Goal: Task Accomplishment & Management: Use online tool/utility

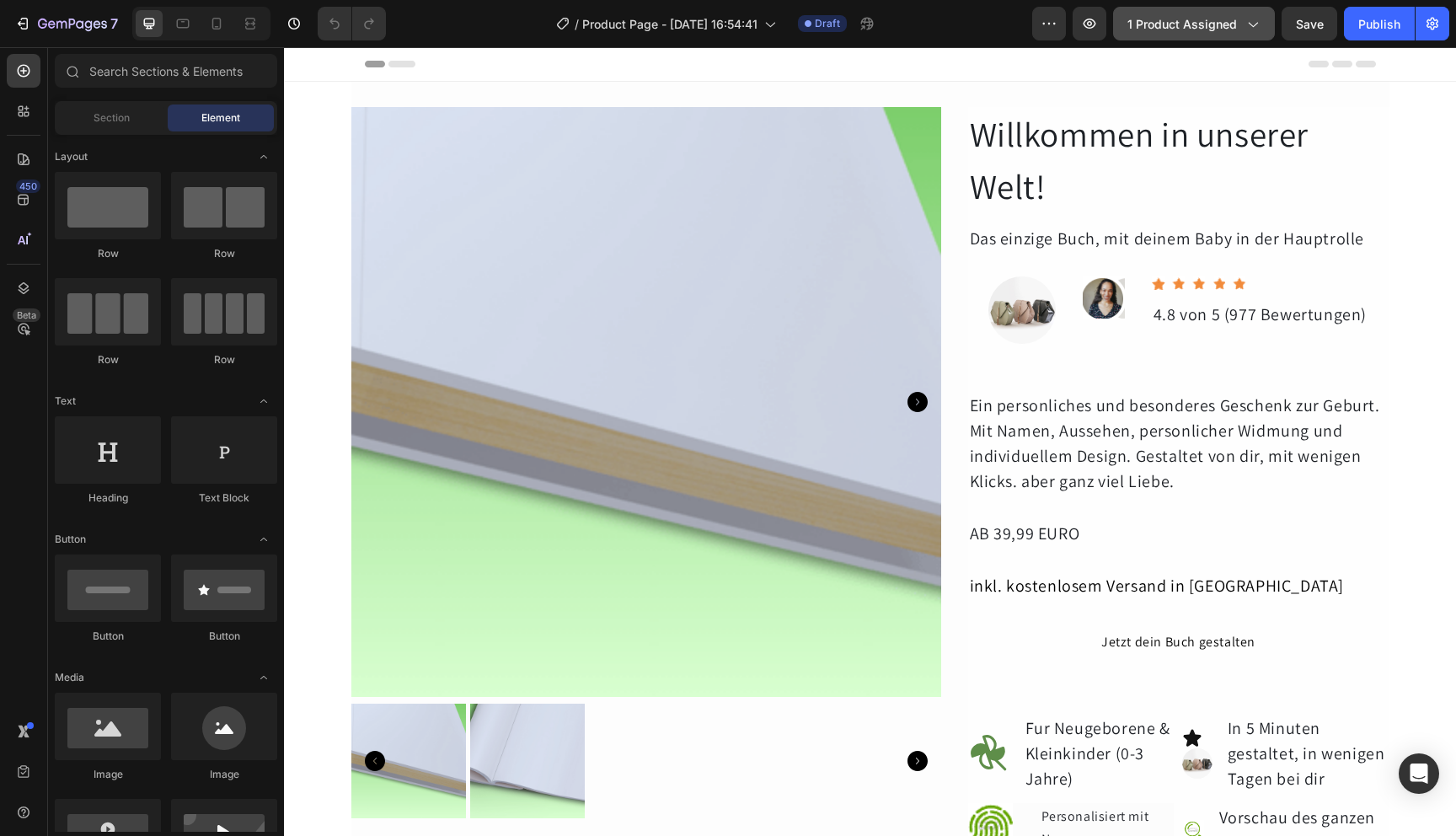
click at [1192, 21] on span "1 product assigned" at bounding box center [1182, 24] width 110 height 18
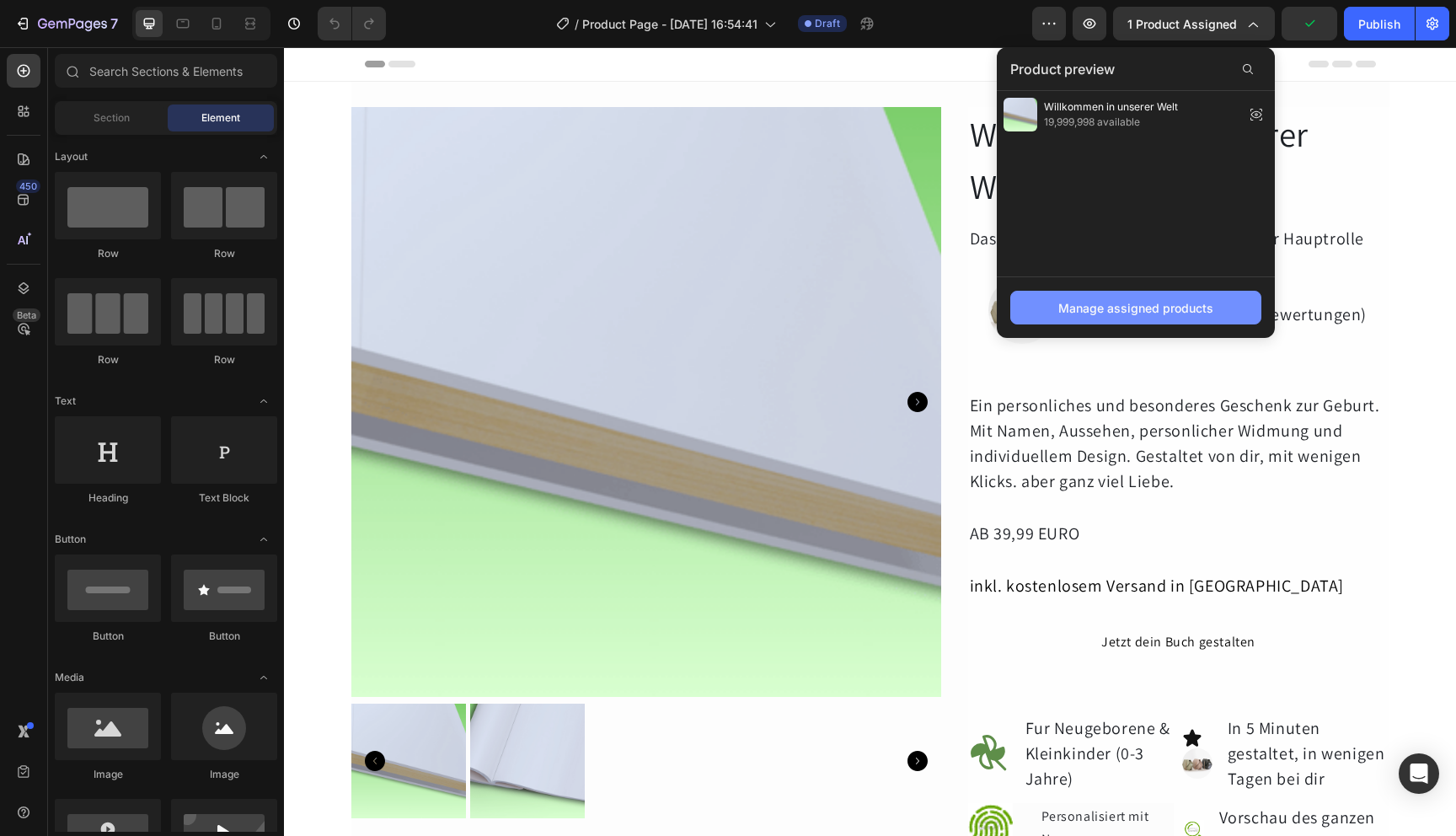
click at [1141, 293] on button "Manage assigned products" at bounding box center [1136, 308] width 251 height 34
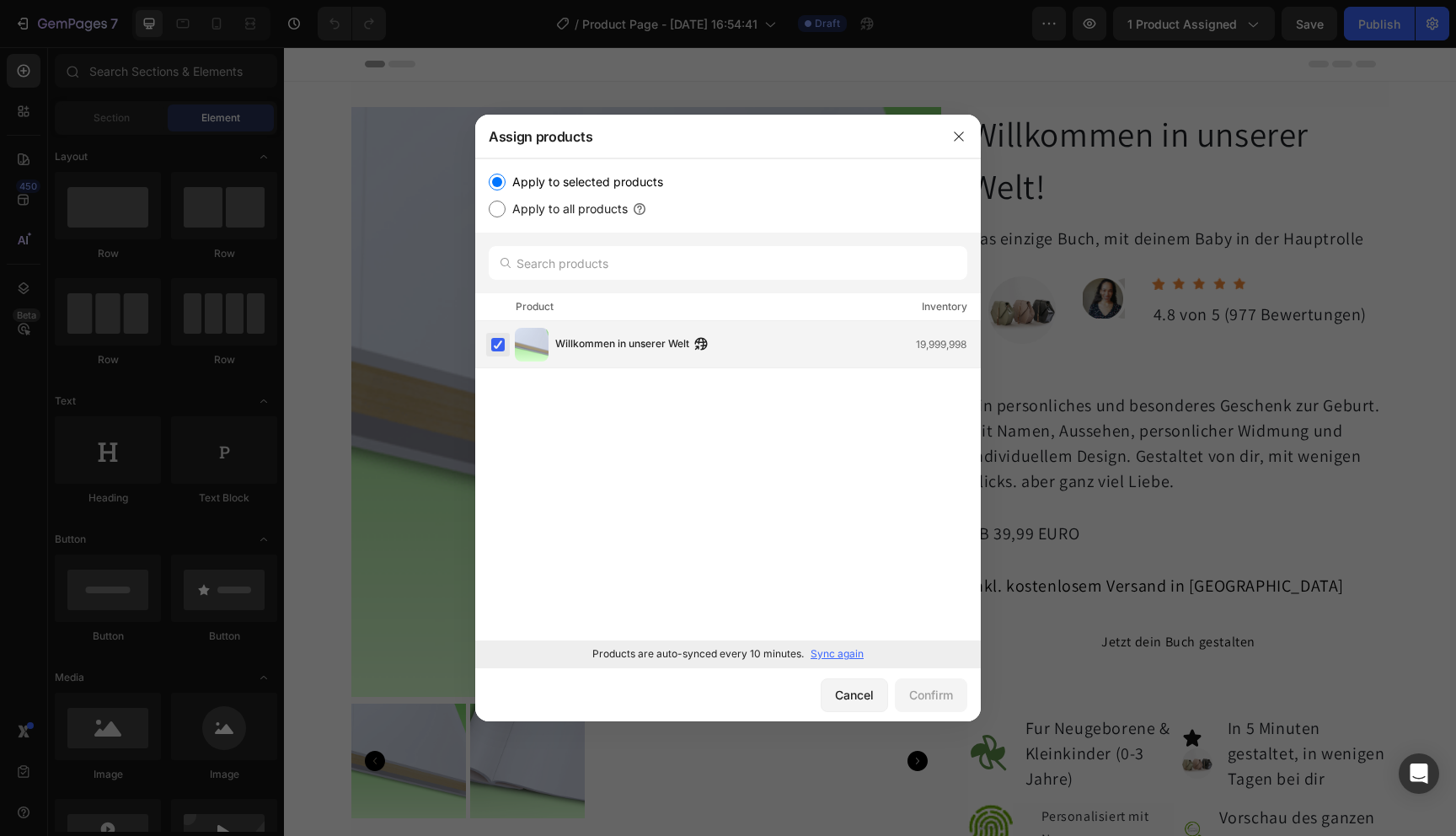
click at [503, 344] on label at bounding box center [498, 344] width 13 height 13
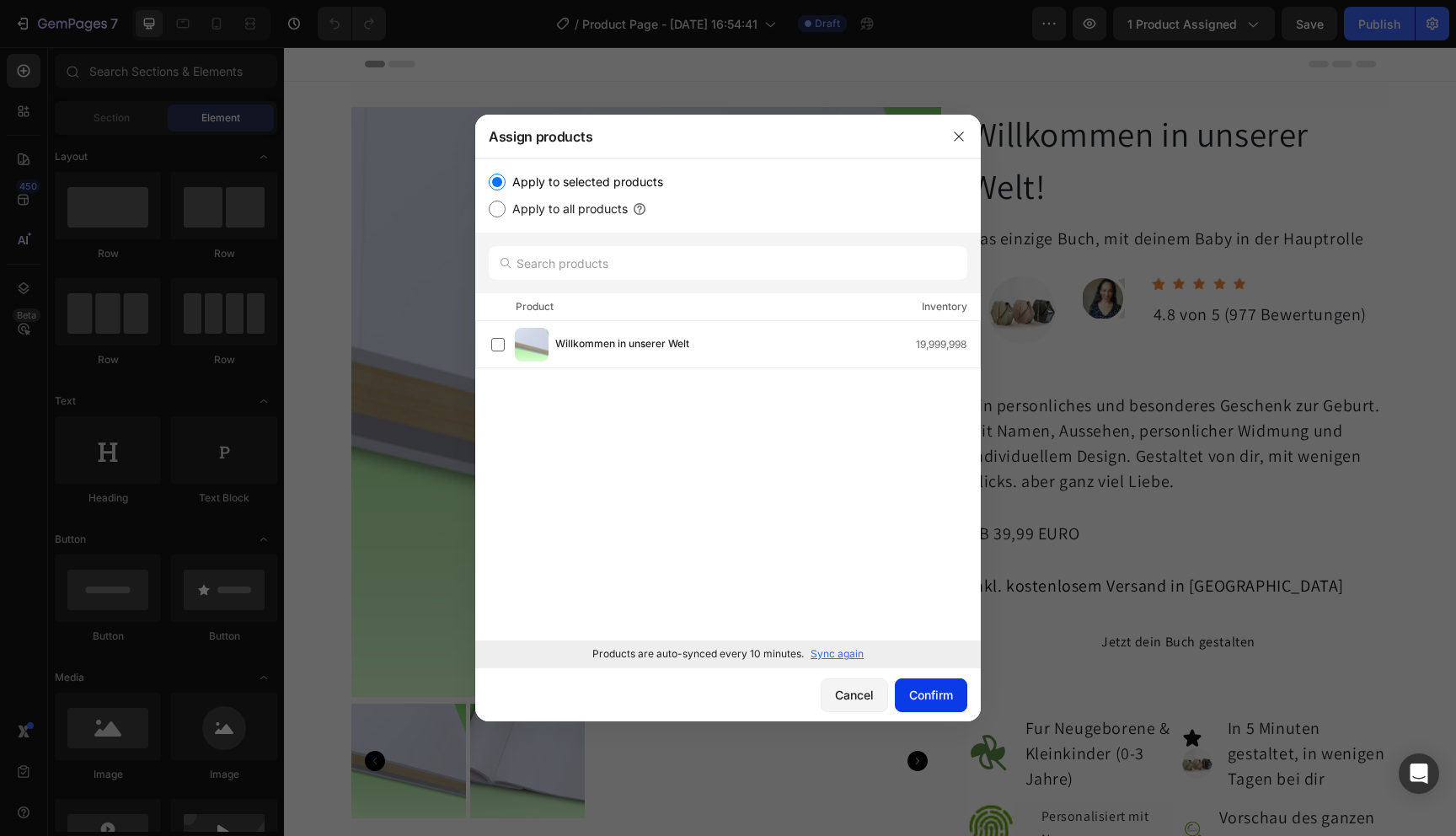
click at [947, 687] on div "Confirm" at bounding box center [930, 695] width 44 height 18
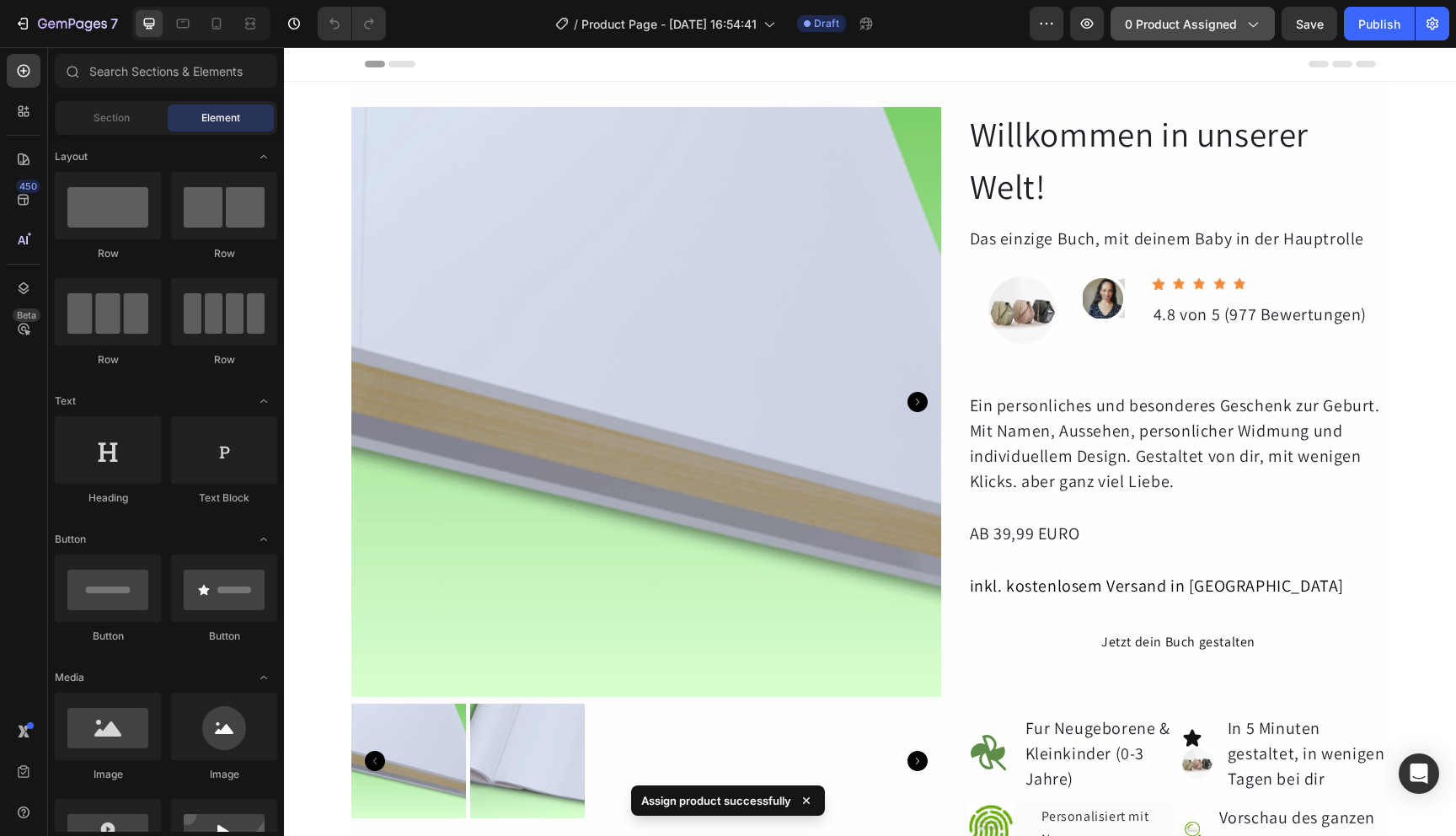
click at [1199, 18] on span "0 product assigned" at bounding box center [1181, 24] width 112 height 18
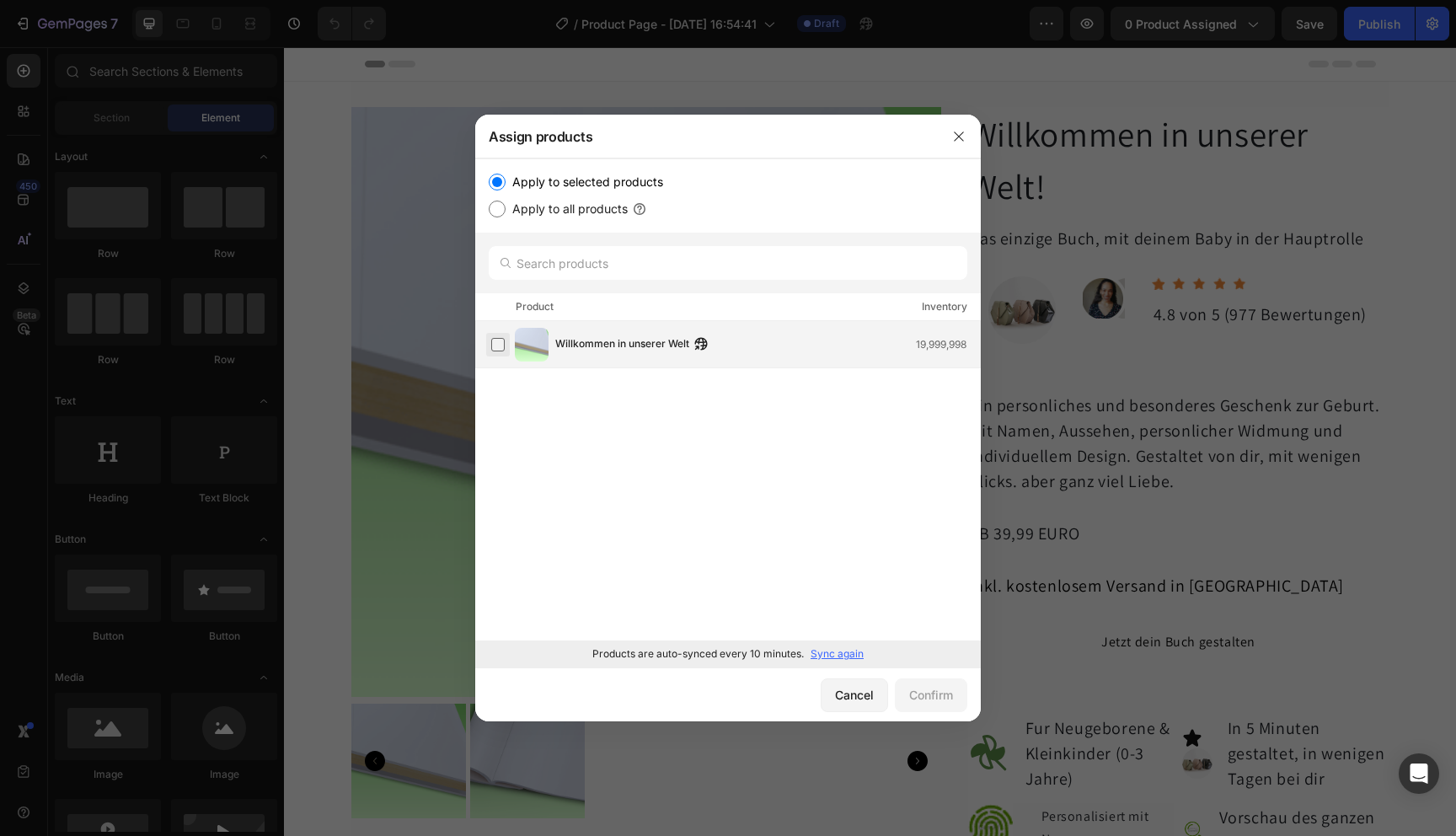
click at [503, 346] on label at bounding box center [498, 344] width 13 height 13
click at [834, 650] on p "Sync again" at bounding box center [837, 654] width 53 height 15
click at [499, 348] on label at bounding box center [498, 344] width 13 height 13
click at [924, 709] on button "Confirm" at bounding box center [930, 696] width 72 height 34
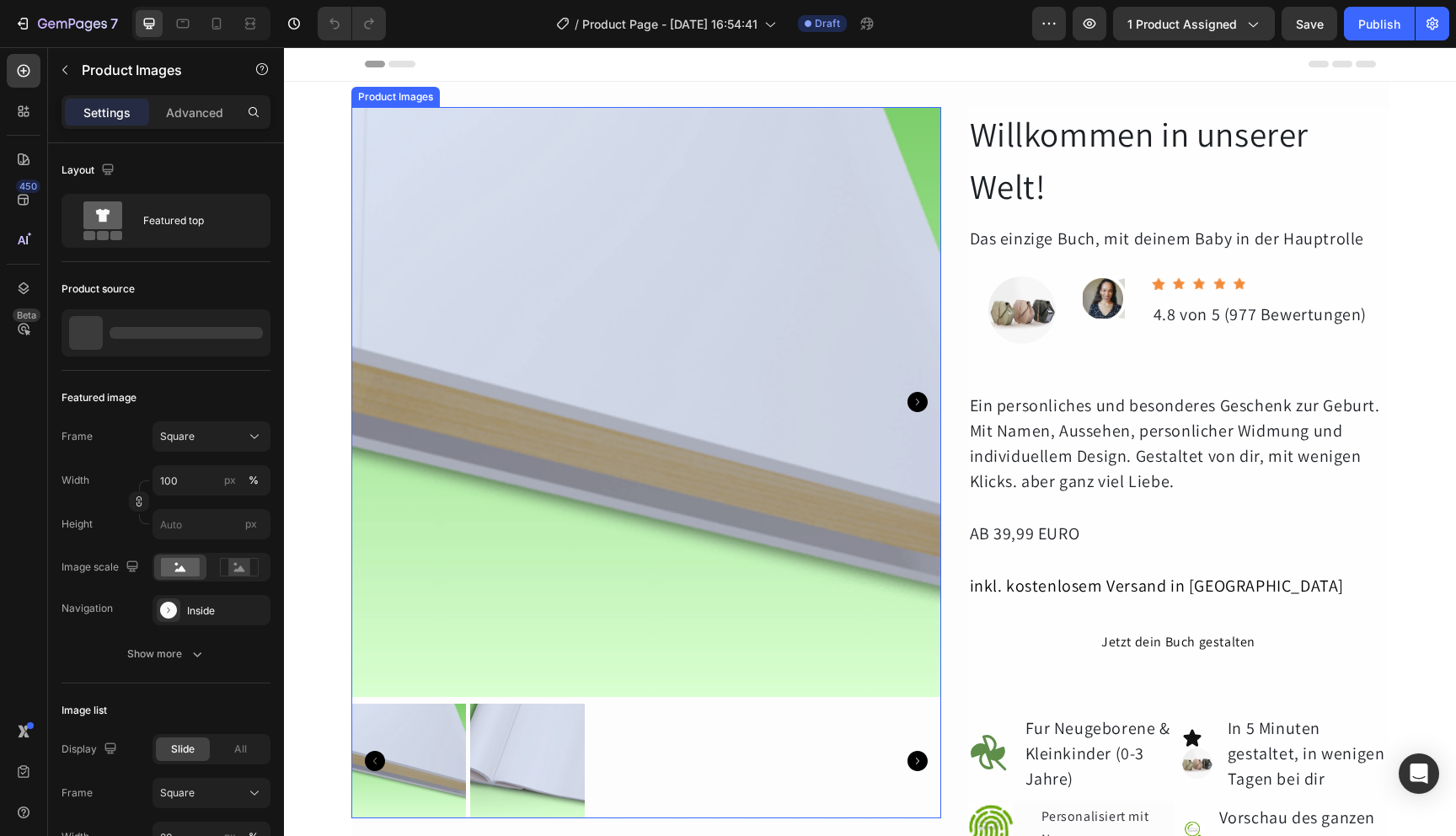
click at [692, 490] on img at bounding box center [646, 402] width 590 height 590
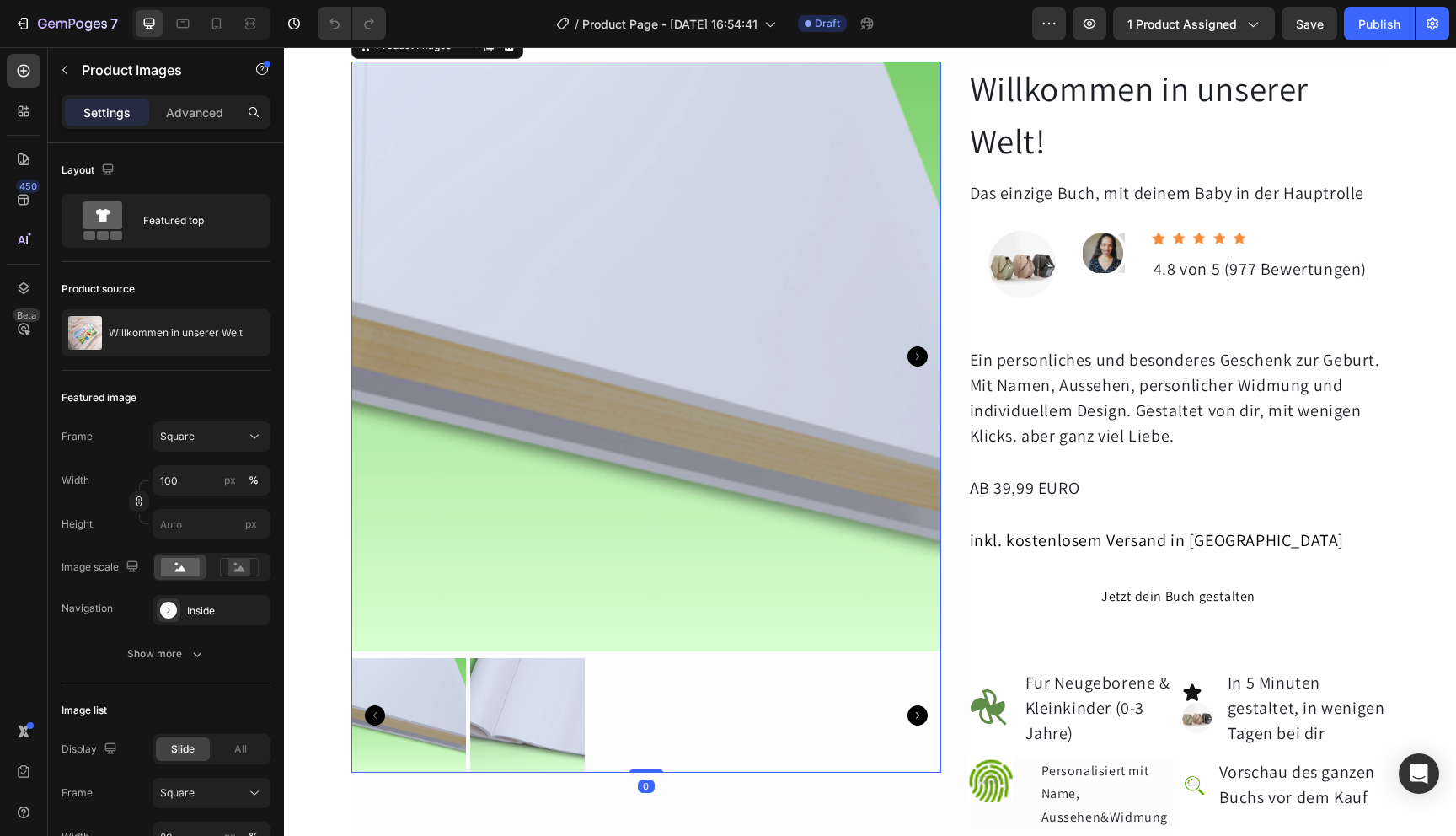
scroll to position [57, 0]
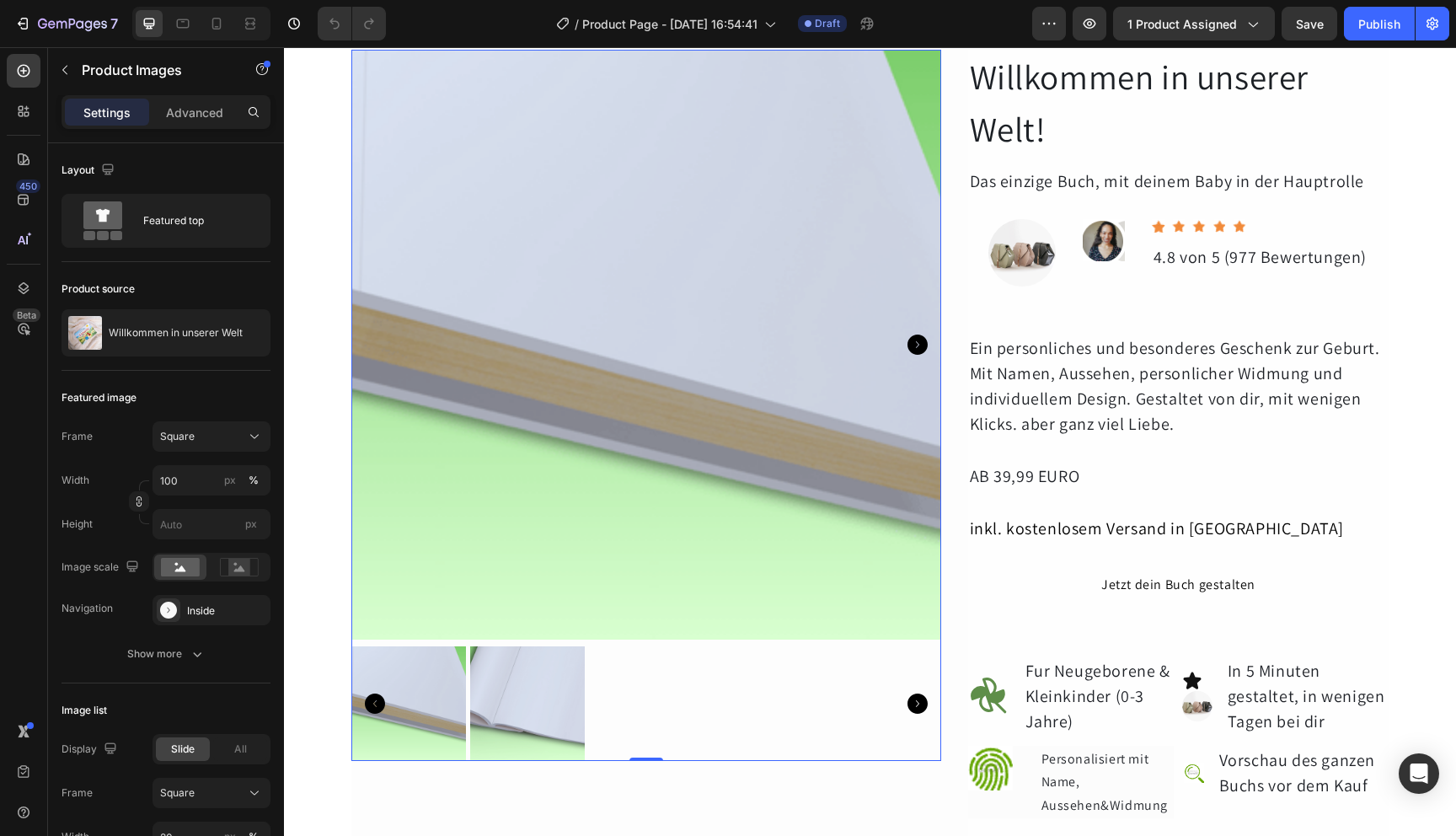
click at [555, 680] on img at bounding box center [527, 704] width 114 height 114
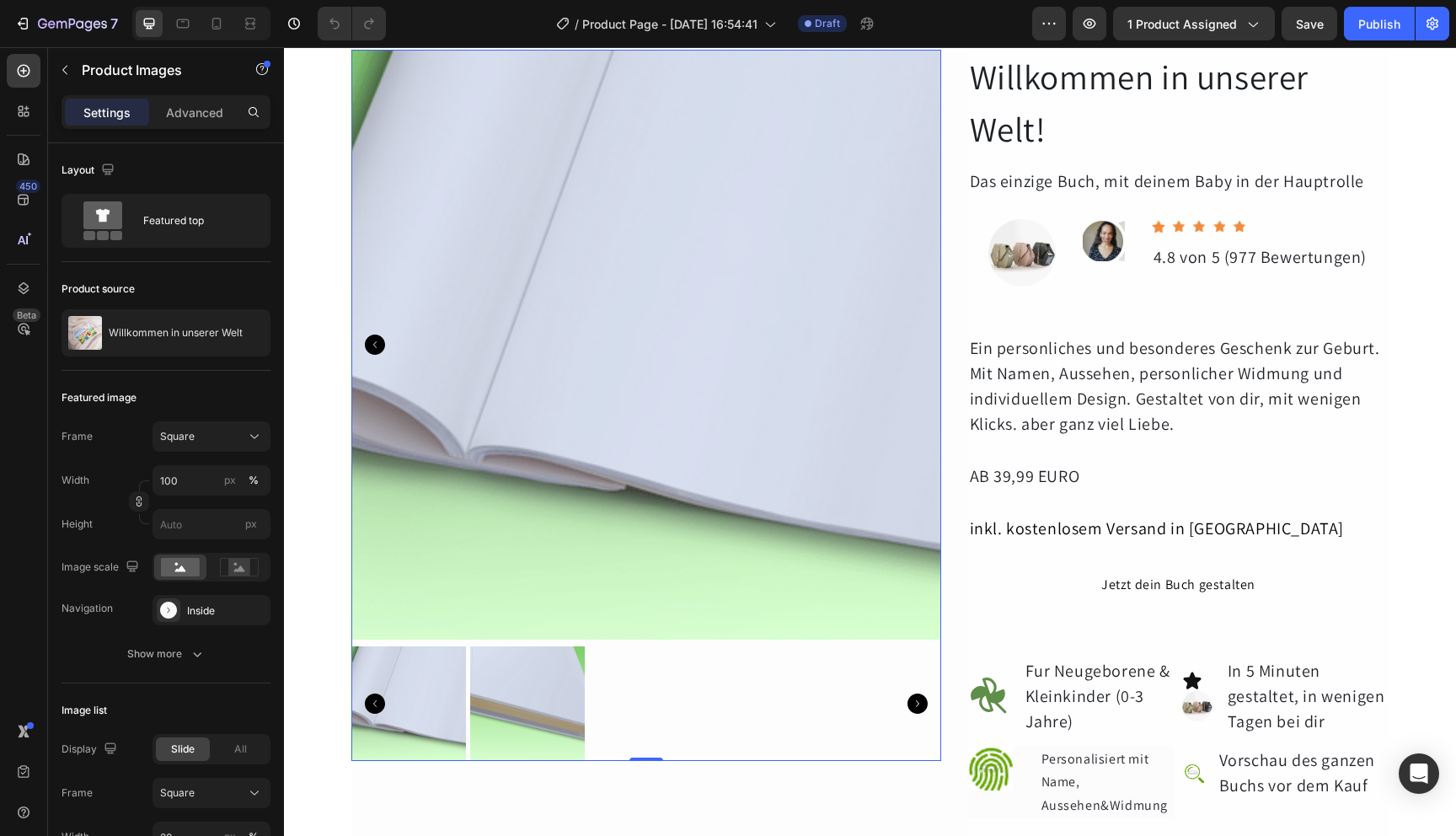
click at [494, 715] on img at bounding box center [527, 704] width 114 height 114
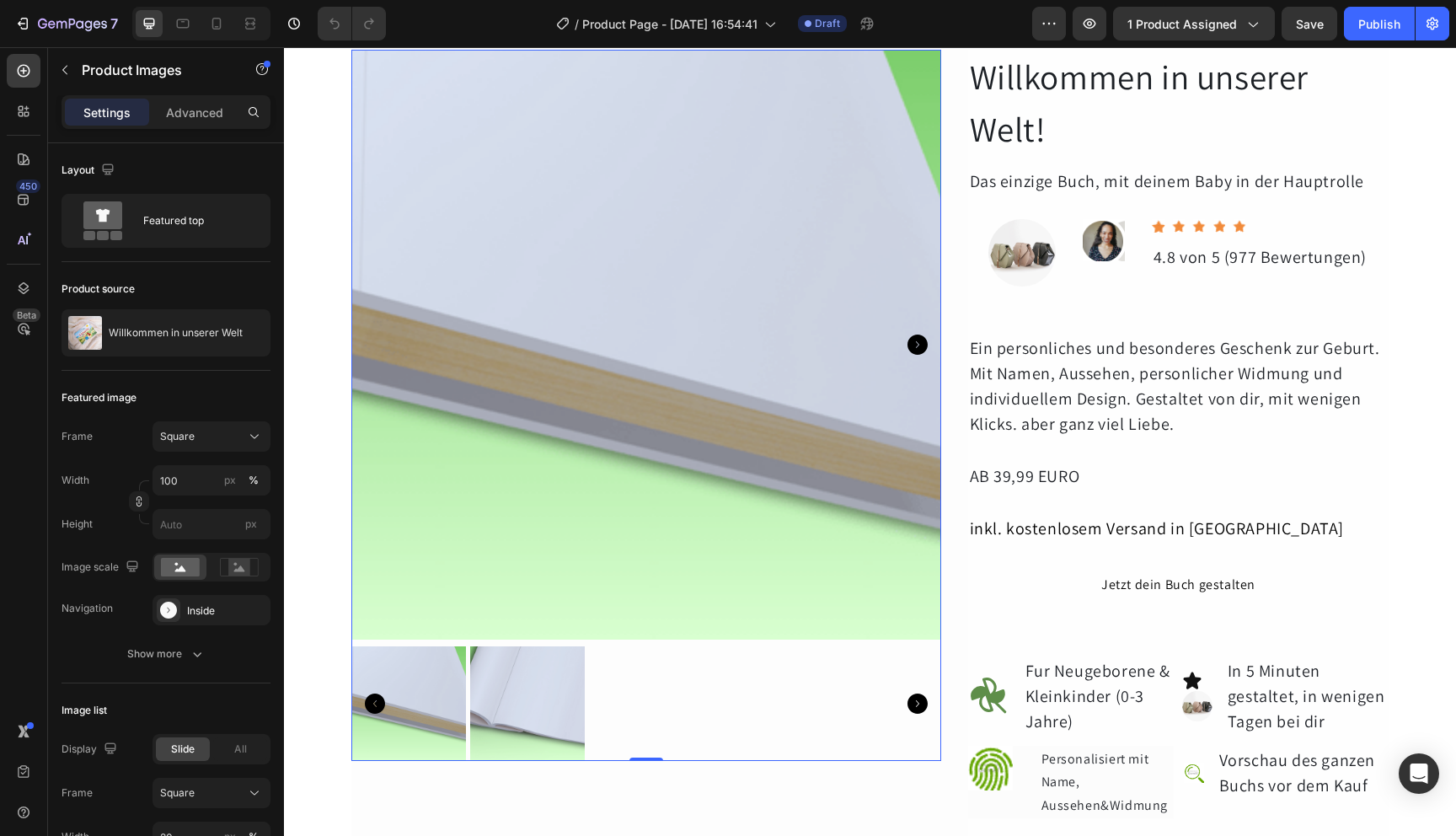
click at [417, 726] on div at bounding box center [408, 704] width 114 height 114
click at [509, 730] on img at bounding box center [527, 704] width 114 height 114
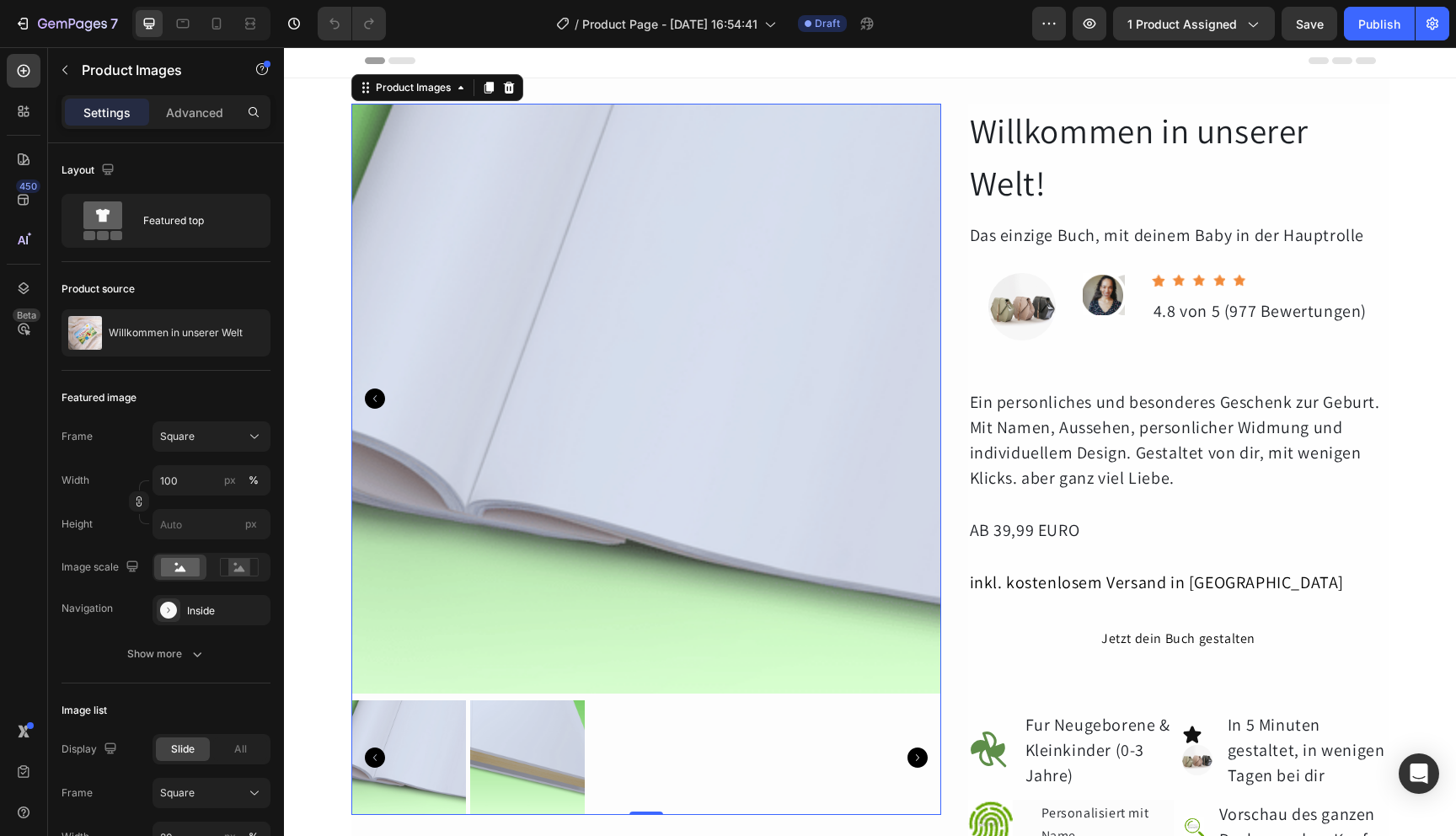
scroll to position [0, 0]
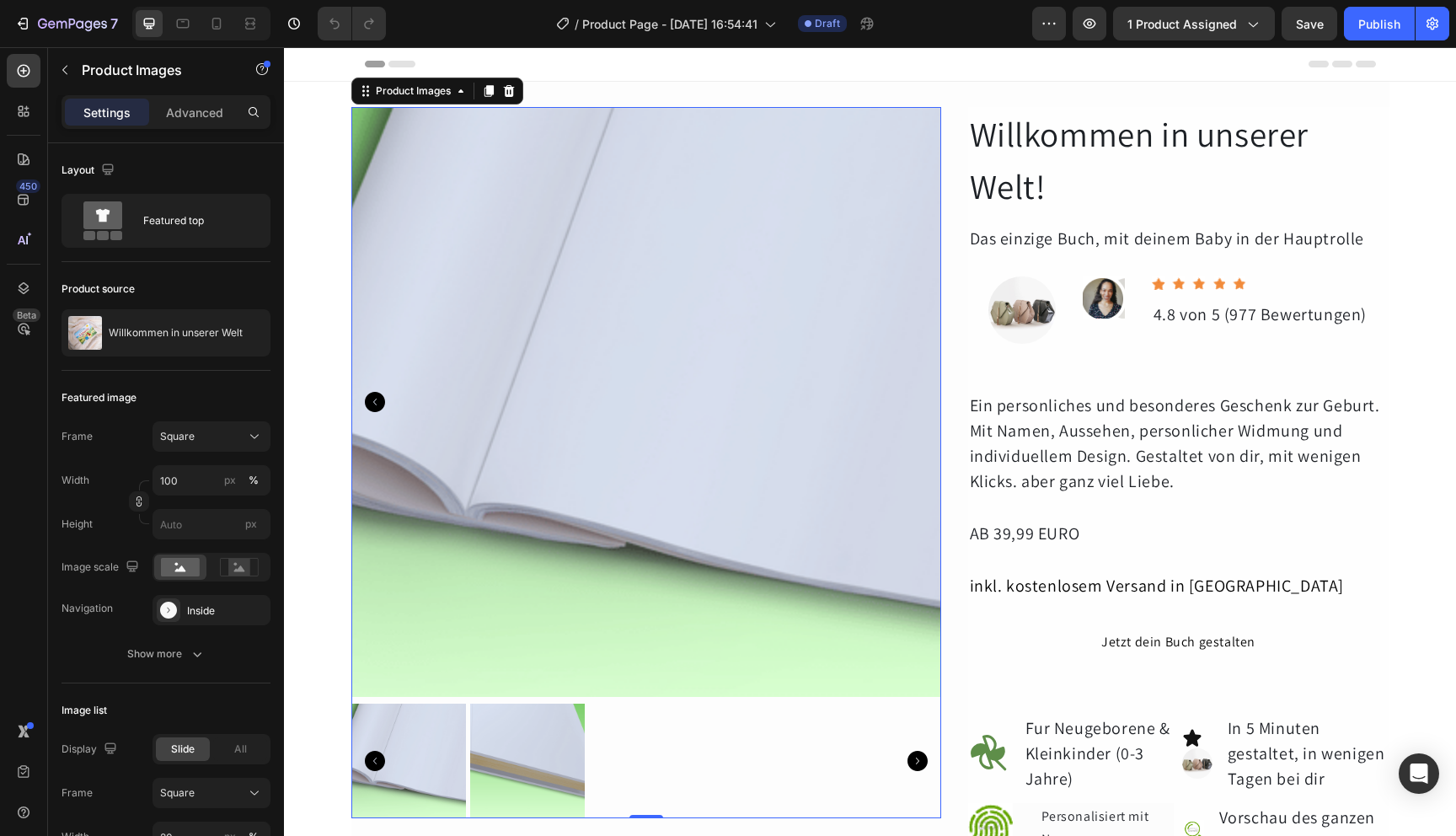
click at [551, 475] on img at bounding box center [646, 402] width 590 height 590
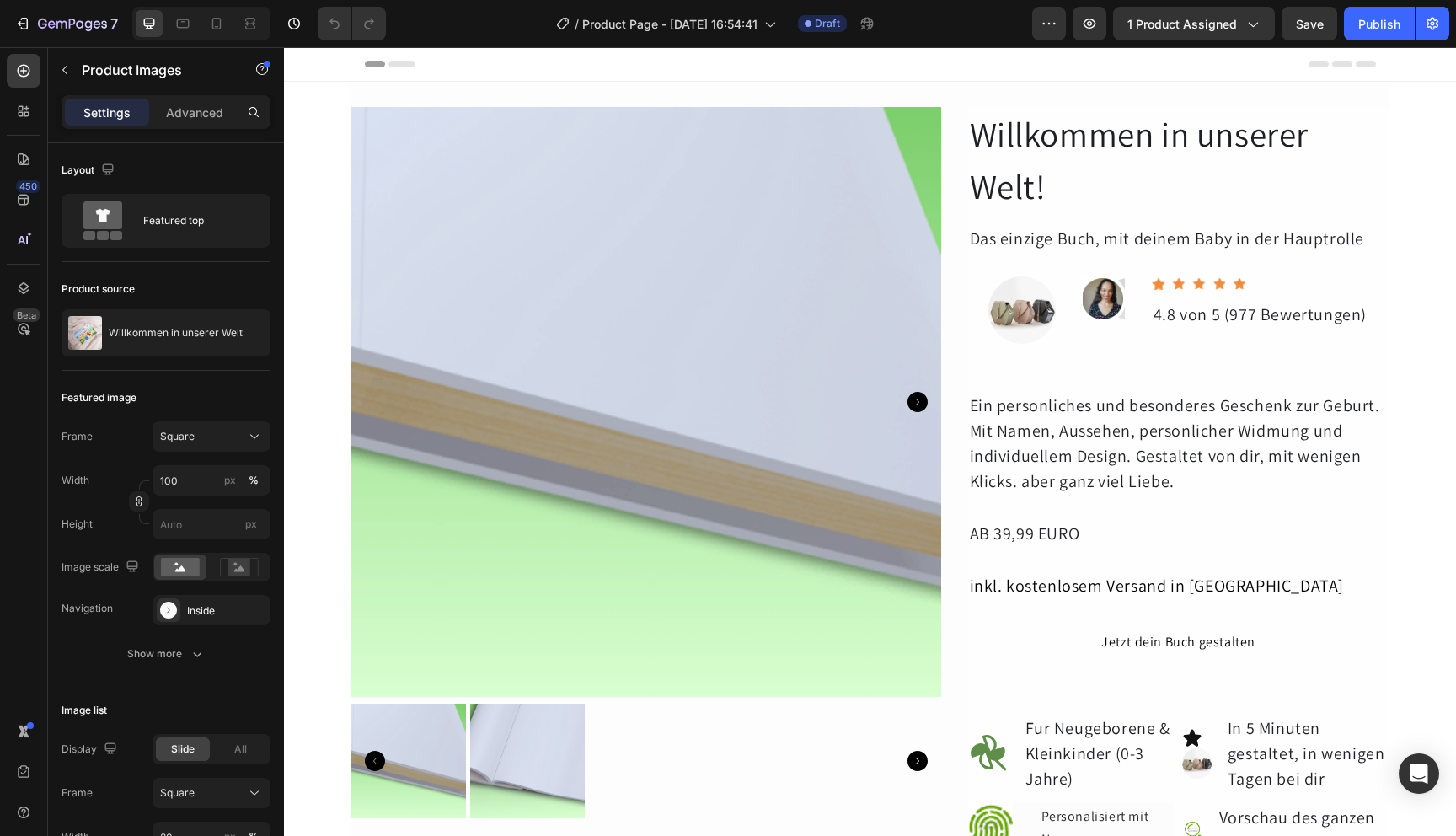
click at [800, 266] on img at bounding box center [646, 402] width 590 height 590
click at [916, 397] on icon "Carousel Next Arrow" at bounding box center [917, 401] width 21 height 21
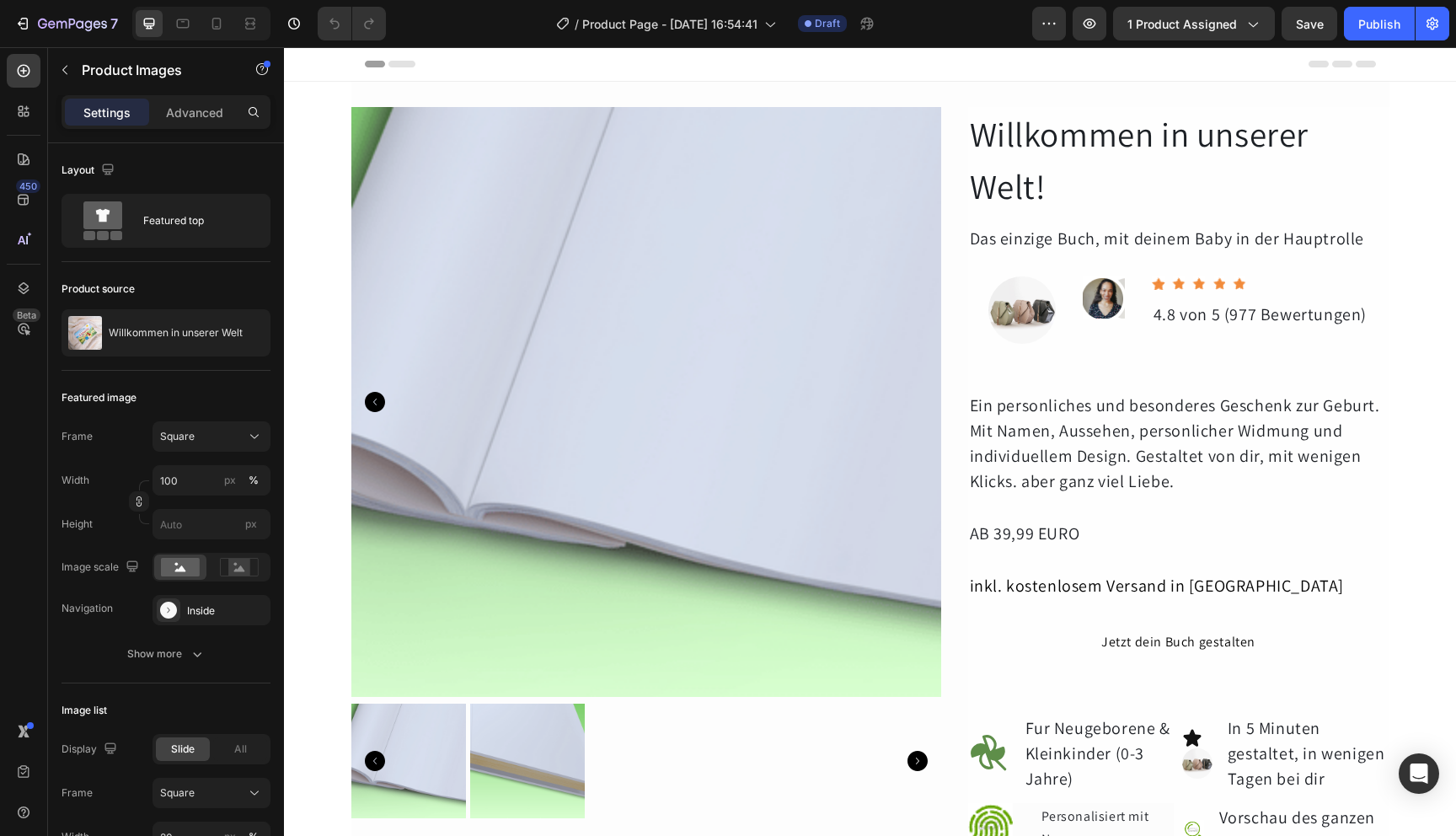
click at [365, 406] on icon "Carousel Back Arrow" at bounding box center [375, 401] width 21 height 21
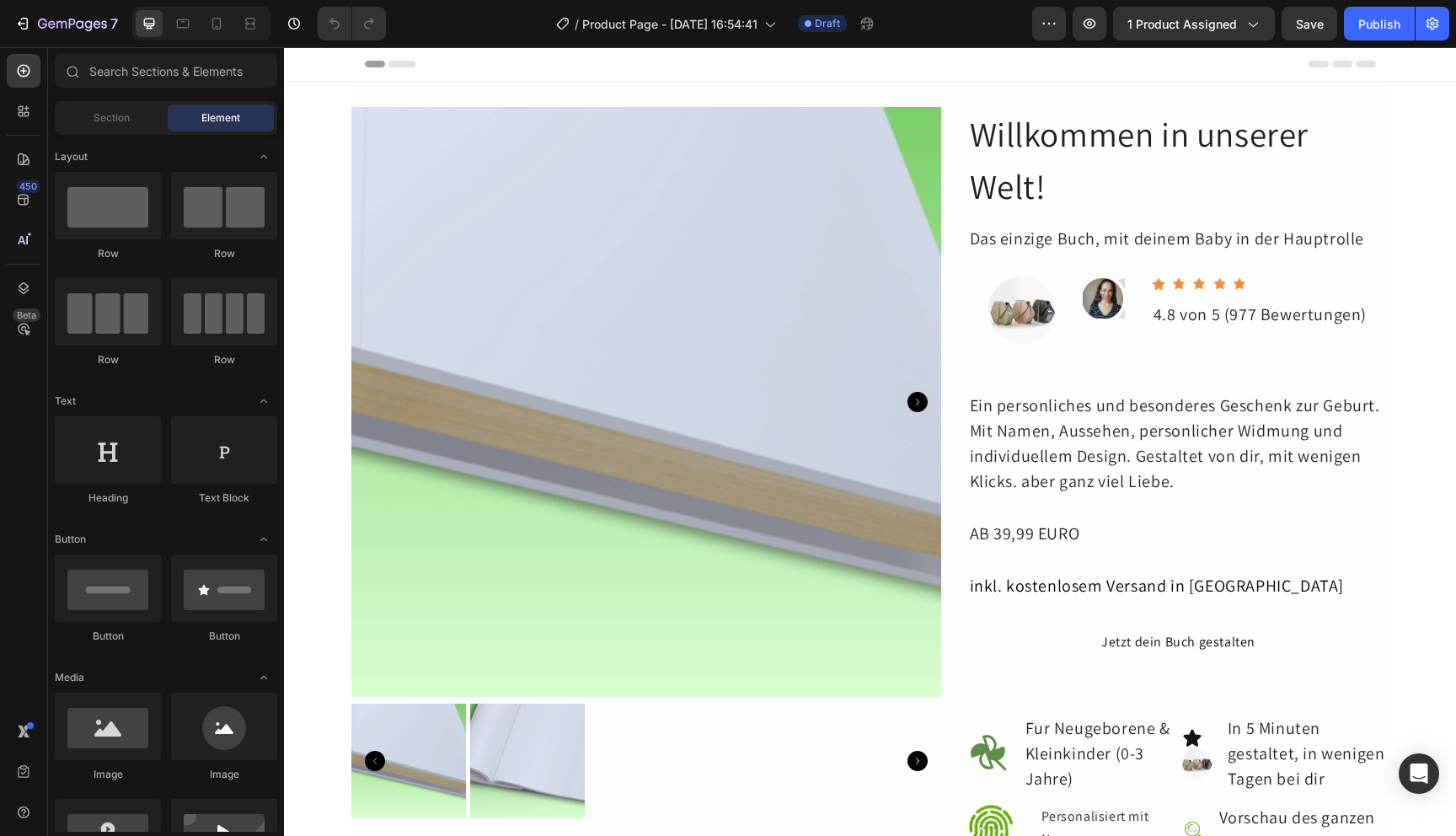
click at [382, 68] on div "Header" at bounding box center [870, 64] width 1011 height 34
click at [390, 64] on icon at bounding box center [402, 64] width 27 height 7
click at [365, 64] on icon at bounding box center [375, 64] width 21 height 7
click at [449, 233] on img at bounding box center [646, 402] width 590 height 590
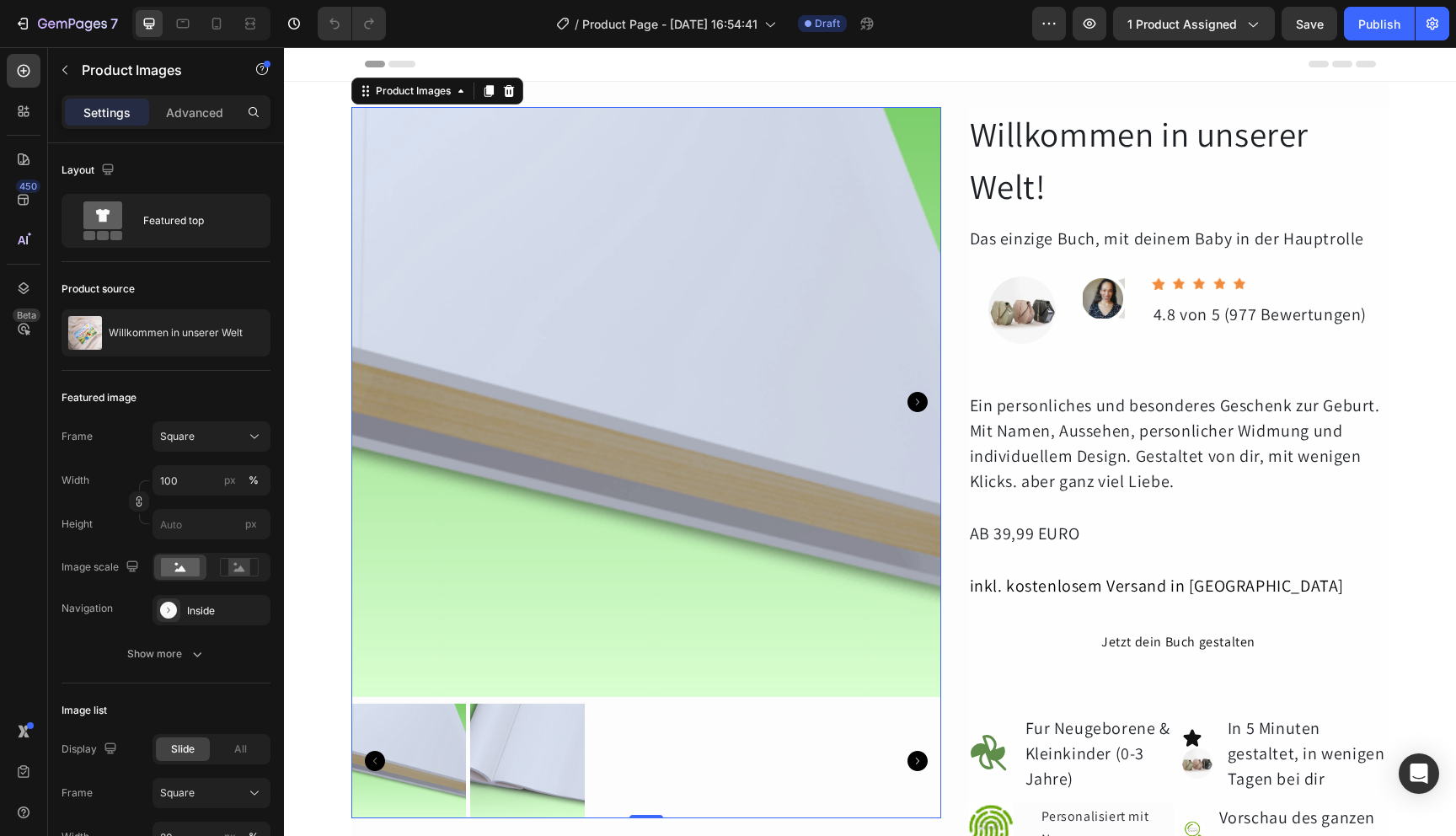
click at [406, 353] on img at bounding box center [646, 402] width 590 height 590
click at [454, 89] on icon at bounding box center [460, 90] width 13 height 13
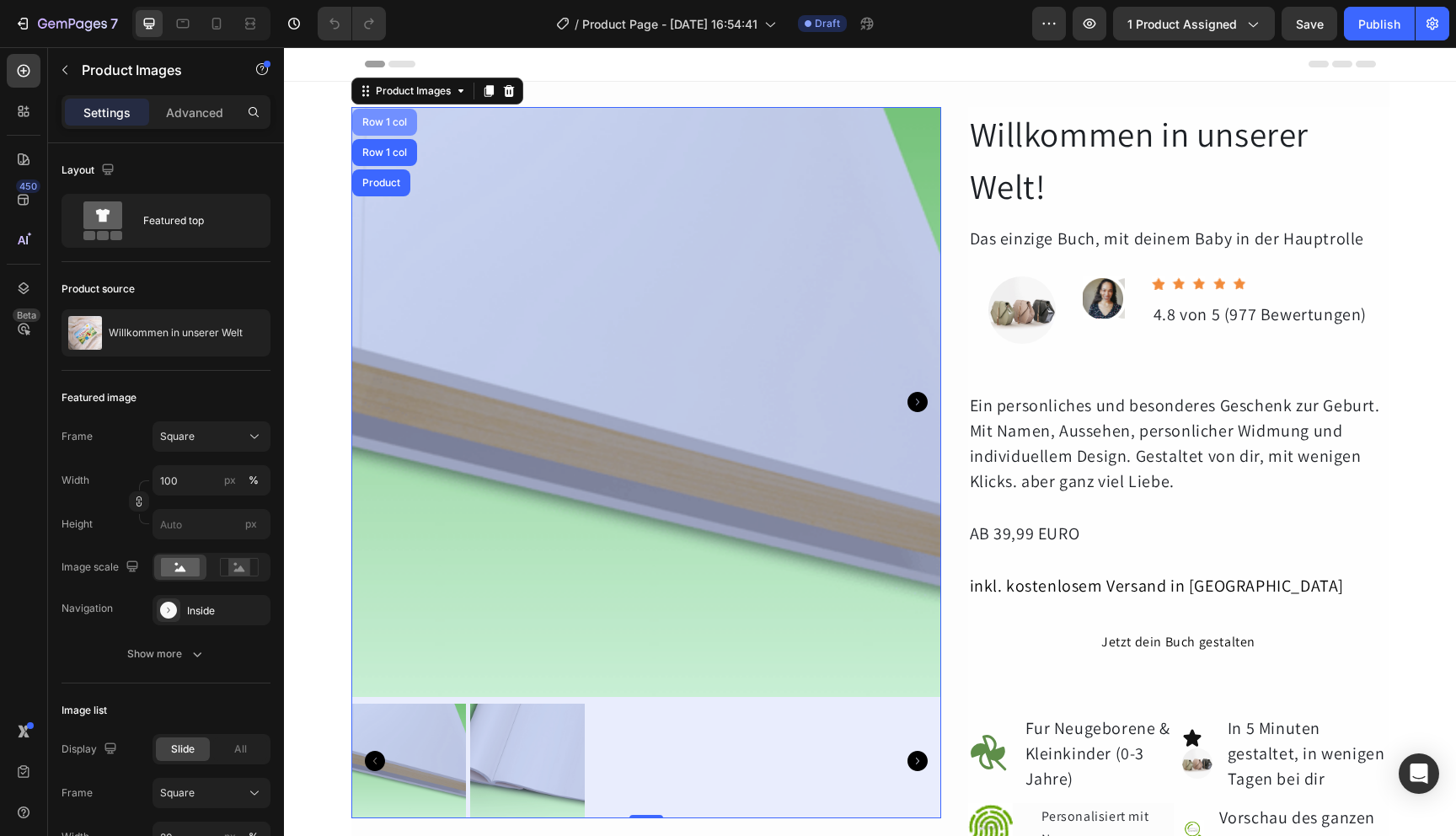
click at [377, 127] on div "Row 1 col" at bounding box center [384, 122] width 65 height 27
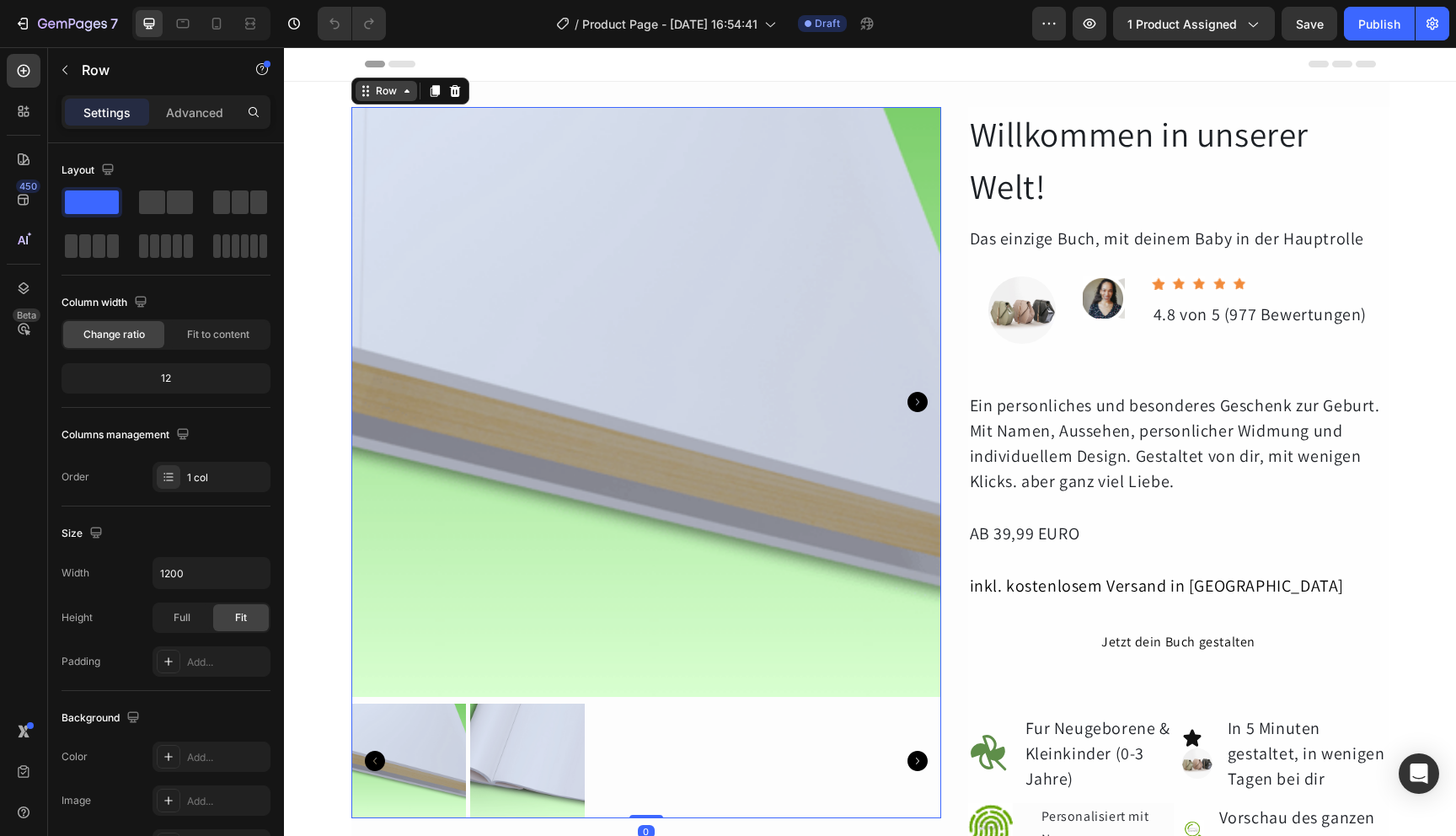
click at [405, 92] on icon at bounding box center [408, 91] width 5 height 4
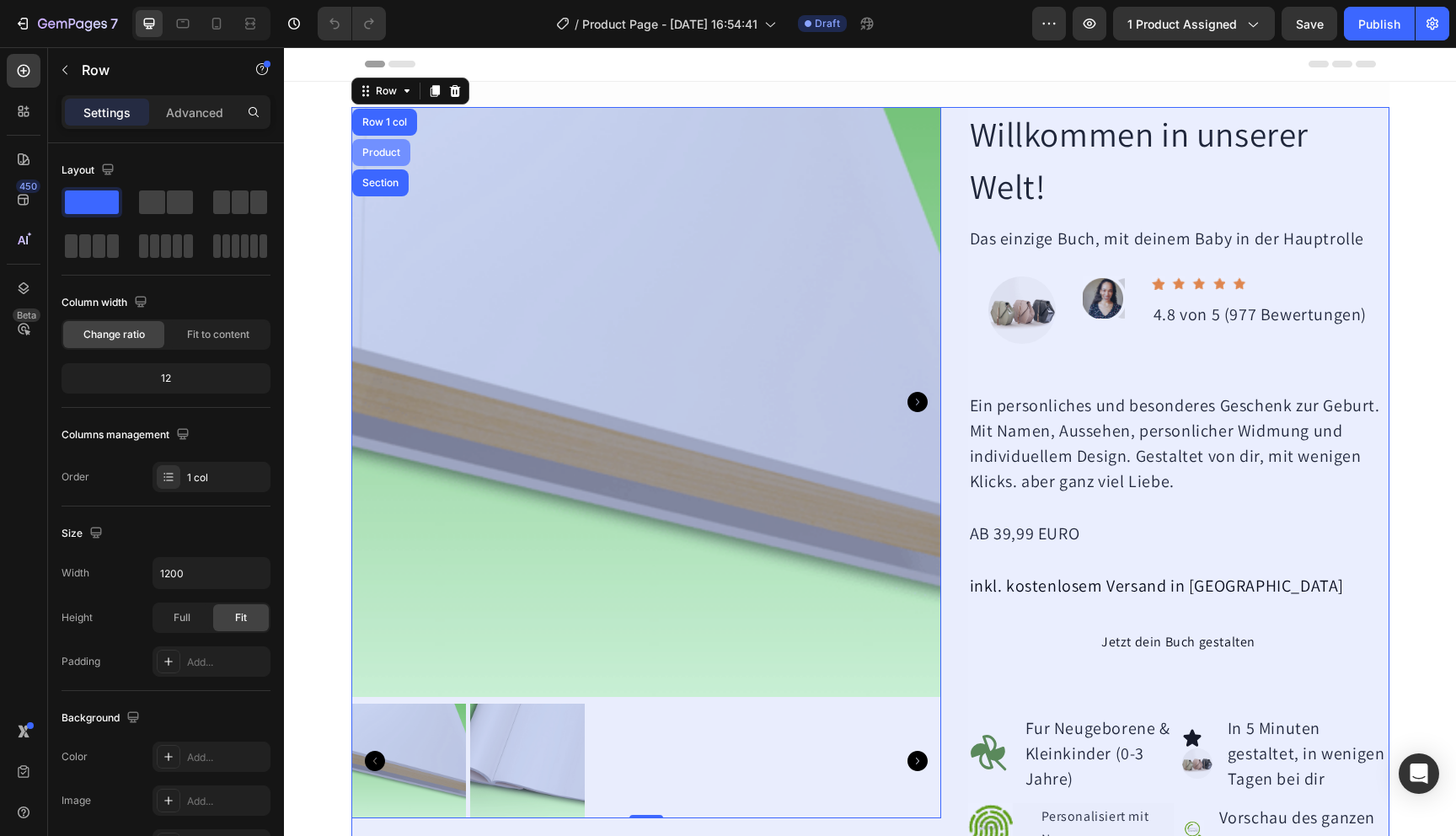
click at [386, 146] on div "Product" at bounding box center [381, 153] width 58 height 27
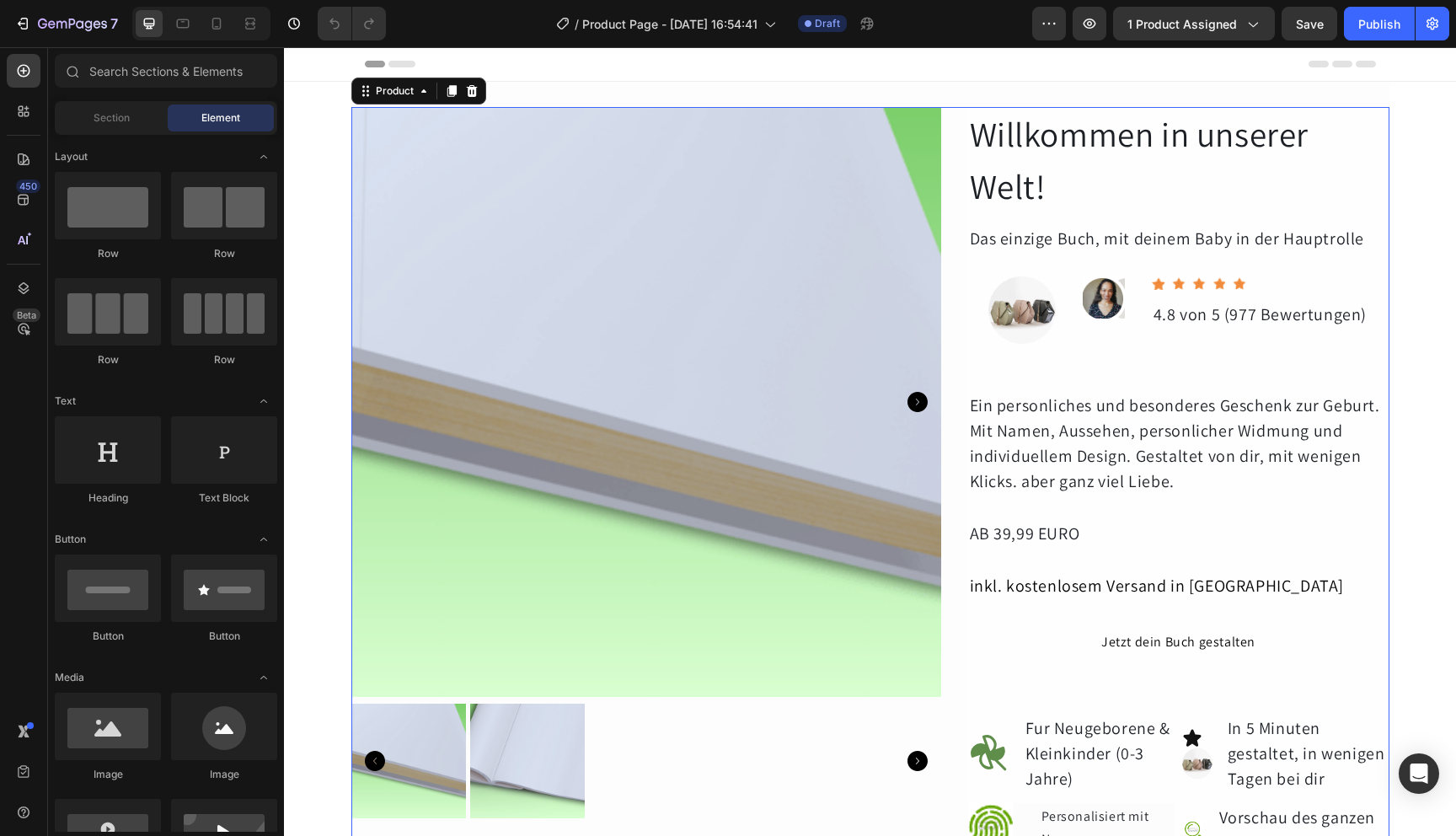
click at [1374, 222] on div "Willkommen in unserer Welt! Heading Das einzige Buch, mit deinem Baby in der Ha…" at bounding box center [1178, 659] width 421 height 1104
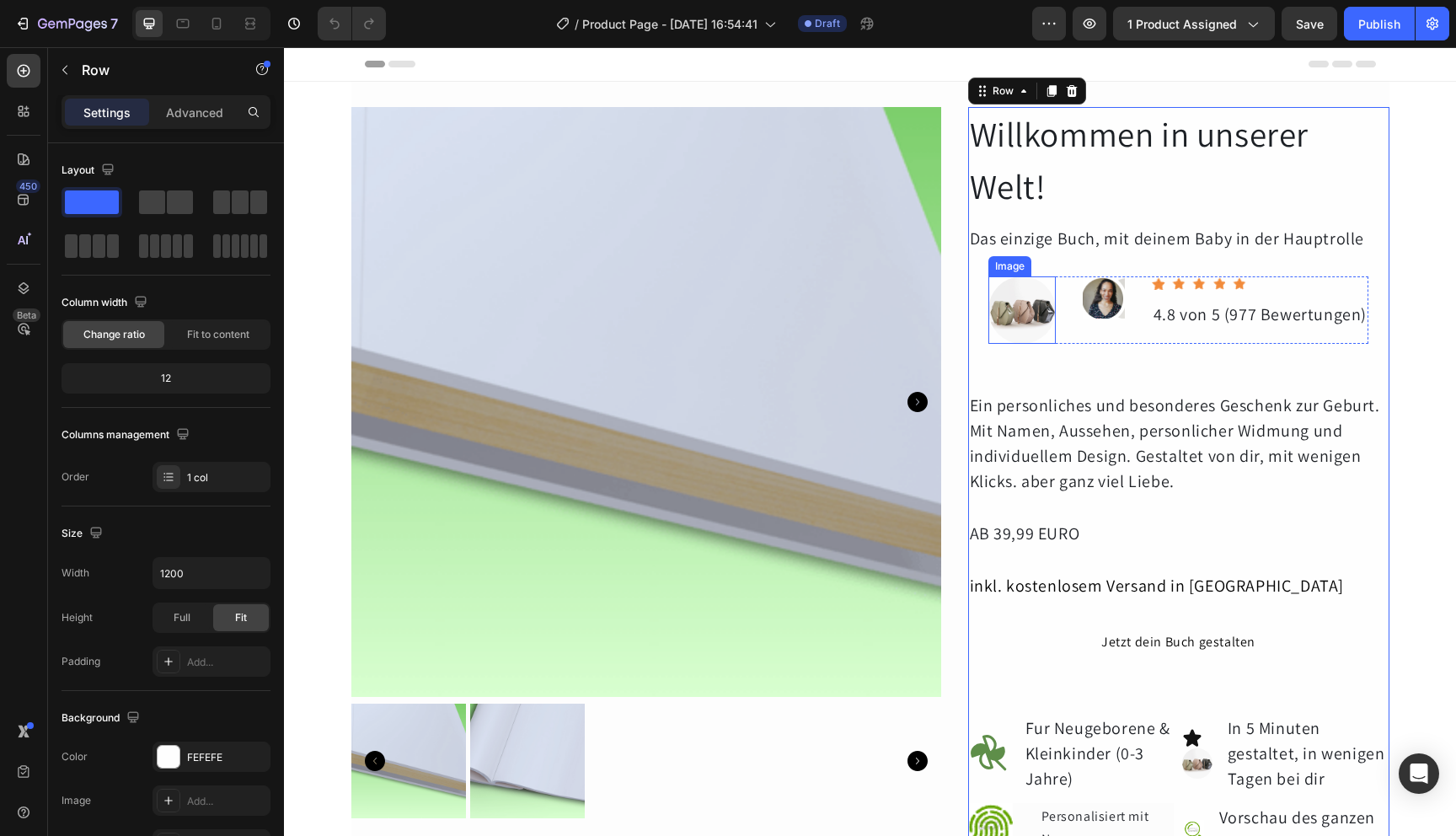
click at [1024, 308] on img at bounding box center [1022, 309] width 67 height 67
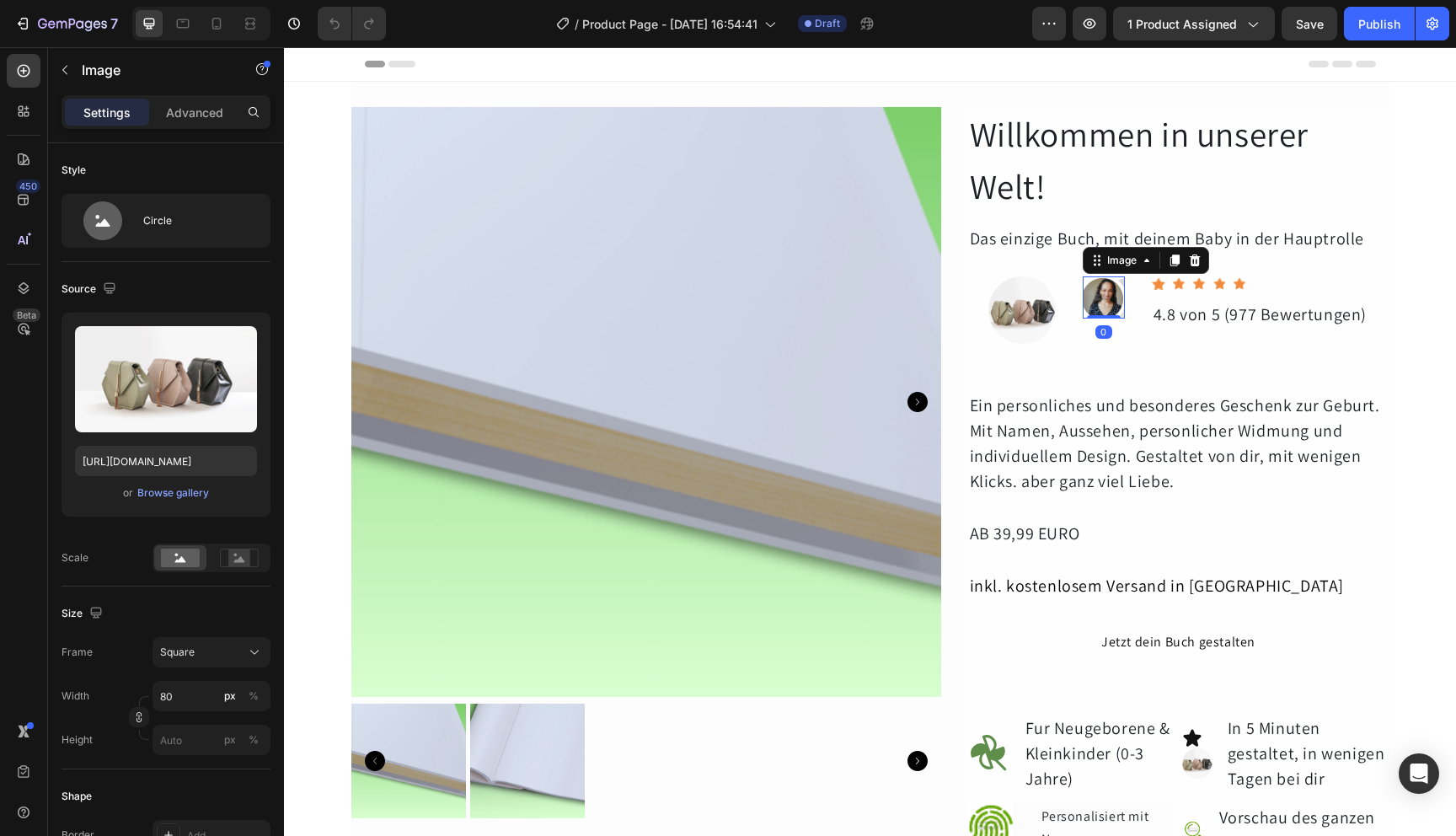
click at [1098, 307] on img at bounding box center [1104, 297] width 42 height 42
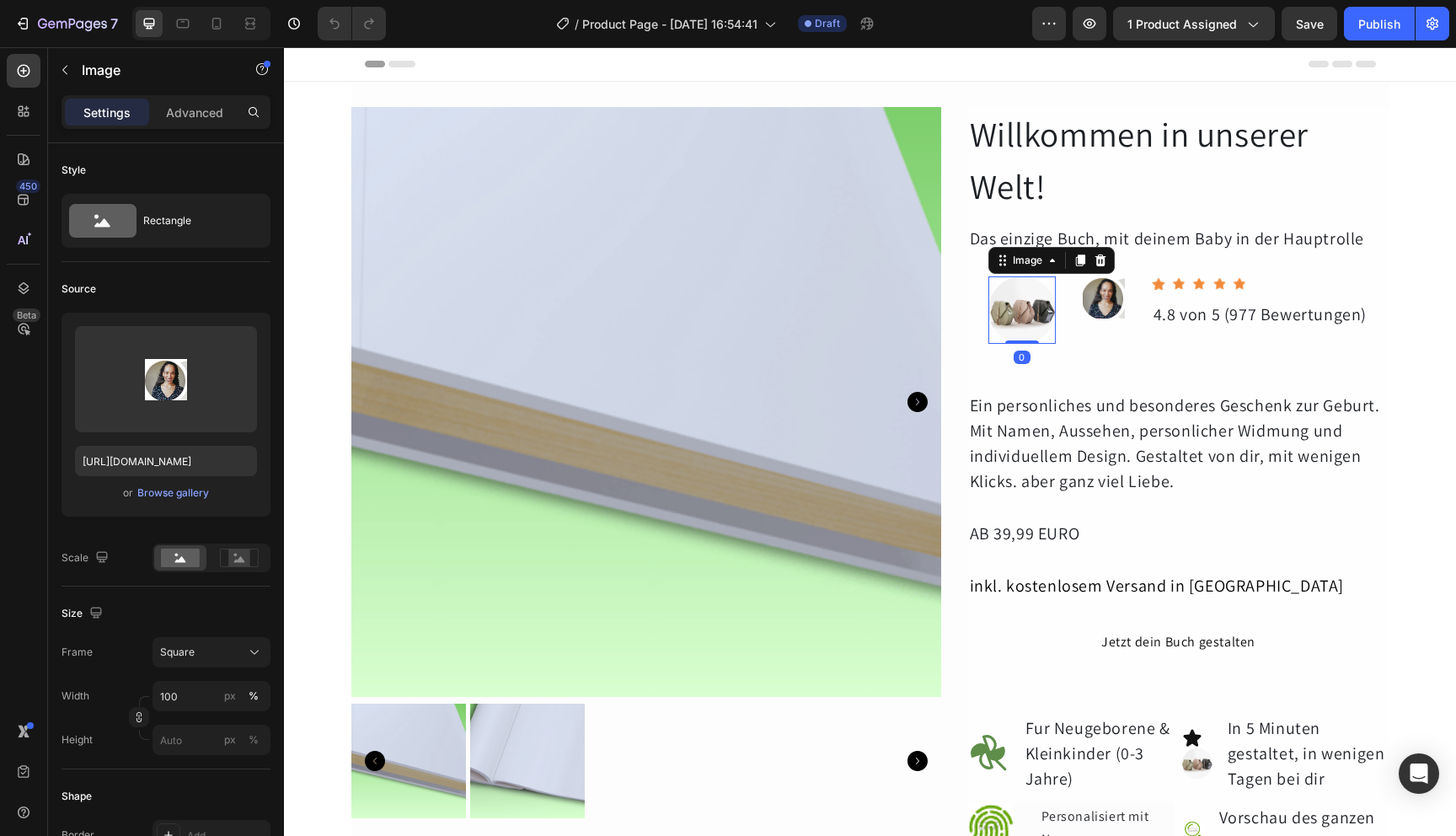
click at [1010, 319] on img at bounding box center [1022, 309] width 67 height 67
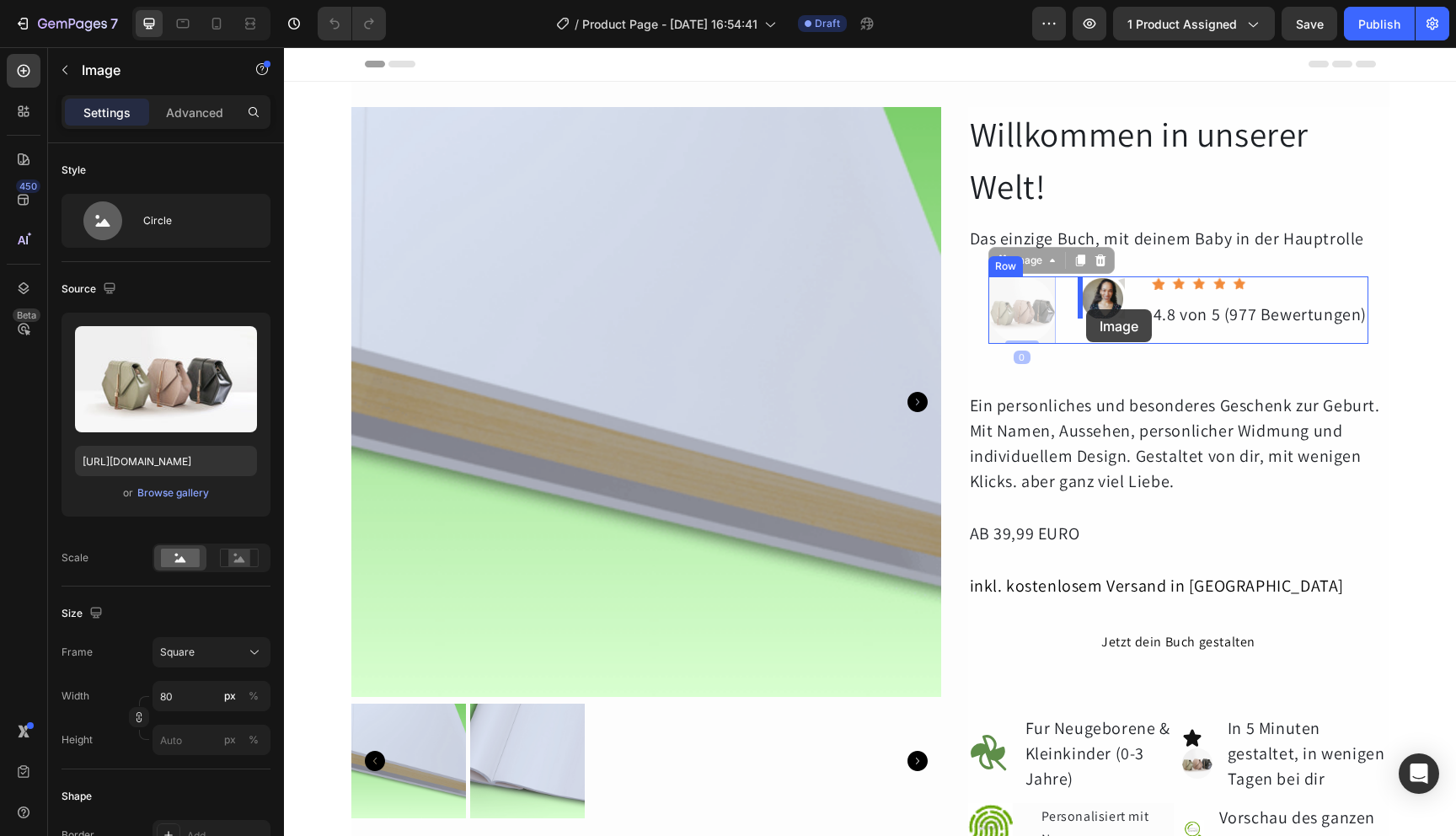
drag, startPoint x: 1012, startPoint y: 320, endPoint x: 1086, endPoint y: 309, distance: 74.8
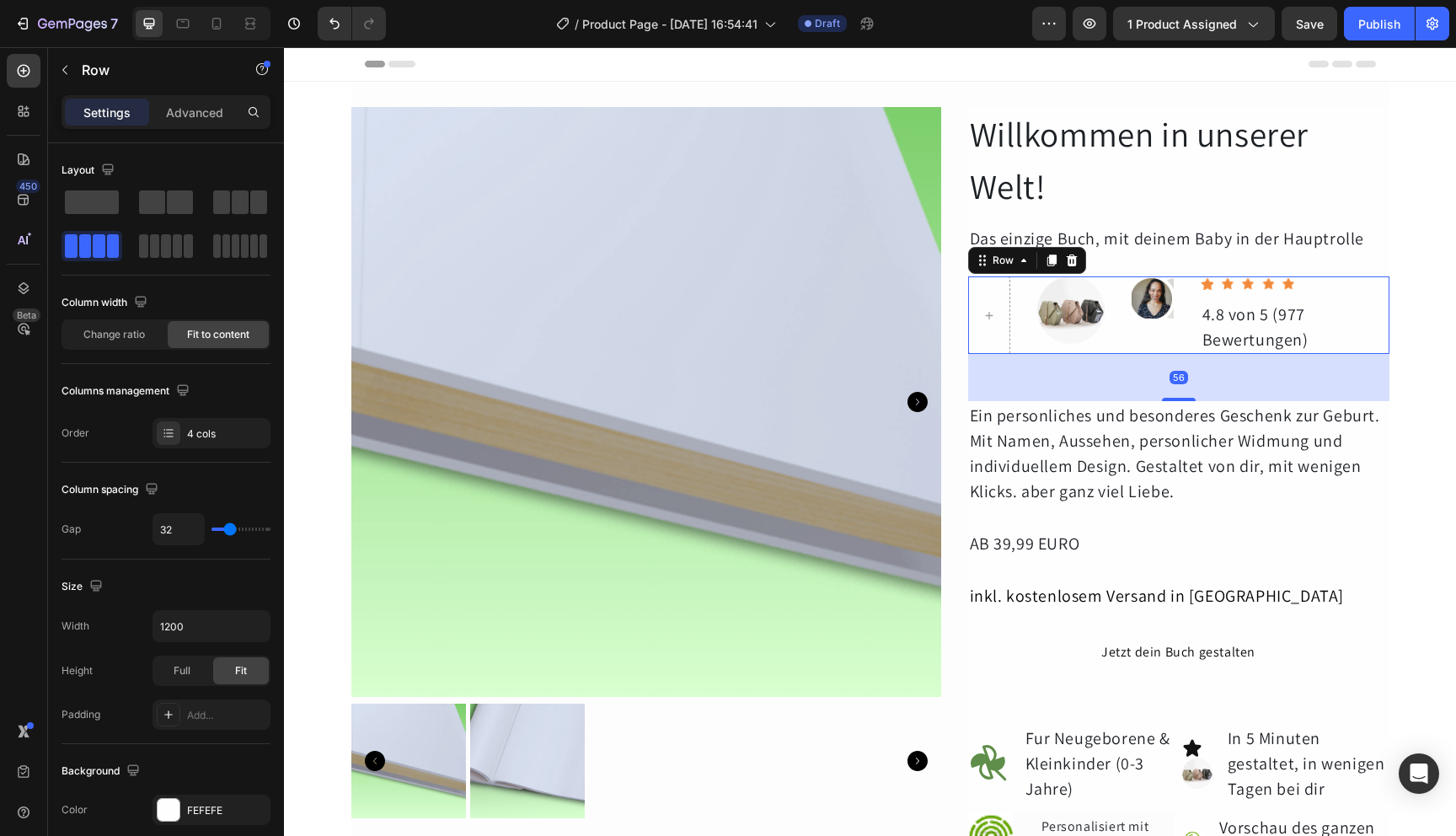
click at [1118, 309] on div "Image Image Icon Icon Icon Icon Icon Icon List Hoz 4.8 von 5 (977 Bewertungen) …" at bounding box center [1178, 315] width 421 height 78
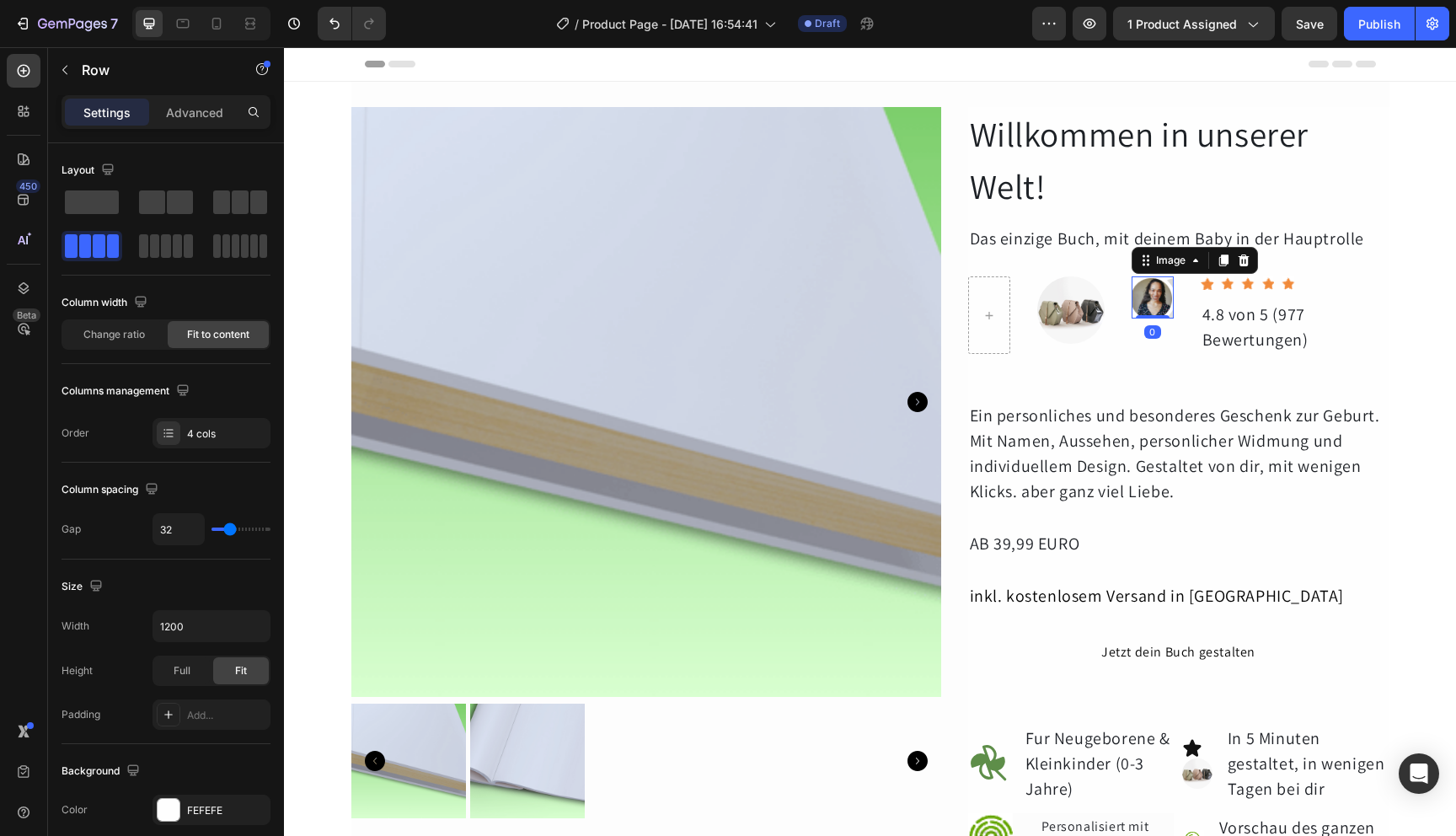
click at [1135, 302] on img at bounding box center [1152, 297] width 42 height 42
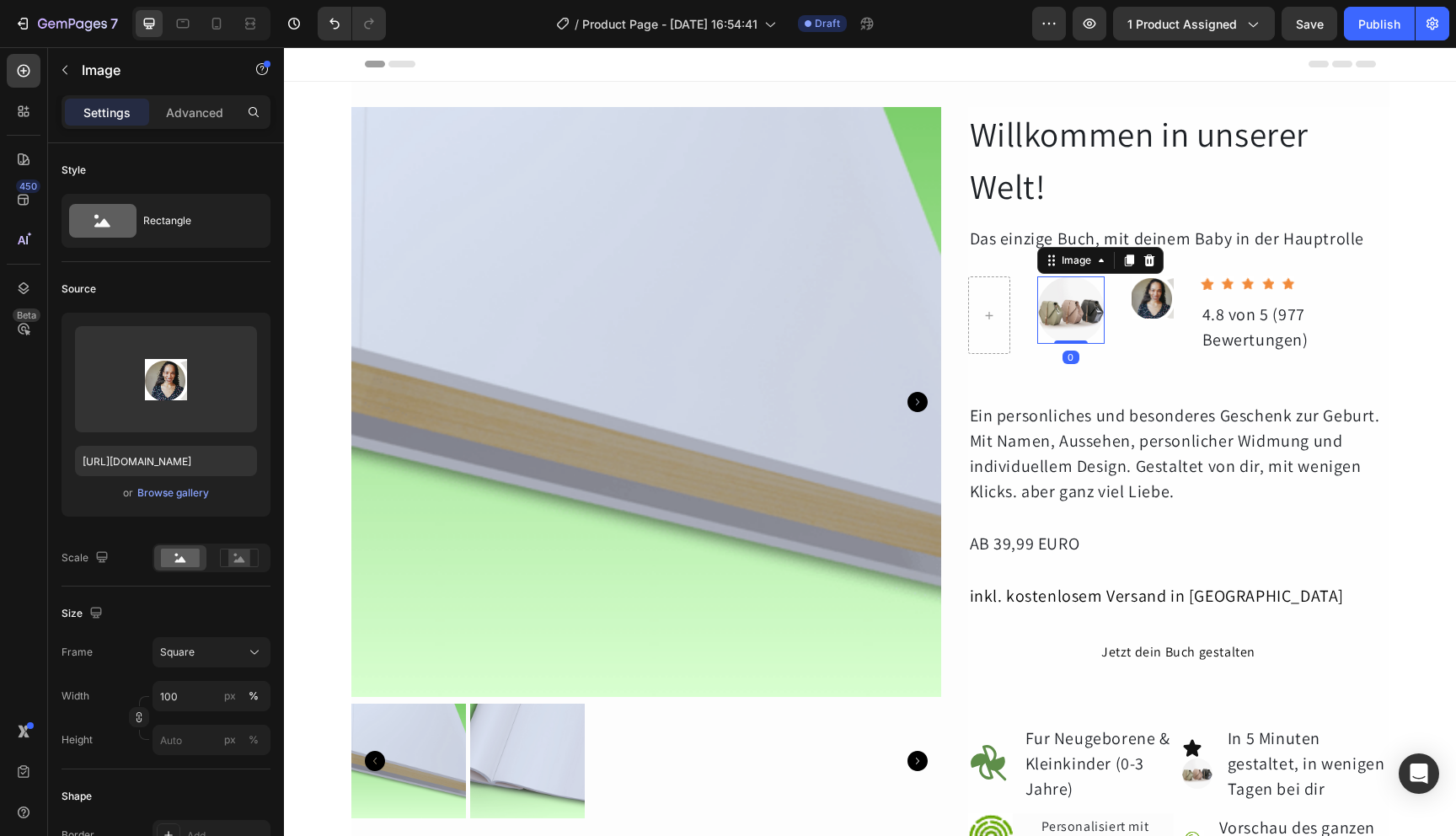
click at [1065, 315] on img at bounding box center [1071, 309] width 67 height 67
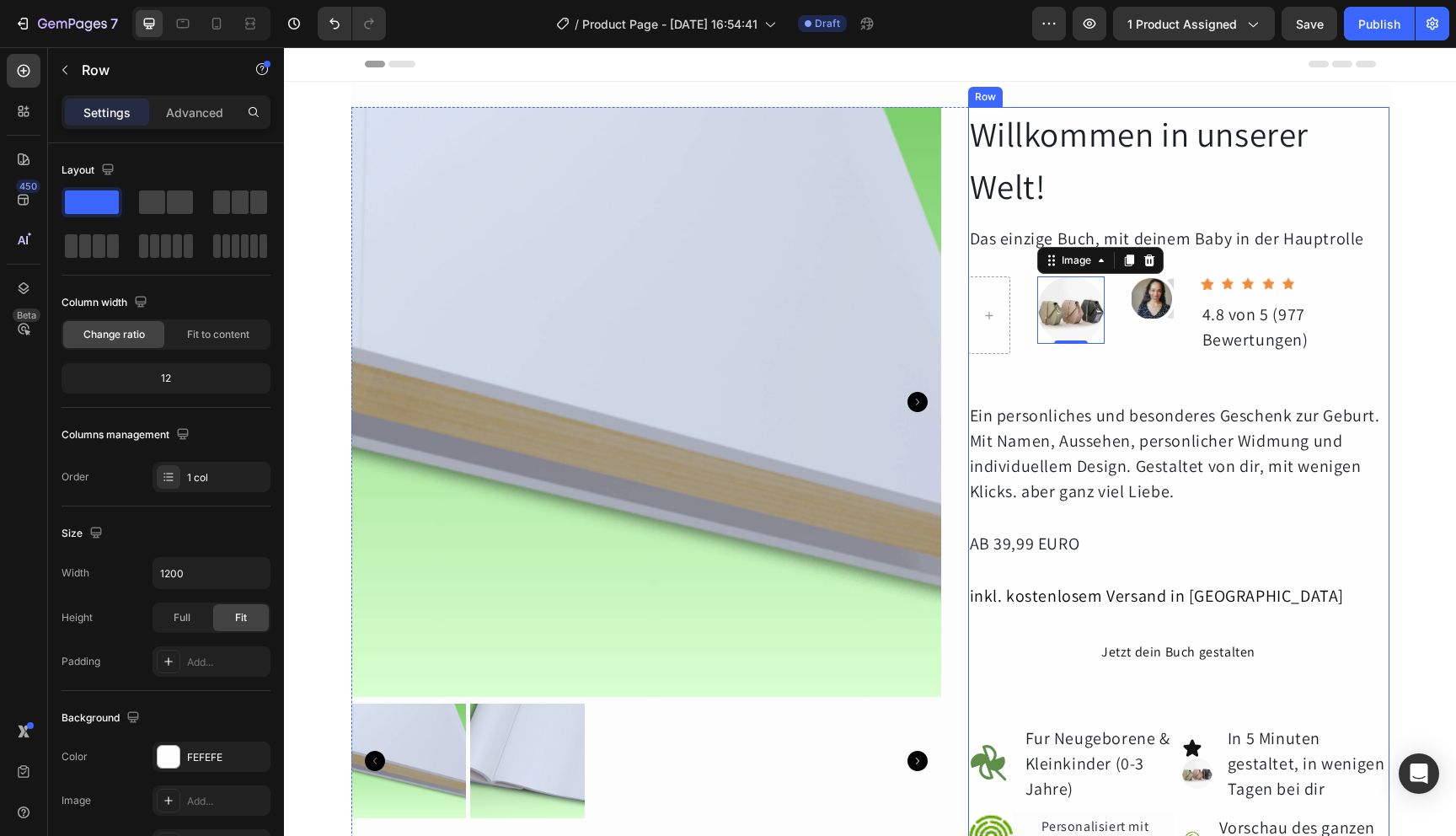
click at [1011, 390] on div "Willkommen in unserer Welt! Heading Das einzige Buch, mit deinem Baby in der Ha…" at bounding box center [1178, 664] width 421 height 1114
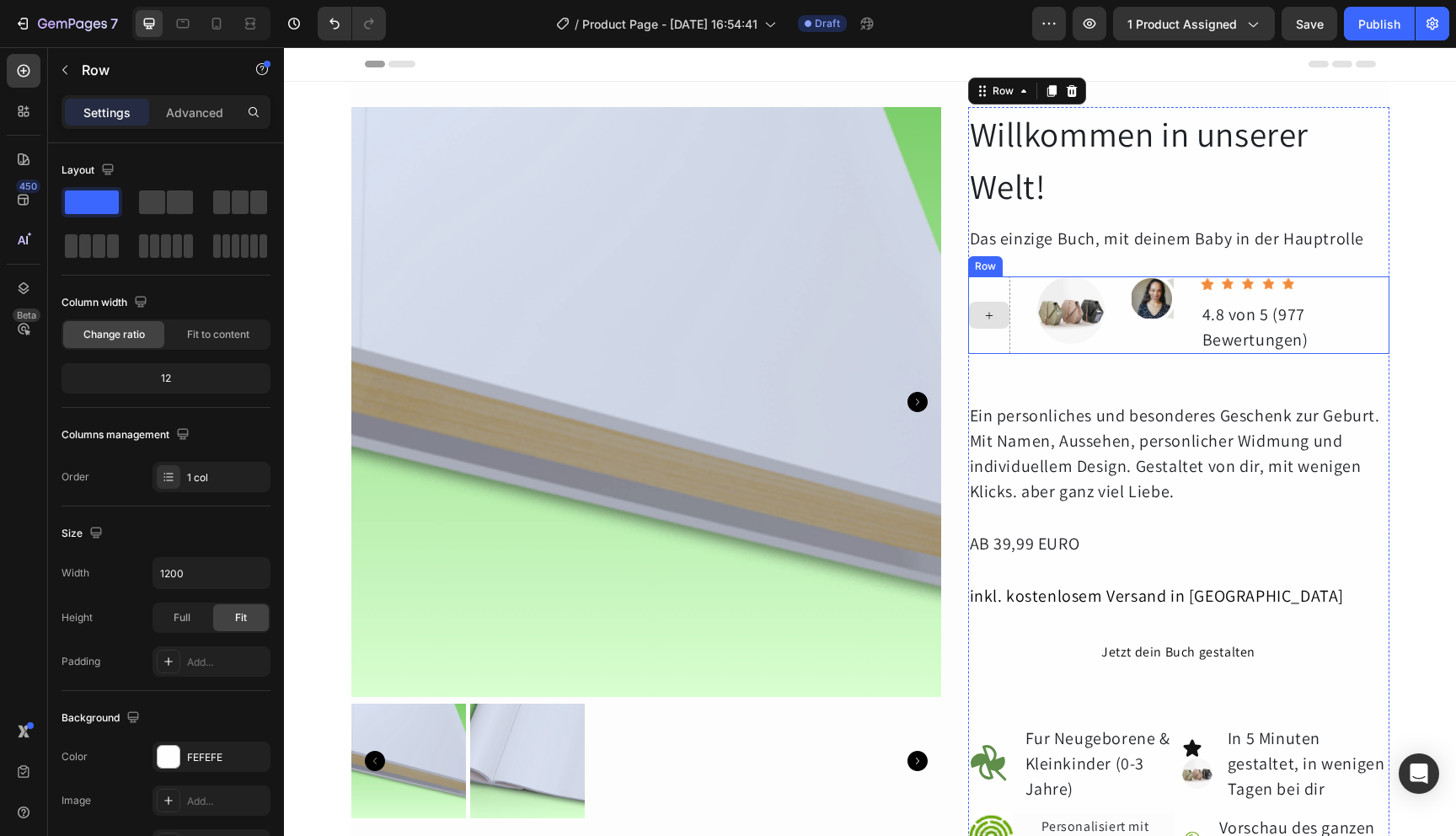
click at [978, 332] on div at bounding box center [989, 315] width 42 height 78
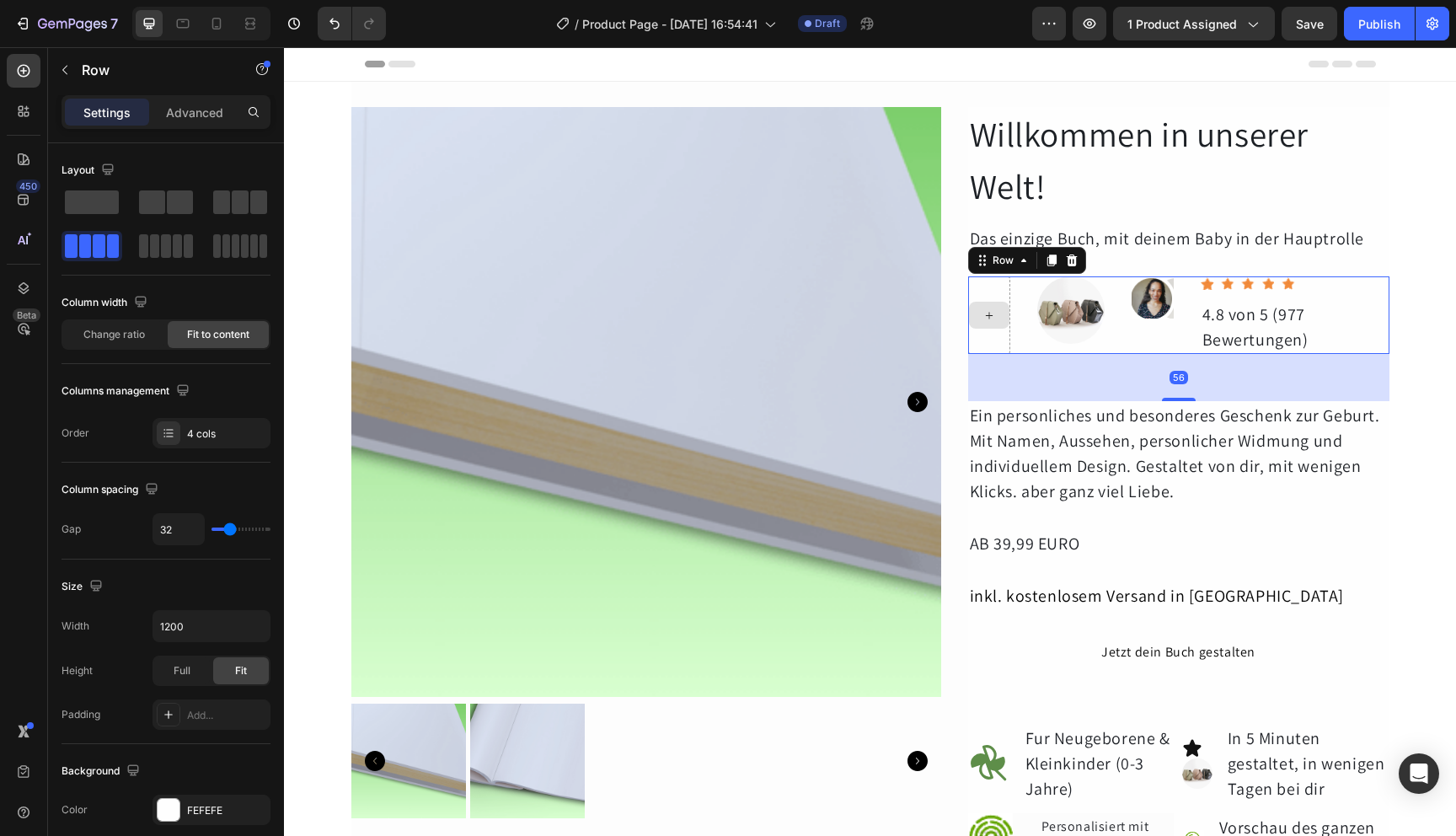
click at [997, 294] on div at bounding box center [989, 315] width 42 height 78
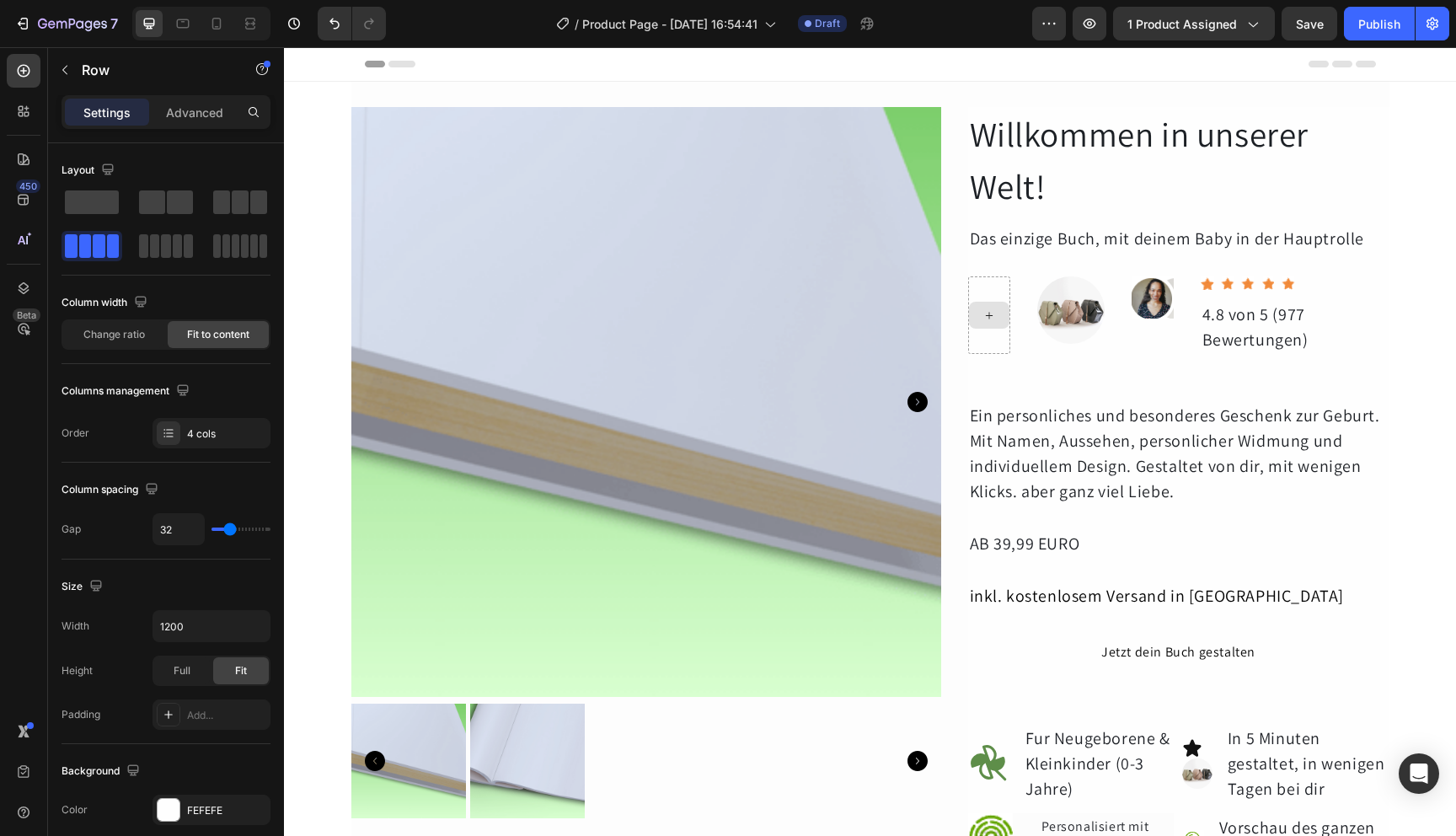
click at [1002, 324] on div at bounding box center [989, 316] width 40 height 27
click at [1020, 340] on div "Image Image Icon Icon Icon Icon Icon Icon List Hoz 4.8 von 5 (977 Bewertungen) …" at bounding box center [1178, 315] width 421 height 78
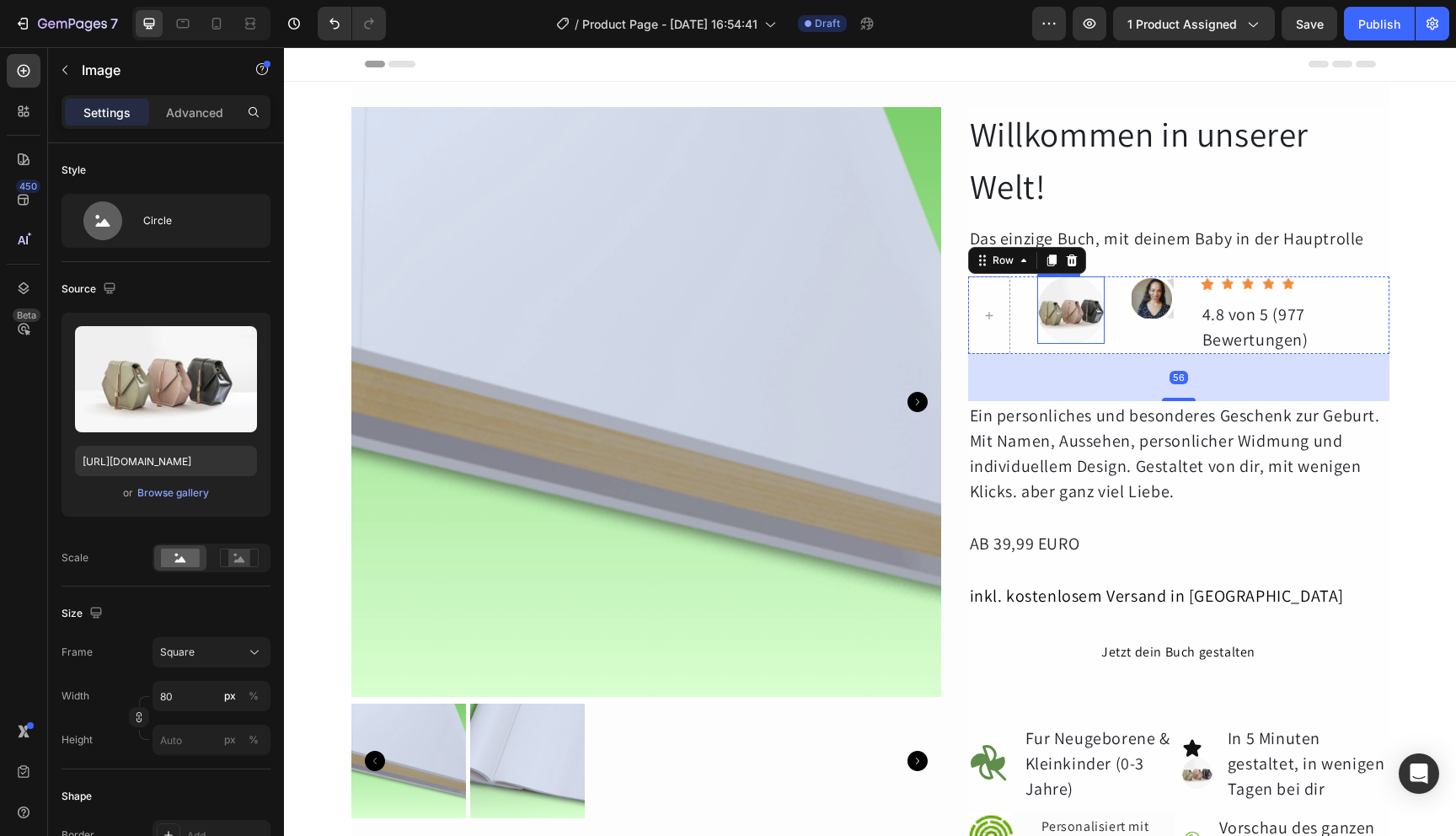
click at [1084, 294] on img at bounding box center [1071, 309] width 67 height 67
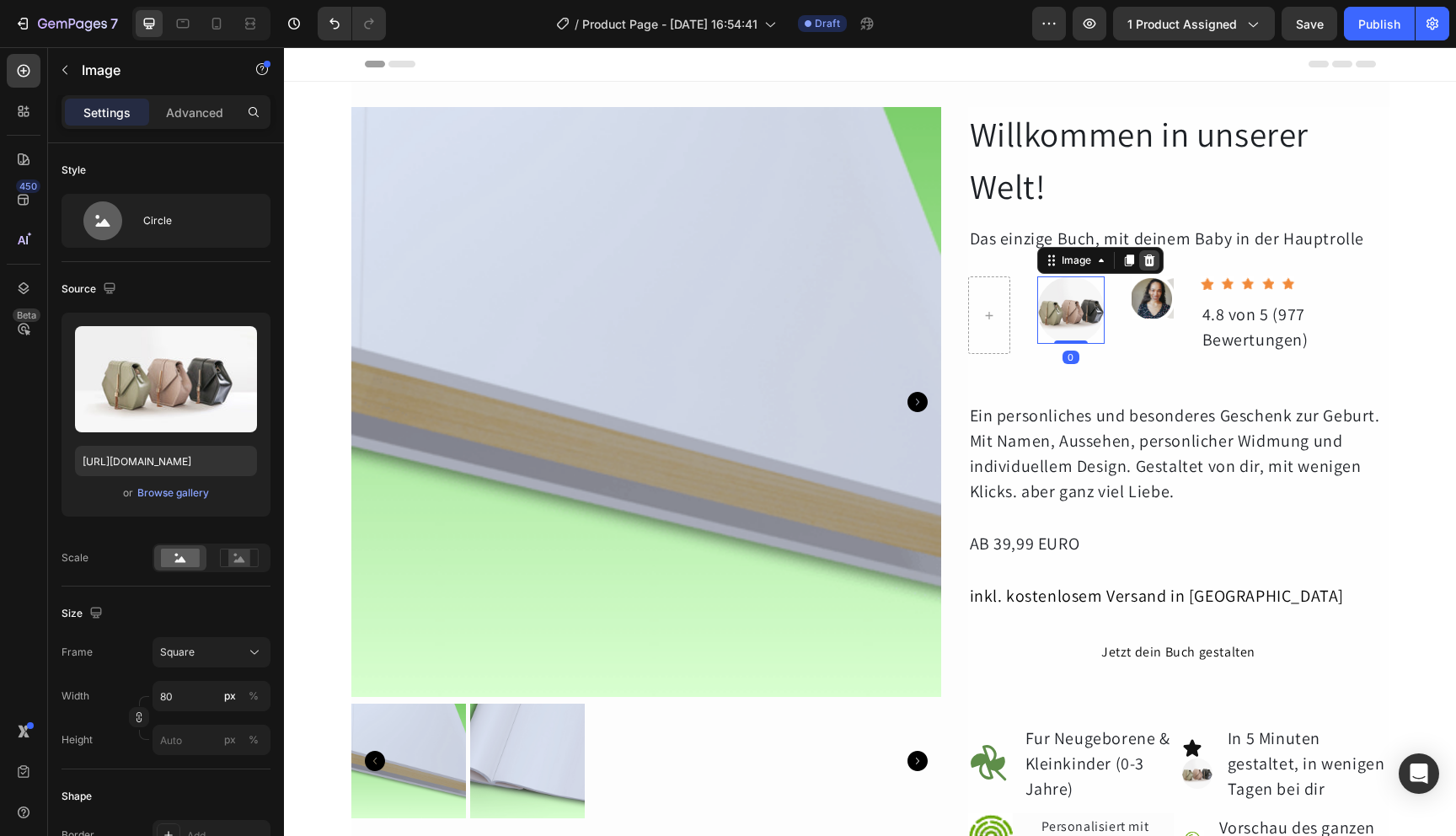
click at [1143, 258] on icon at bounding box center [1149, 260] width 11 height 12
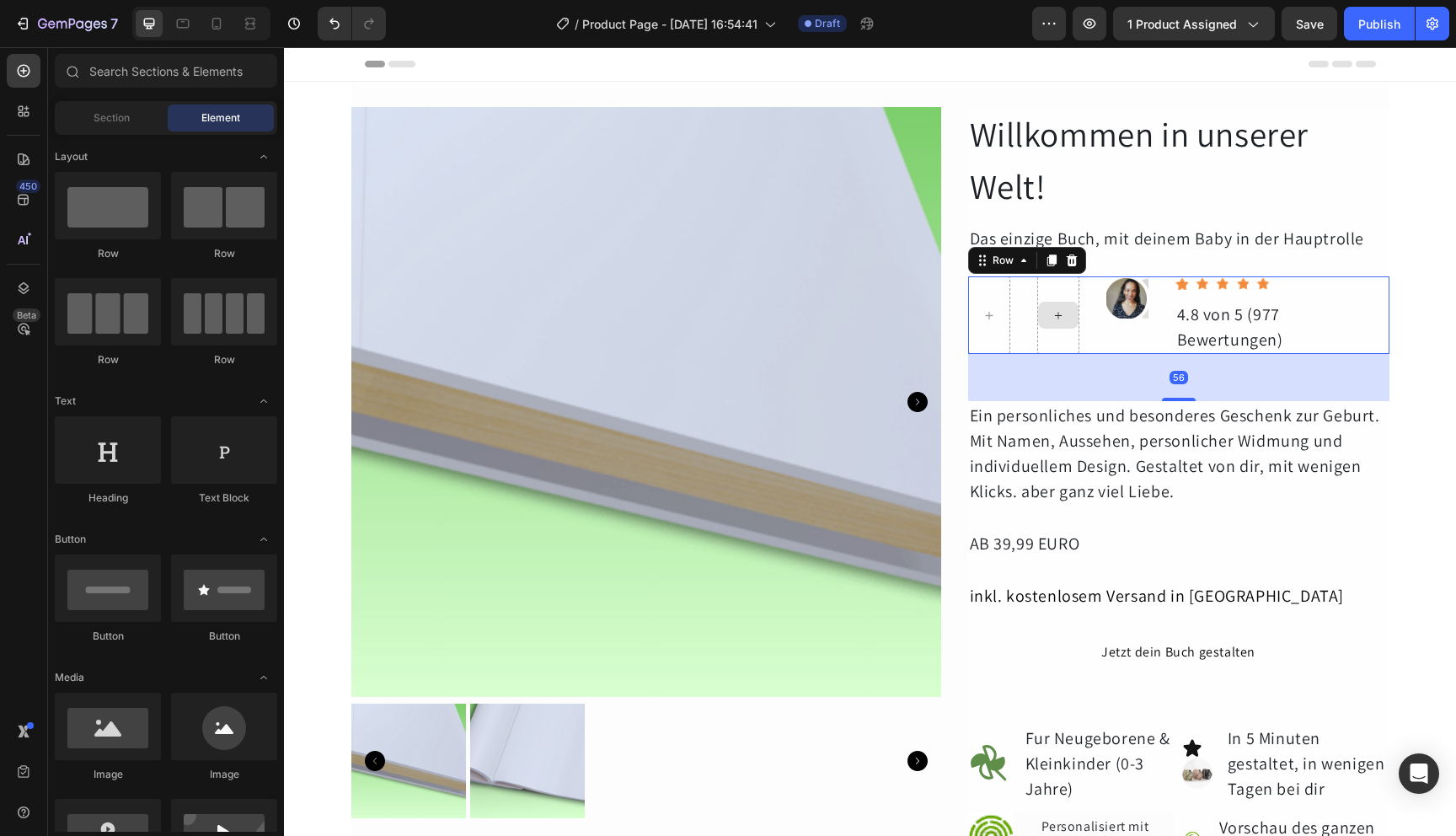
click at [1066, 317] on div at bounding box center [1058, 315] width 42 height 78
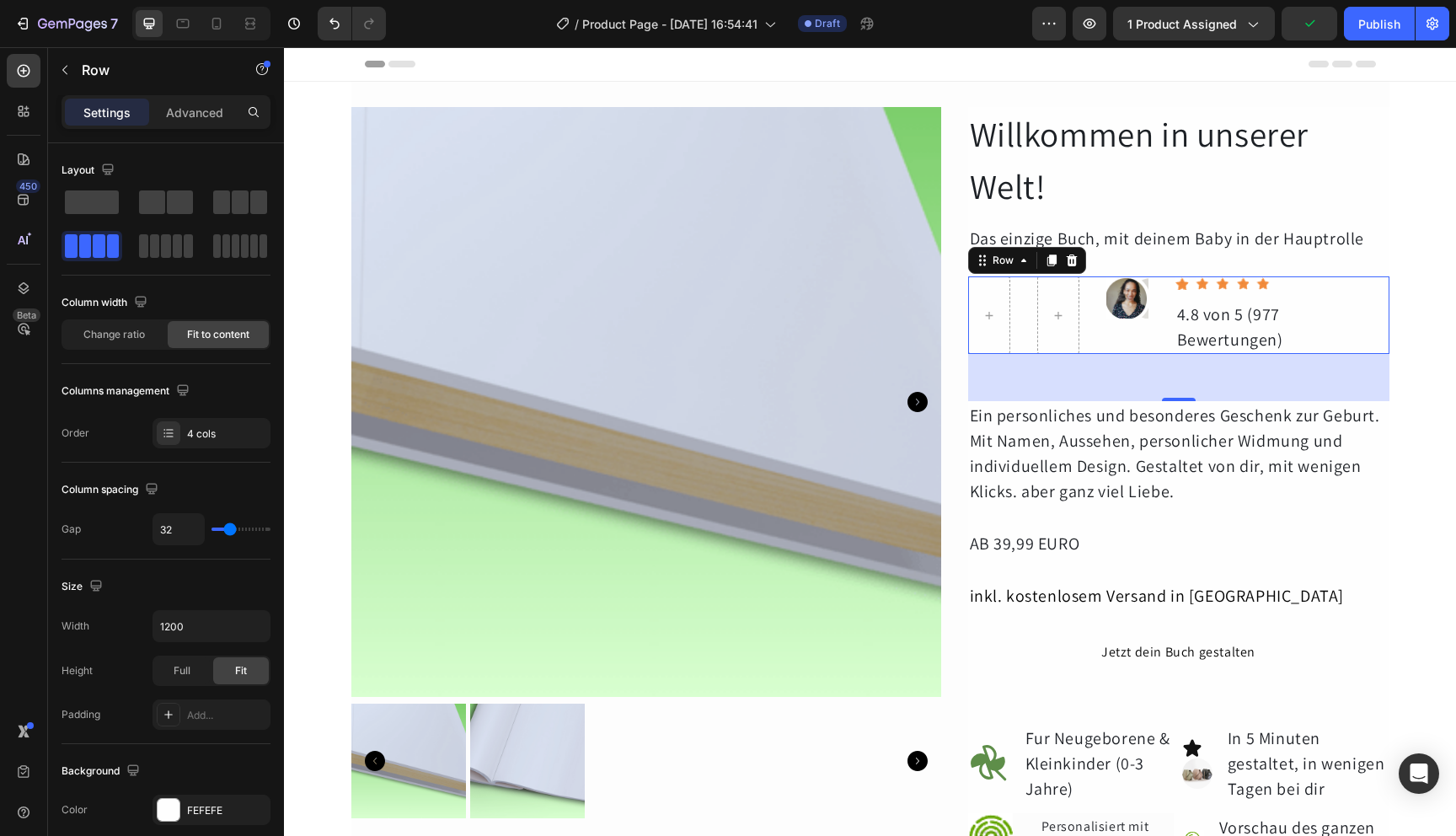
click at [1087, 317] on div "Image Icon Icon Icon Icon Icon Icon List Hoz 4.8 von 5 (977 Bewertungen) Text […" at bounding box center [1178, 315] width 421 height 78
click at [88, 207] on span at bounding box center [92, 202] width 54 height 23
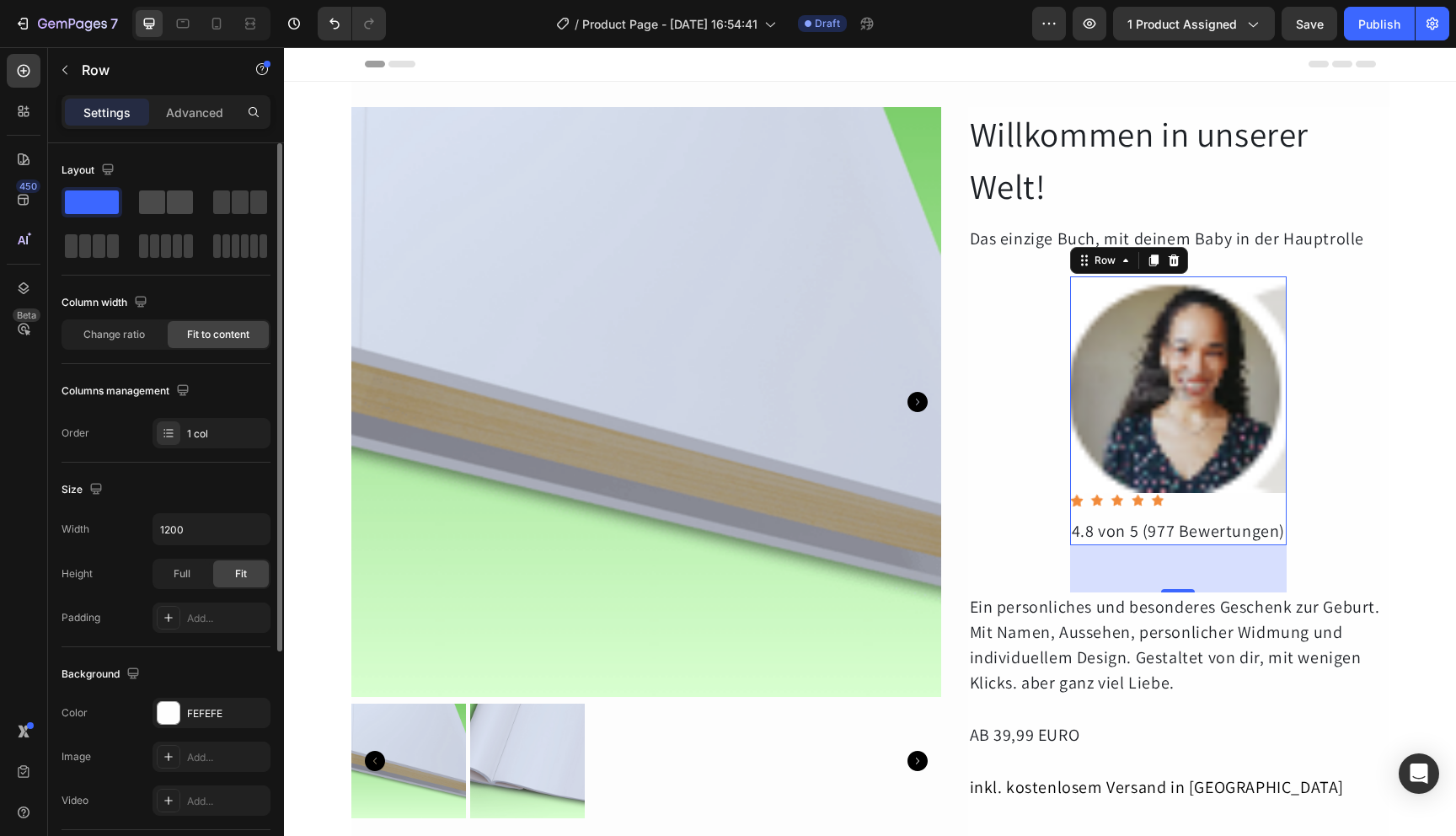
click at [178, 198] on span at bounding box center [180, 202] width 26 height 23
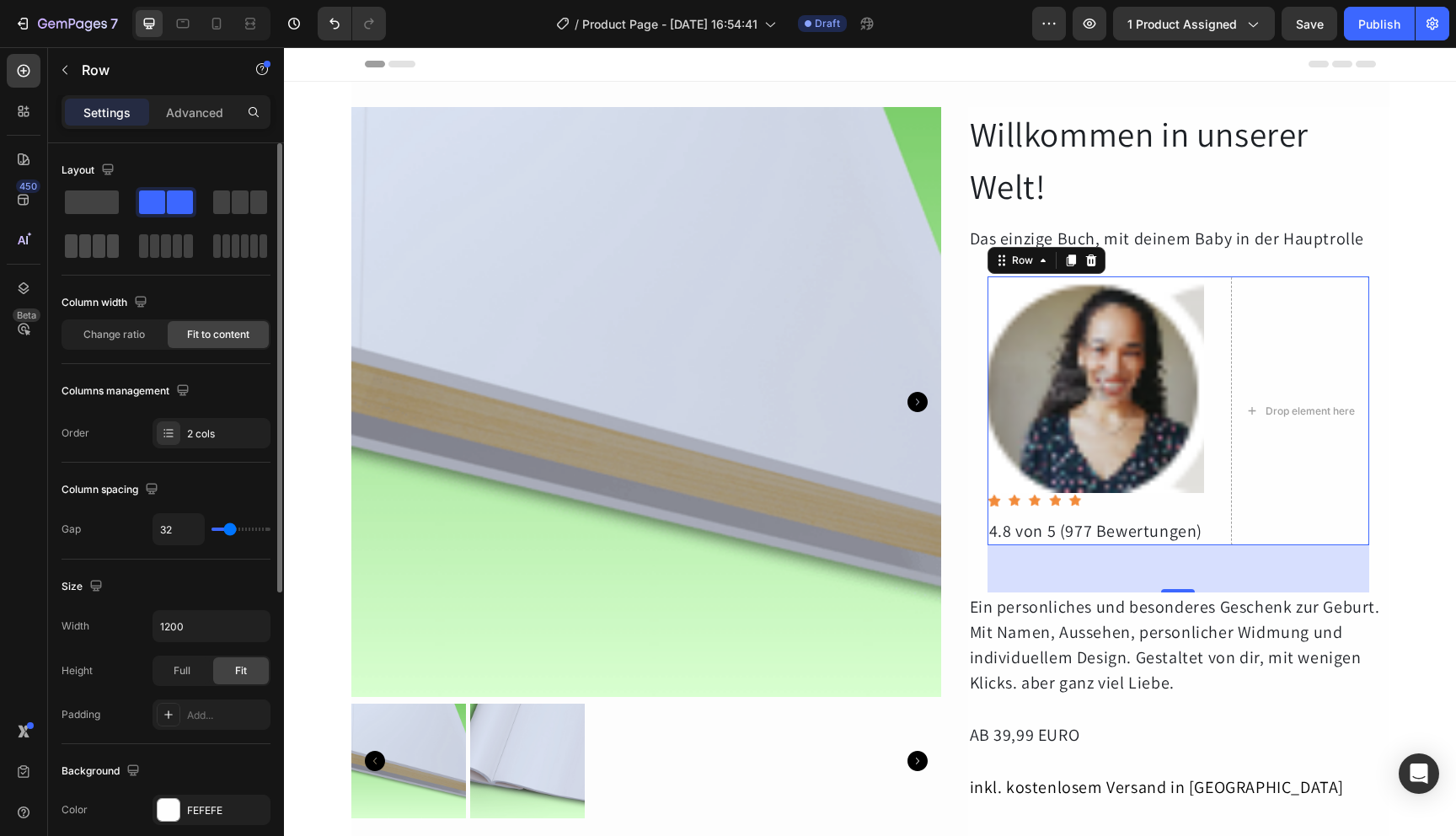
click at [112, 241] on span at bounding box center [114, 246] width 13 height 23
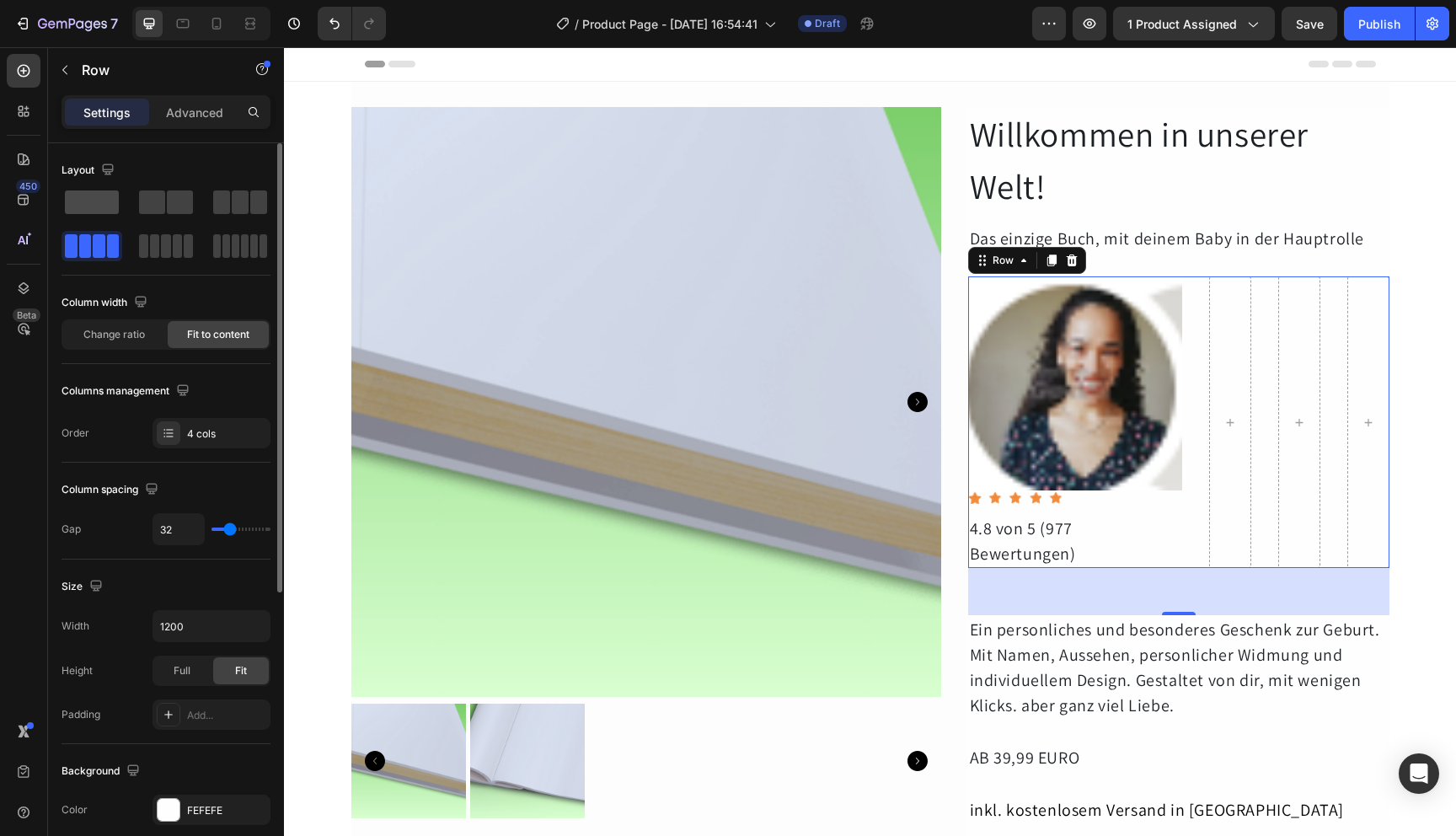
click at [111, 207] on span at bounding box center [92, 202] width 54 height 23
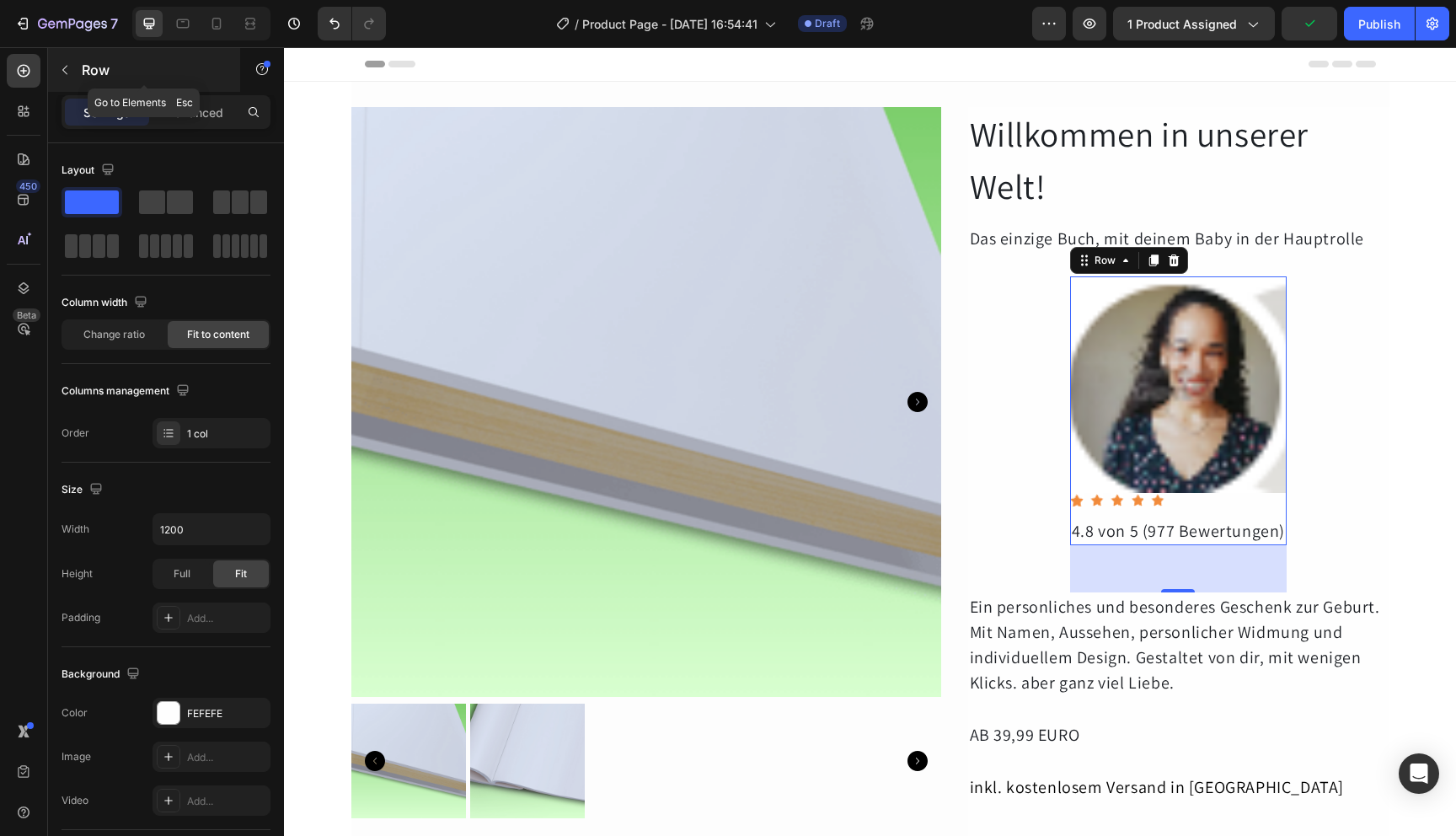
click at [76, 70] on button "button" at bounding box center [65, 70] width 27 height 27
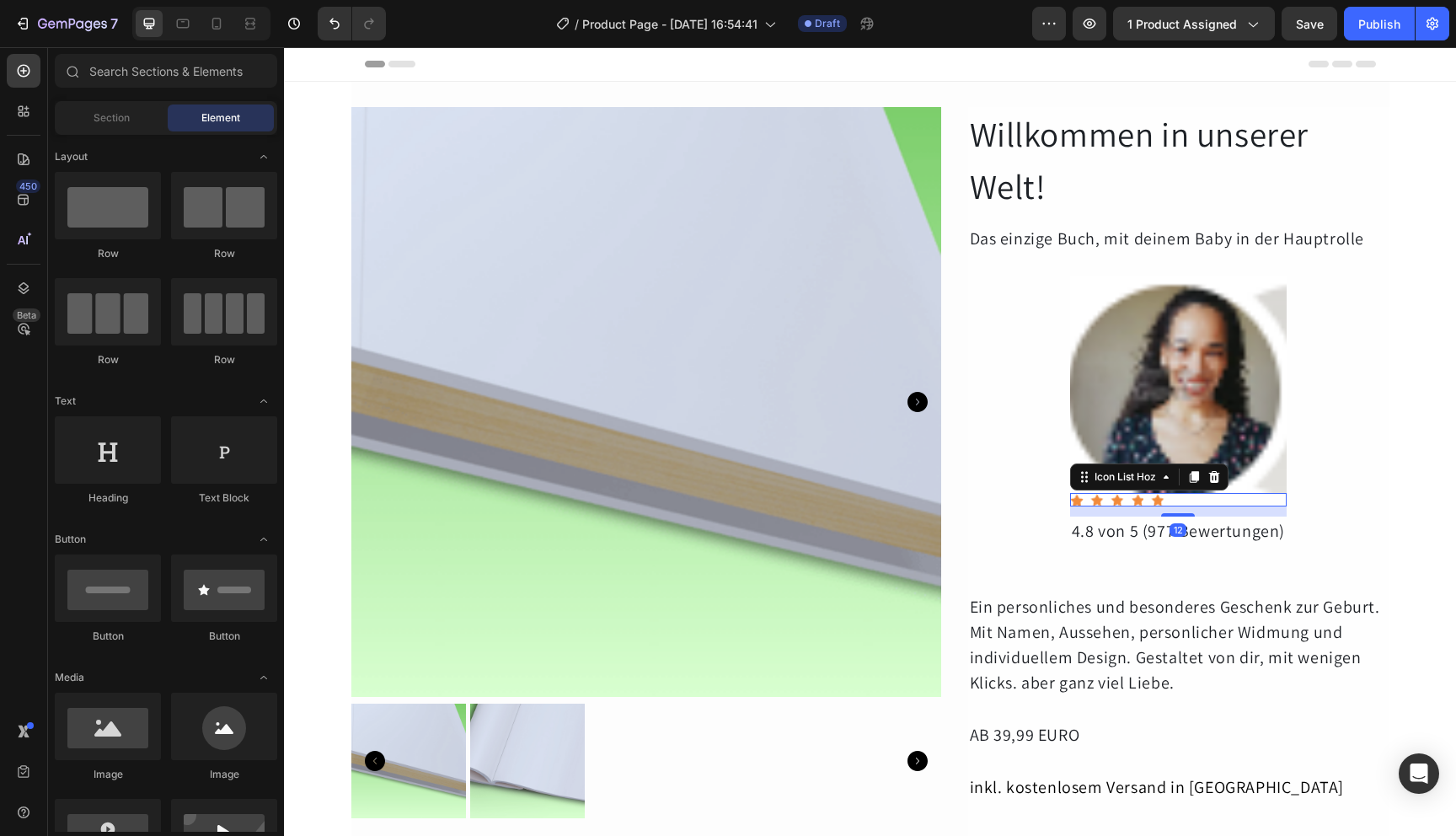
click at [1191, 501] on div "Icon Icon Icon Icon Icon" at bounding box center [1178, 500] width 216 height 13
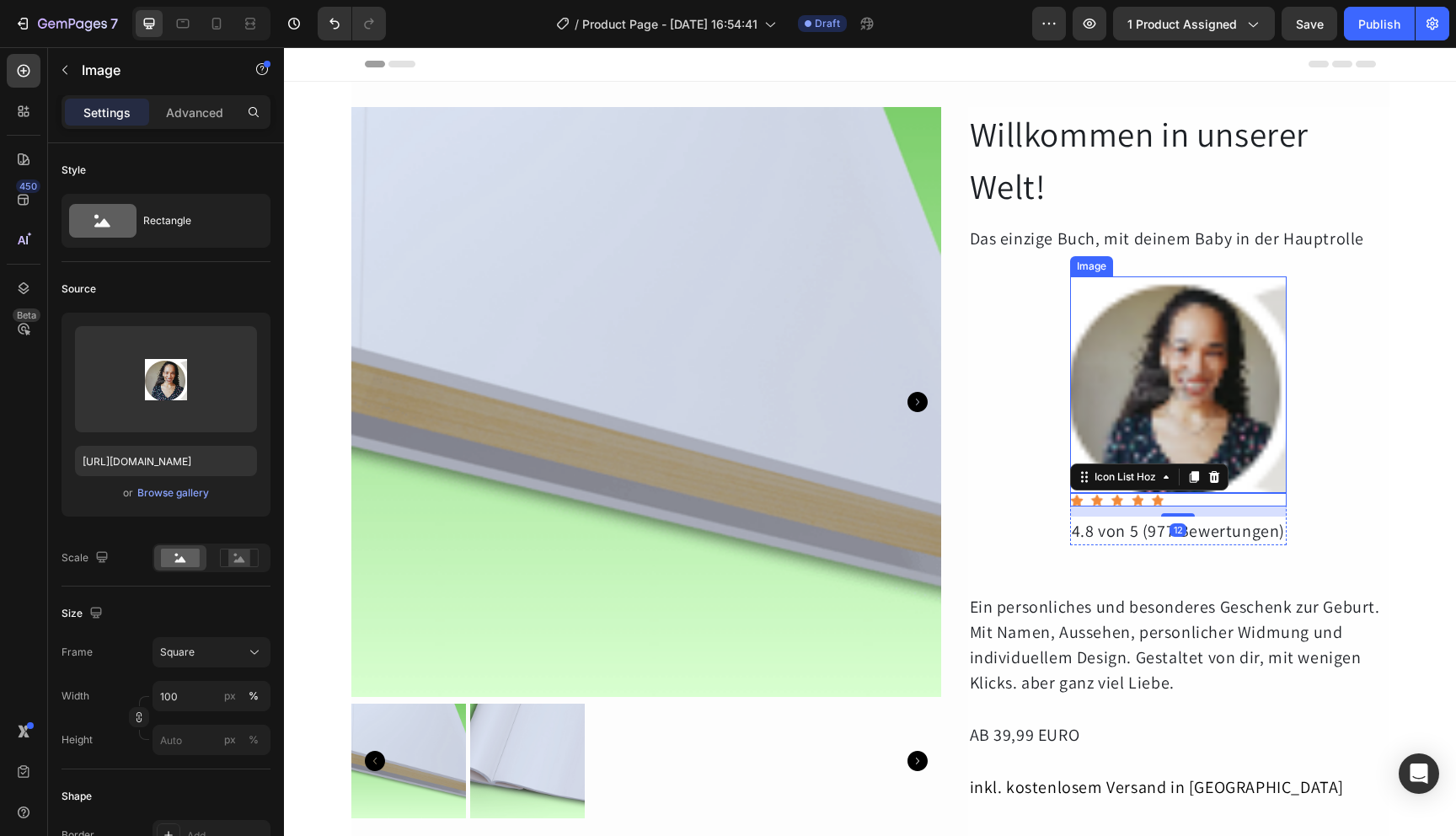
click at [1201, 349] on img at bounding box center [1178, 384] width 216 height 216
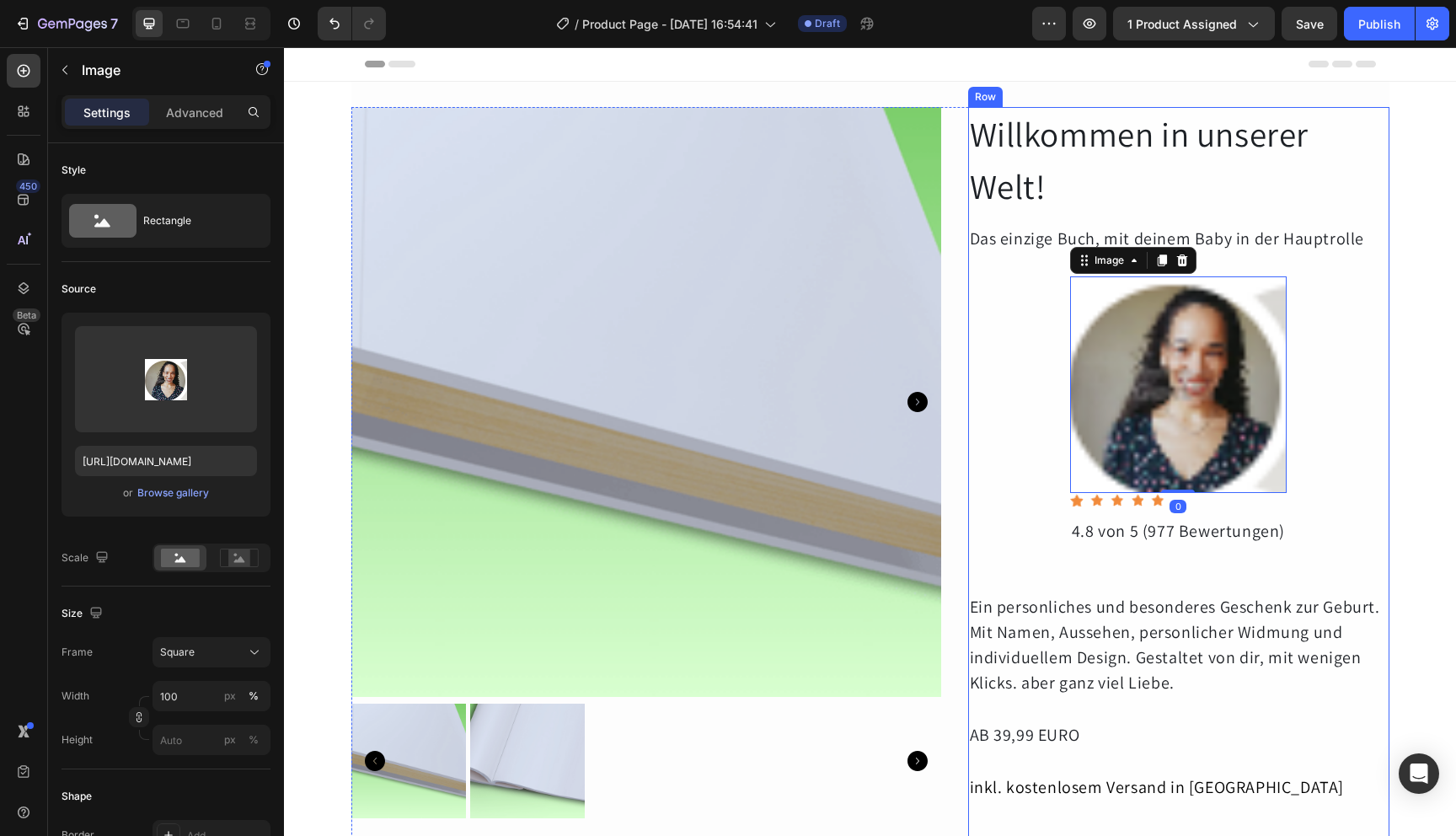
click at [1324, 376] on div "Willkommen in unserer Welt! Heading Das einzige Buch, mit deinem Baby in der Ha…" at bounding box center [1178, 760] width 421 height 1306
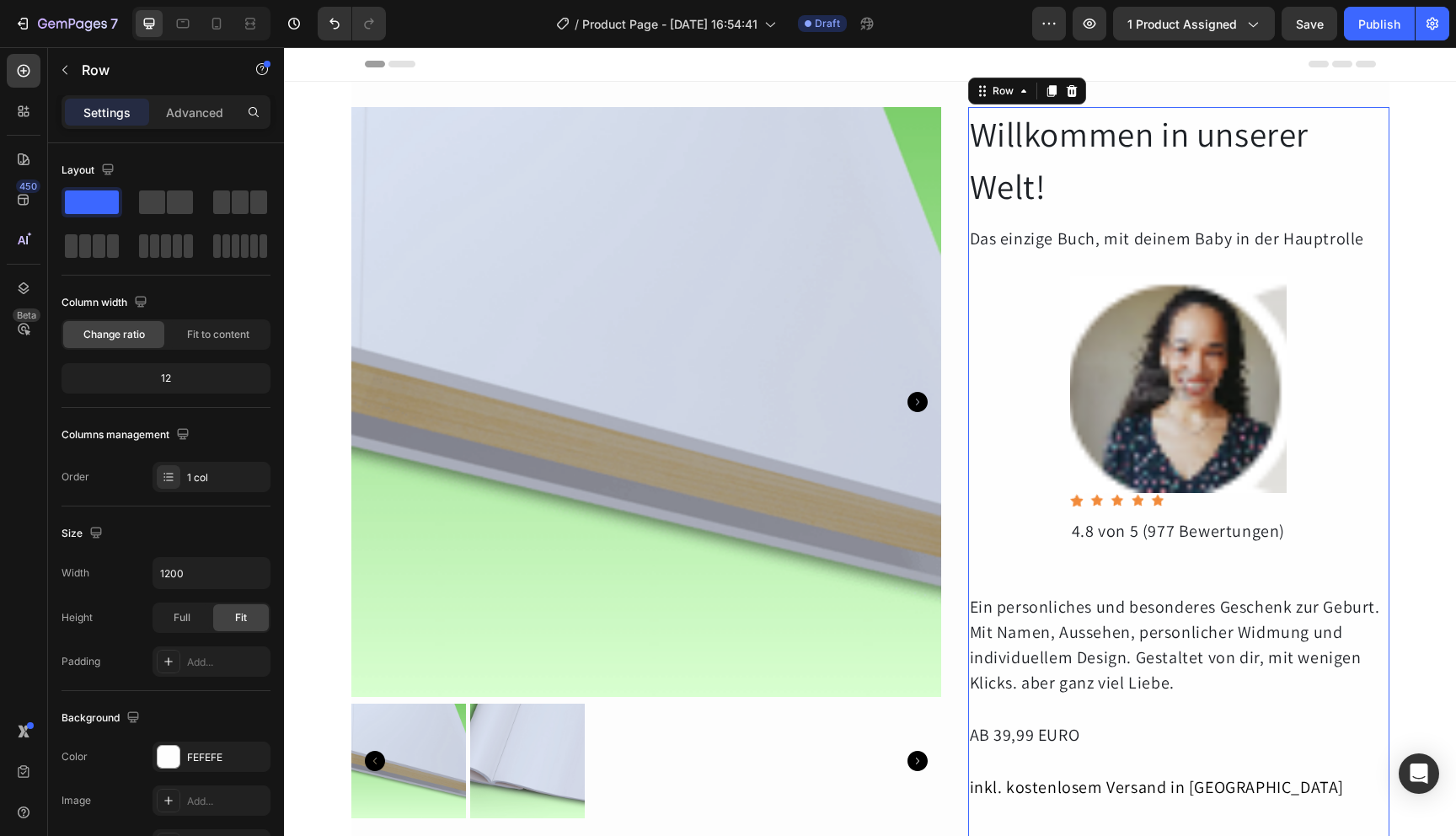
click at [1304, 384] on div "Willkommen in unserer Welt! Heading Das einzige Buch, mit deinem Baby in der Ha…" at bounding box center [1178, 760] width 421 height 1306
click at [1015, 426] on div "Willkommen in unserer Welt! Heading Das einzige Buch, mit deinem Baby in der Ha…" at bounding box center [1178, 760] width 421 height 1306
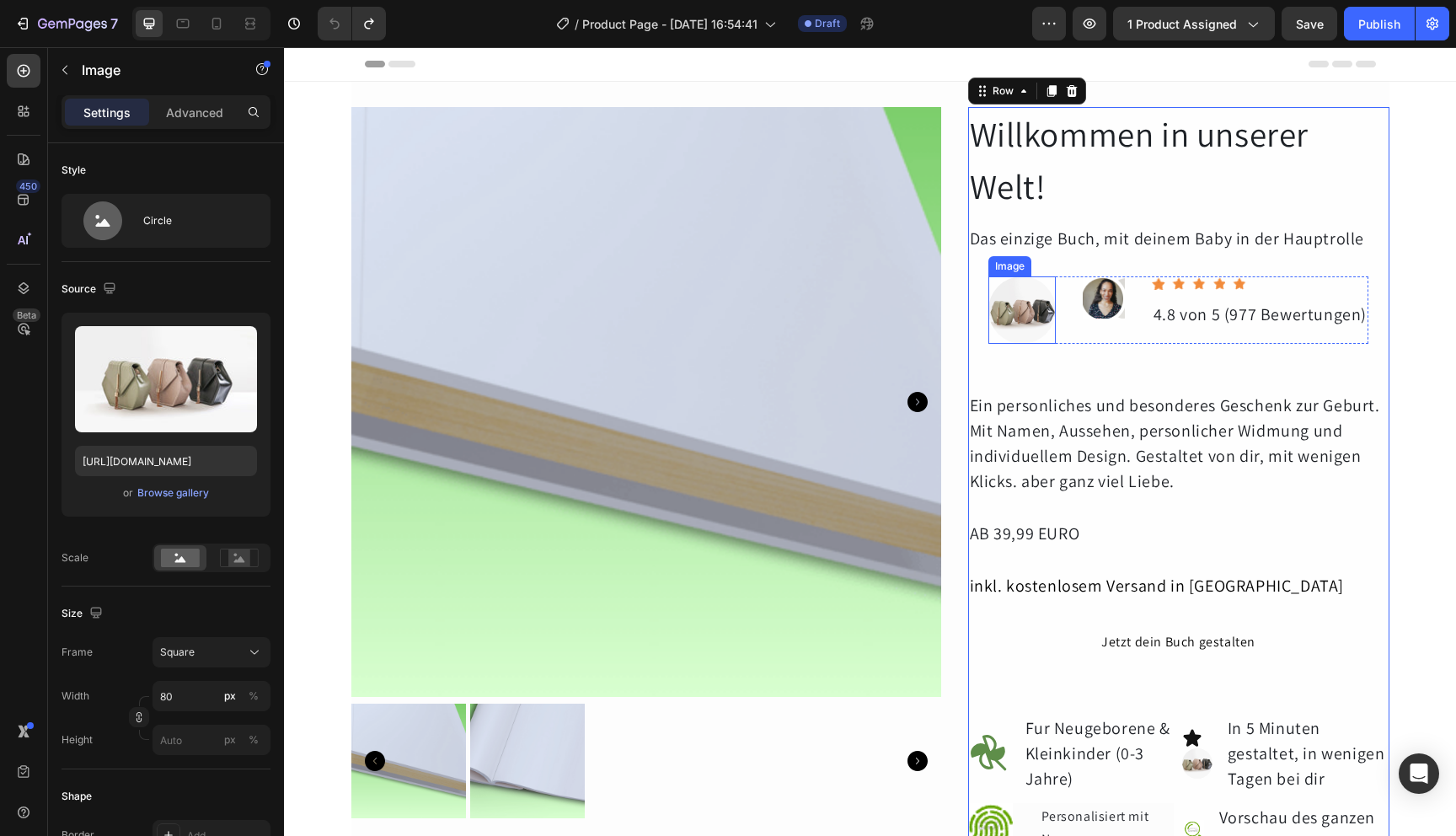
click at [1031, 326] on img at bounding box center [1022, 309] width 67 height 67
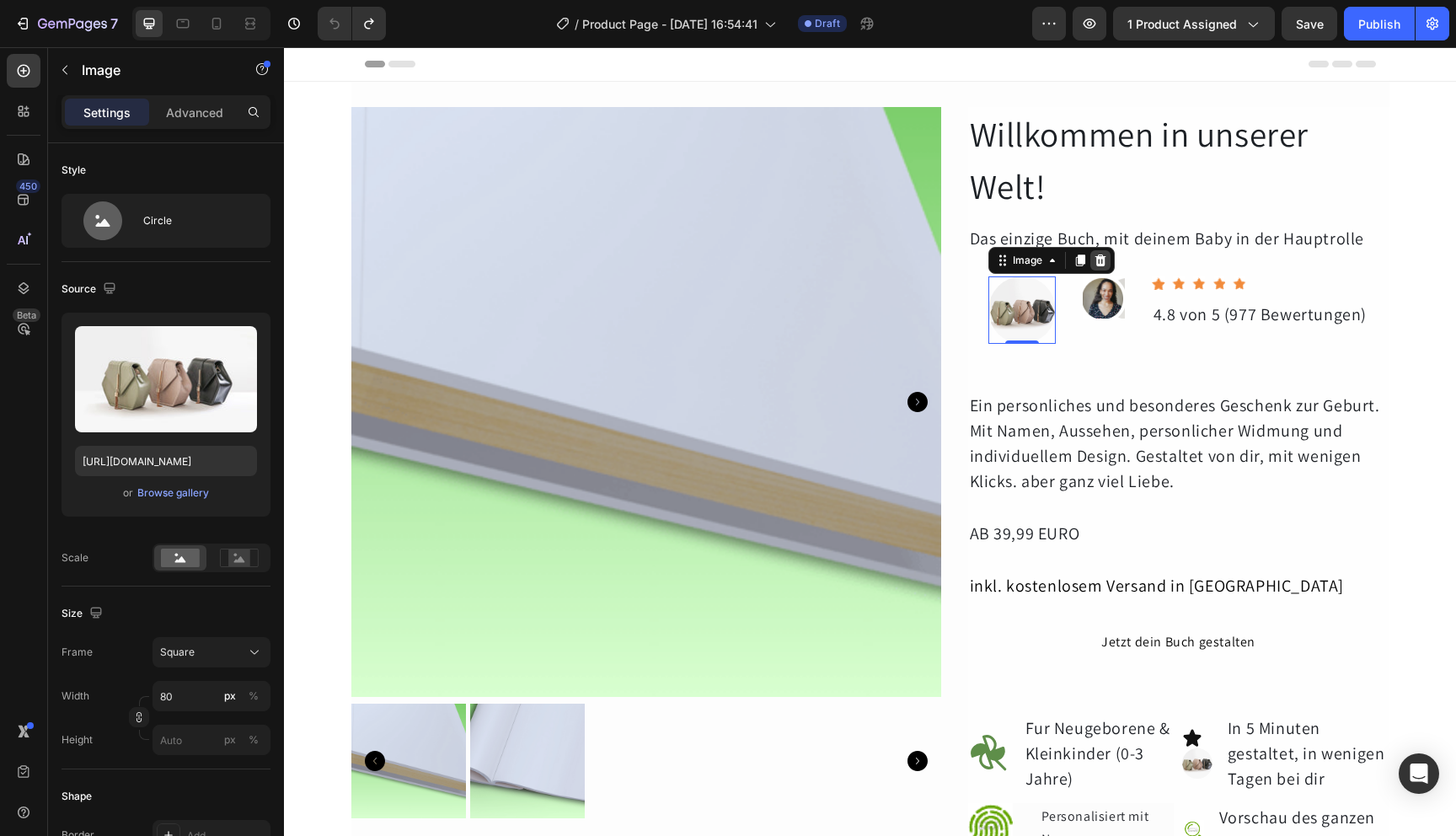
click at [1096, 251] on div at bounding box center [1100, 260] width 21 height 21
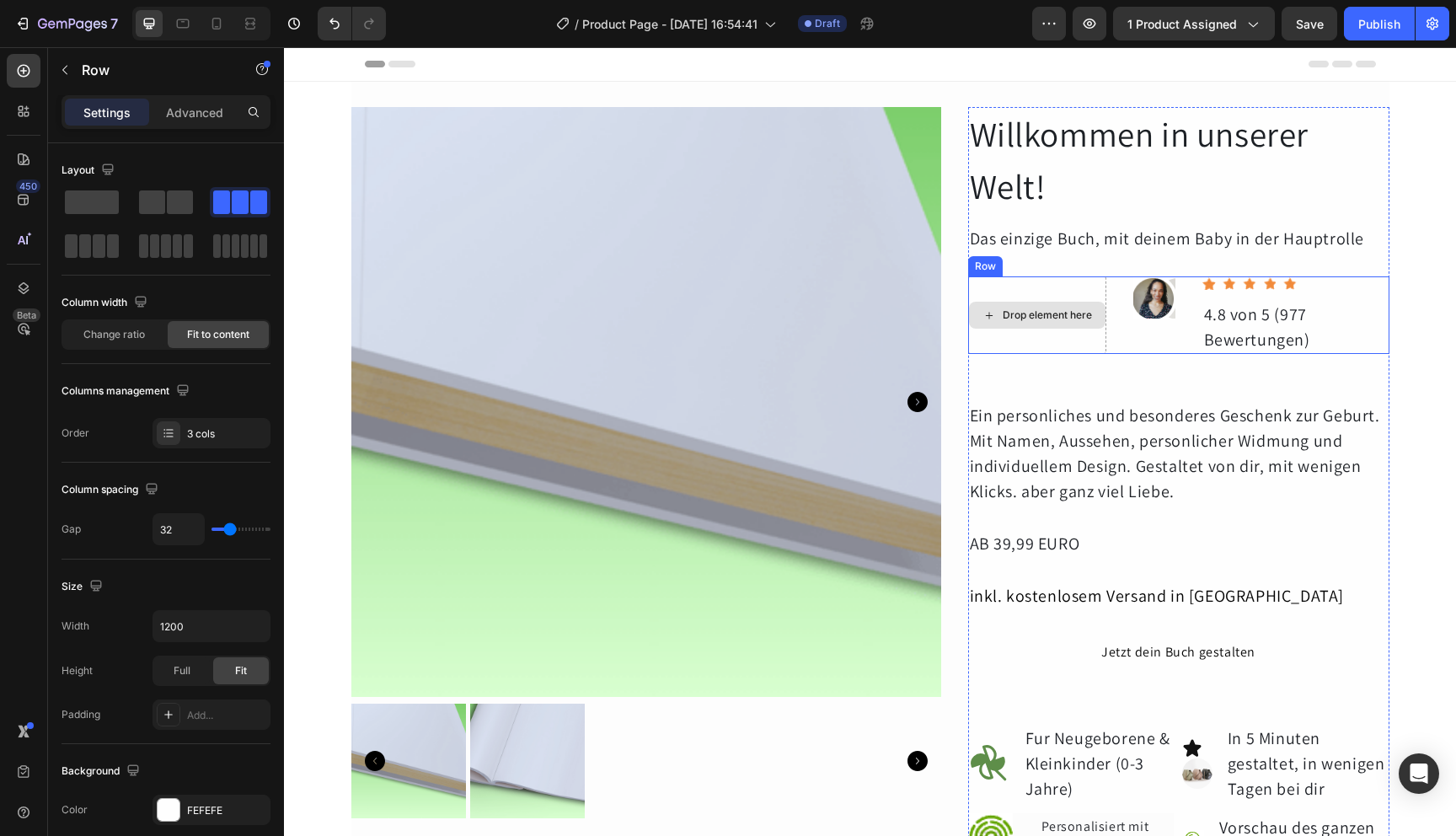
click at [1065, 337] on div "Drop element here" at bounding box center [1037, 315] width 139 height 78
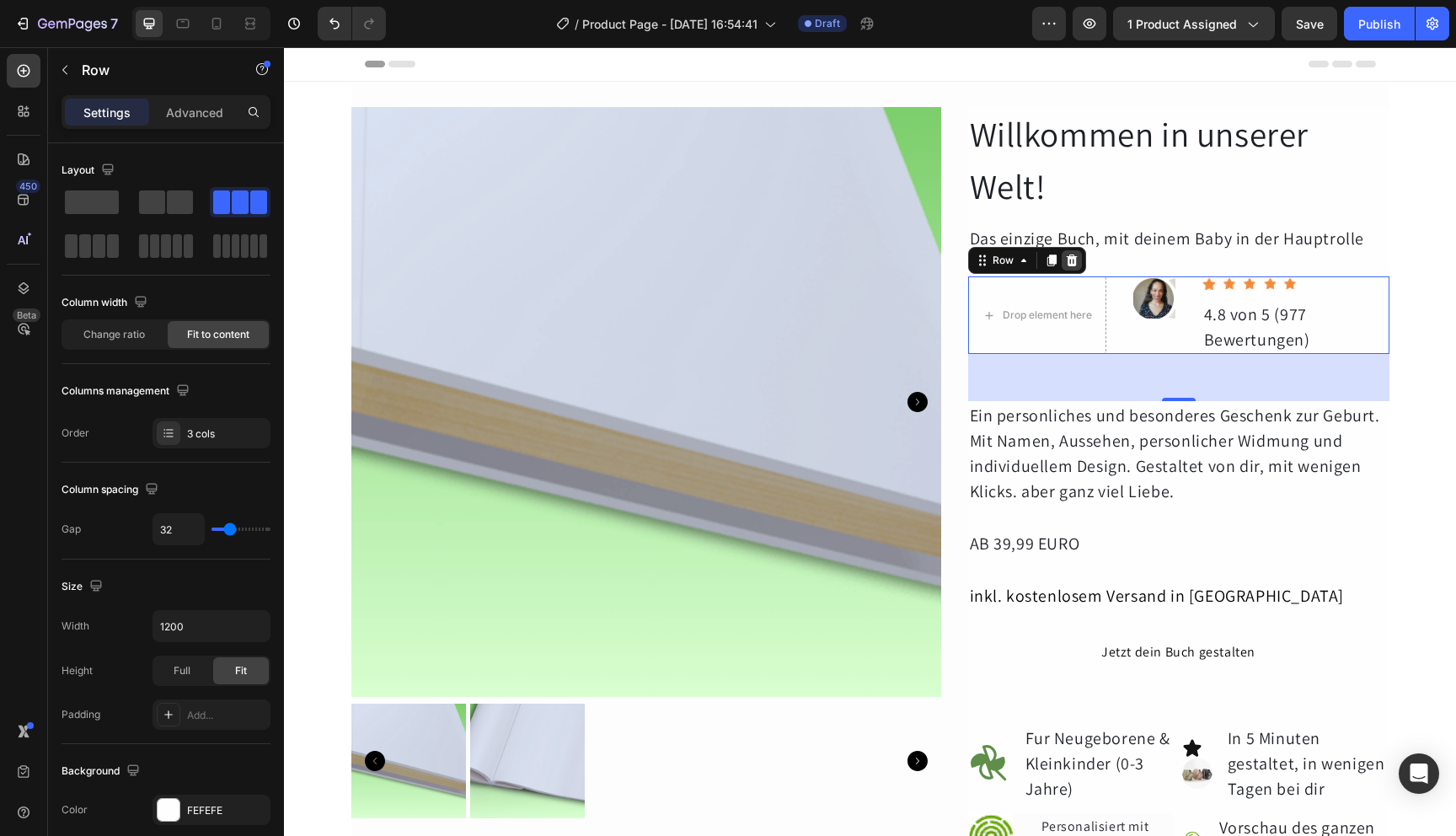
click at [1067, 266] on icon at bounding box center [1072, 260] width 11 height 12
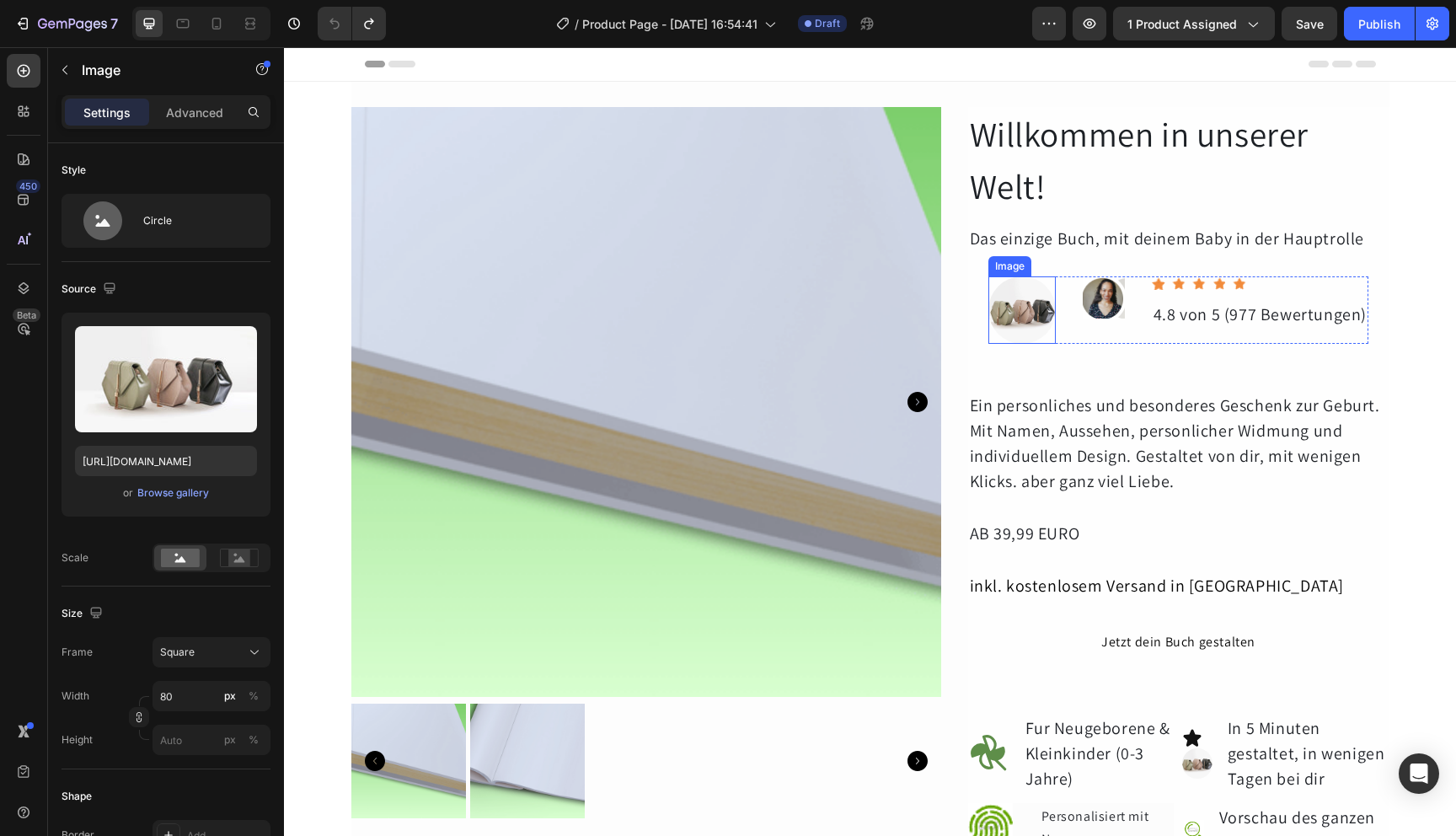
click at [1031, 332] on img at bounding box center [1022, 309] width 67 height 67
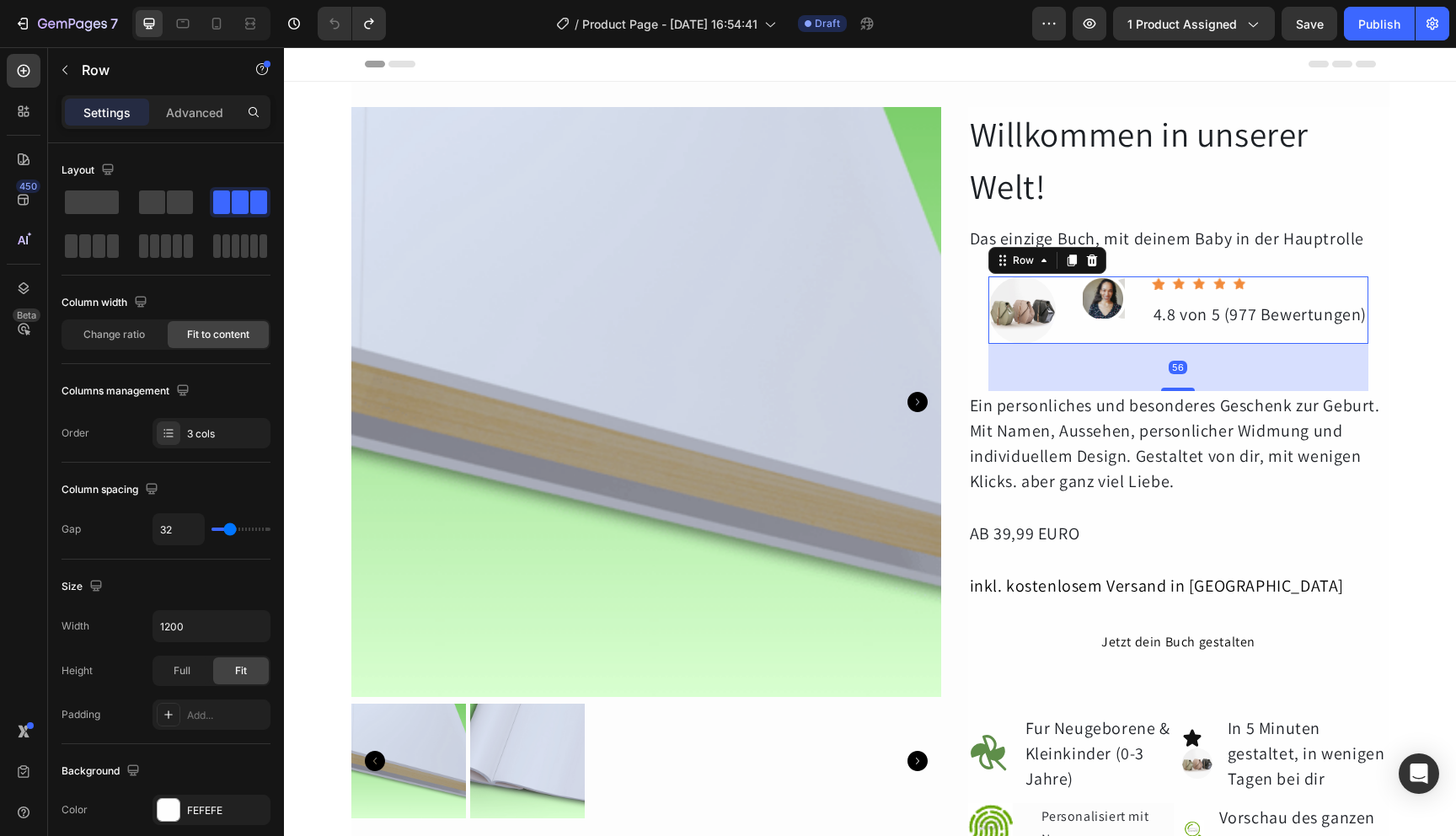
click at [1093, 327] on div "Image" at bounding box center [1104, 309] width 42 height 67
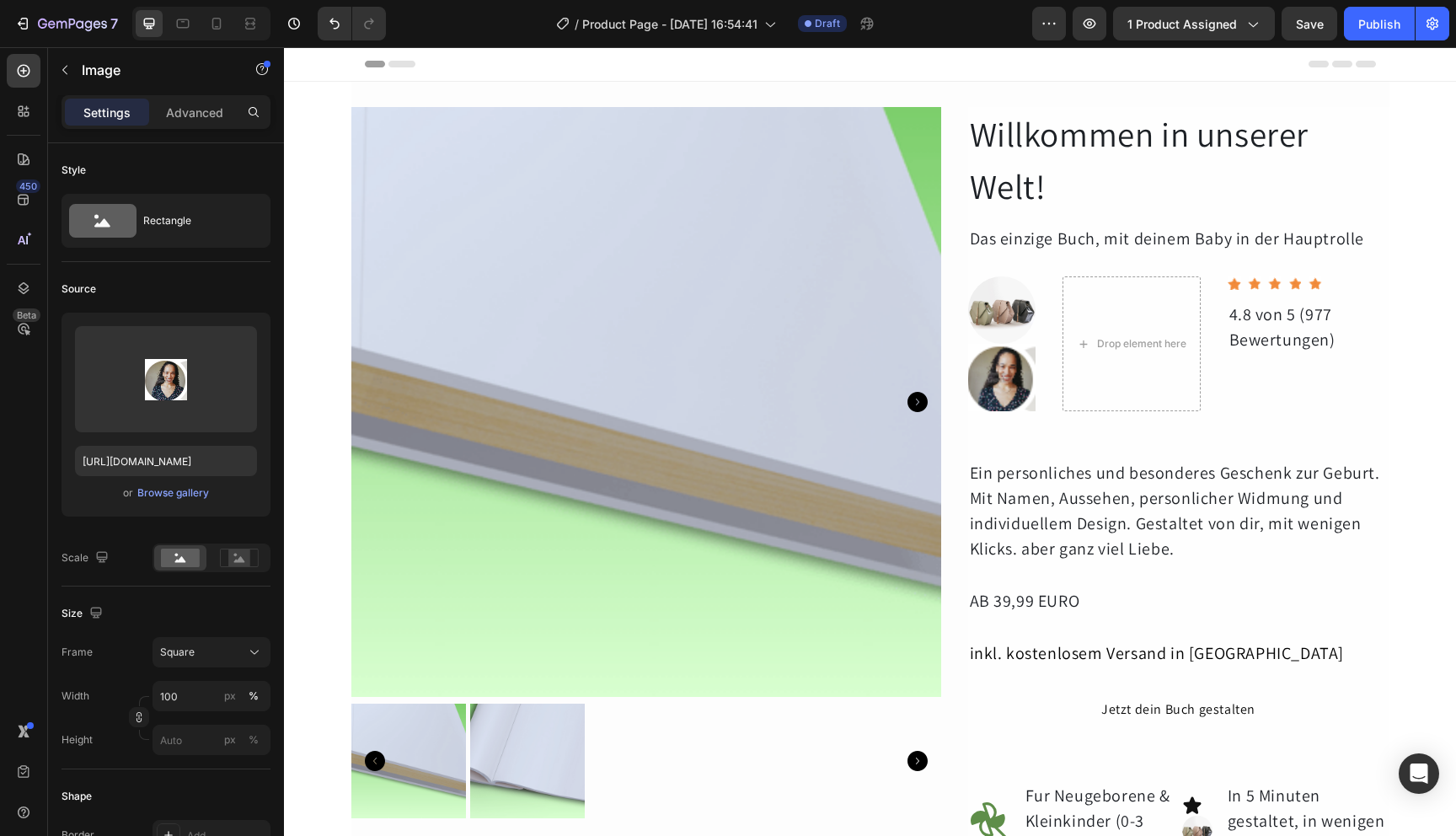
click at [1014, 388] on img at bounding box center [1001, 377] width 67 height 67
click at [1007, 378] on img at bounding box center [1001, 377] width 67 height 67
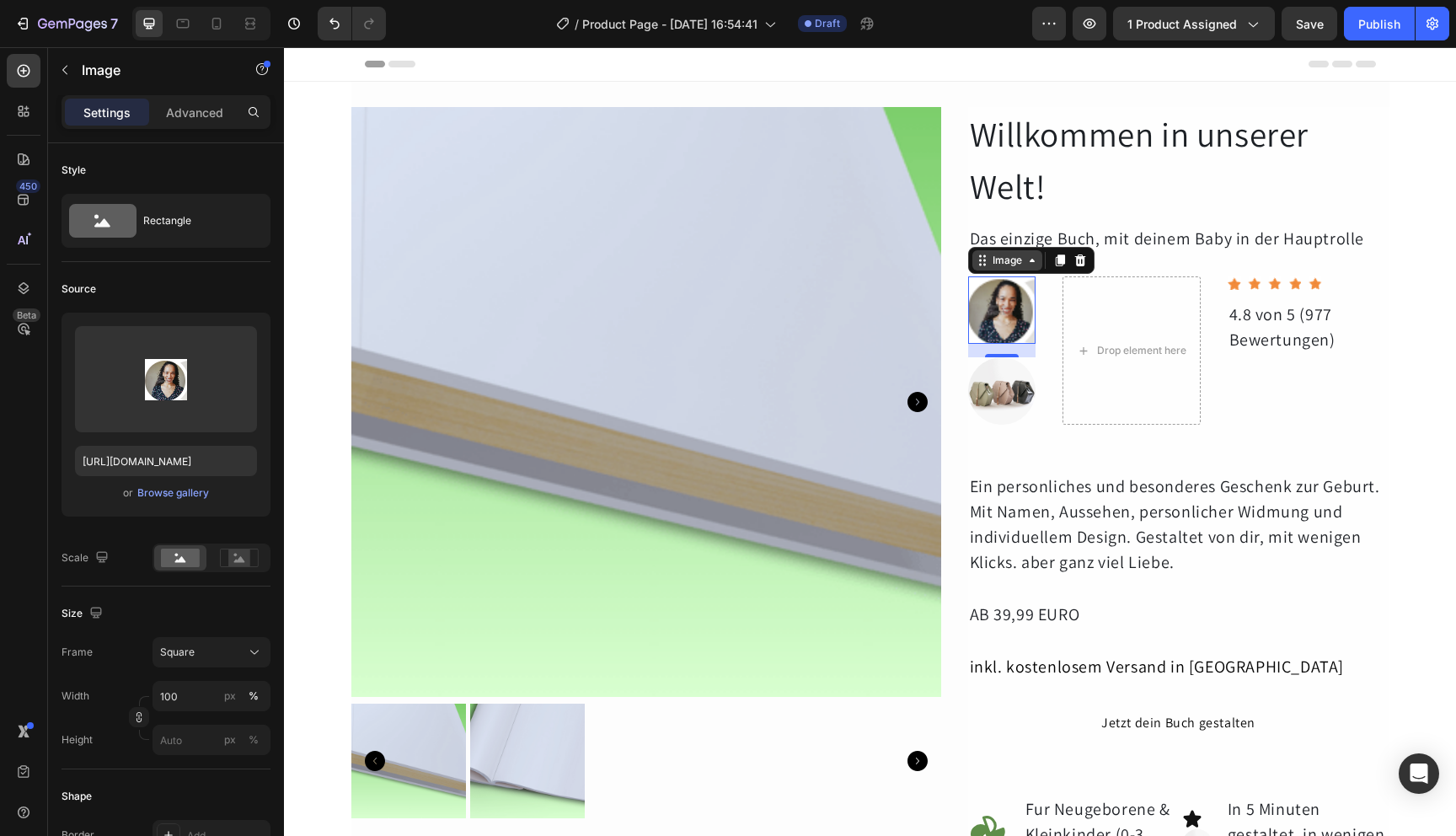
click at [1025, 263] on icon at bounding box center [1031, 260] width 13 height 13
click at [1014, 319] on img at bounding box center [1001, 309] width 67 height 67
click at [1009, 402] on img at bounding box center [1001, 391] width 67 height 67
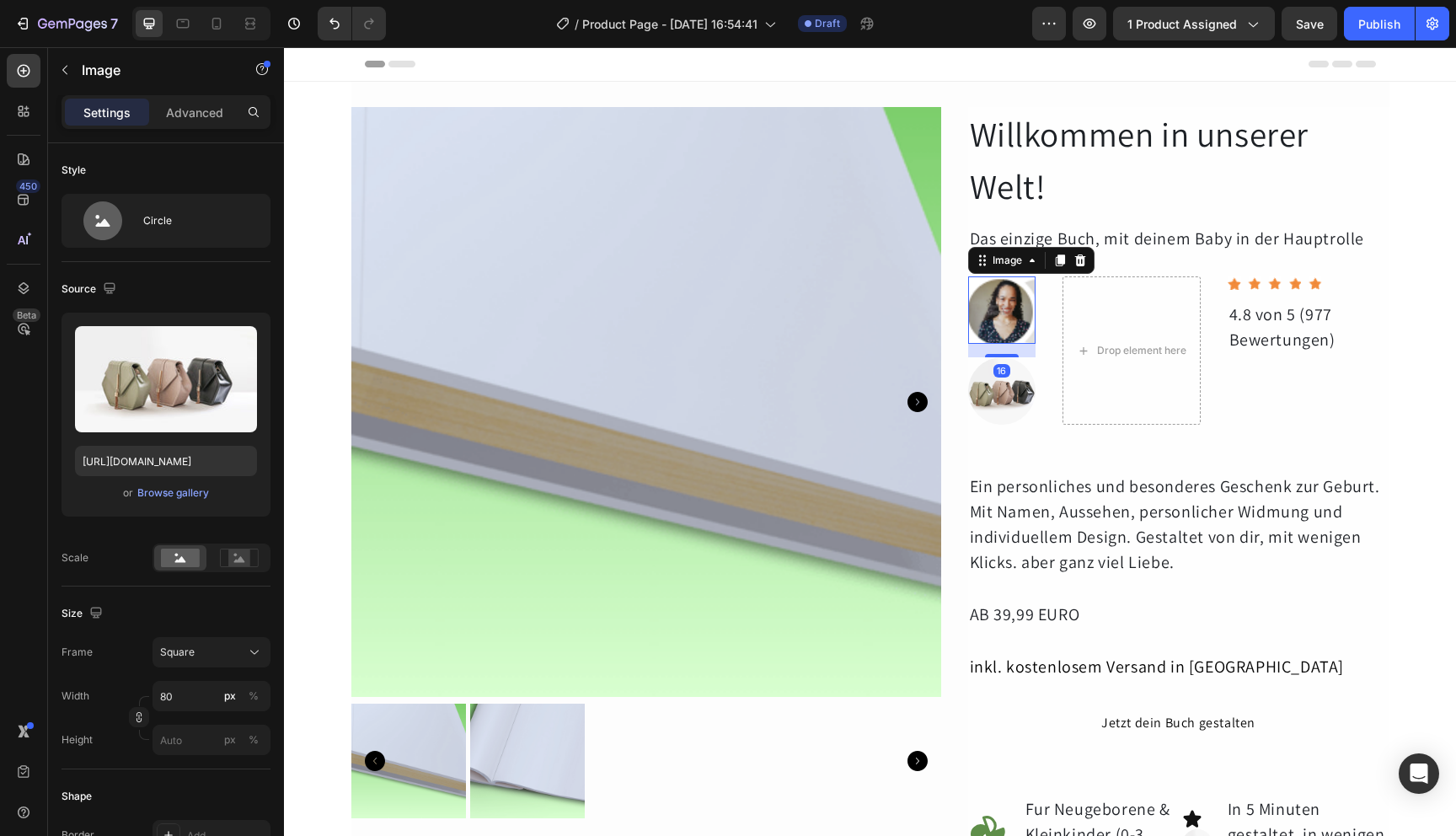
click at [996, 292] on img at bounding box center [1001, 309] width 67 height 67
click at [988, 381] on img at bounding box center [1001, 391] width 67 height 67
click at [1074, 338] on icon at bounding box center [1080, 341] width 11 height 12
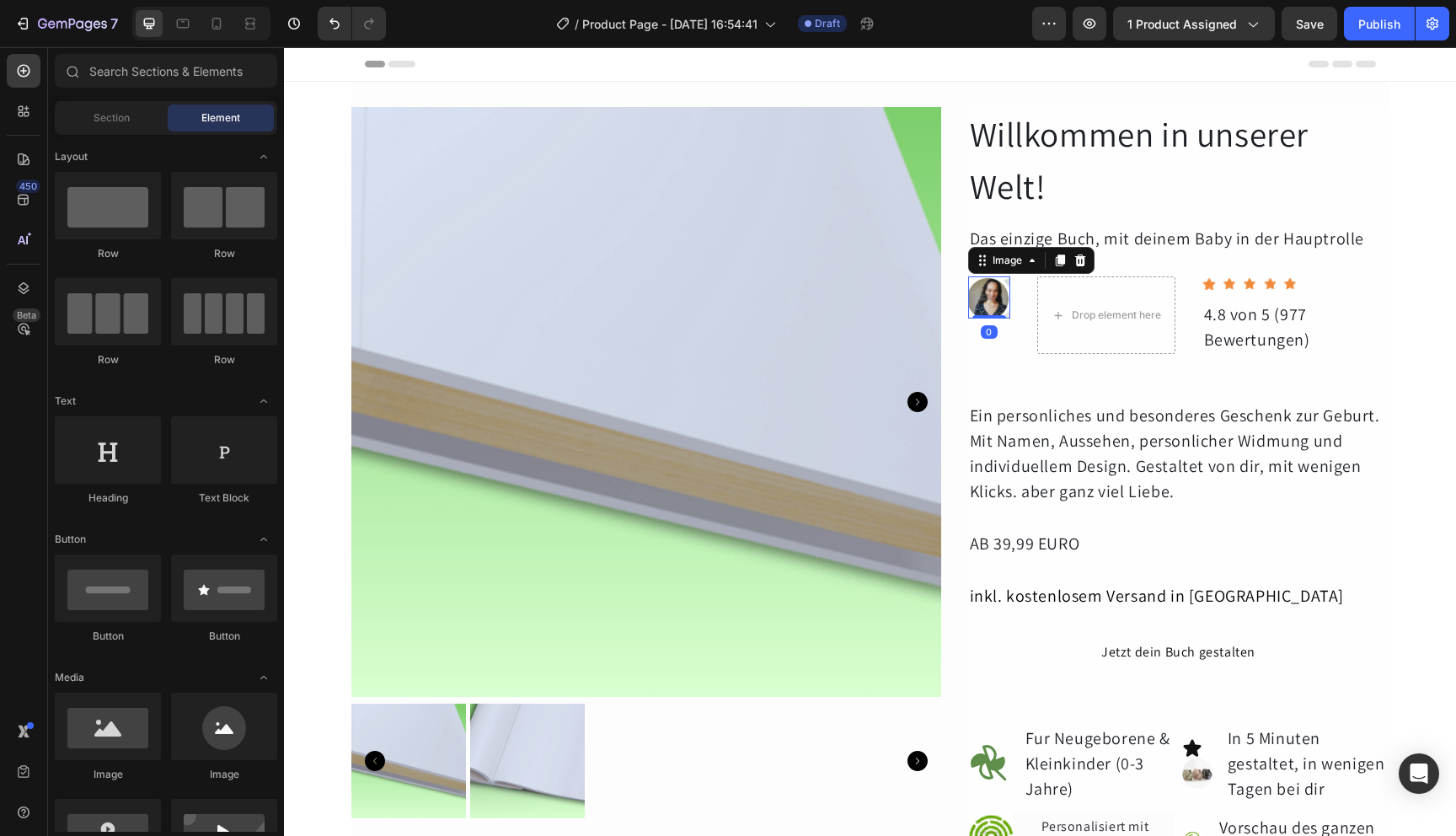
click at [981, 304] on img at bounding box center [989, 297] width 42 height 42
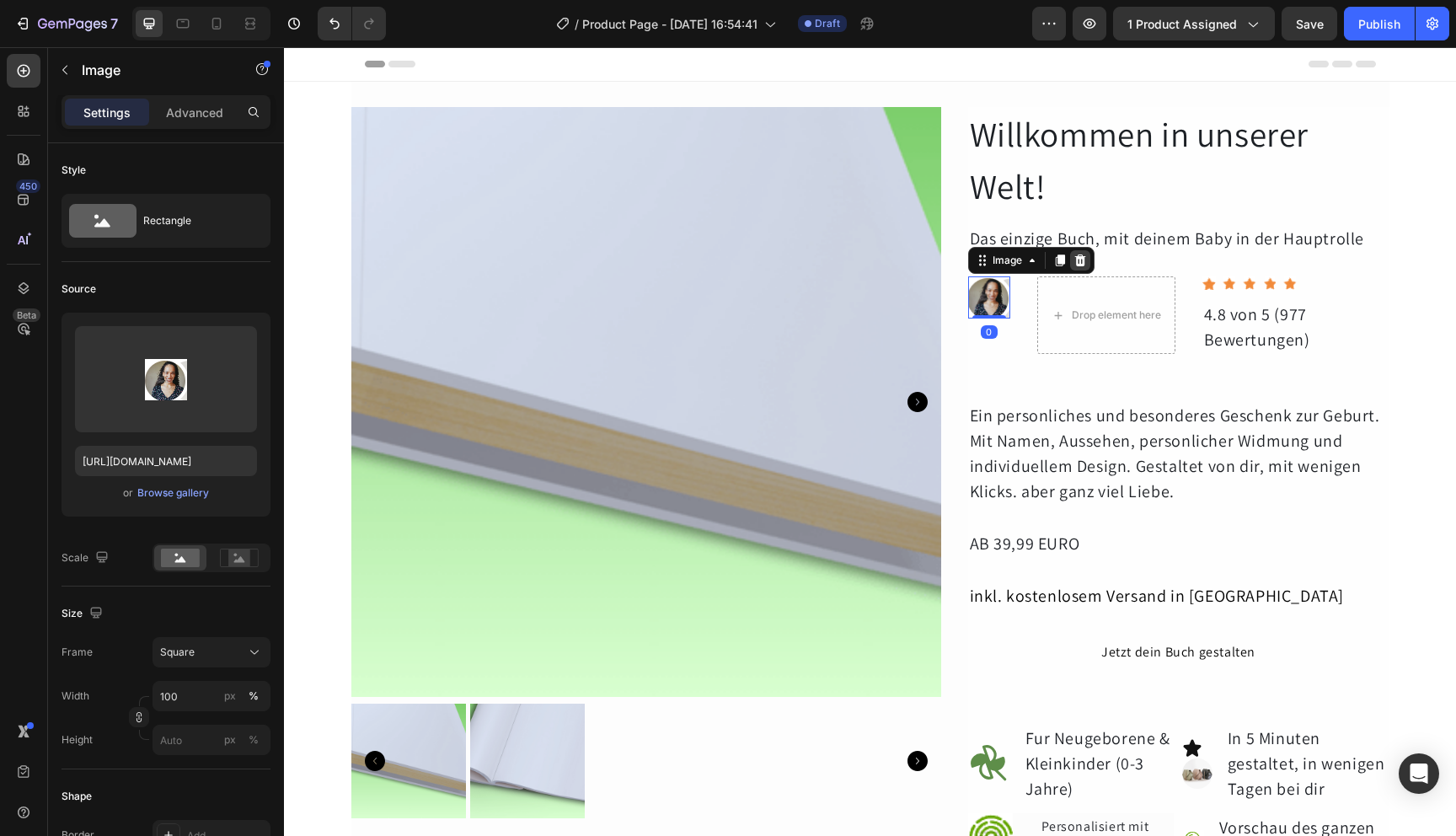
click at [1075, 262] on icon at bounding box center [1080, 260] width 13 height 13
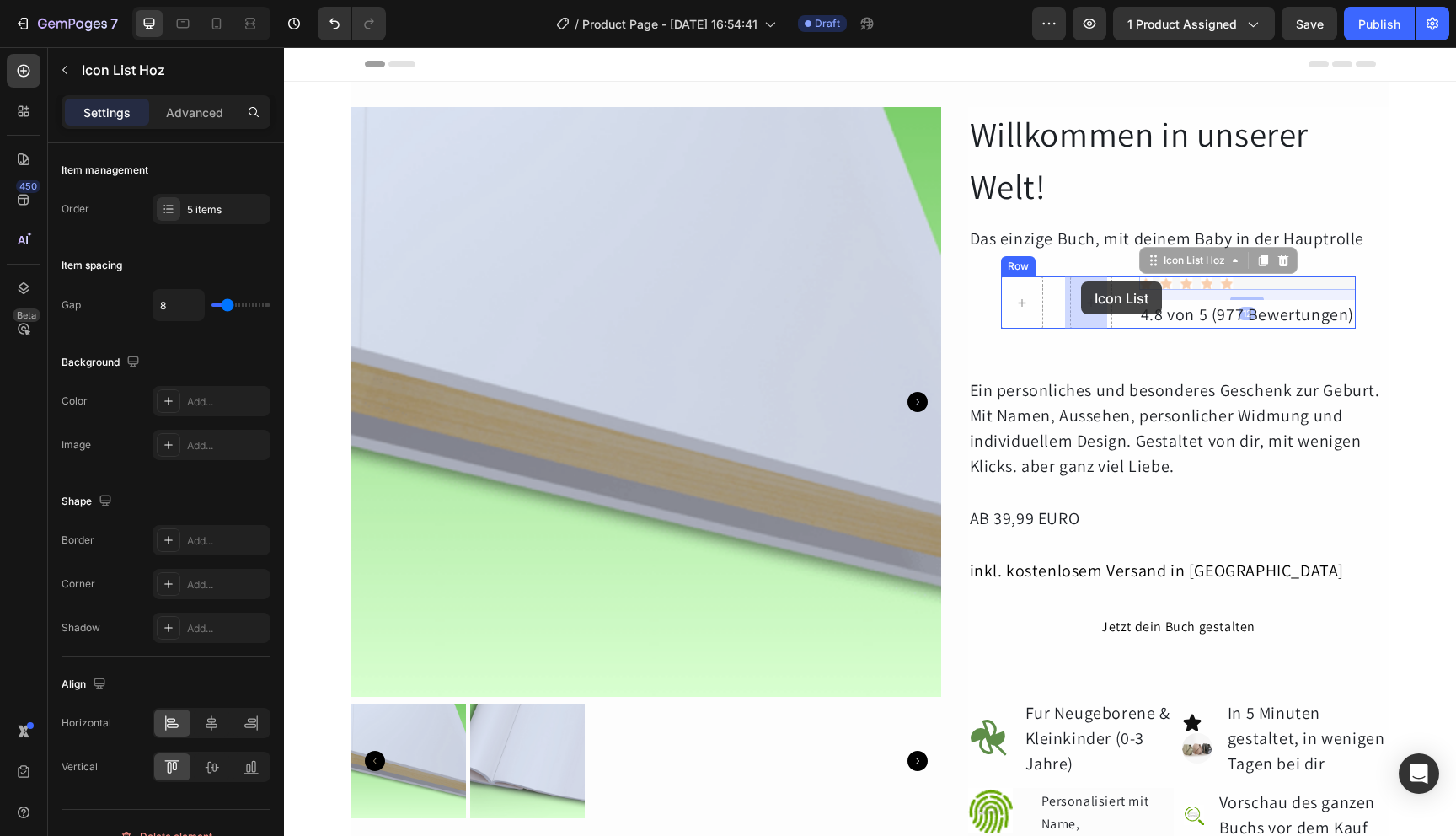
drag, startPoint x: 1212, startPoint y: 283, endPoint x: 1081, endPoint y: 282, distance: 131.0
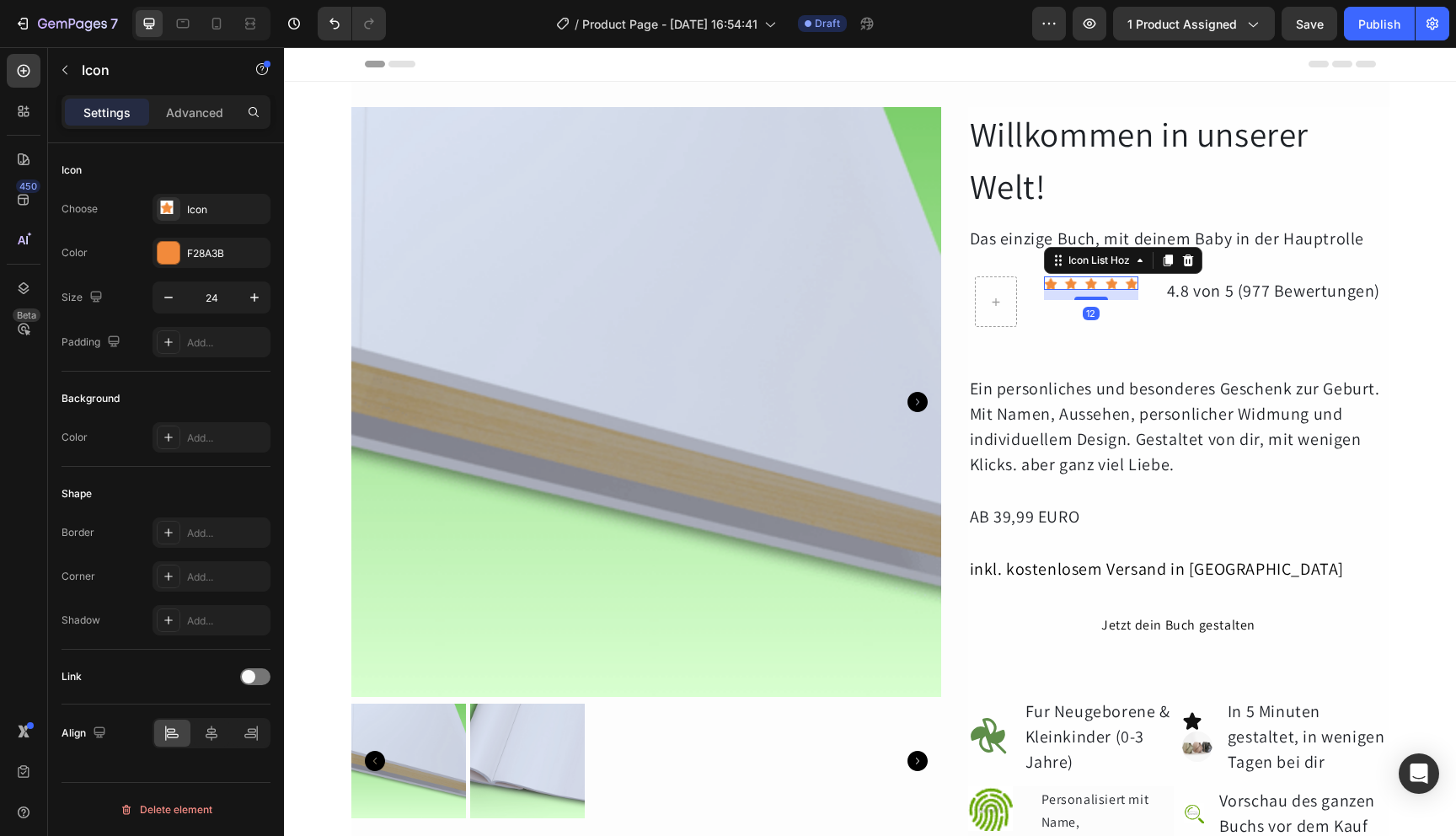
click at [1084, 282] on image at bounding box center [1090, 283] width 13 height 13
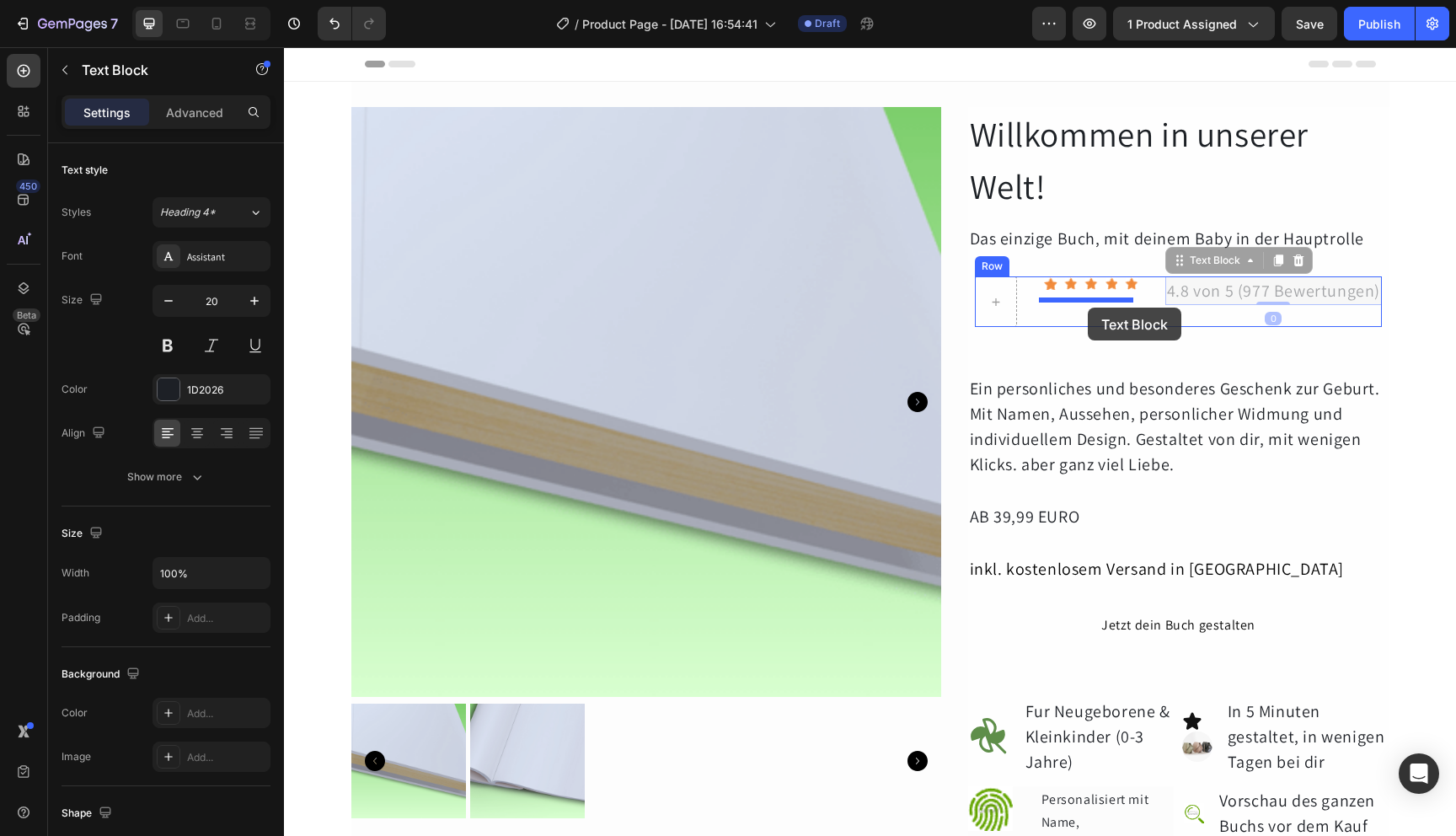
drag, startPoint x: 1248, startPoint y: 291, endPoint x: 1088, endPoint y: 308, distance: 160.9
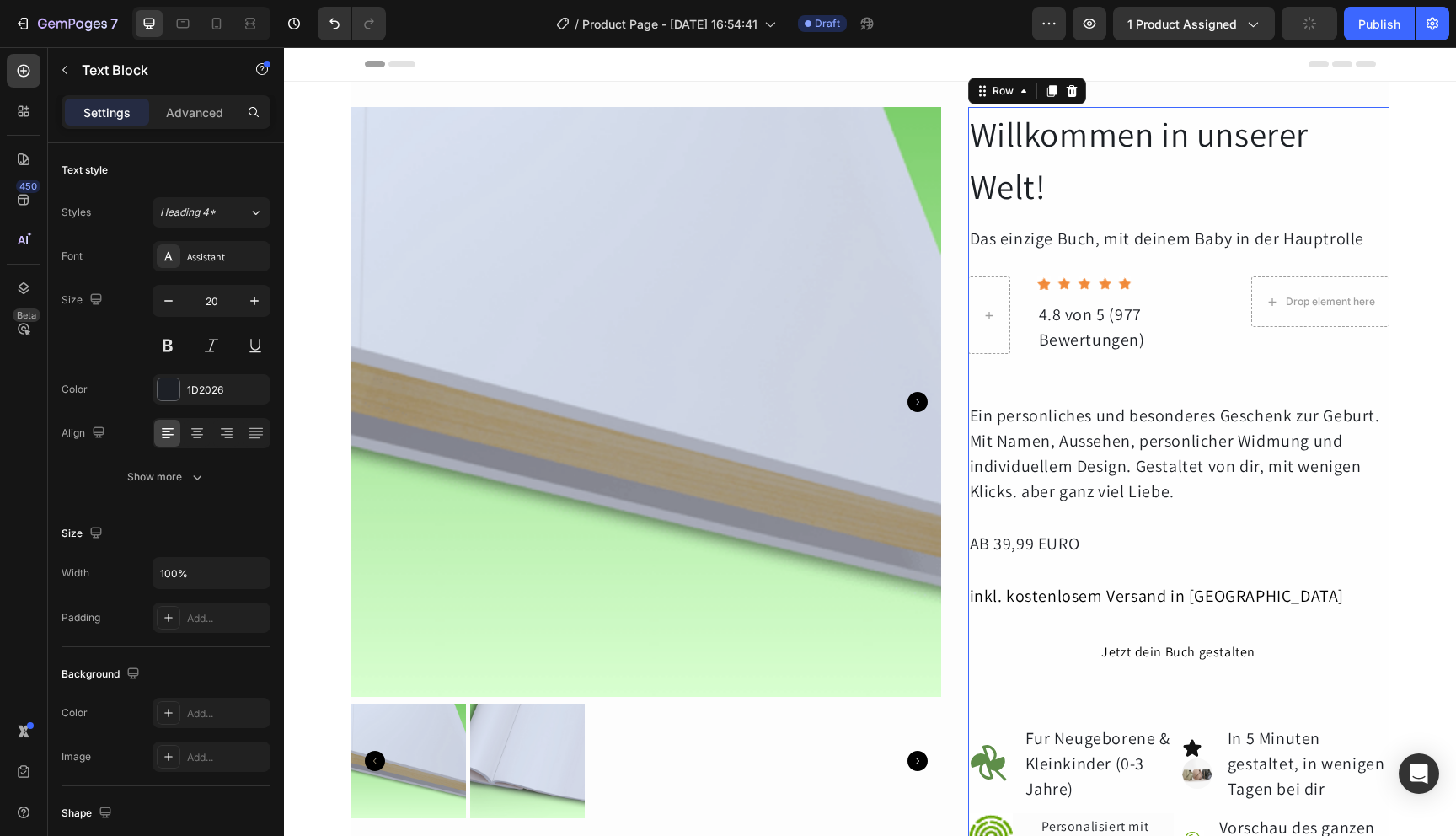
click at [1190, 364] on div "Willkommen in unserer Welt! Heading Das einzige Buch, mit deinem Baby in der Ha…" at bounding box center [1178, 664] width 421 height 1114
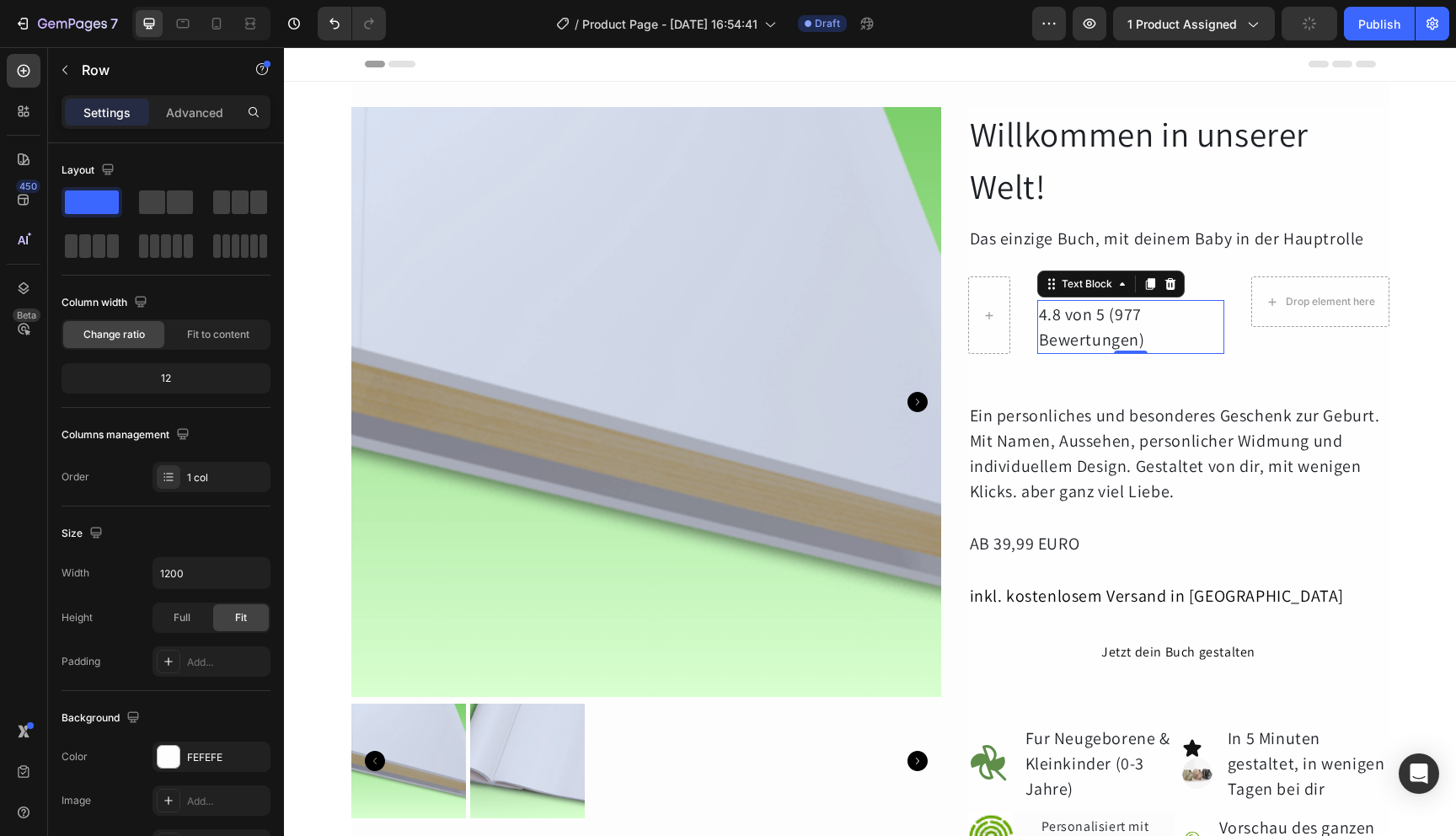
click at [1169, 324] on div "4.8 von 5 (977 Bewertungen)" at bounding box center [1131, 327] width 187 height 54
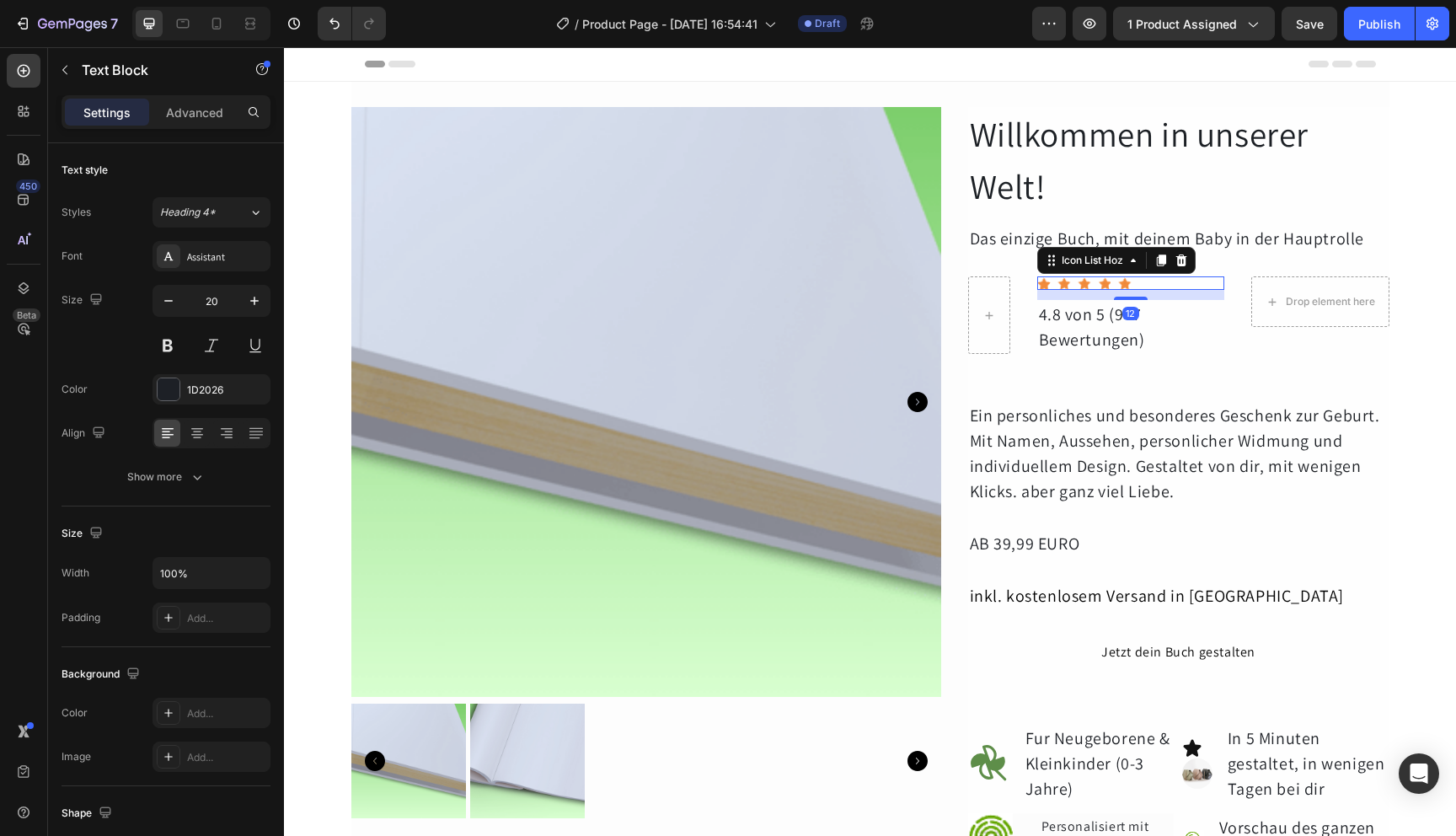
click at [1208, 281] on div "Icon Icon Icon Icon Icon" at bounding box center [1131, 283] width 187 height 13
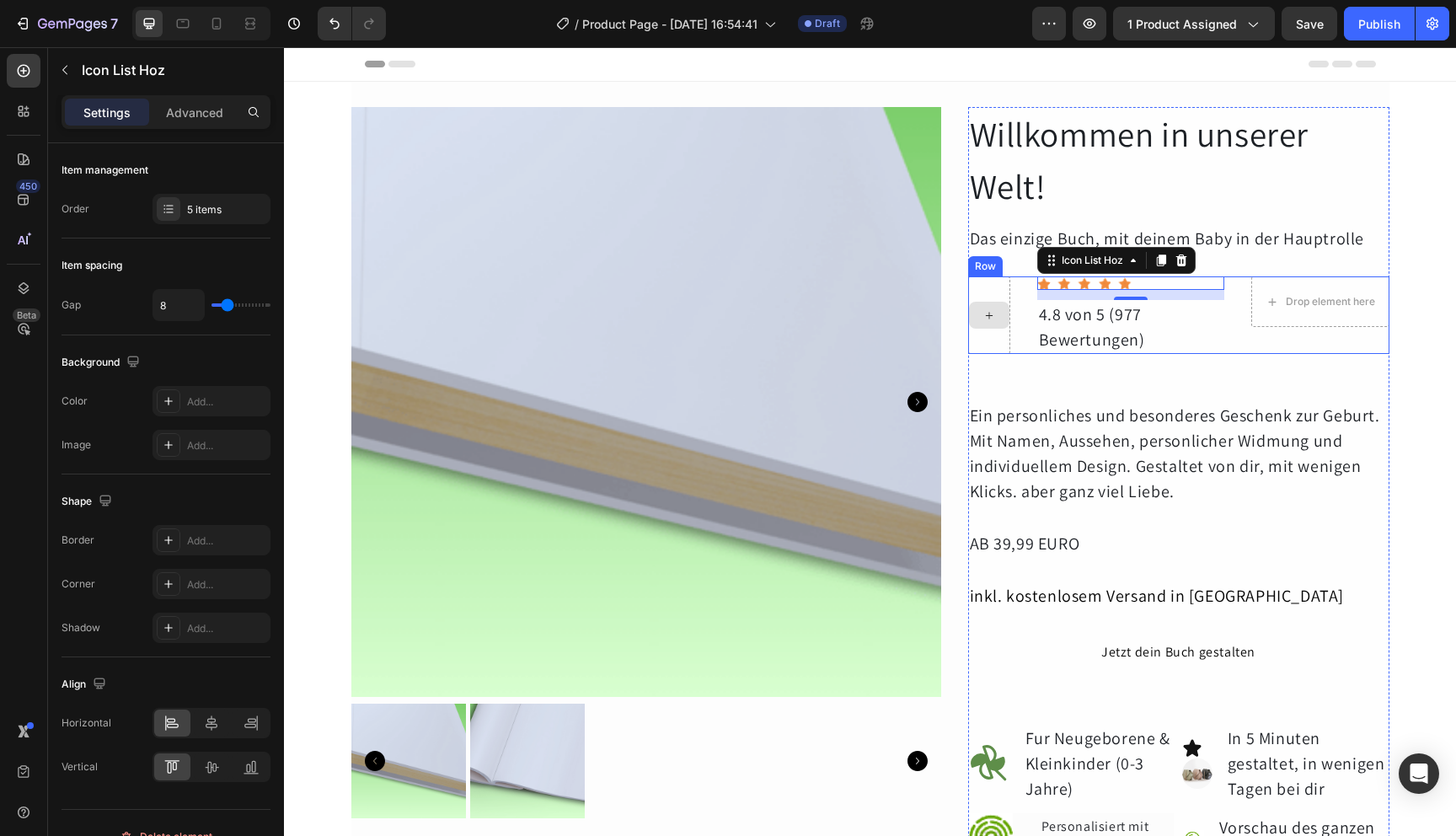
click at [975, 282] on div at bounding box center [989, 315] width 42 height 78
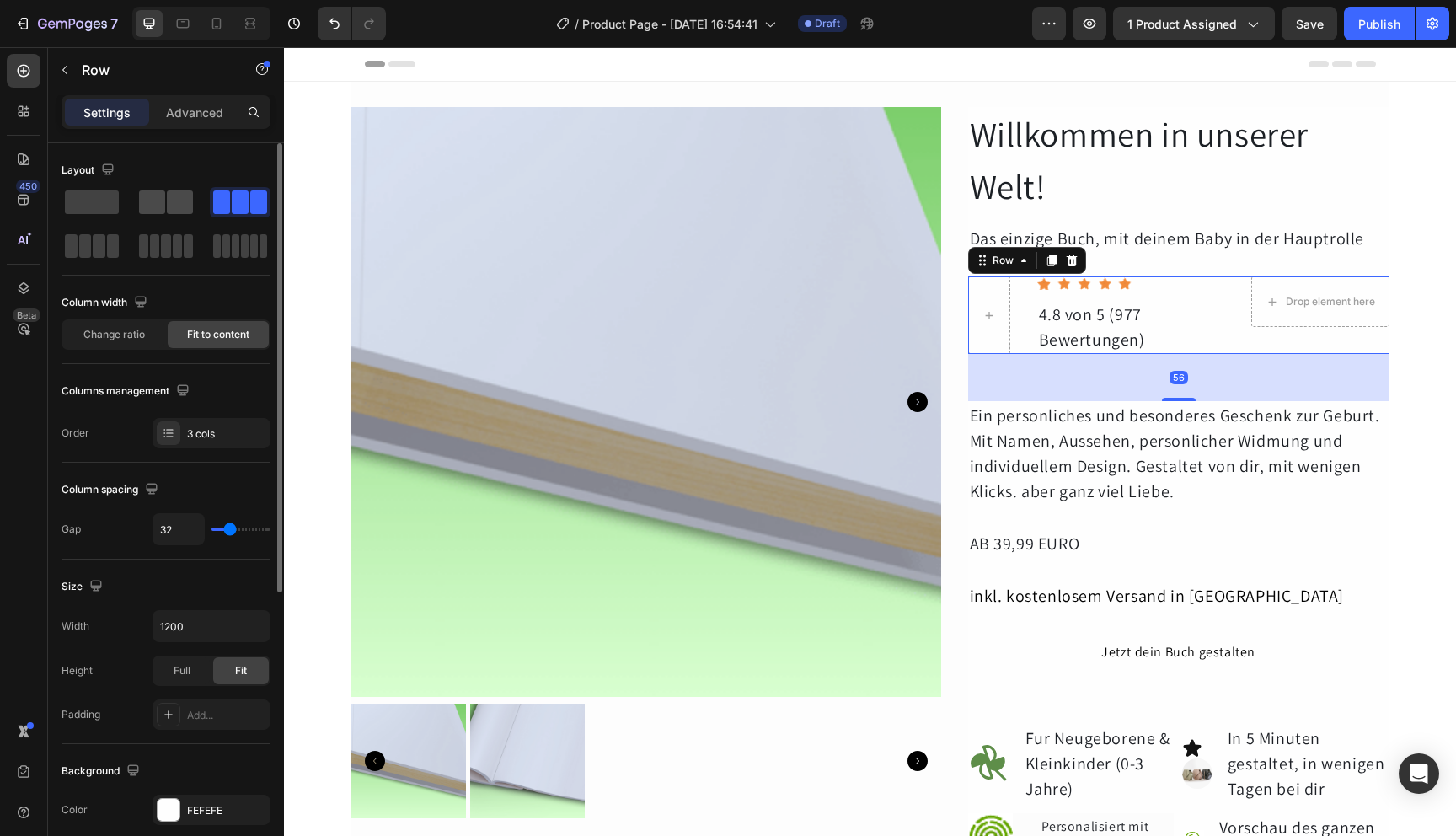
click at [162, 213] on span at bounding box center [152, 202] width 26 height 23
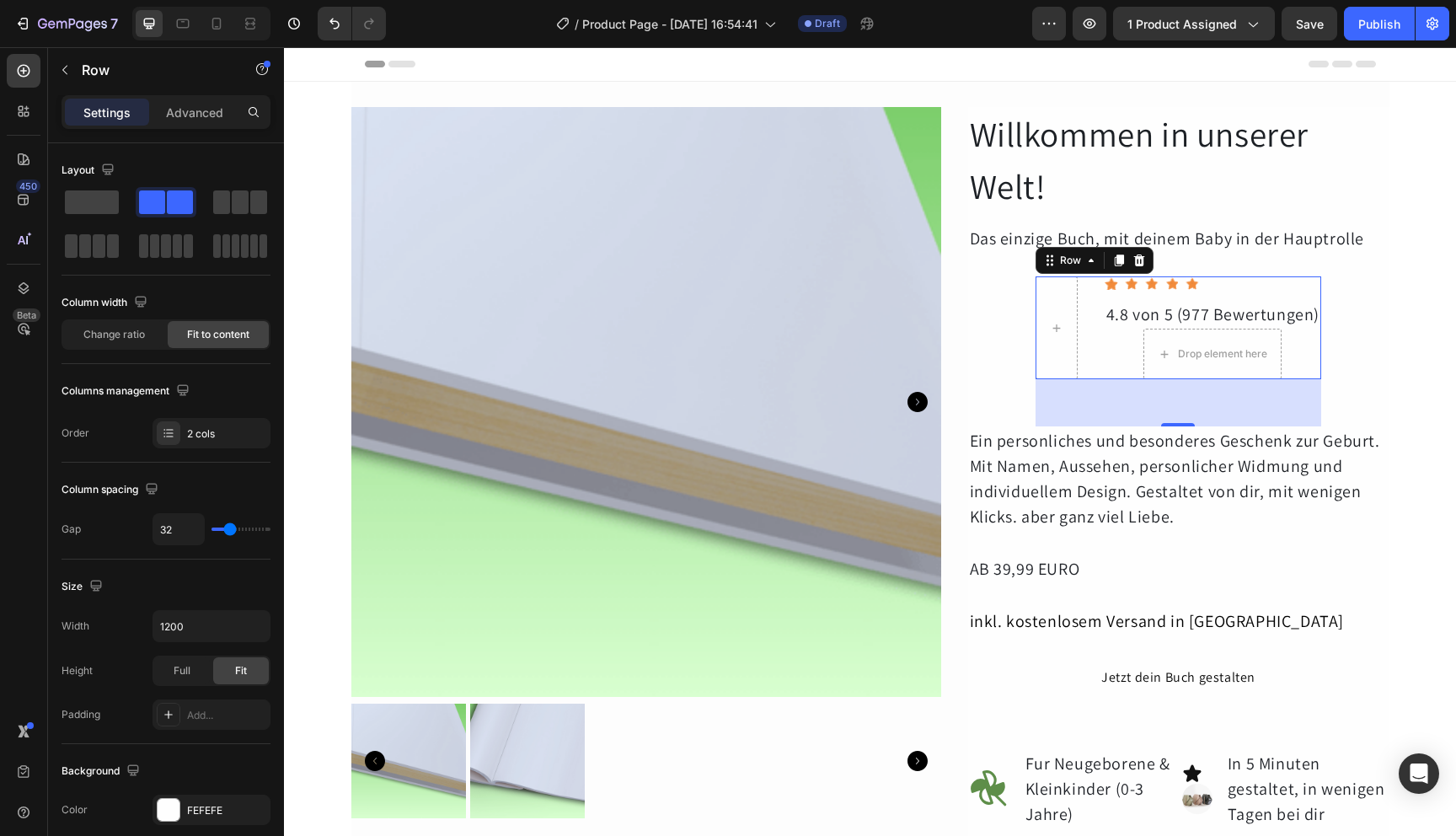
click at [1090, 338] on div "Icon Icon Icon Icon Icon Icon List Hoz 4.8 von 5 (977 Bewertungen) Text Block D…" at bounding box center [1179, 327] width 286 height 103
click at [117, 338] on span "Change ratio" at bounding box center [114, 334] width 62 height 15
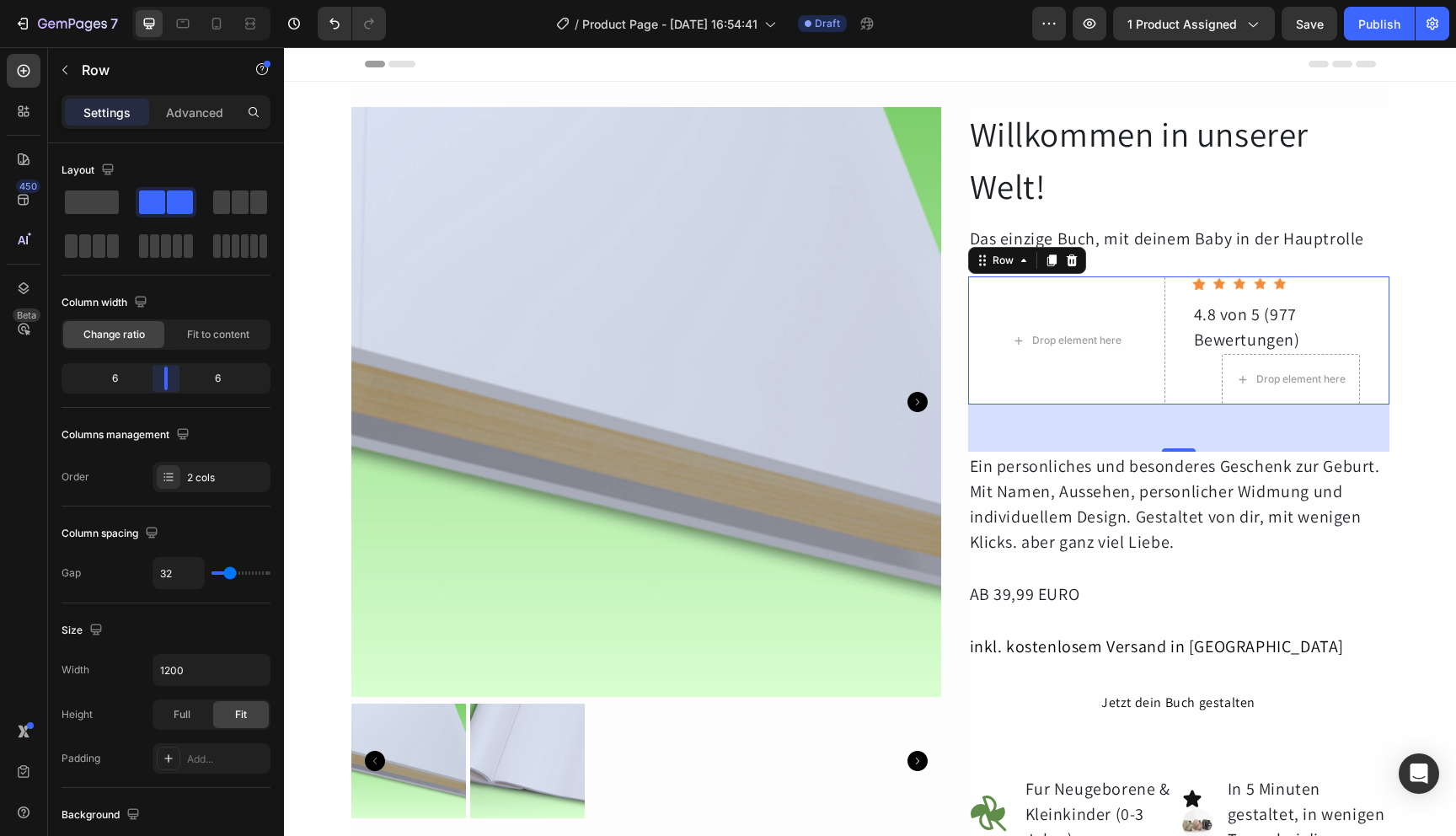
drag, startPoint x: 166, startPoint y: 385, endPoint x: 165, endPoint y: 374, distance: 11.0
click at [165, 0] on body "7 / Product Page - [DATE] 16:54:41 Draft Preview 1 product assigned Save Publis…" at bounding box center [728, 0] width 1456 height 0
click at [104, 211] on span at bounding box center [92, 202] width 54 height 23
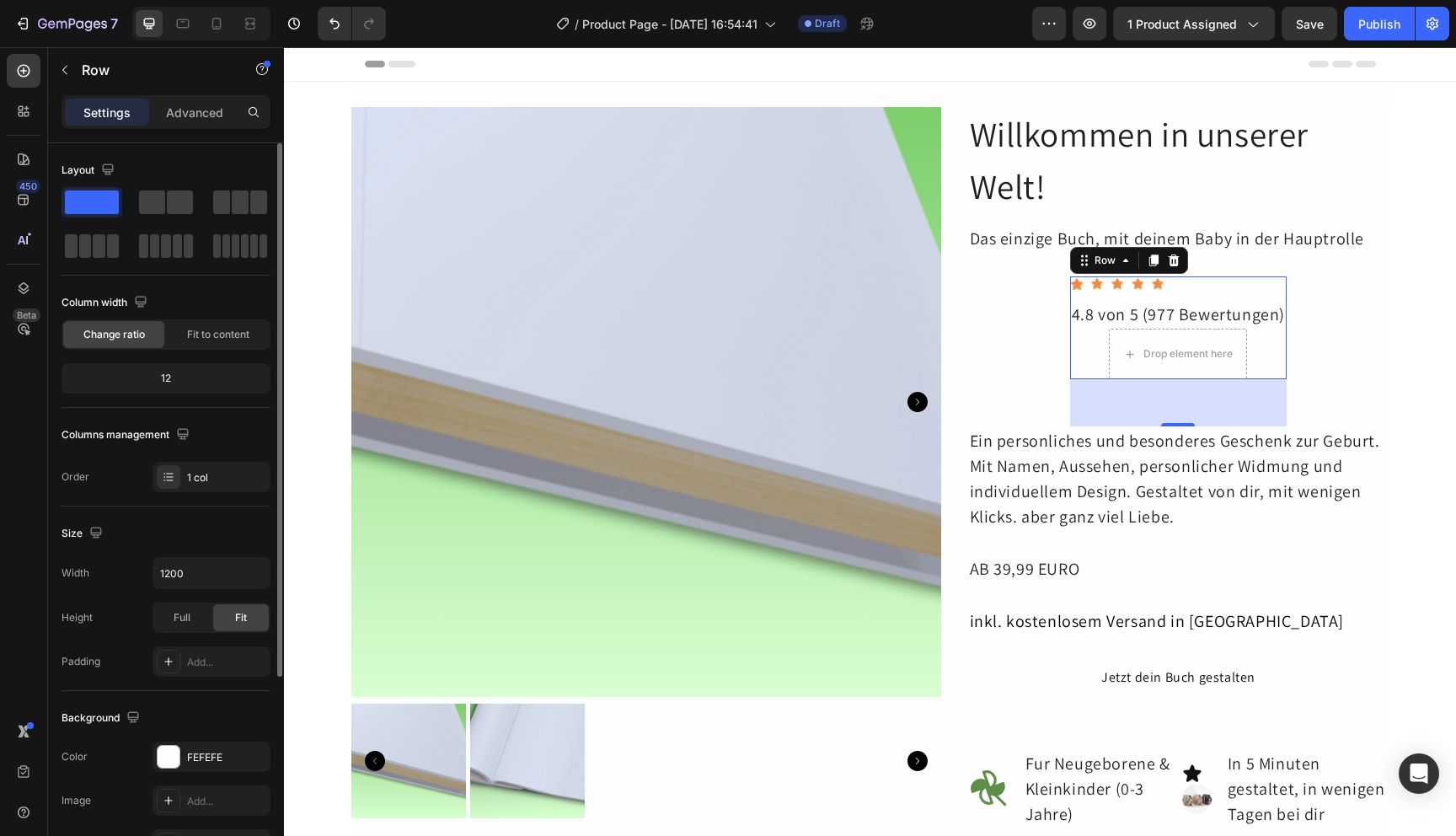
click at [198, 378] on div "12" at bounding box center [166, 378] width 202 height 23
click at [217, 332] on span "Fit to content" at bounding box center [218, 334] width 63 height 15
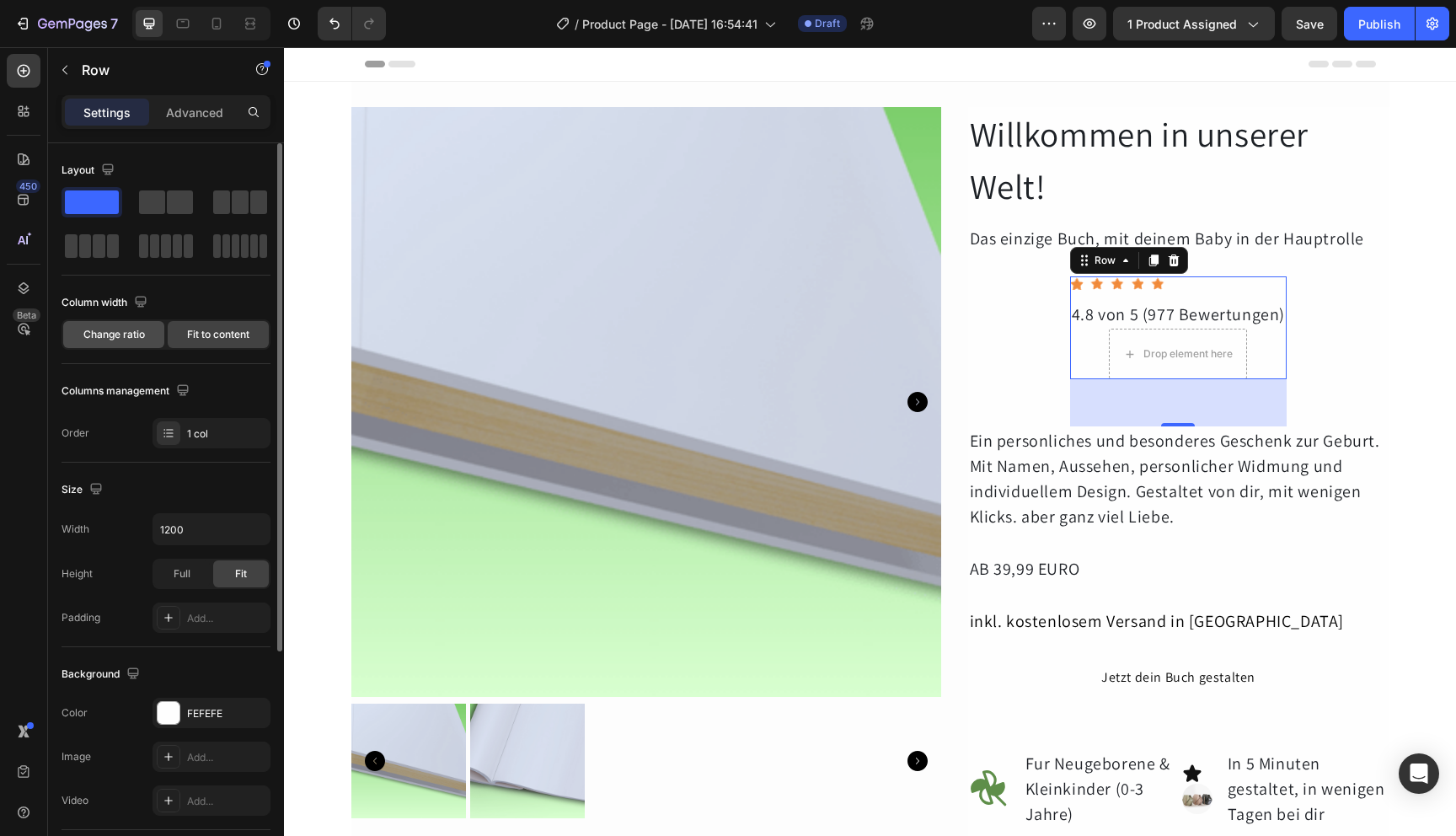
click at [128, 337] on span "Change ratio" at bounding box center [114, 334] width 62 height 15
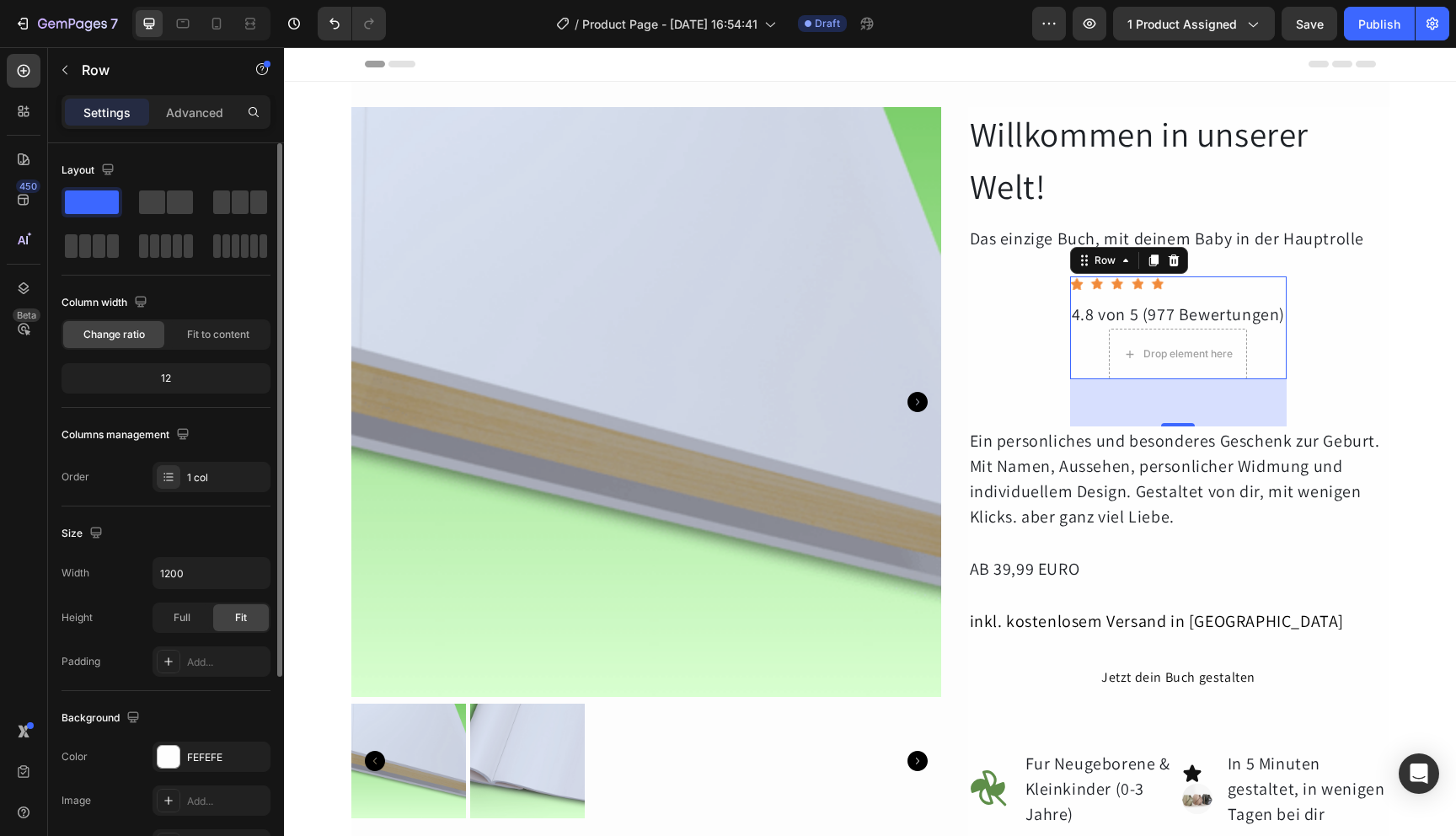
click at [151, 385] on div "12" at bounding box center [166, 378] width 202 height 23
click at [181, 612] on span "Full" at bounding box center [181, 618] width 17 height 15
click at [202, 567] on input "1200" at bounding box center [212, 573] width 116 height 30
click at [232, 615] on div "Fit" at bounding box center [241, 618] width 55 height 27
click at [261, 571] on icon "button" at bounding box center [254, 573] width 17 height 17
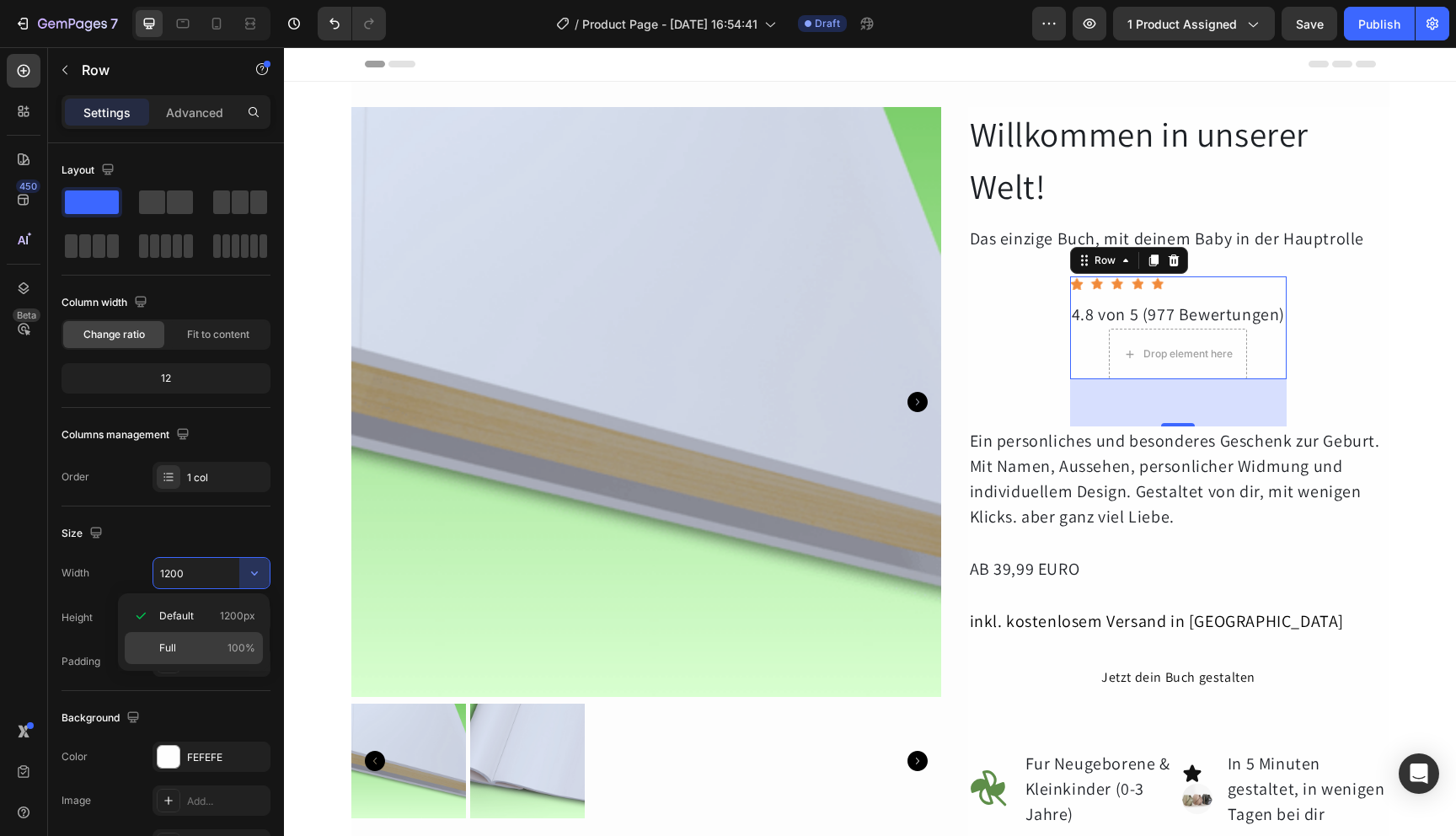
click at [210, 656] on div "Full 100%" at bounding box center [194, 648] width 139 height 32
type input "100%"
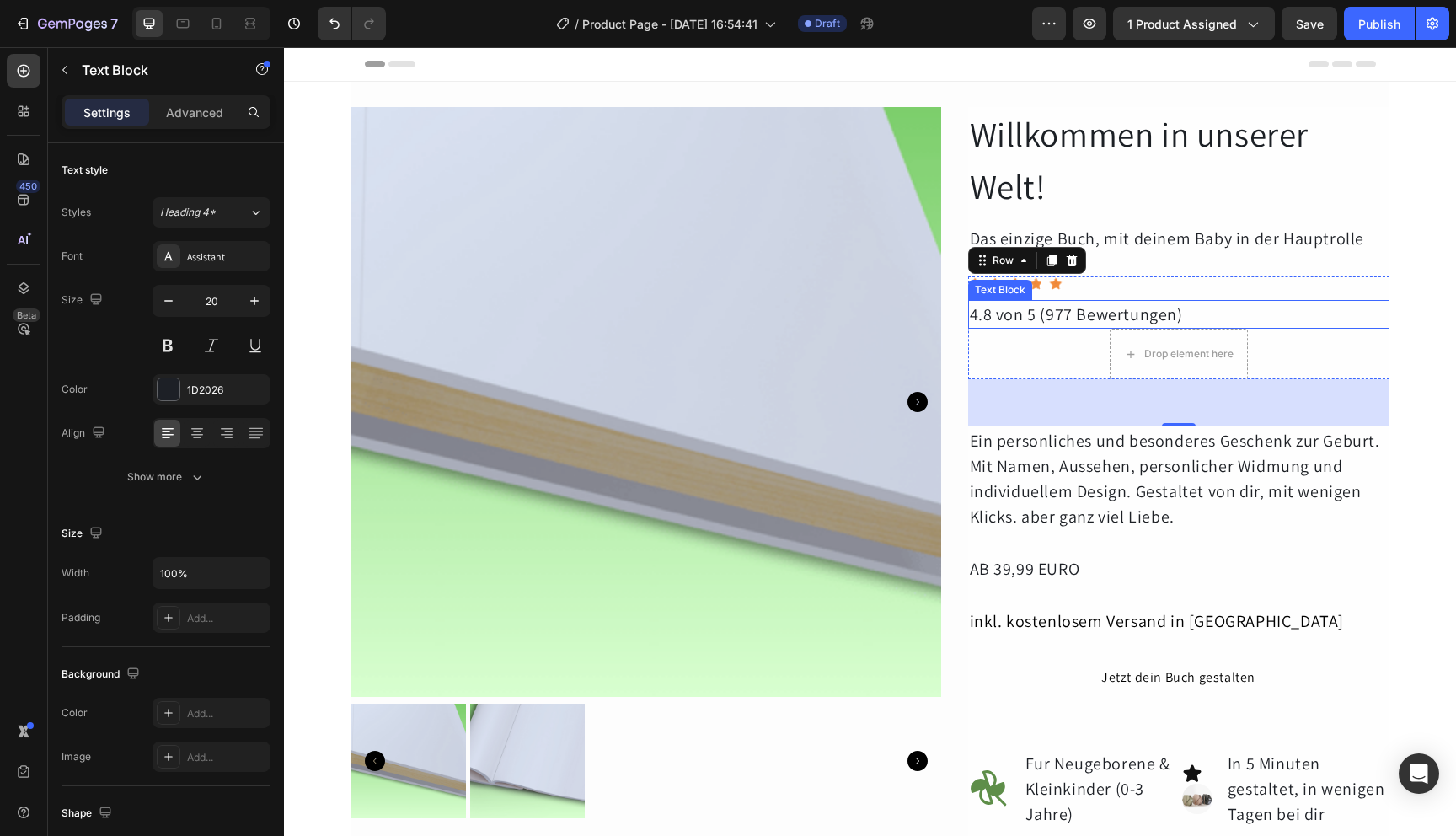
click at [1090, 305] on div "4.8 von 5 (977 Bewertungen)" at bounding box center [1178, 315] width 421 height 29
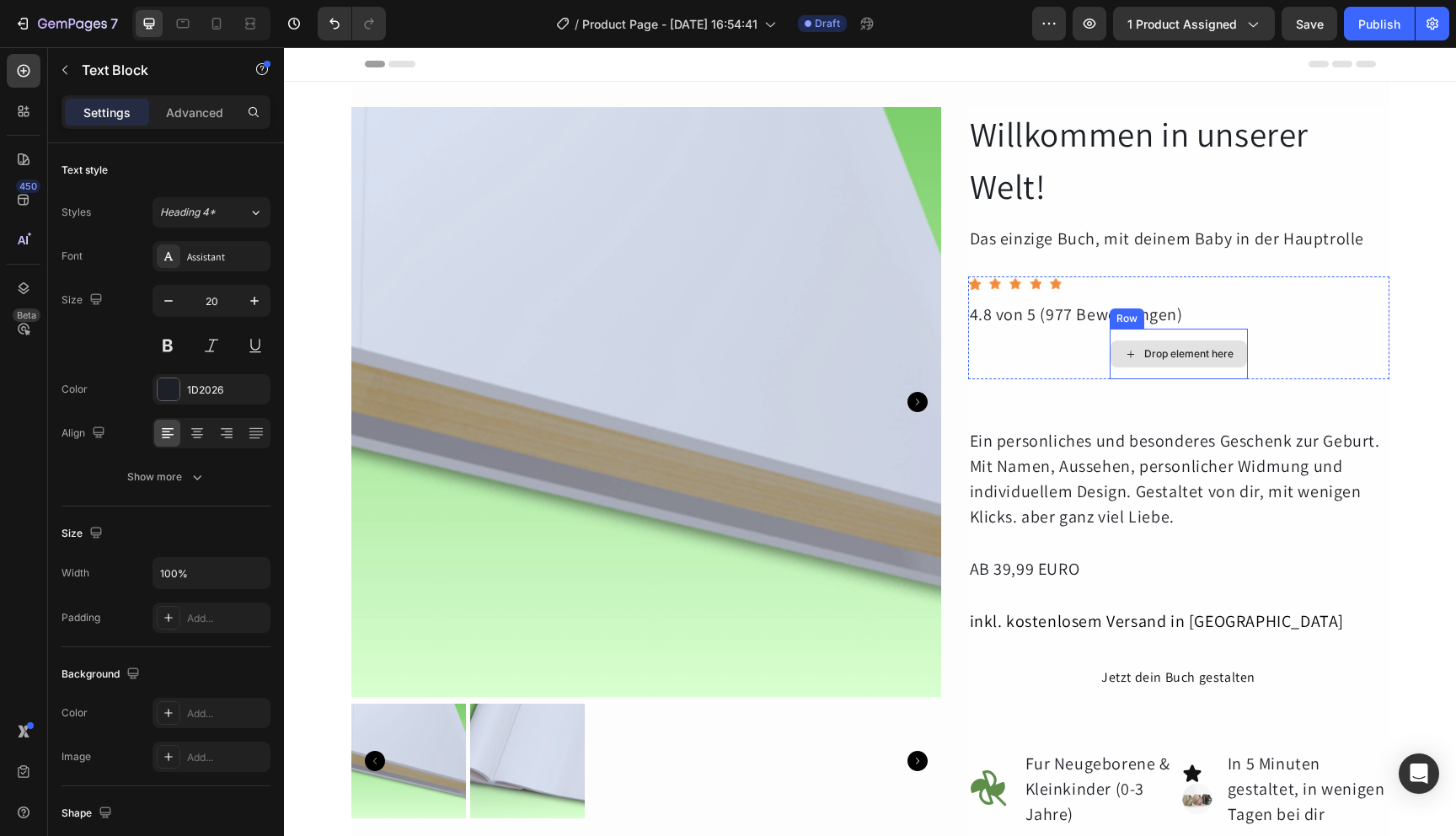
click at [1135, 357] on div "Drop element here" at bounding box center [1179, 354] width 137 height 27
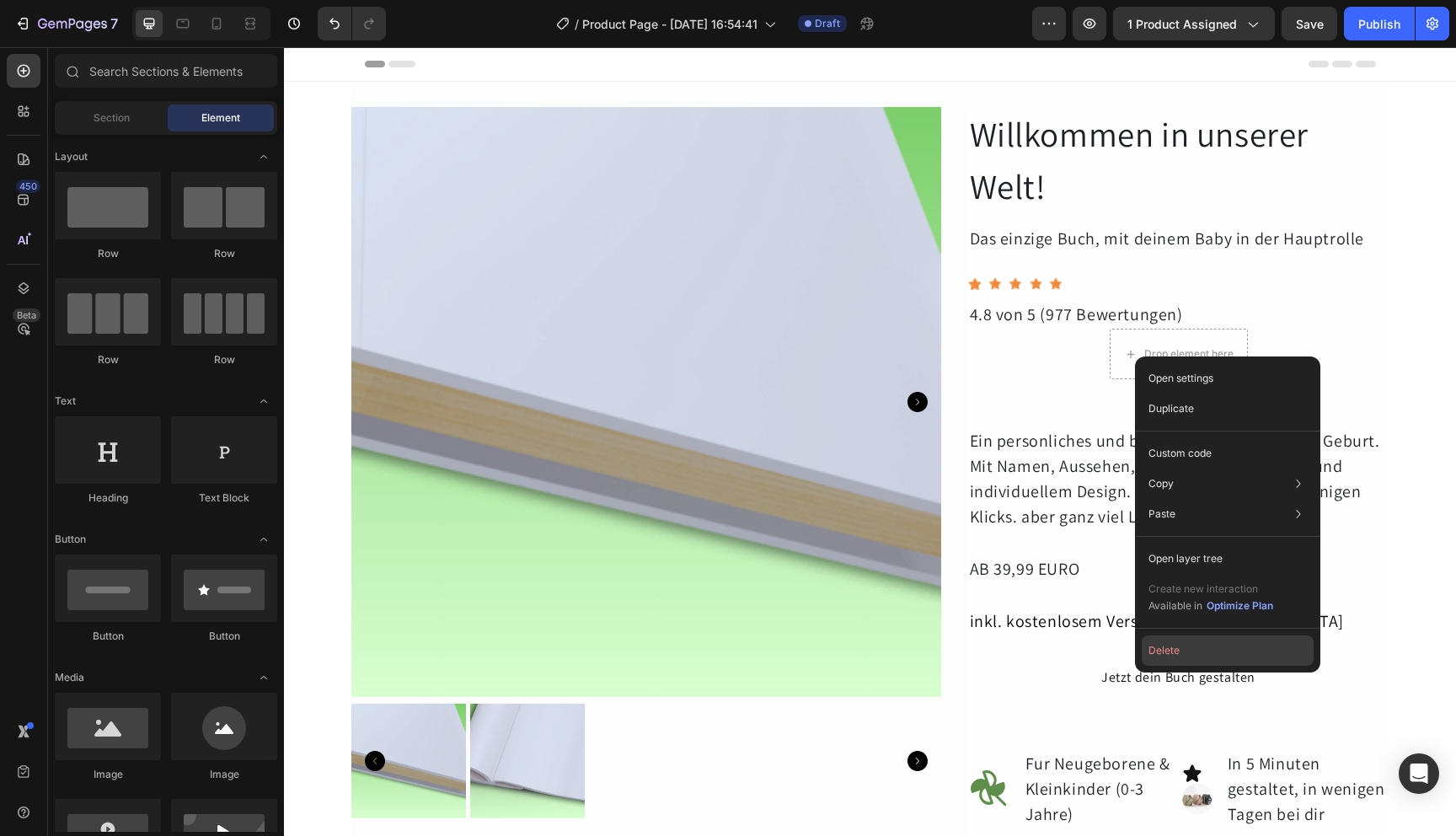
click at [1206, 655] on button "Delete" at bounding box center [1228, 651] width 172 height 30
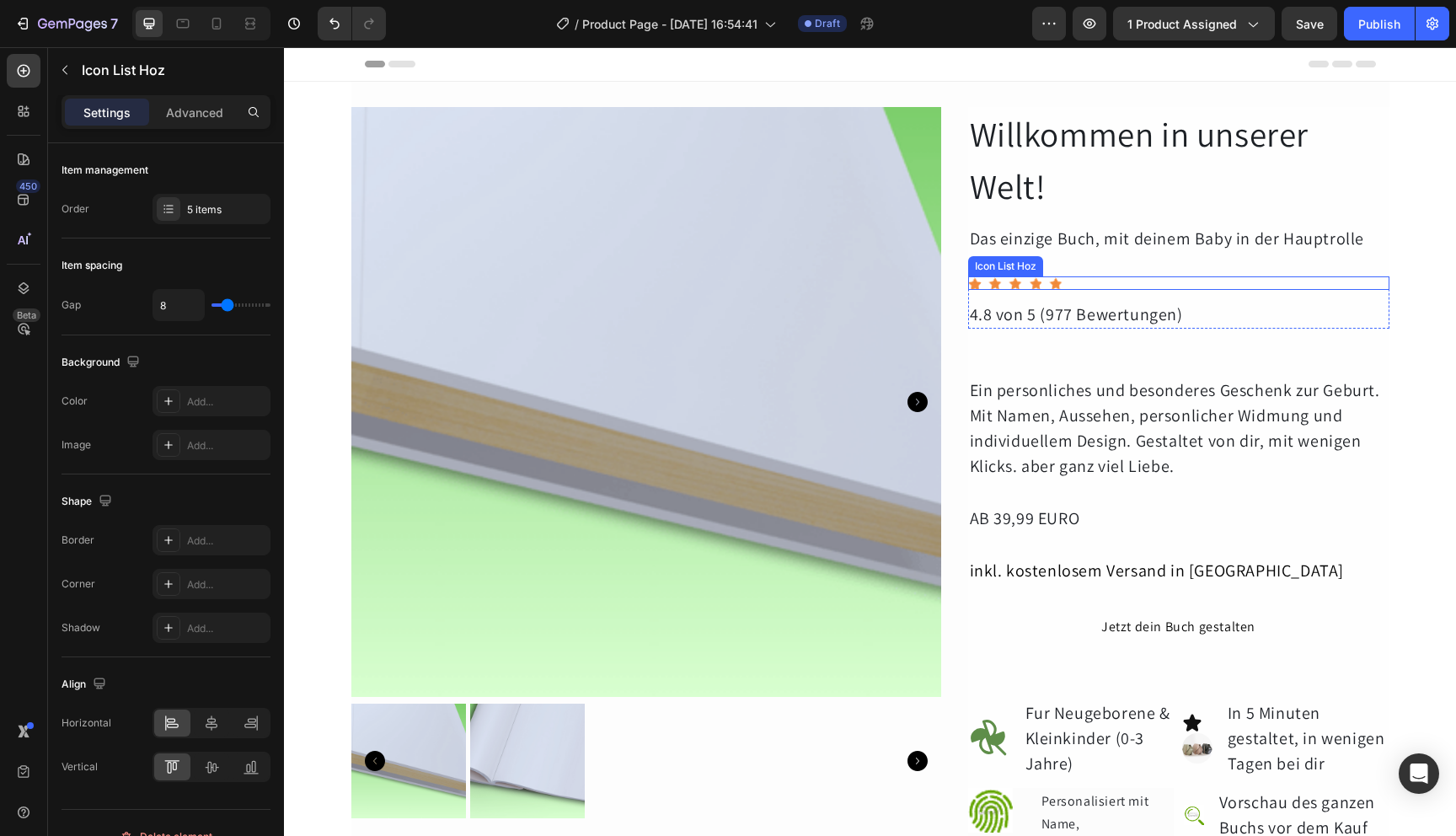
click at [1078, 288] on div "Icon Icon Icon Icon Icon" at bounding box center [1178, 283] width 421 height 13
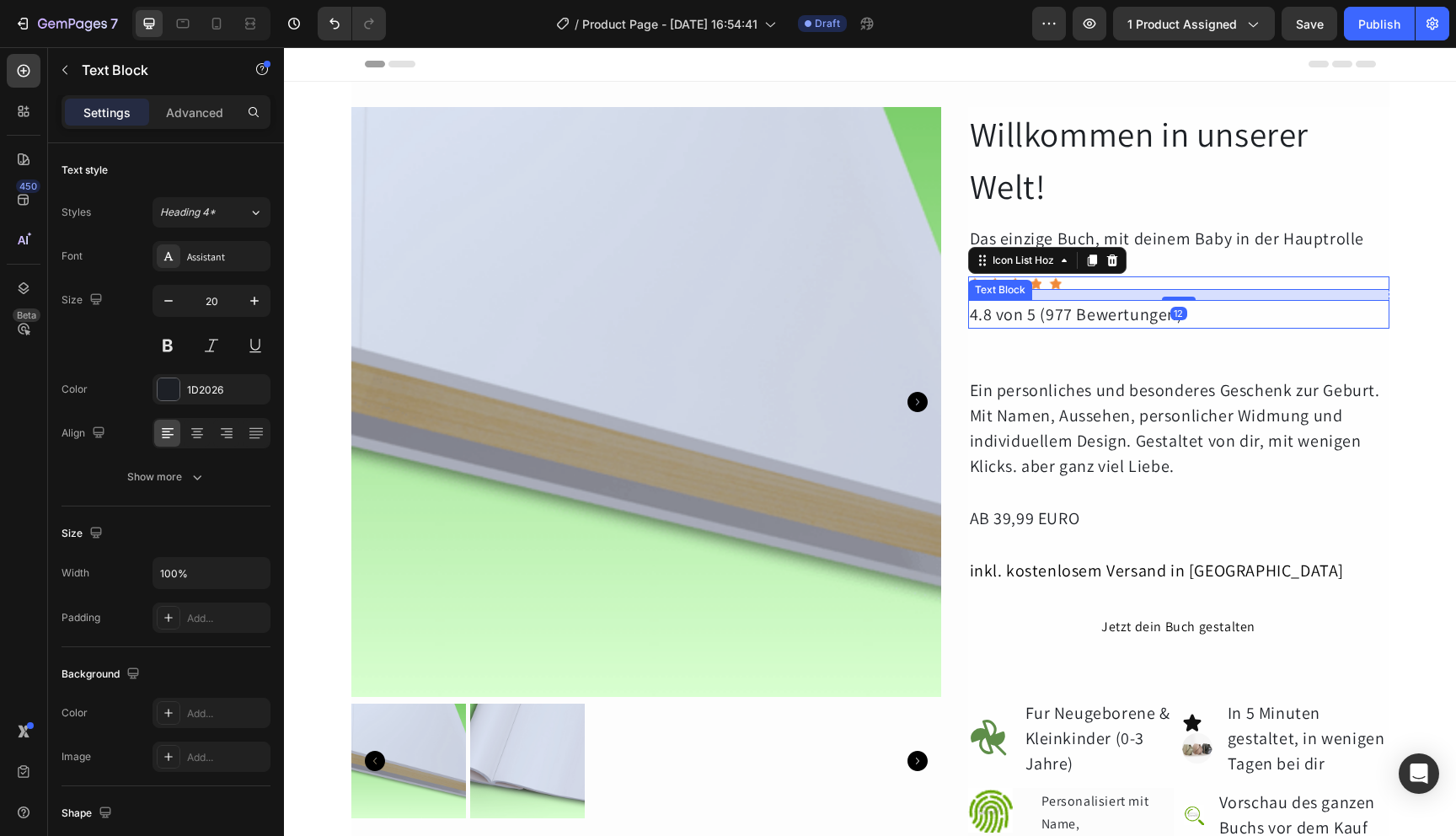
click at [1053, 313] on div "4.8 von 5 (977 Bewertungen)" at bounding box center [1178, 315] width 421 height 29
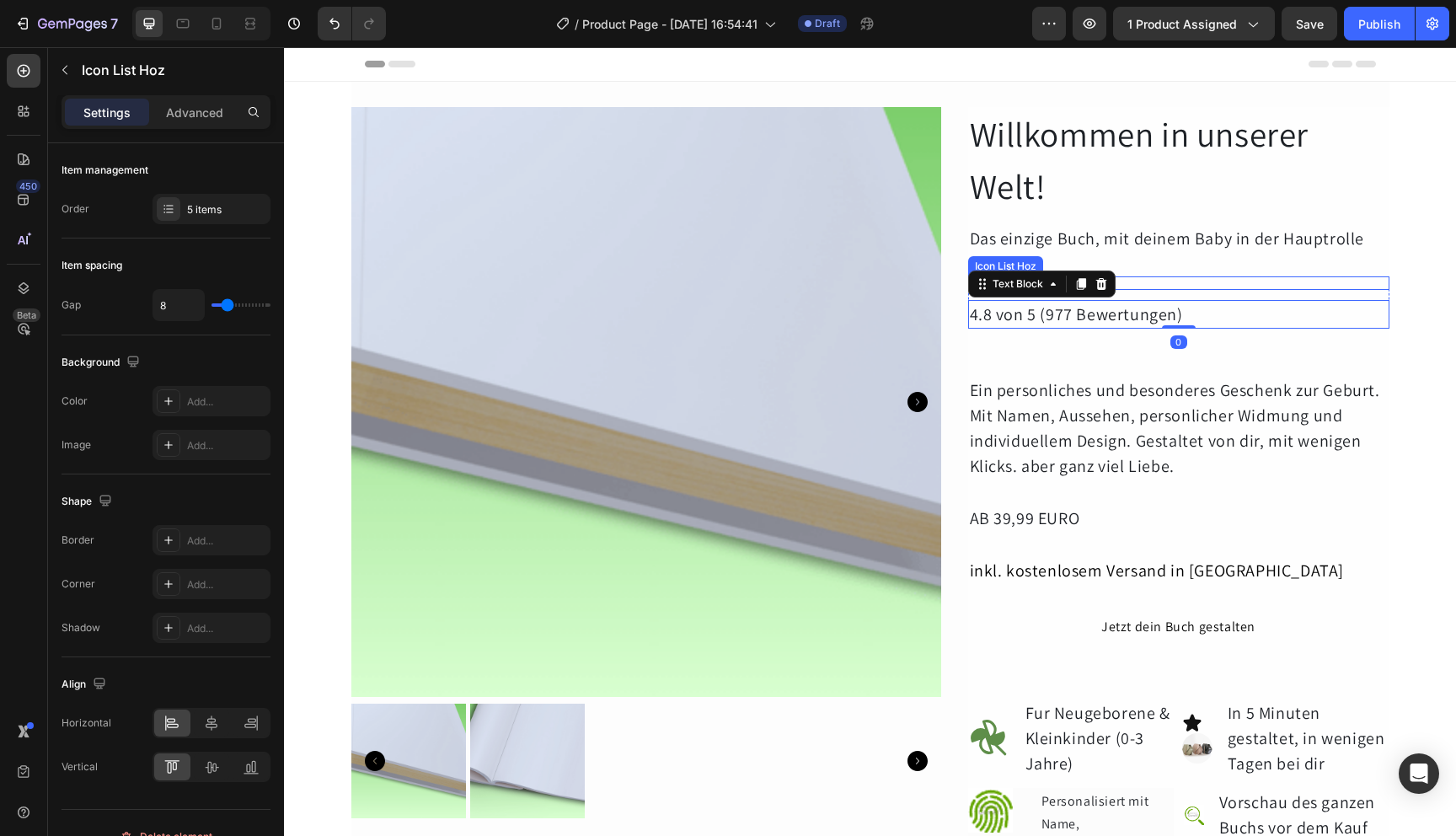
click at [1149, 278] on div "Icon Icon Icon Icon Icon" at bounding box center [1178, 283] width 421 height 13
click at [1050, 308] on div "4.8 von 5 (977 Bewertungen)" at bounding box center [1178, 315] width 421 height 29
click at [1148, 283] on div "Icon Icon Icon Icon Icon" at bounding box center [1178, 283] width 421 height 13
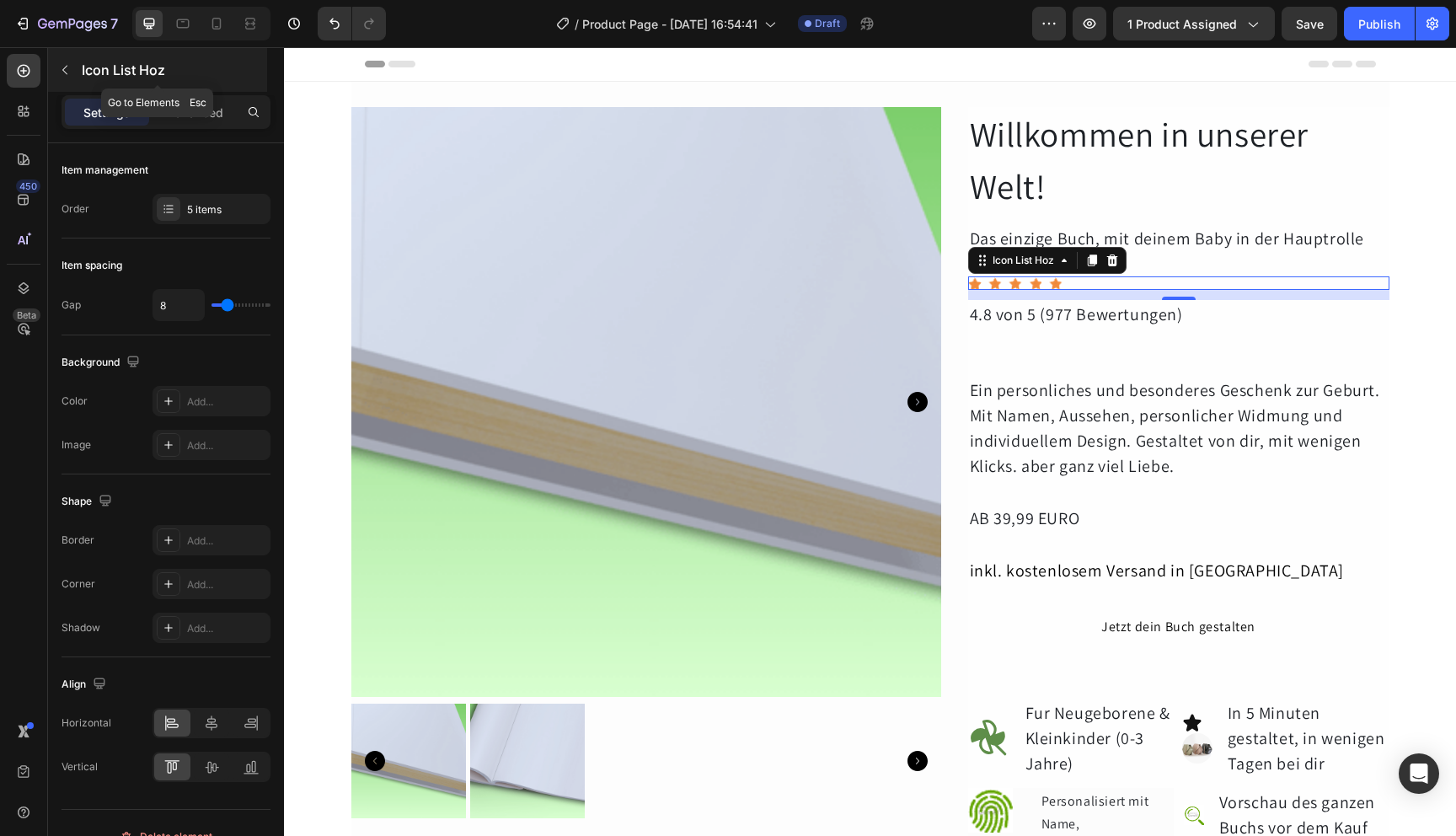
click at [70, 78] on button "button" at bounding box center [65, 70] width 27 height 27
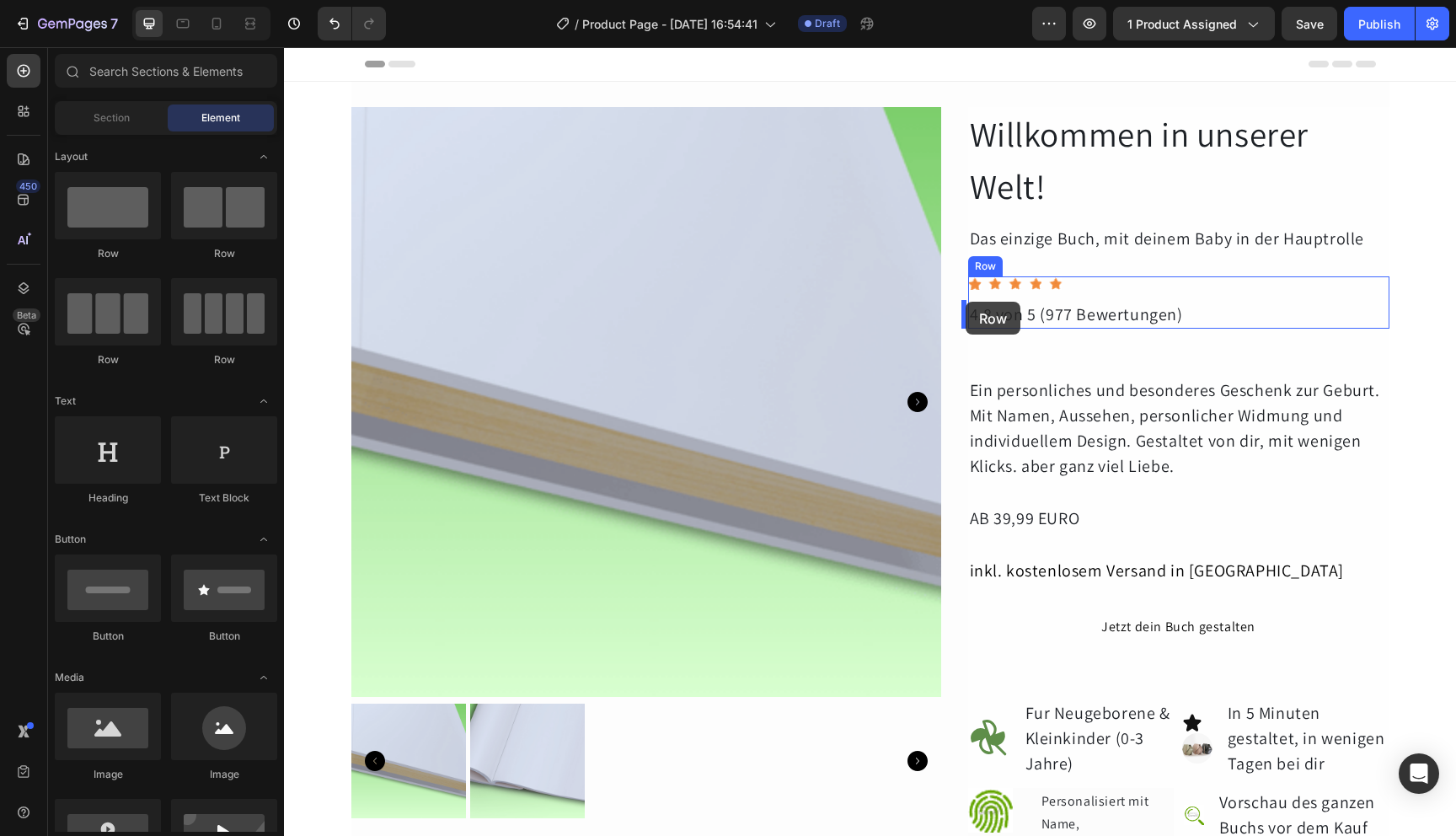
drag, startPoint x: 405, startPoint y: 275, endPoint x: 966, endPoint y: 302, distance: 561.6
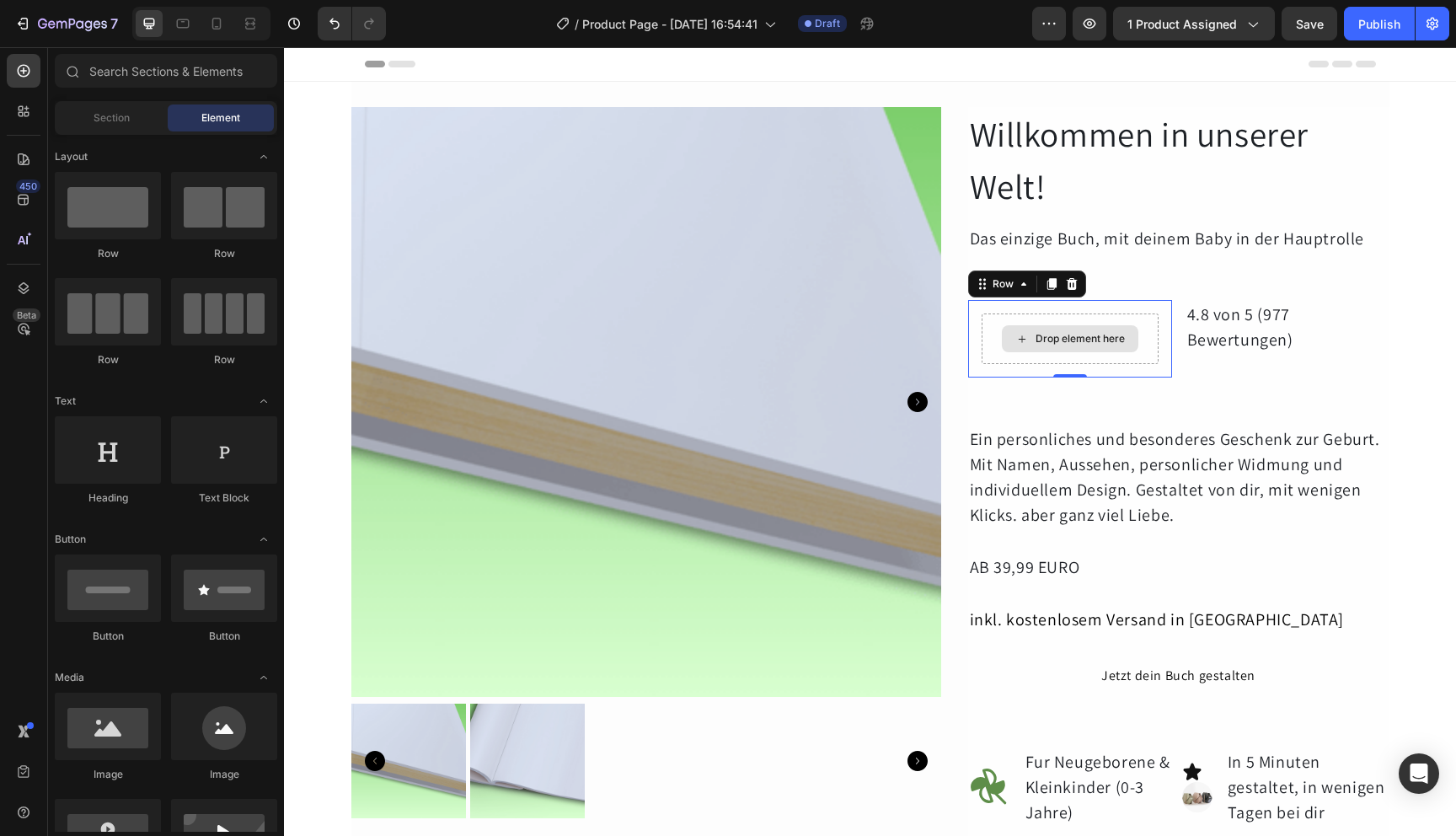
click at [1120, 350] on div "Drop element here" at bounding box center [1070, 339] width 137 height 27
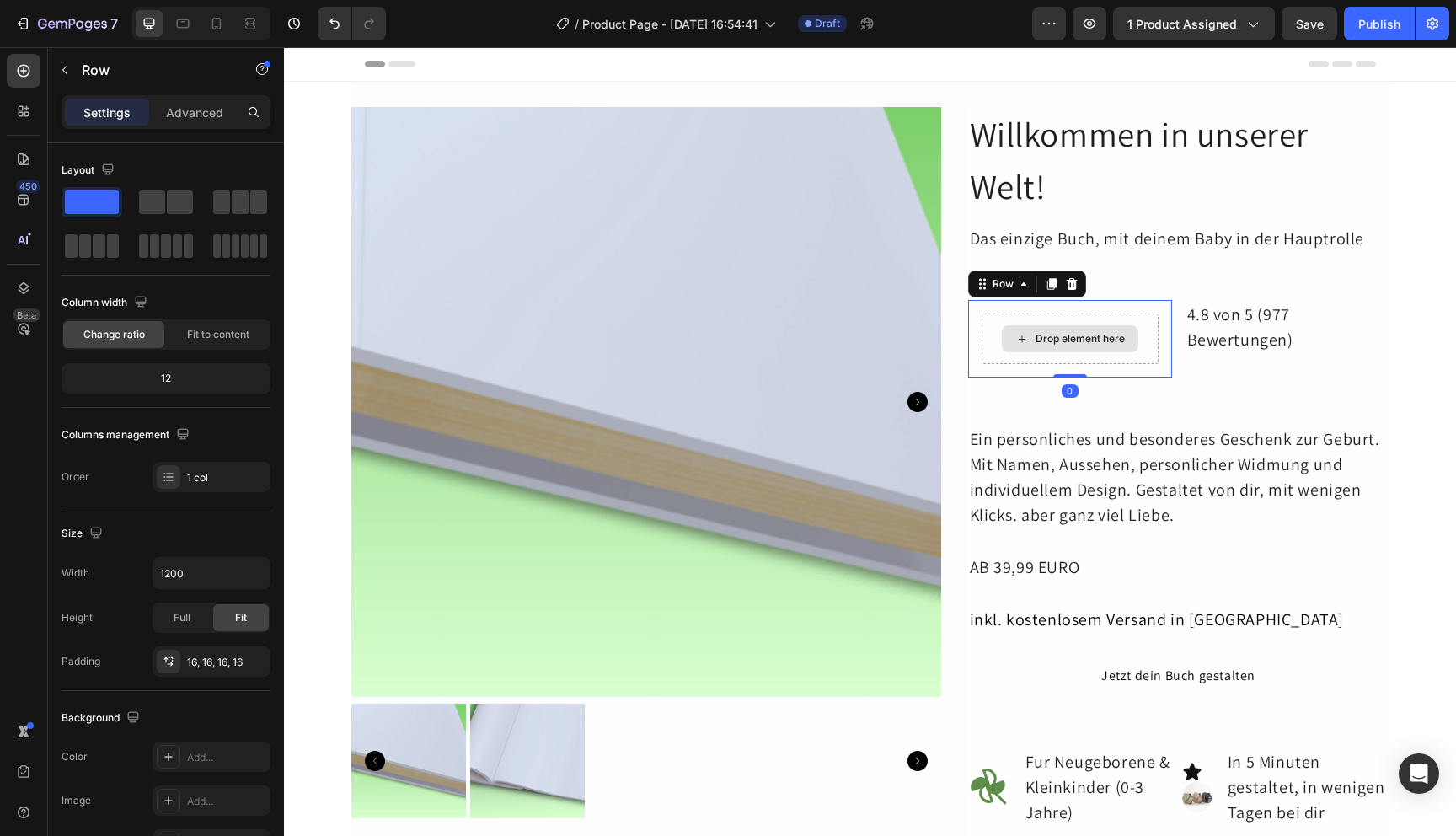
click at [1148, 317] on div "Drop element here" at bounding box center [1070, 339] width 177 height 51
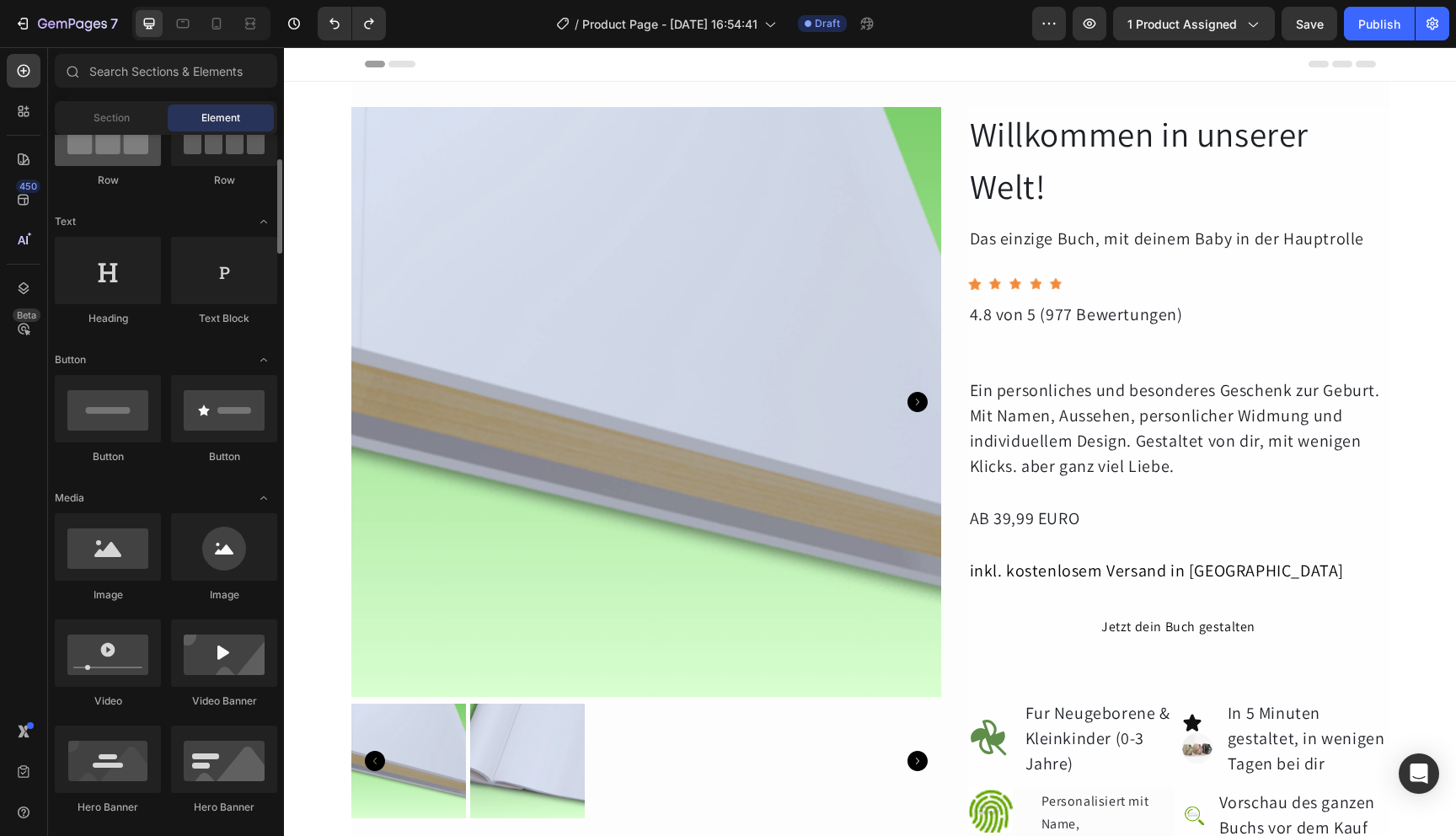
scroll to position [219, 0]
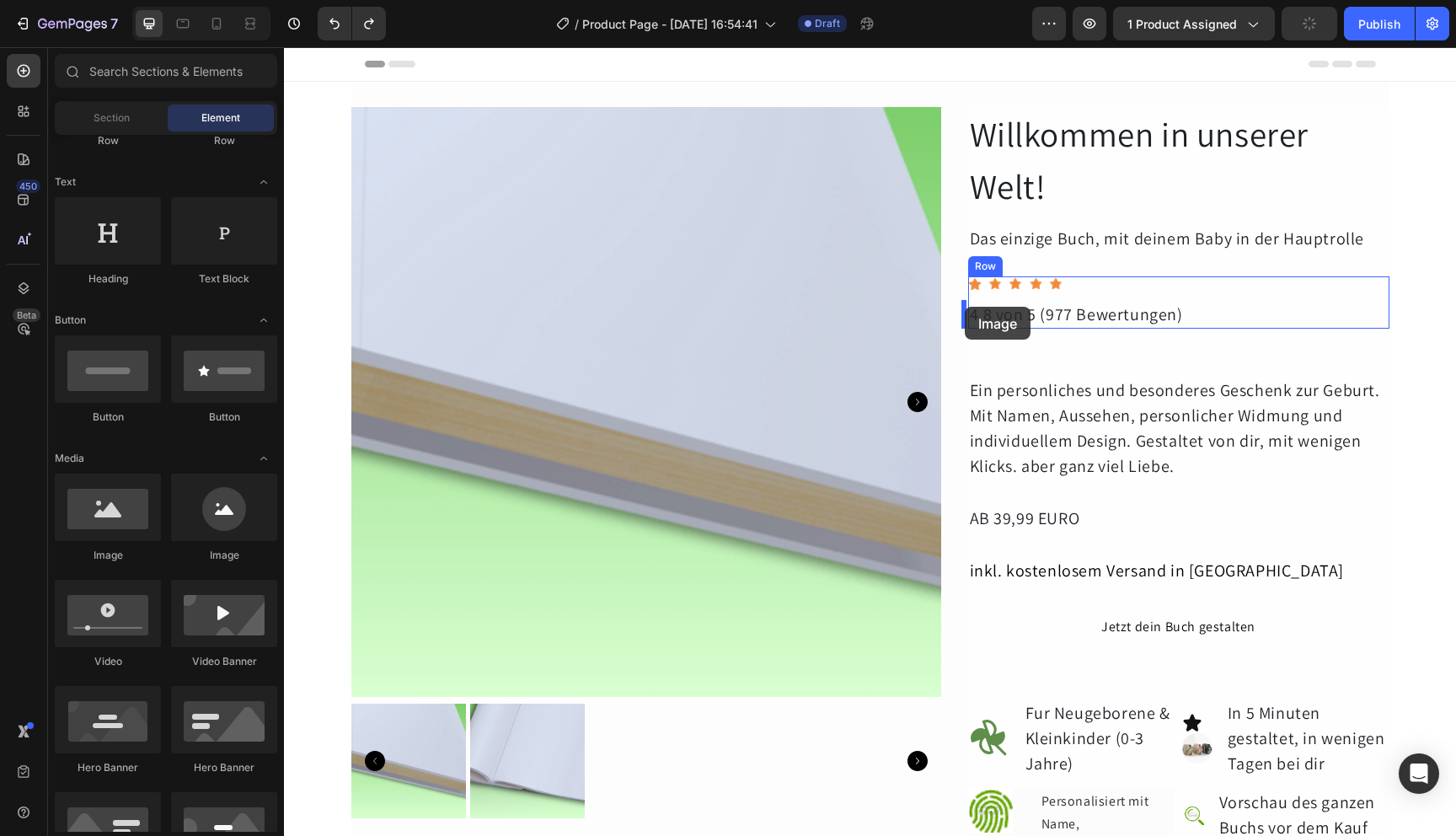
drag, startPoint x: 513, startPoint y: 538, endPoint x: 965, endPoint y: 307, distance: 507.6
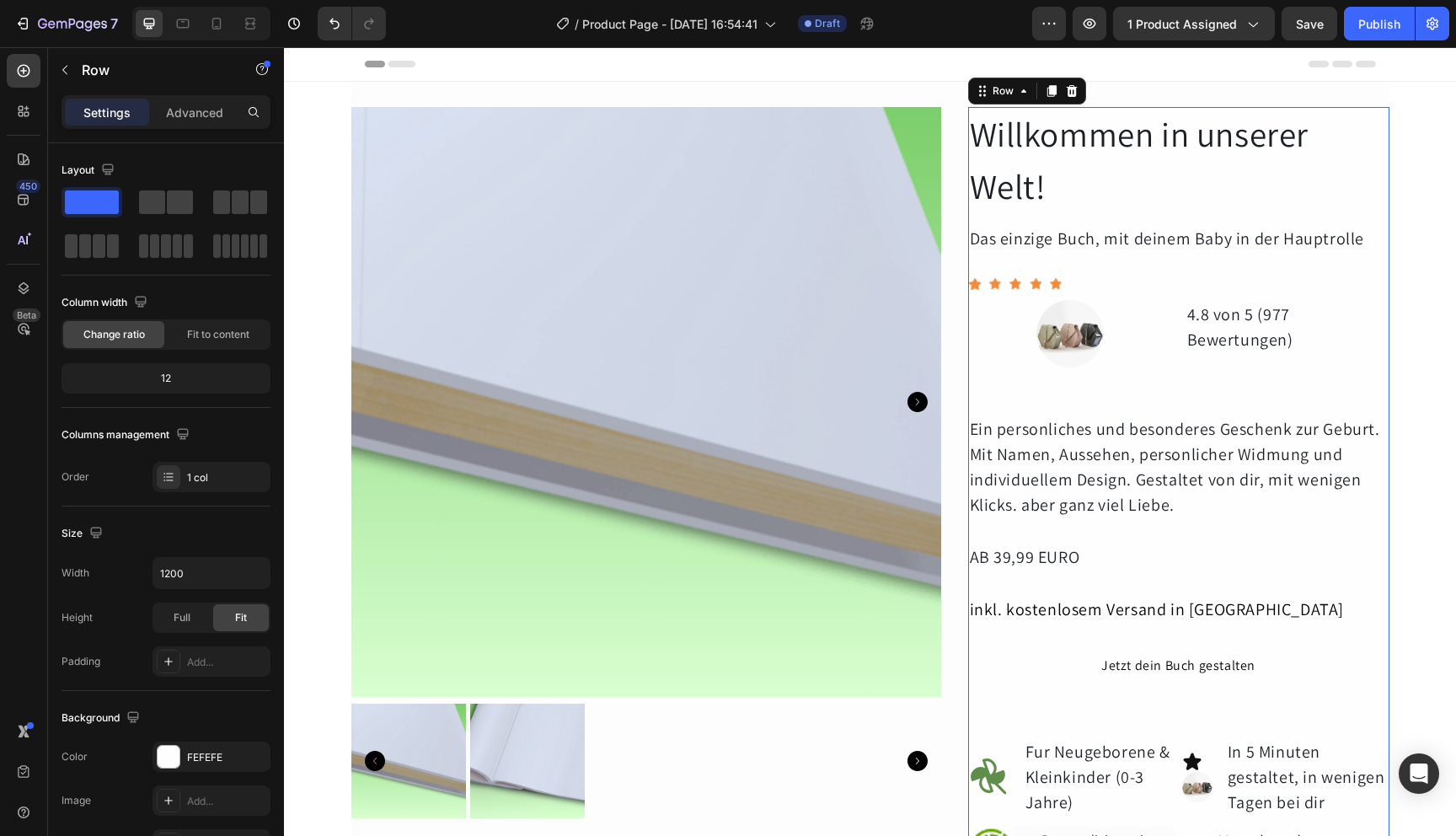
click at [1126, 406] on div "Willkommen in unserer Welt! Heading Das einzige Buch, mit deinem Baby in der Ha…" at bounding box center [1178, 671] width 421 height 1128
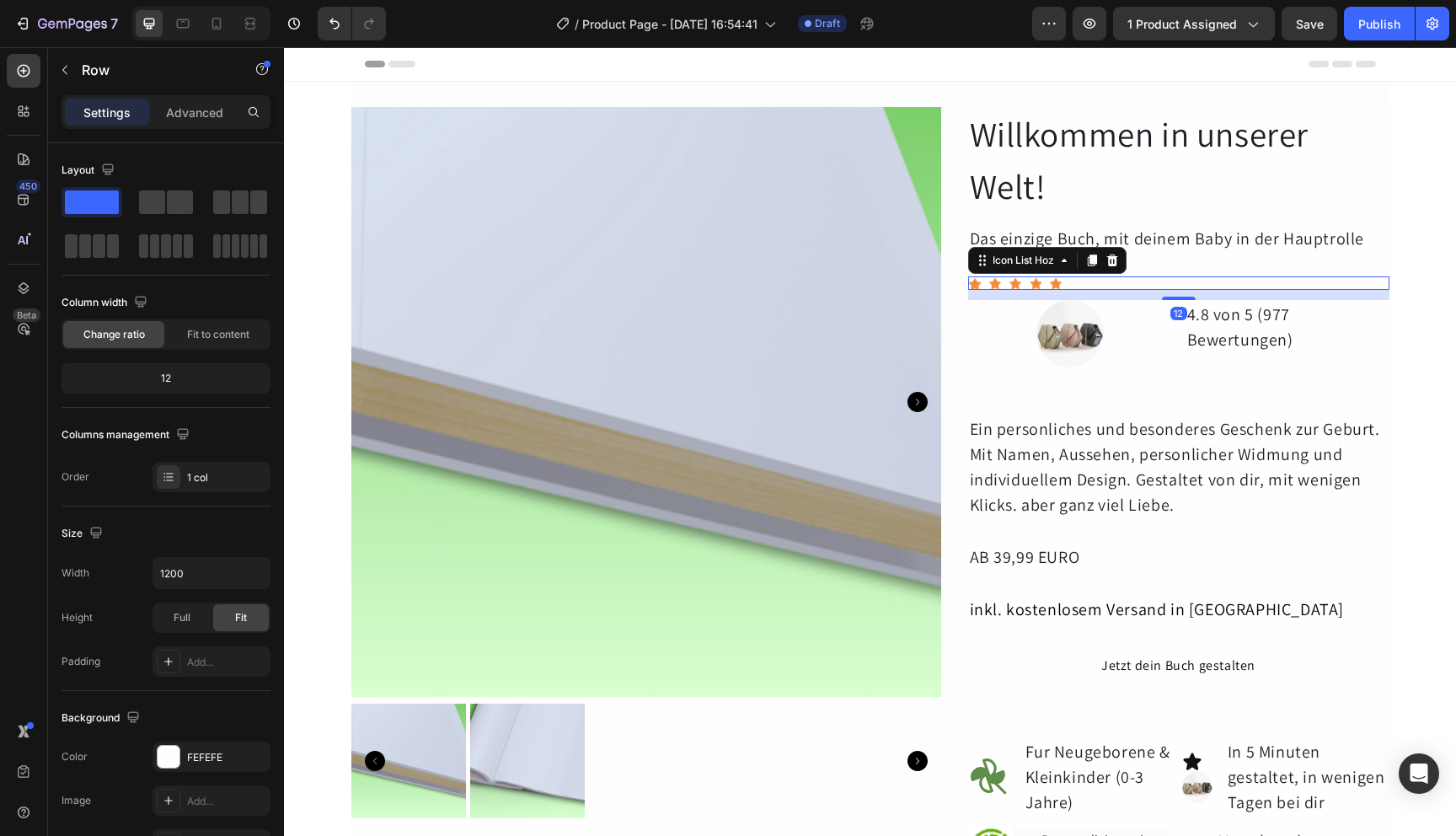
click at [1021, 287] on div "Icon Icon Icon Icon Icon" at bounding box center [1178, 283] width 421 height 13
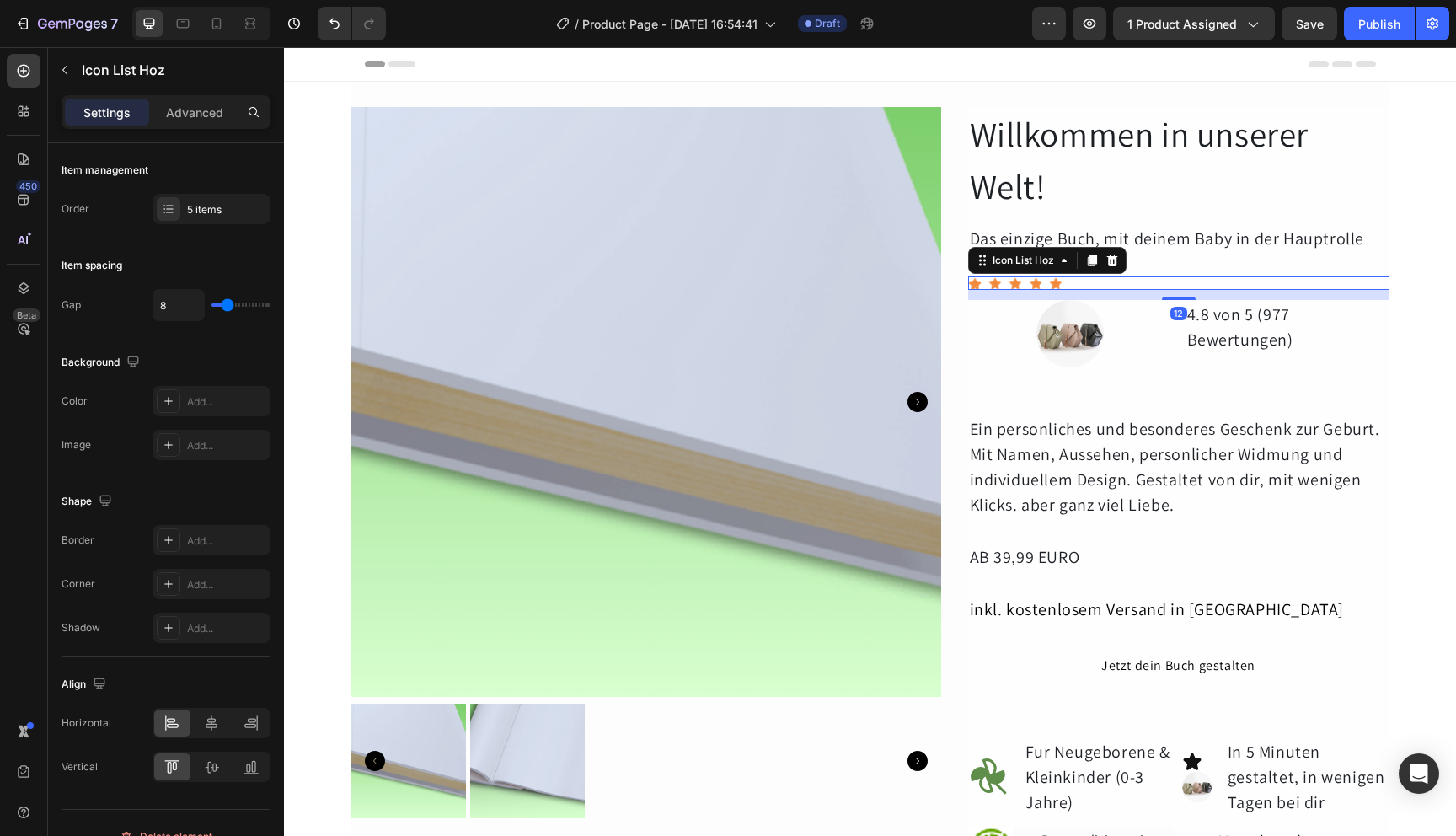
click at [1021, 282] on div "Icon Icon Icon Icon Icon" at bounding box center [1178, 283] width 421 height 13
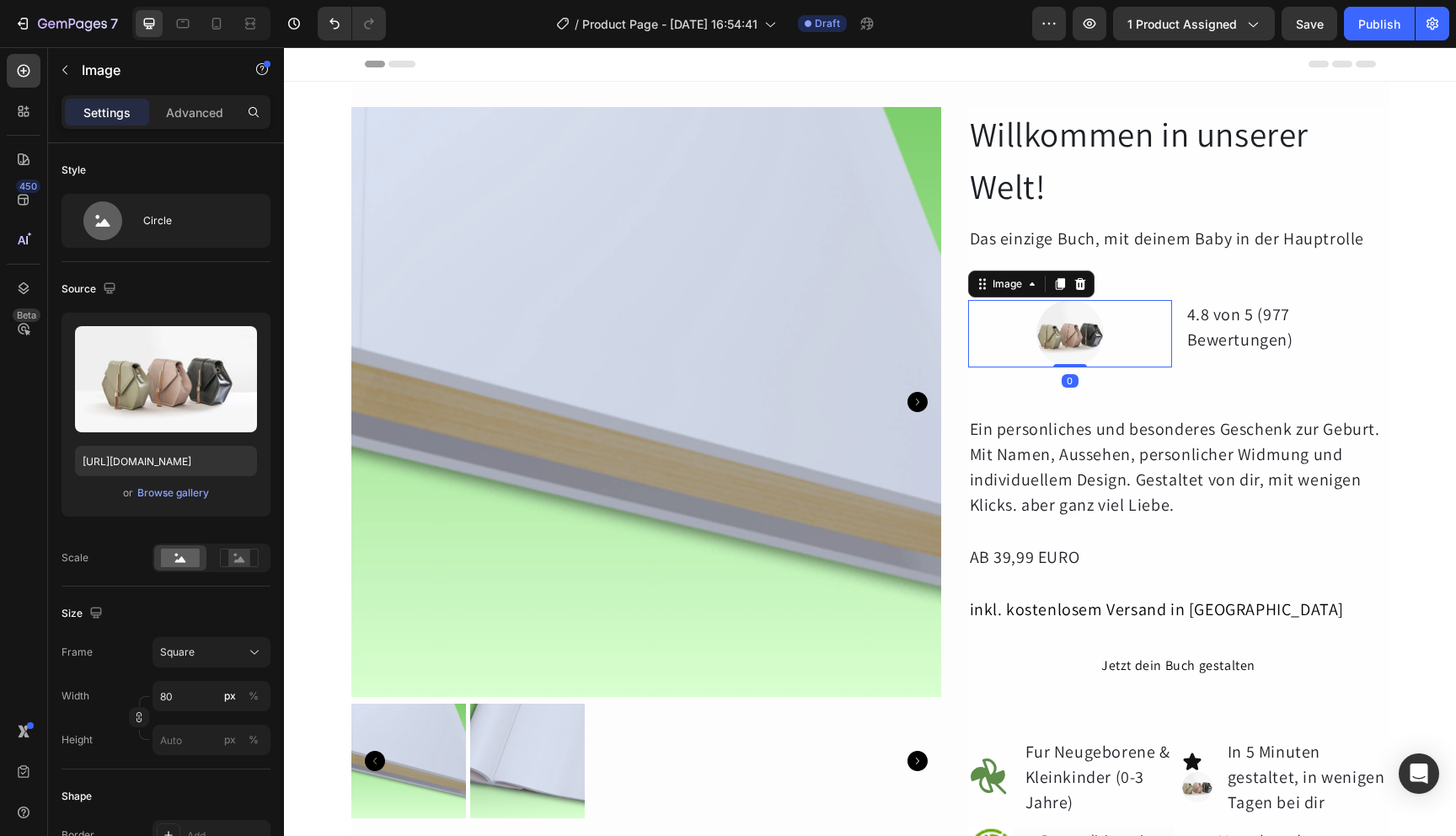
click at [1102, 347] on div at bounding box center [1070, 334] width 204 height 67
click at [1076, 278] on icon at bounding box center [1080, 283] width 13 height 13
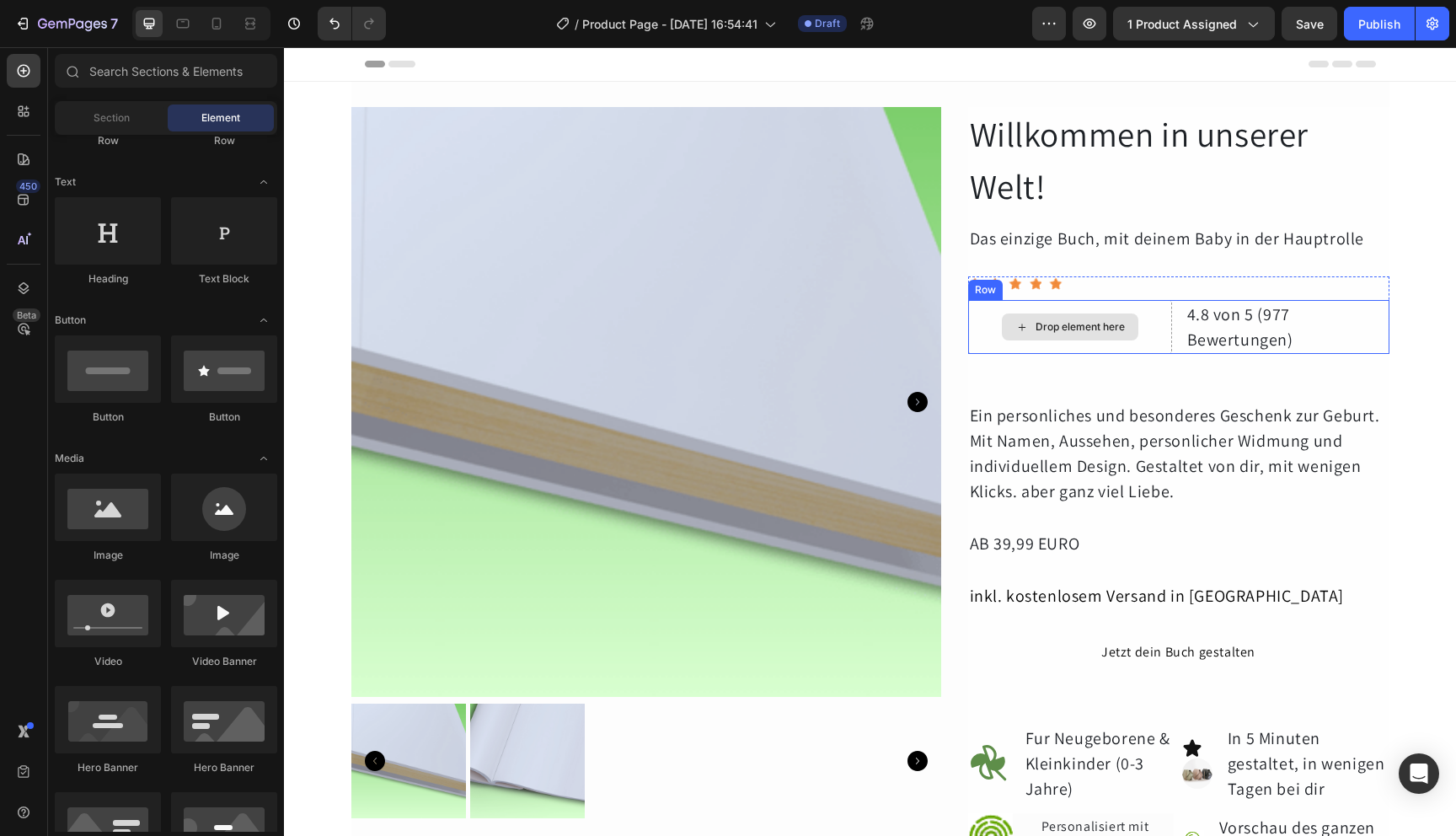
click at [1056, 317] on div "Drop element here" at bounding box center [1070, 327] width 137 height 27
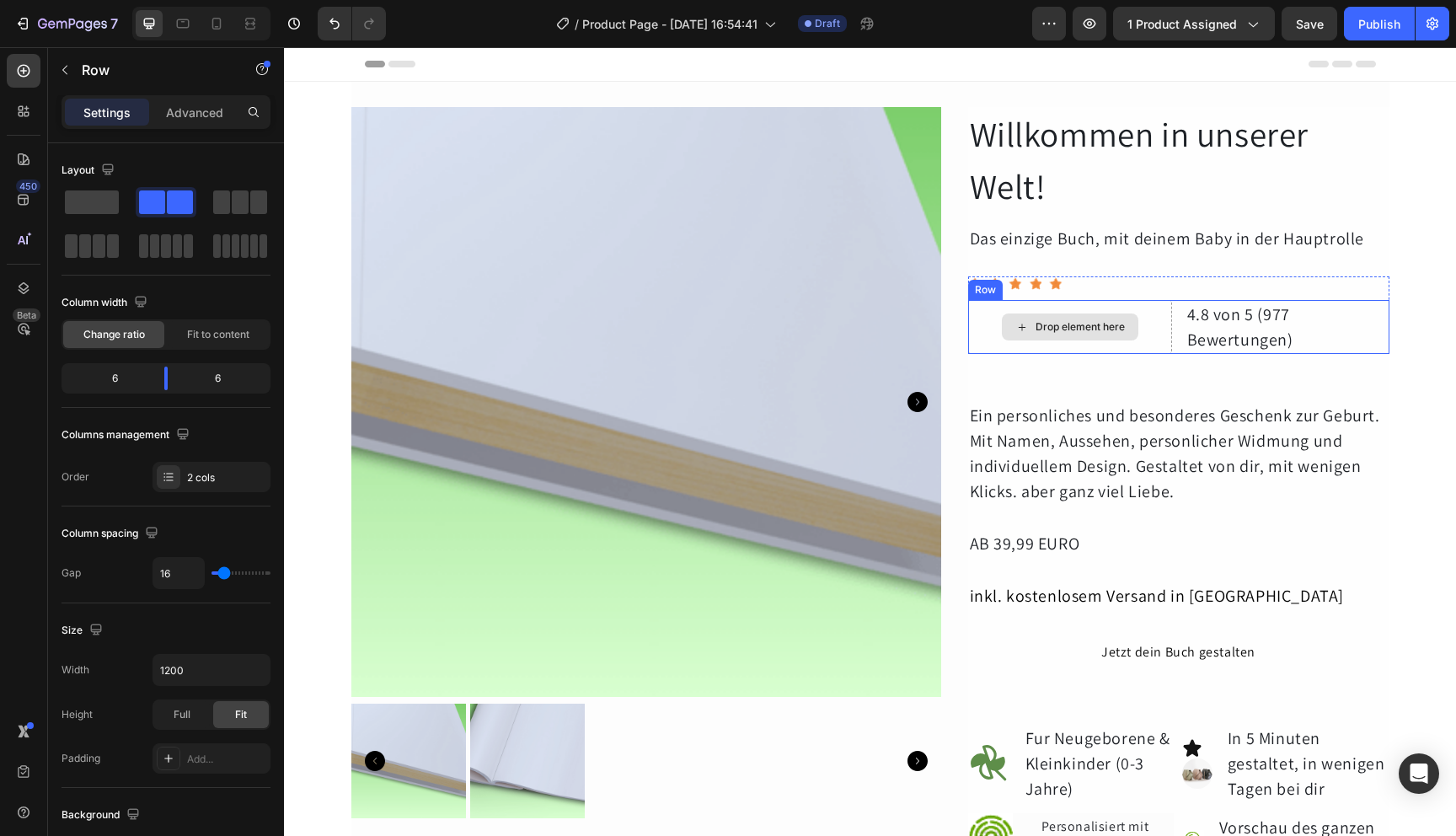
click at [1157, 324] on div "Drop element here" at bounding box center [1070, 327] width 204 height 54
click at [1053, 286] on div at bounding box center [1051, 283] width 21 height 21
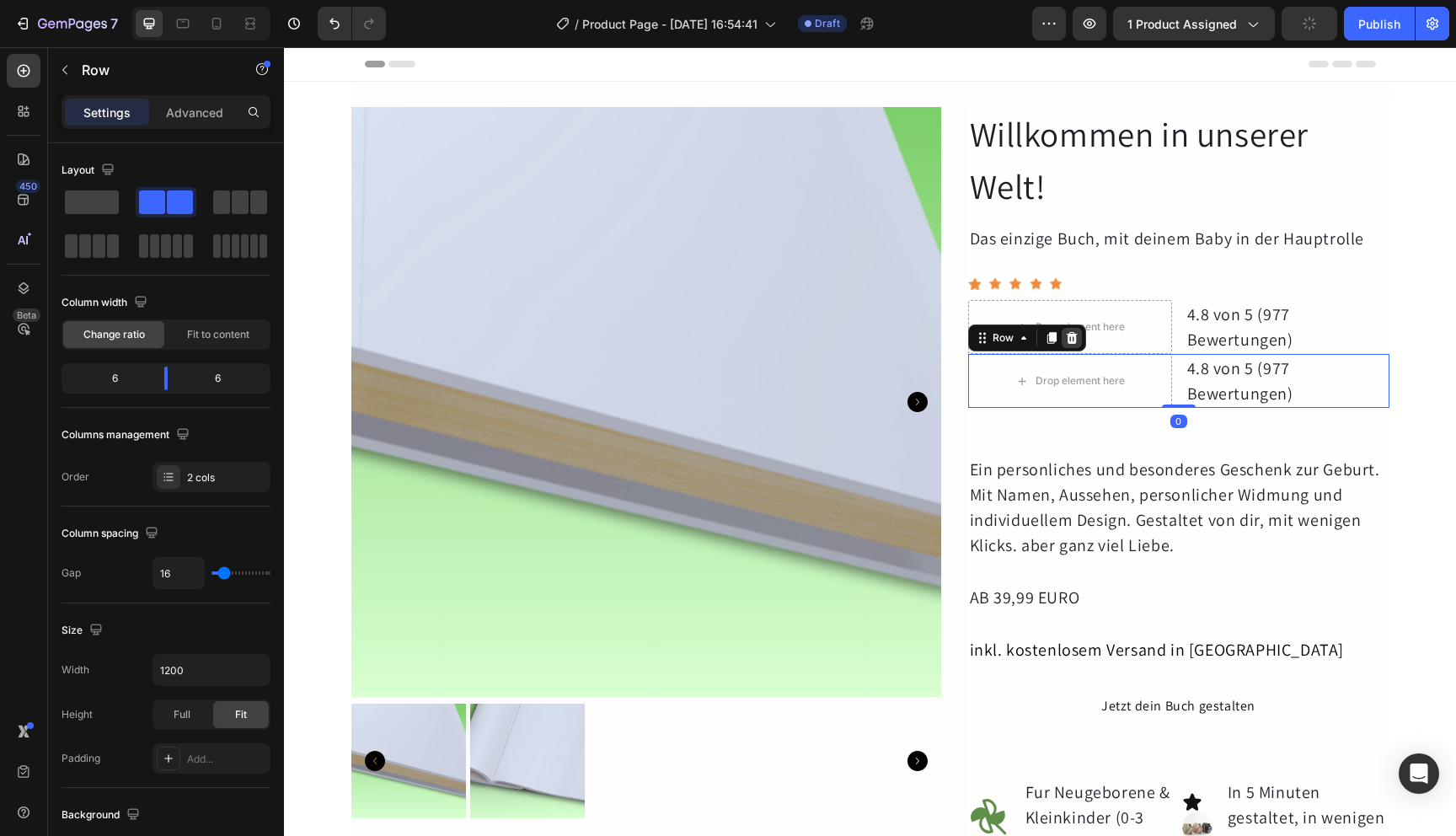
click at [1073, 331] on div at bounding box center [1072, 338] width 21 height 21
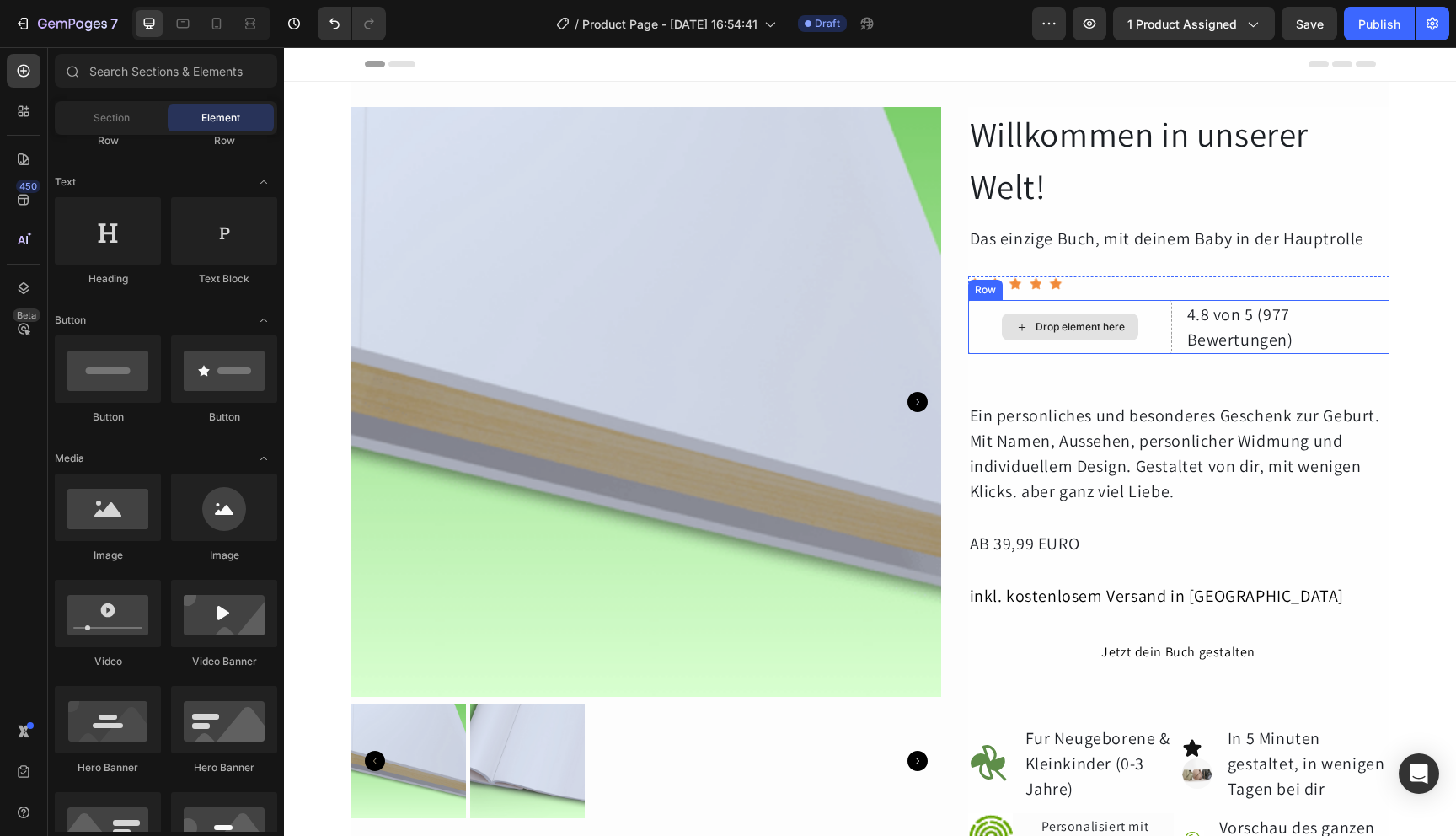
click at [1139, 341] on div "Drop element here" at bounding box center [1070, 327] width 204 height 54
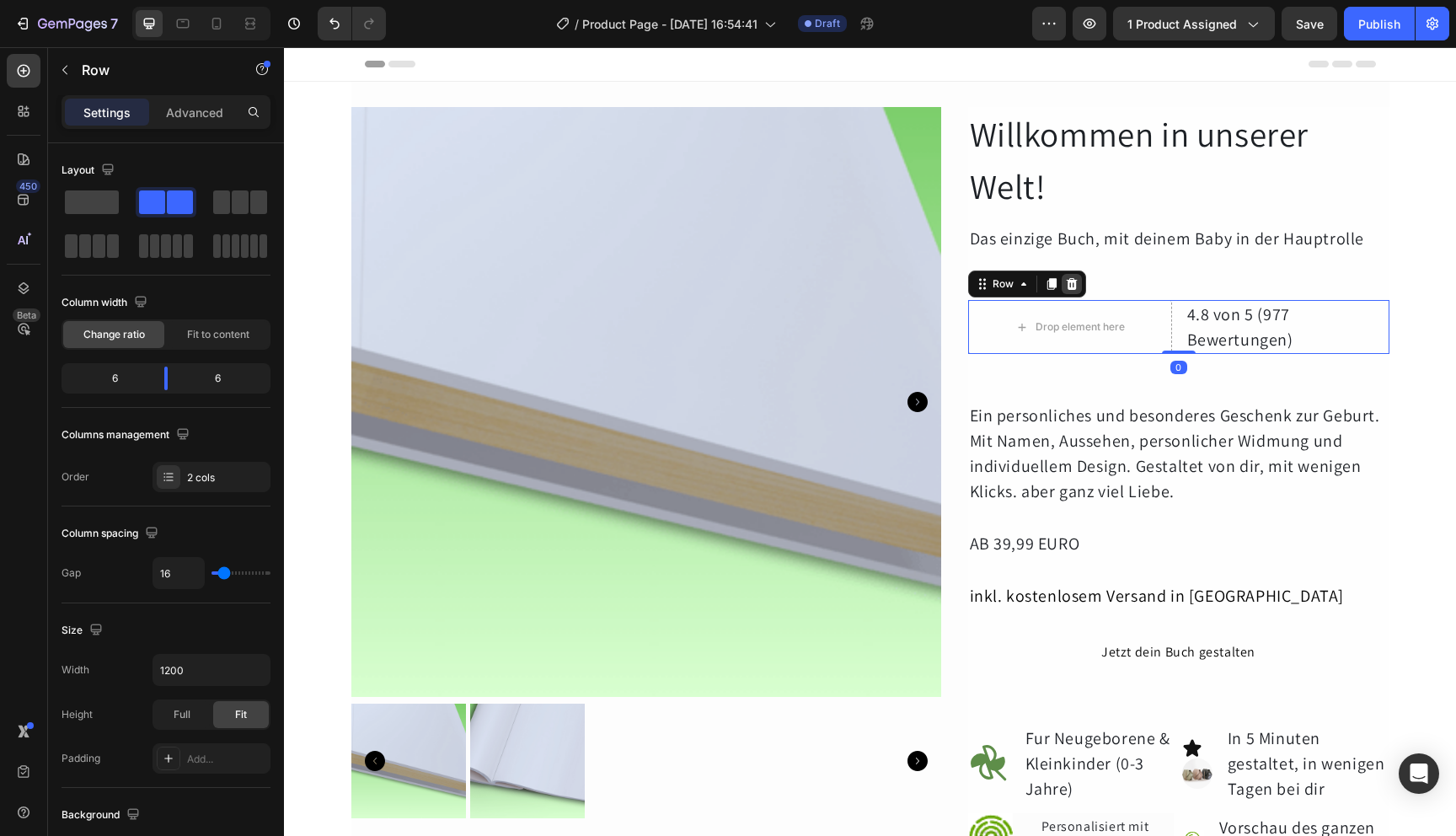
click at [1062, 283] on div at bounding box center [1072, 283] width 21 height 21
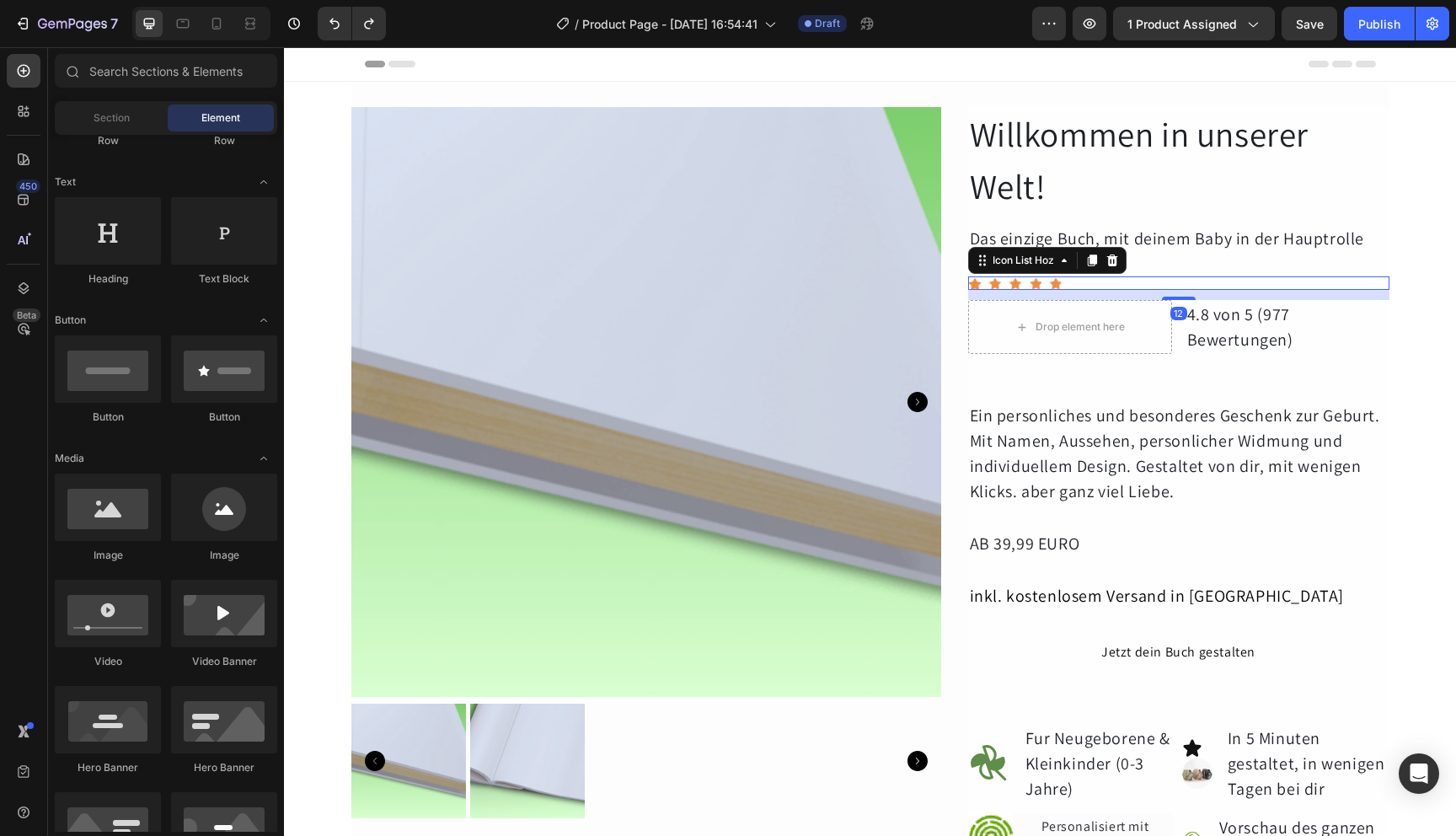
click at [1073, 286] on div "Icon Icon Icon Icon Icon" at bounding box center [1178, 283] width 421 height 13
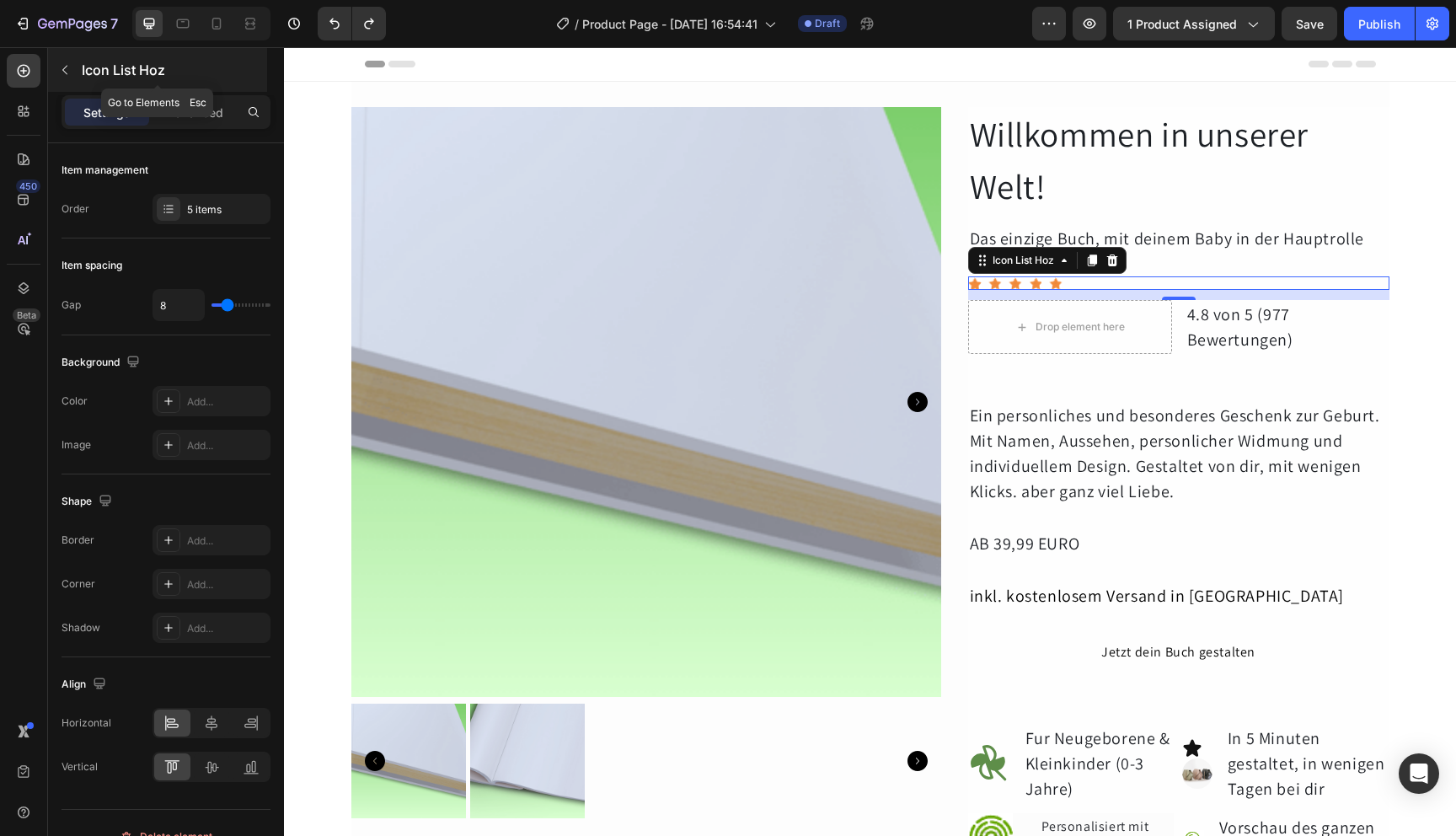
click at [65, 77] on button "button" at bounding box center [65, 70] width 27 height 27
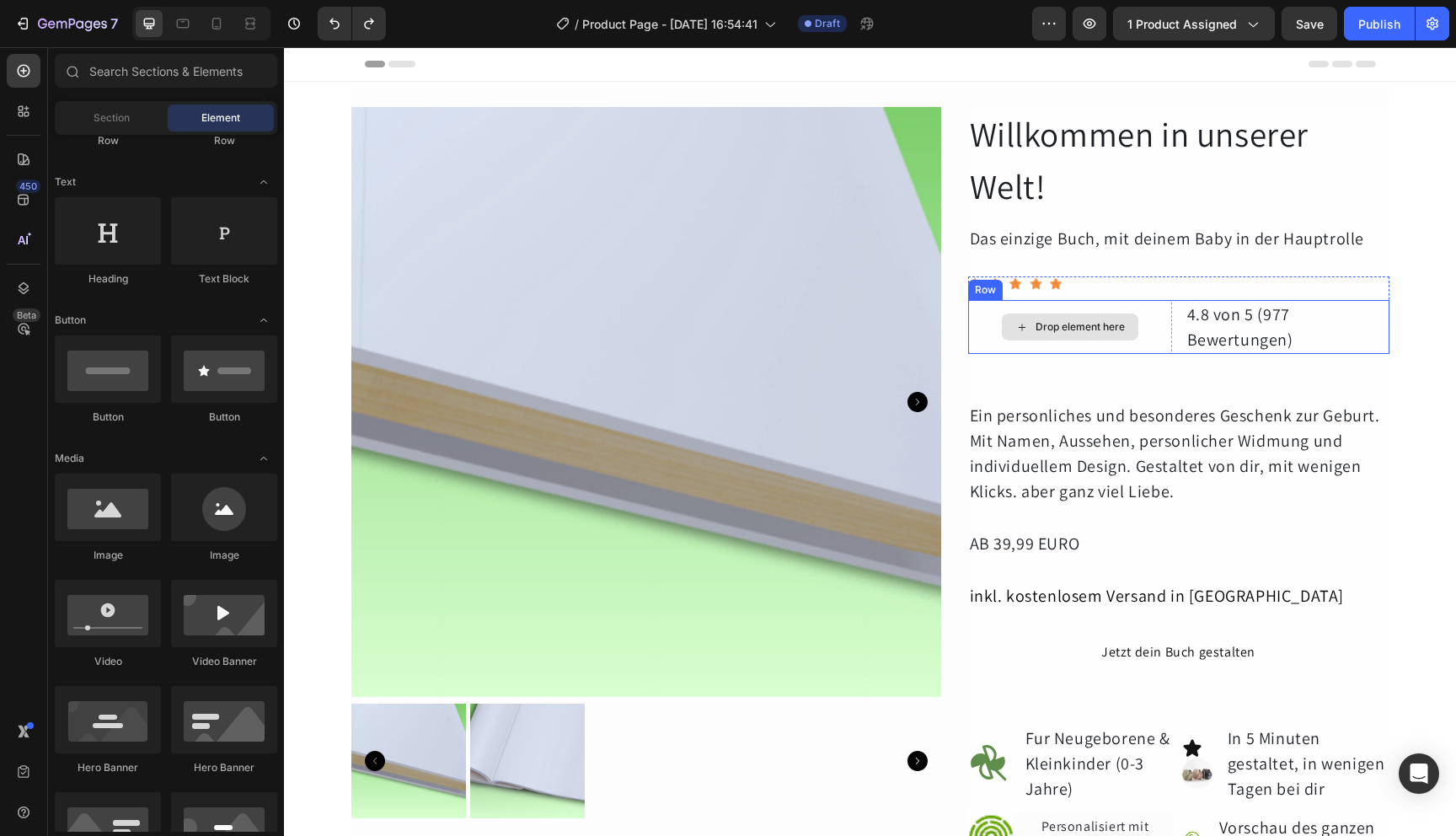
click at [1108, 333] on div "Drop element here" at bounding box center [1081, 326] width 89 height 13
click at [1107, 317] on div "Drop element here" at bounding box center [1070, 327] width 137 height 27
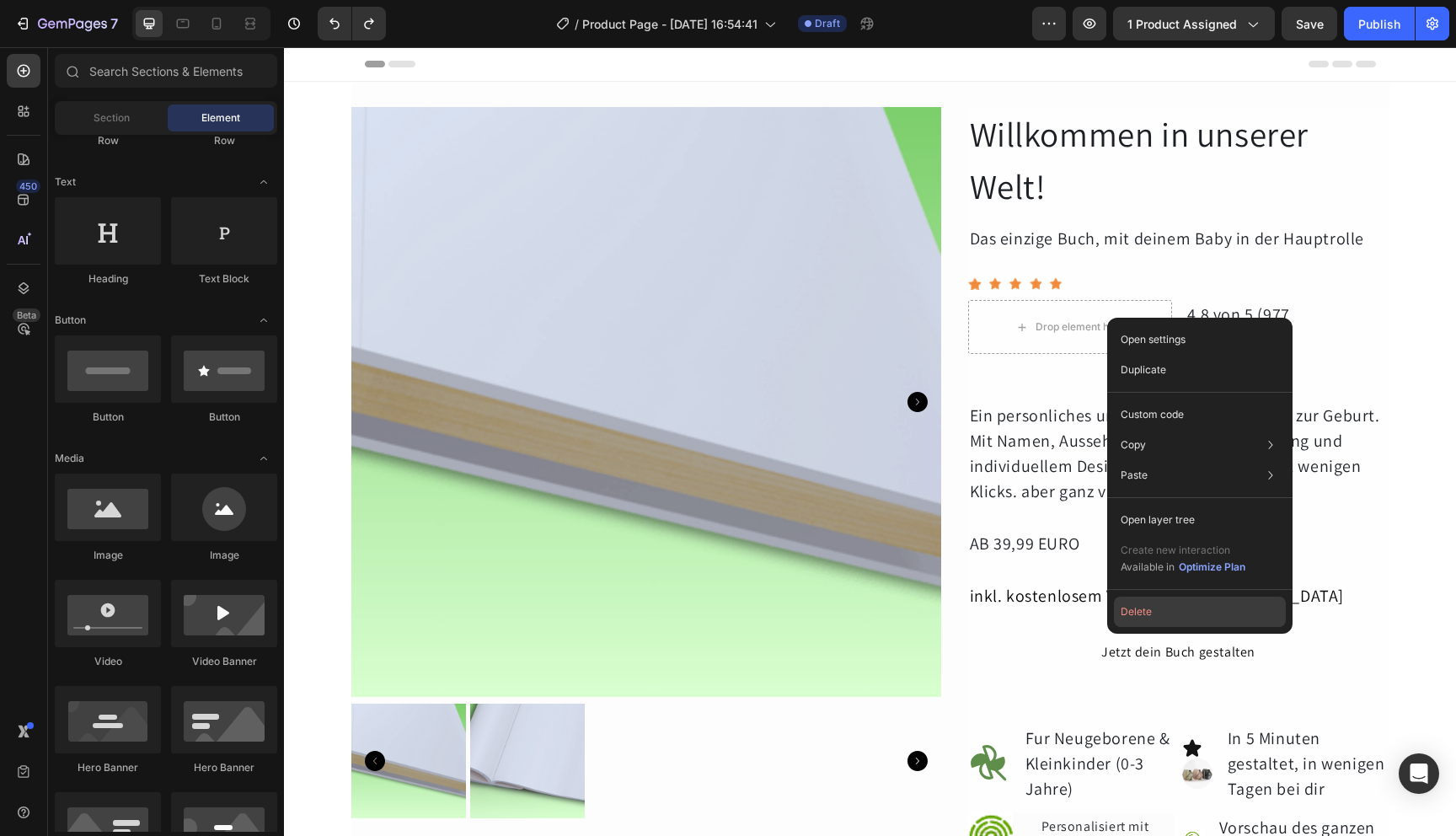
click at [1166, 607] on button "Delete" at bounding box center [1199, 612] width 172 height 30
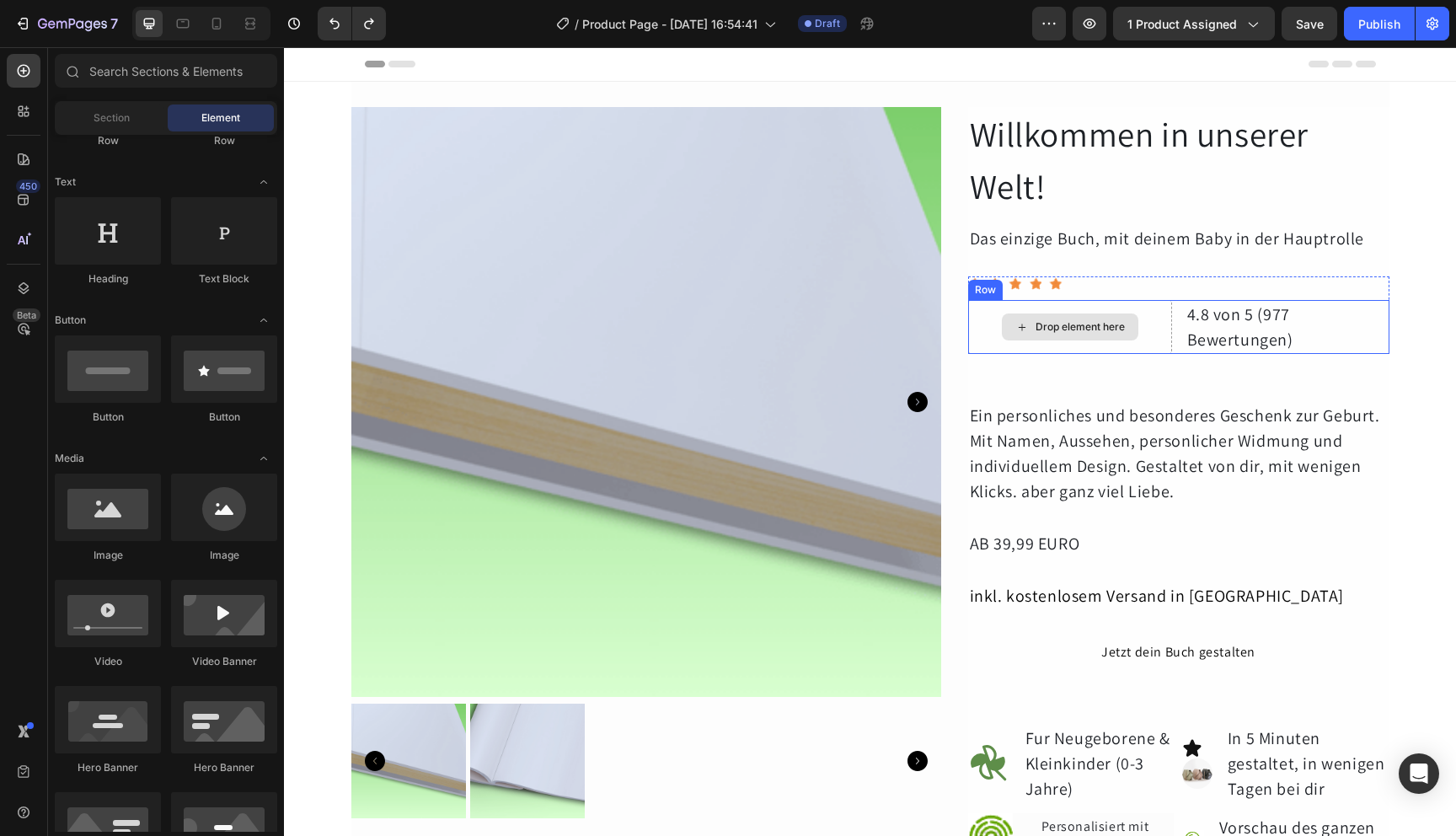
click at [1073, 323] on div "Drop element here" at bounding box center [1081, 326] width 89 height 13
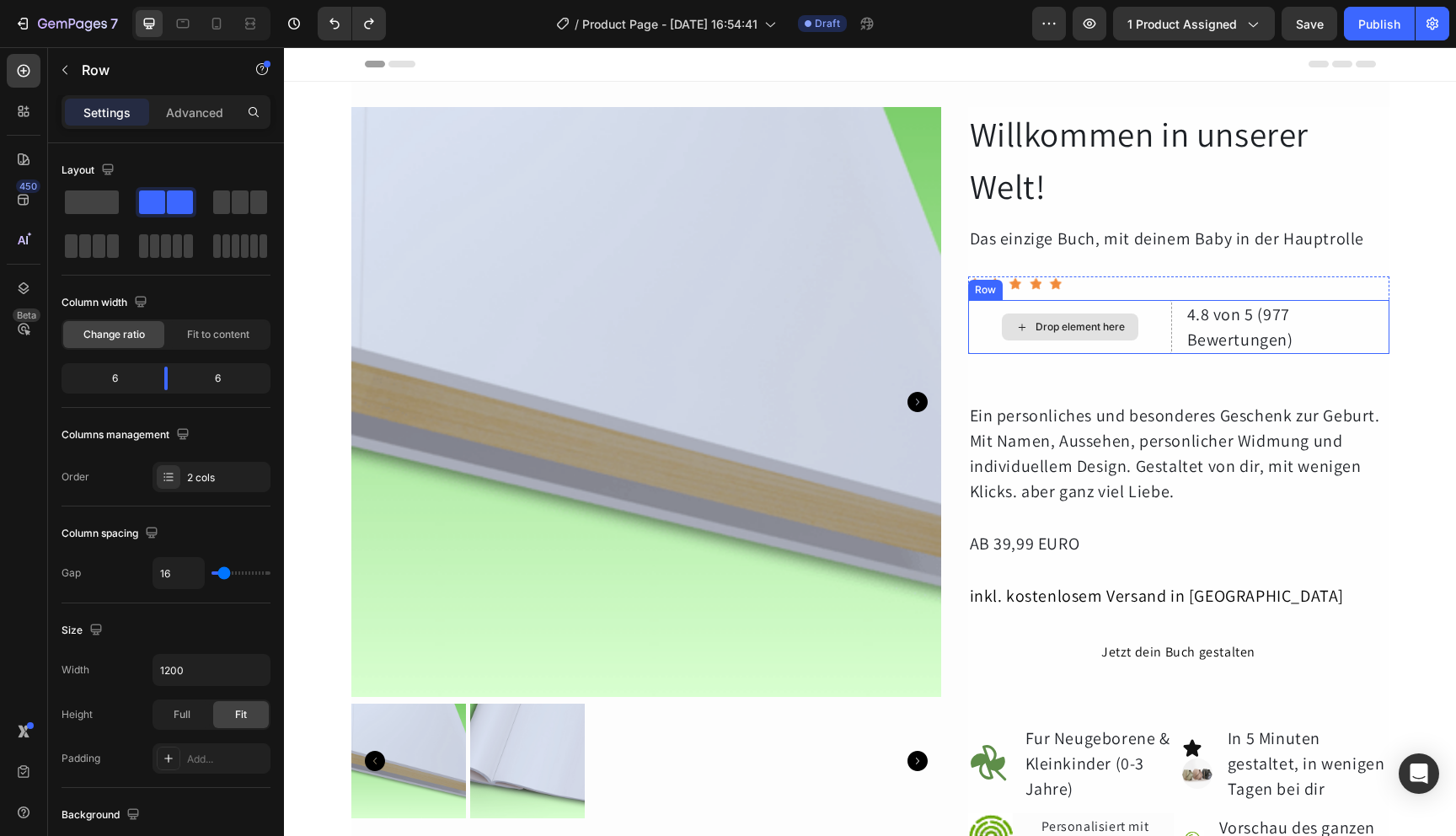
click at [1152, 325] on div "Drop element here" at bounding box center [1070, 327] width 204 height 54
click at [1066, 280] on icon at bounding box center [1072, 283] width 11 height 12
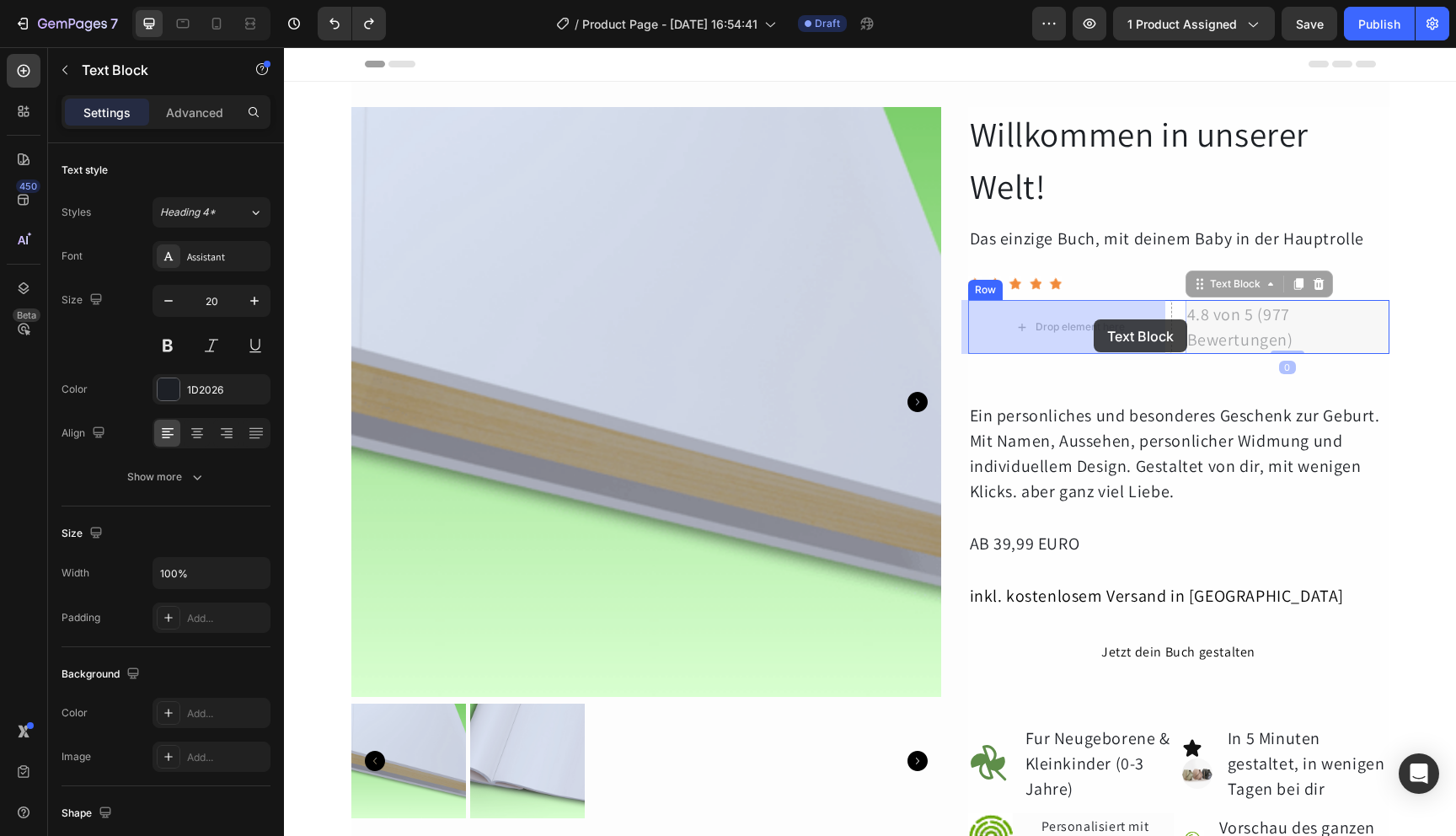
drag, startPoint x: 1247, startPoint y: 311, endPoint x: 1085, endPoint y: 318, distance: 162.2
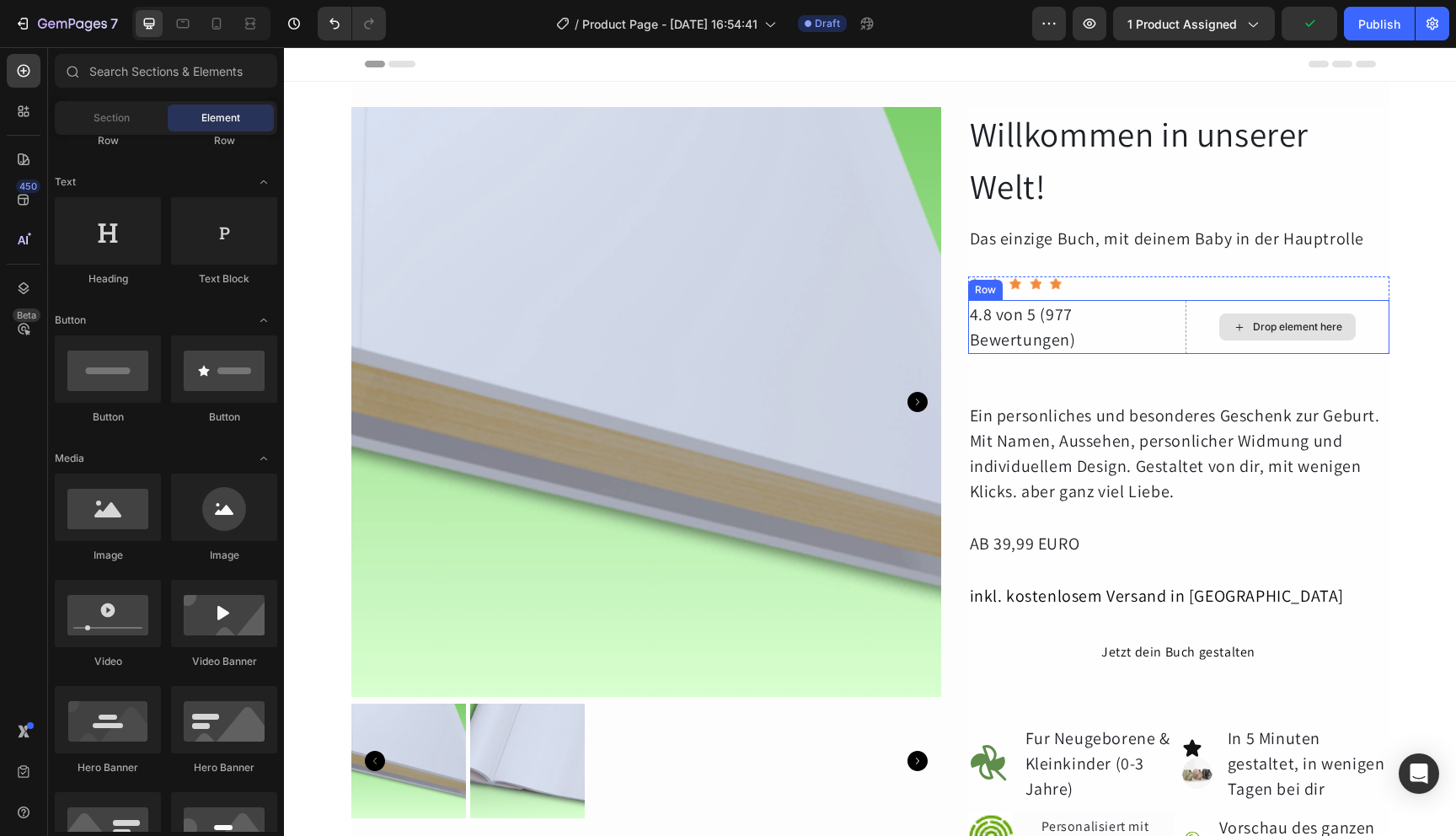
click at [1266, 316] on div "Drop element here" at bounding box center [1287, 327] width 137 height 27
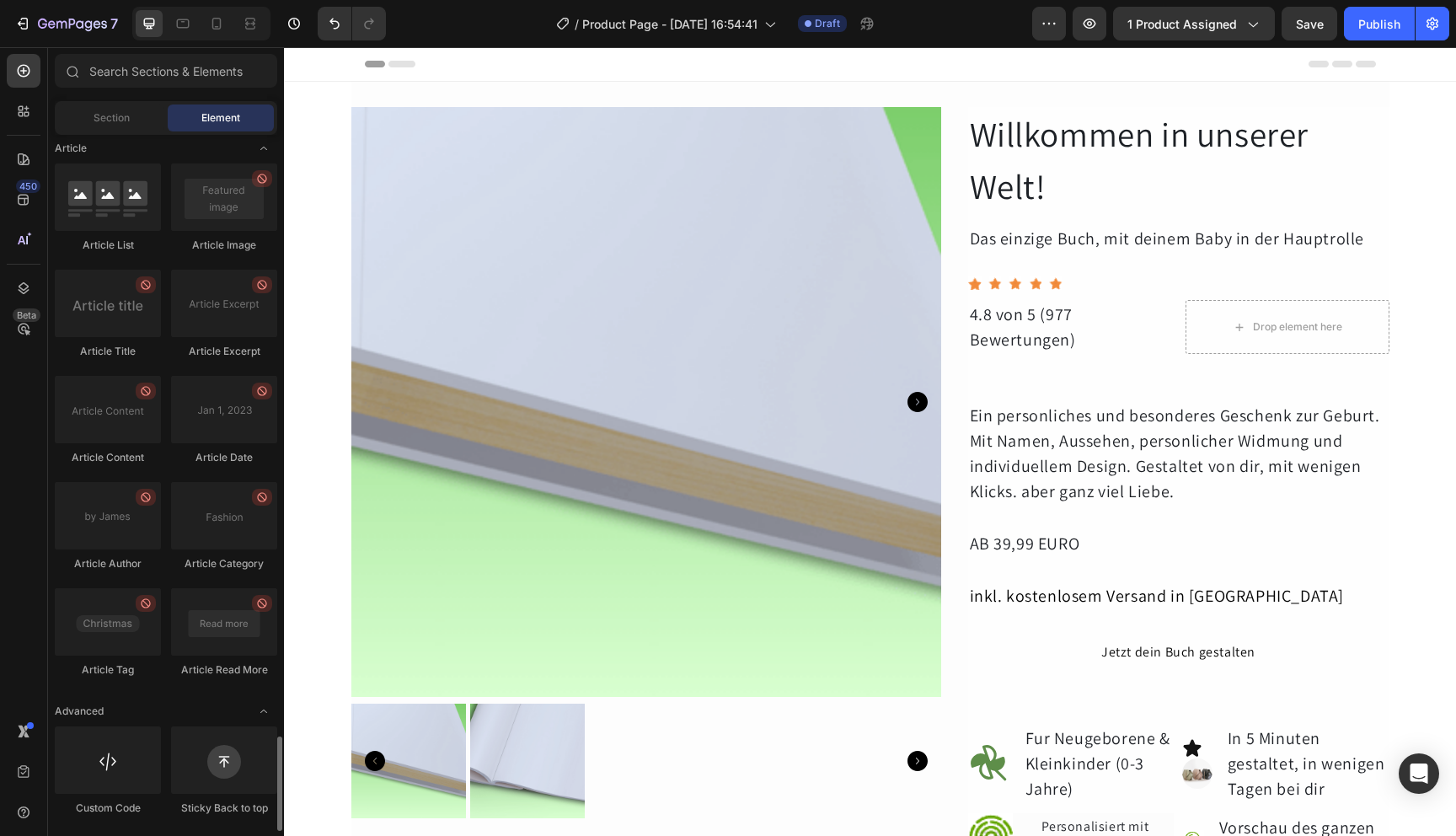
scroll to position [0, 0]
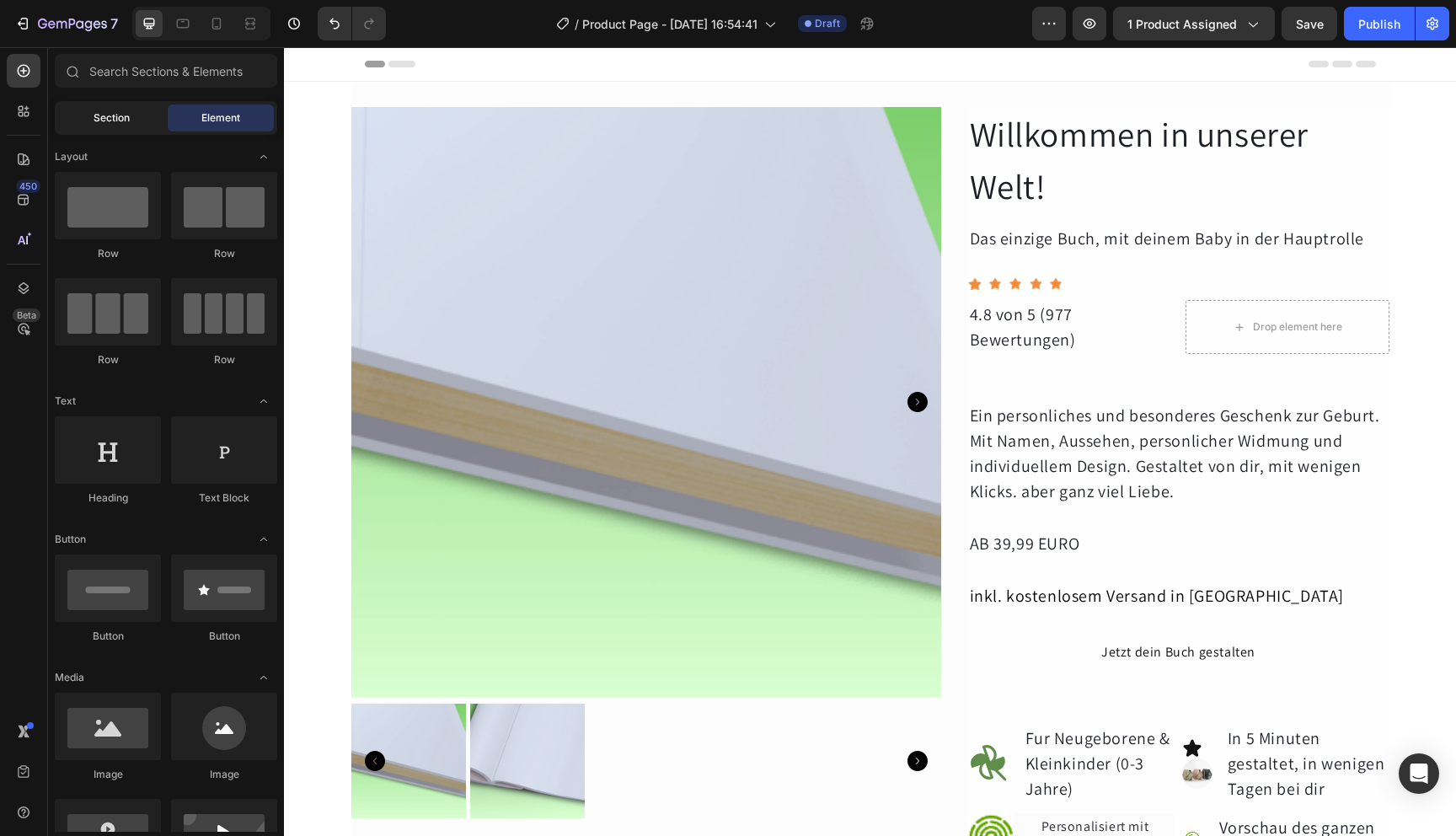
click at [126, 123] on span "Section" at bounding box center [112, 118] width 37 height 15
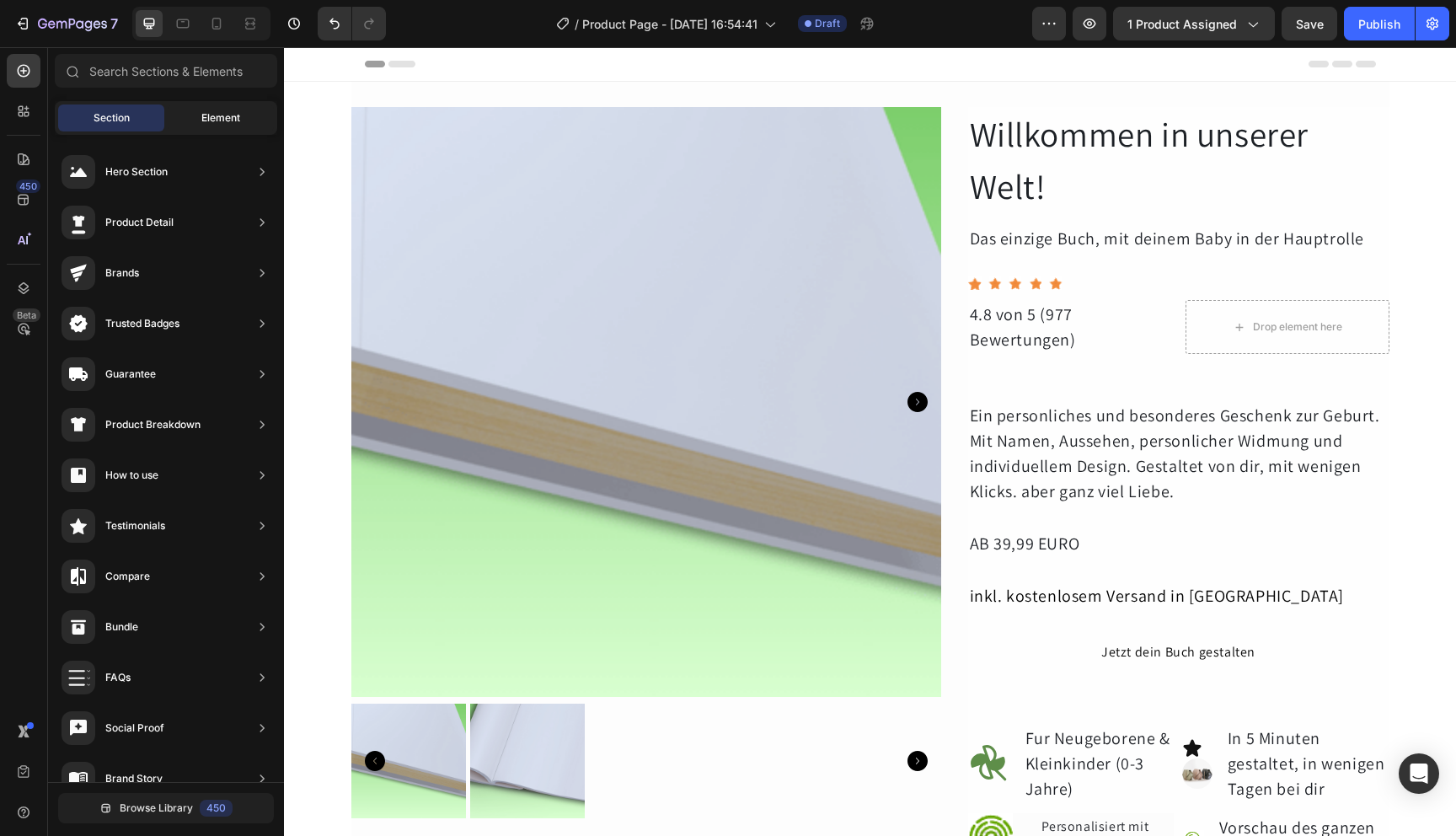
click at [220, 122] on span "Element" at bounding box center [220, 118] width 38 height 15
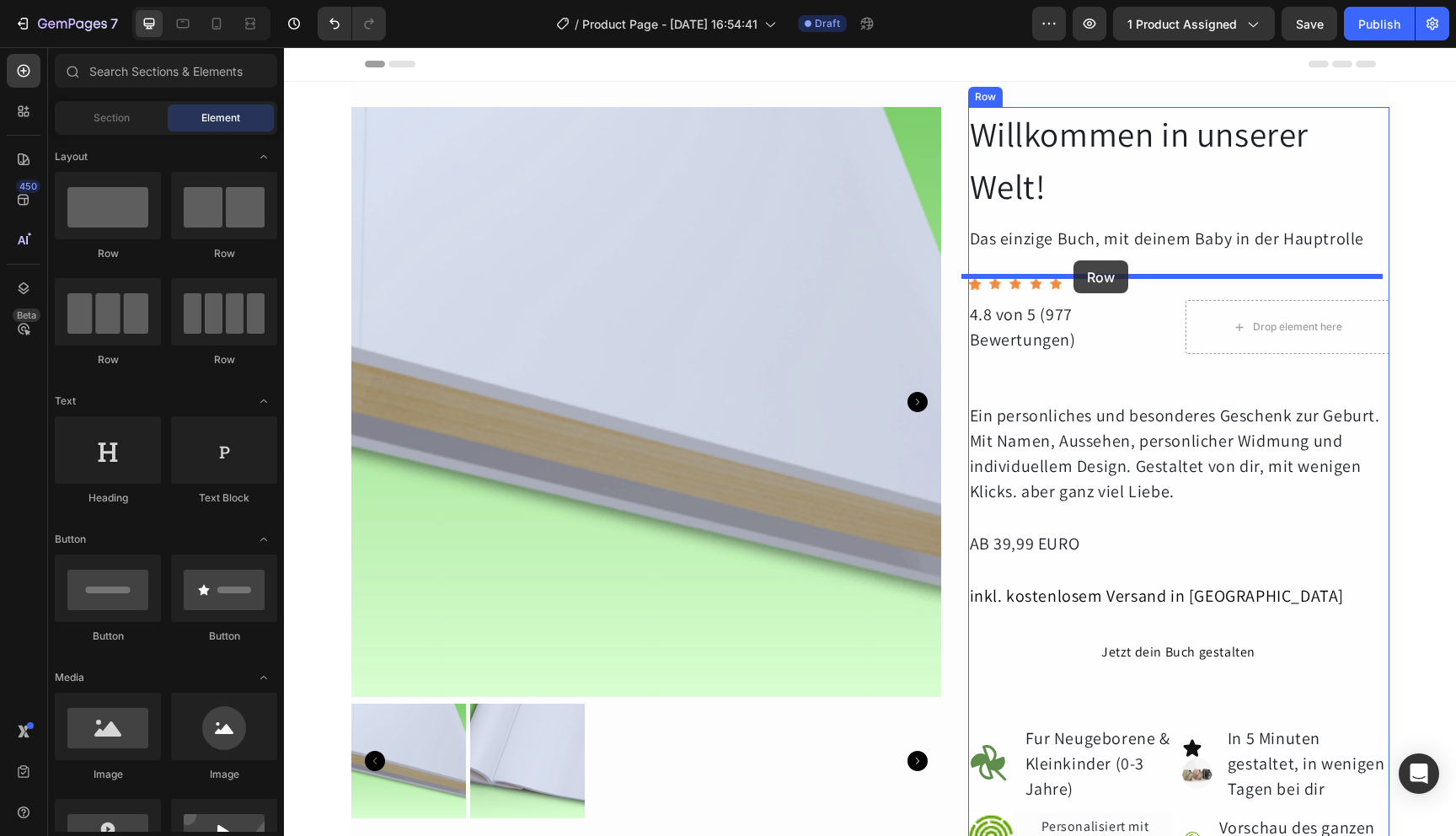
drag, startPoint x: 538, startPoint y: 281, endPoint x: 1073, endPoint y: 260, distance: 535.4
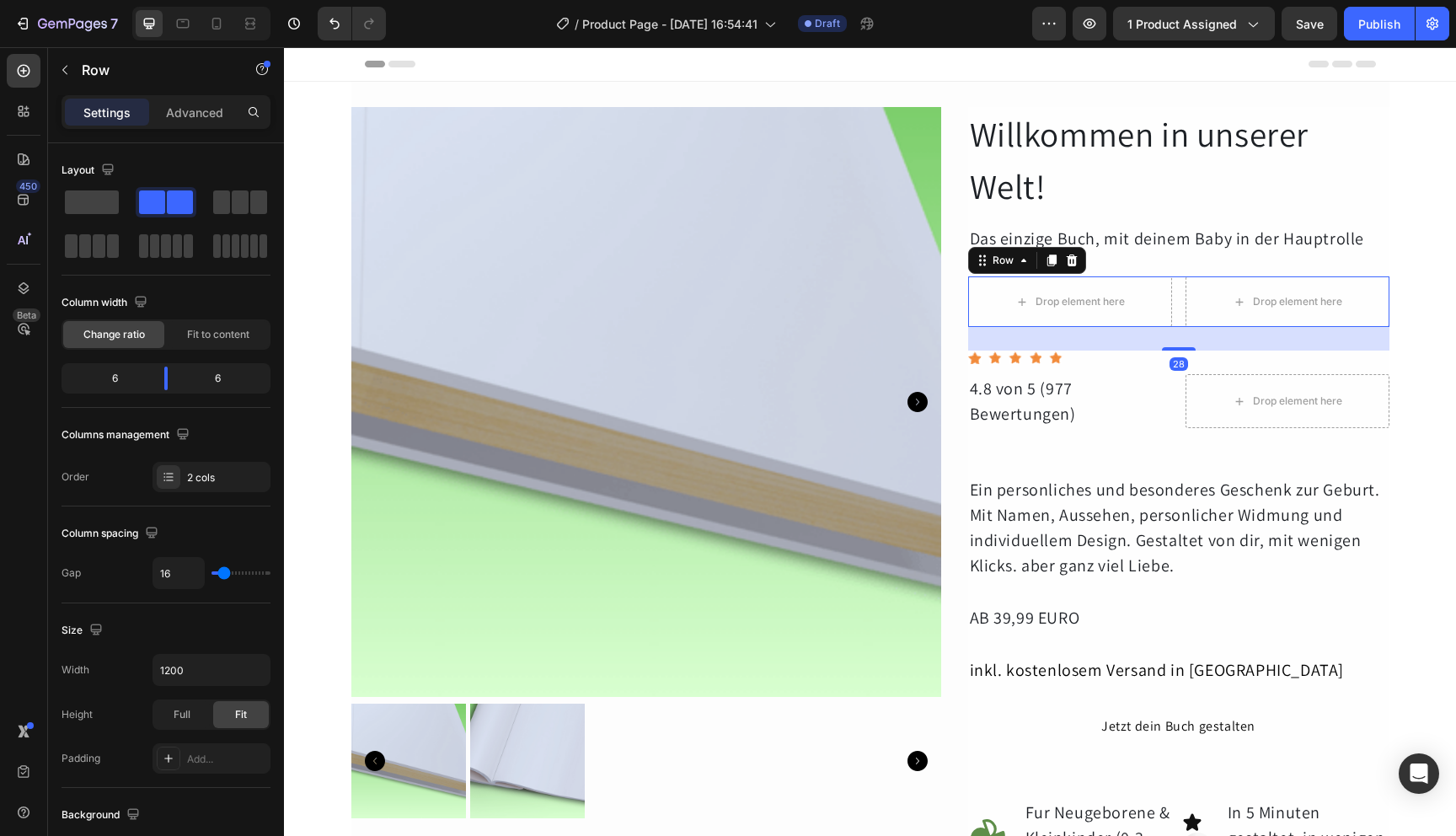
click at [1170, 310] on div "Drop element here Drop element here Row 28" at bounding box center [1178, 301] width 421 height 51
drag, startPoint x: 1171, startPoint y: 348, endPoint x: 1132, endPoint y: 345, distance: 39.1
click at [1132, 327] on div "24" at bounding box center [1178, 327] width 421 height 0
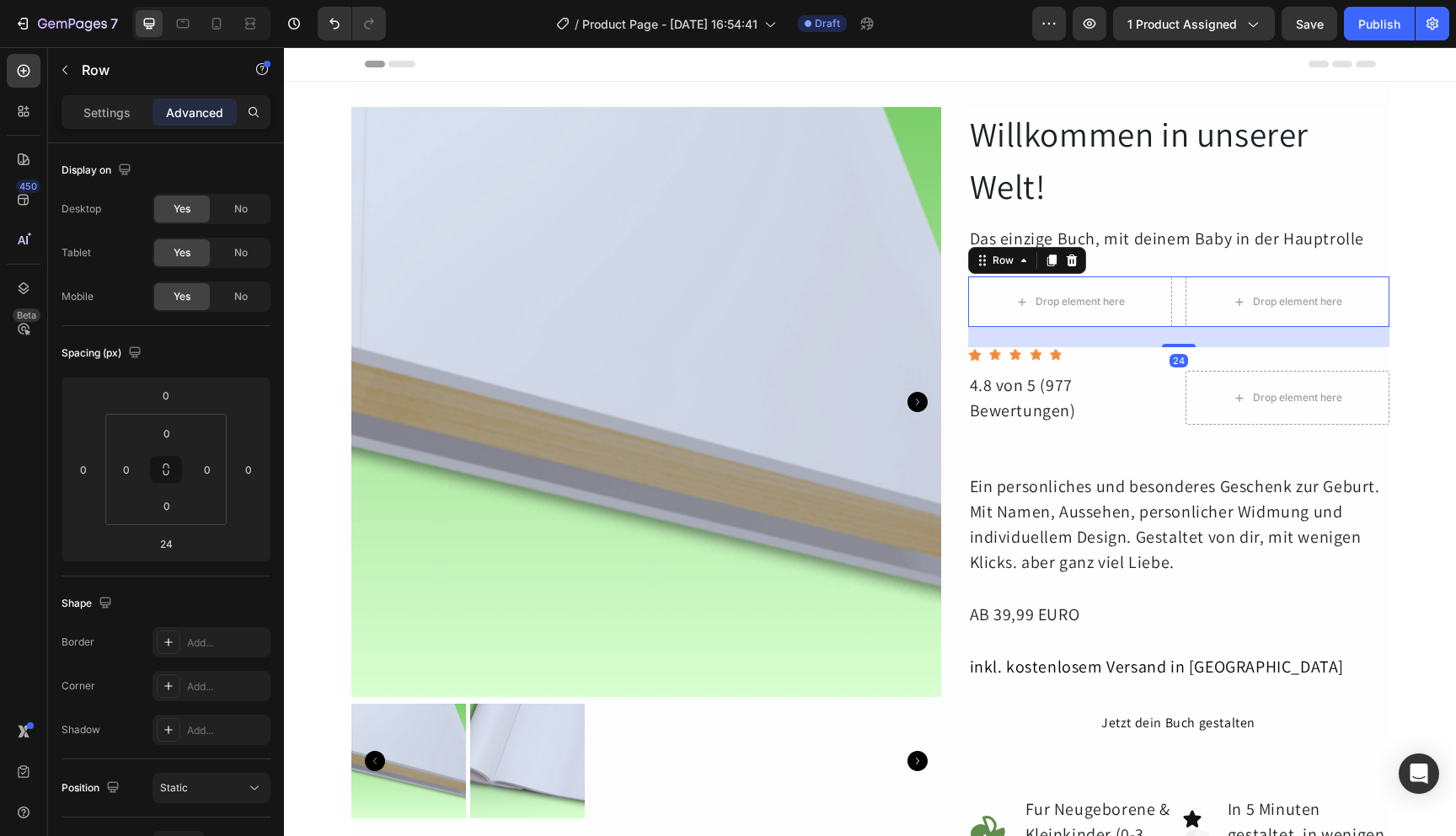
click at [1172, 307] on div "Drop element here Drop element here Row 24" at bounding box center [1178, 301] width 421 height 51
click at [96, 112] on p "Settings" at bounding box center [106, 113] width 47 height 18
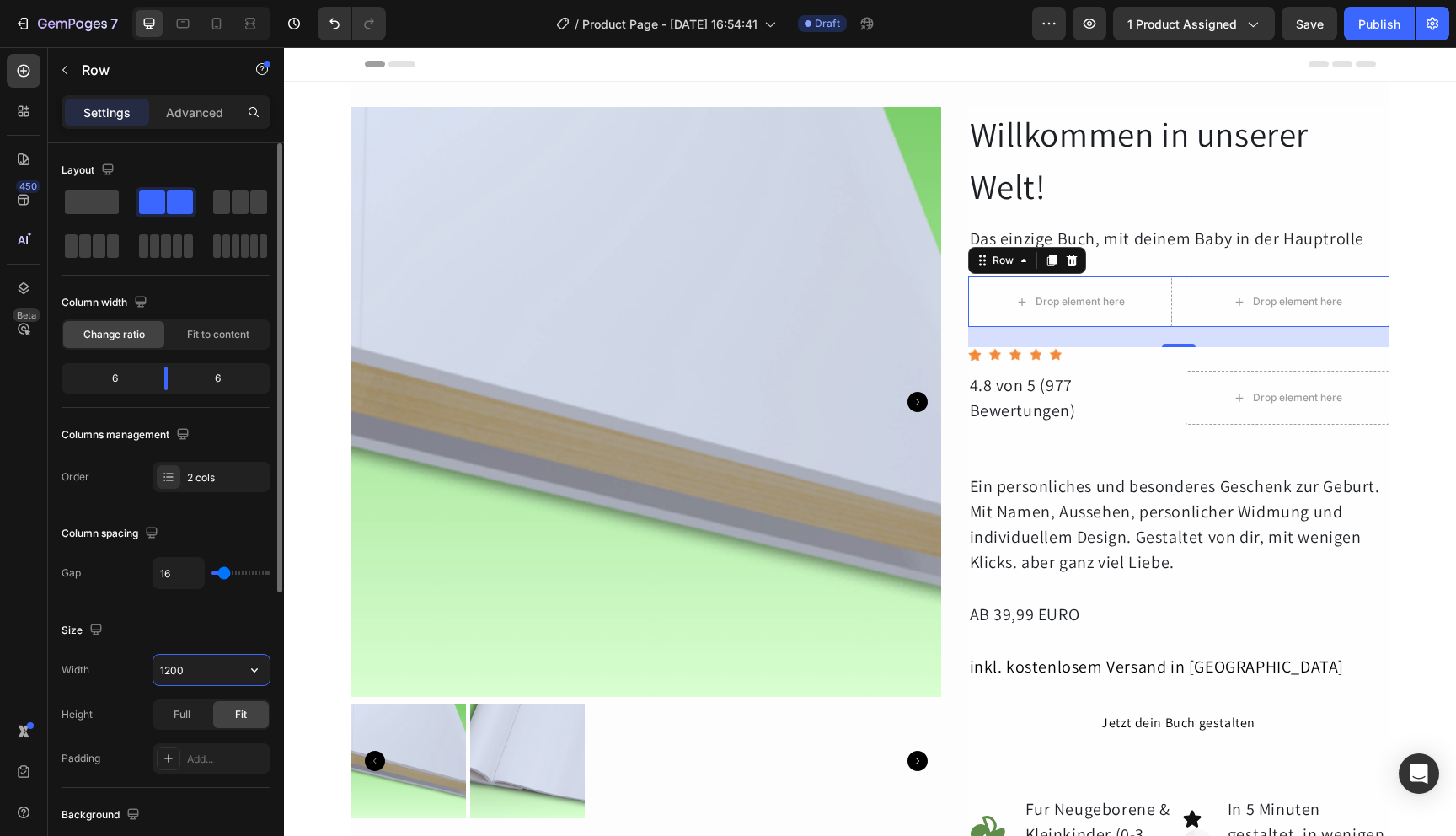
click at [210, 684] on input "1200" at bounding box center [212, 671] width 116 height 30
click at [257, 679] on button "button" at bounding box center [255, 671] width 30 height 30
click at [212, 750] on p "Full 100%" at bounding box center [206, 745] width 96 height 15
type input "100%"
drag, startPoint x: 164, startPoint y: 383, endPoint x: 115, endPoint y: 386, distance: 49.1
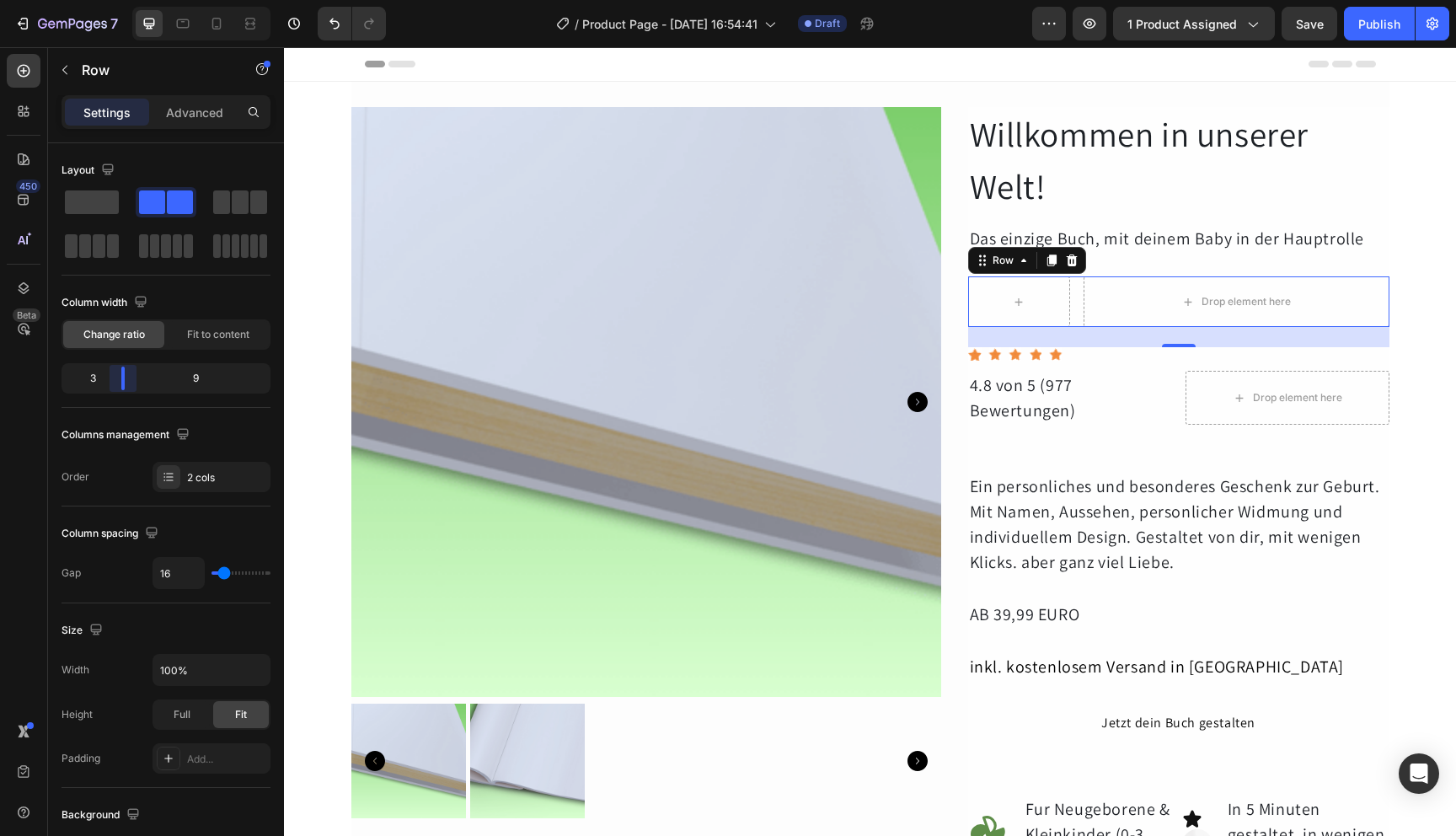
click at [115, 0] on body "7 / Product Page - [DATE] 16:54:41 Draft Preview 1 product assigned Save Publis…" at bounding box center [728, 0] width 1456 height 0
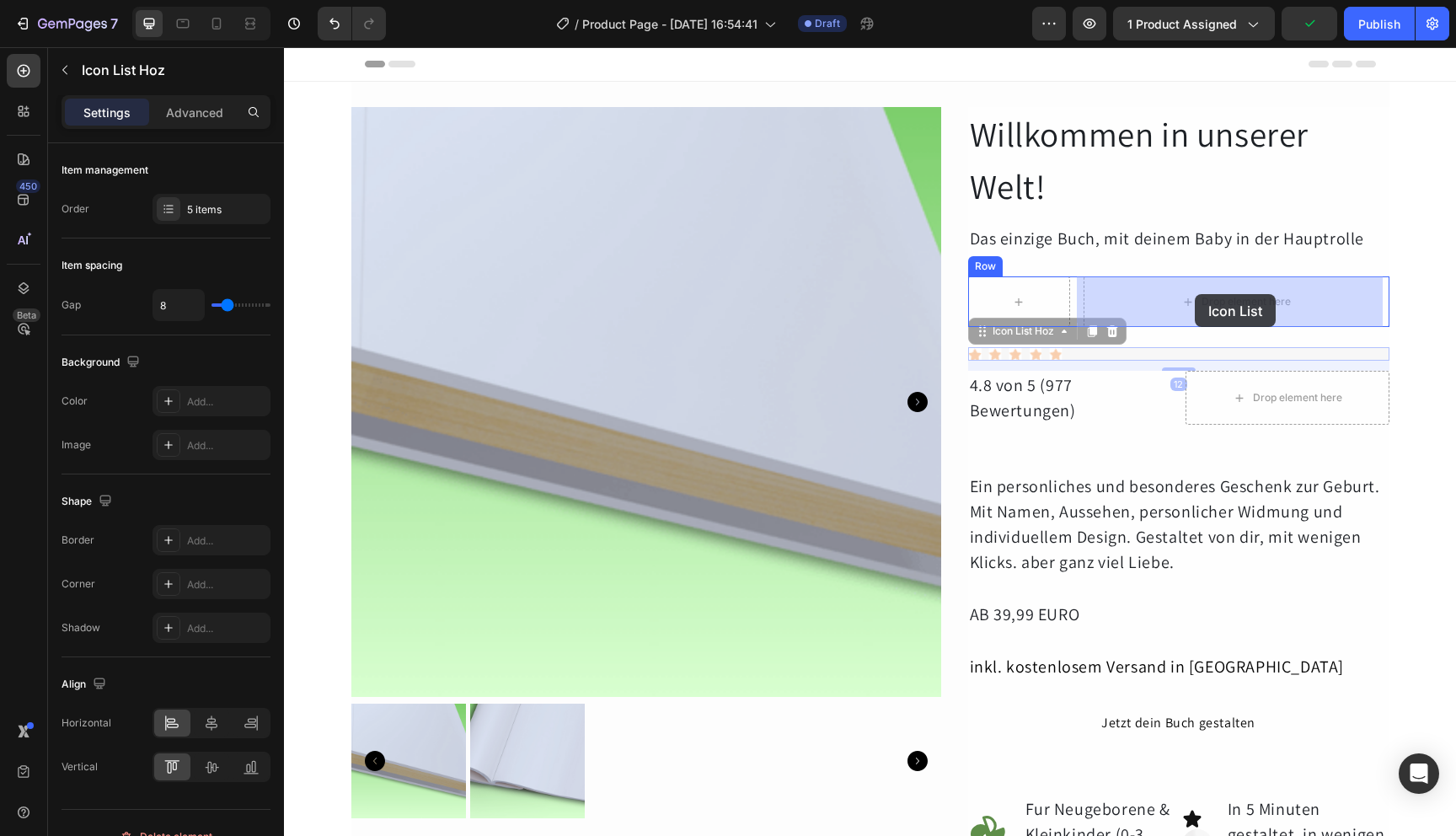
drag, startPoint x: 1065, startPoint y: 354, endPoint x: 1195, endPoint y: 294, distance: 143.2
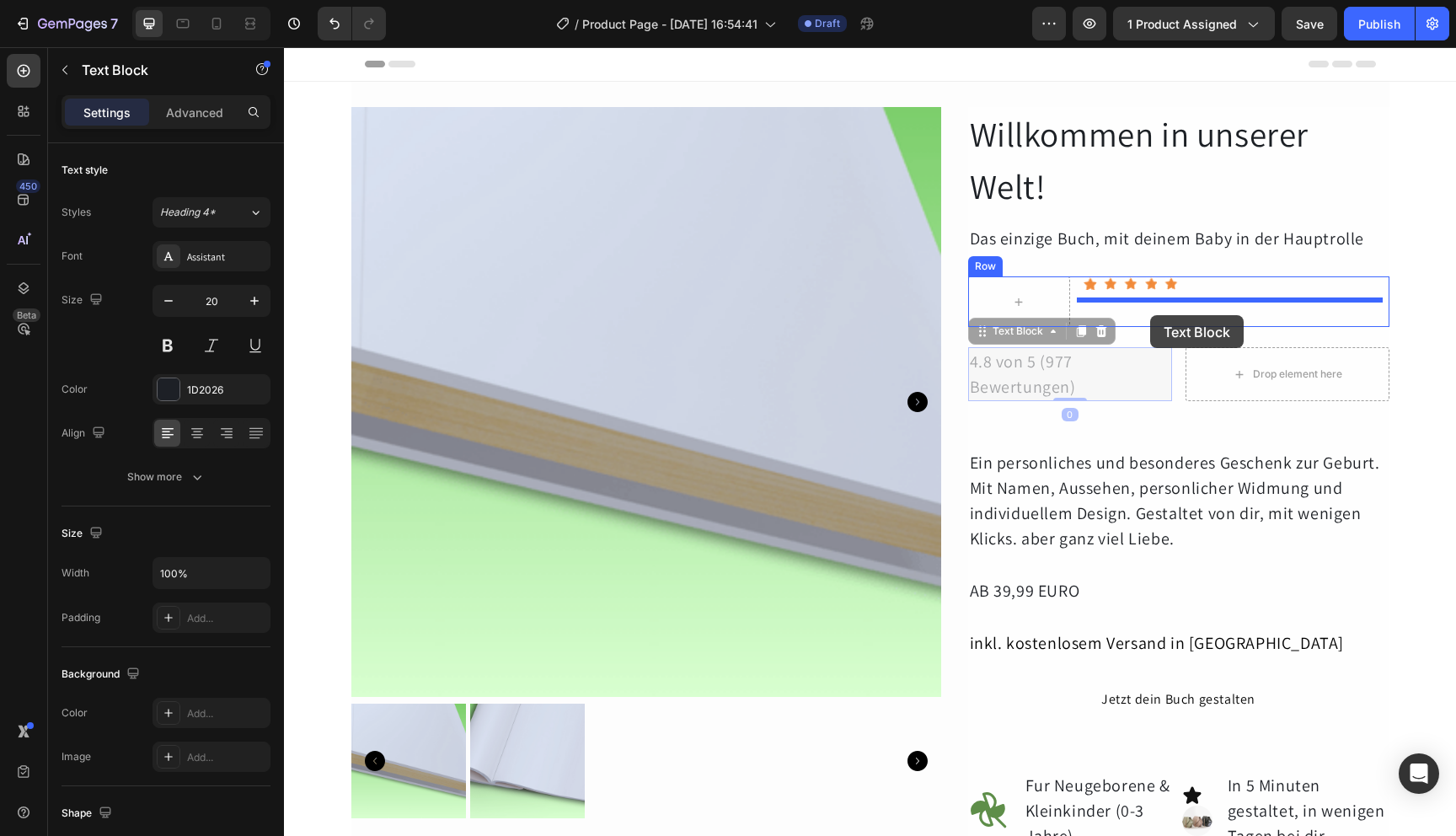
drag, startPoint x: 1022, startPoint y: 393, endPoint x: 1150, endPoint y: 316, distance: 149.4
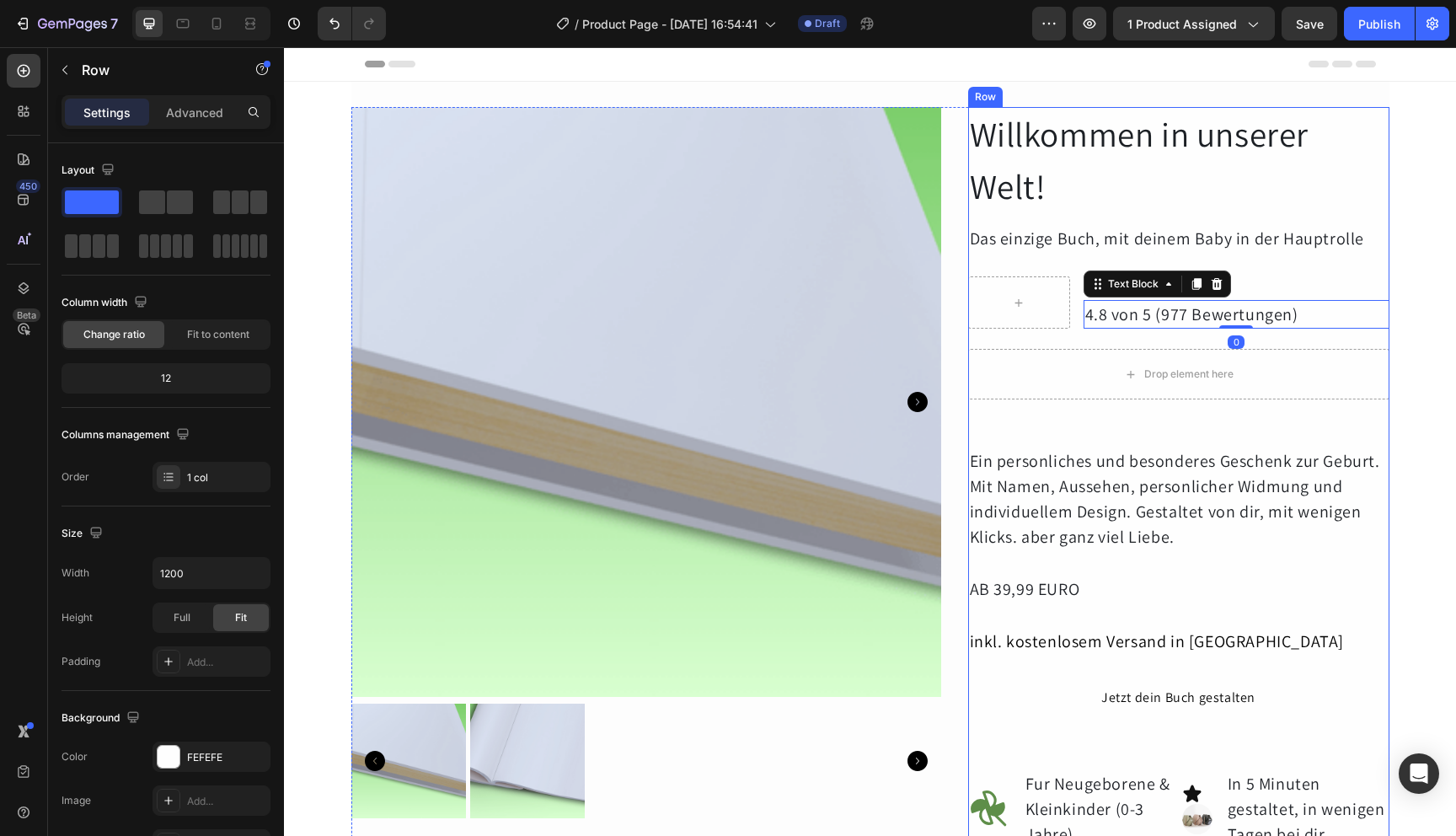
click at [1258, 259] on div "Willkommen in unserer Welt! Heading Das einzige Buch, mit deinem Baby in der Ha…" at bounding box center [1178, 687] width 421 height 1160
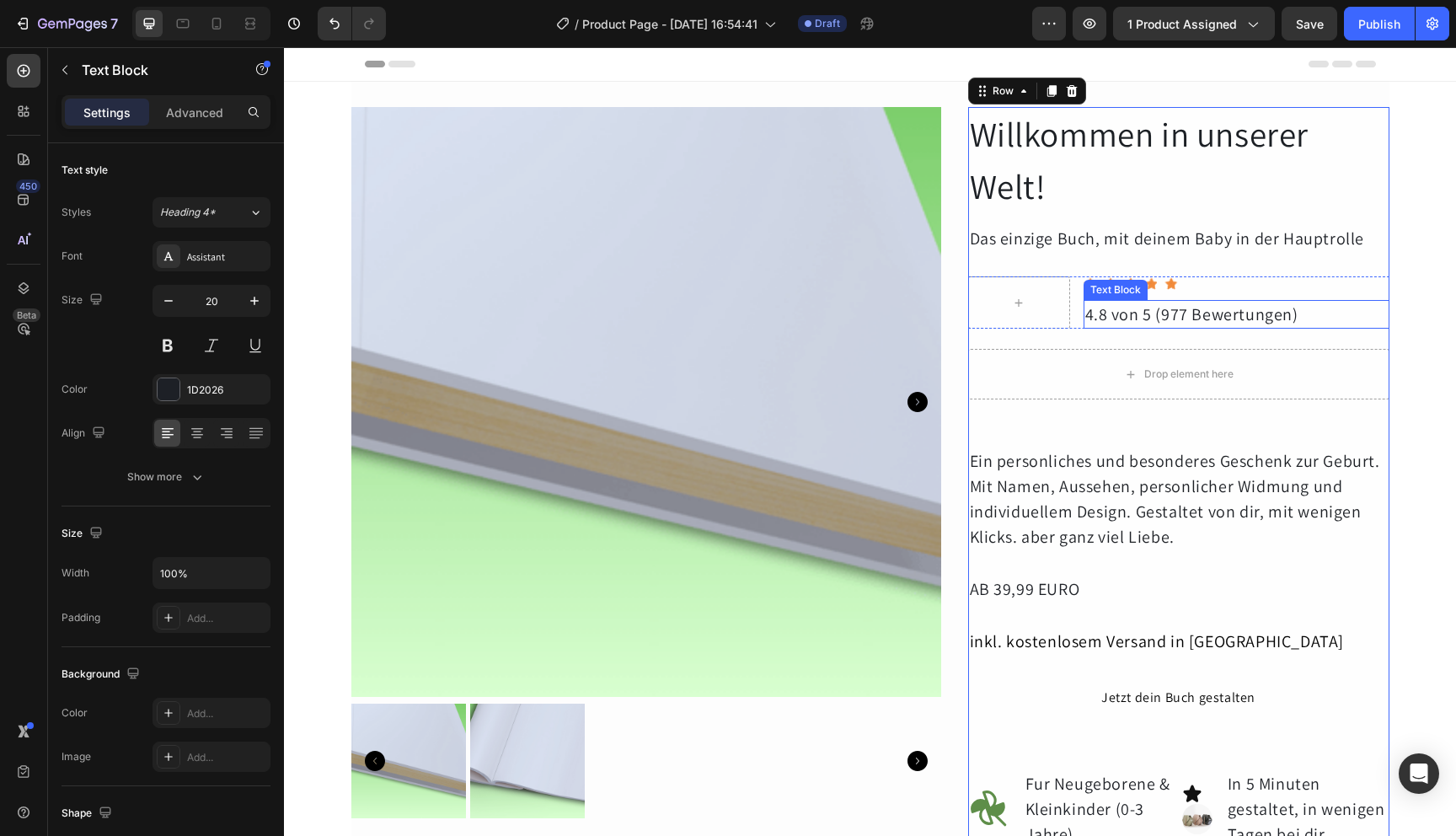
click at [1152, 312] on div "4.8 von 5 (977 Bewertungen)" at bounding box center [1237, 315] width 306 height 29
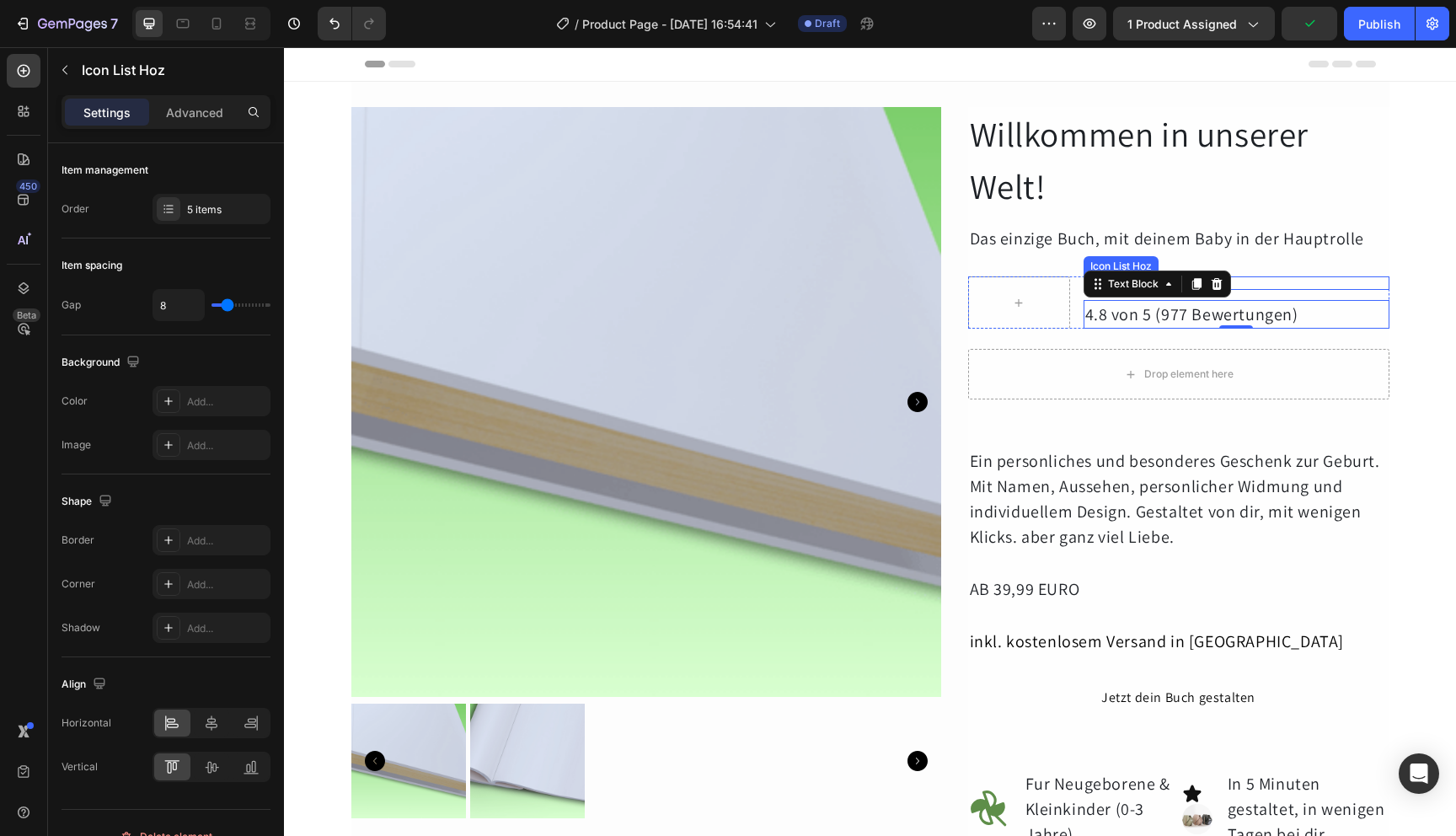
click at [1273, 285] on div "Icon Icon Icon Icon Icon" at bounding box center [1237, 283] width 306 height 13
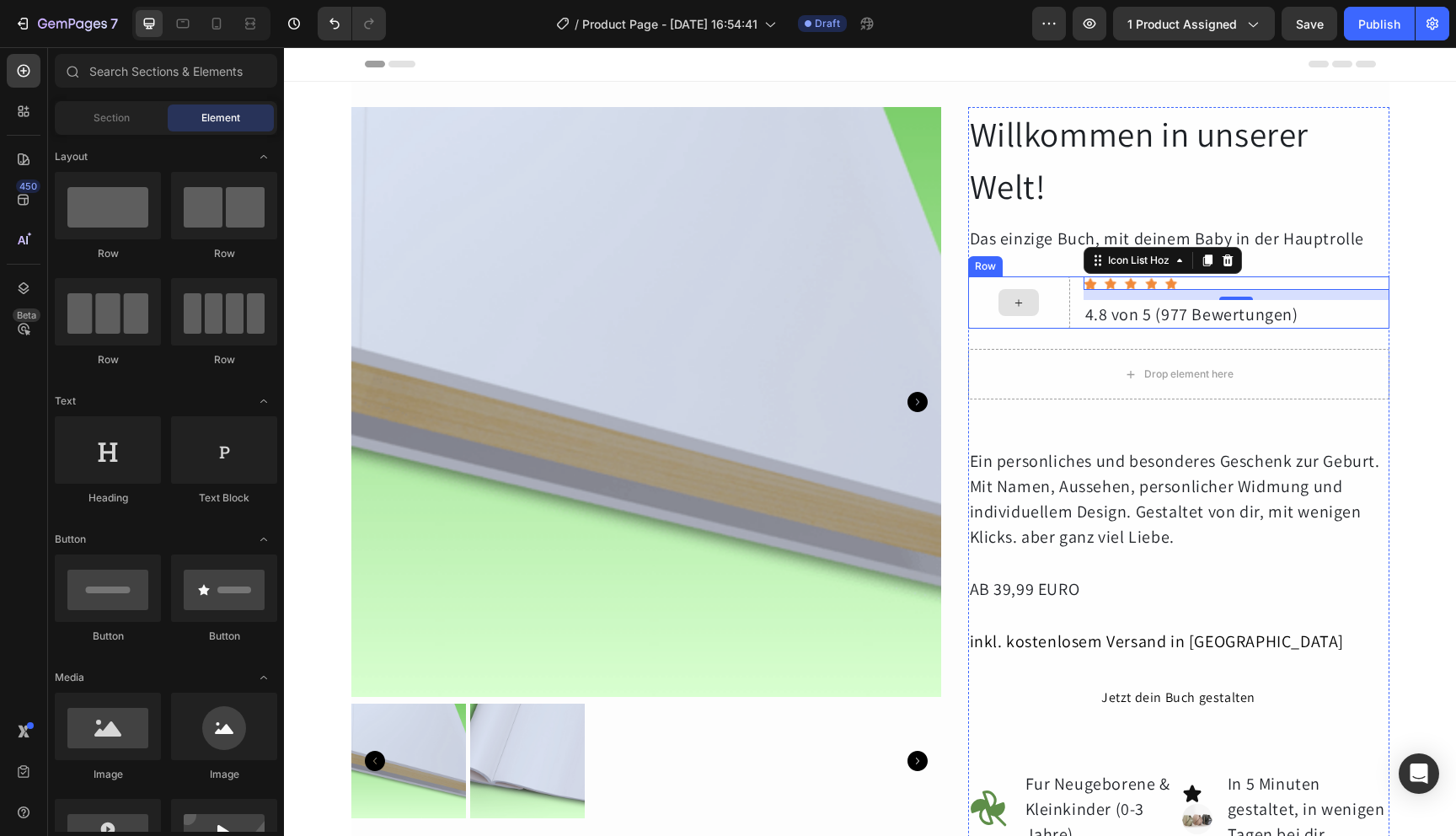
click at [1018, 298] on icon at bounding box center [1018, 303] width 13 height 14
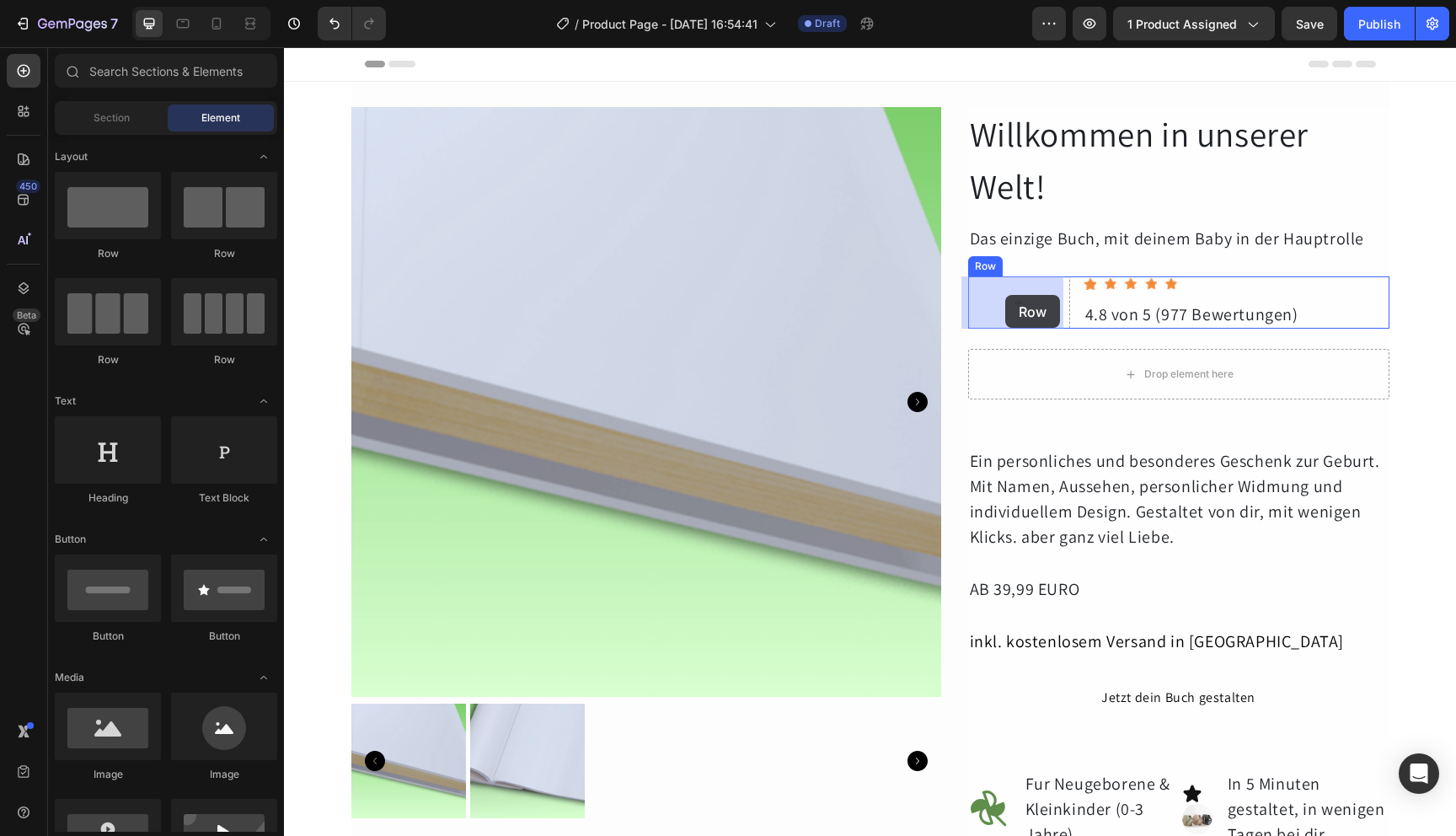
drag, startPoint x: 390, startPoint y: 359, endPoint x: 1006, endPoint y: 295, distance: 619.3
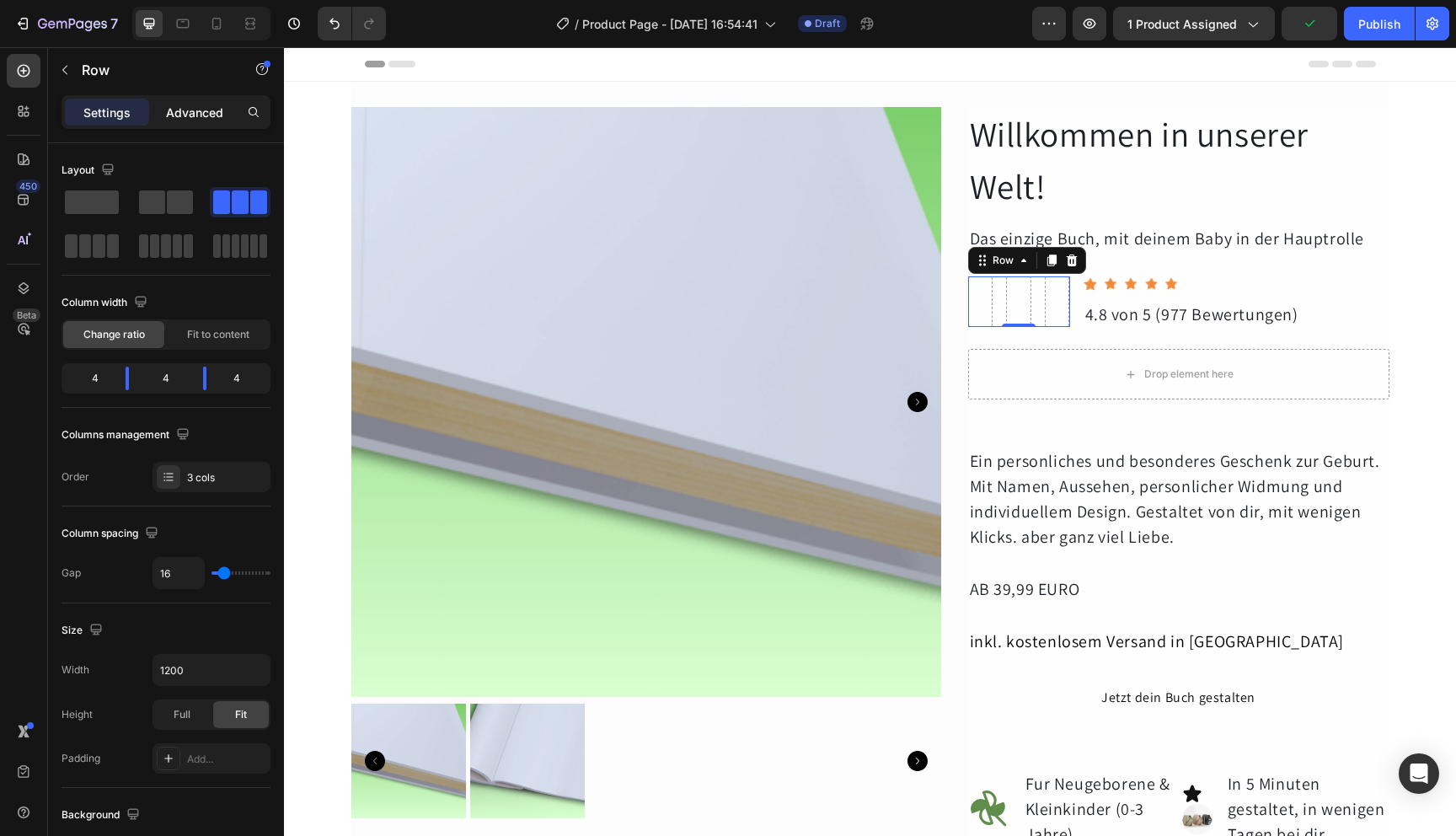
click at [202, 114] on p "Advanced" at bounding box center [195, 113] width 57 height 18
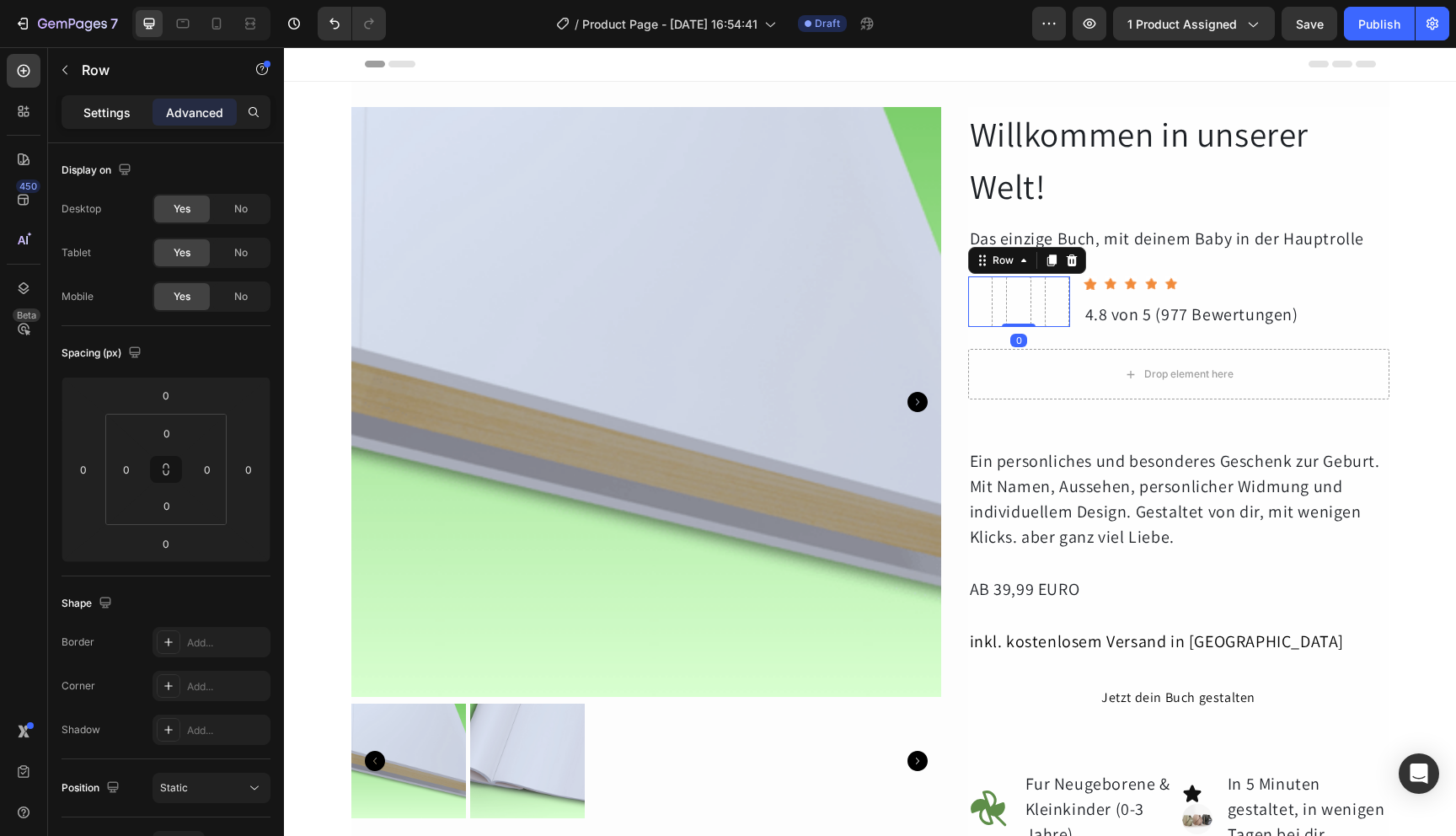
click at [108, 109] on p "Settings" at bounding box center [106, 113] width 47 height 18
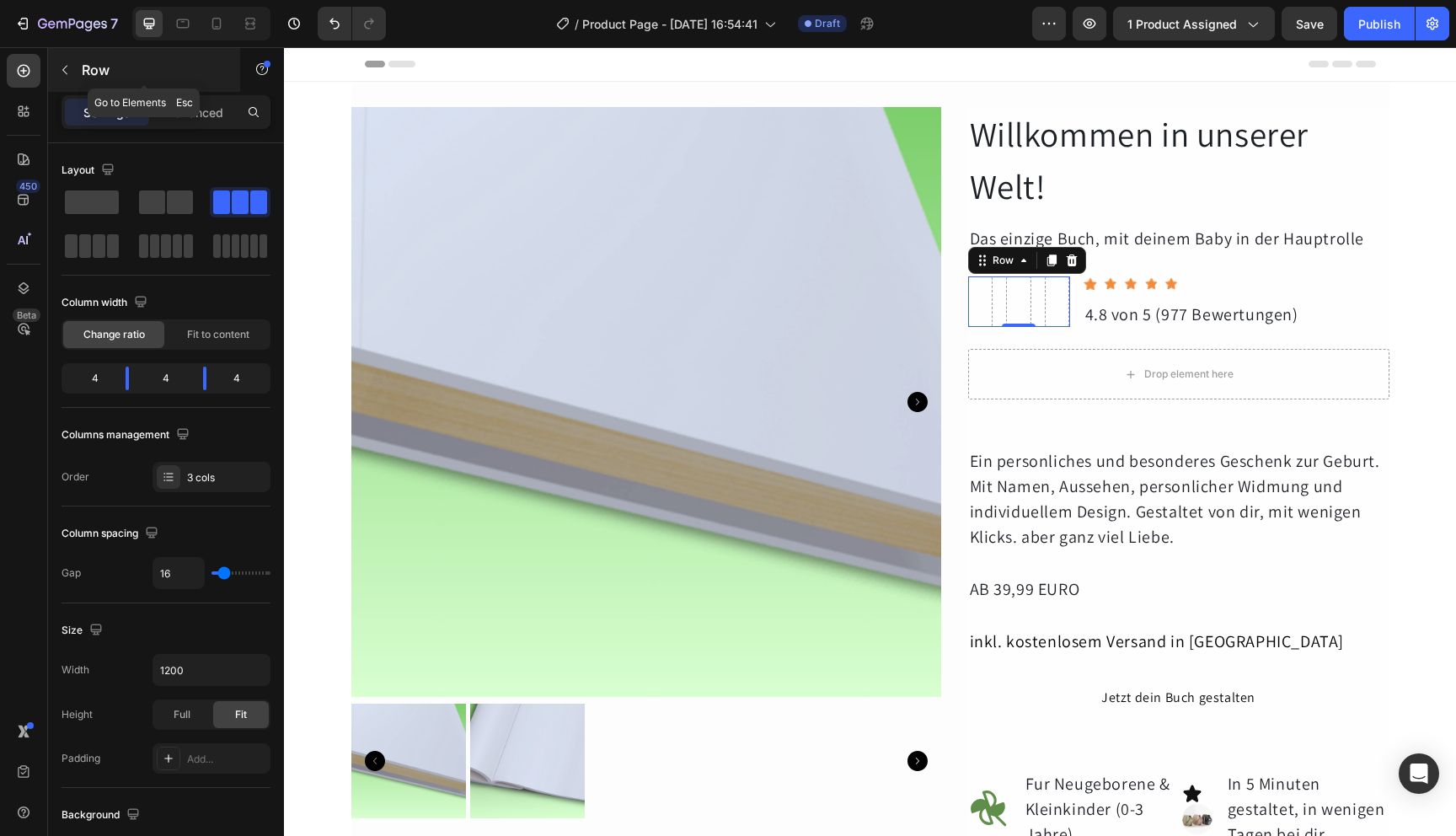
click at [66, 72] on icon "button" at bounding box center [65, 71] width 5 height 9
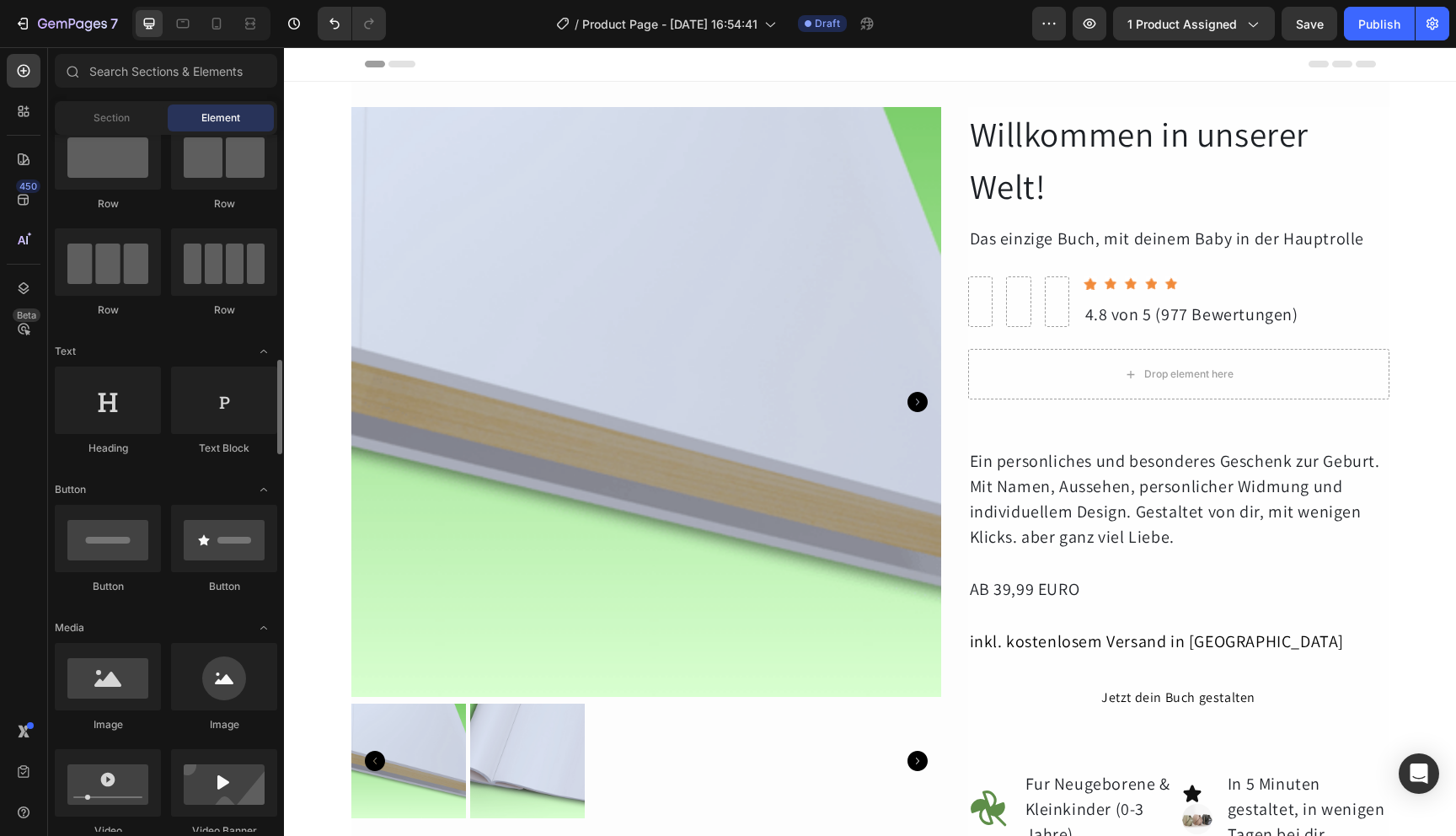
scroll to position [242, 0]
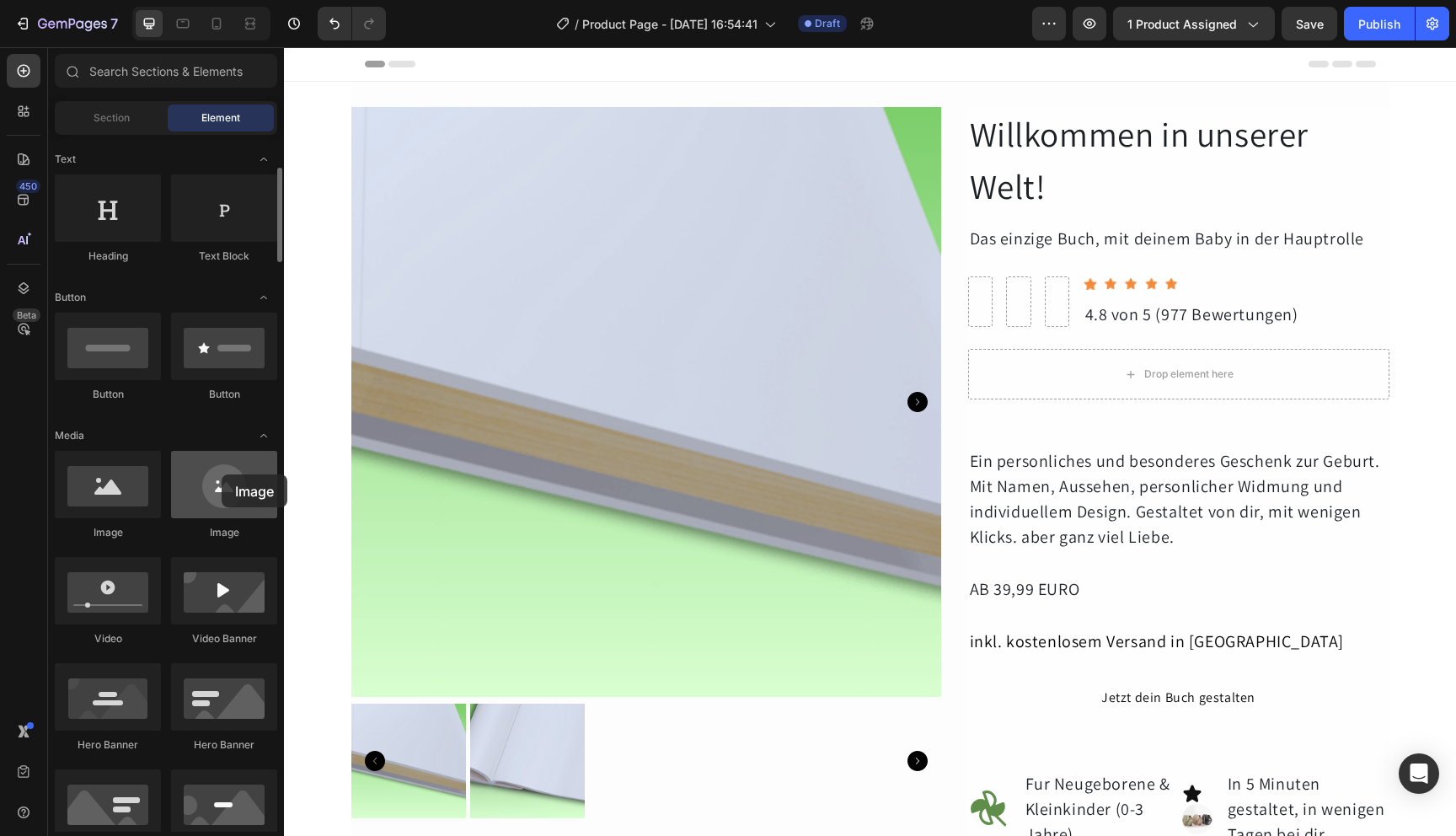
click at [222, 475] on div at bounding box center [223, 484] width 106 height 67
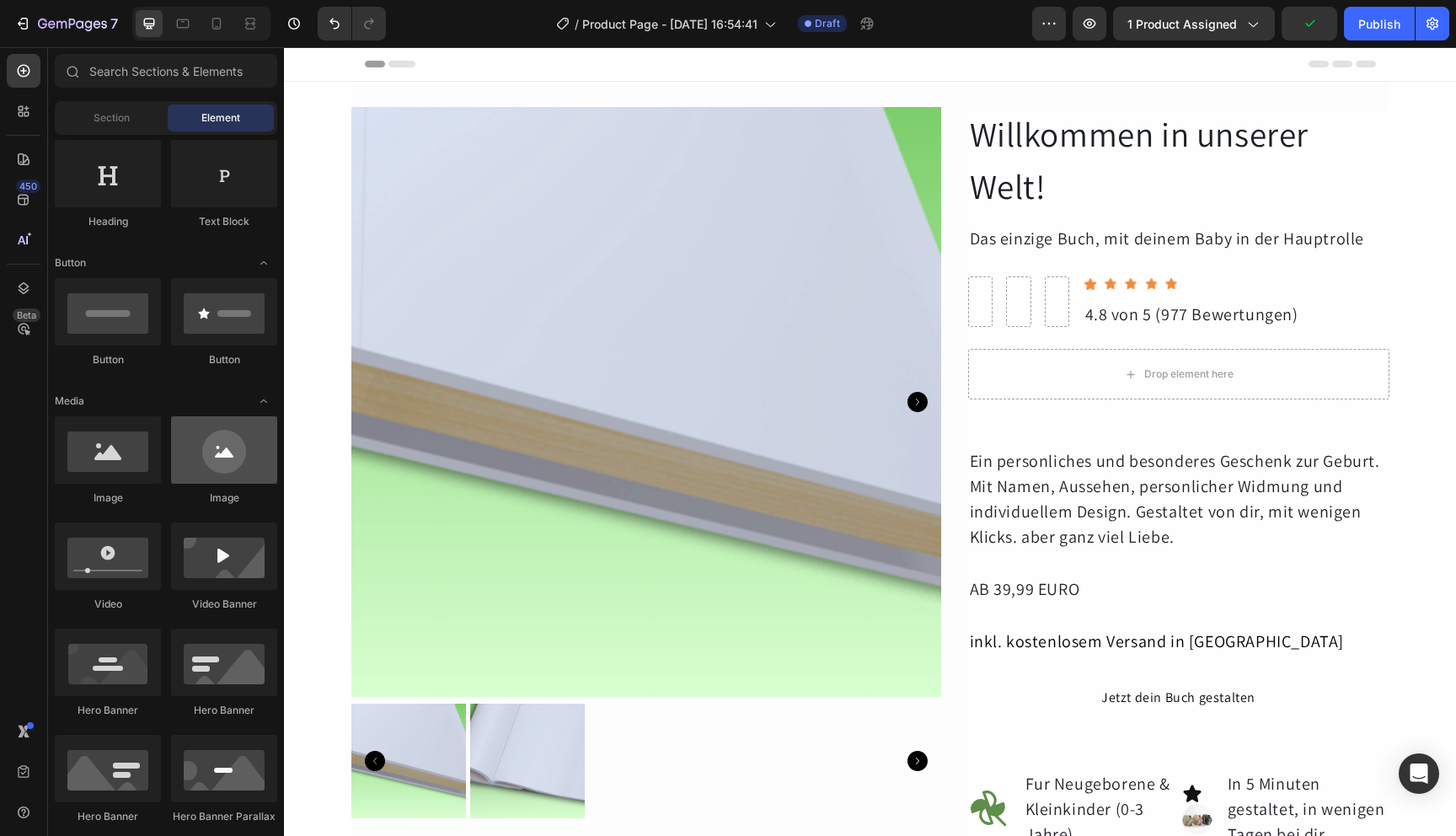
scroll to position [0, 0]
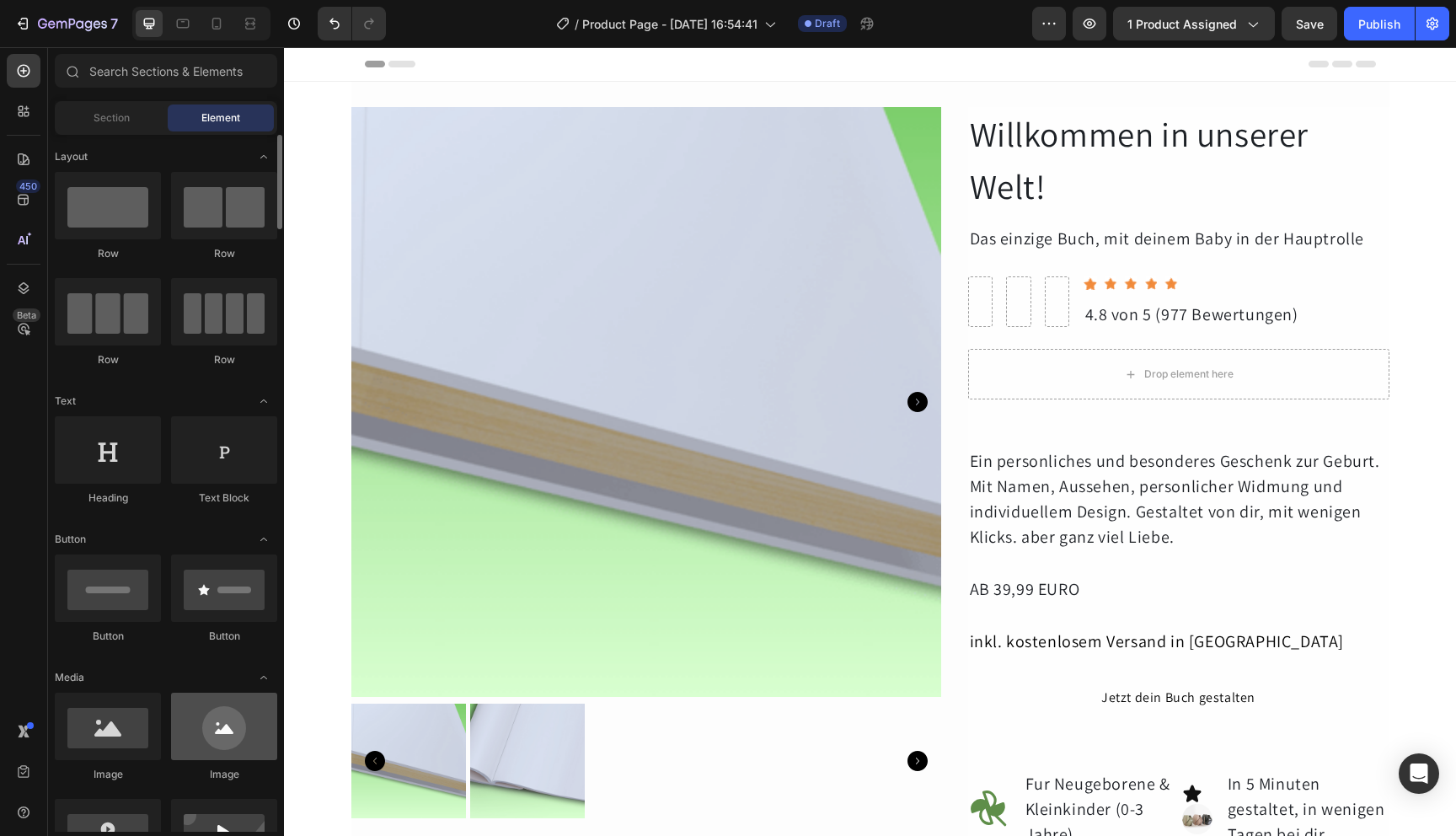
click at [221, 737] on div at bounding box center [223, 726] width 106 height 67
drag, startPoint x: 505, startPoint y: 785, endPoint x: 966, endPoint y: 302, distance: 667.7
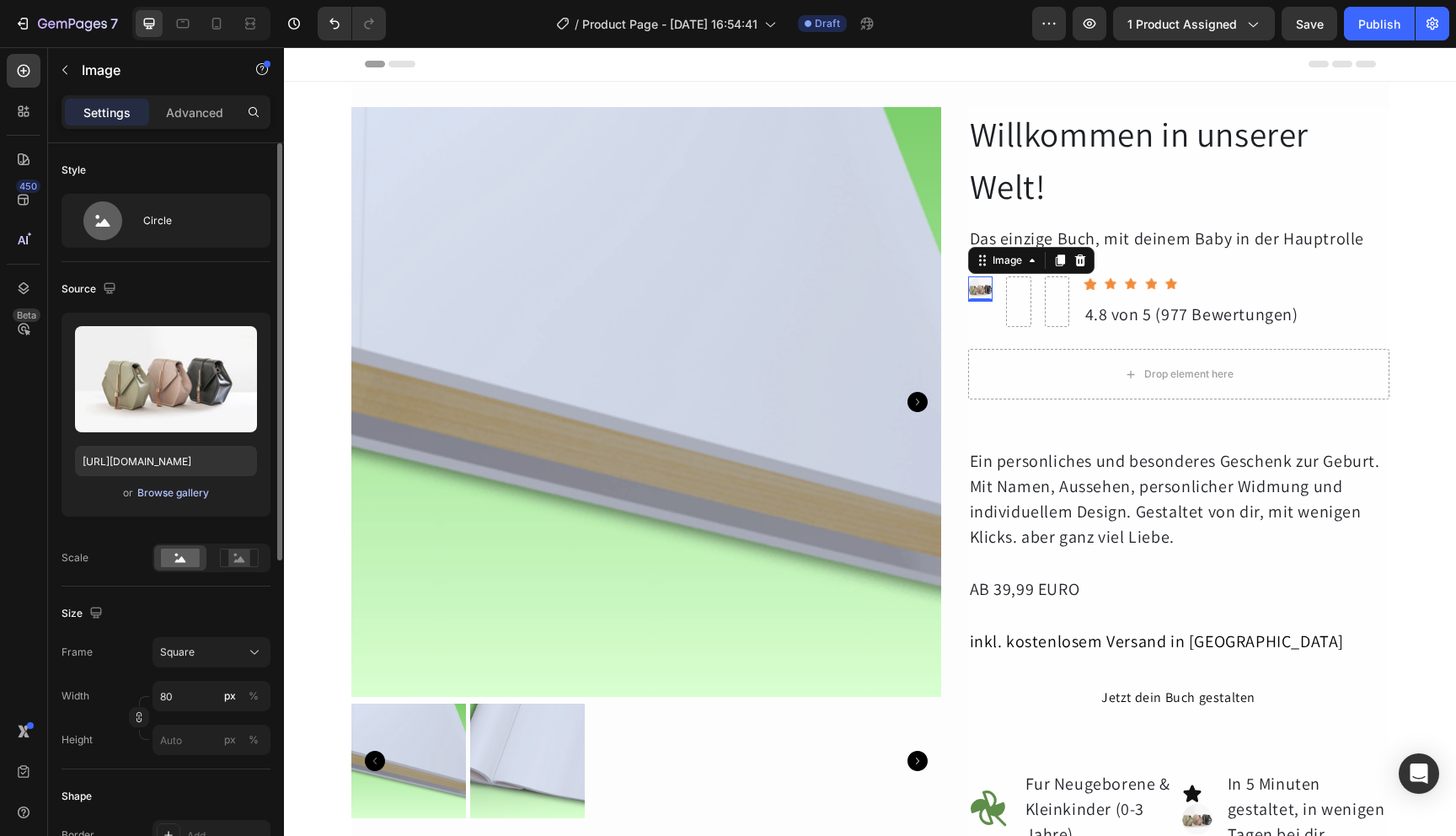
click at [189, 494] on div "Browse gallery" at bounding box center [173, 493] width 72 height 15
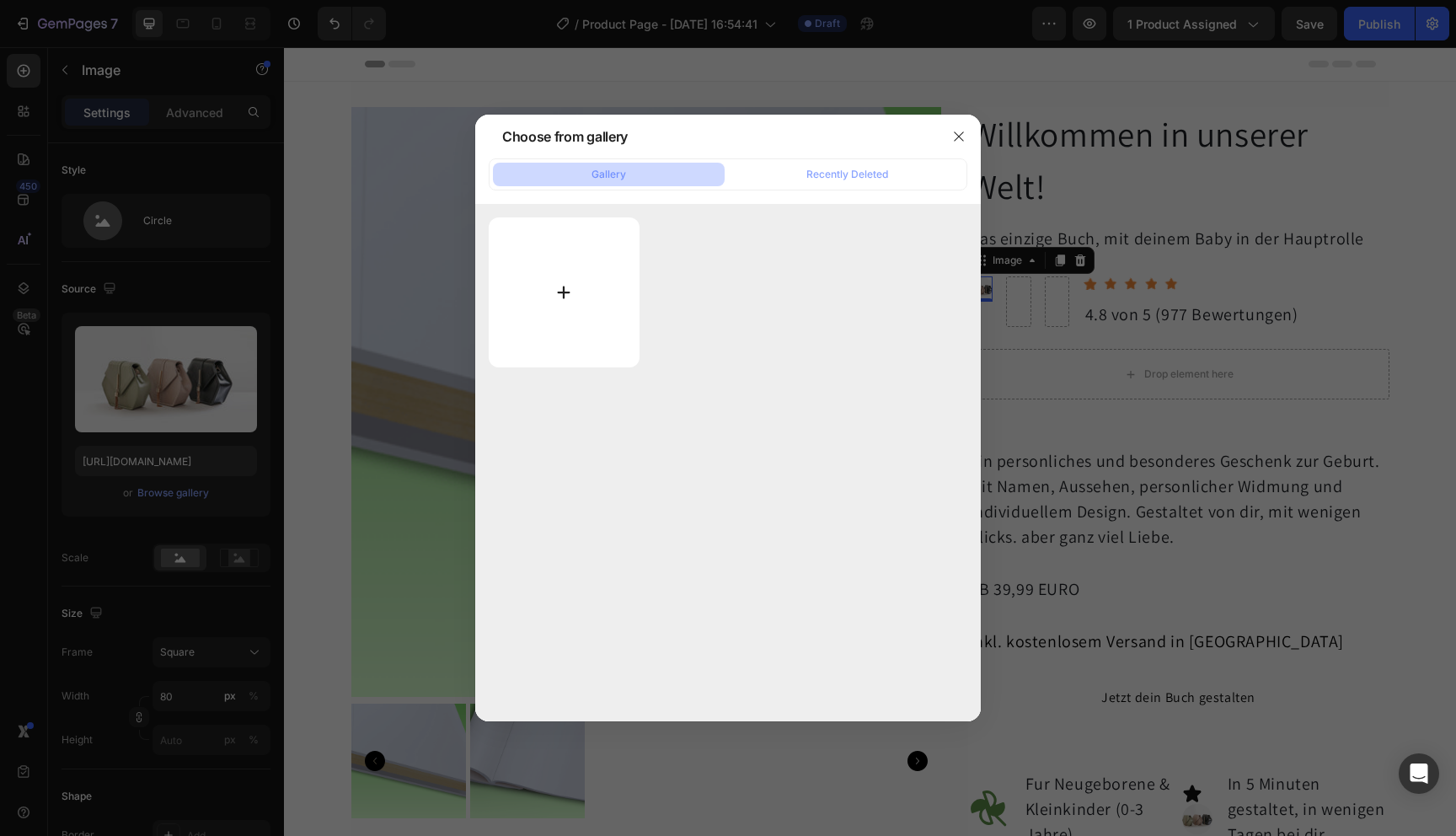
click at [577, 288] on input "file" at bounding box center [564, 292] width 151 height 150
type input "C:\fakepath\person1.jpeg"
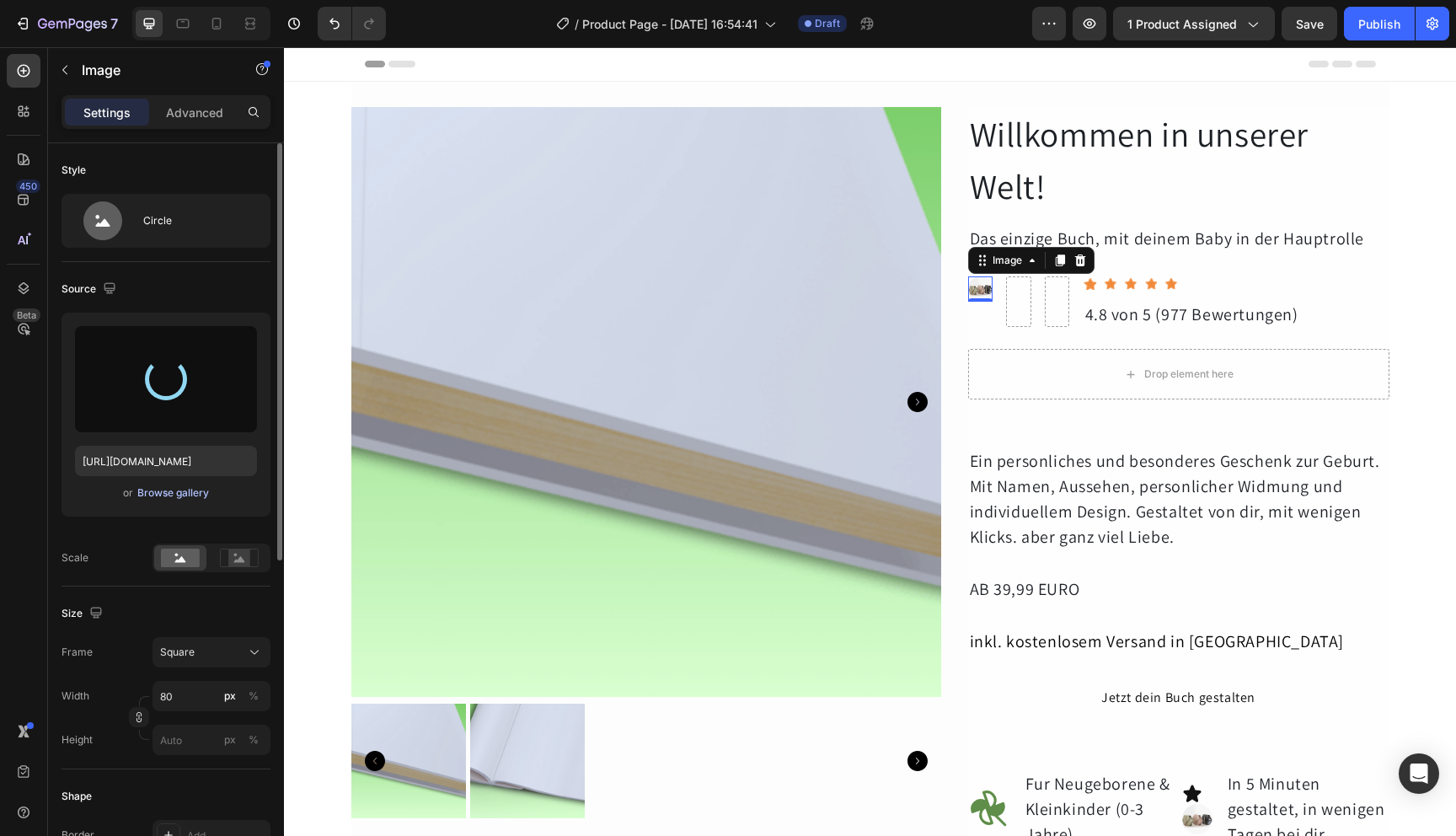
click at [193, 494] on div "Browse gallery" at bounding box center [173, 493] width 72 height 15
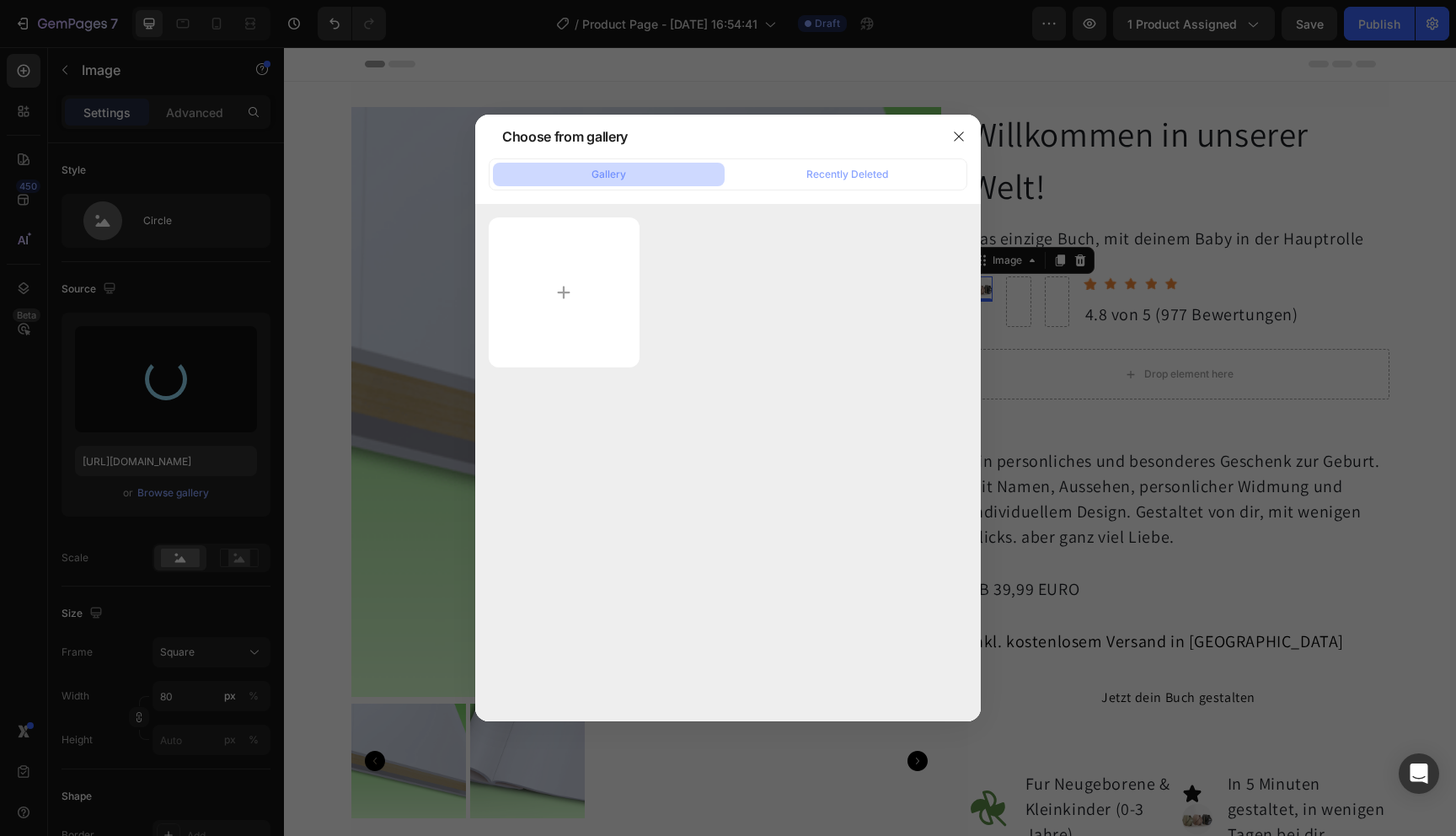
type input "[URL][DOMAIN_NAME]"
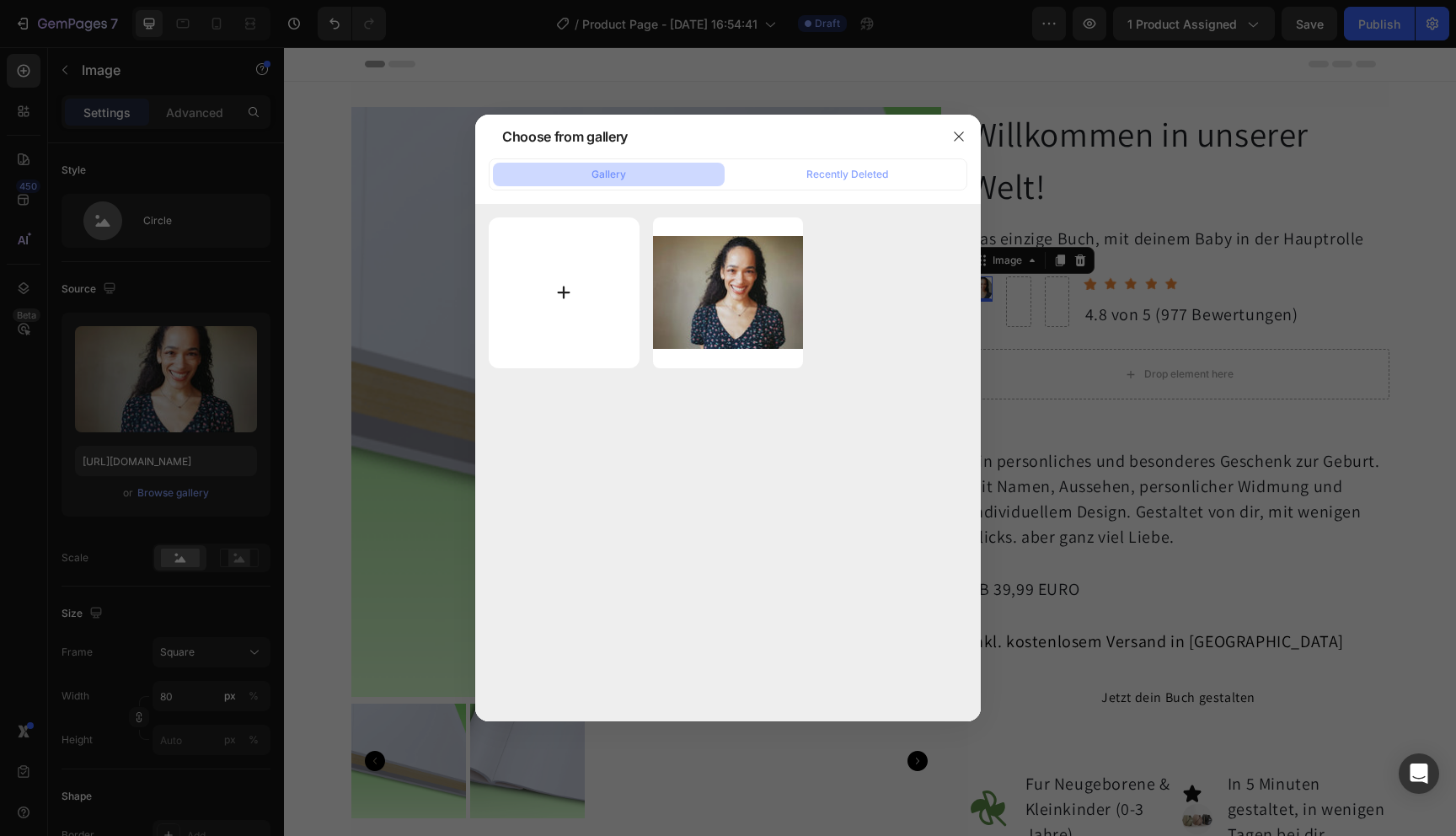
click at [583, 283] on input "file" at bounding box center [564, 292] width 151 height 151
type input "C:\fakepath\person2.jpeg"
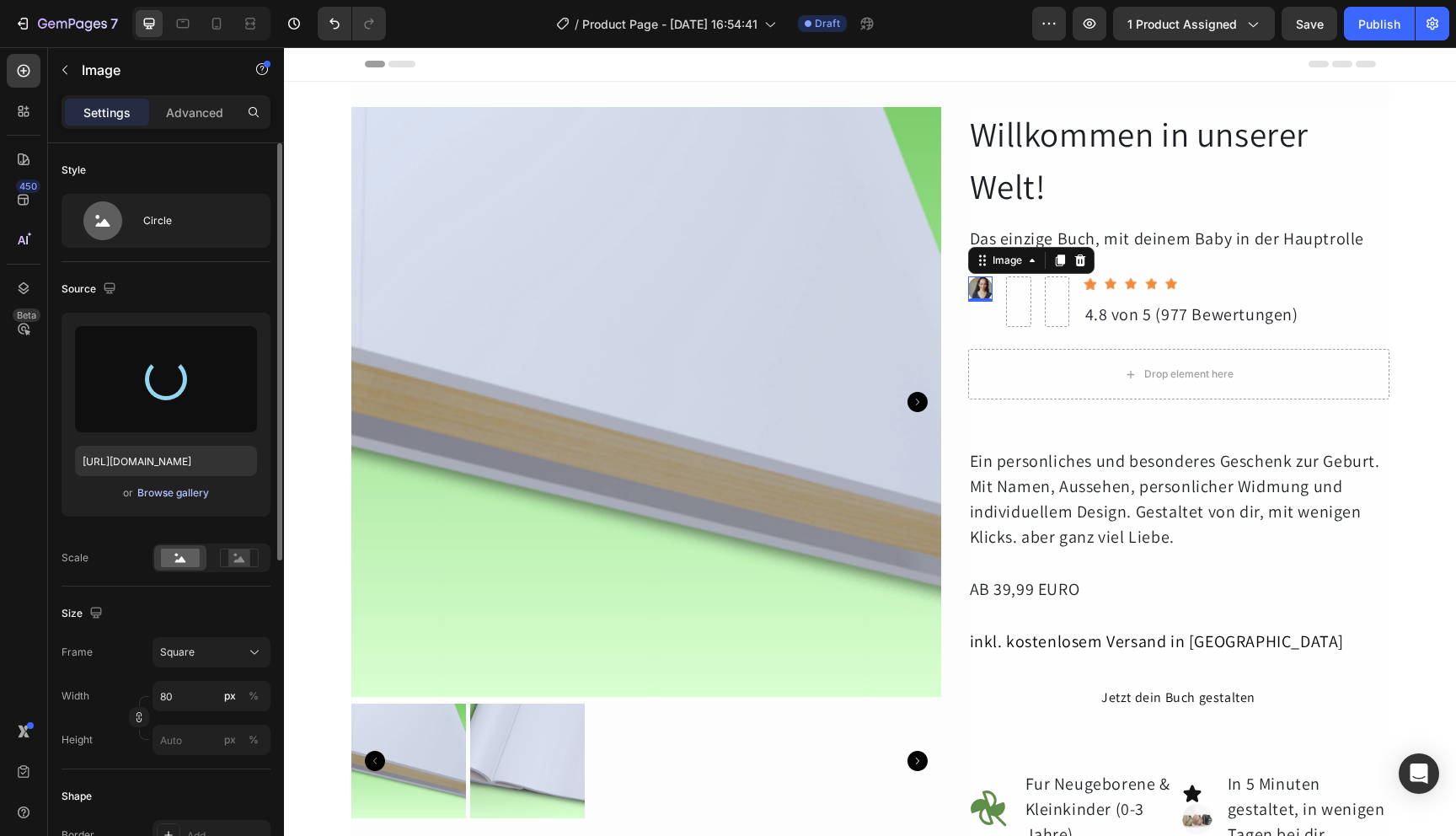
type input "[URL][DOMAIN_NAME]"
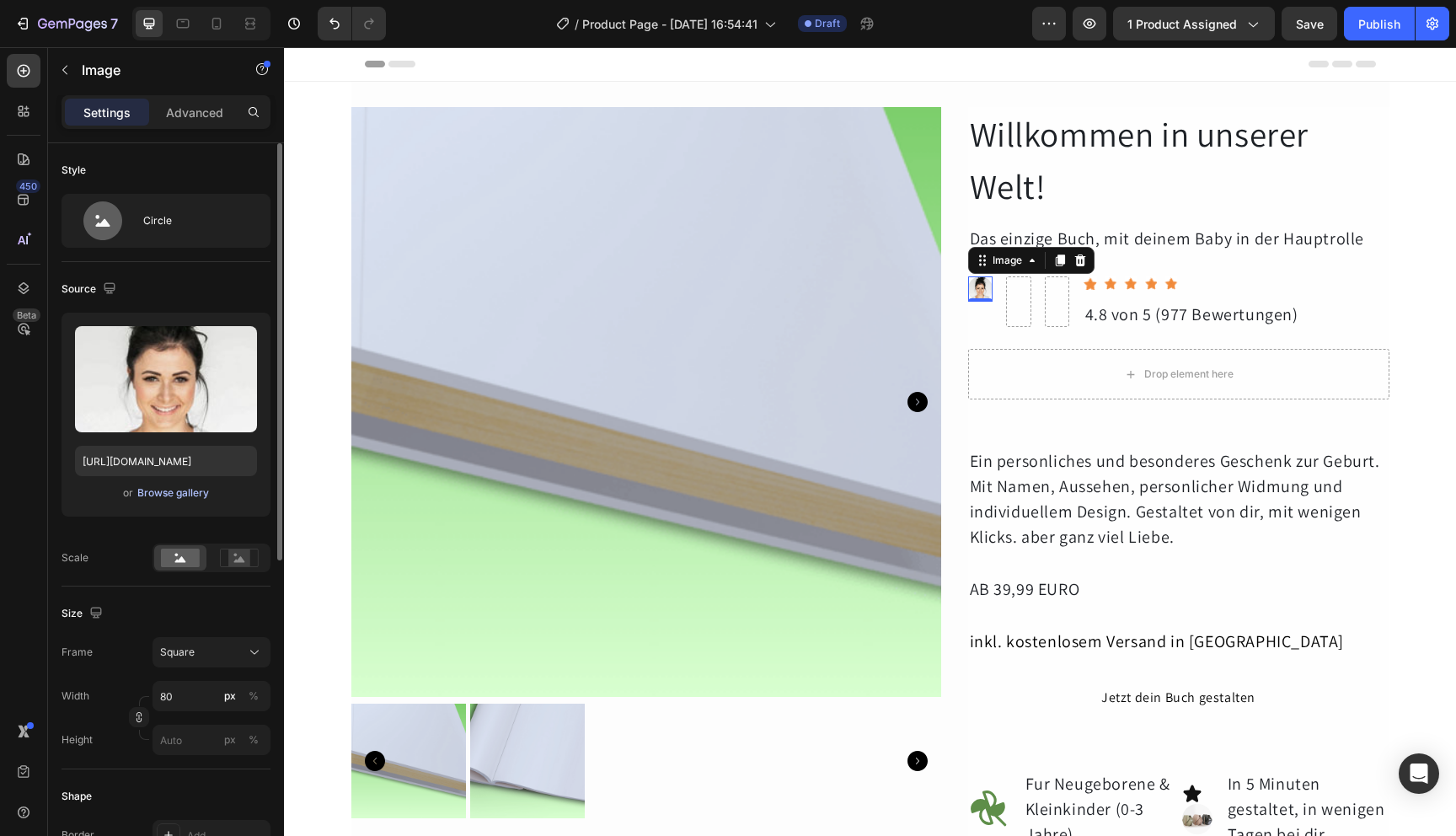
click at [180, 494] on div "Browse gallery" at bounding box center [173, 493] width 72 height 15
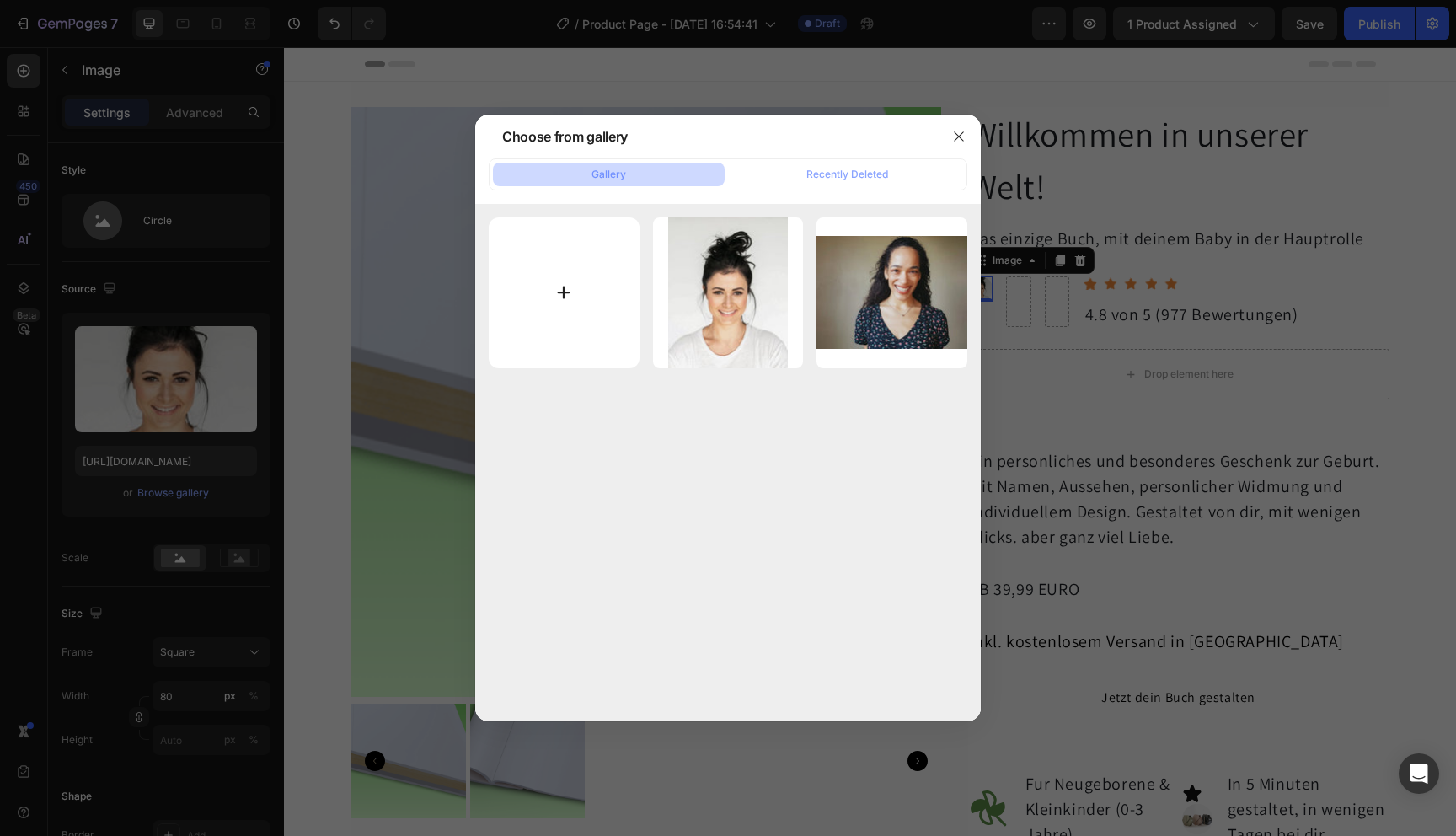
click at [554, 325] on input "file" at bounding box center [564, 292] width 151 height 151
type input "C:\fakepath\person3.jpeg"
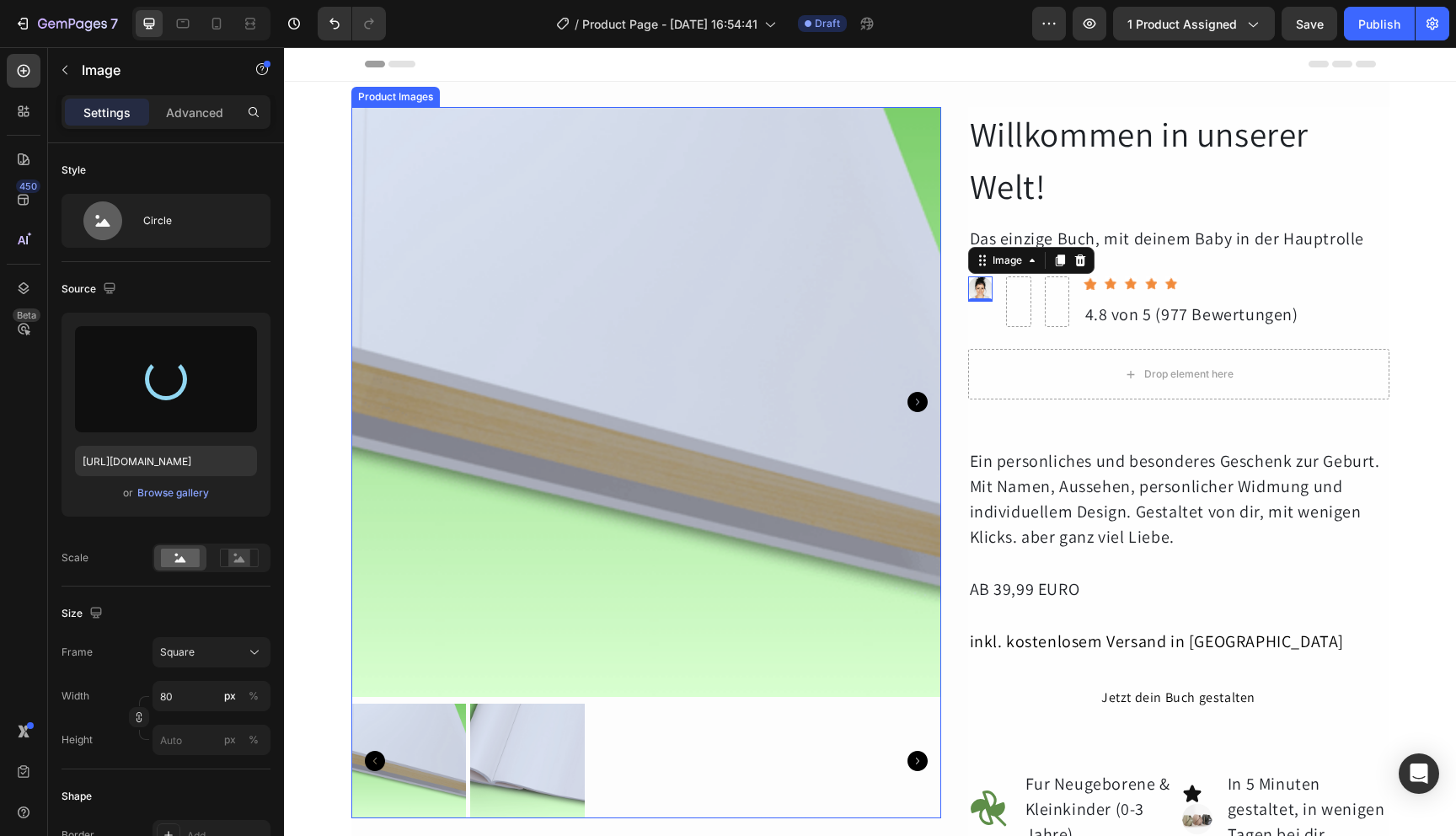
type input "[URL][DOMAIN_NAME]"
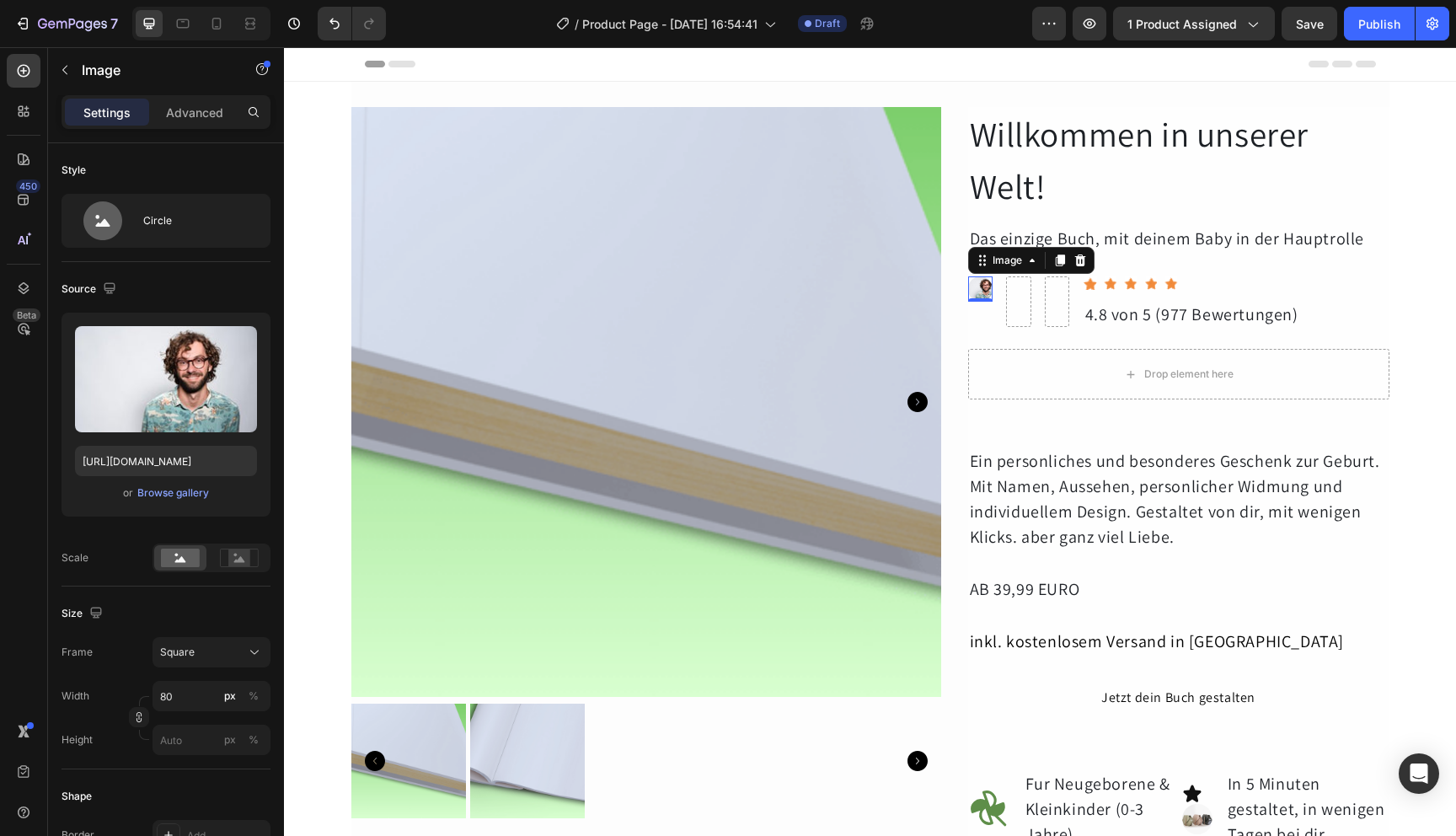
click at [974, 293] on img at bounding box center [980, 289] width 25 height 25
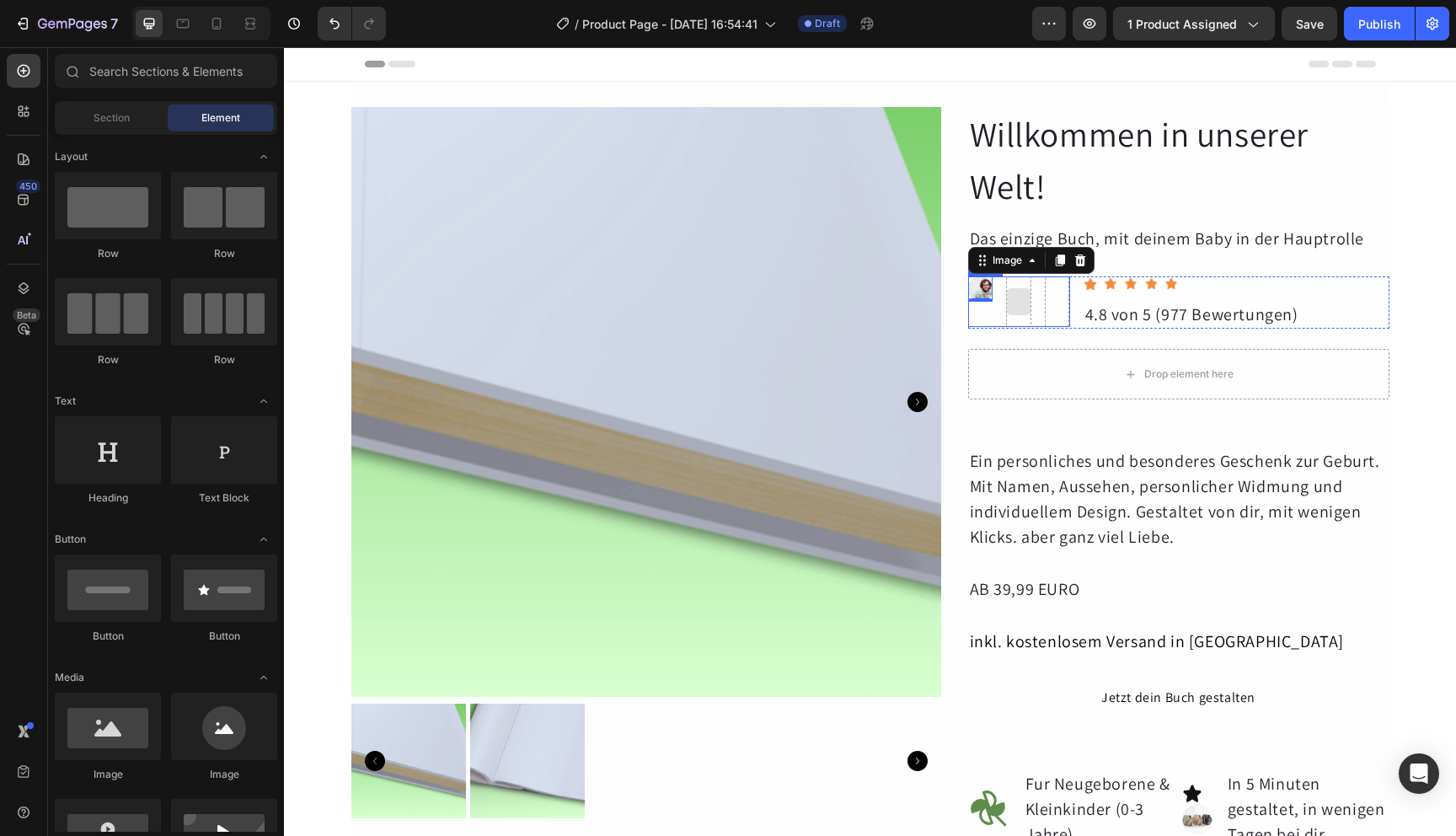
click at [1018, 302] on div at bounding box center [1019, 301] width 27 height 27
click at [1010, 305] on div at bounding box center [1019, 301] width 27 height 27
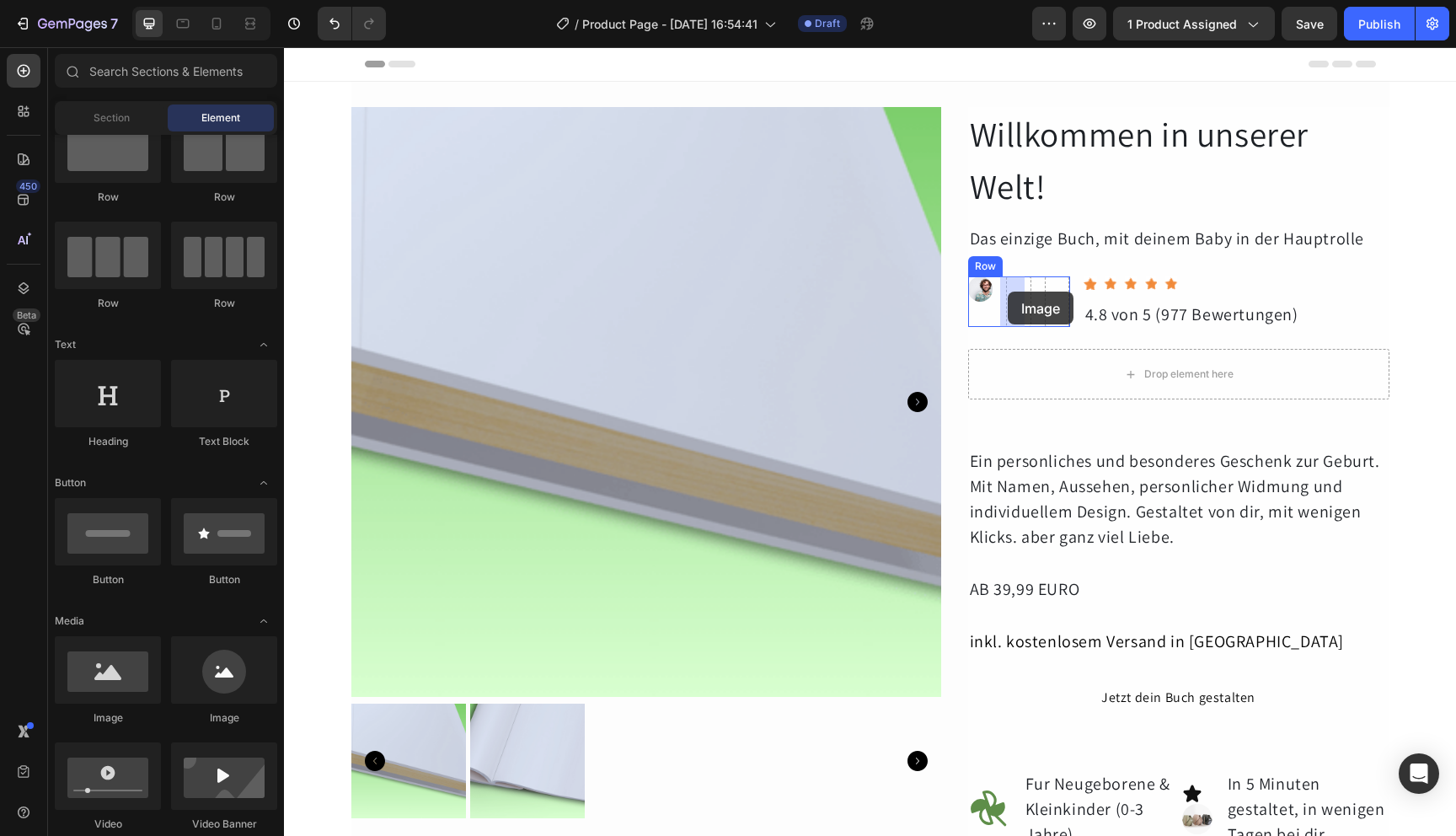
drag, startPoint x: 507, startPoint y: 735, endPoint x: 1008, endPoint y: 291, distance: 669.4
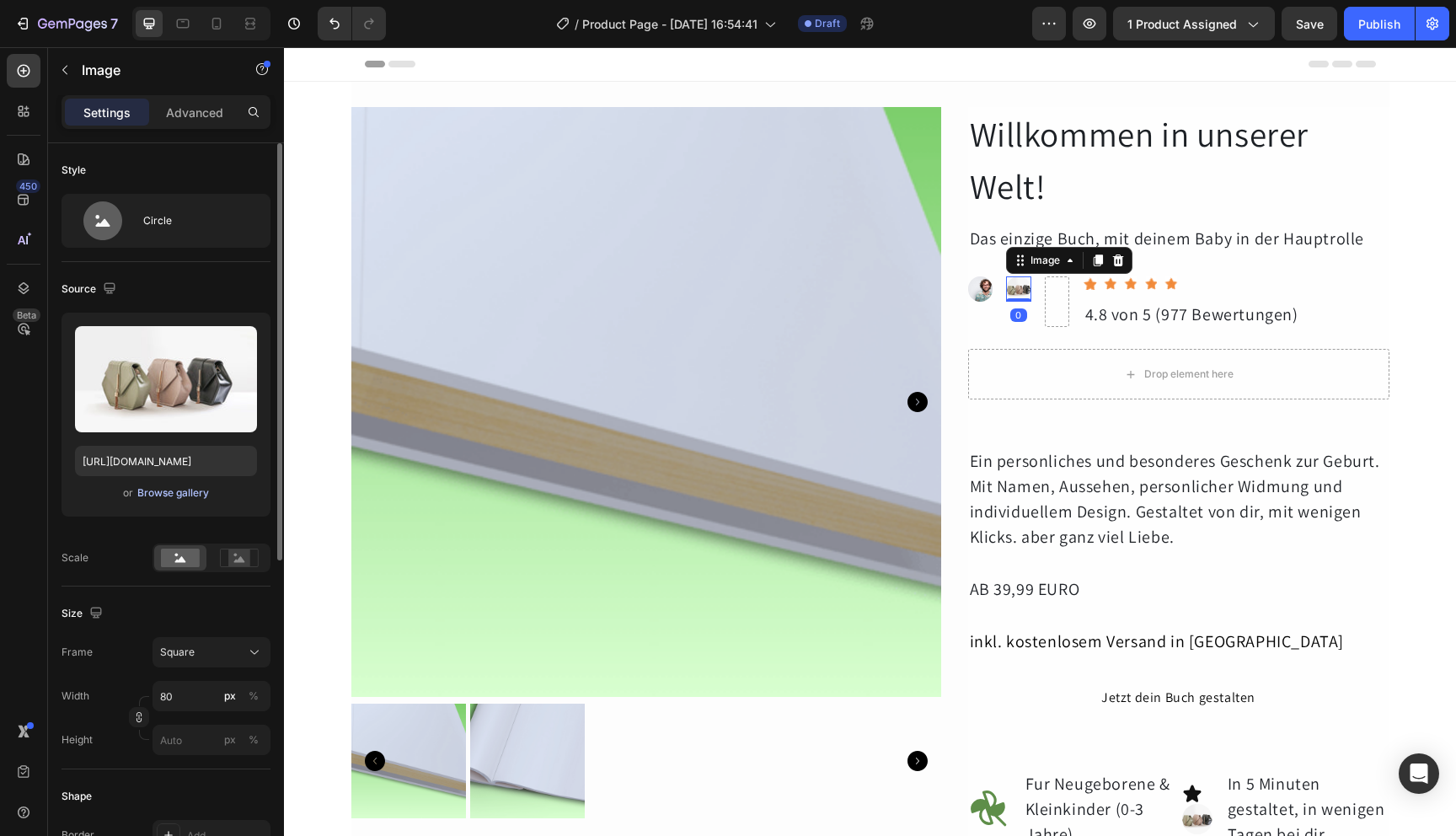
click at [190, 494] on div "Browse gallery" at bounding box center [173, 493] width 72 height 15
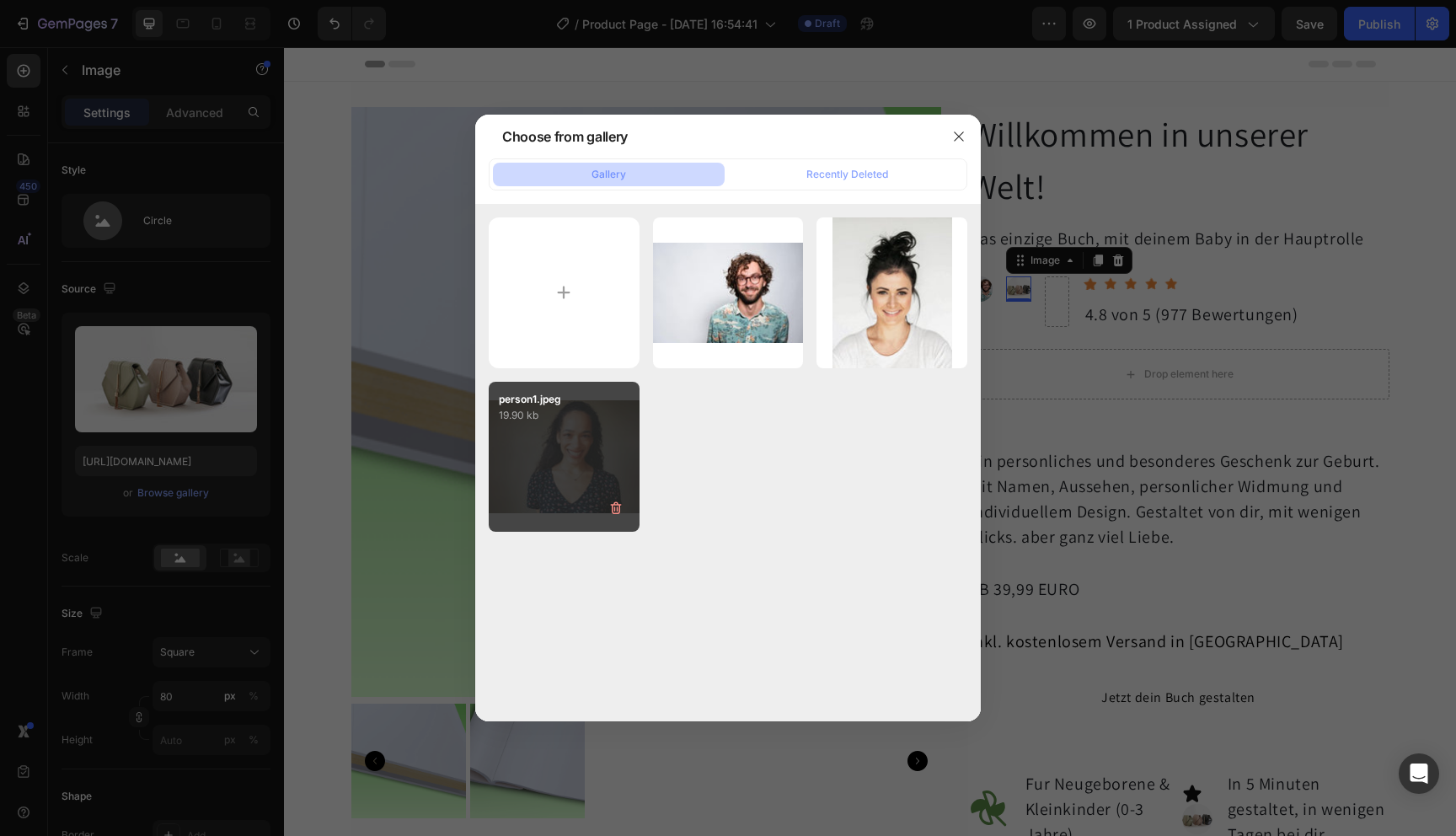
click at [593, 442] on div "person1.jpeg 19.90 kb" at bounding box center [564, 457] width 151 height 151
type input "[URL][DOMAIN_NAME]"
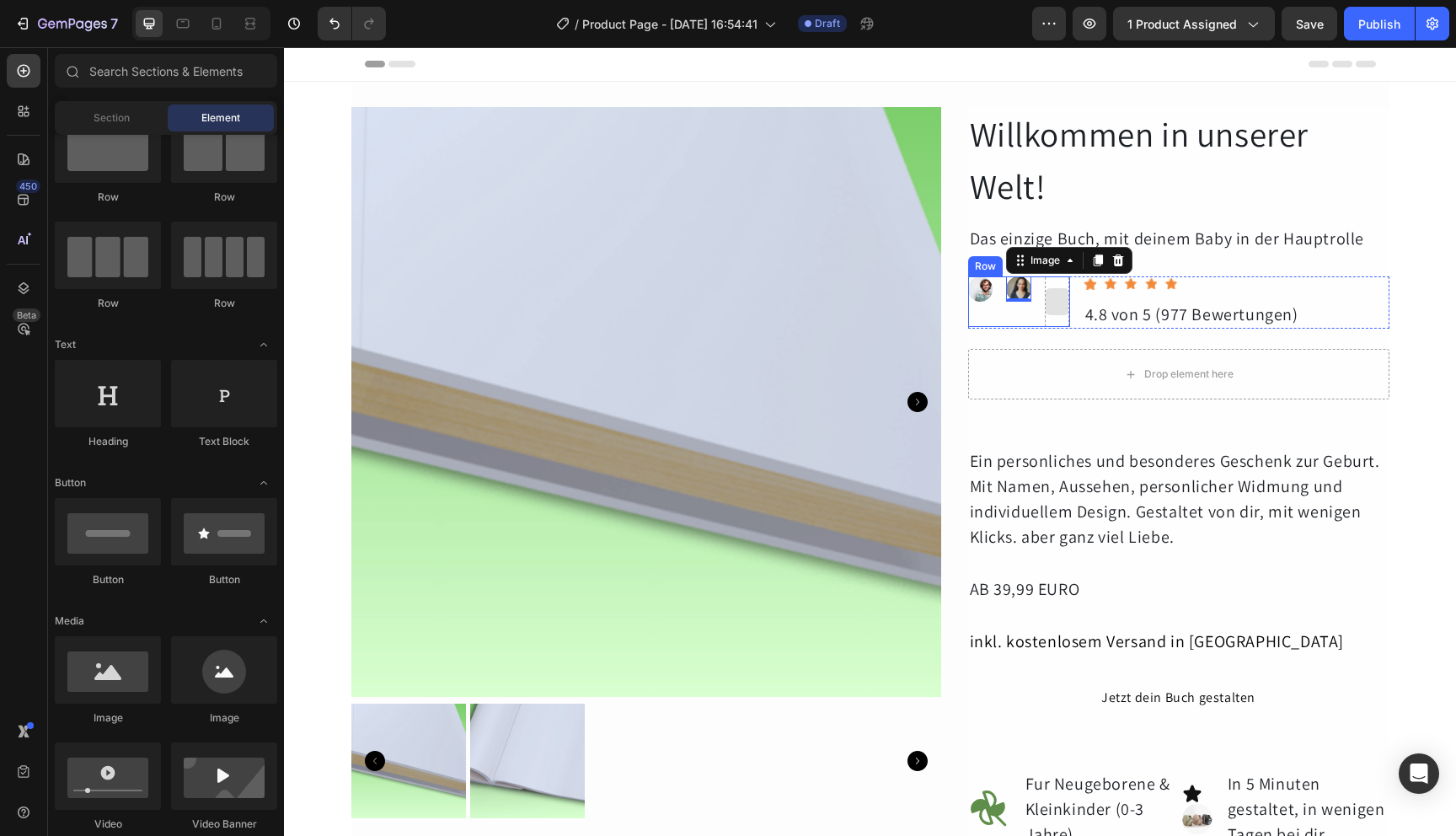
click at [1055, 296] on div at bounding box center [1057, 301] width 27 height 27
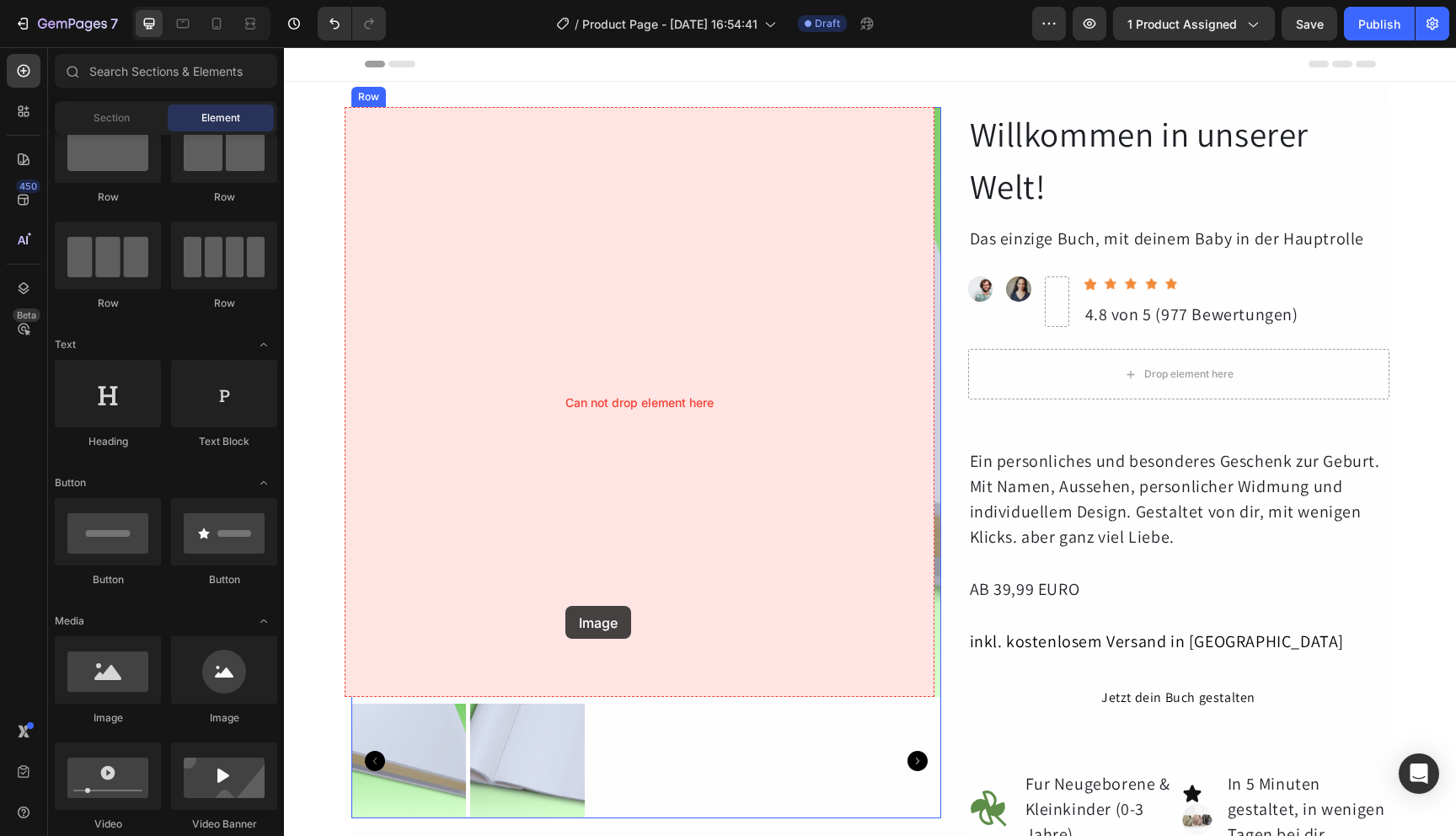
scroll to position [4, 0]
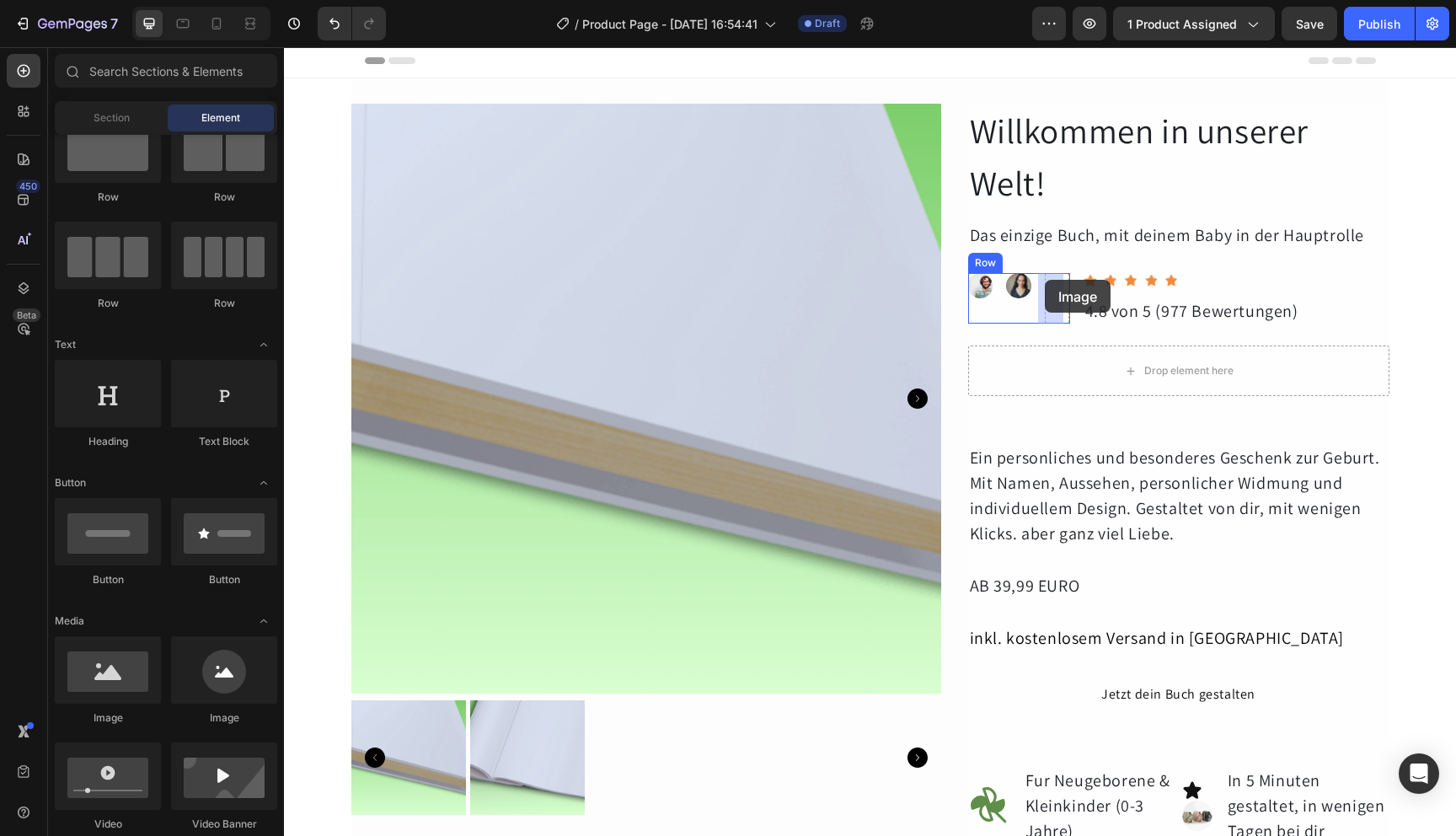
drag, startPoint x: 517, startPoint y: 739, endPoint x: 1045, endPoint y: 280, distance: 699.6
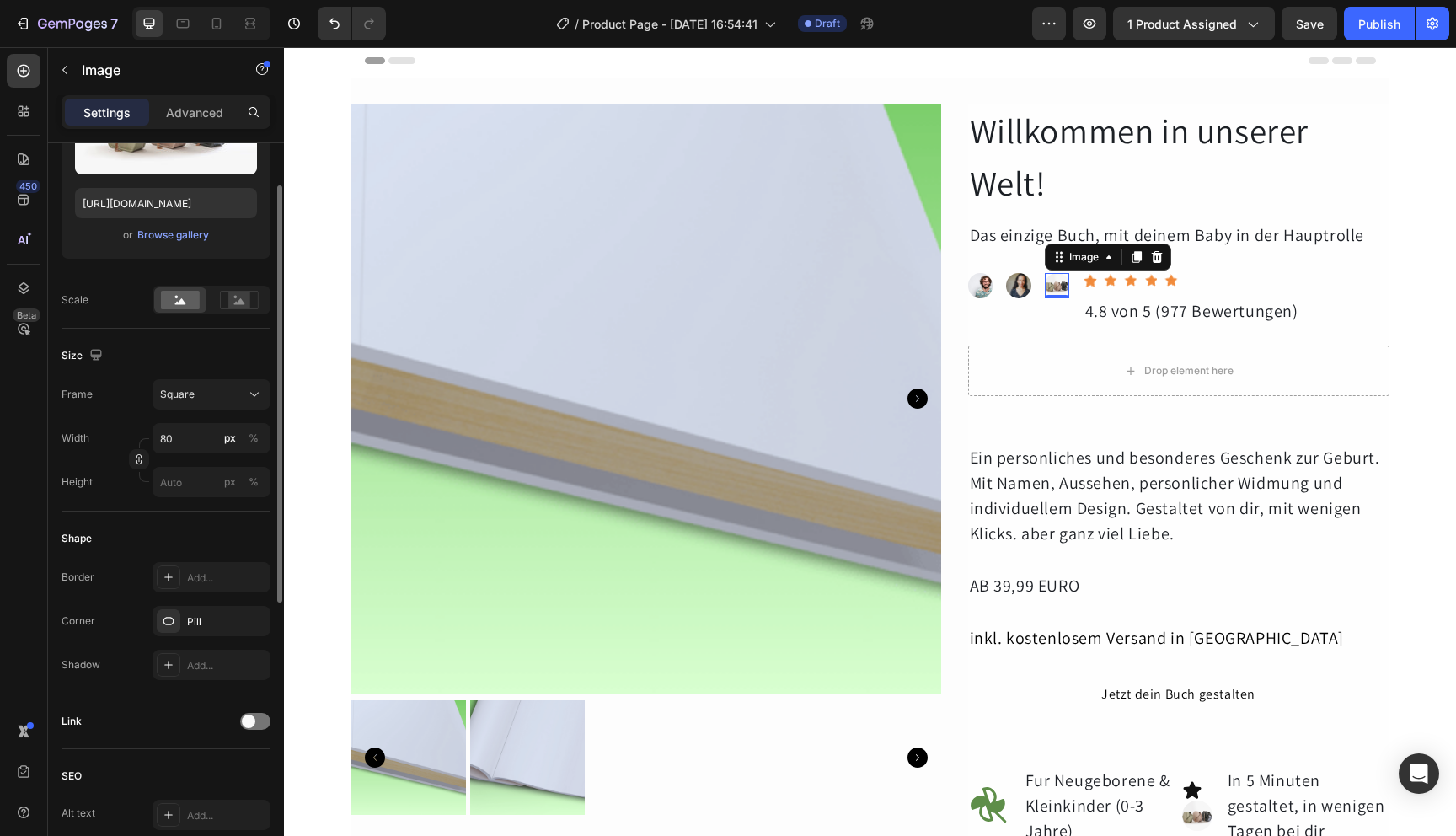
scroll to position [0, 0]
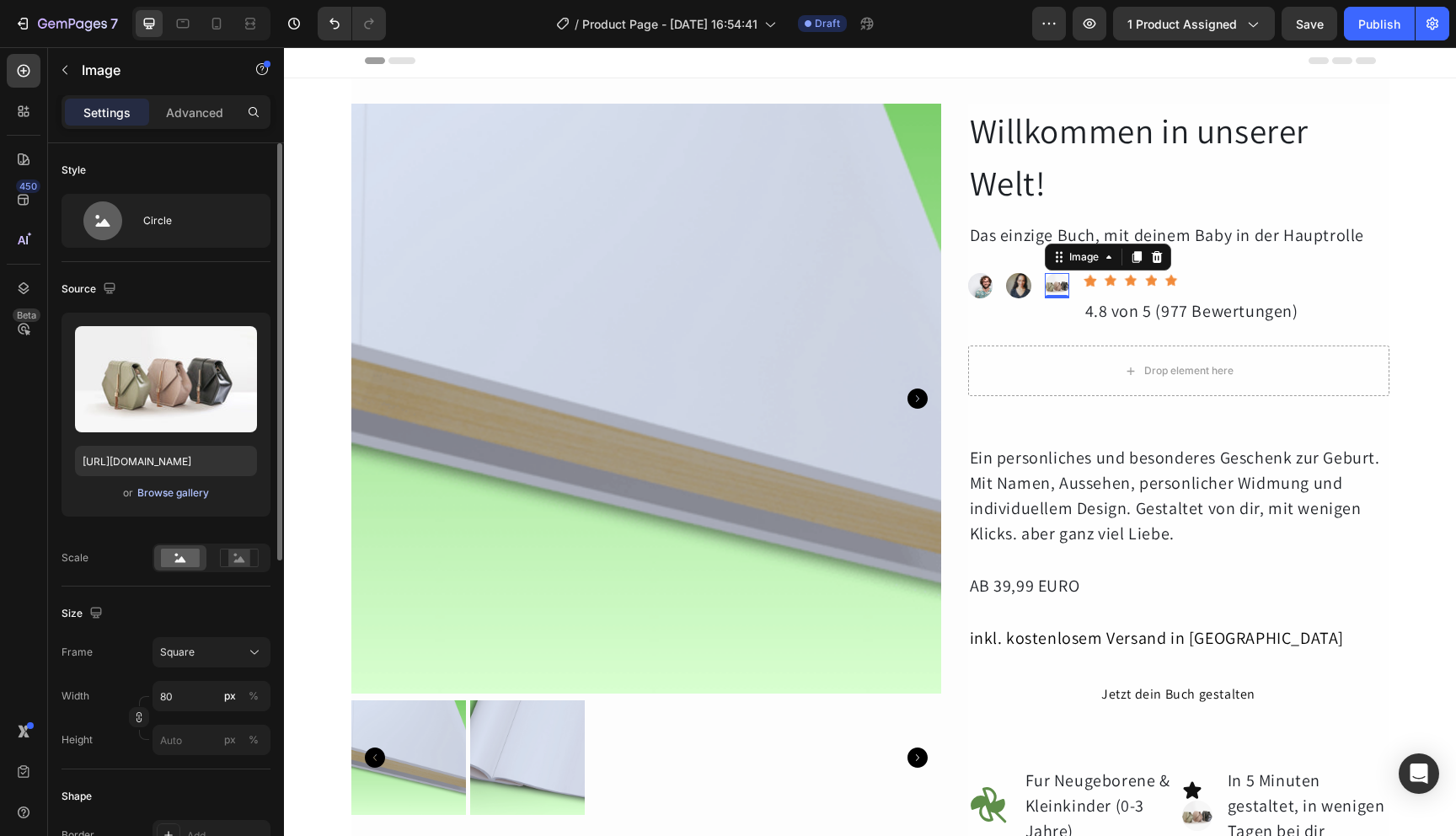
click at [198, 500] on button "Browse gallery" at bounding box center [173, 493] width 73 height 17
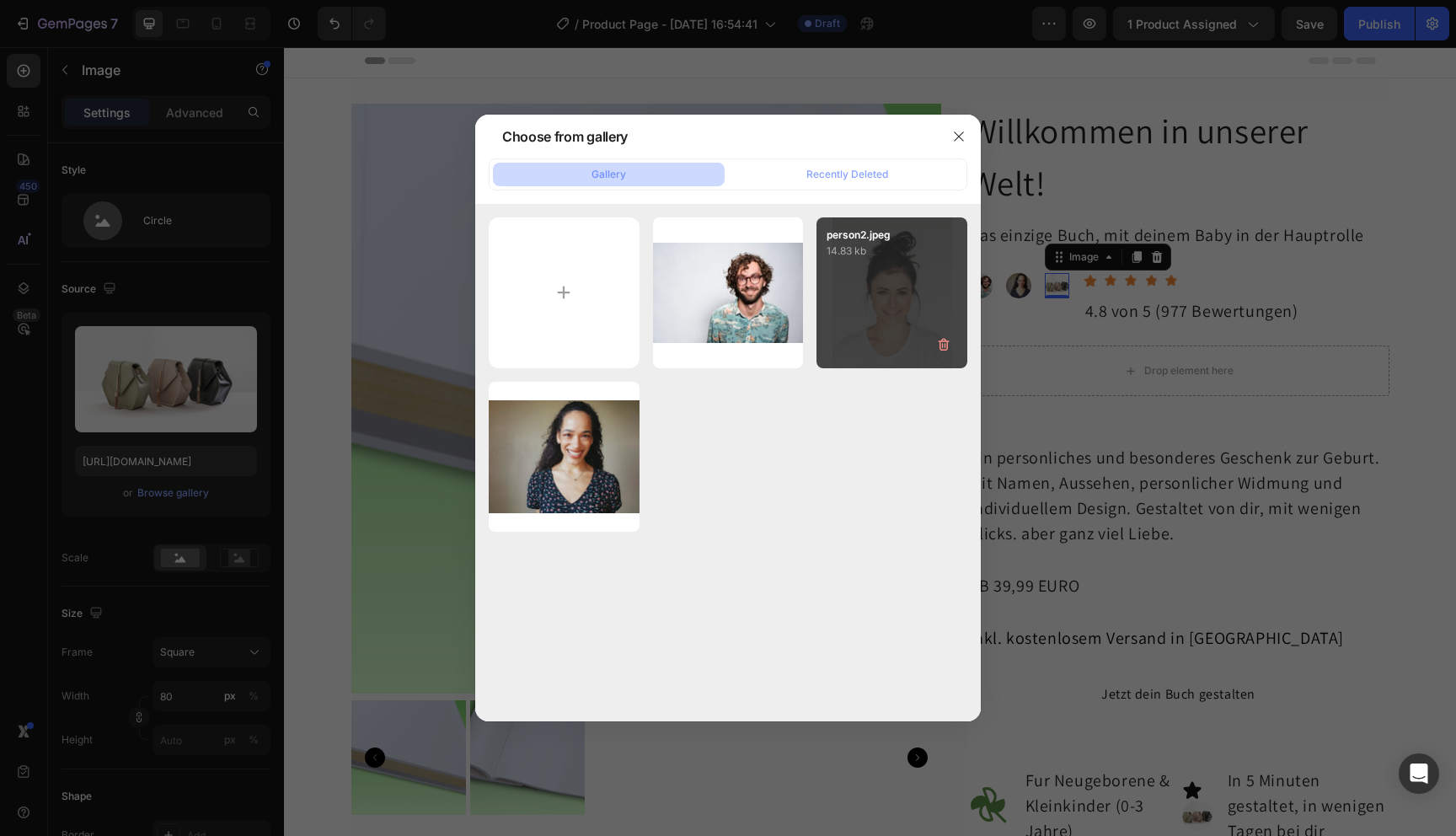
click at [860, 335] on div "person2.jpeg 14.83 kb" at bounding box center [892, 292] width 151 height 151
type input "[URL][DOMAIN_NAME]"
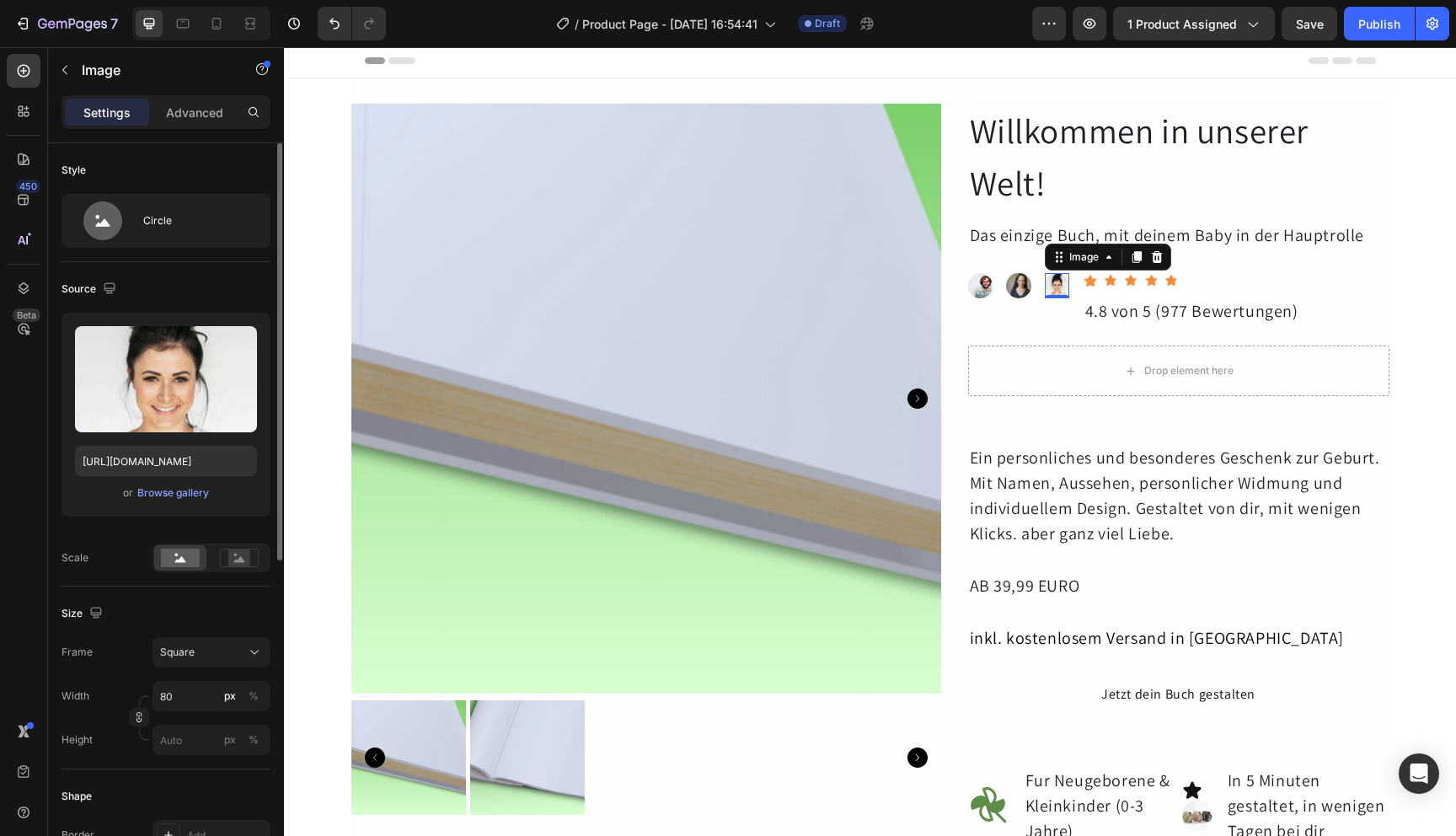
scroll to position [45, 0]
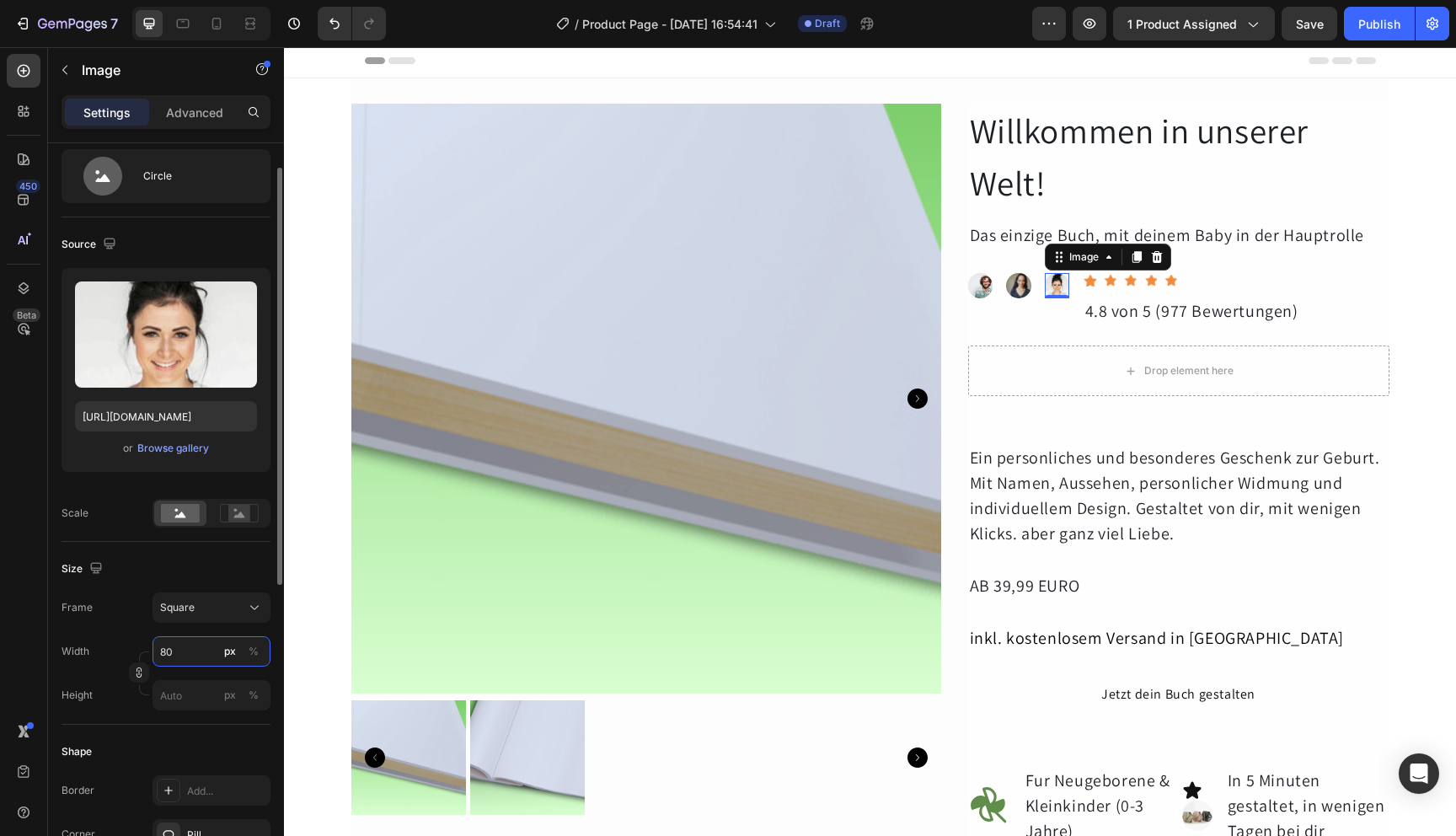
click at [189, 651] on input "80" at bounding box center [212, 652] width 118 height 30
click at [206, 705] on div "Full 100%" at bounding box center [194, 692] width 139 height 30
click at [202, 649] on input "100" at bounding box center [212, 652] width 118 height 30
click at [133, 637] on div "Width 150 px %" at bounding box center [166, 652] width 209 height 30
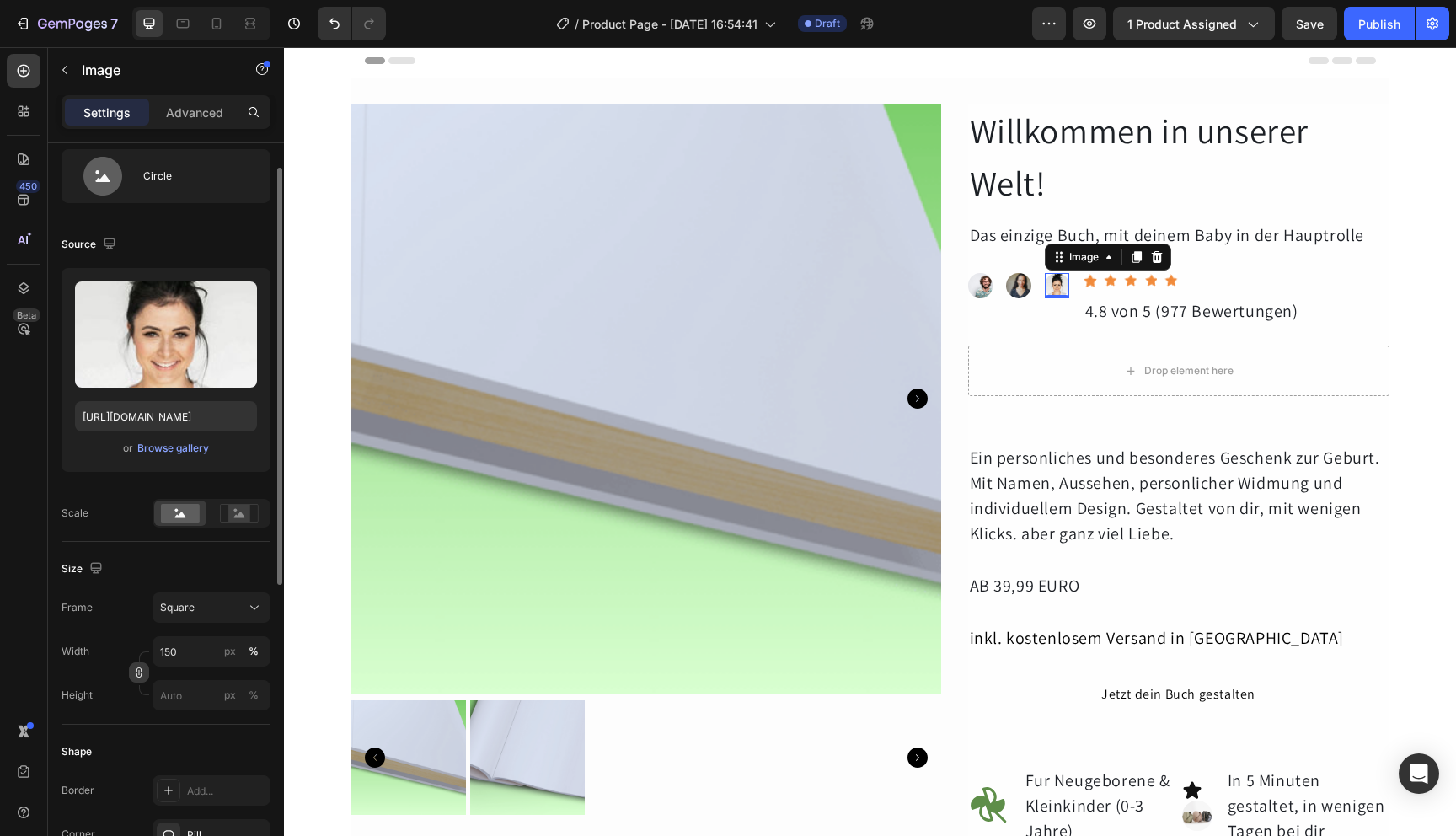
click at [140, 672] on icon "button" at bounding box center [139, 672] width 12 height 12
click at [204, 654] on input "150" at bounding box center [212, 652] width 118 height 30
click at [258, 653] on button "%" at bounding box center [253, 652] width 21 height 21
click at [257, 654] on div "%" at bounding box center [253, 651] width 10 height 15
click at [231, 654] on div "px" at bounding box center [230, 651] width 12 height 15
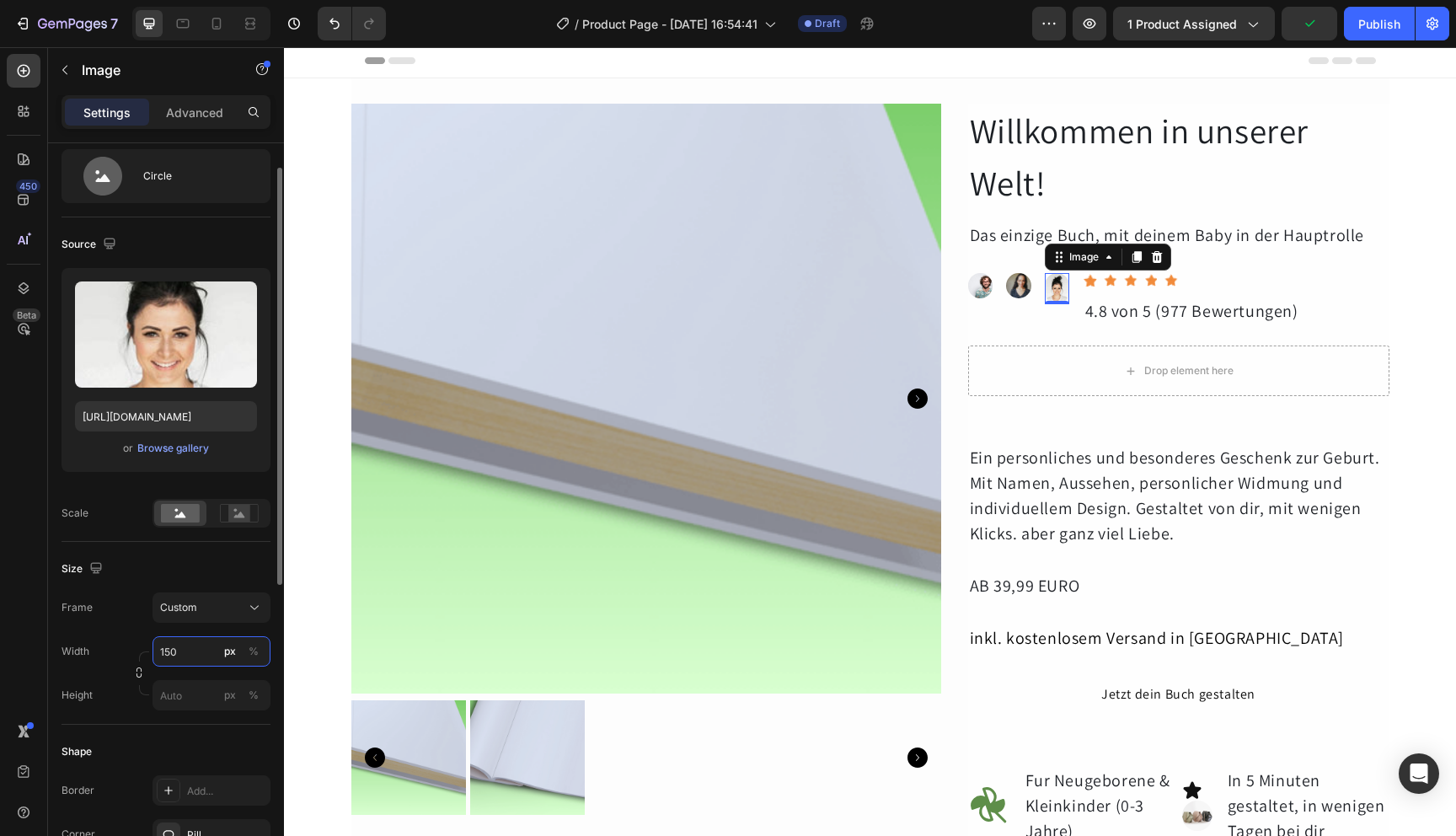
click at [193, 654] on input "150" at bounding box center [212, 652] width 118 height 30
type input "120"
click at [120, 719] on div "Size Frame Custom Width 120 px % Height px %" at bounding box center [166, 633] width 209 height 183
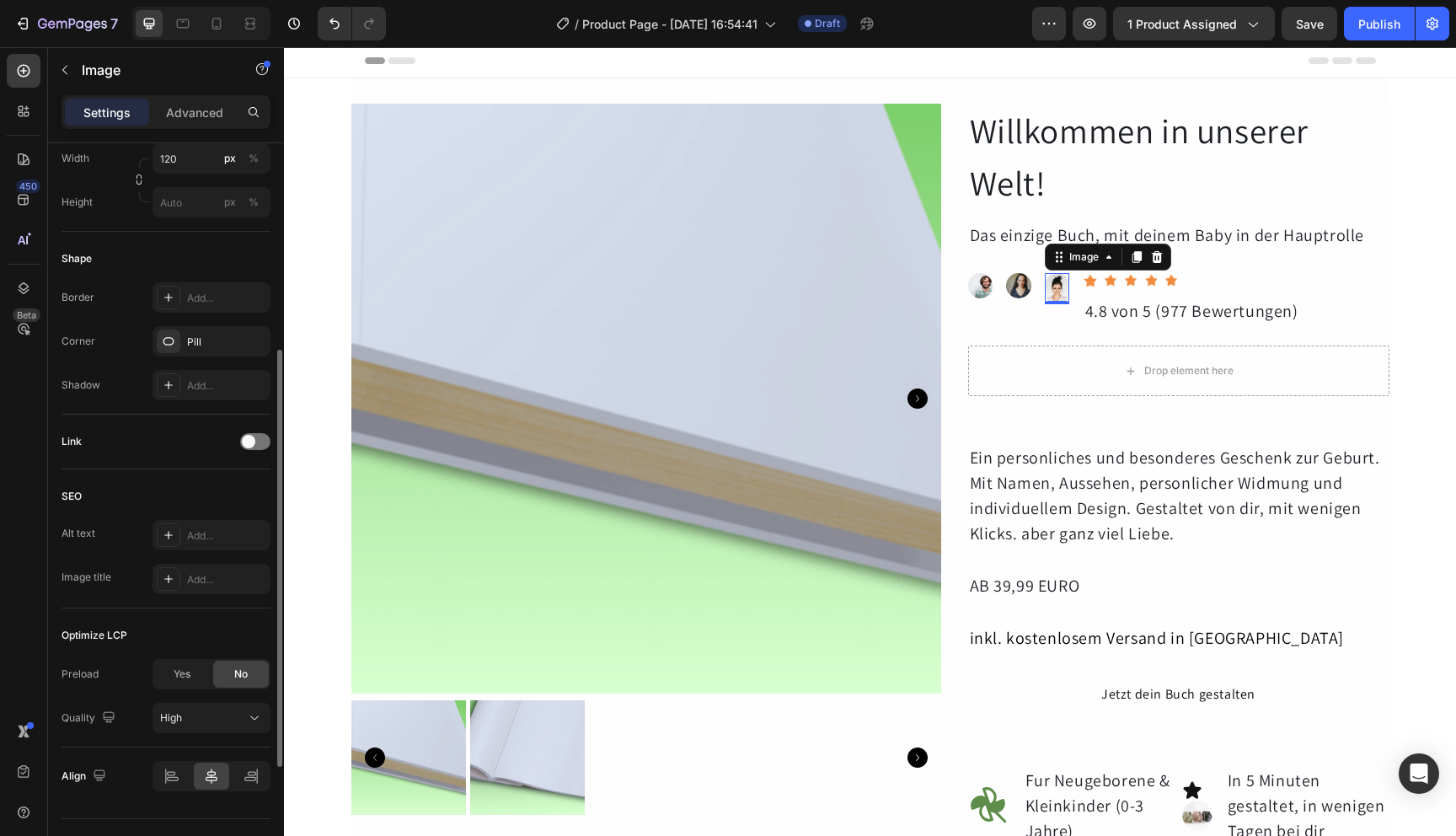
scroll to position [477, 0]
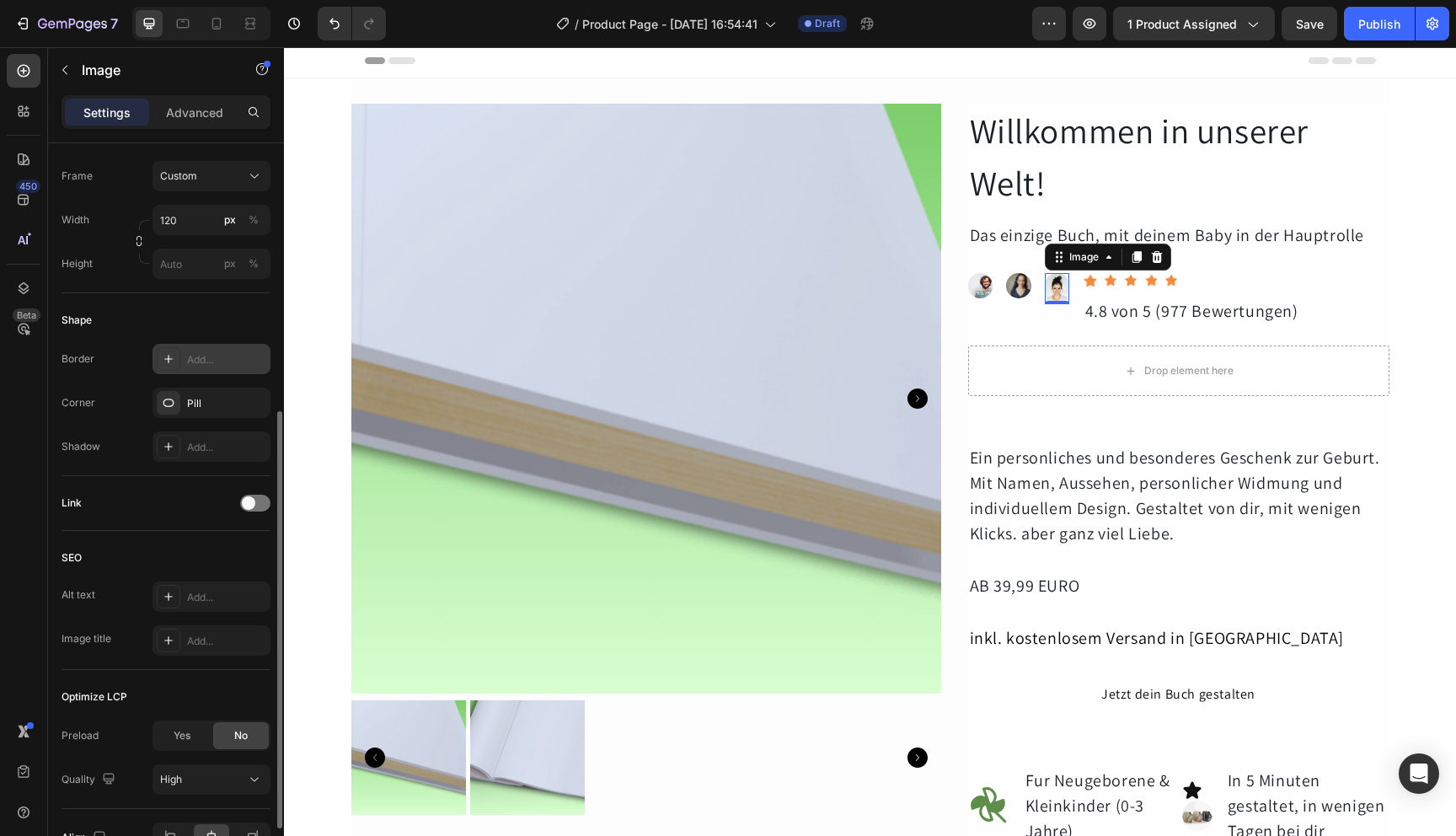
click at [177, 349] on div at bounding box center [168, 359] width 23 height 23
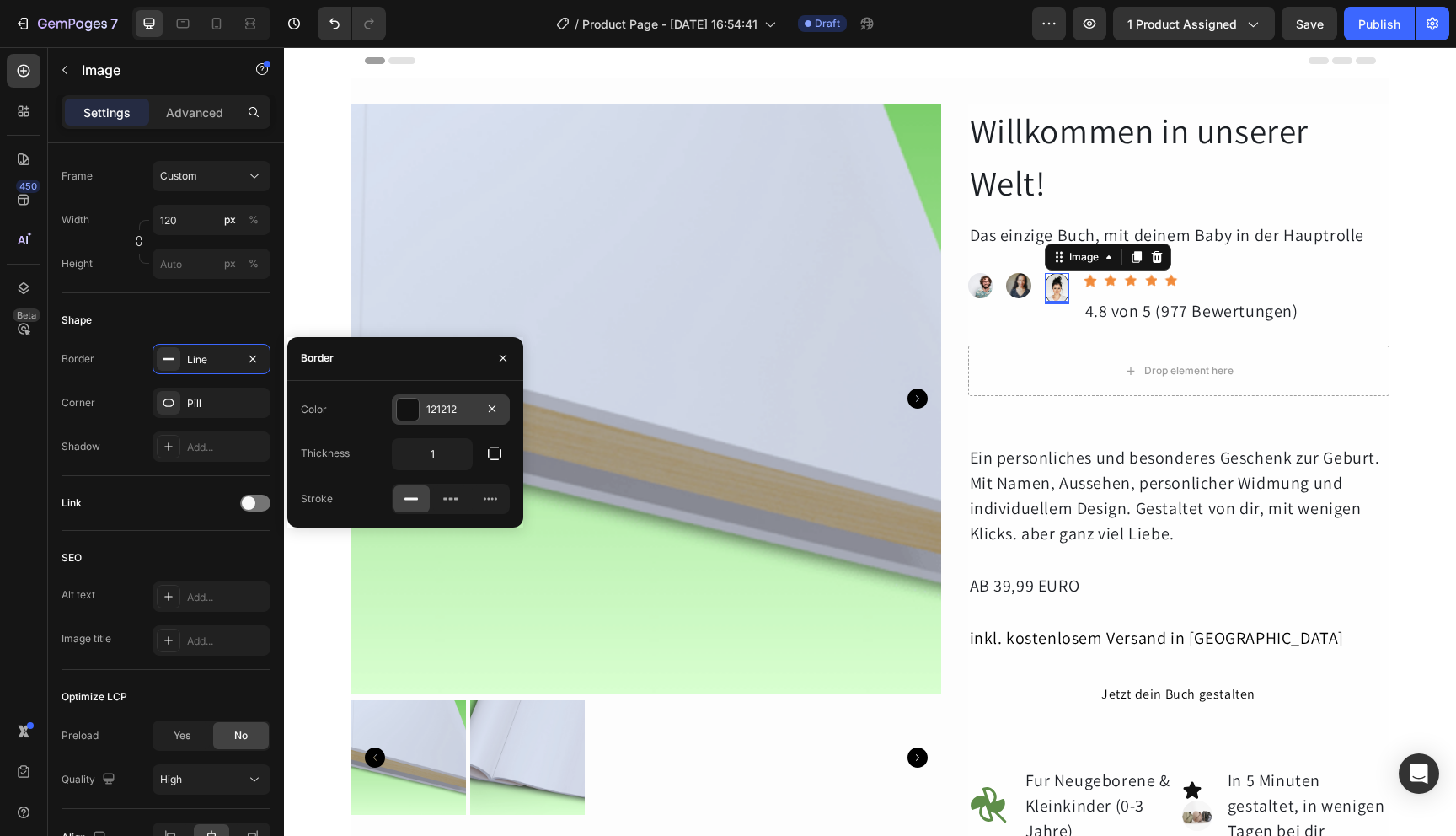
click at [417, 410] on div at bounding box center [408, 410] width 22 height 22
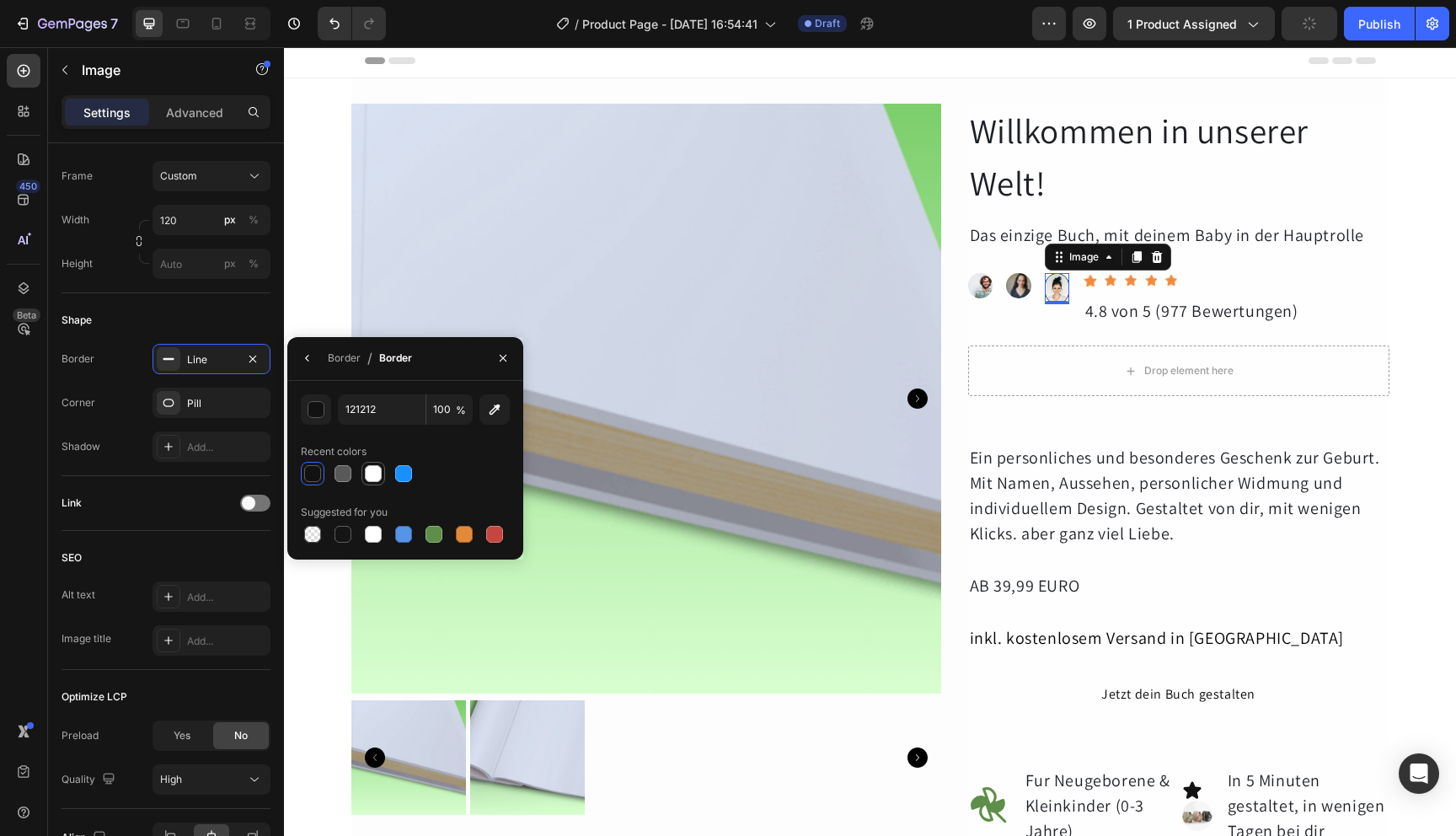
click at [371, 468] on div at bounding box center [373, 473] width 17 height 17
type input "FFFFFF"
click at [311, 366] on button "button" at bounding box center [307, 359] width 27 height 27
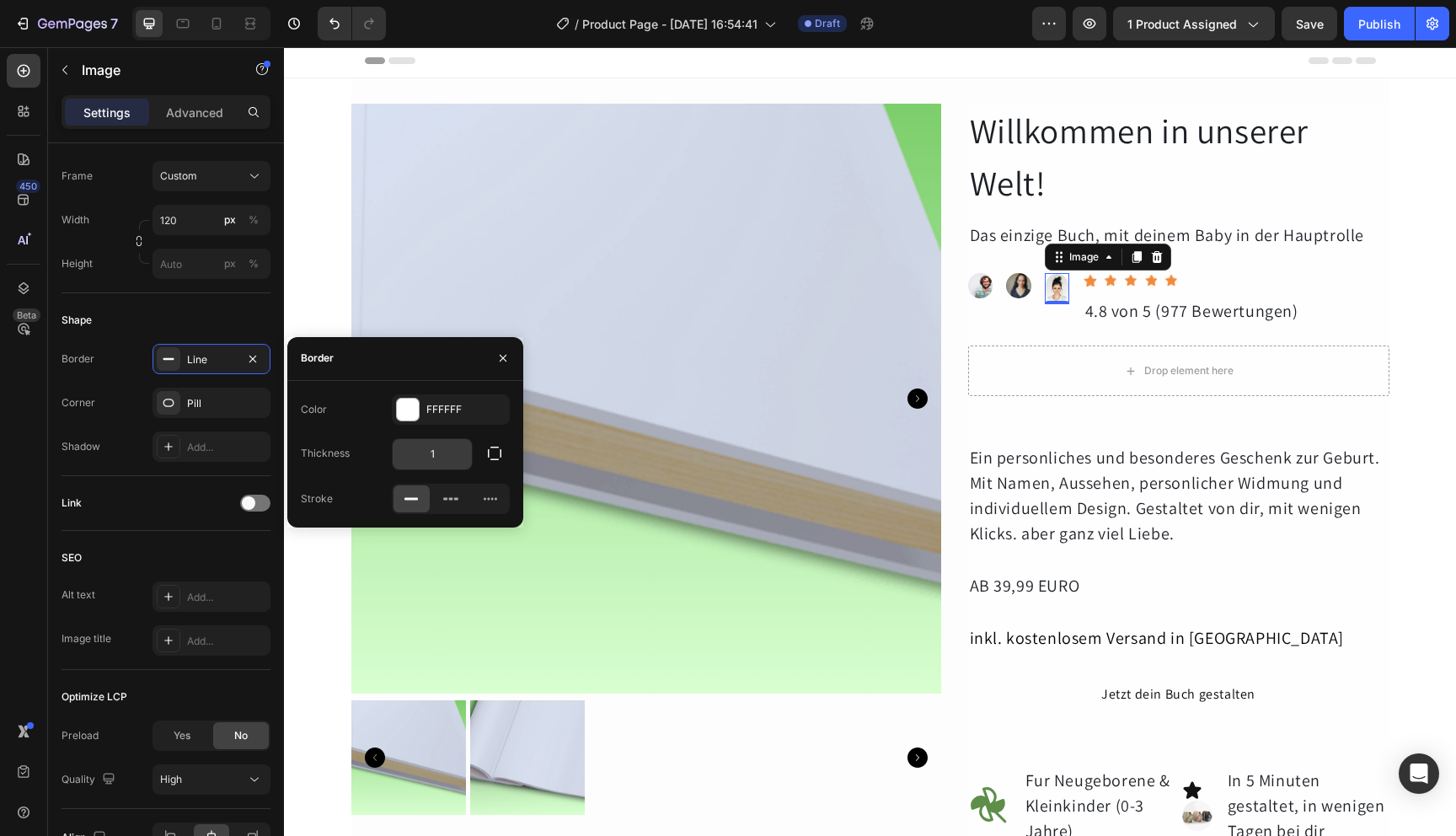
click at [429, 457] on input "1" at bounding box center [432, 454] width 80 height 30
click at [449, 453] on input "1" at bounding box center [432, 454] width 80 height 30
type input "4"
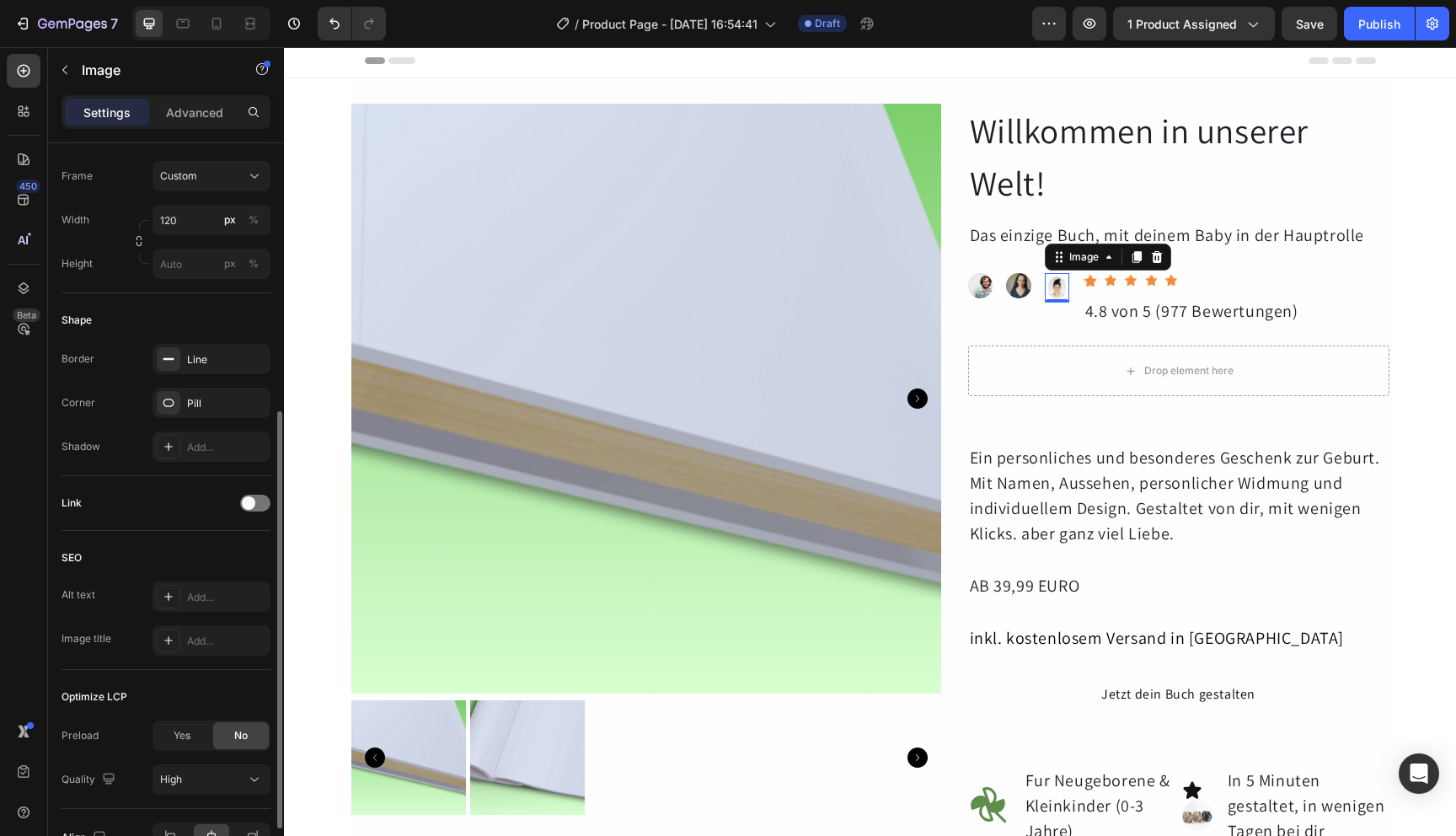
click at [245, 322] on div "Shape" at bounding box center [166, 320] width 209 height 27
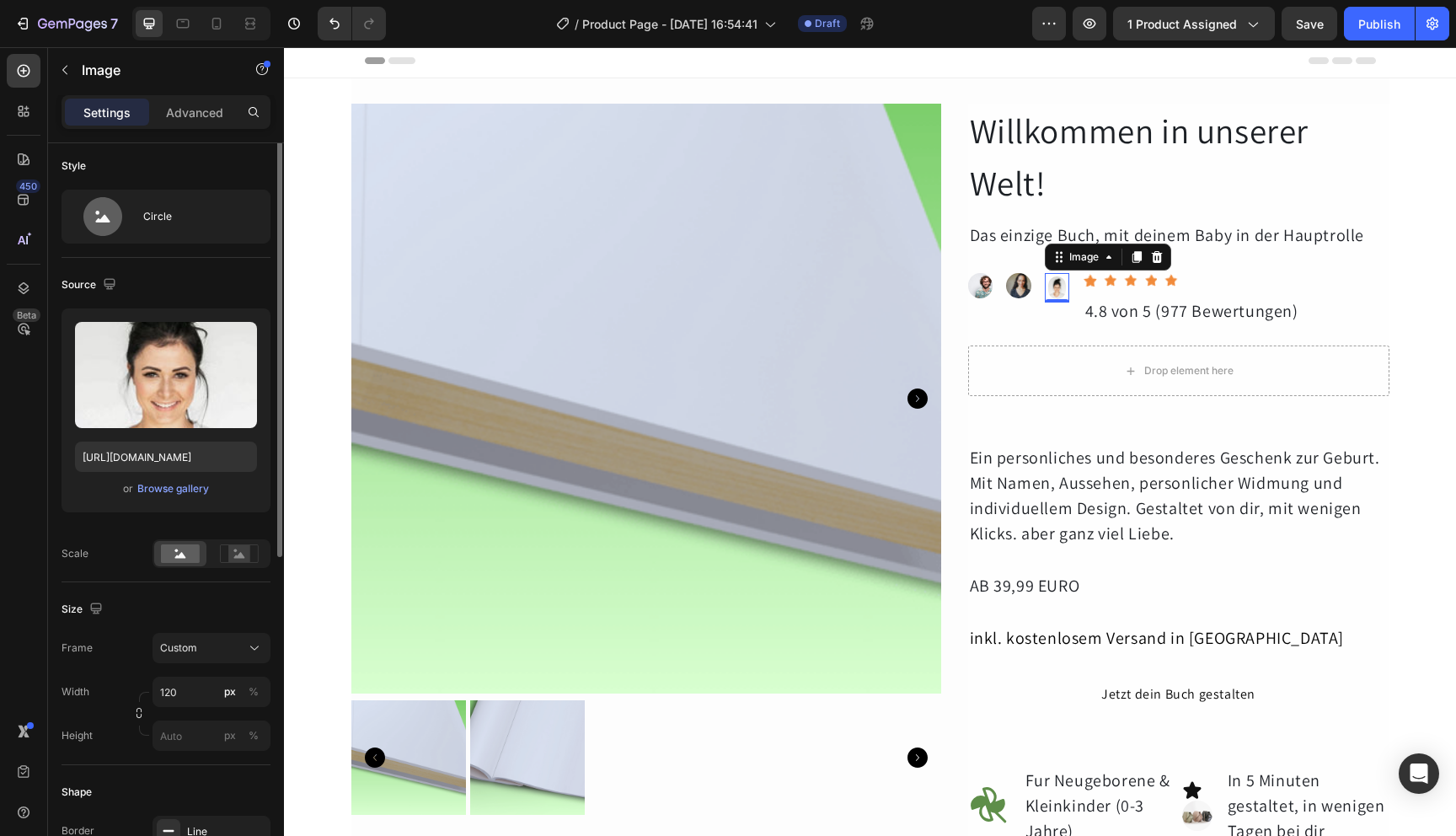
scroll to position [0, 0]
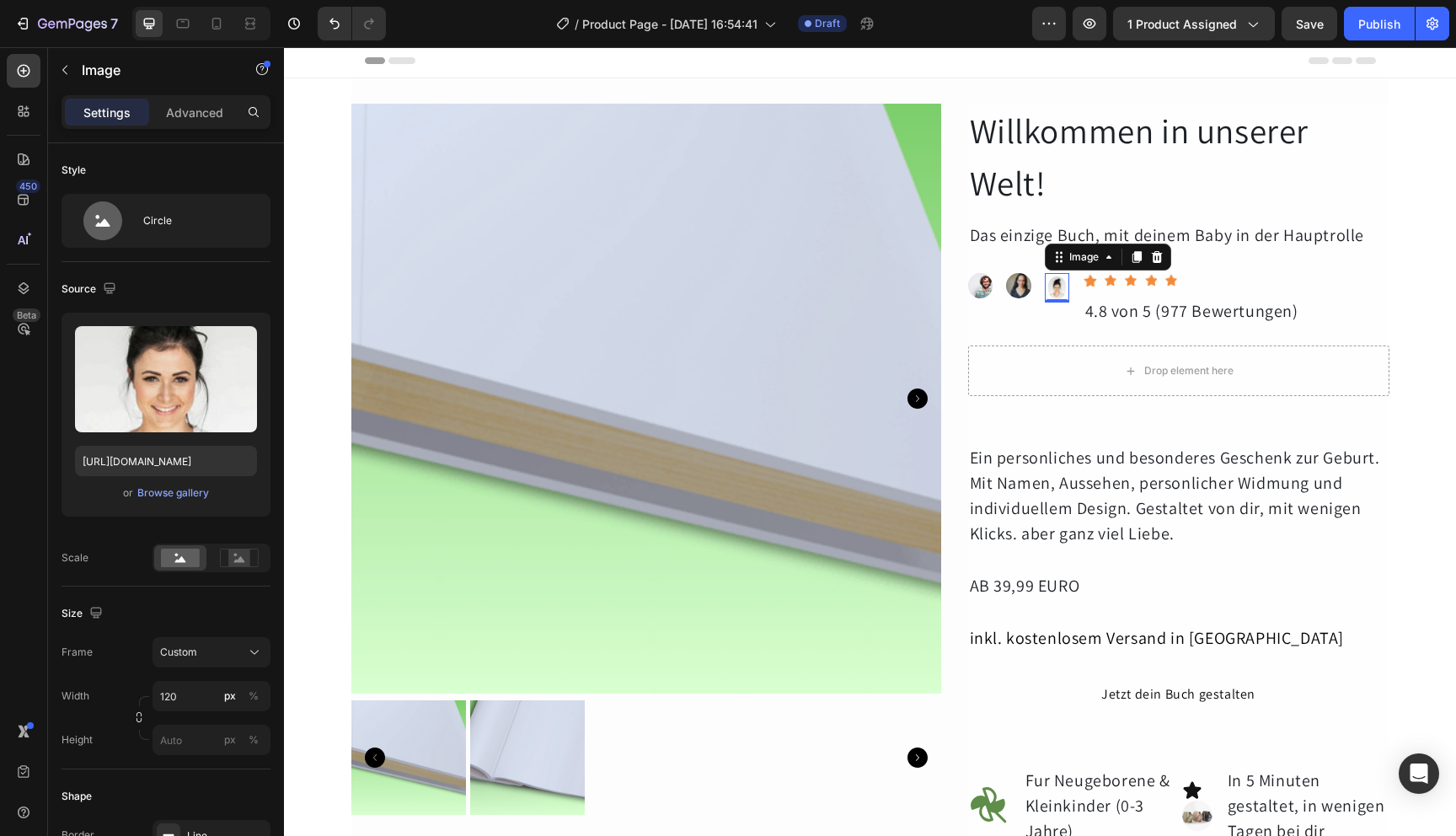
click at [1055, 291] on img at bounding box center [1057, 287] width 25 height 30
click at [198, 113] on p "Advanced" at bounding box center [195, 113] width 57 height 18
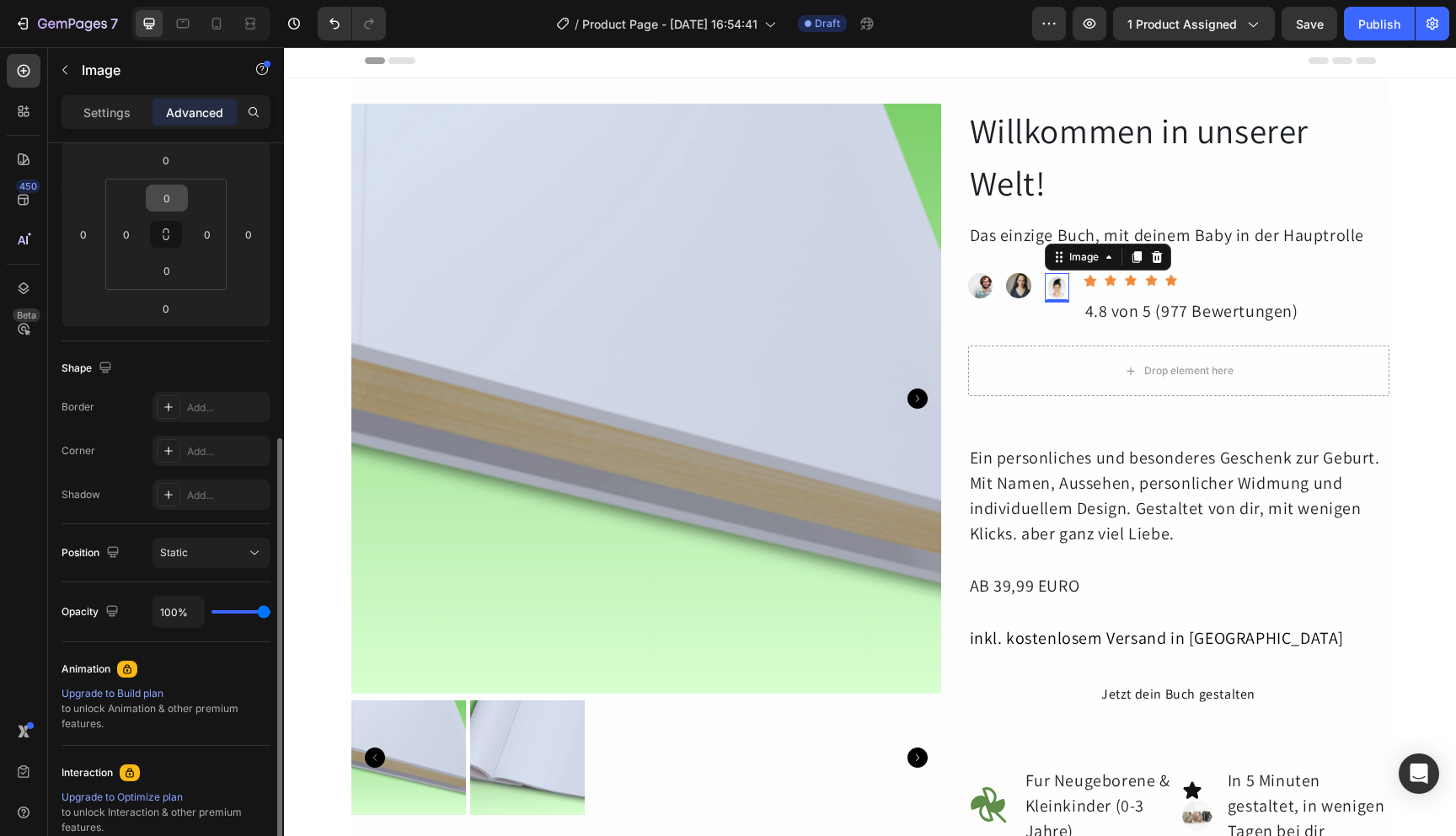
scroll to position [325, 0]
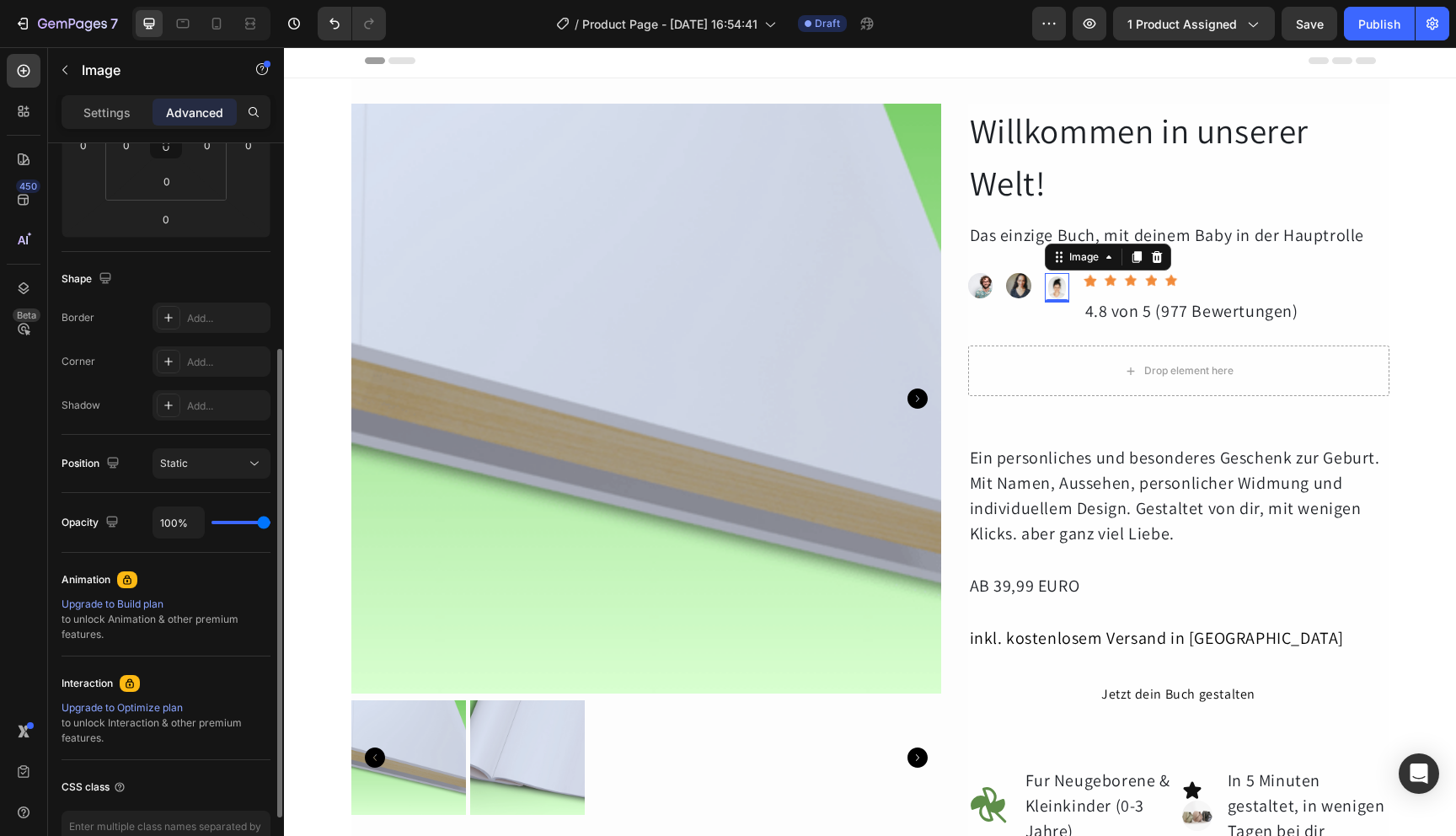
click at [231, 481] on div "Position Static" at bounding box center [166, 464] width 209 height 58
click at [235, 469] on div "Static" at bounding box center [203, 463] width 86 height 15
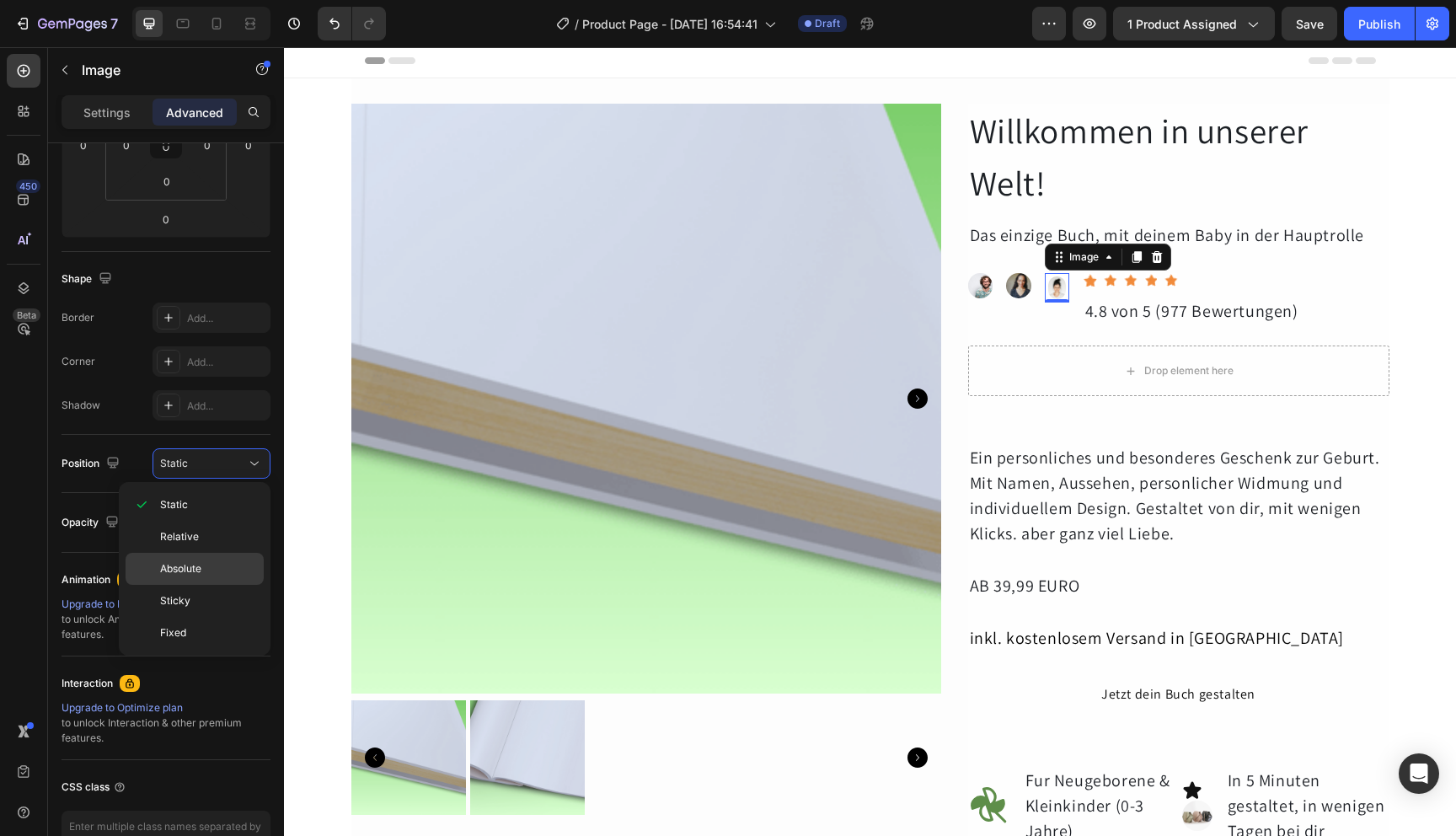
click at [208, 562] on p "Absolute" at bounding box center [207, 569] width 96 height 15
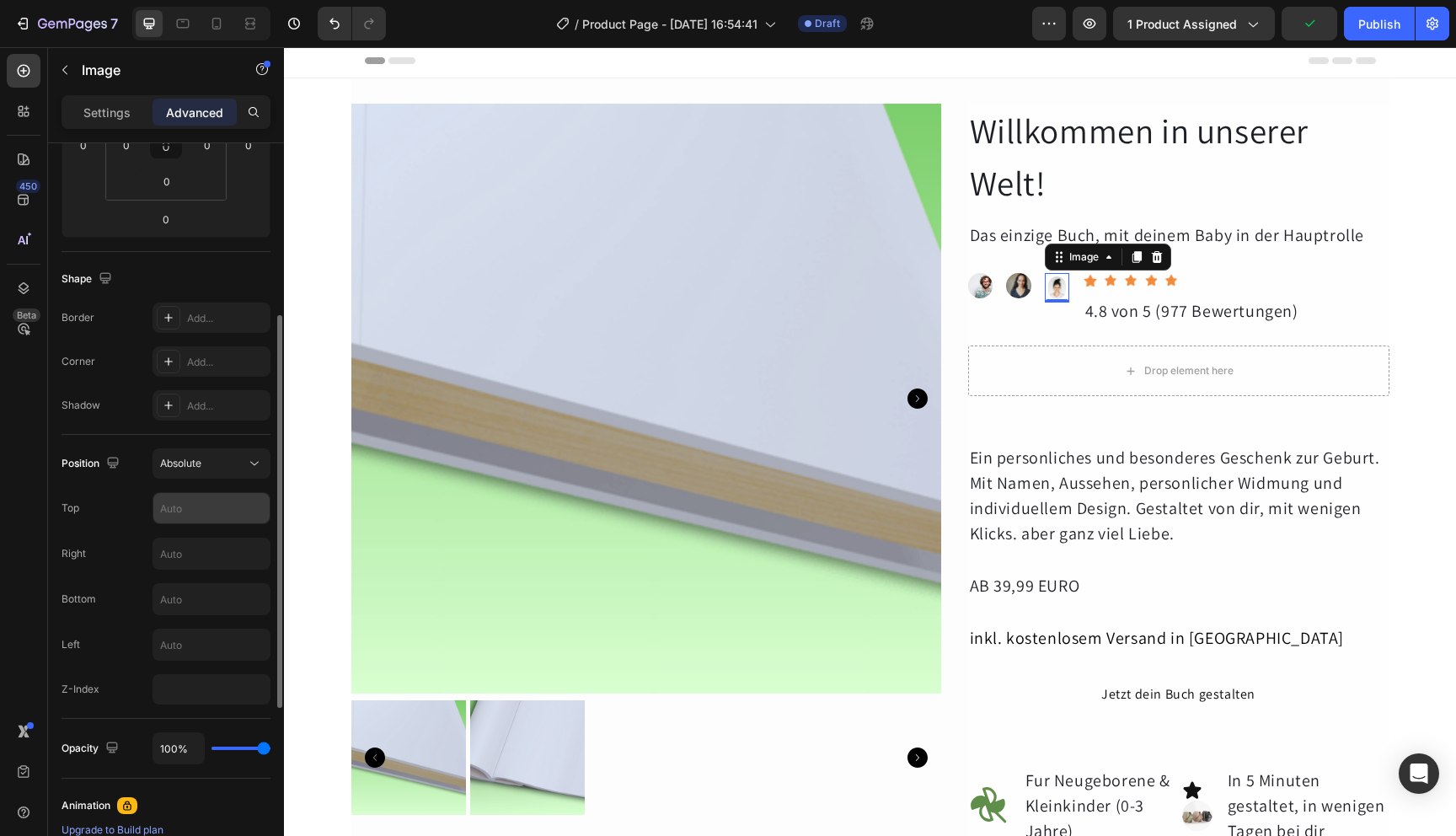
click at [214, 511] on input "text" at bounding box center [212, 509] width 116 height 30
click at [214, 554] on input "text" at bounding box center [212, 553] width 116 height 30
type input "-"
click at [211, 637] on input "text" at bounding box center [212, 645] width 116 height 30
type input "-"
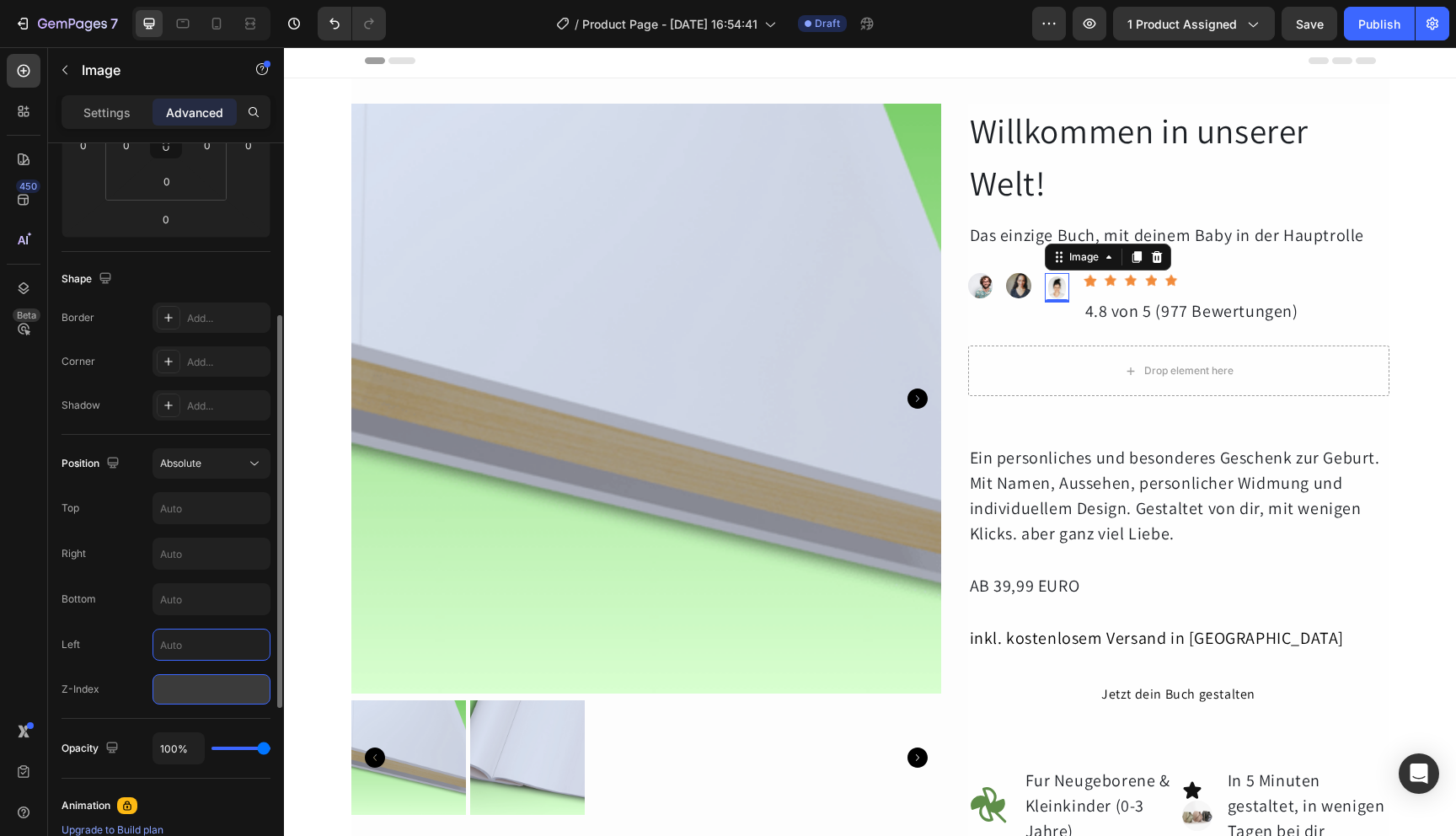
click at [206, 690] on input "number" at bounding box center [212, 689] width 118 height 30
type input "2"
type input "1"
click at [197, 645] on input "text" at bounding box center [212, 645] width 116 height 30
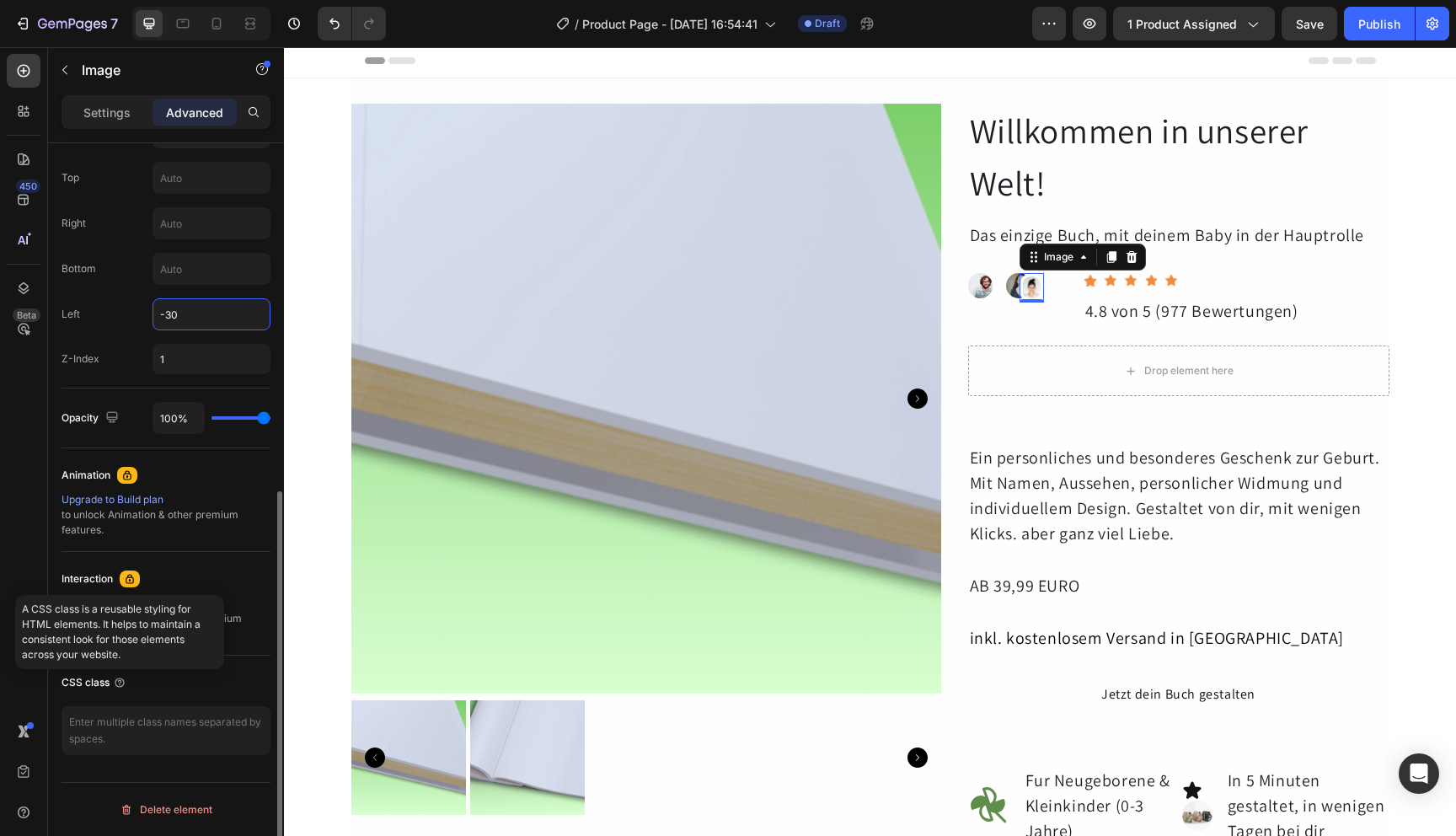
scroll to position [595, 0]
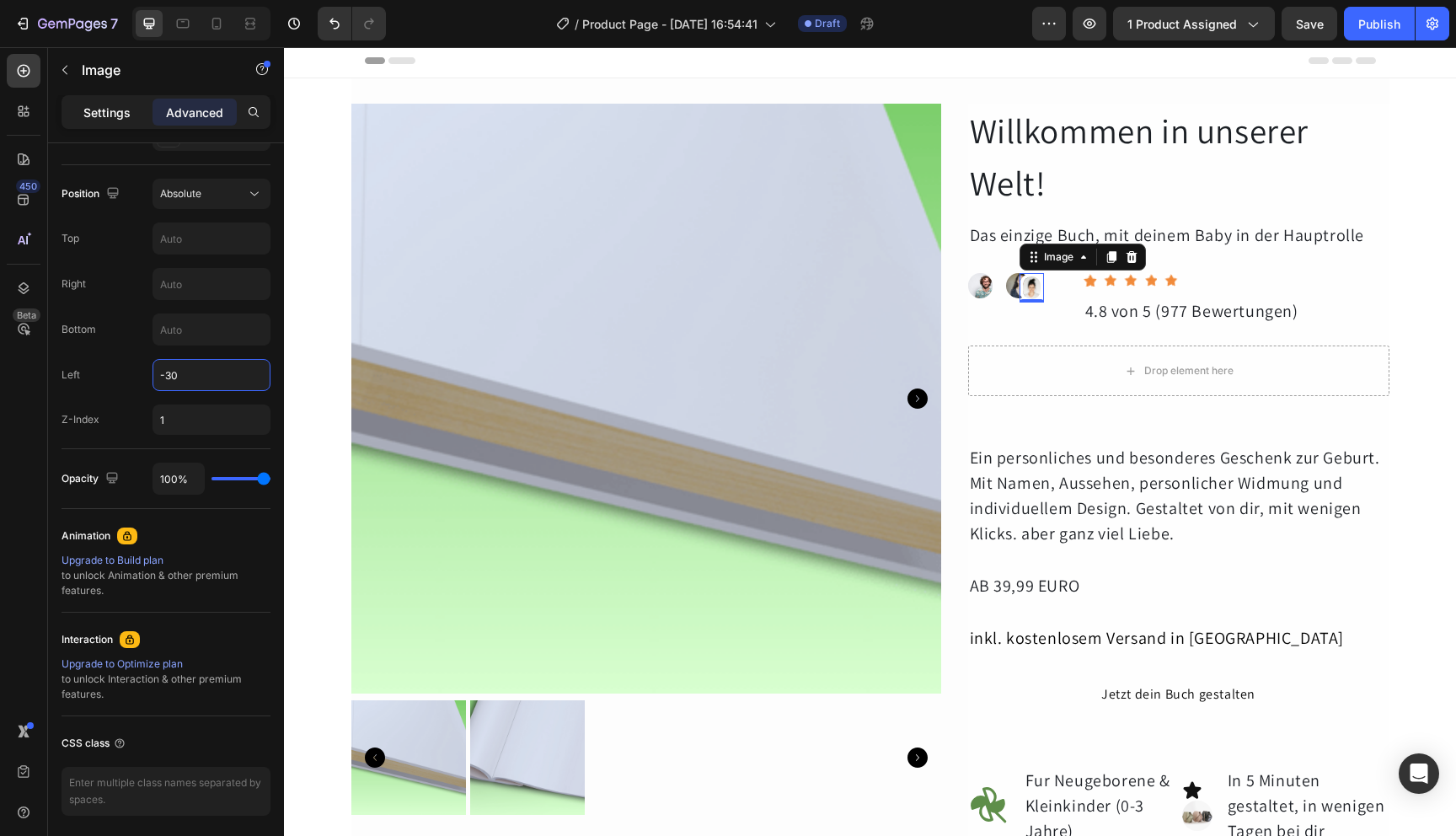
type input "-30"
click at [107, 112] on p "Settings" at bounding box center [106, 113] width 47 height 18
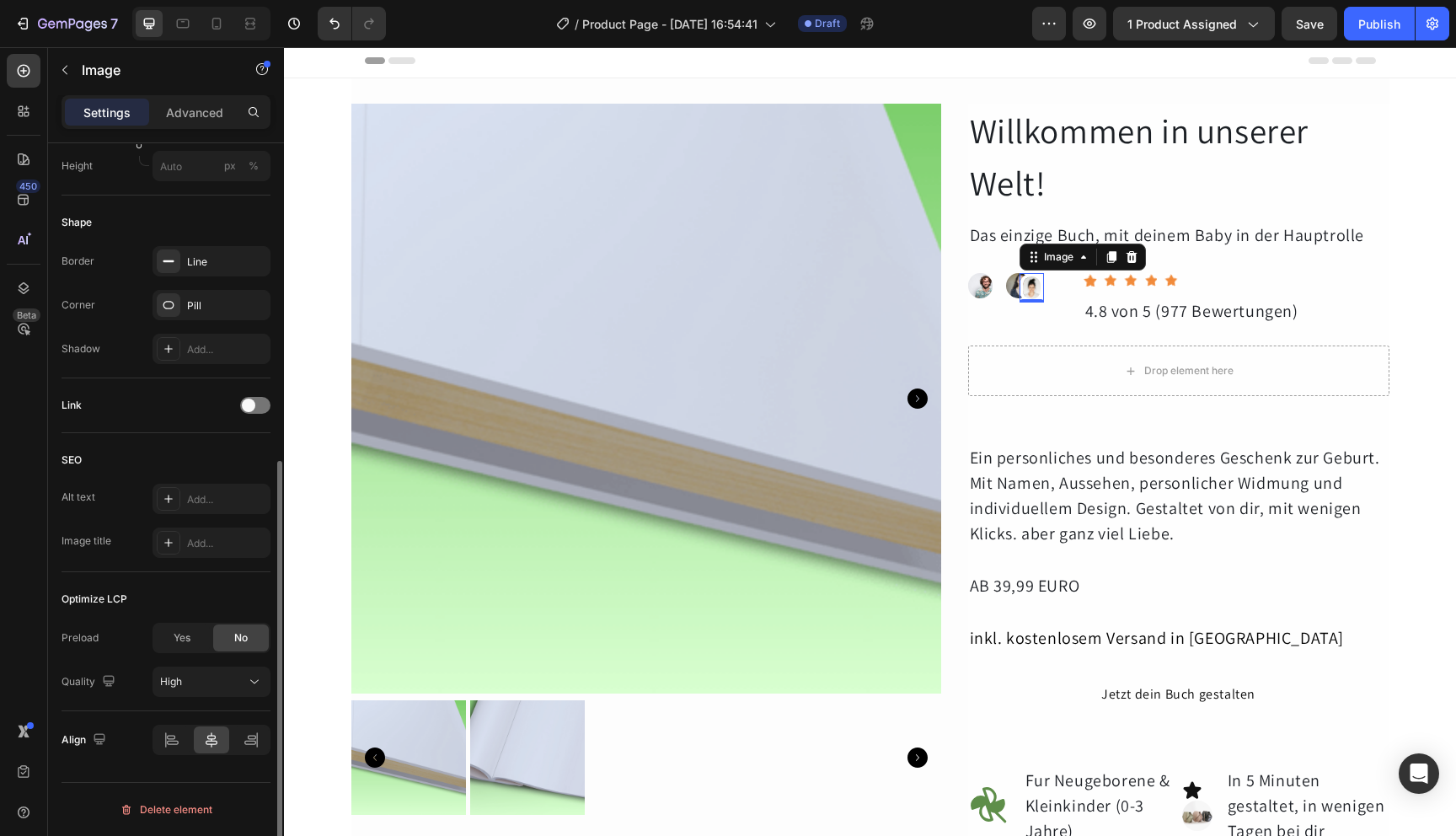
scroll to position [376, 0]
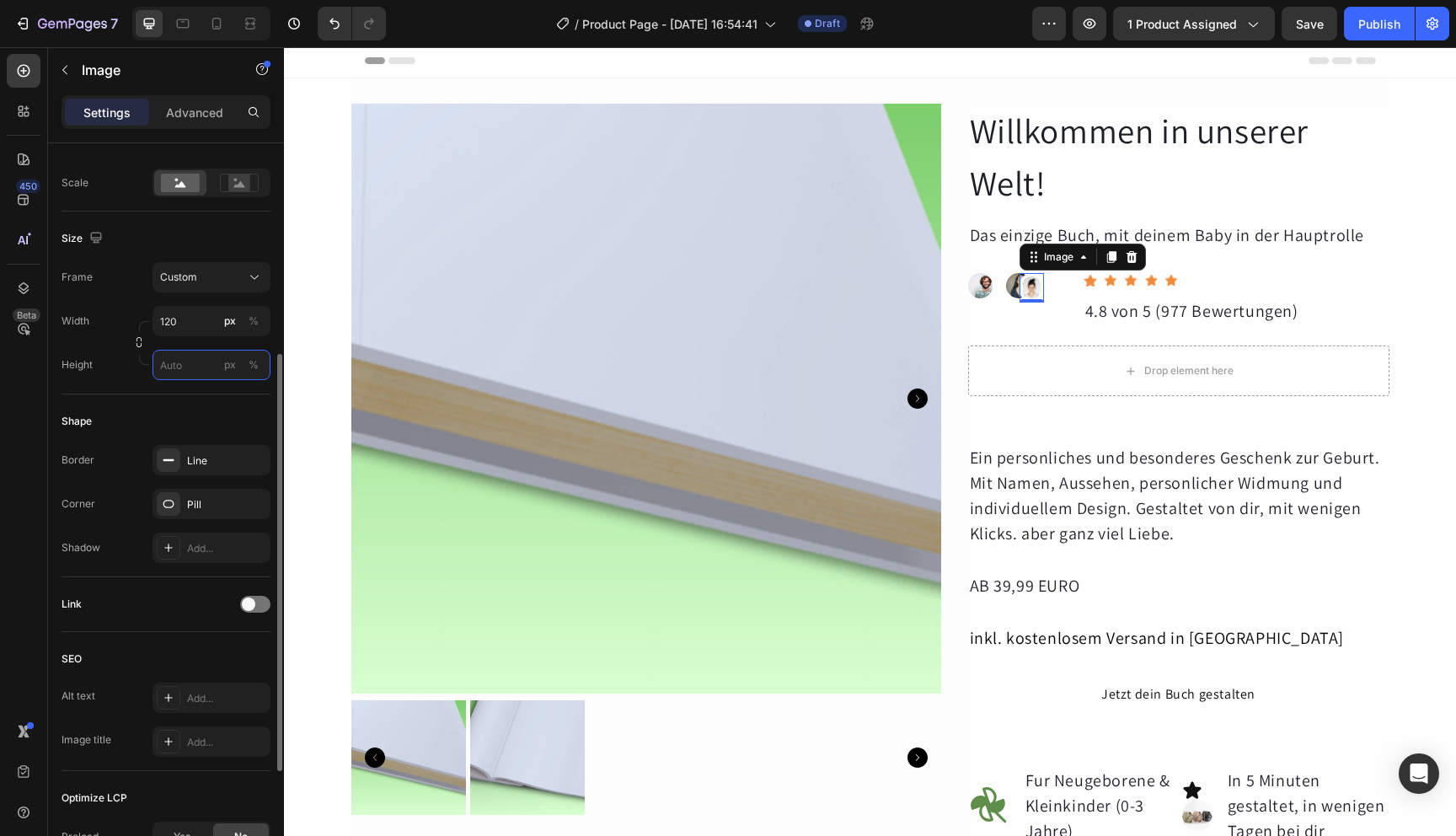
click at [184, 367] on input "px %" at bounding box center [212, 365] width 118 height 30
click at [143, 344] on icon "button" at bounding box center [139, 342] width 12 height 12
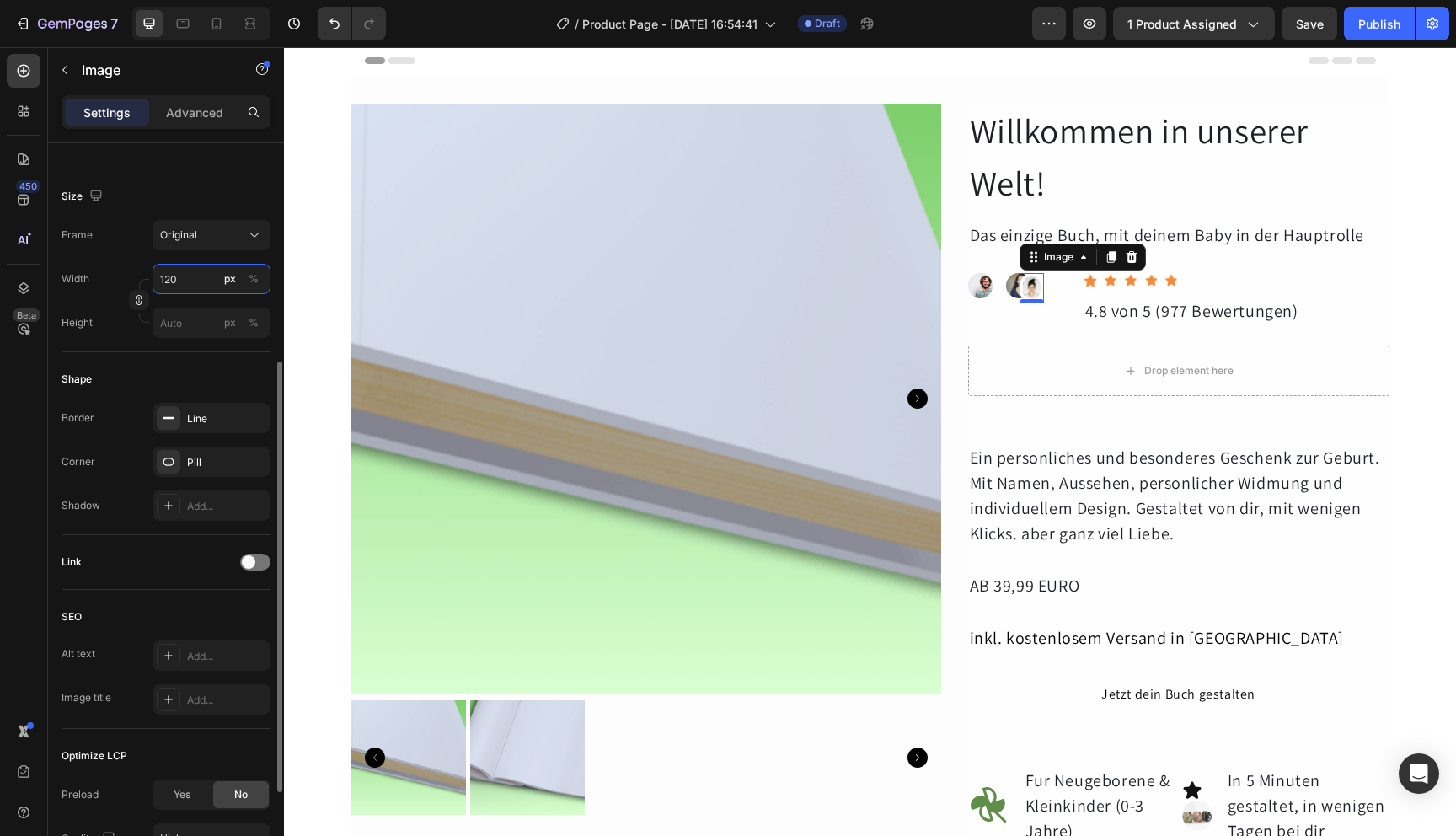
click at [189, 276] on input "120" at bounding box center [212, 279] width 118 height 30
type input "200"
click at [118, 269] on div "Width 200 px %" at bounding box center [166, 279] width 209 height 30
click at [245, 239] on div "Original" at bounding box center [211, 235] width 103 height 17
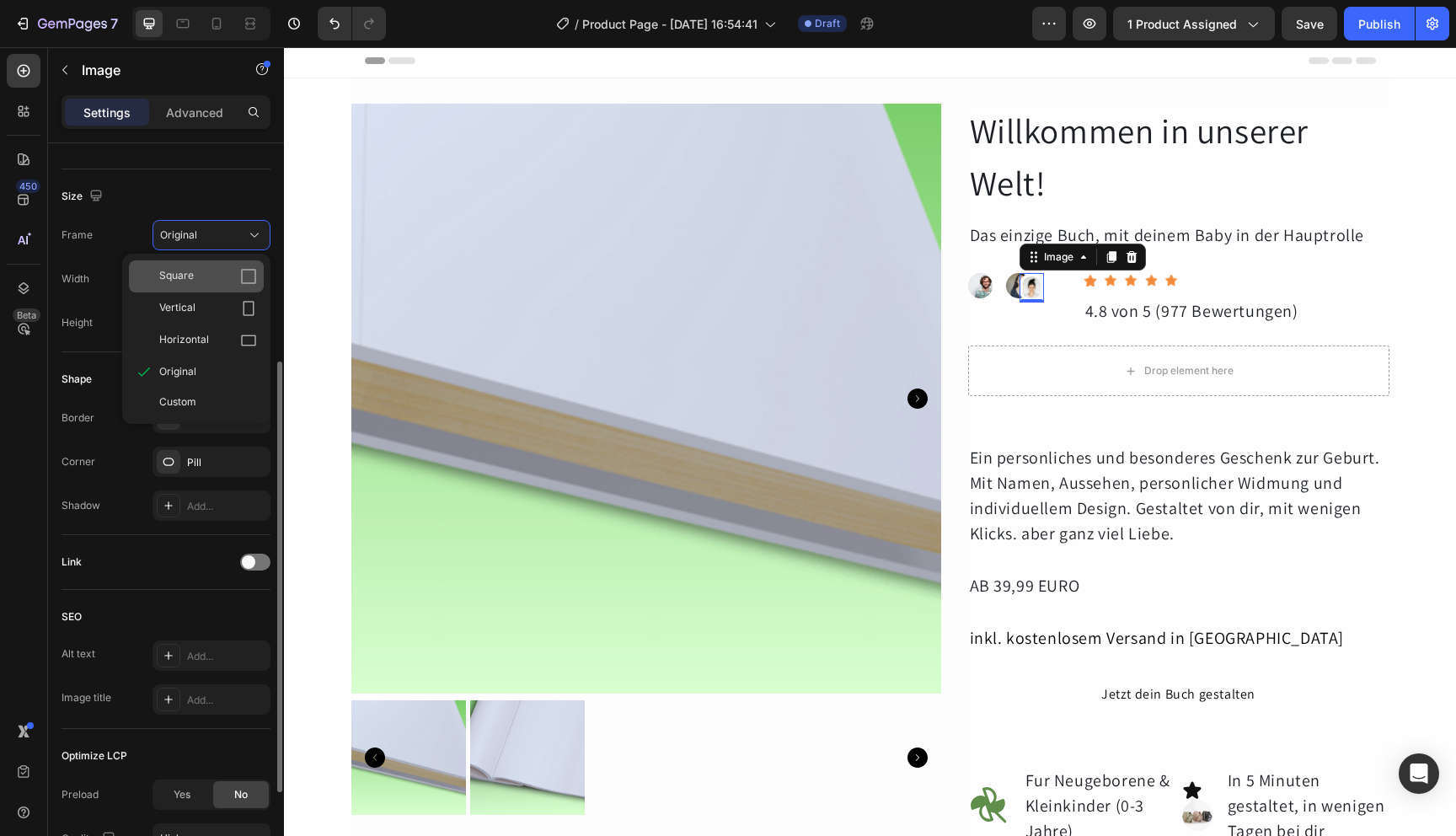
click at [216, 274] on div "Square" at bounding box center [207, 276] width 97 height 17
type input "200"
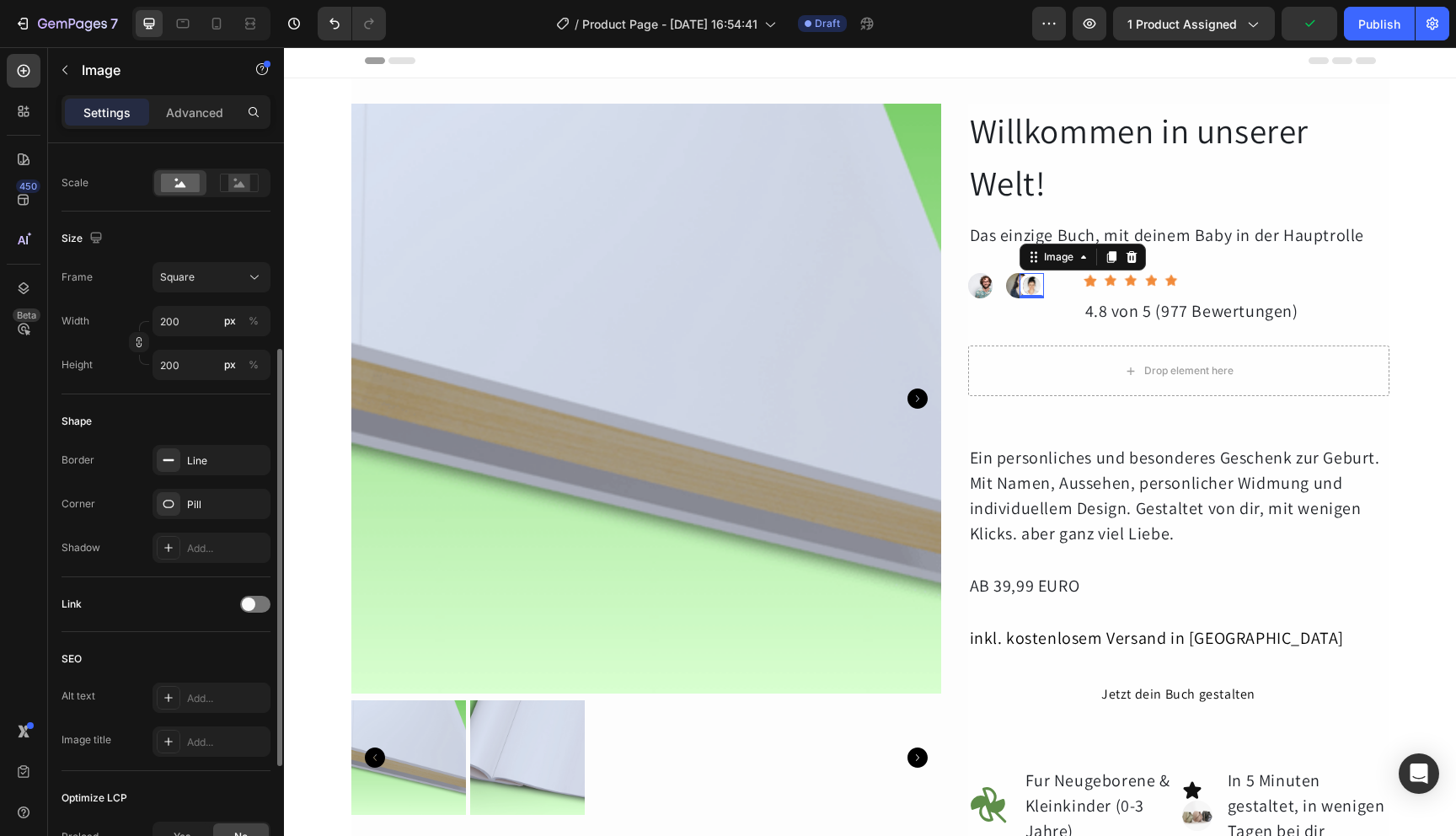
scroll to position [232, 0]
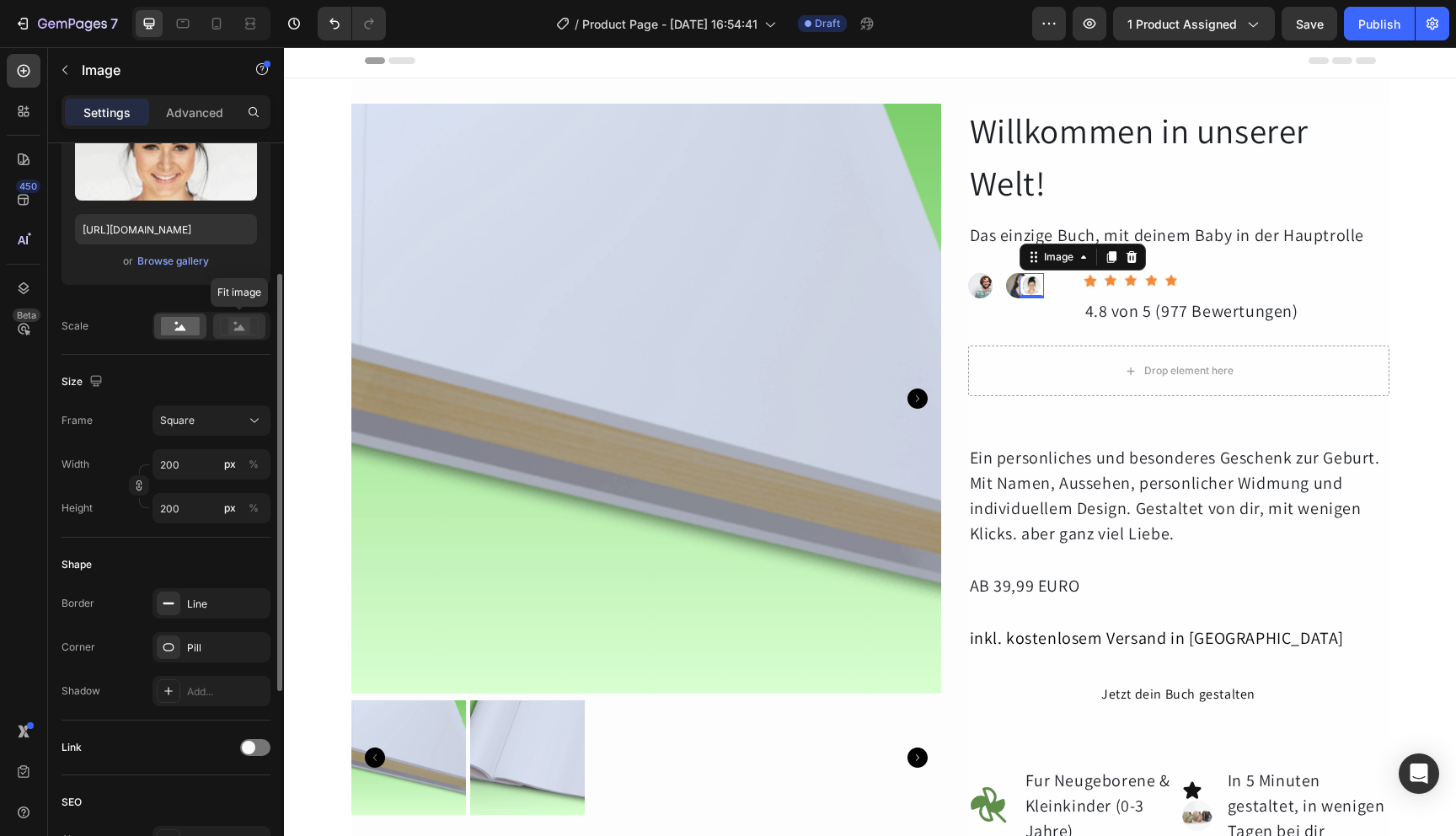
click at [237, 325] on rect at bounding box center [240, 325] width 22 height 17
click at [185, 328] on rect at bounding box center [180, 326] width 38 height 19
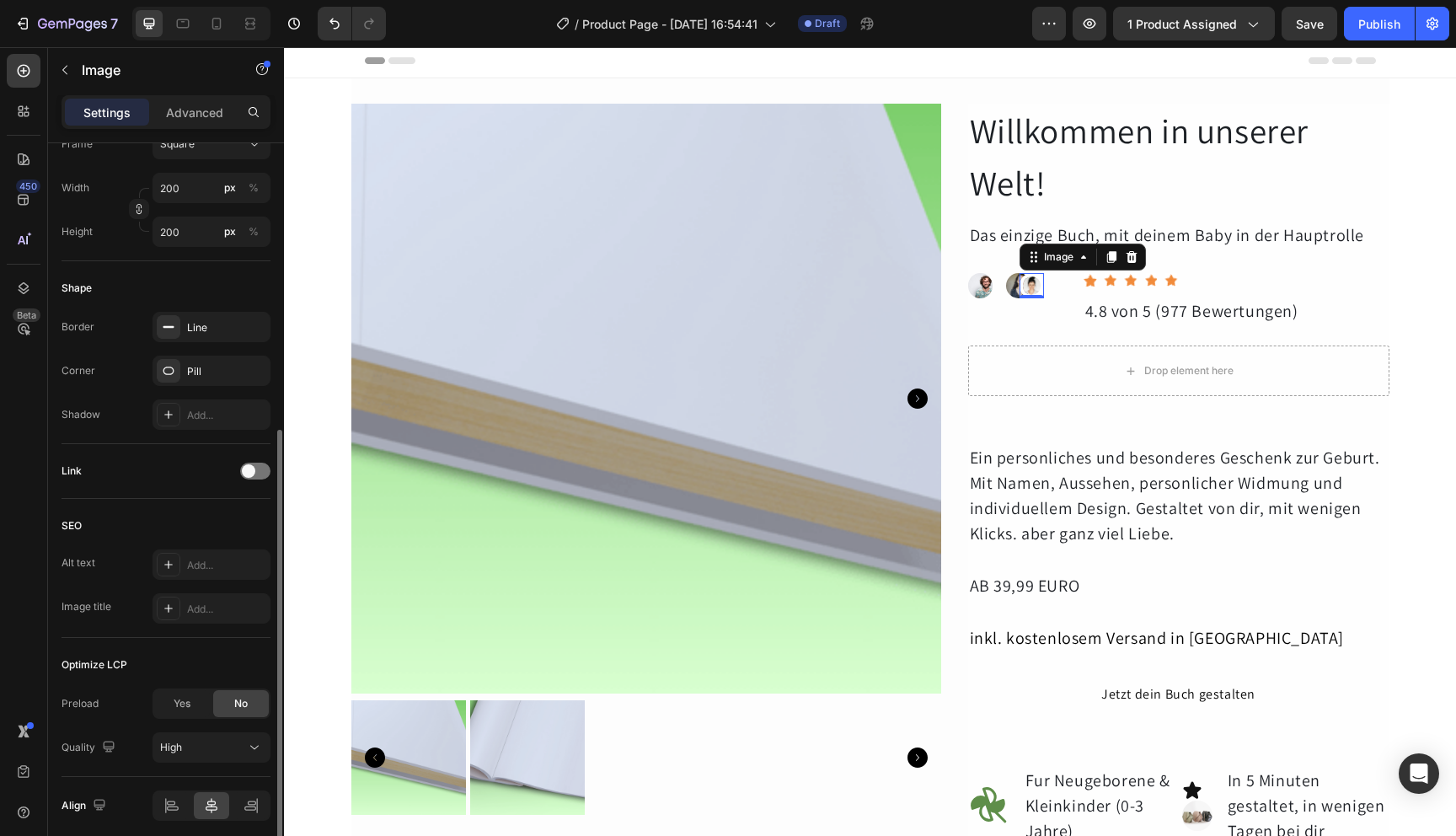
scroll to position [574, 0]
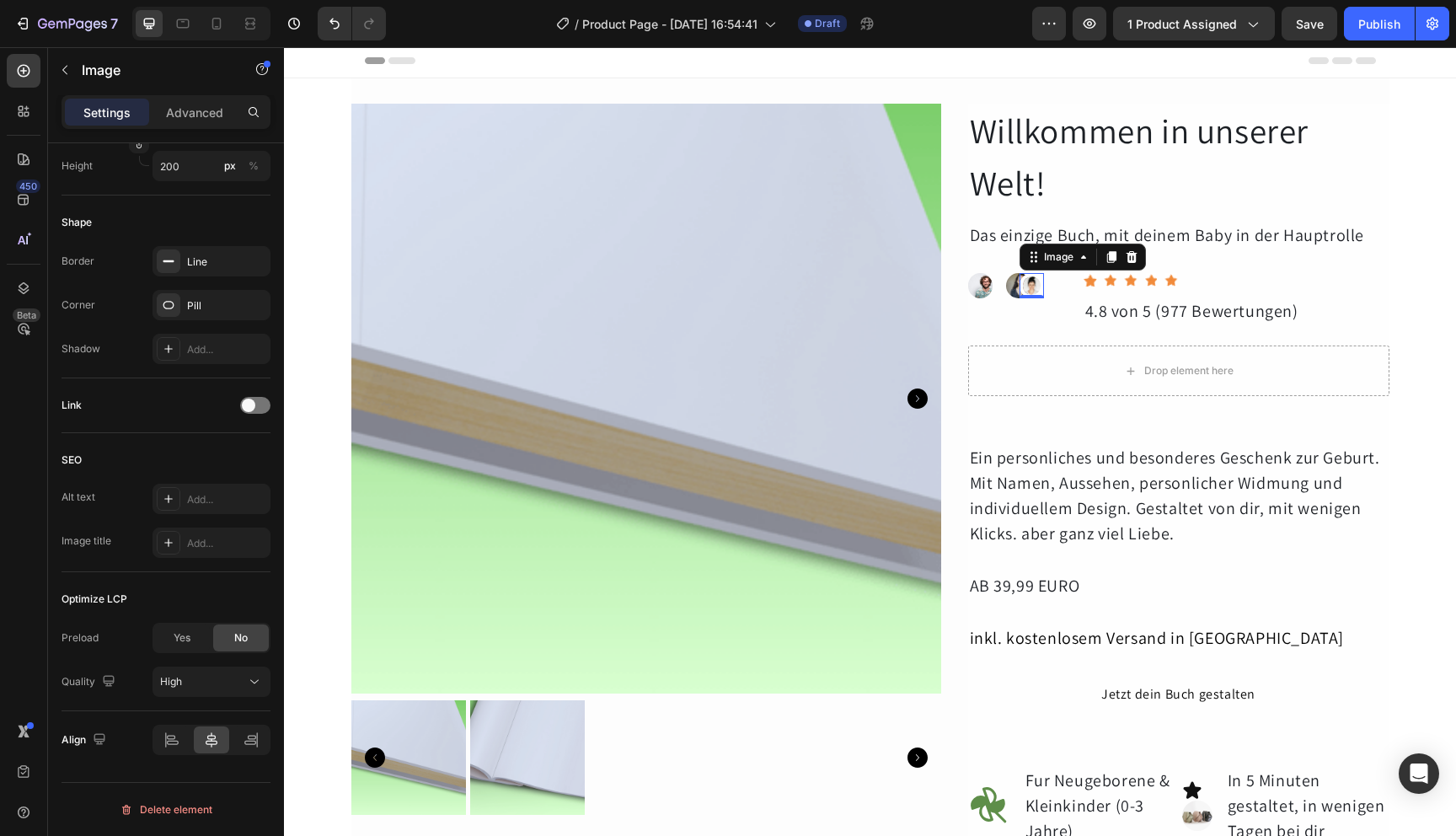
click at [1028, 286] on img at bounding box center [1032, 285] width 25 height 25
drag, startPoint x: 1033, startPoint y: 293, endPoint x: 1044, endPoint y: 307, distance: 17.8
click at [1044, 307] on div "Image Image Image 16 Row" at bounding box center [1019, 299] width 102 height 52
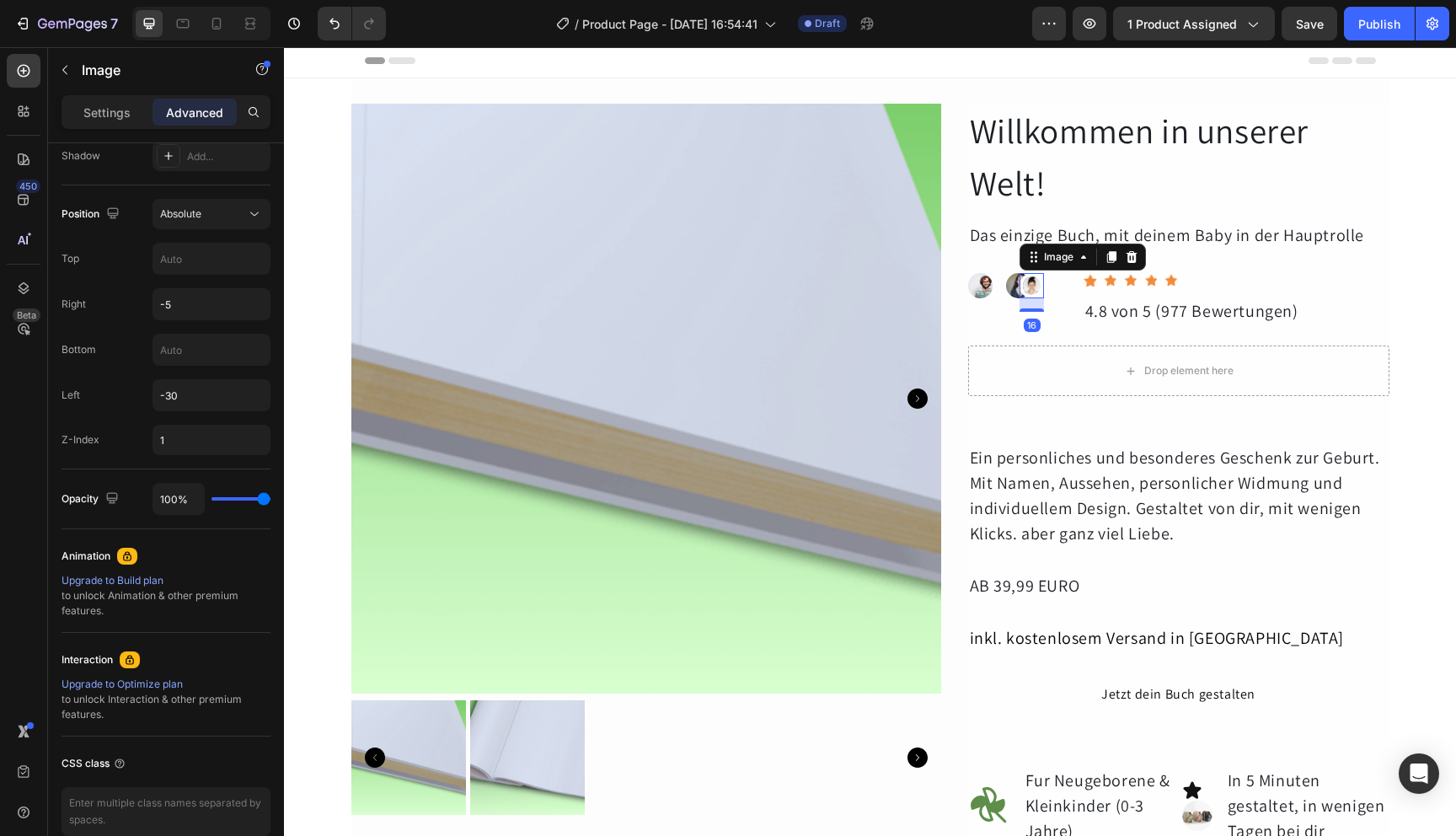
click at [1034, 291] on img at bounding box center [1032, 285] width 25 height 25
click at [1032, 291] on img at bounding box center [1032, 285] width 25 height 25
click at [1024, 288] on img at bounding box center [1032, 285] width 25 height 25
click at [216, 304] on input "-5" at bounding box center [212, 304] width 116 height 30
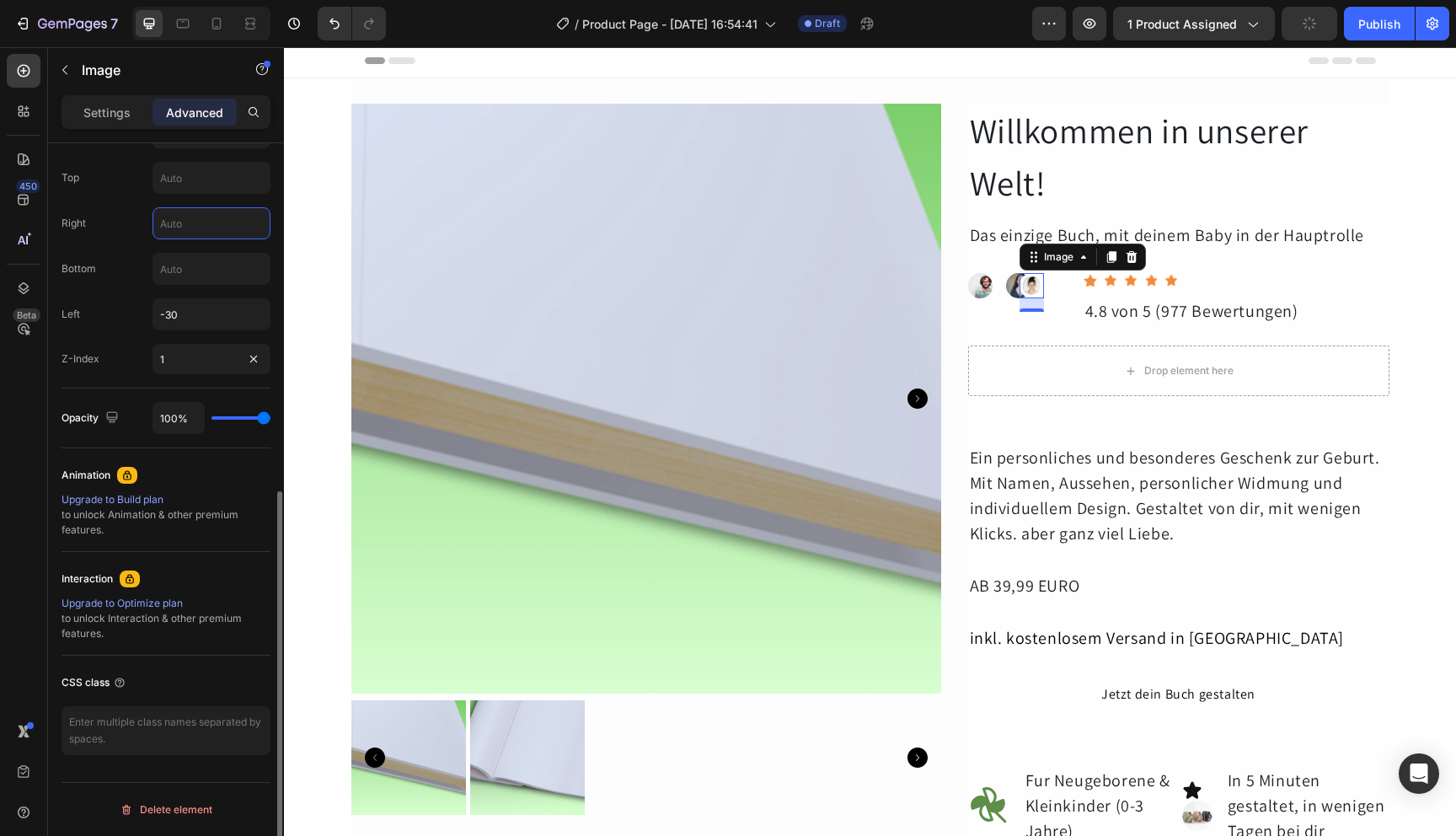
scroll to position [0, 0]
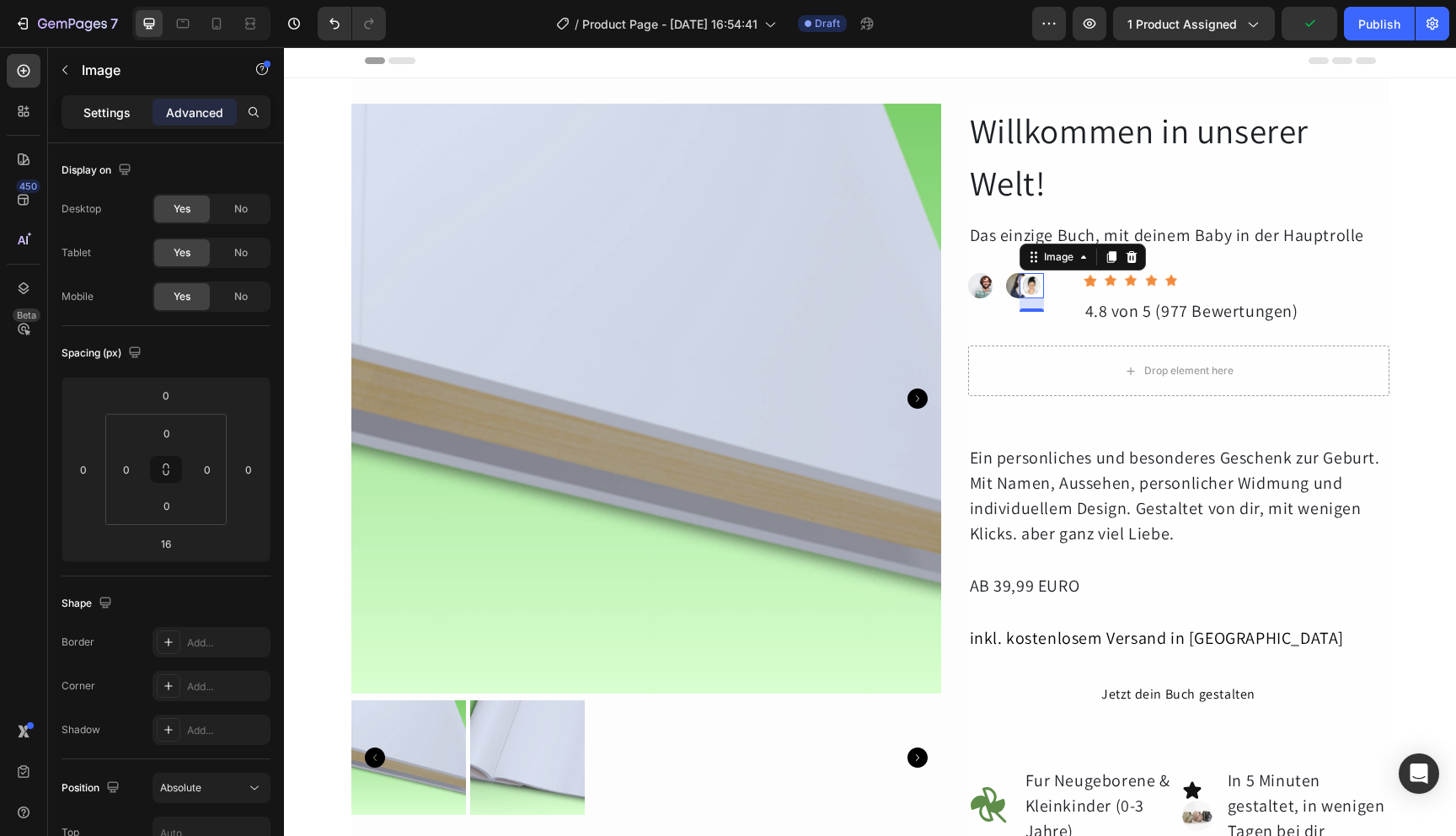
click at [124, 122] on div "Settings" at bounding box center [107, 112] width 84 height 27
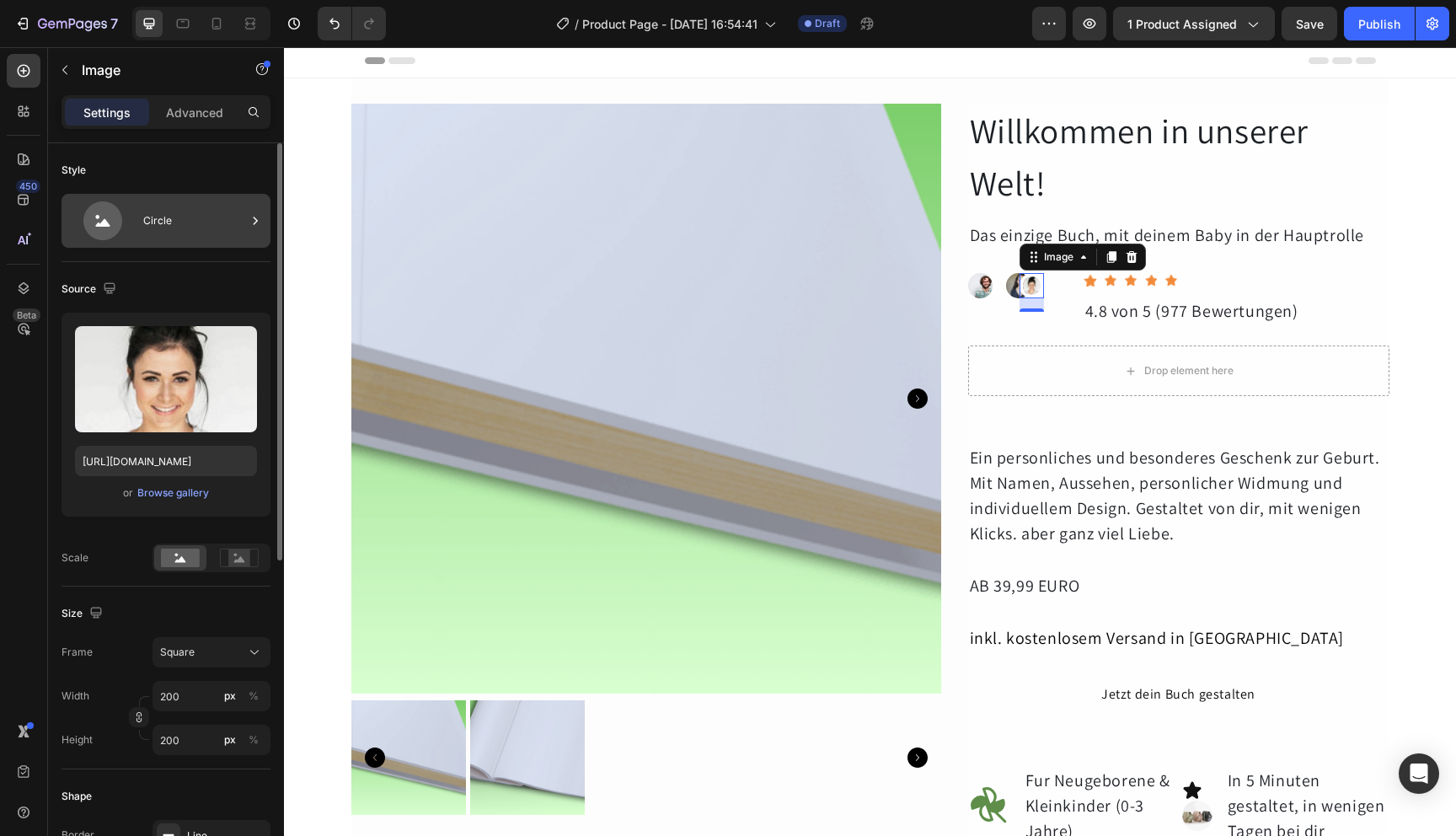
click at [177, 216] on div "Circle" at bounding box center [194, 220] width 103 height 38
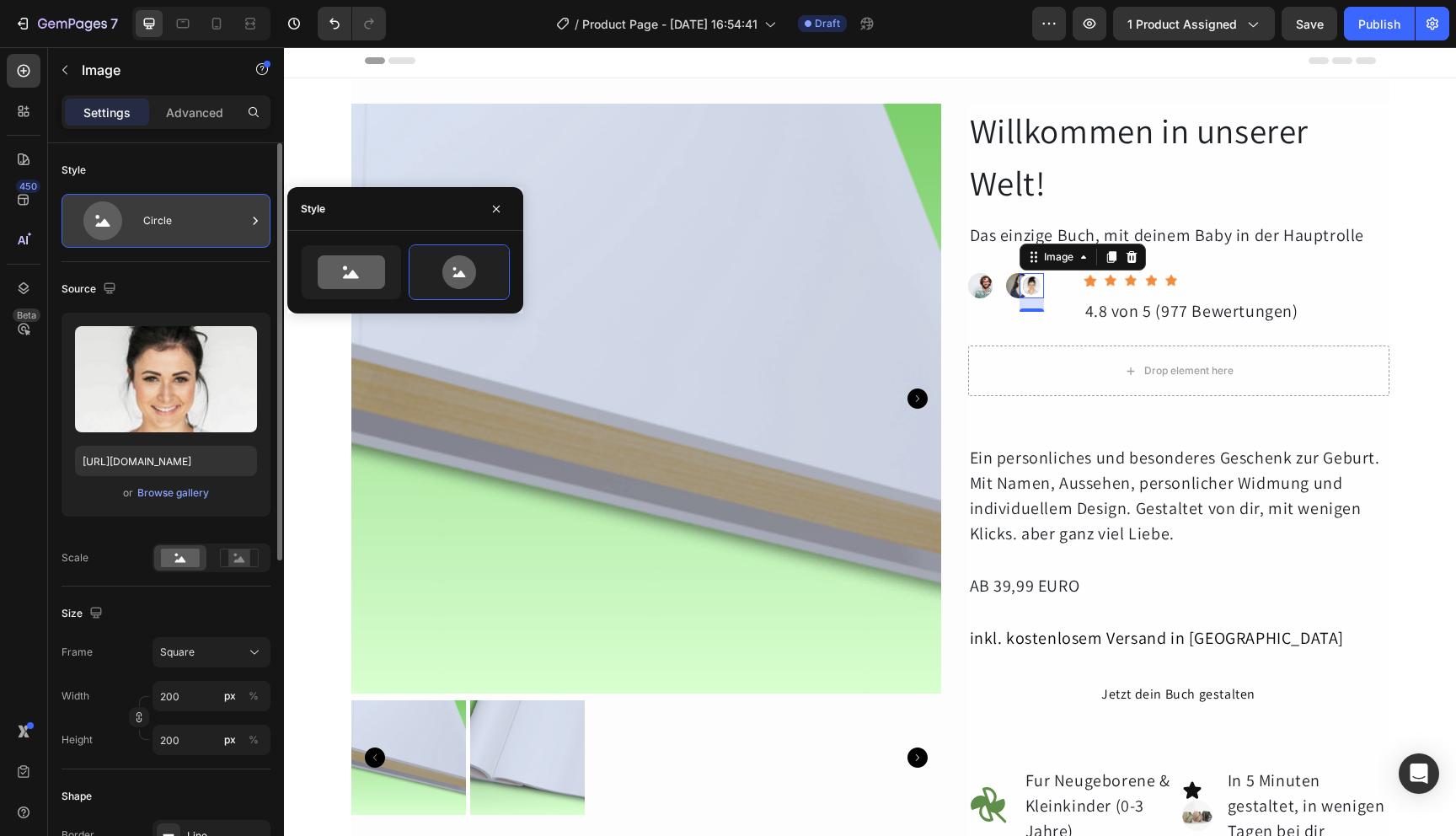
click at [177, 216] on div "Circle" at bounding box center [194, 220] width 103 height 38
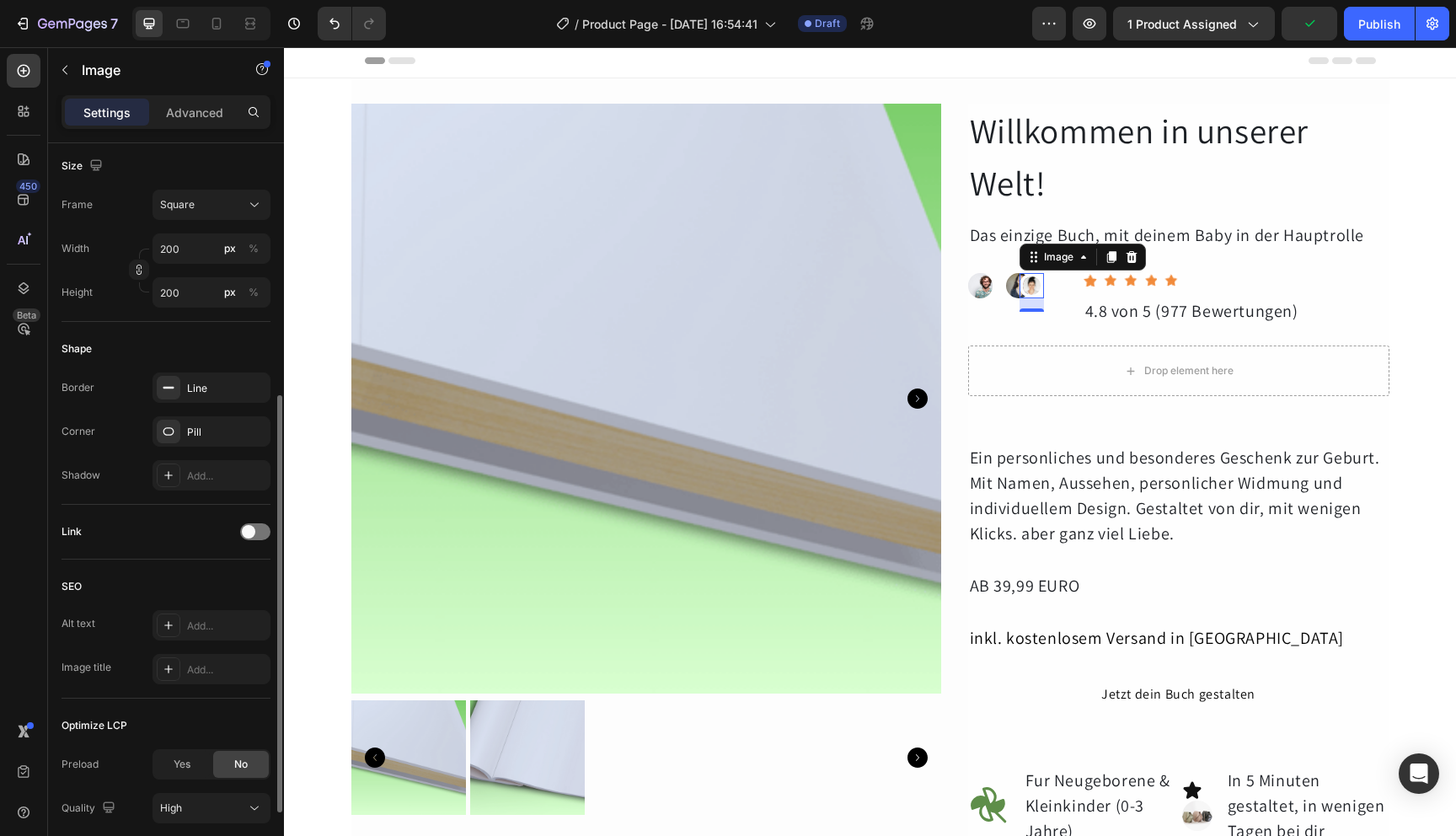
scroll to position [574, 0]
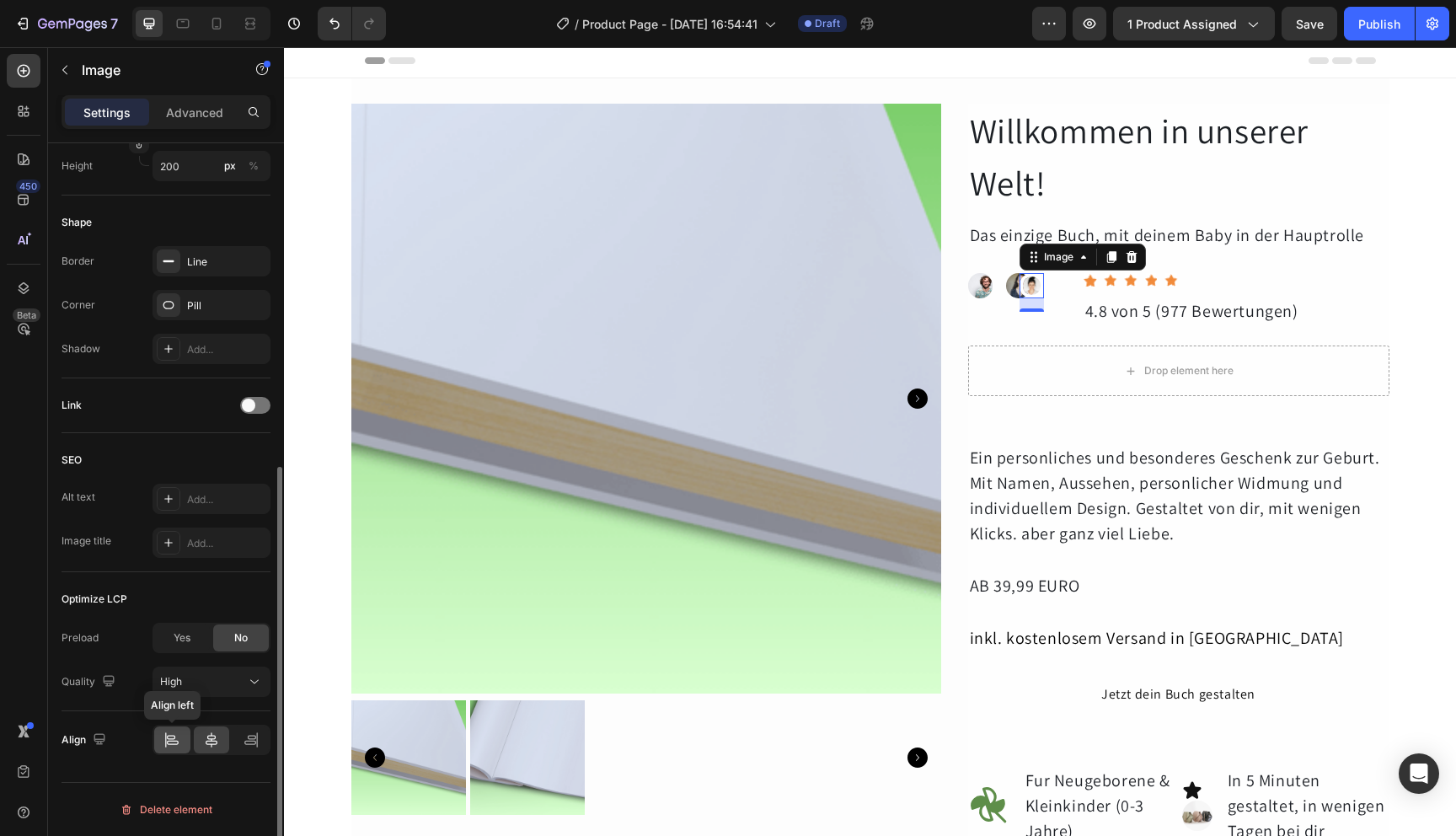
click at [173, 739] on icon at bounding box center [172, 739] width 17 height 17
click at [258, 748] on div at bounding box center [250, 740] width 37 height 27
click at [215, 748] on div at bounding box center [212, 740] width 37 height 27
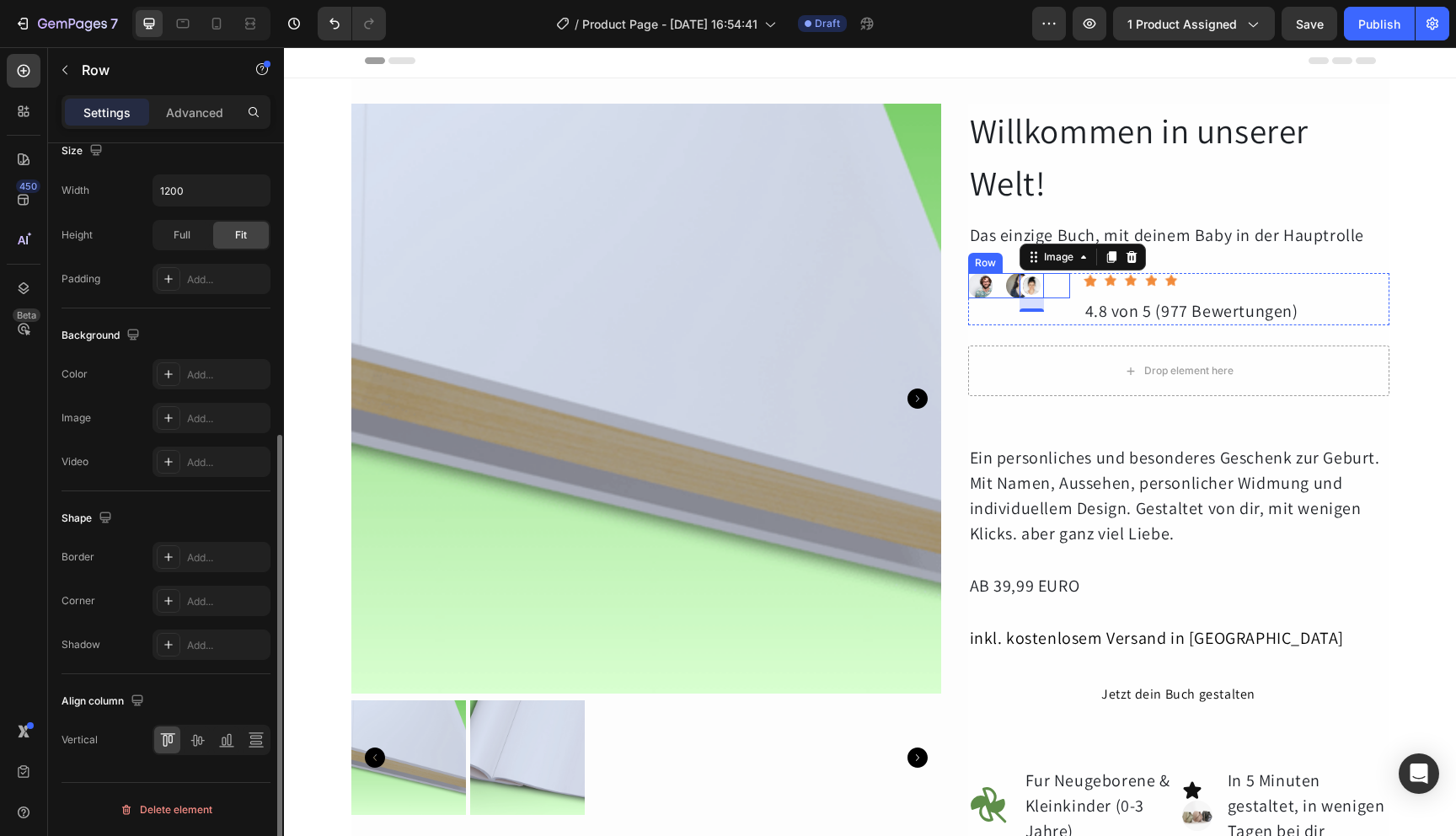
click at [1054, 291] on div "Image 16" at bounding box center [1057, 285] width 25 height 25
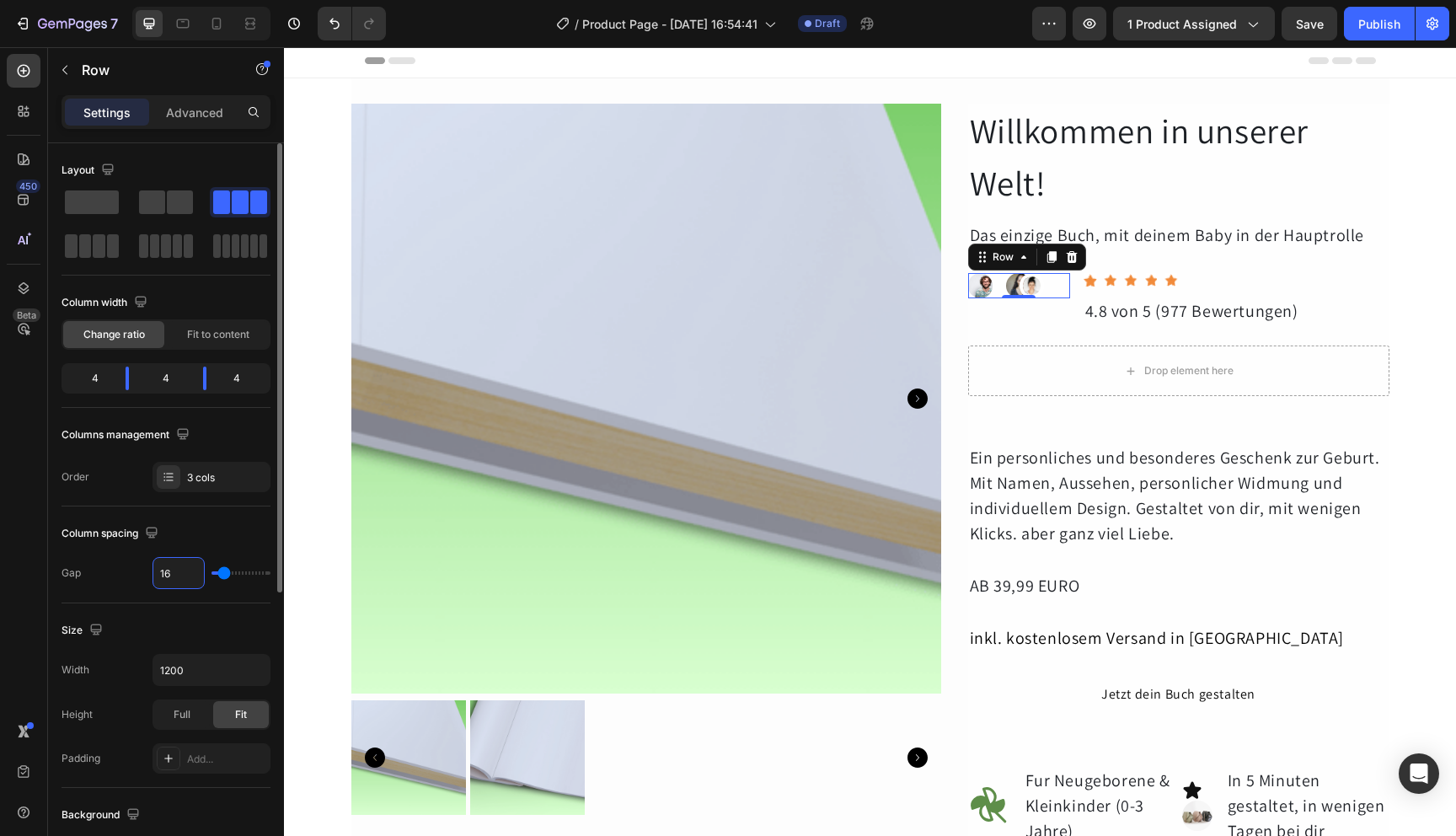
click at [188, 573] on input "16" at bounding box center [179, 573] width 51 height 30
type input "0"
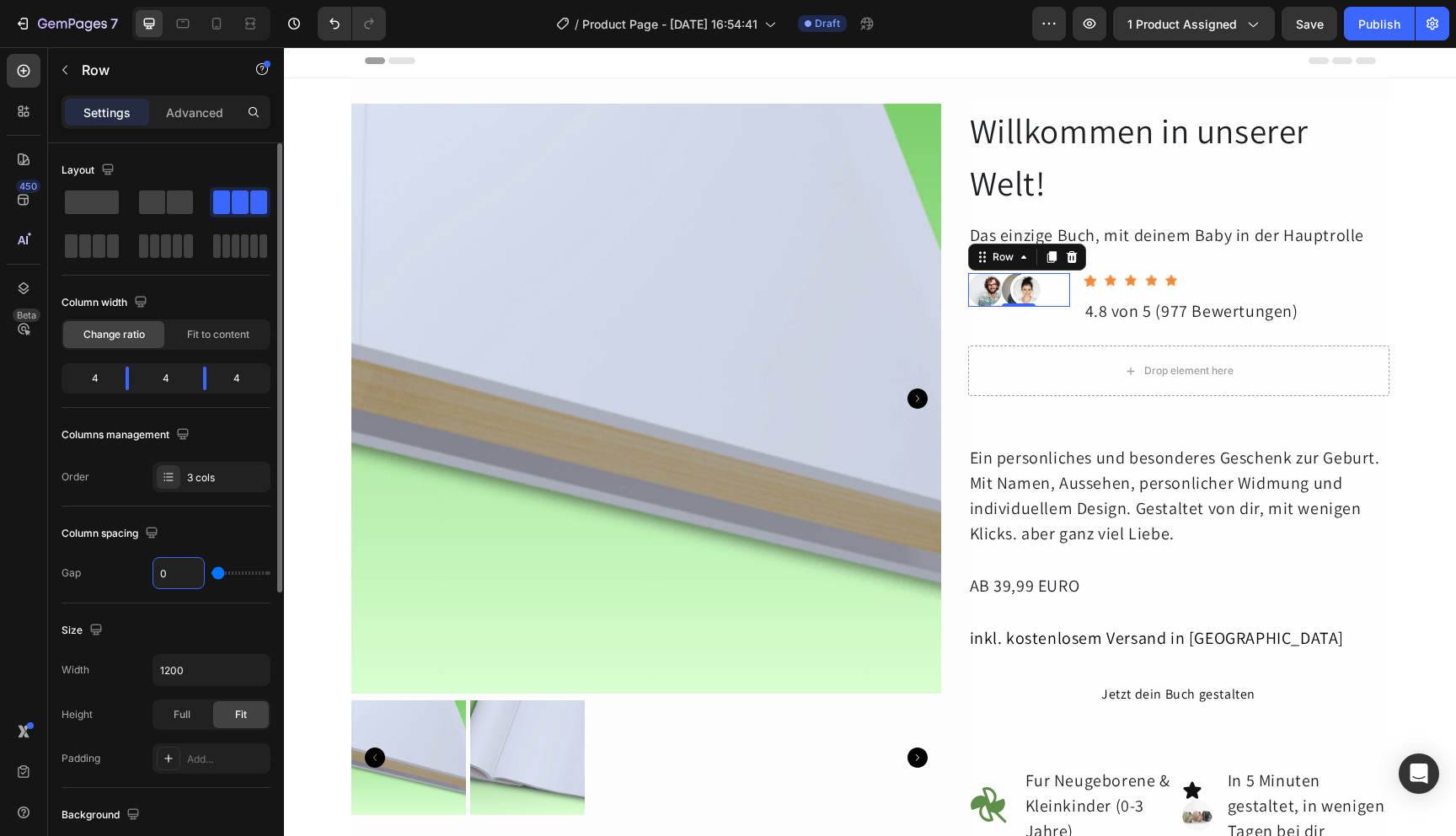
click at [134, 639] on div "Size" at bounding box center [166, 630] width 209 height 27
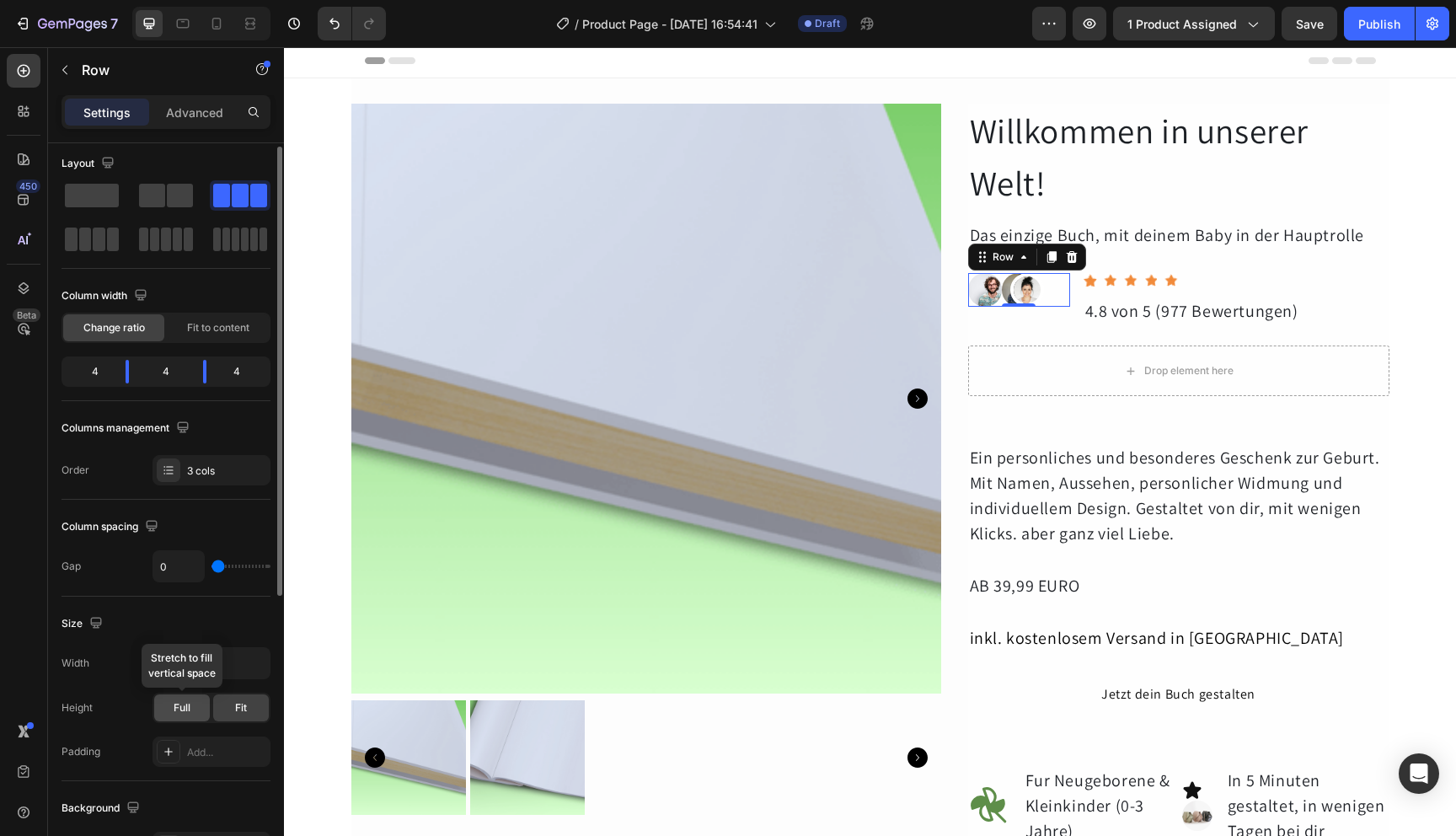
click at [190, 702] on div "Full" at bounding box center [182, 708] width 55 height 27
click at [156, 617] on div "Size" at bounding box center [166, 624] width 209 height 27
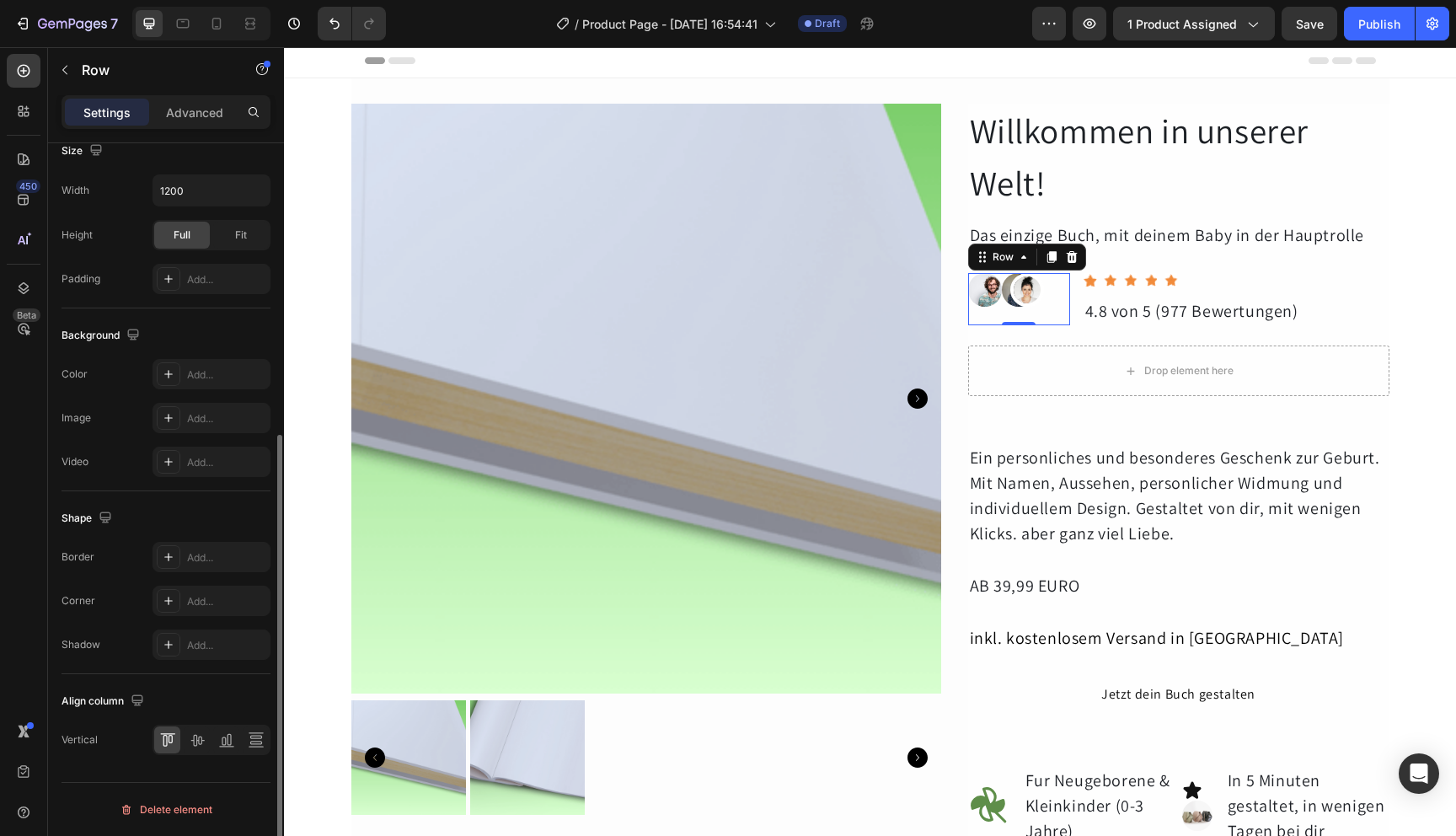
scroll to position [0, 0]
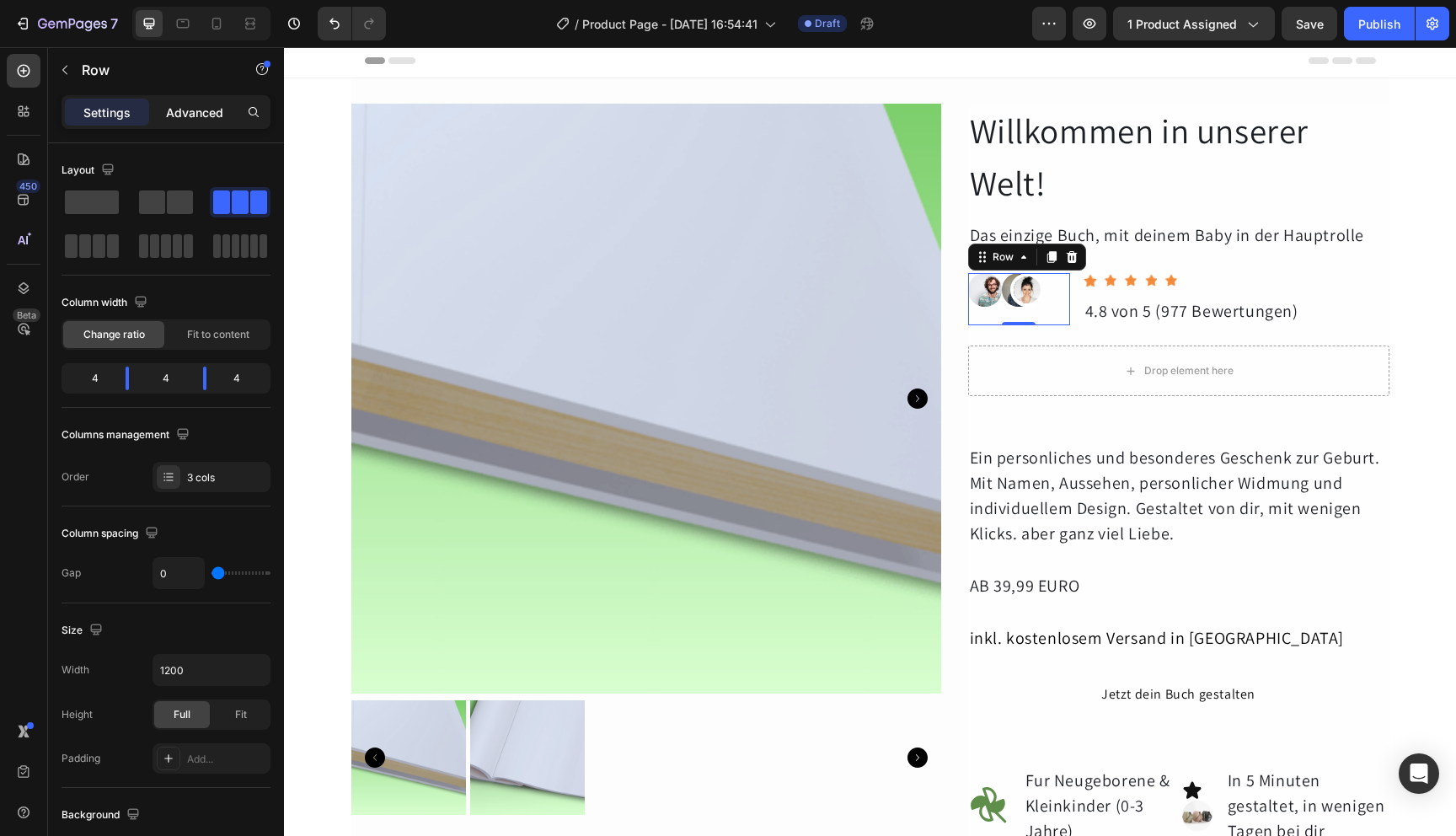
click at [200, 111] on p "Advanced" at bounding box center [195, 113] width 57 height 18
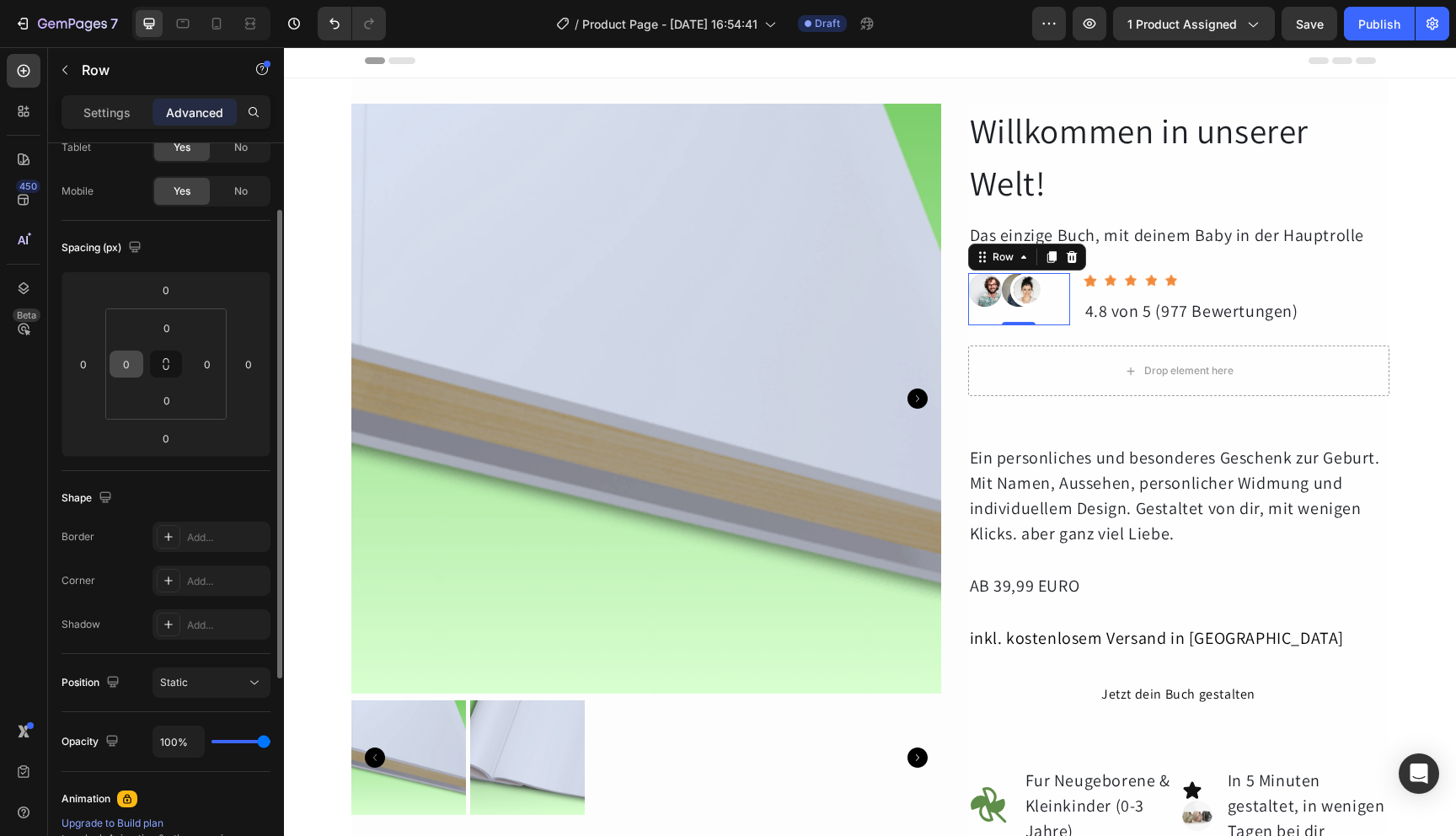
scroll to position [141, 0]
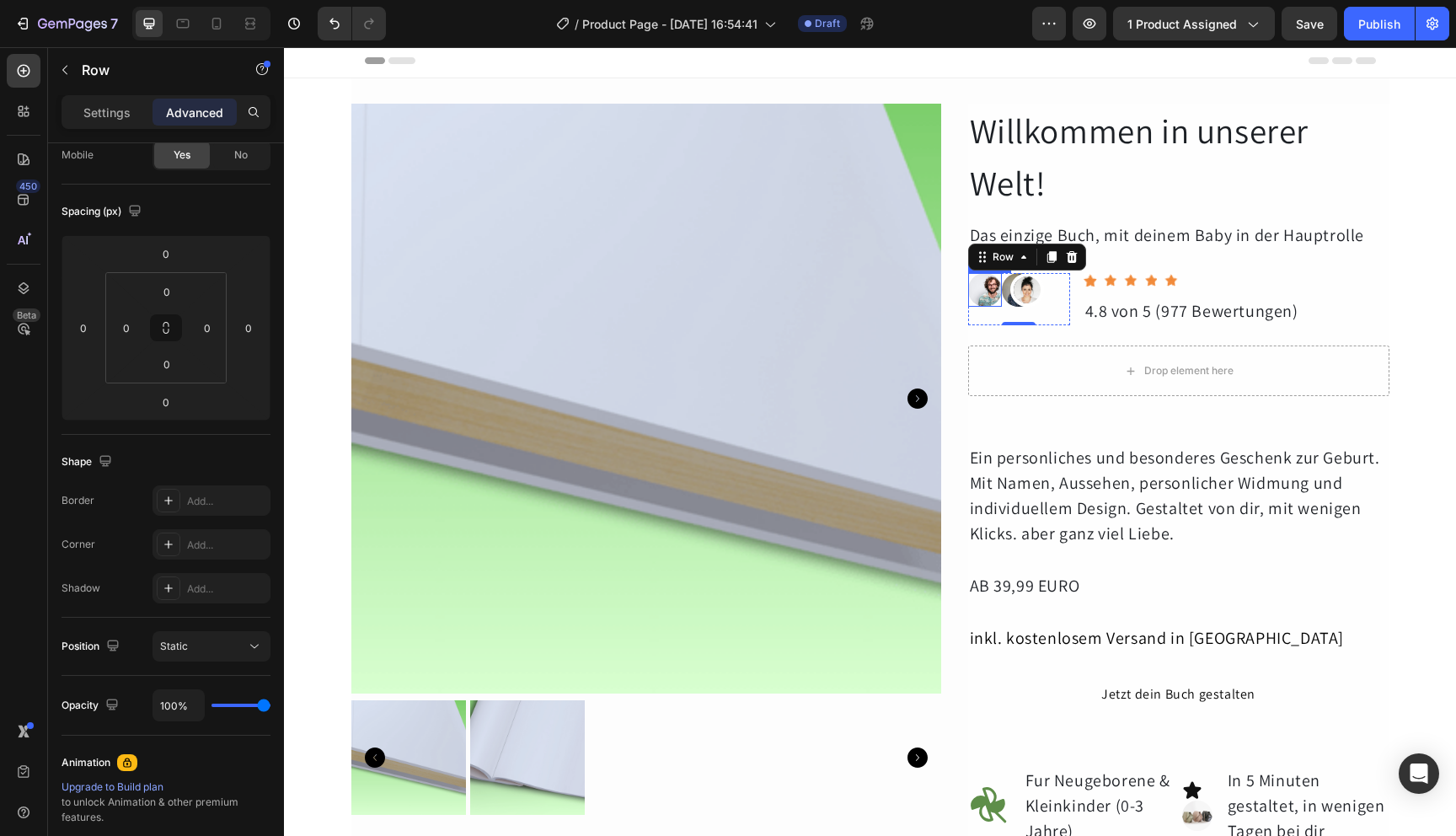
click at [981, 298] on img at bounding box center [985, 290] width 34 height 34
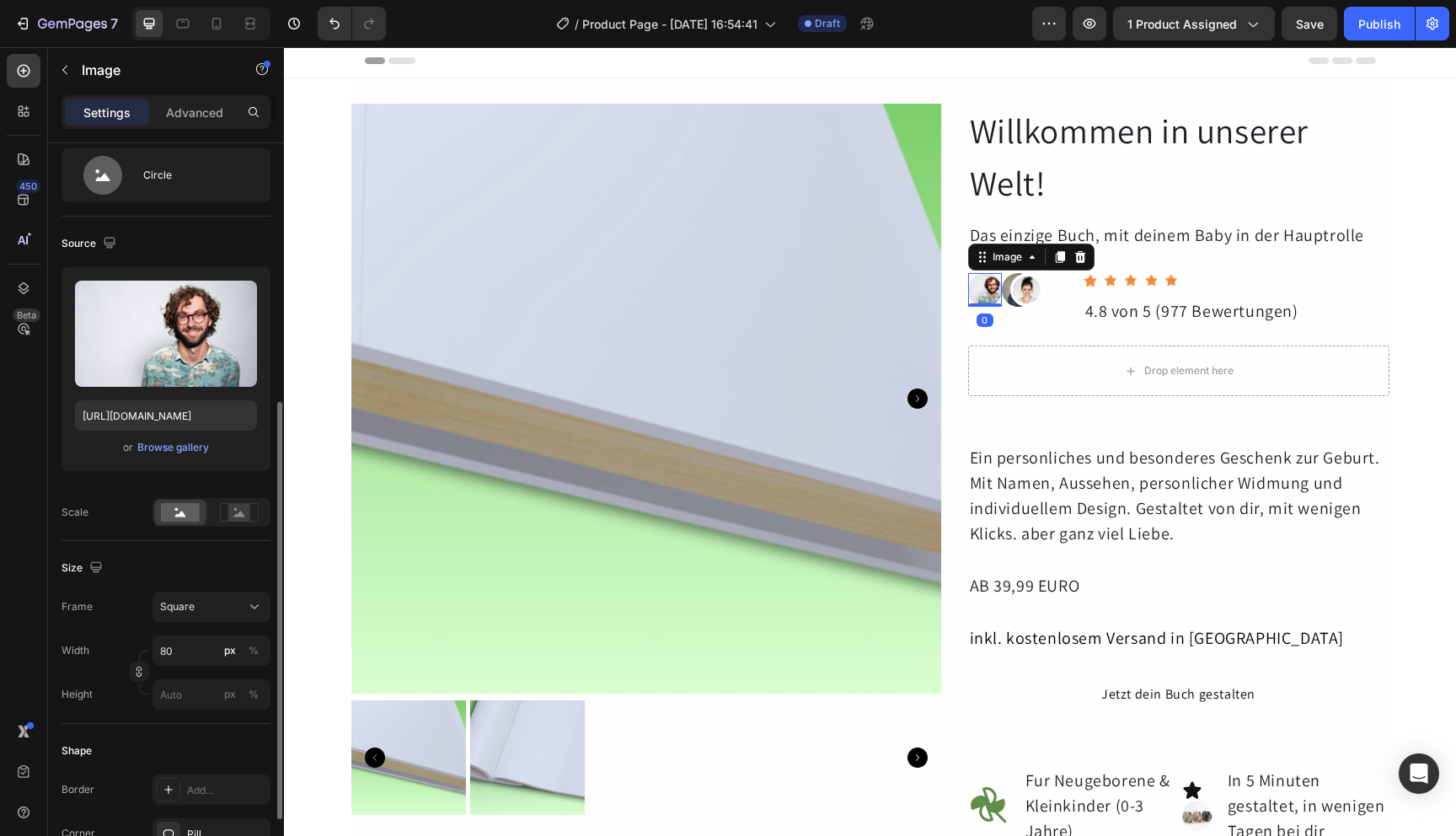
scroll to position [195, 0]
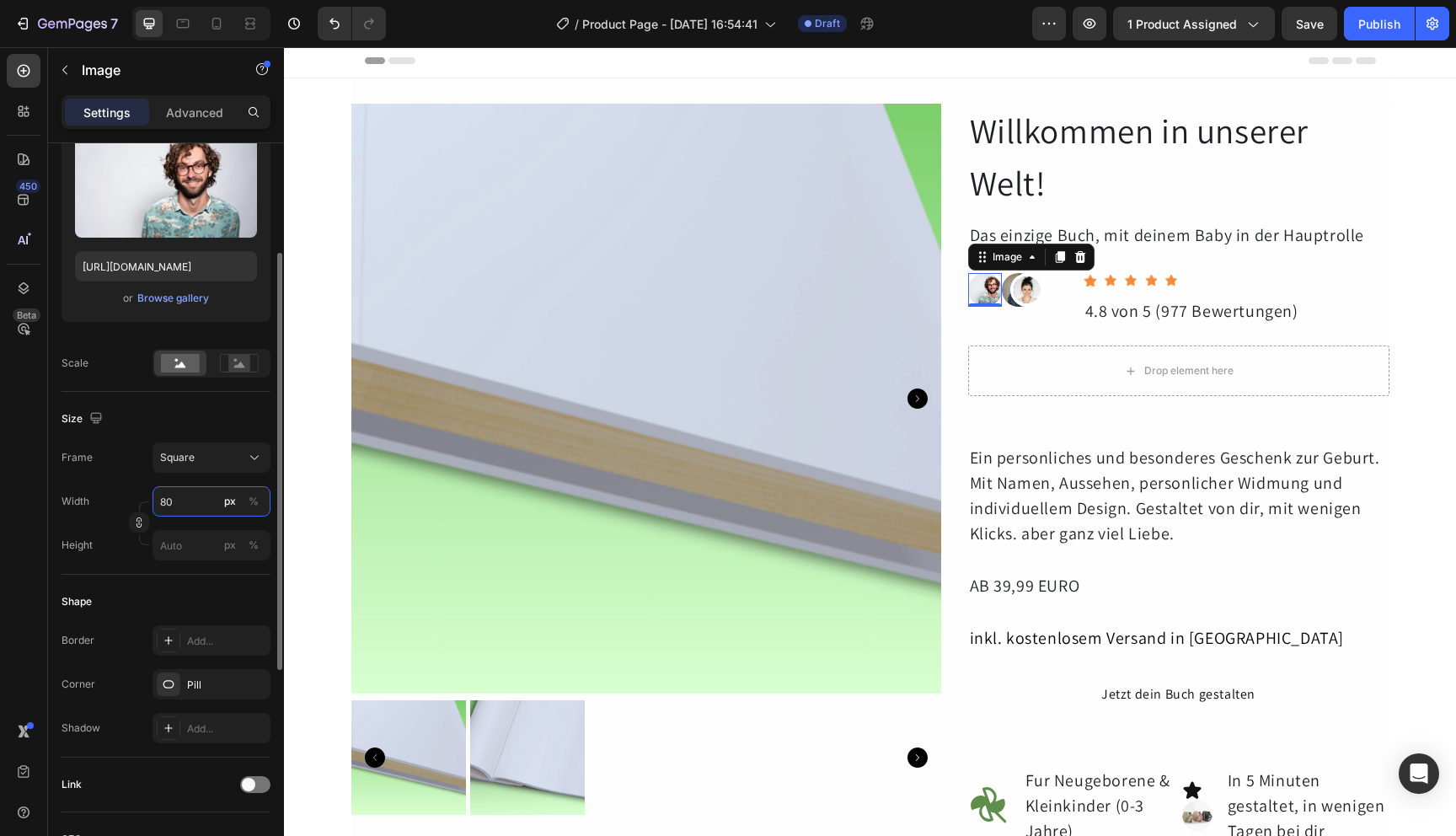
click at [185, 507] on input "80" at bounding box center [212, 502] width 118 height 30
type input "1"
type input "12"
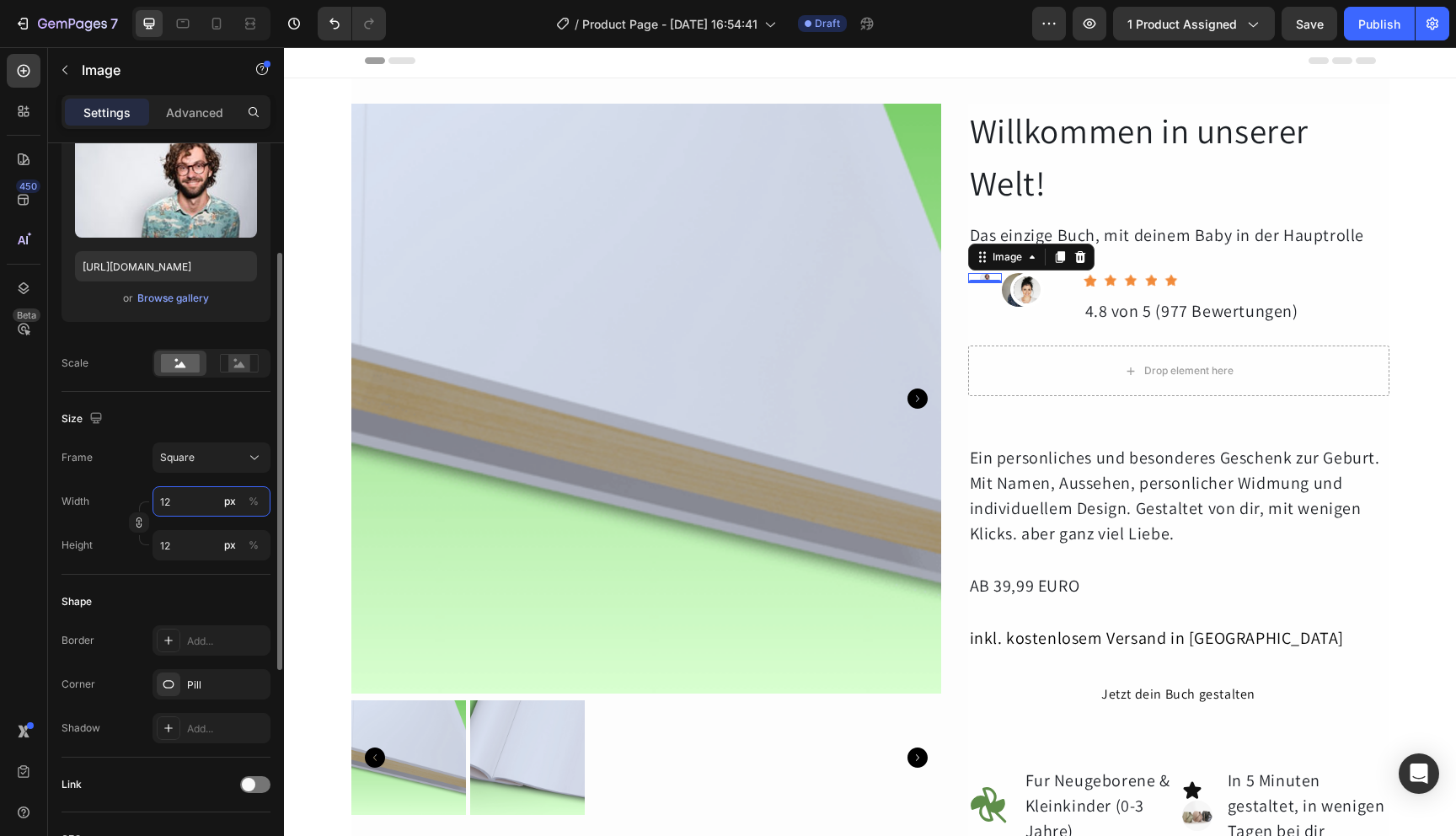
type input "120"
type input "12"
type input "1"
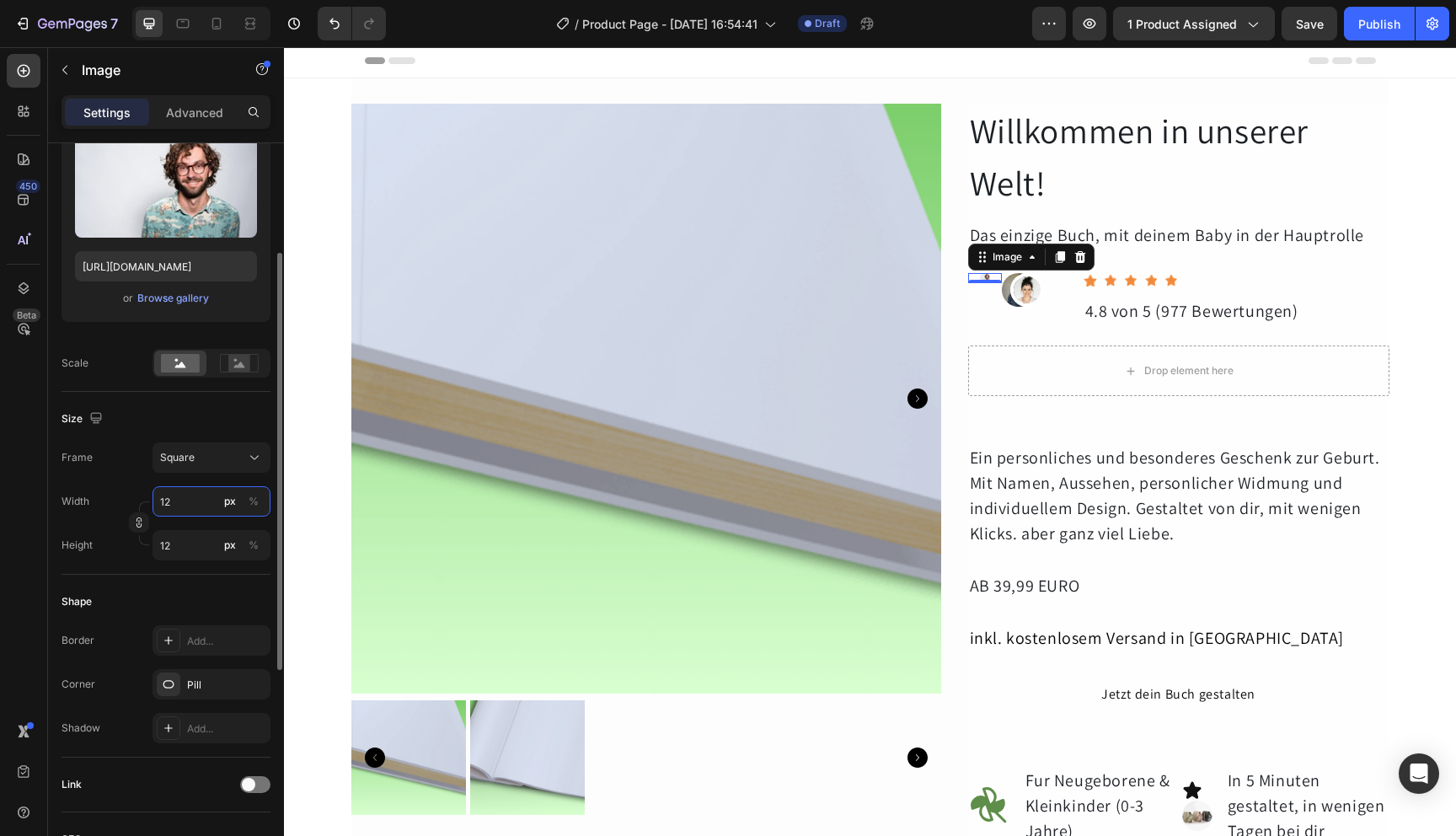
type input "1"
type input "18"
type input "180"
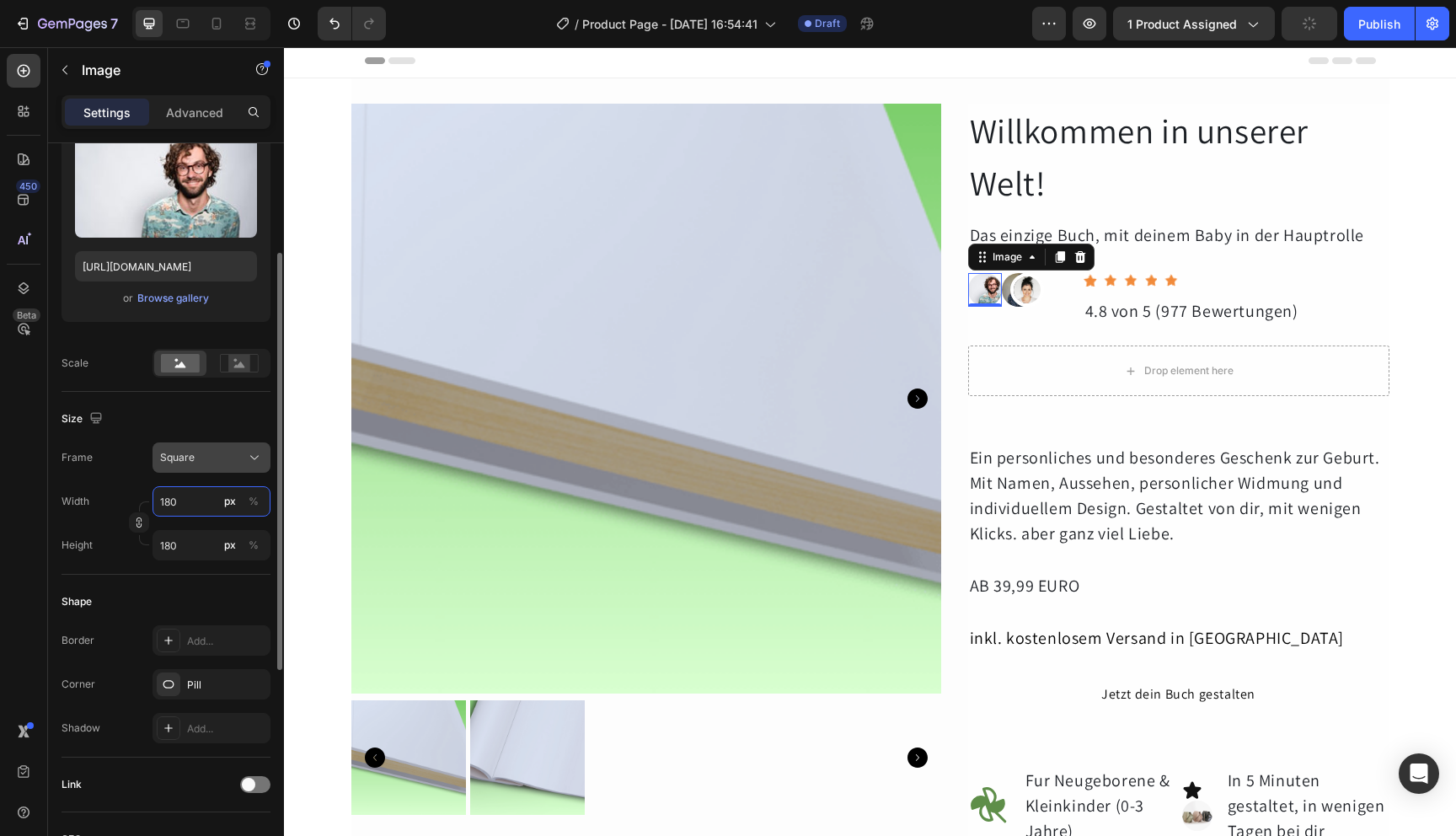
type input "180"
click at [251, 452] on icon at bounding box center [254, 458] width 17 height 17
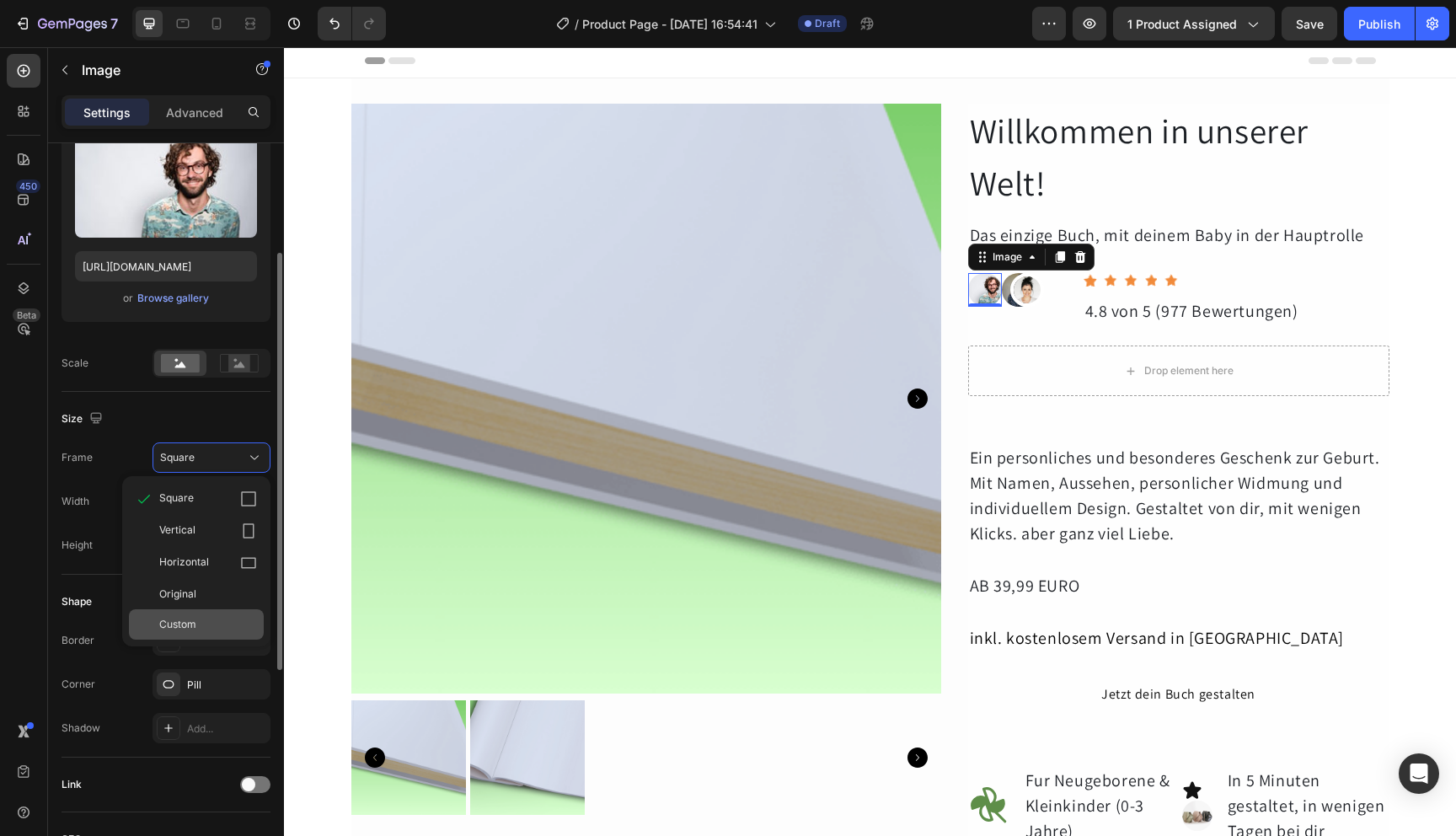
click at [209, 629] on div "Custom" at bounding box center [207, 624] width 97 height 15
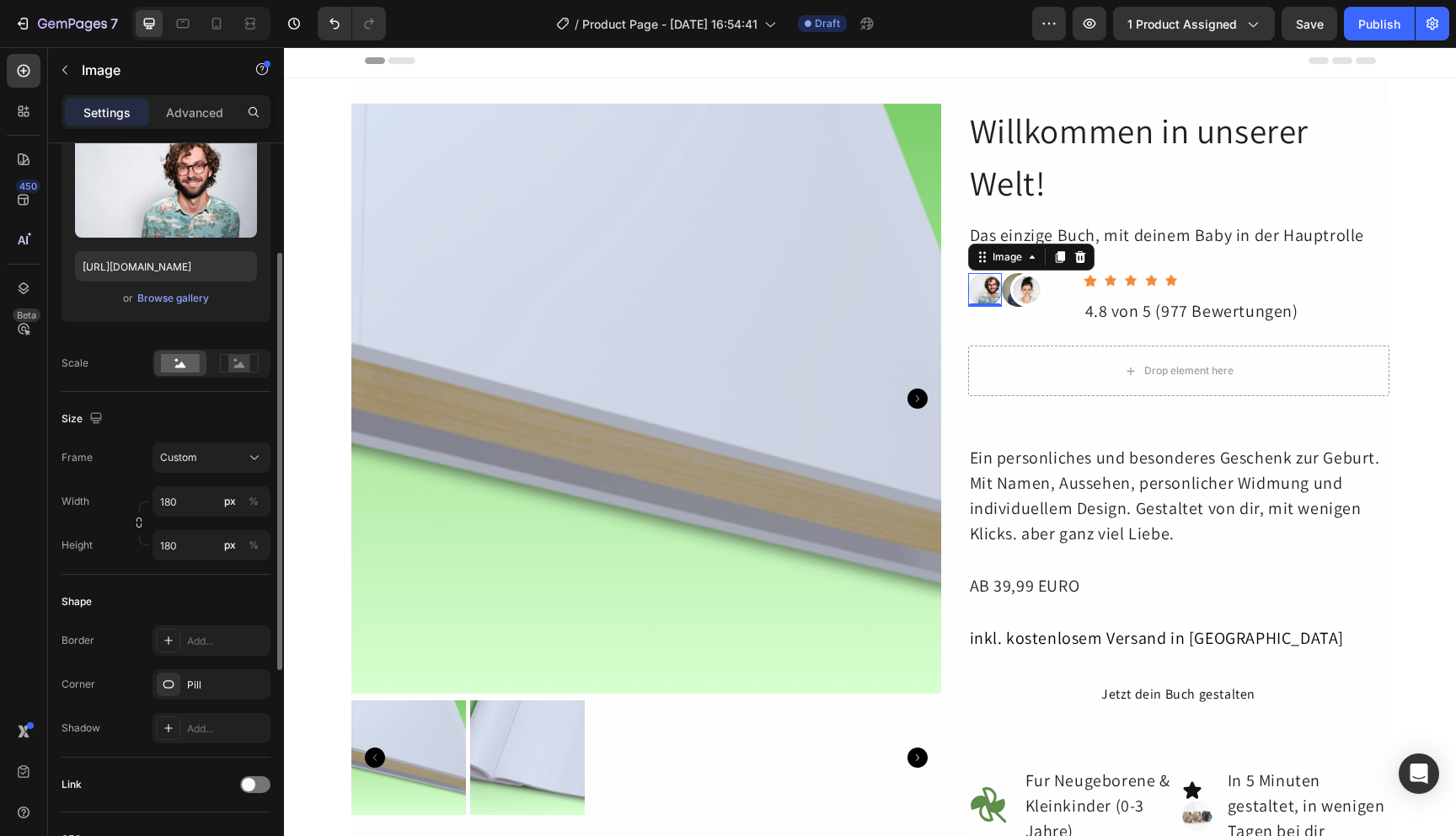
click at [122, 496] on div "Width 180 px %" at bounding box center [166, 502] width 209 height 30
click at [140, 525] on icon "button" at bounding box center [139, 526] width 5 height 4
click at [140, 525] on icon "button" at bounding box center [139, 523] width 1 height 5
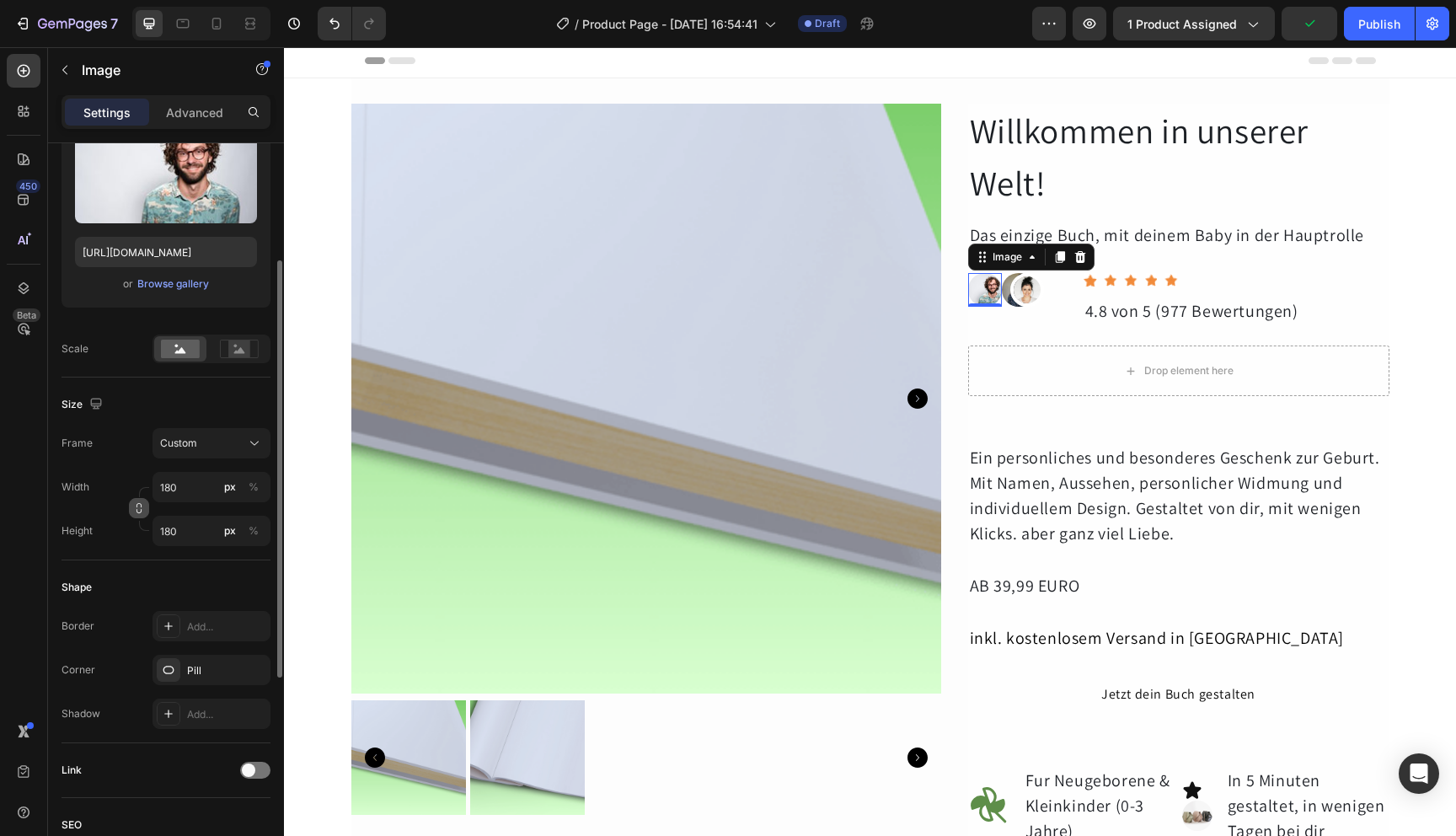
scroll to position [169, 0]
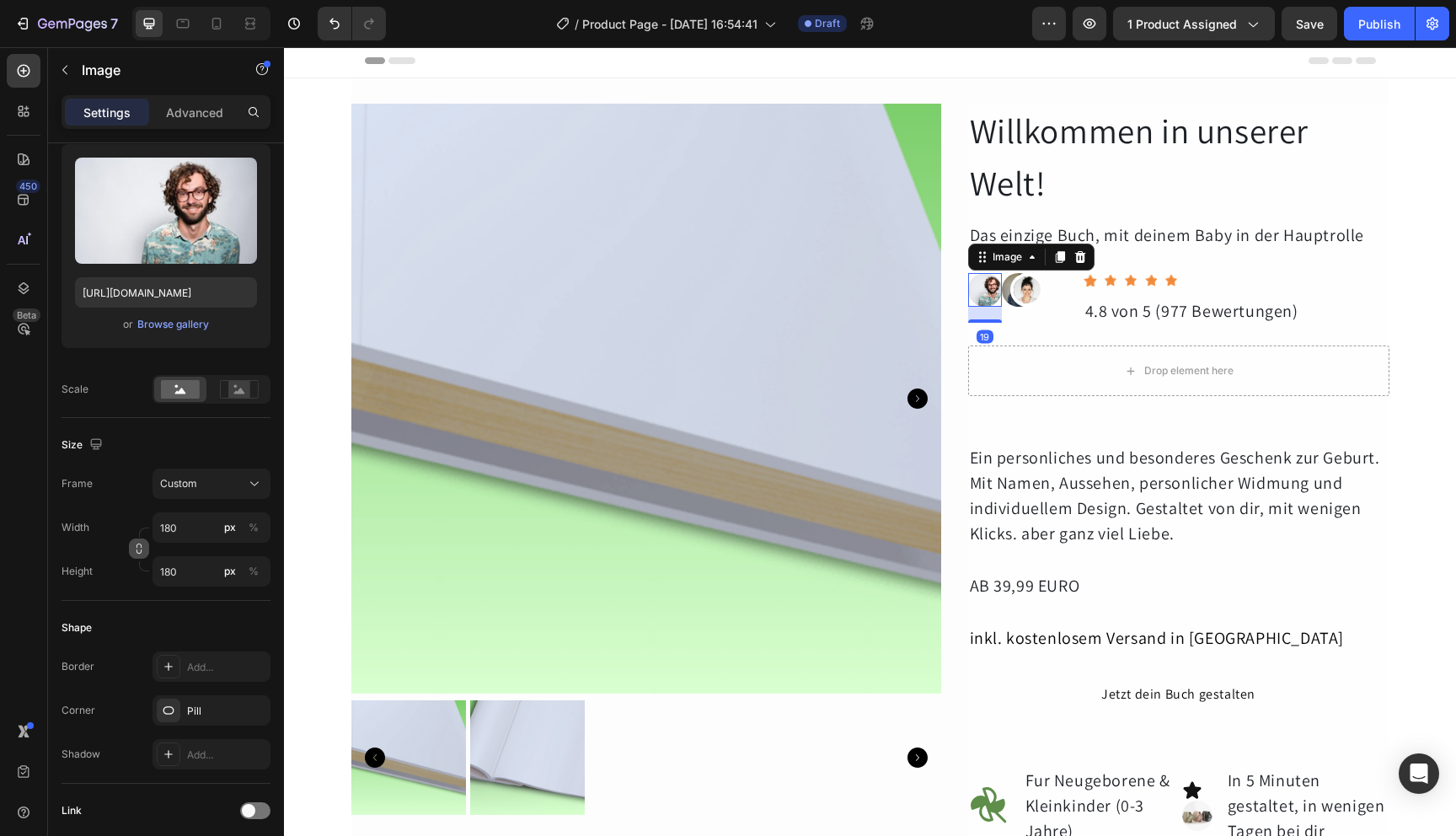
drag, startPoint x: 993, startPoint y: 305, endPoint x: 999, endPoint y: 321, distance: 17.1
click at [999, 321] on div "Image 19 Image Image Row" at bounding box center [1019, 299] width 102 height 52
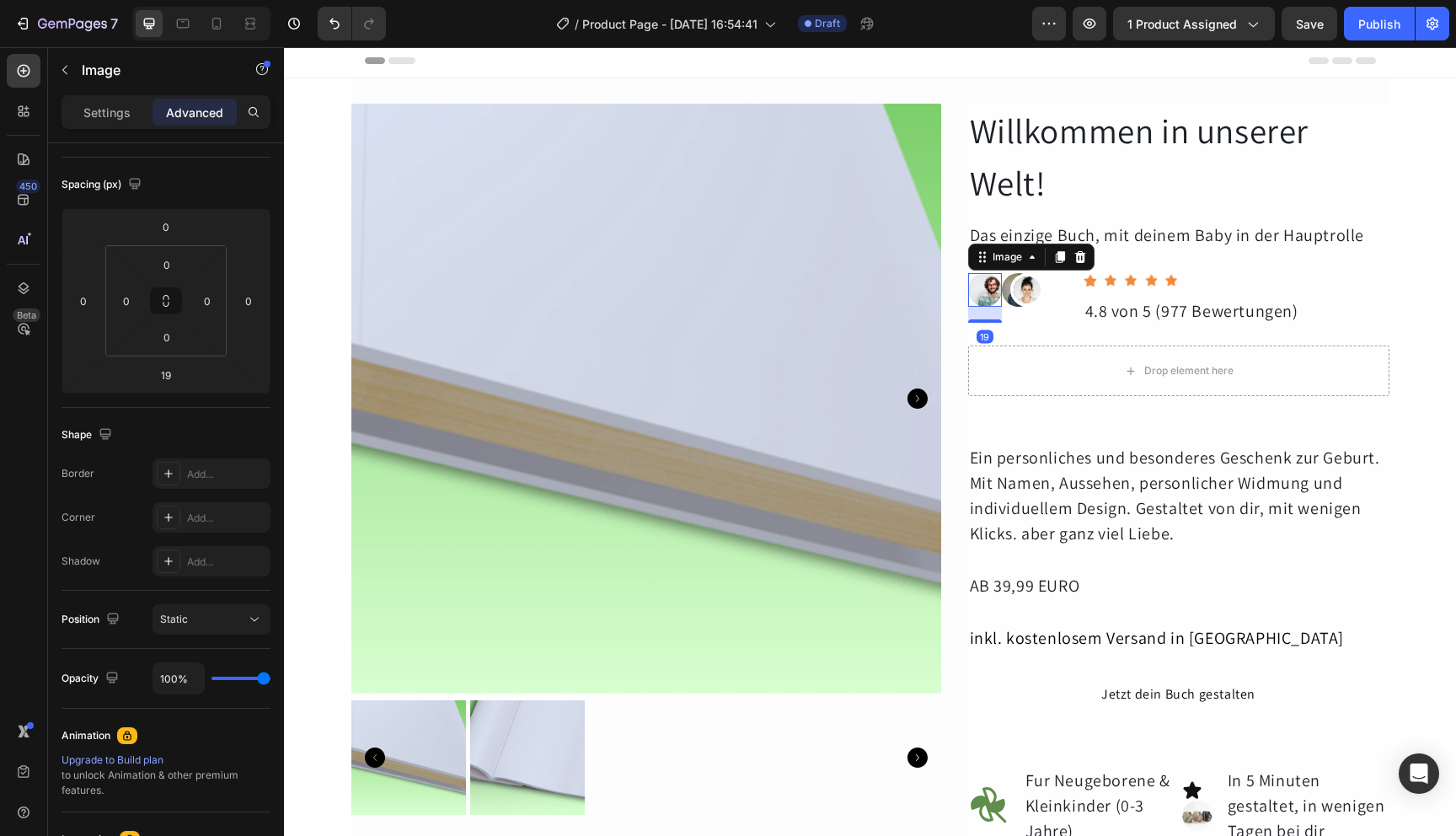
click at [990, 303] on div at bounding box center [985, 290] width 34 height 34
click at [974, 303] on img at bounding box center [985, 290] width 34 height 34
click at [1002, 293] on img at bounding box center [1019, 290] width 34 height 34
click at [1021, 293] on img at bounding box center [1028, 290] width 34 height 34
click at [979, 295] on img at bounding box center [985, 290] width 34 height 34
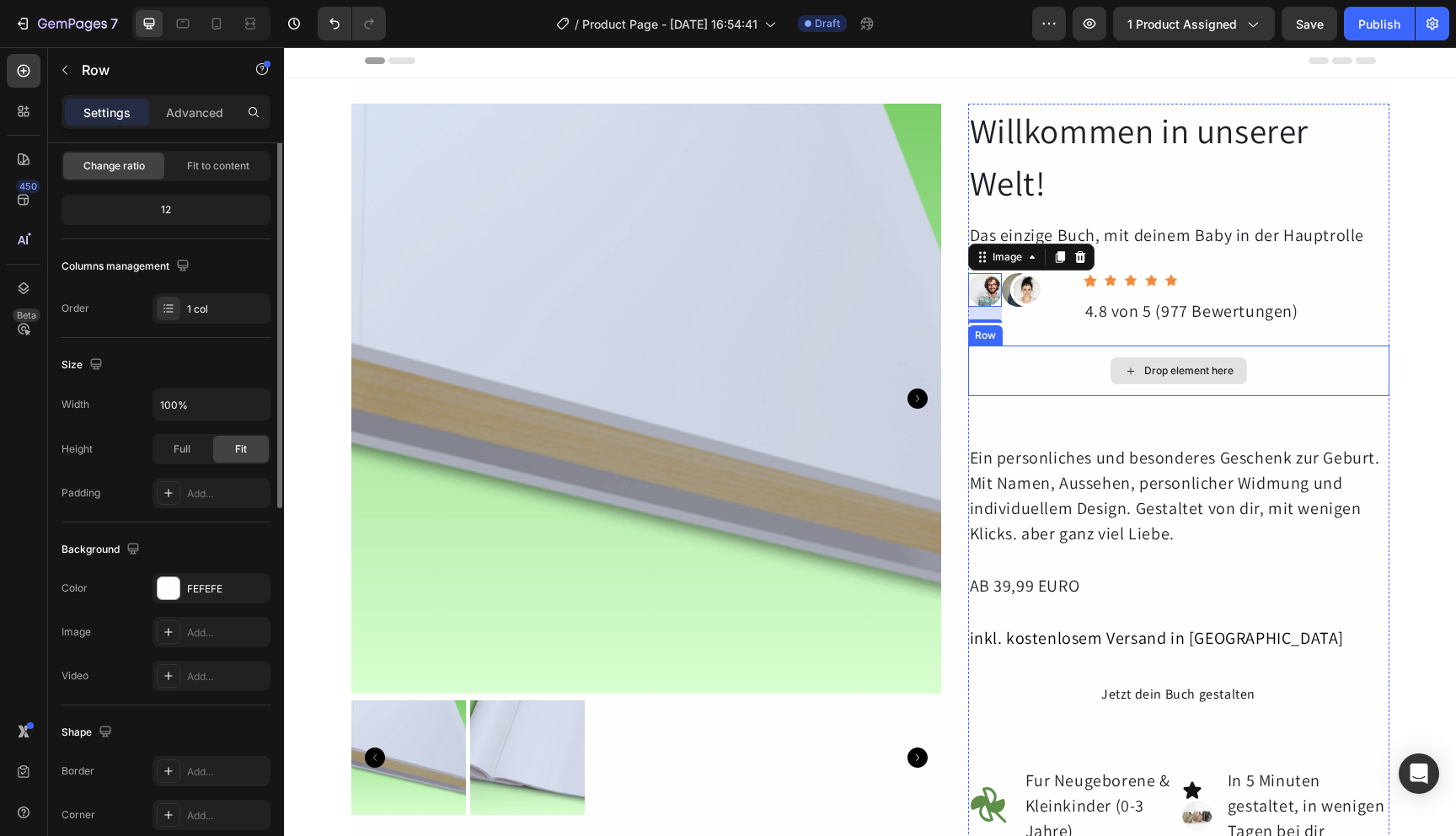
click at [1020, 373] on div "Drop element here" at bounding box center [1178, 371] width 421 height 51
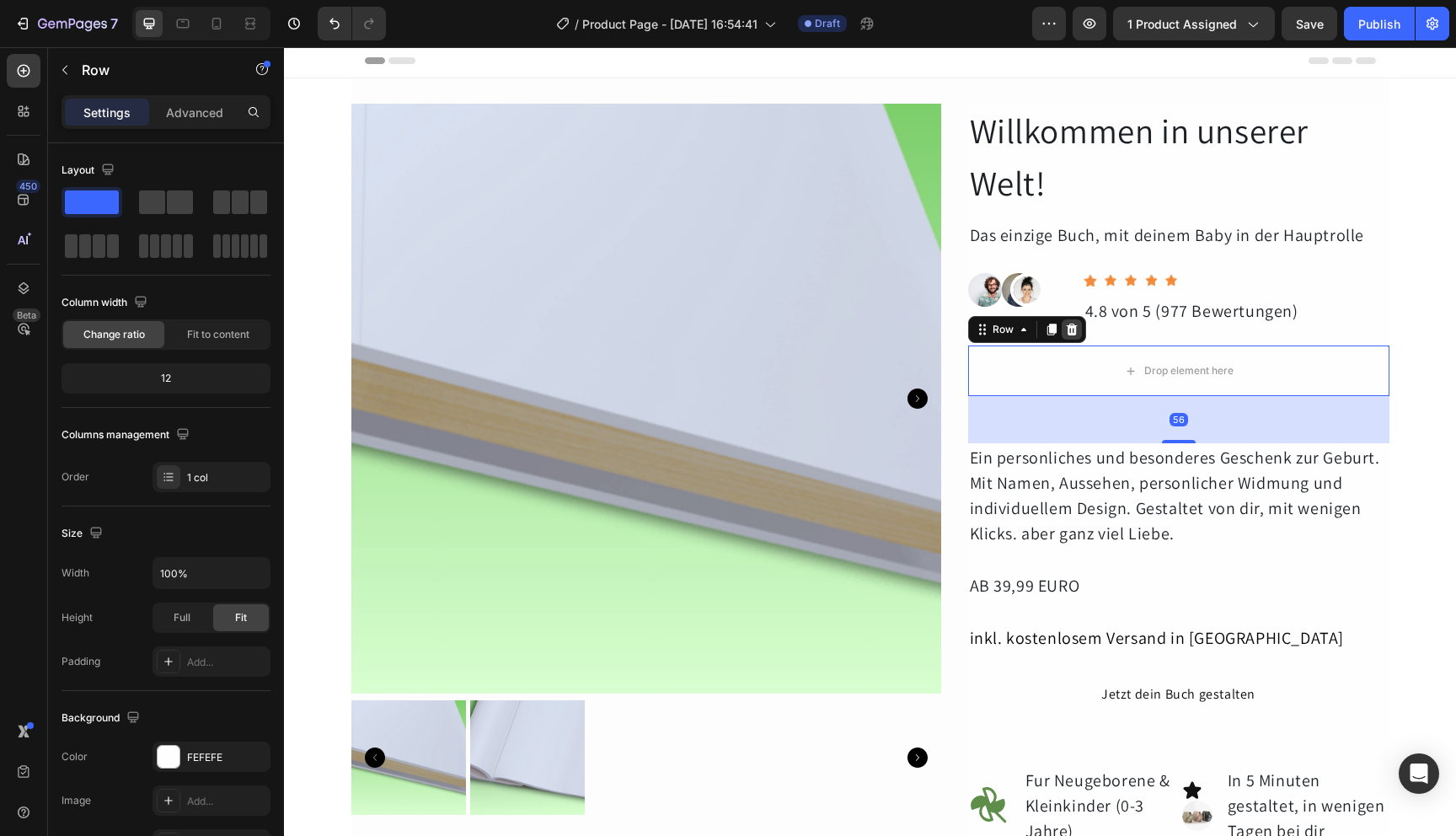
click at [1066, 325] on icon at bounding box center [1072, 329] width 11 height 12
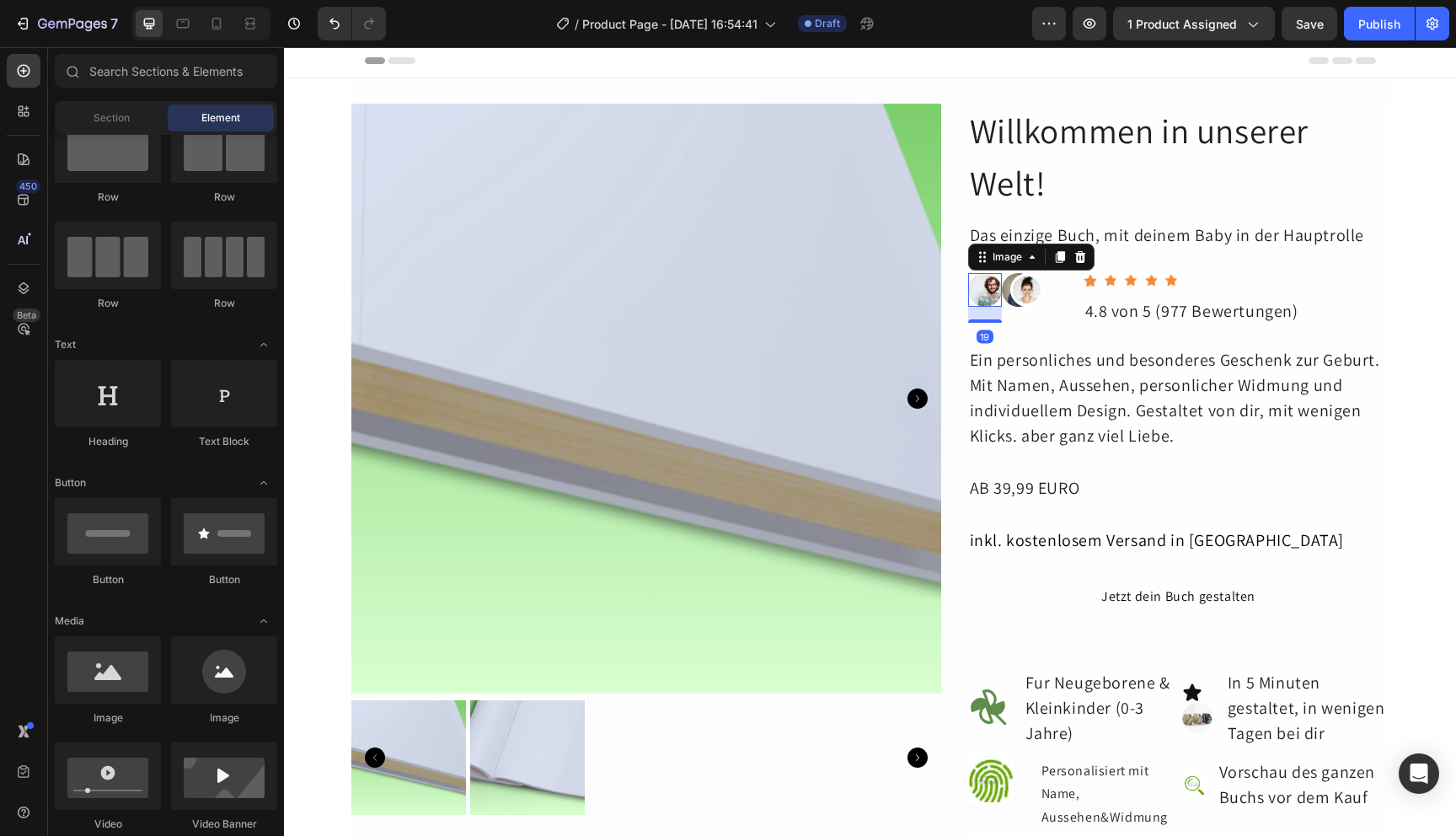
click at [977, 299] on img at bounding box center [985, 290] width 34 height 34
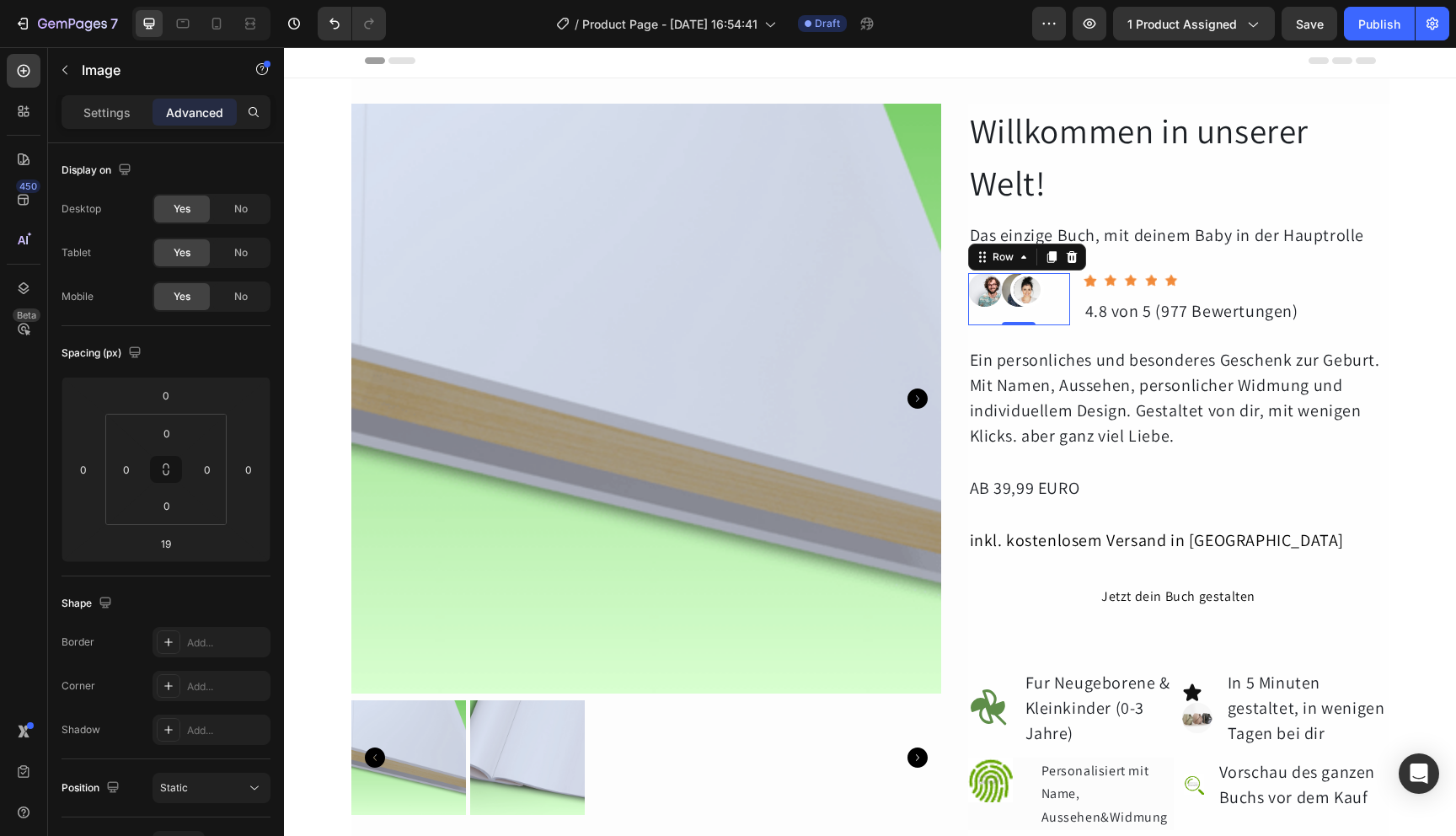
click at [1043, 304] on div "Image" at bounding box center [1053, 299] width 34 height 52
click at [103, 105] on p "Settings" at bounding box center [106, 113] width 47 height 18
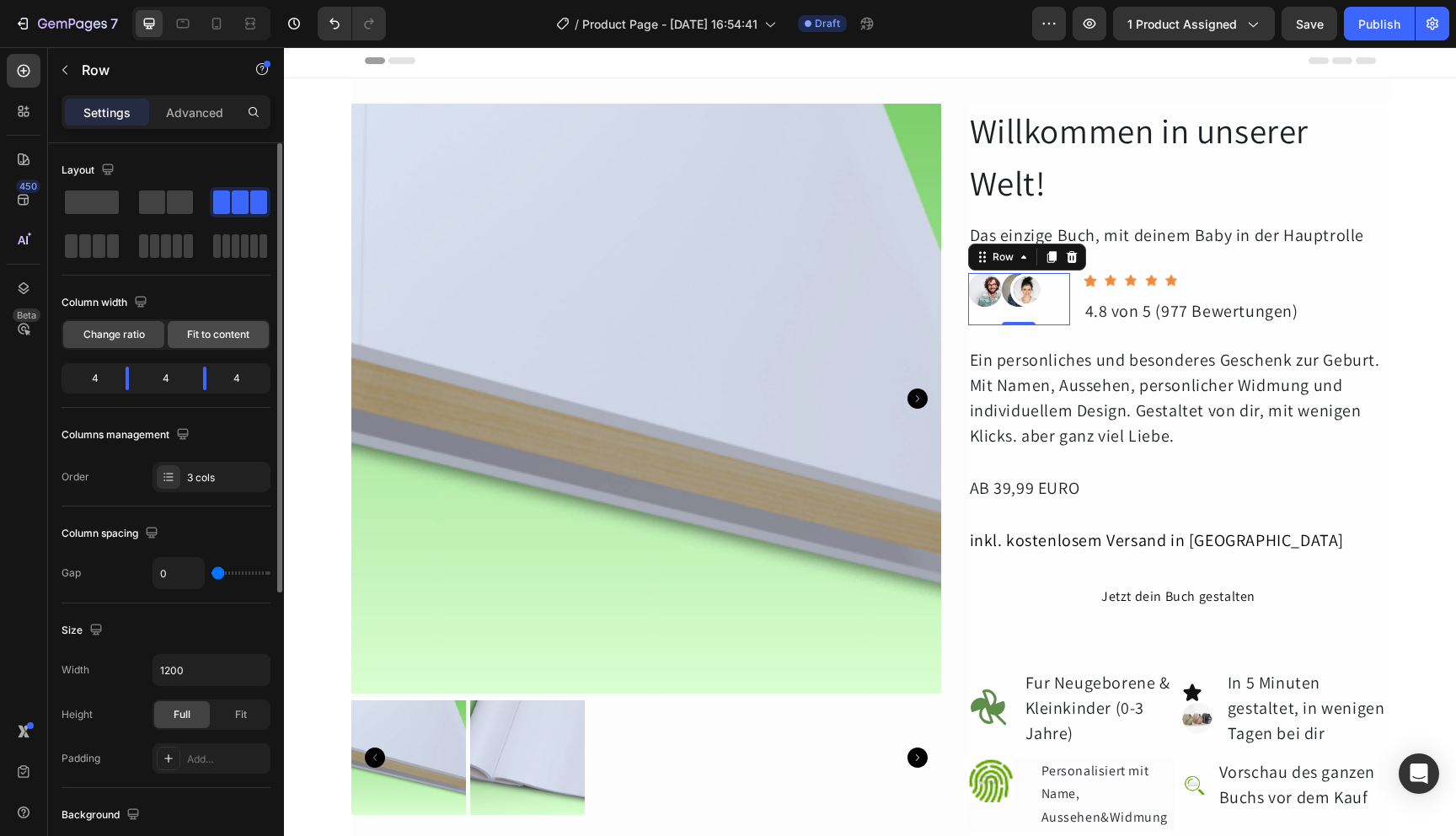
click at [215, 331] on span "Fit to content" at bounding box center [218, 334] width 63 height 15
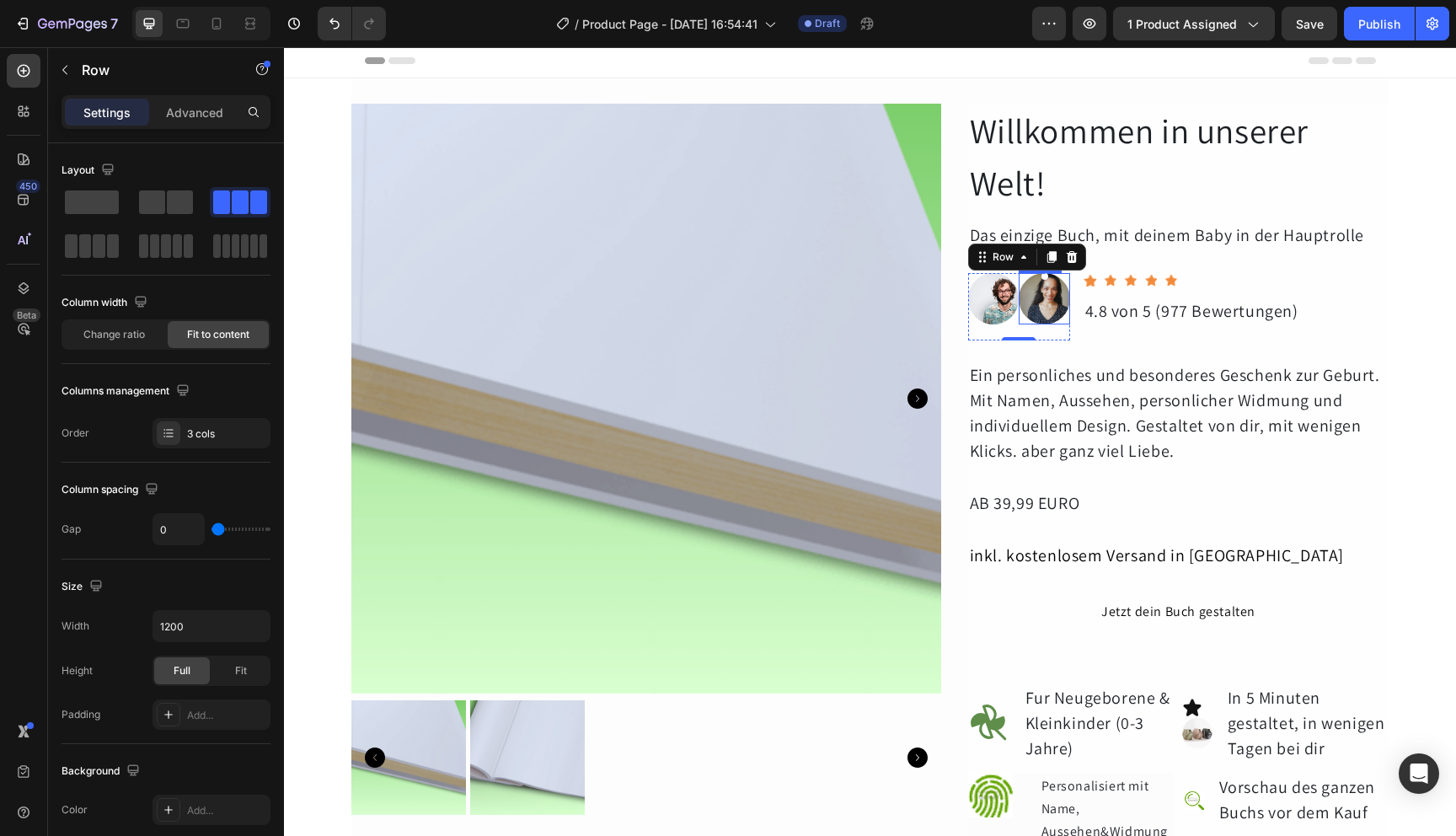
click at [1040, 299] on img at bounding box center [1045, 299] width 52 height 52
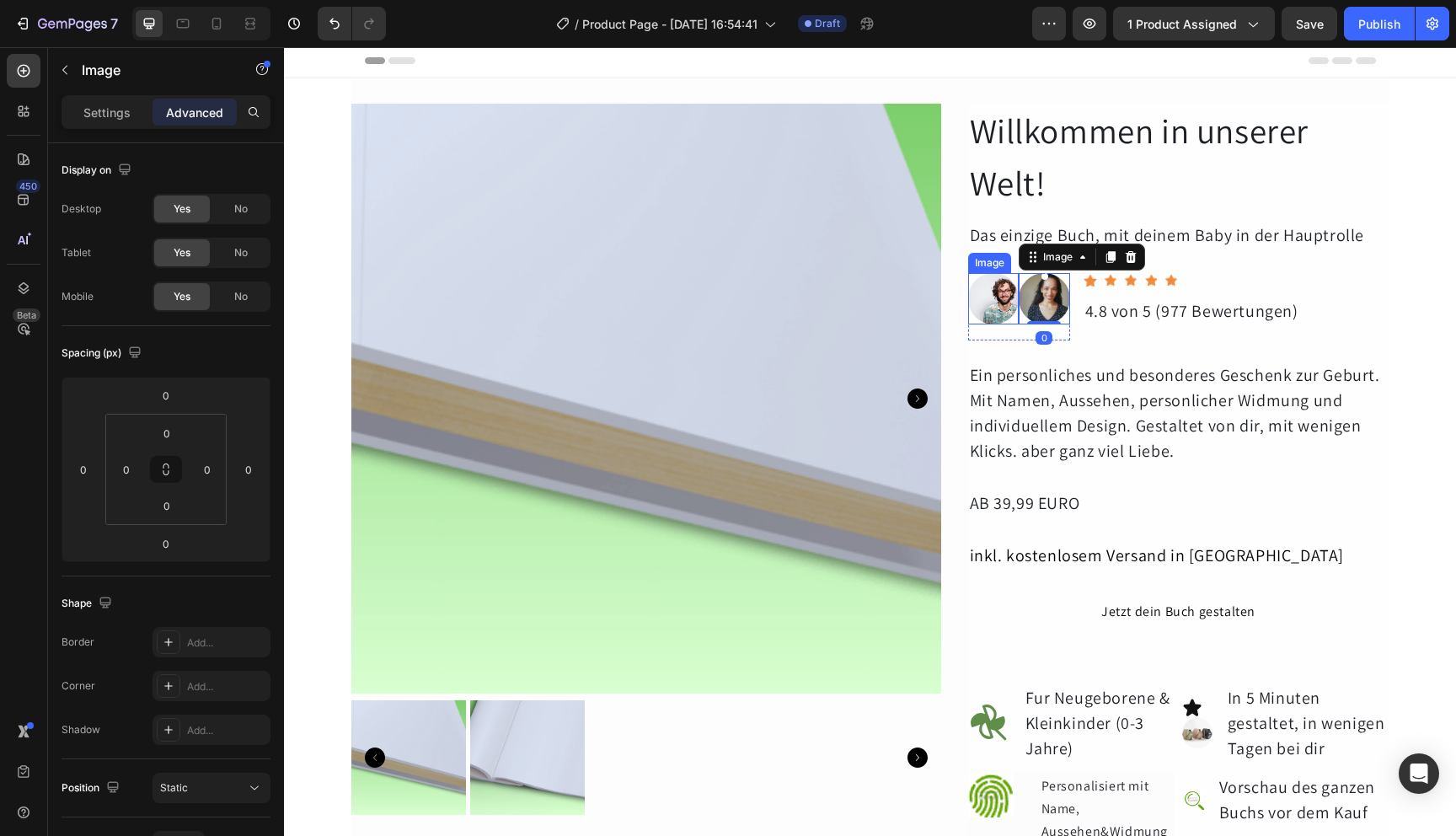
click at [993, 312] on img at bounding box center [994, 299] width 52 height 52
click at [1045, 310] on img at bounding box center [1045, 299] width 52 height 52
click at [64, 72] on icon "button" at bounding box center [64, 70] width 13 height 13
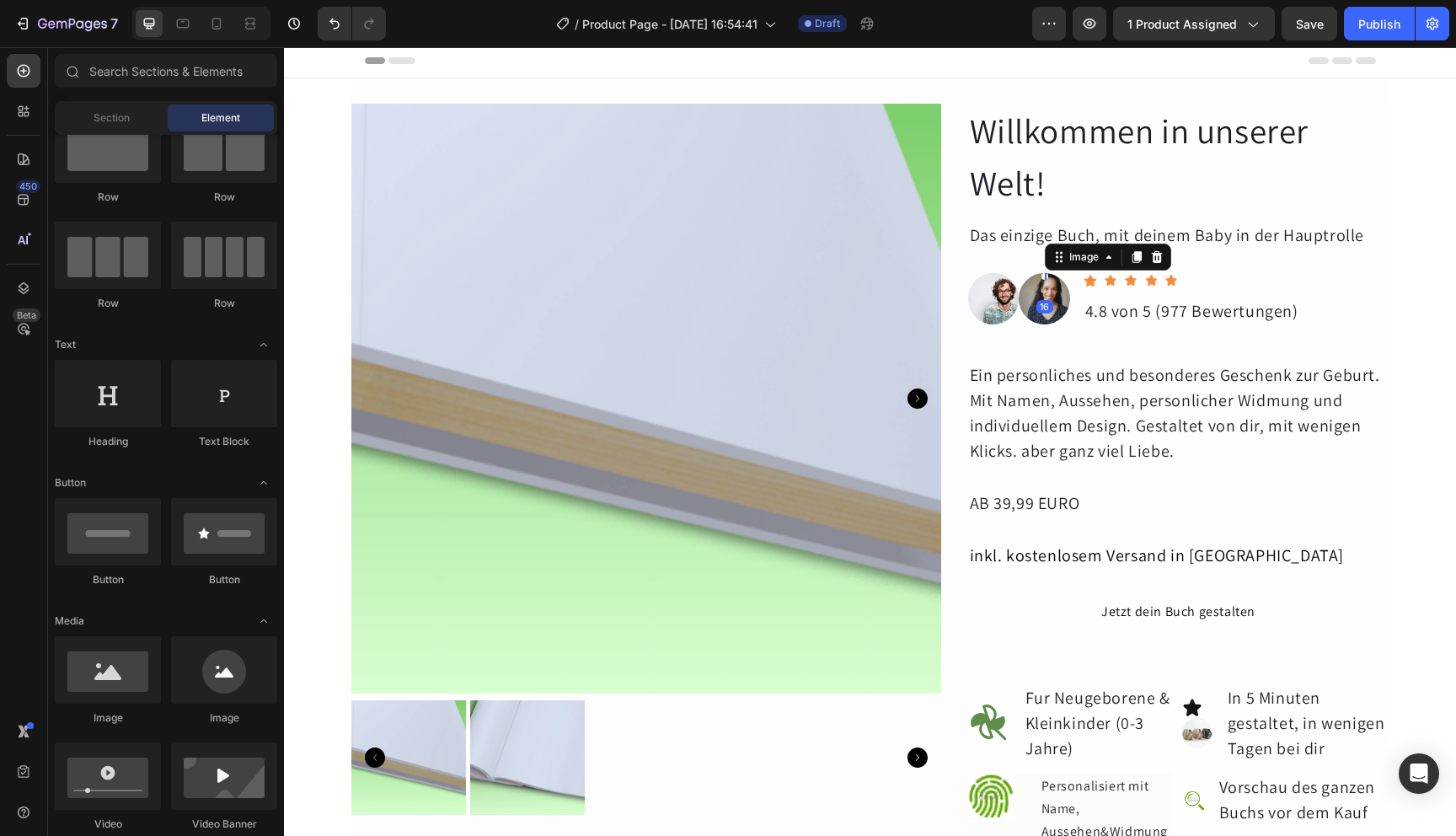
click at [1041, 277] on img at bounding box center [1045, 276] width 7 height 7
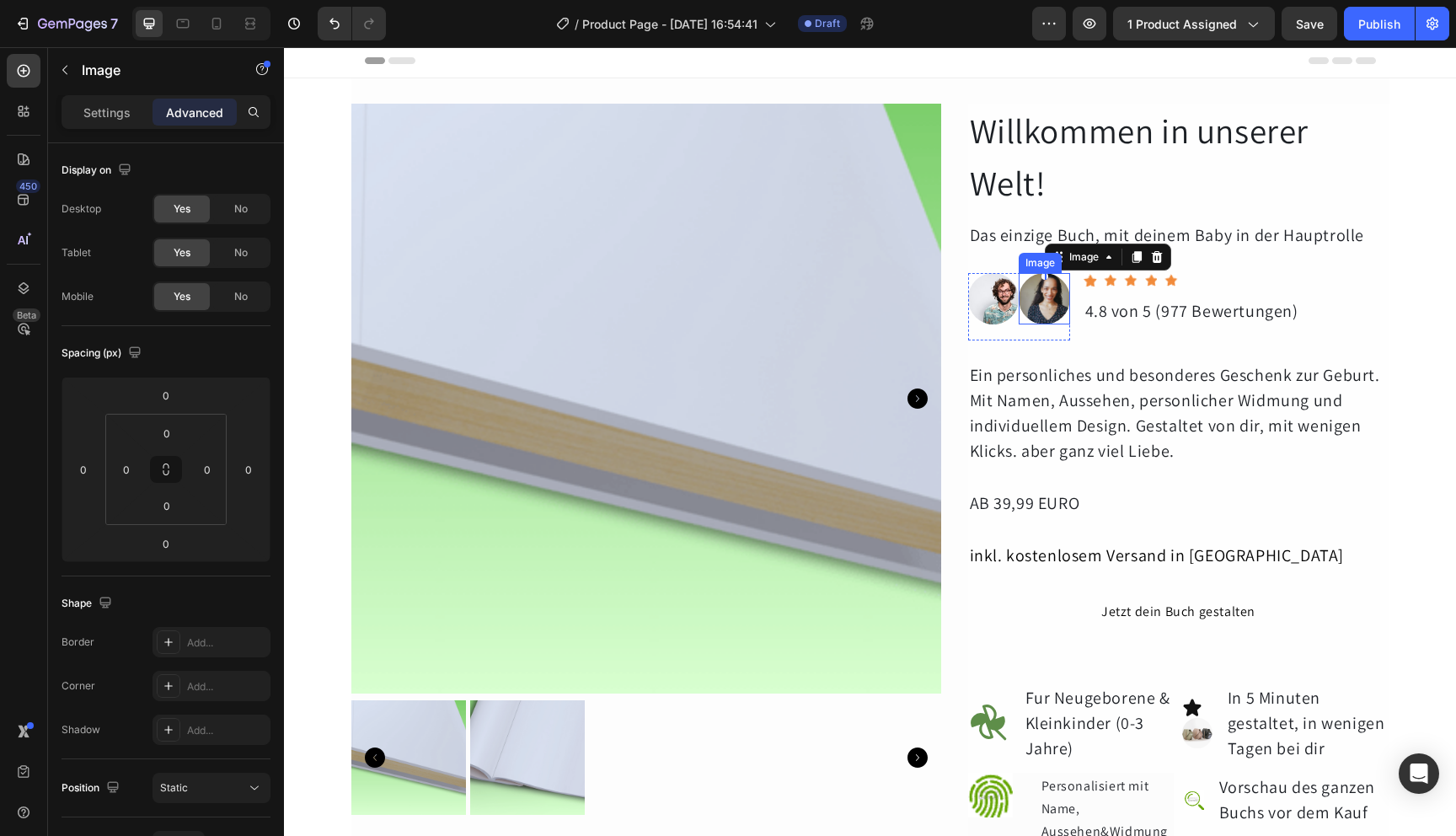
click at [1051, 297] on img at bounding box center [1045, 299] width 52 height 52
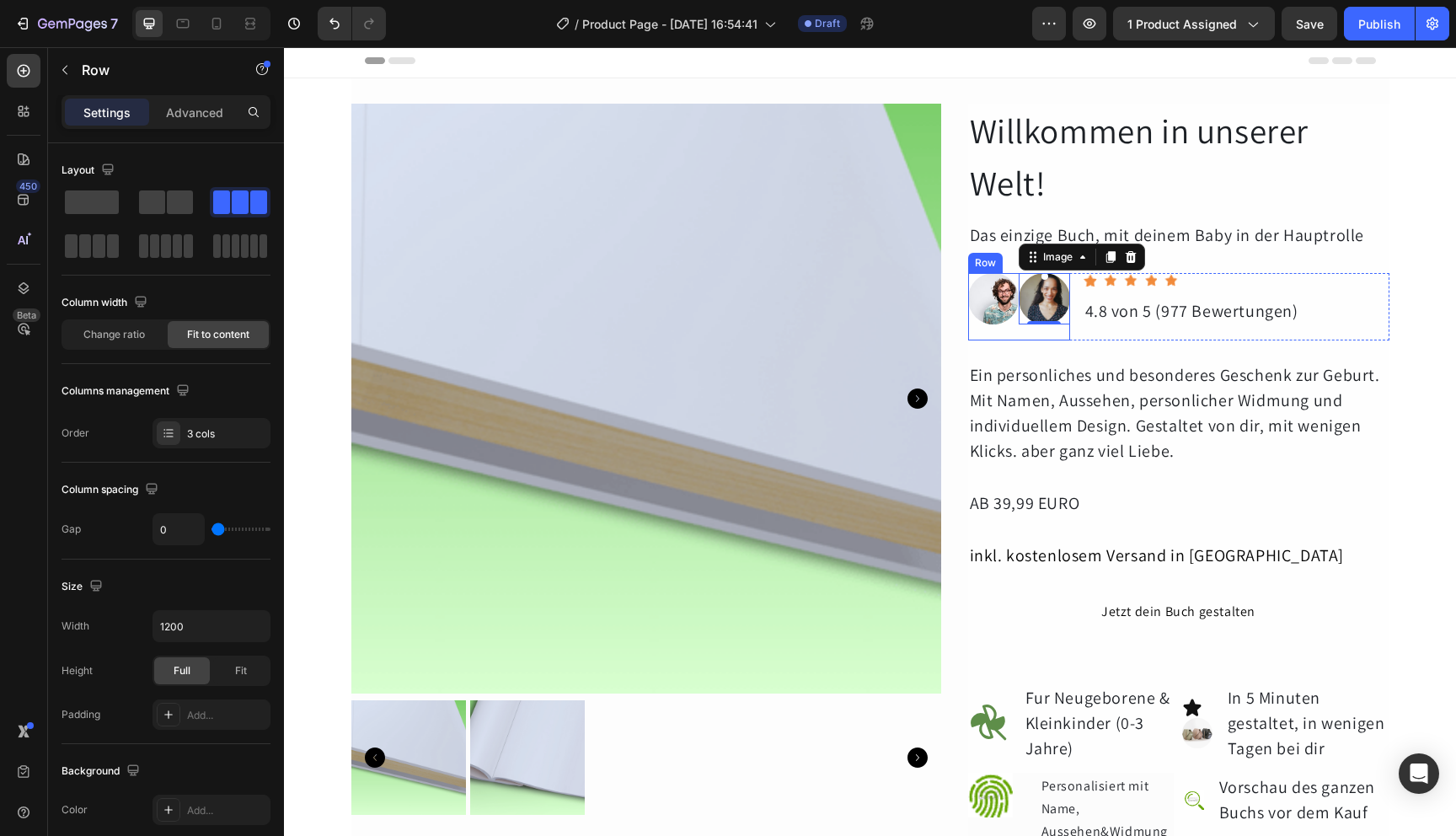
click at [1048, 330] on div "Image 0" at bounding box center [1045, 306] width 52 height 67
click at [1048, 330] on div "Image" at bounding box center [1045, 306] width 52 height 67
click at [1050, 312] on img at bounding box center [1045, 299] width 52 height 52
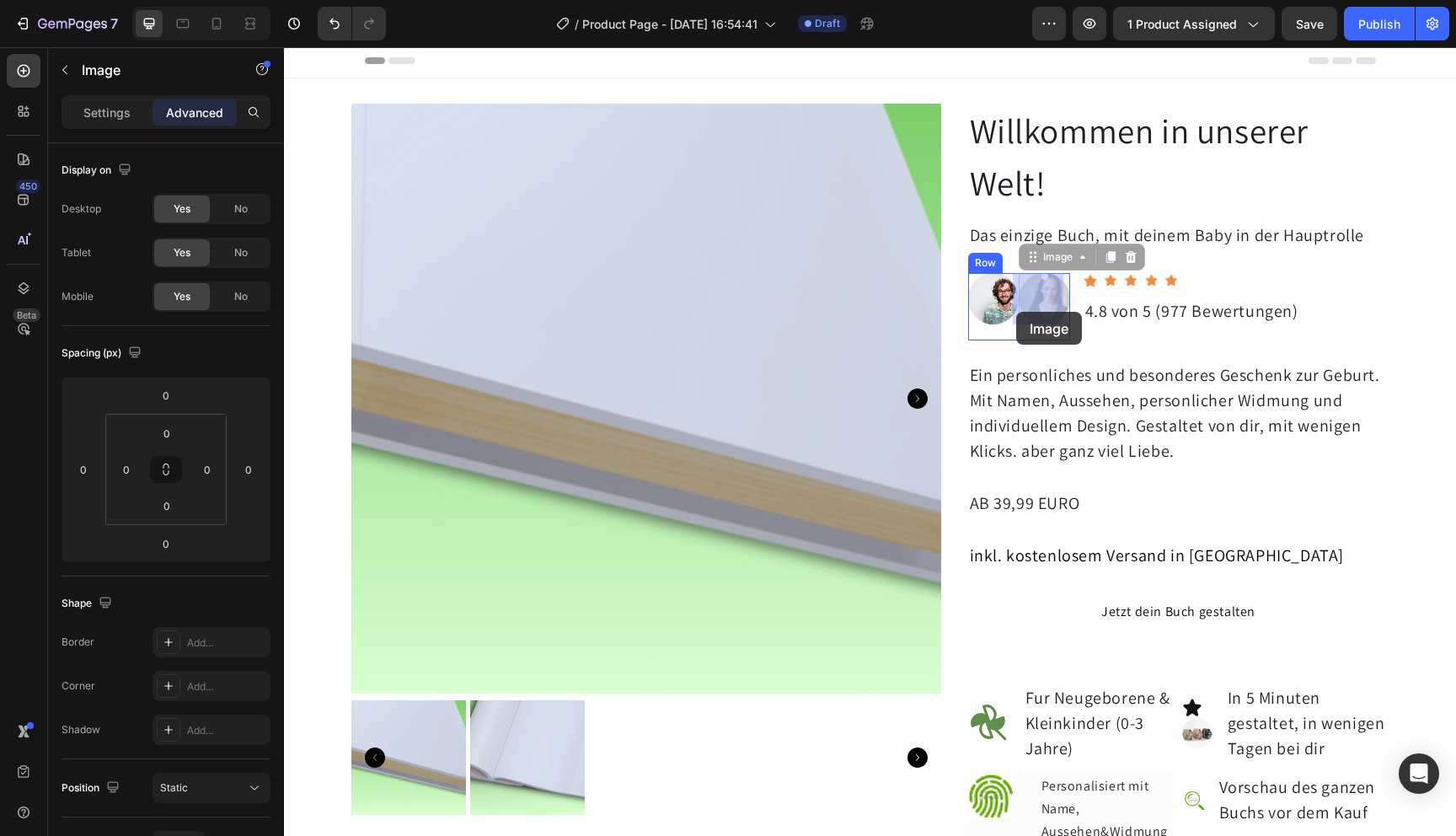
drag, startPoint x: 1050, startPoint y: 312, endPoint x: 1015, endPoint y: 312, distance: 35.0
click at [1004, 313] on img at bounding box center [994, 299] width 52 height 52
click at [1038, 310] on img at bounding box center [1045, 299] width 52 height 52
click at [114, 113] on p "Settings" at bounding box center [106, 113] width 47 height 18
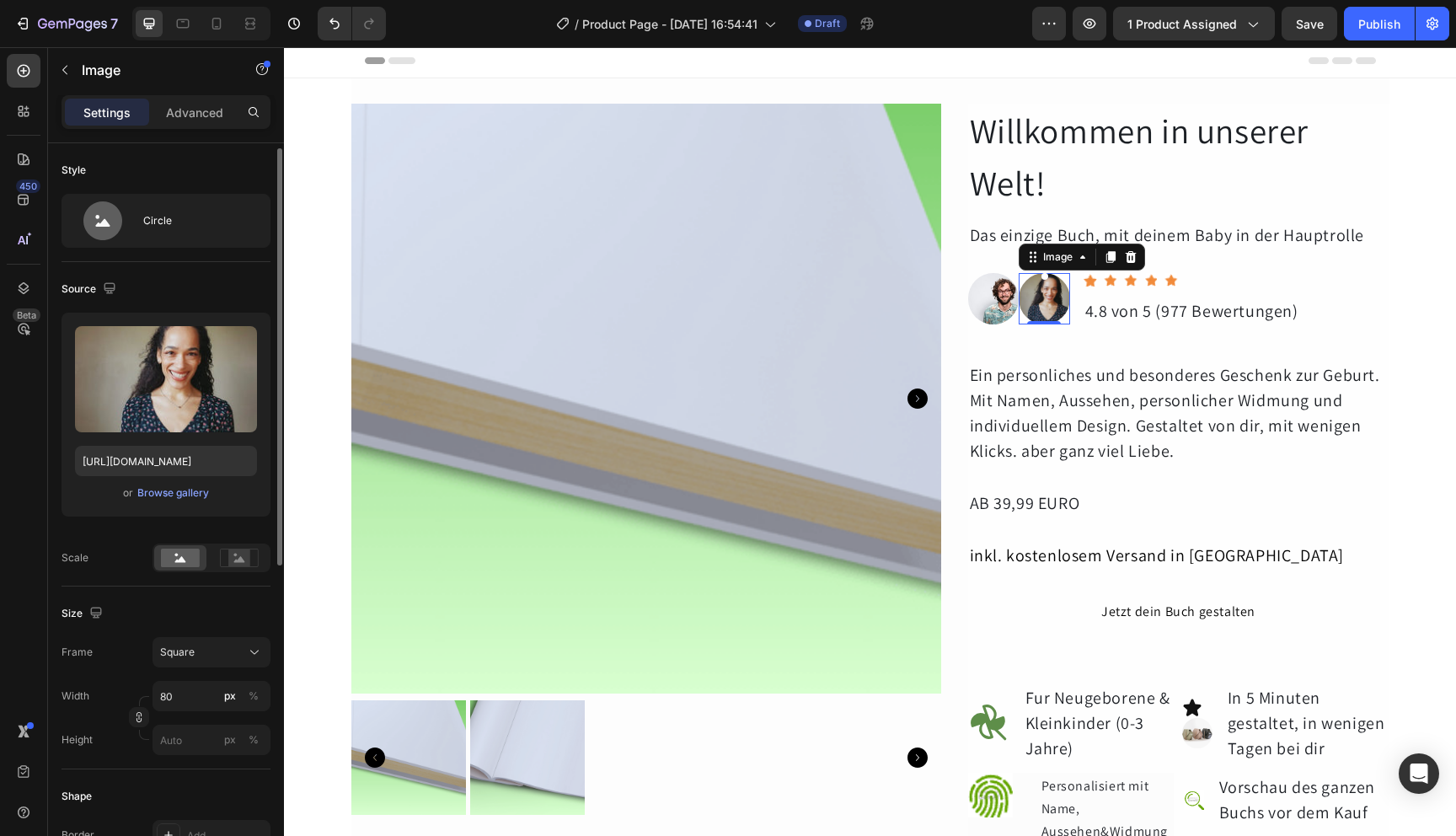
scroll to position [4, 0]
click at [1051, 317] on img at bounding box center [1045, 299] width 52 height 52
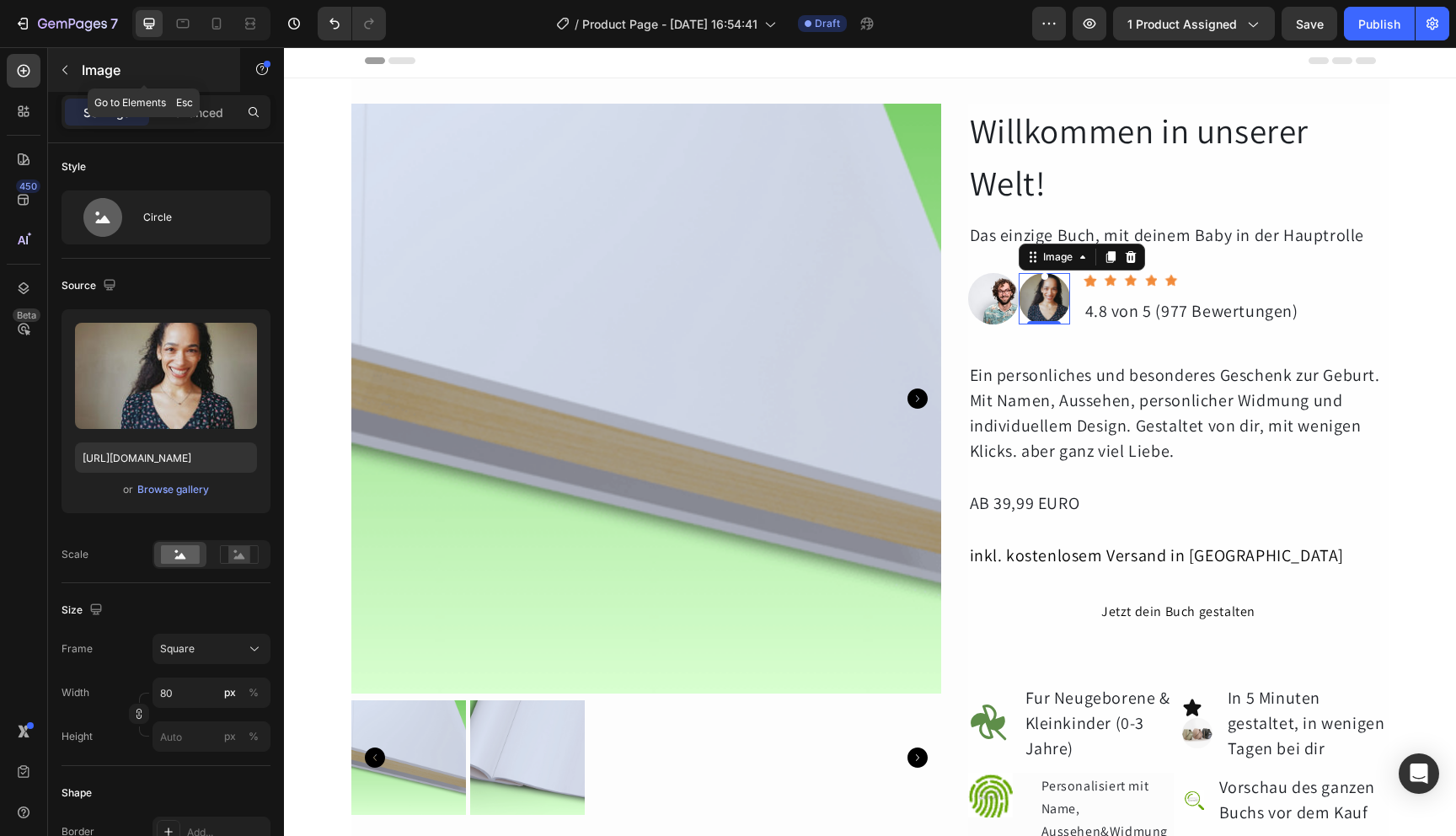
click at [81, 66] on p "Image" at bounding box center [153, 70] width 143 height 21
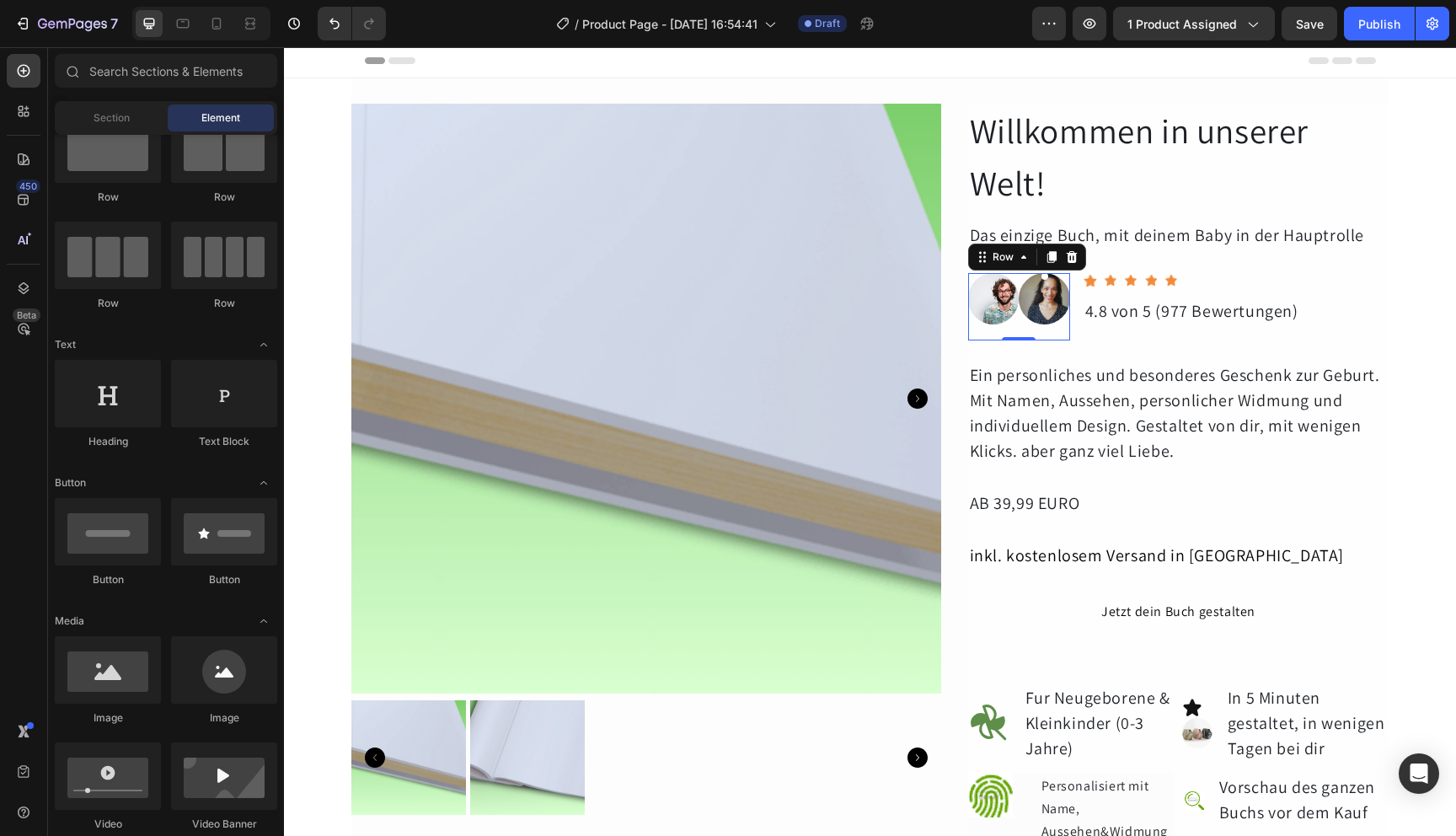
click at [1018, 334] on div "Image Image Image Row 0" at bounding box center [1019, 306] width 102 height 67
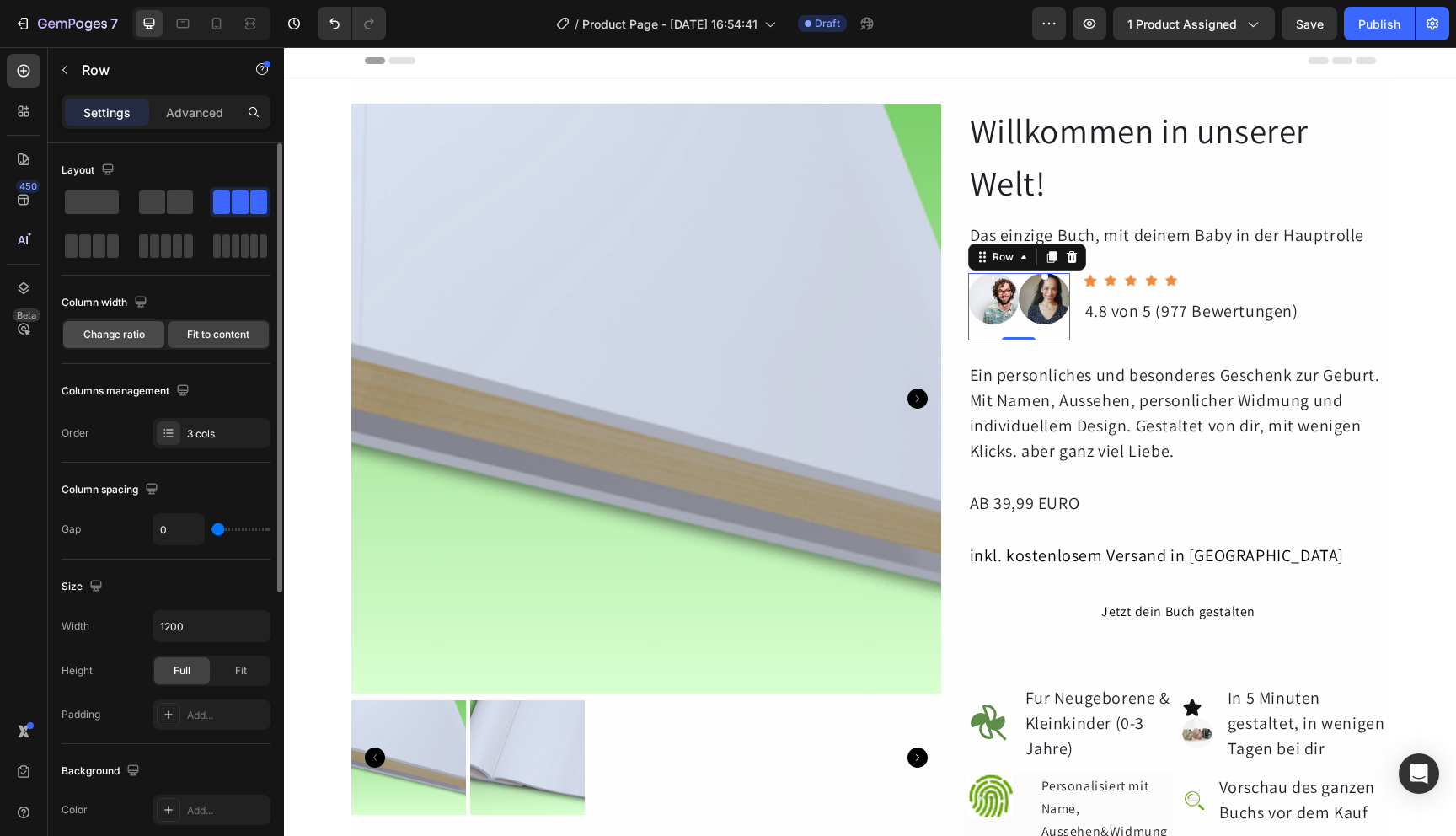
click at [143, 344] on div "Change ratio" at bounding box center [114, 334] width 101 height 27
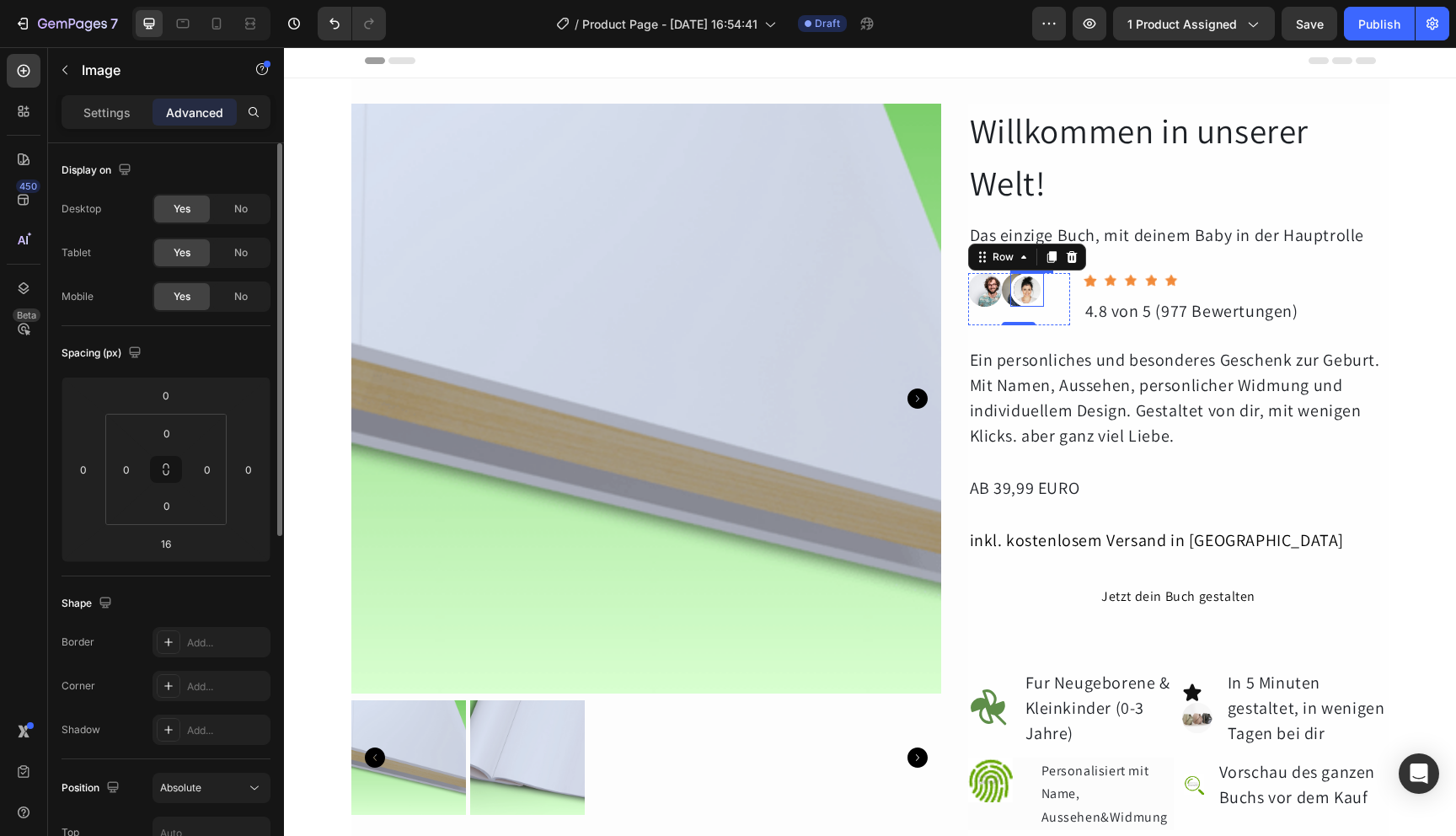
click at [1022, 296] on img at bounding box center [1028, 290] width 34 height 34
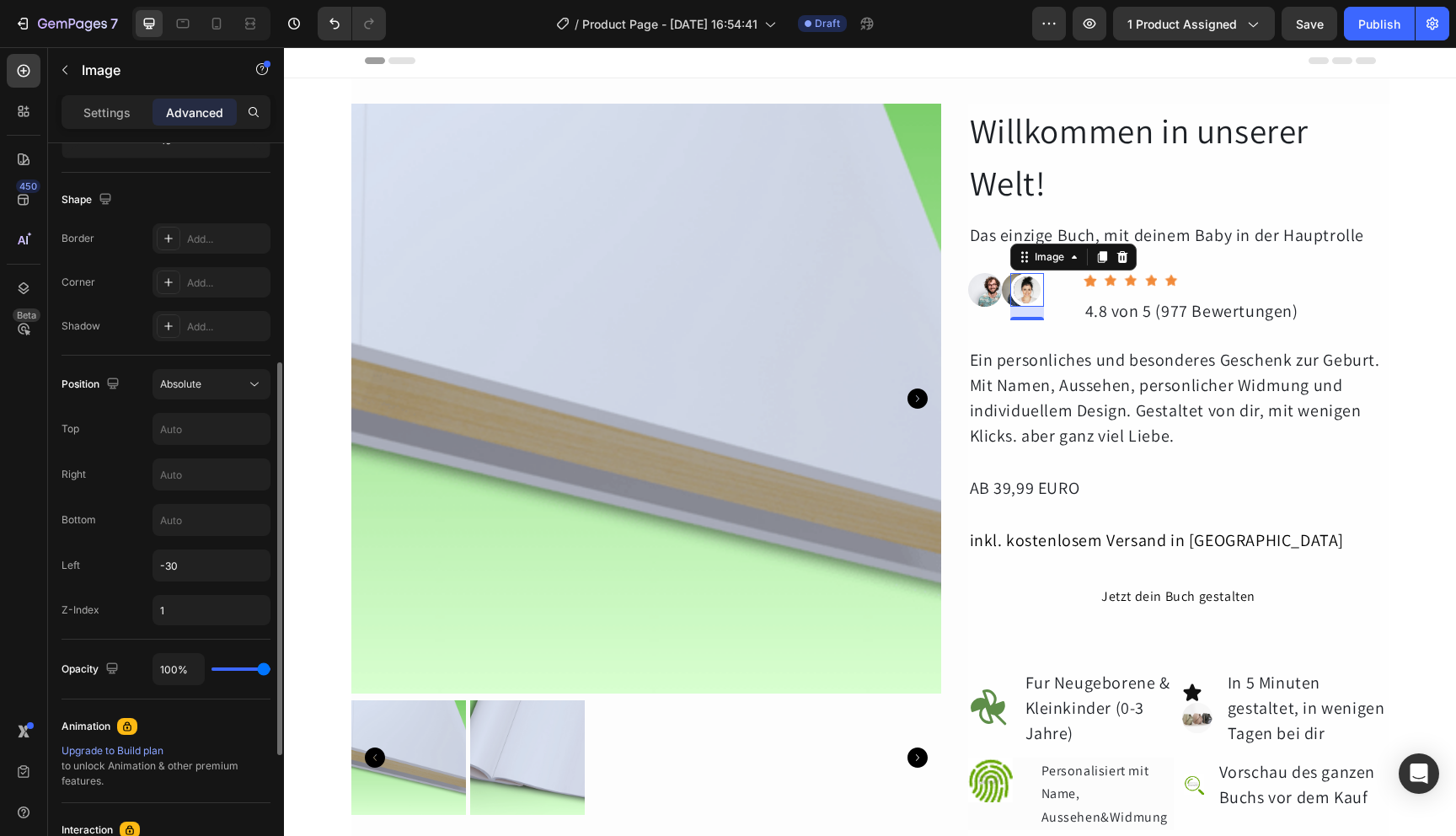
scroll to position [543, 0]
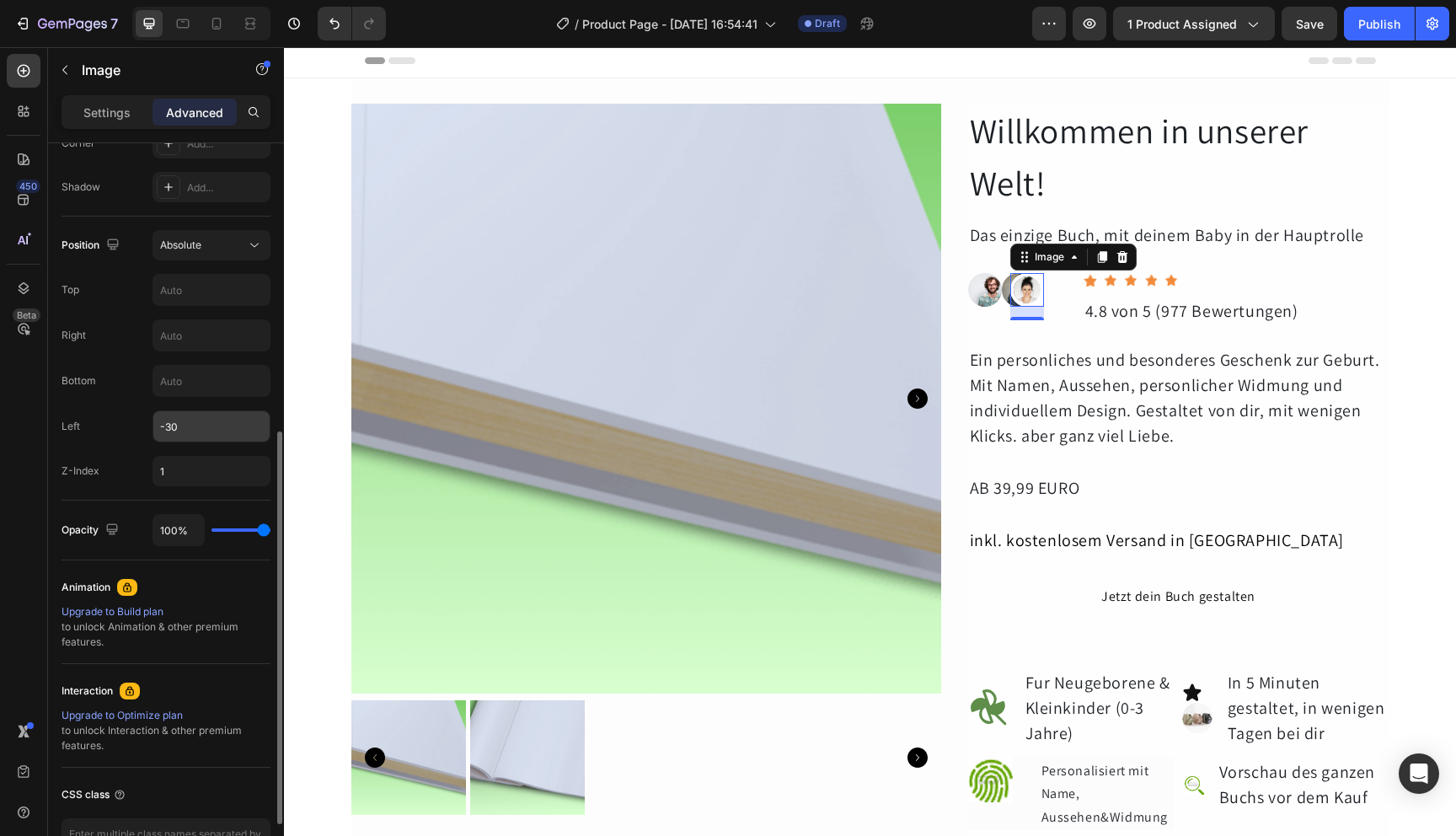
click at [190, 423] on input "-30" at bounding box center [212, 426] width 116 height 30
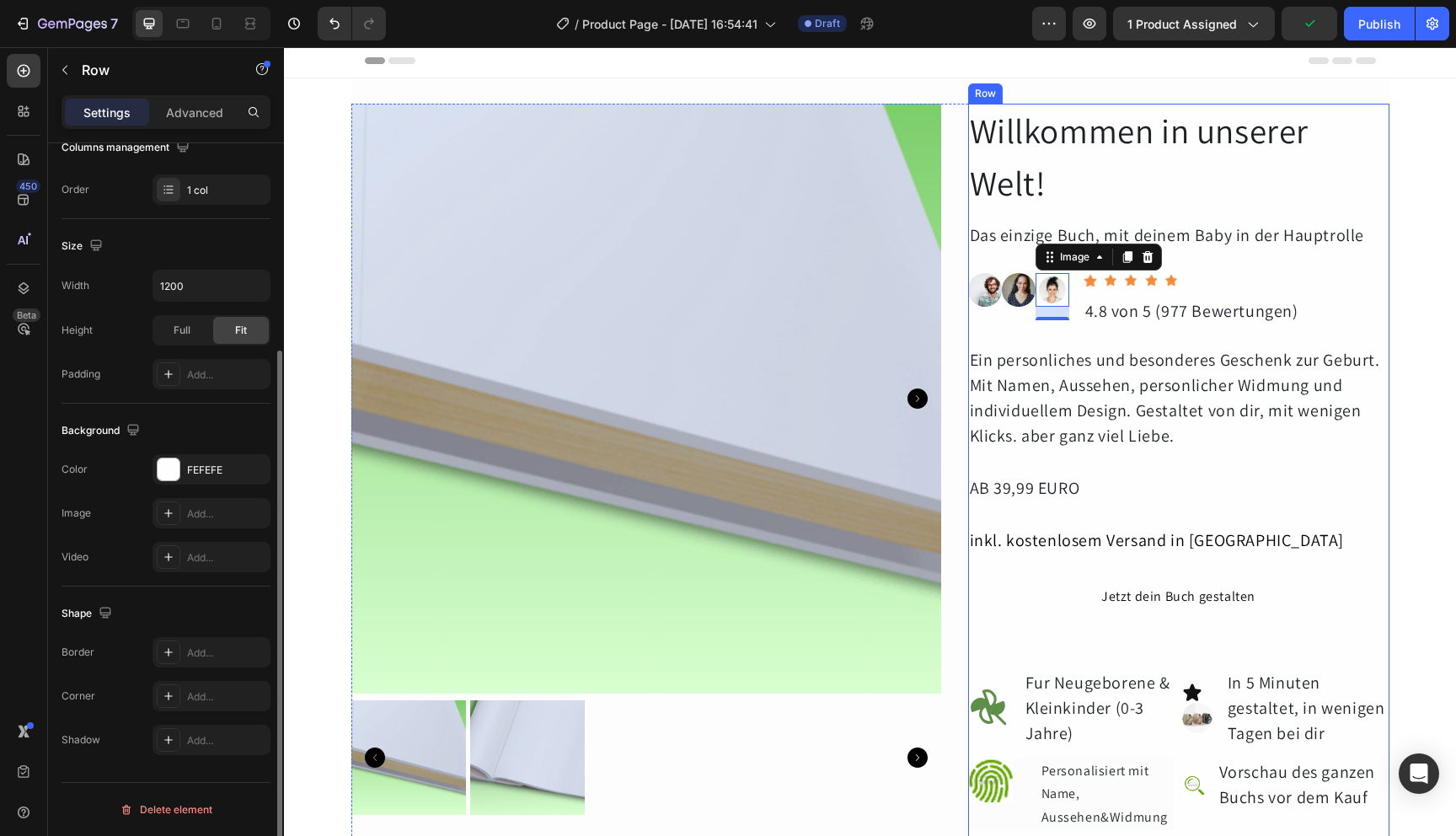
click at [1012, 330] on div "Willkommen in unserer Welt! Heading Das einzige Buch, mit deinem Baby in der Ha…" at bounding box center [1178, 635] width 421 height 1062
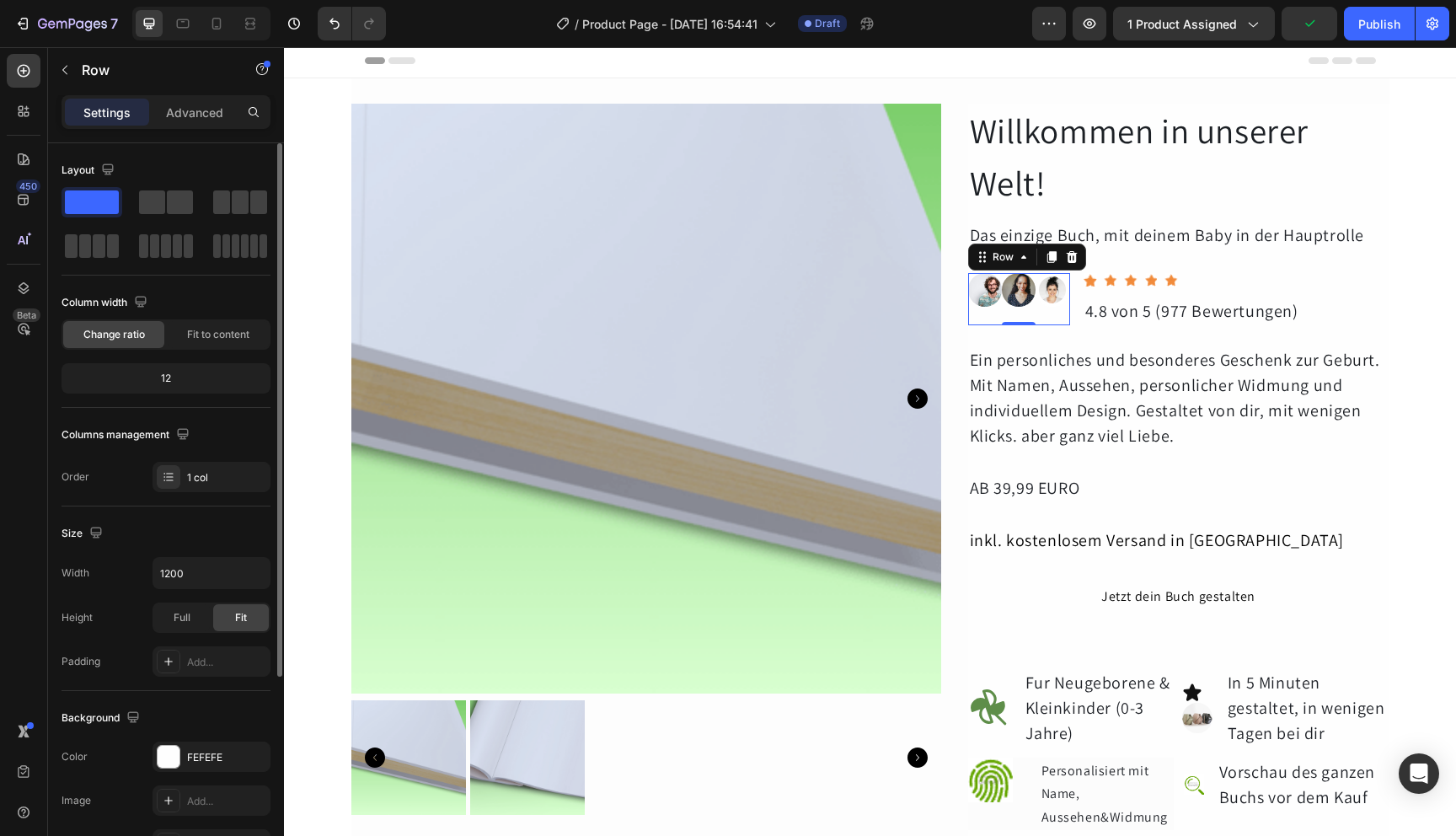
click at [1011, 319] on div "Image Image Image Row 0" at bounding box center [1019, 299] width 102 height 52
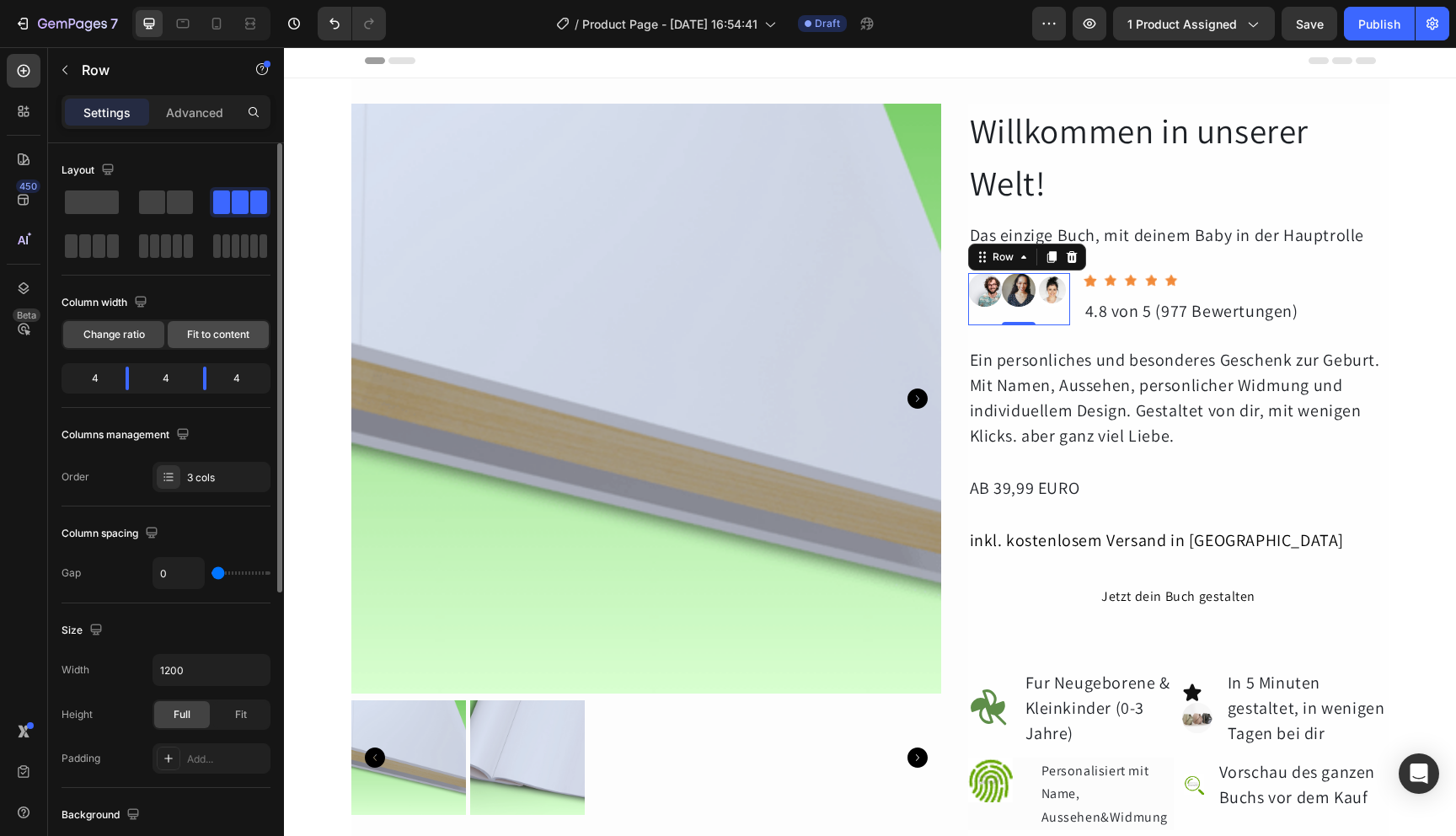
click at [214, 331] on span "Fit to content" at bounding box center [218, 334] width 63 height 15
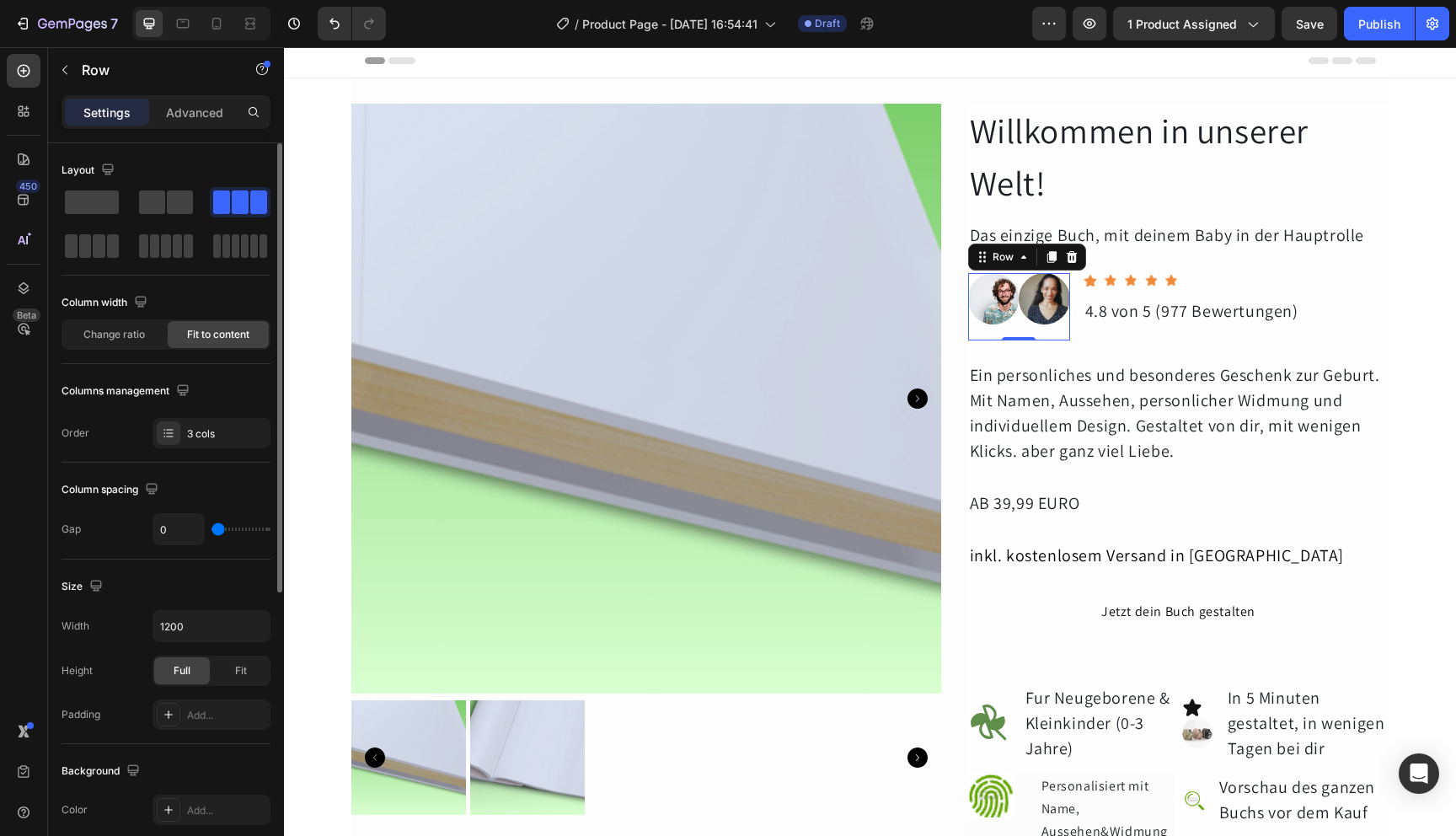
click at [214, 331] on span "Fit to content" at bounding box center [218, 334] width 63 height 15
click at [1019, 325] on div "Image" at bounding box center [1045, 306] width 52 height 67
click at [135, 340] on span "Change ratio" at bounding box center [114, 334] width 62 height 15
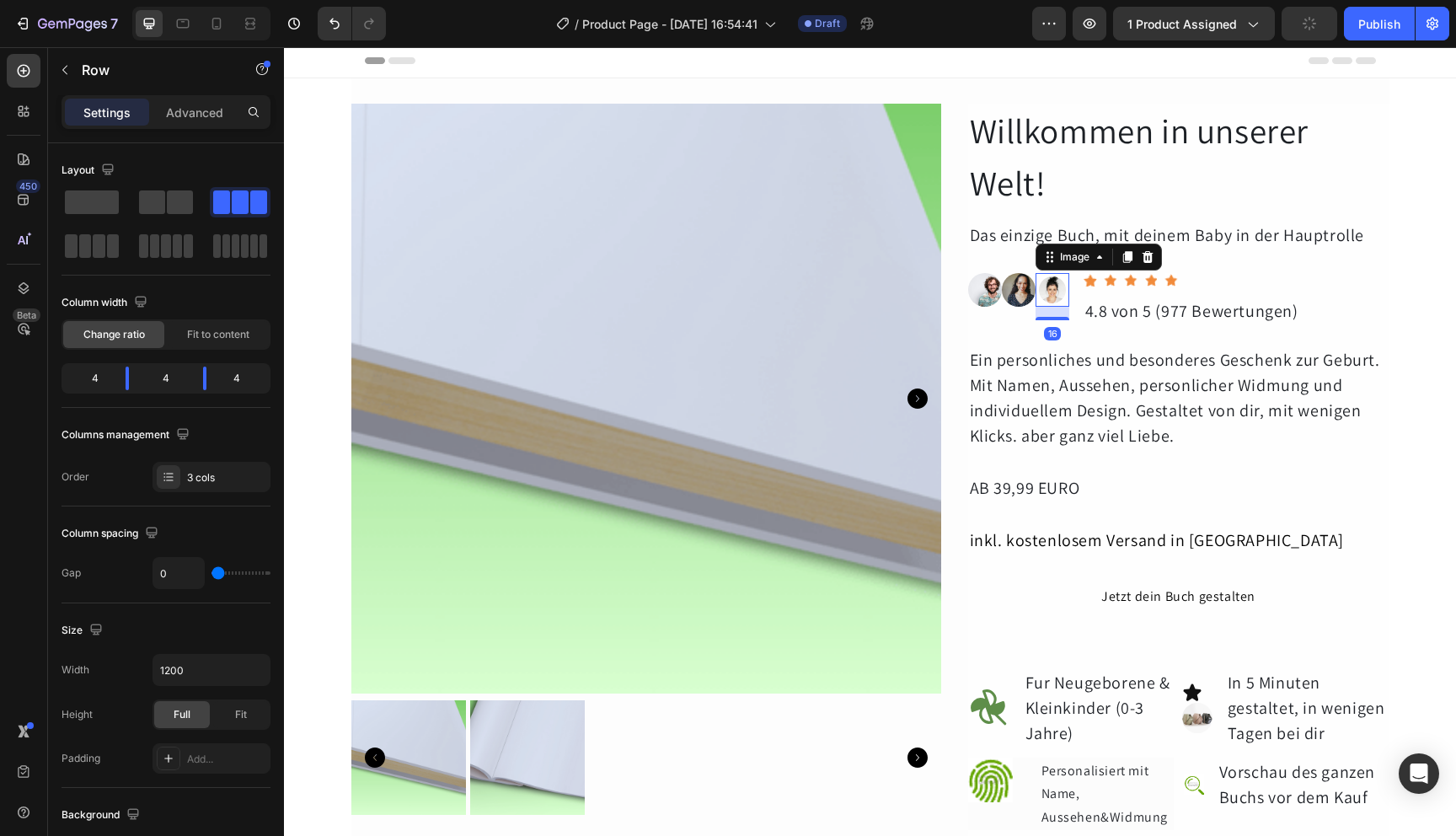
click at [1048, 294] on img at bounding box center [1053, 290] width 34 height 34
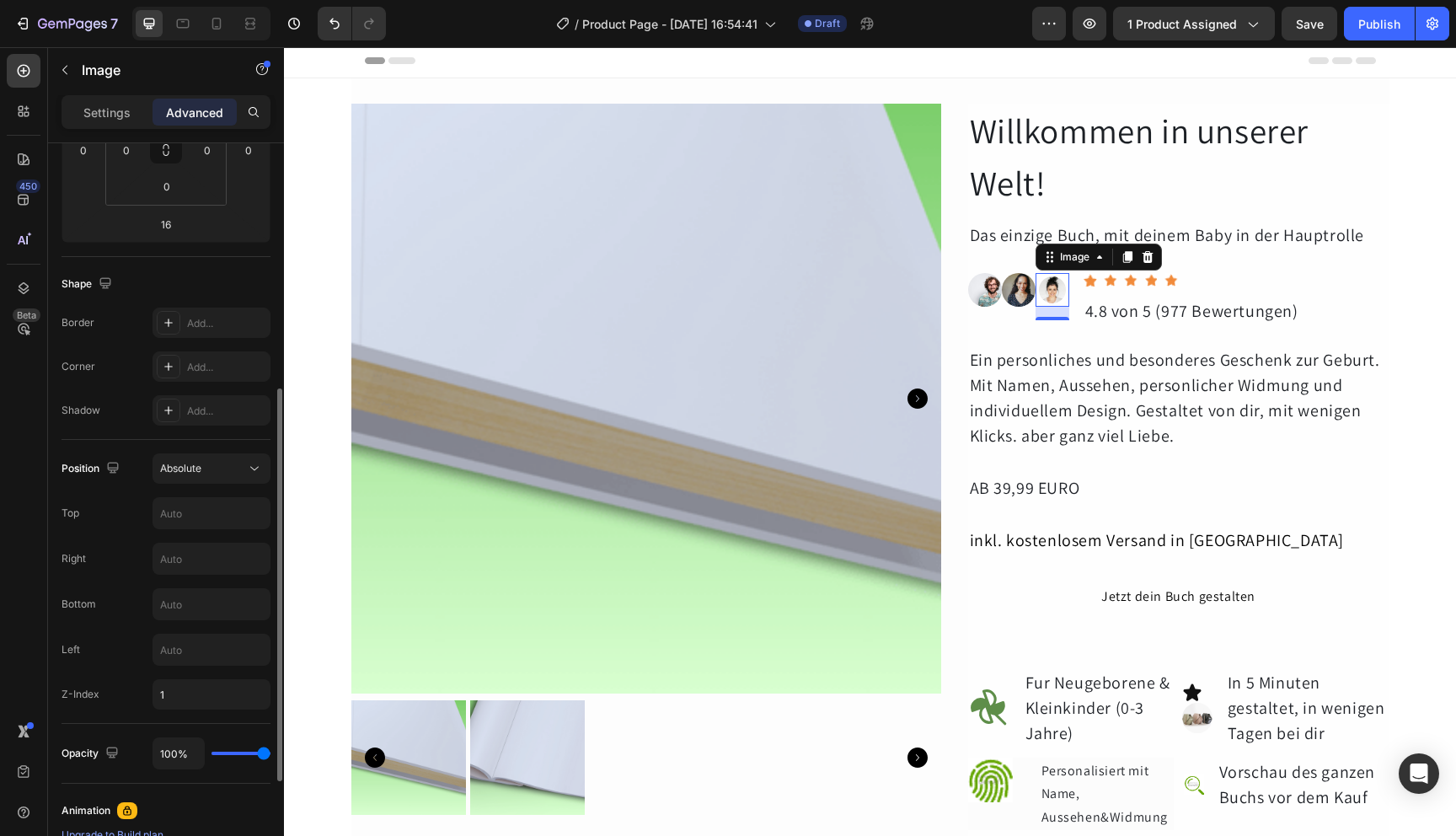
scroll to position [562, 0]
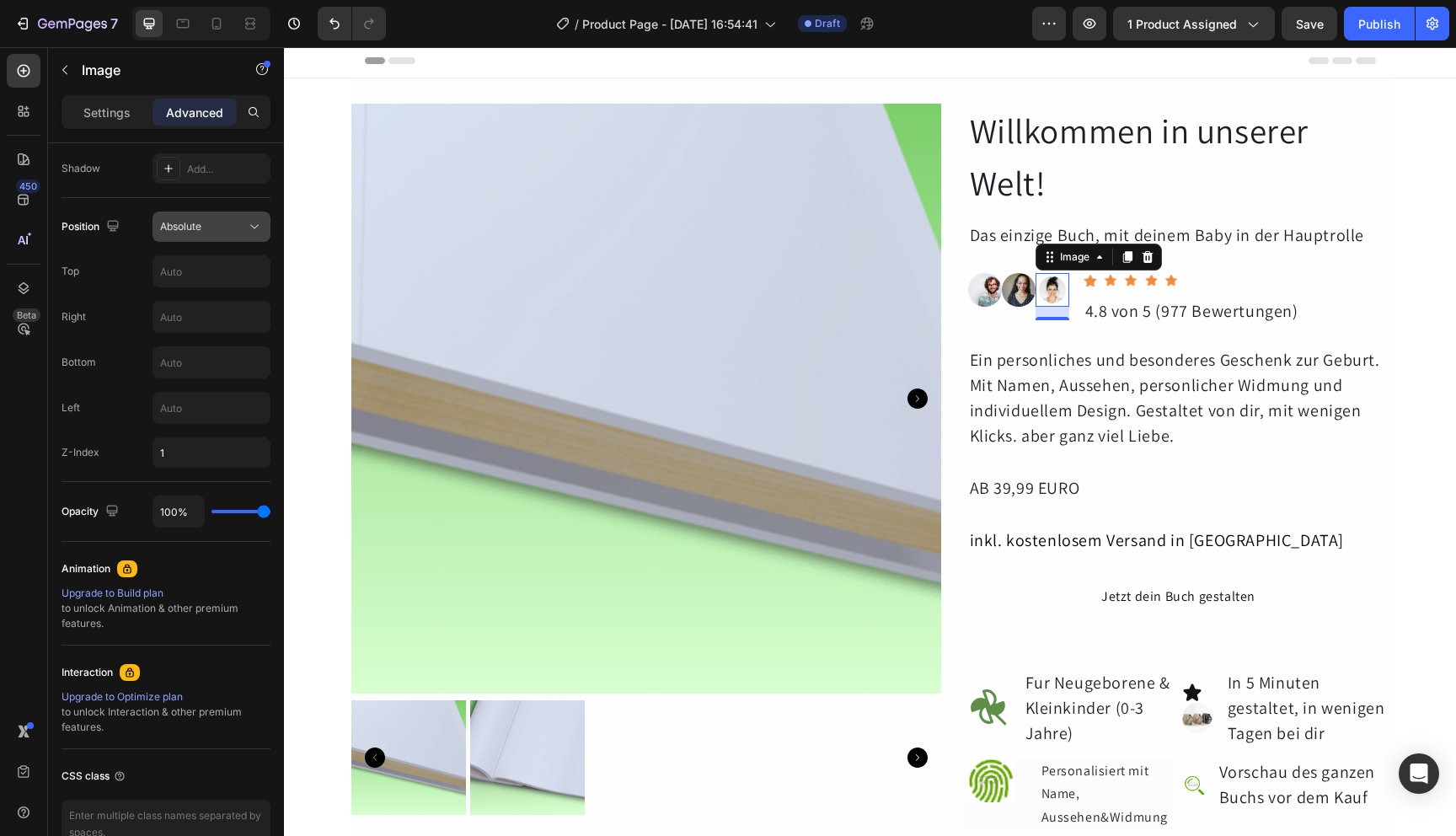
click at [220, 235] on button "Absolute" at bounding box center [212, 227] width 118 height 30
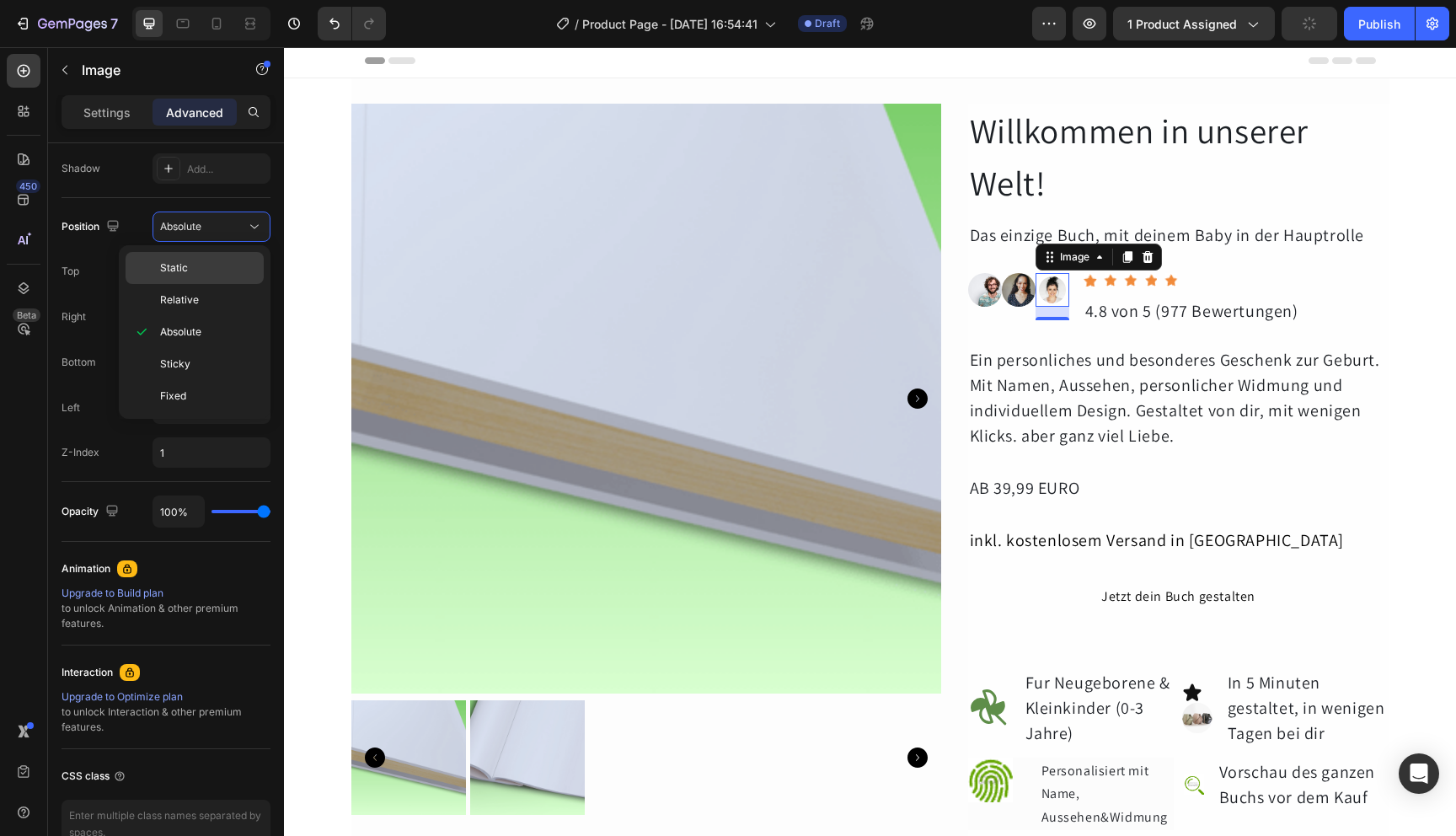
click at [214, 269] on p "Static" at bounding box center [207, 267] width 96 height 15
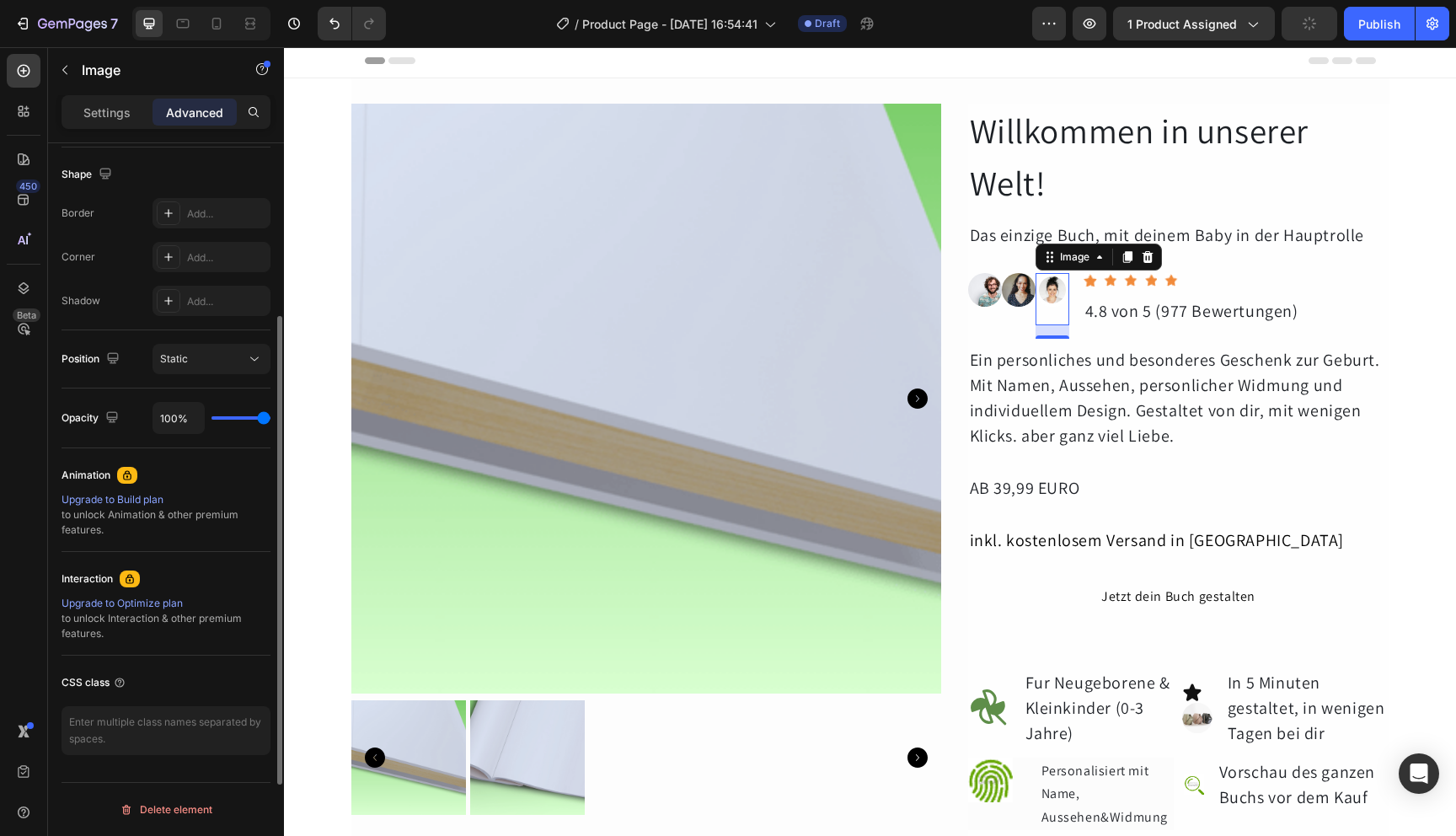
scroll to position [0, 0]
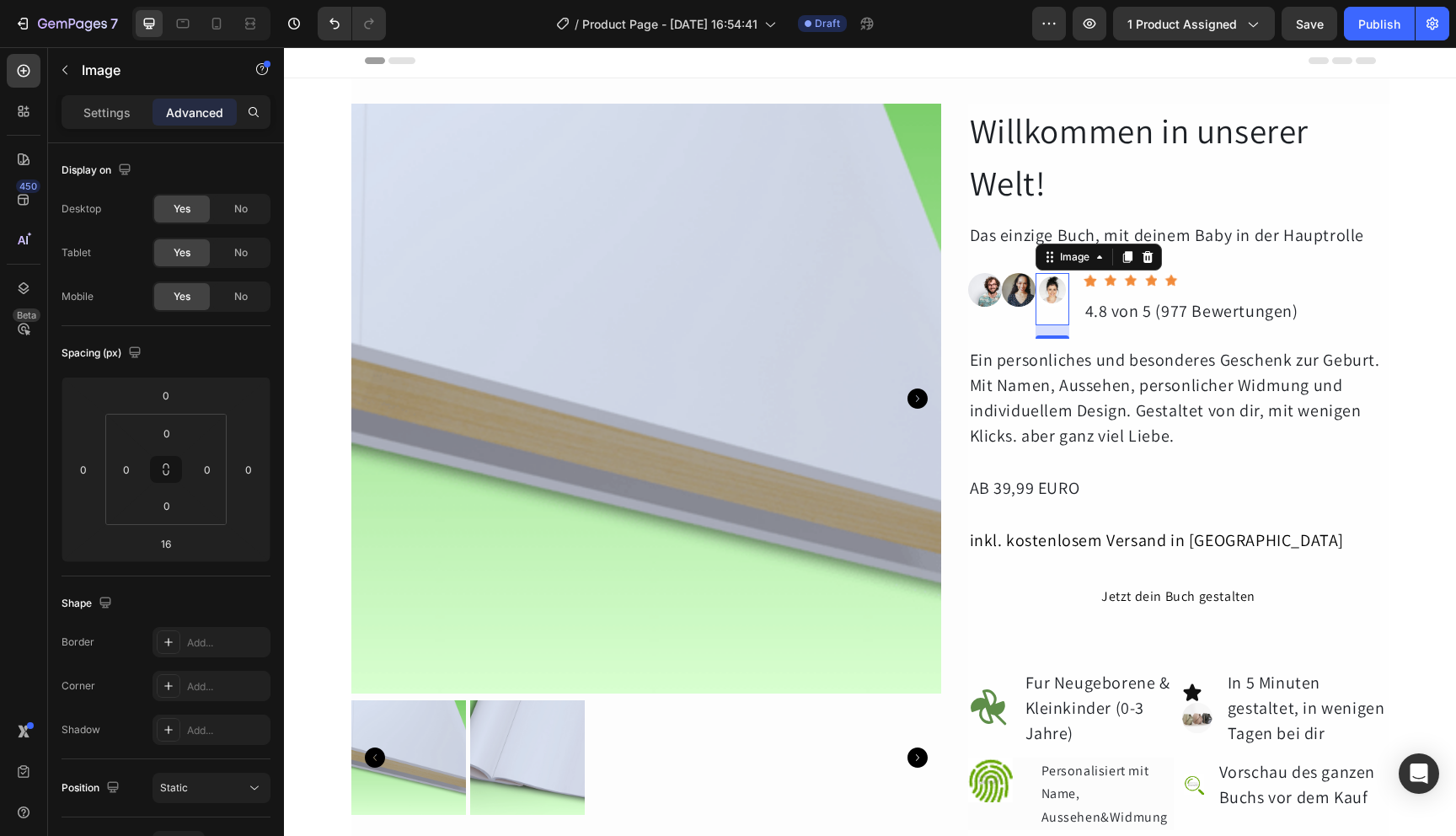
click at [1039, 295] on img at bounding box center [1053, 290] width 34 height 34
click at [1015, 300] on img at bounding box center [1019, 290] width 34 height 34
click at [989, 302] on img at bounding box center [985, 290] width 34 height 34
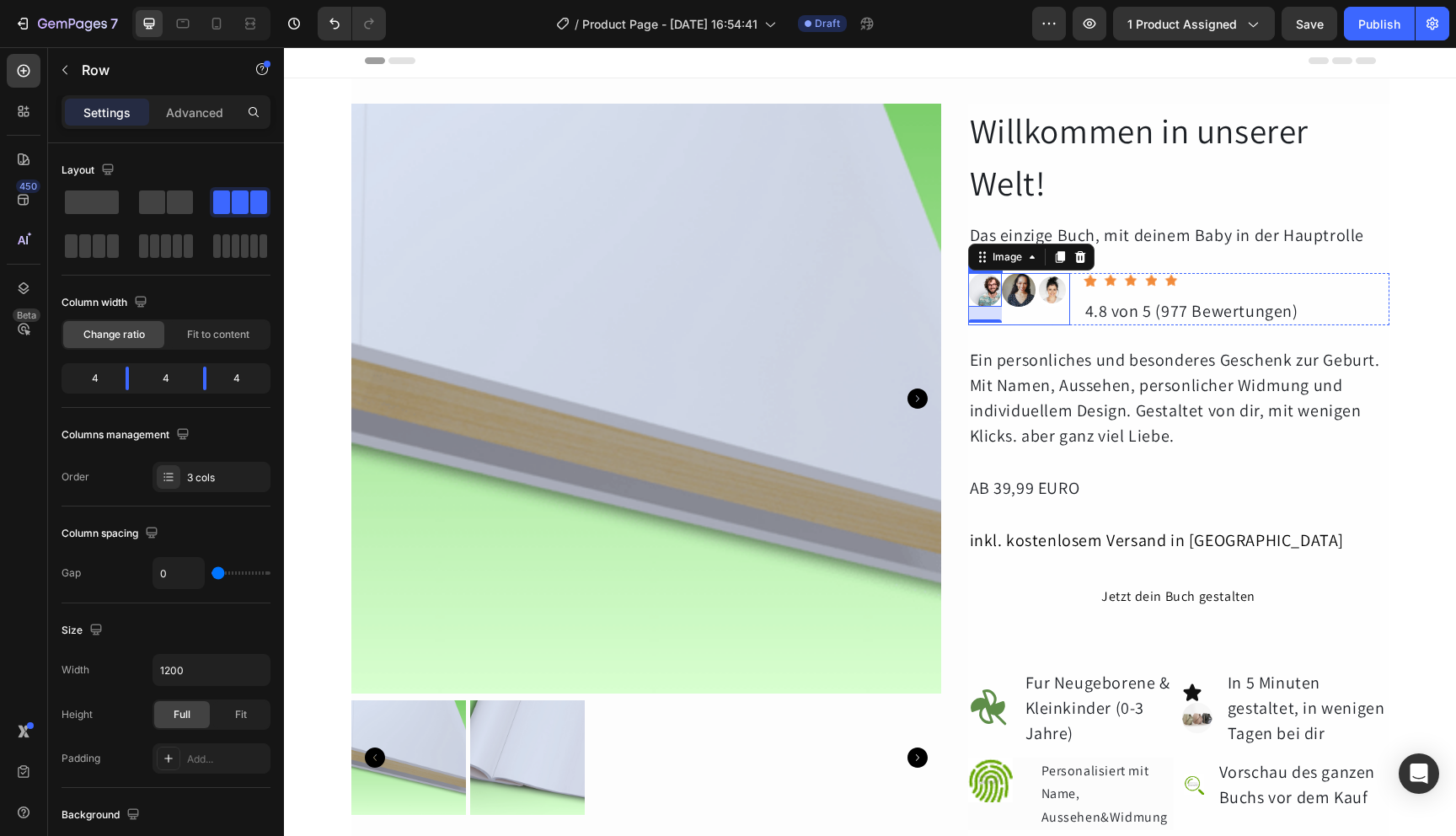
click at [1028, 323] on div "Image 19 Image Image Row" at bounding box center [1019, 299] width 102 height 52
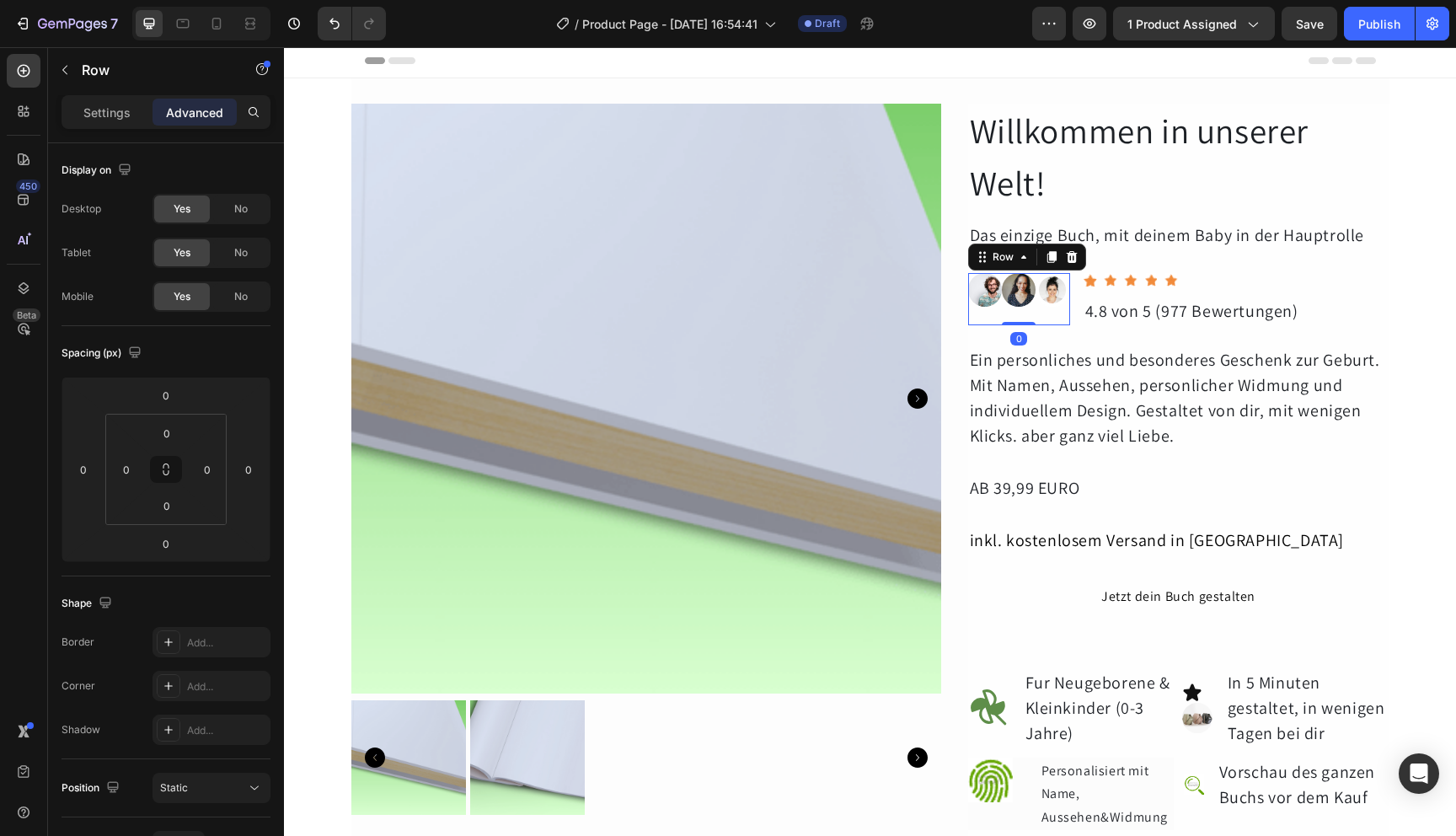
click at [1046, 320] on div "Image" at bounding box center [1053, 299] width 34 height 52
click at [96, 102] on div "Settings" at bounding box center [107, 112] width 84 height 27
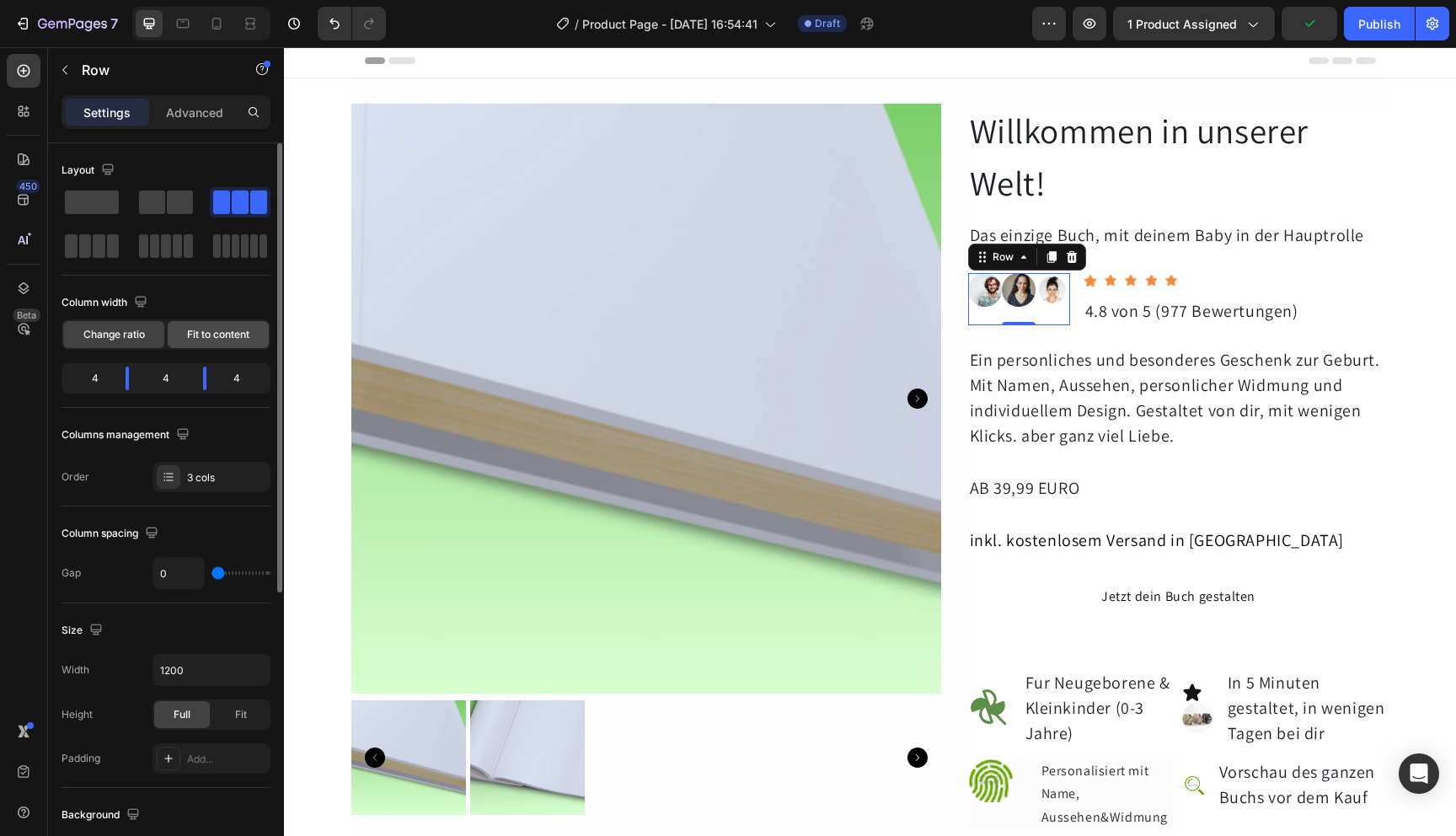
click at [204, 330] on span "Fit to content" at bounding box center [218, 334] width 63 height 15
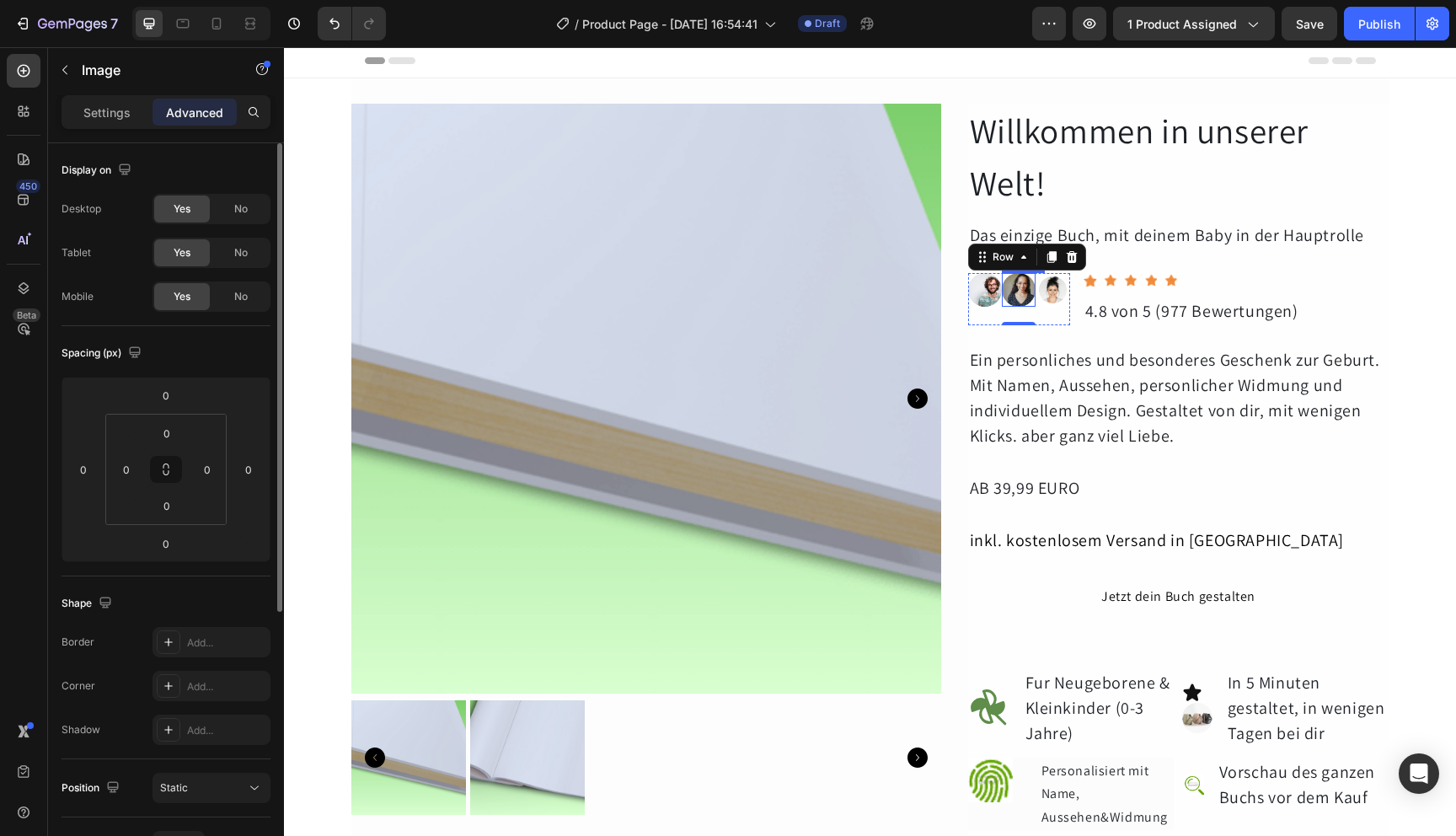
click at [1019, 299] on img at bounding box center [1019, 290] width 34 height 34
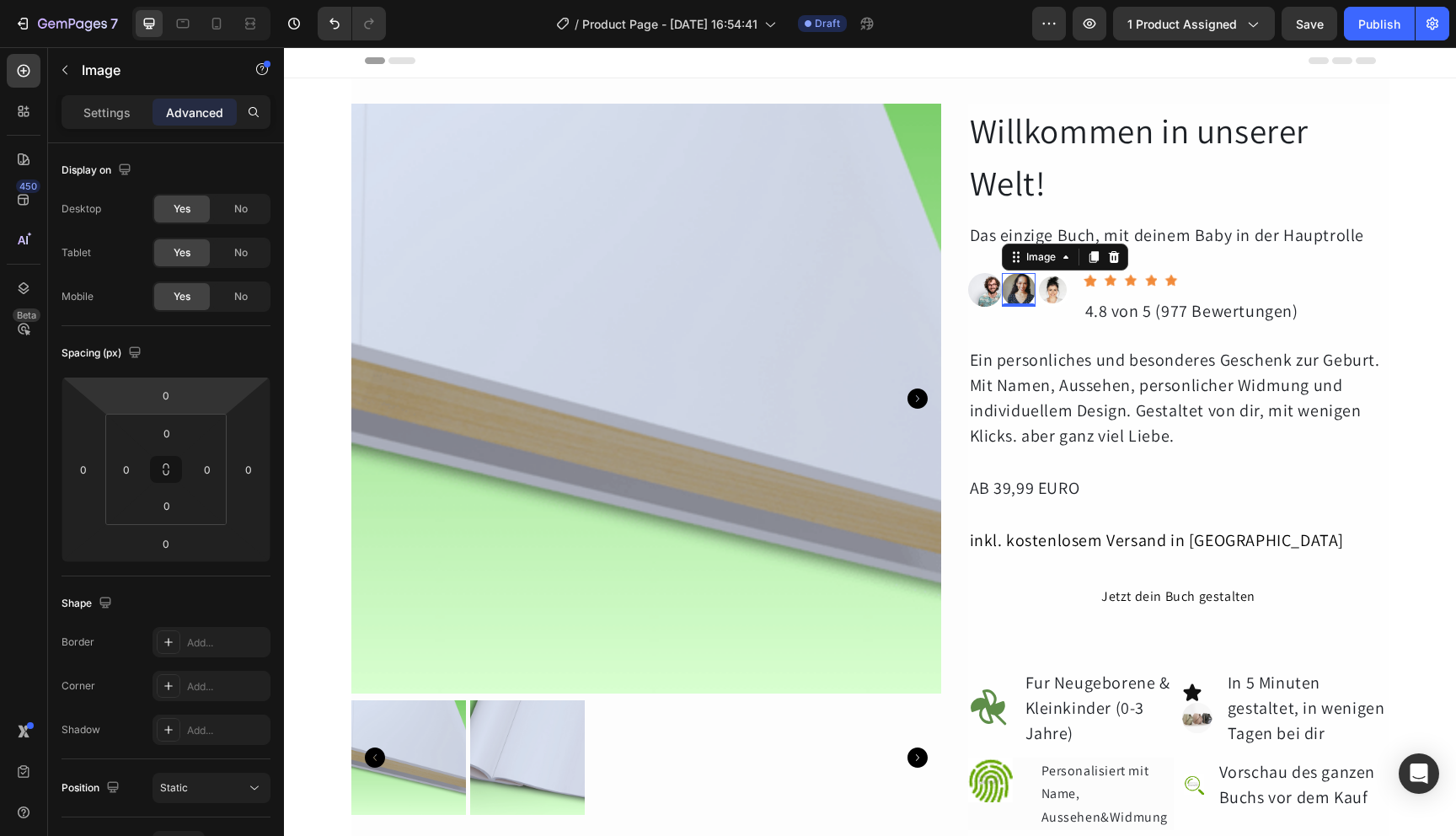
click at [1011, 286] on img at bounding box center [1019, 290] width 34 height 34
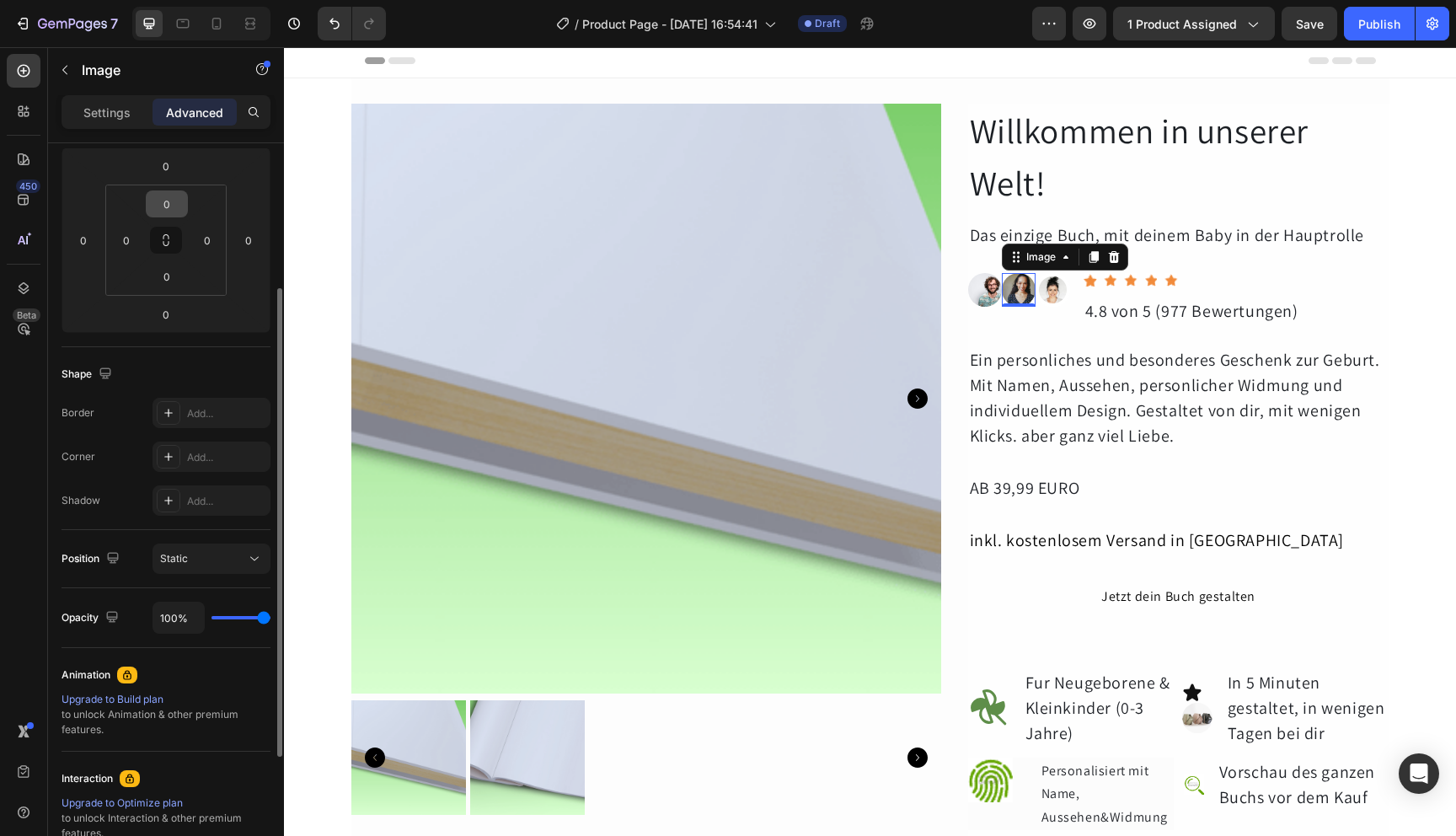
scroll to position [302, 0]
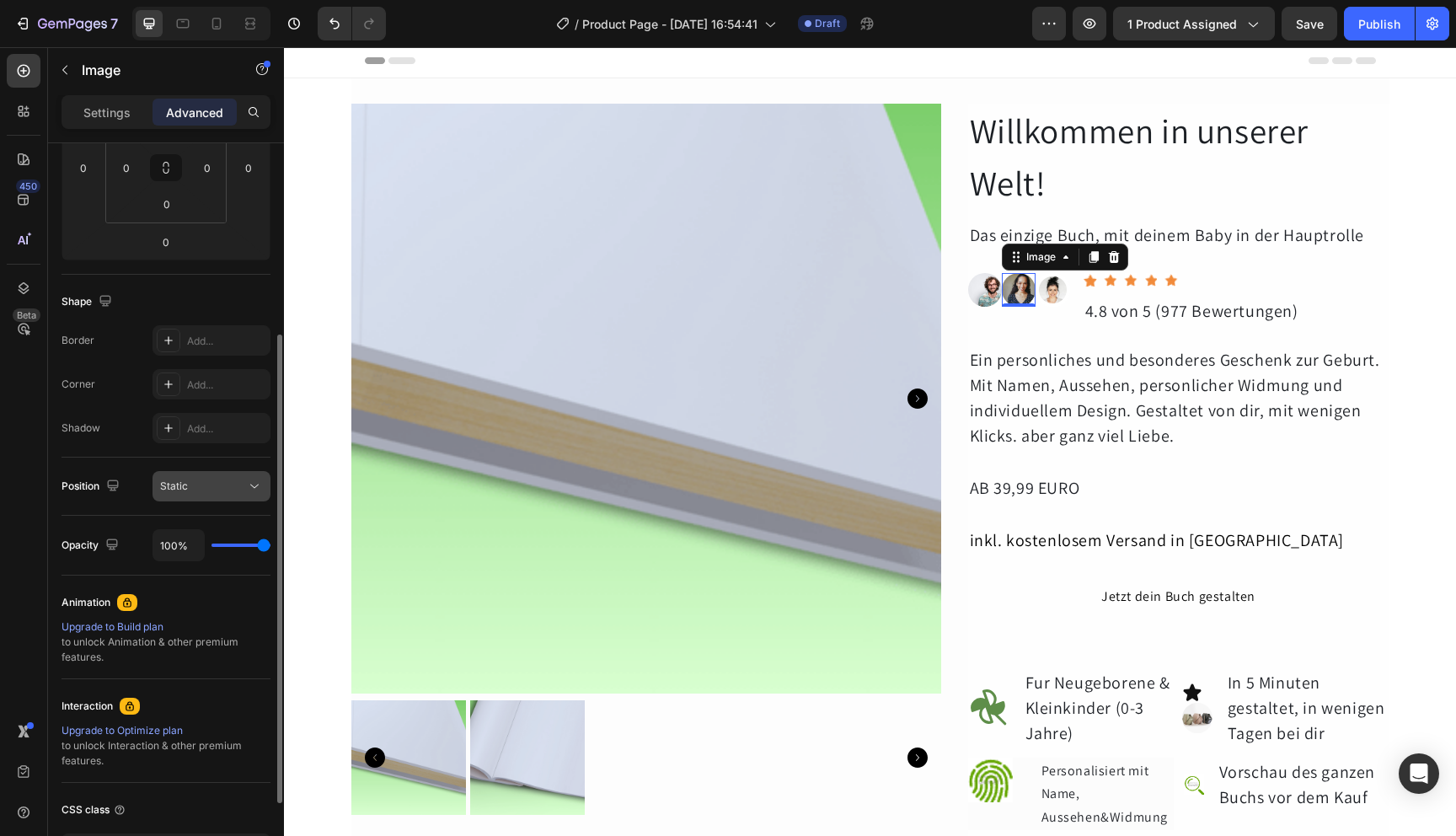
click at [224, 480] on div "Static" at bounding box center [203, 486] width 86 height 15
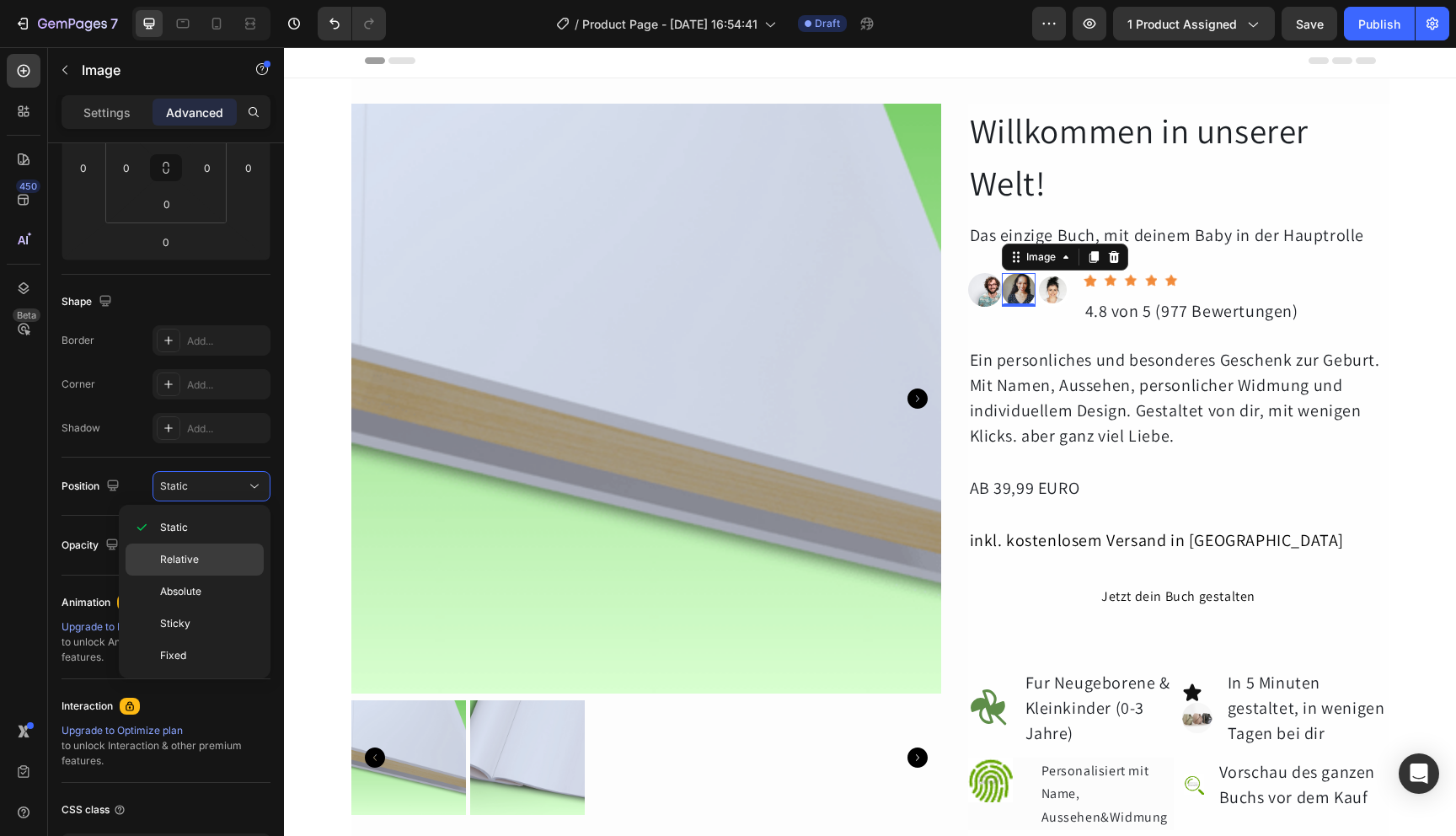
click at [212, 555] on p "Relative" at bounding box center [207, 560] width 96 height 15
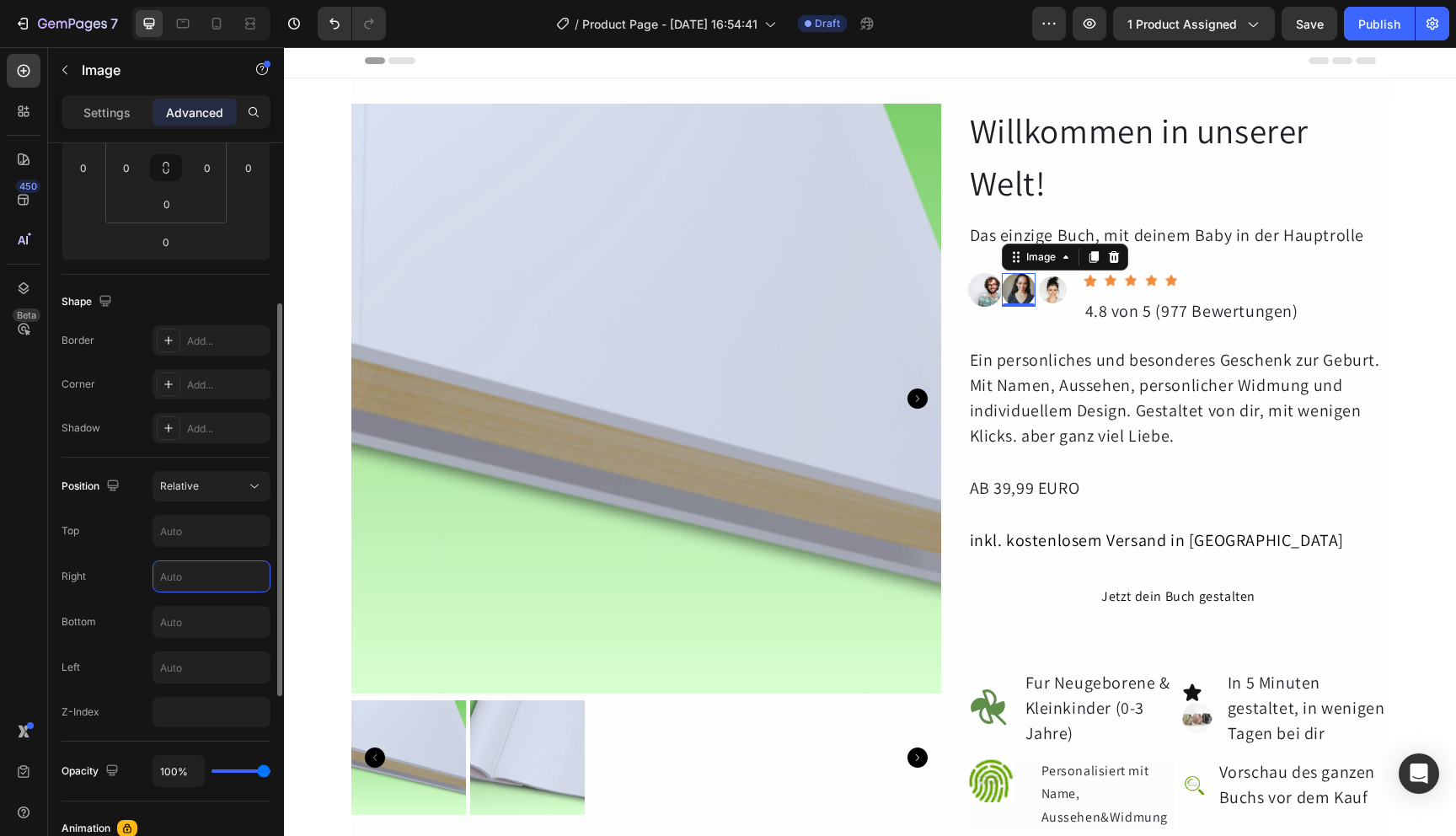
click at [219, 578] on input "text" at bounding box center [212, 577] width 116 height 30
click at [206, 666] on input "text" at bounding box center [212, 668] width 116 height 30
click at [200, 707] on input "number" at bounding box center [212, 713] width 118 height 30
type input "2"
click at [208, 669] on input "text" at bounding box center [212, 668] width 116 height 30
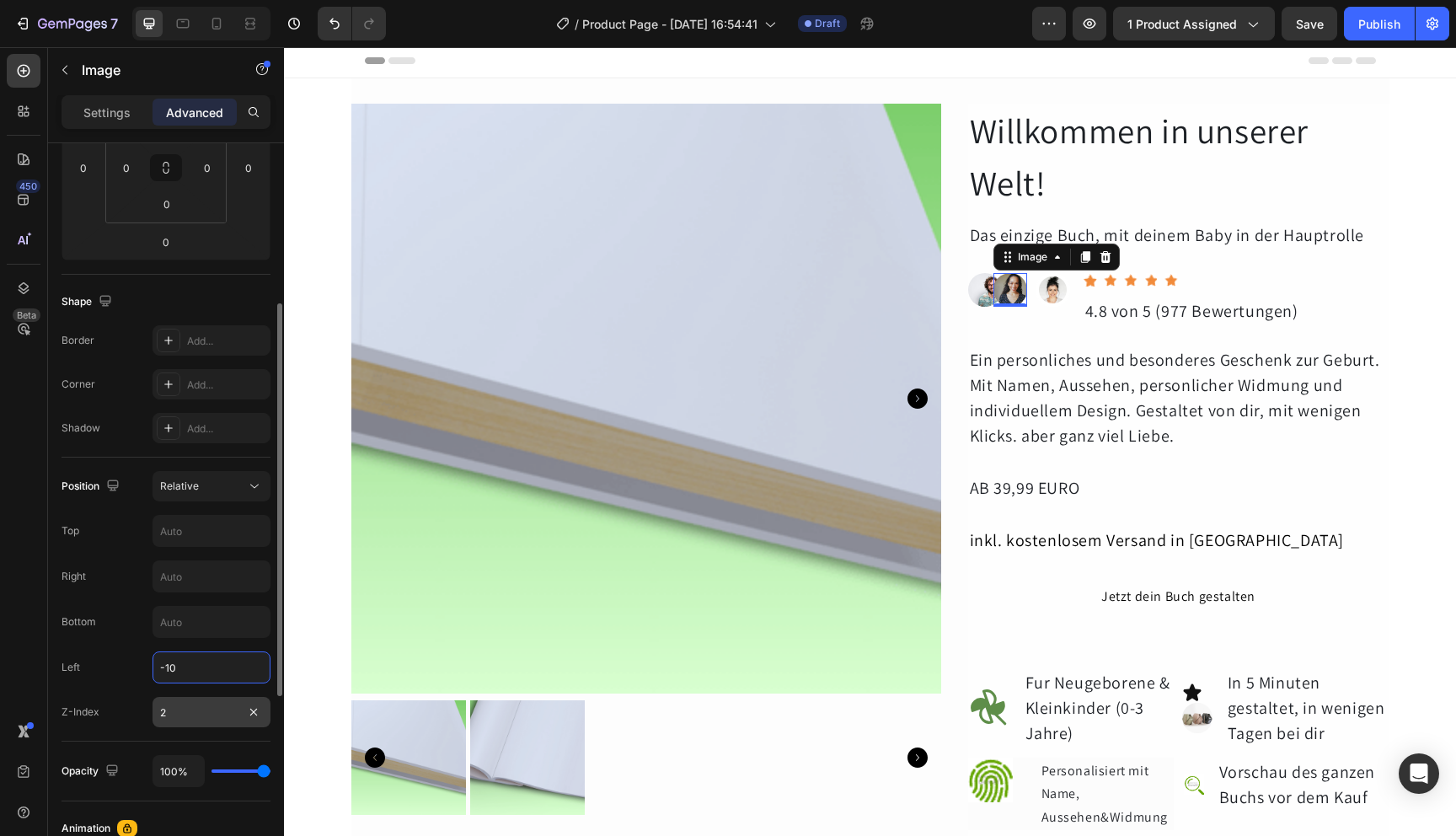
type input "-10"
click at [214, 714] on input "2" at bounding box center [212, 713] width 118 height 30
click at [157, 339] on div at bounding box center [168, 341] width 23 height 23
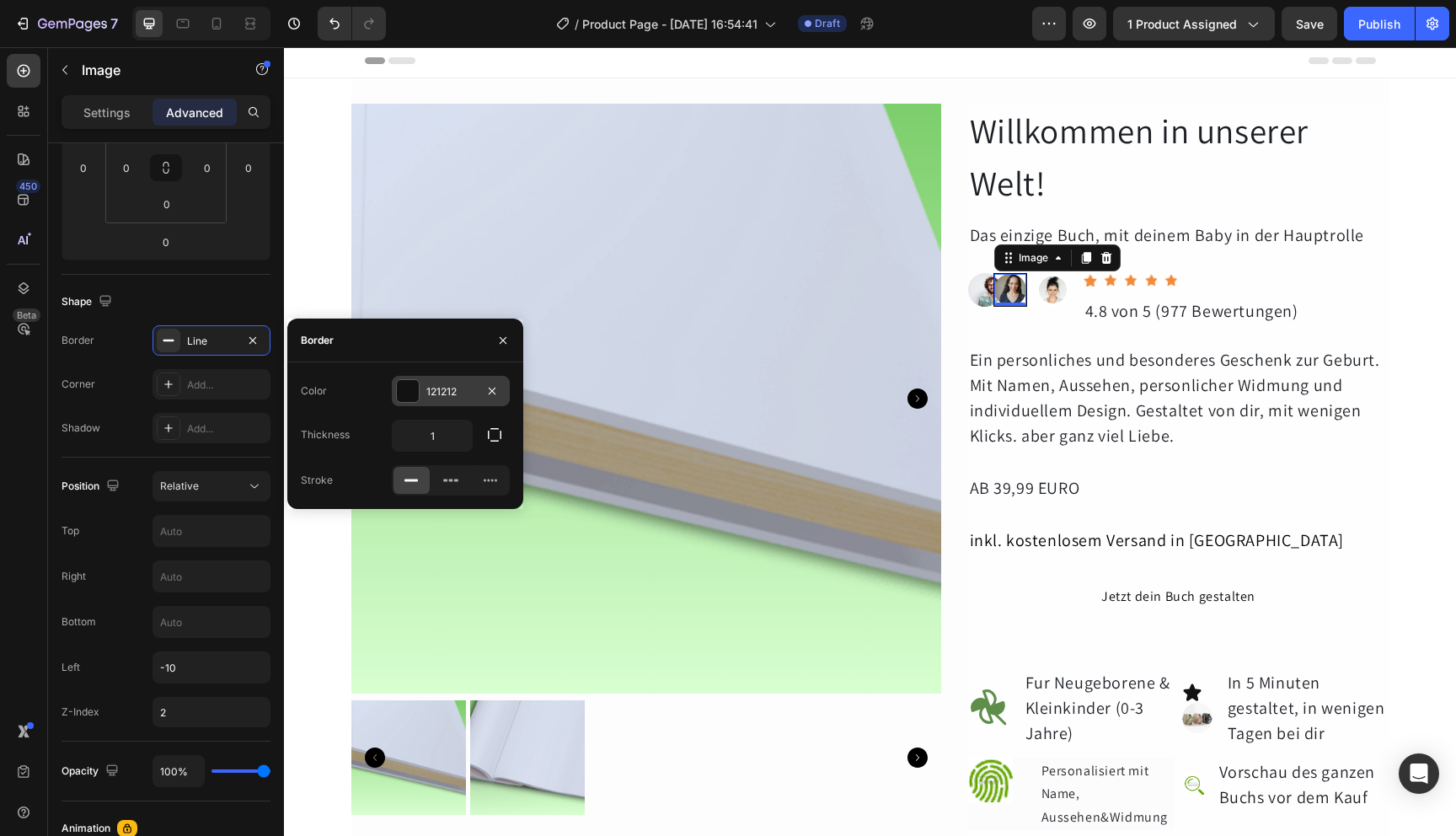
click at [408, 390] on div at bounding box center [408, 391] width 22 height 22
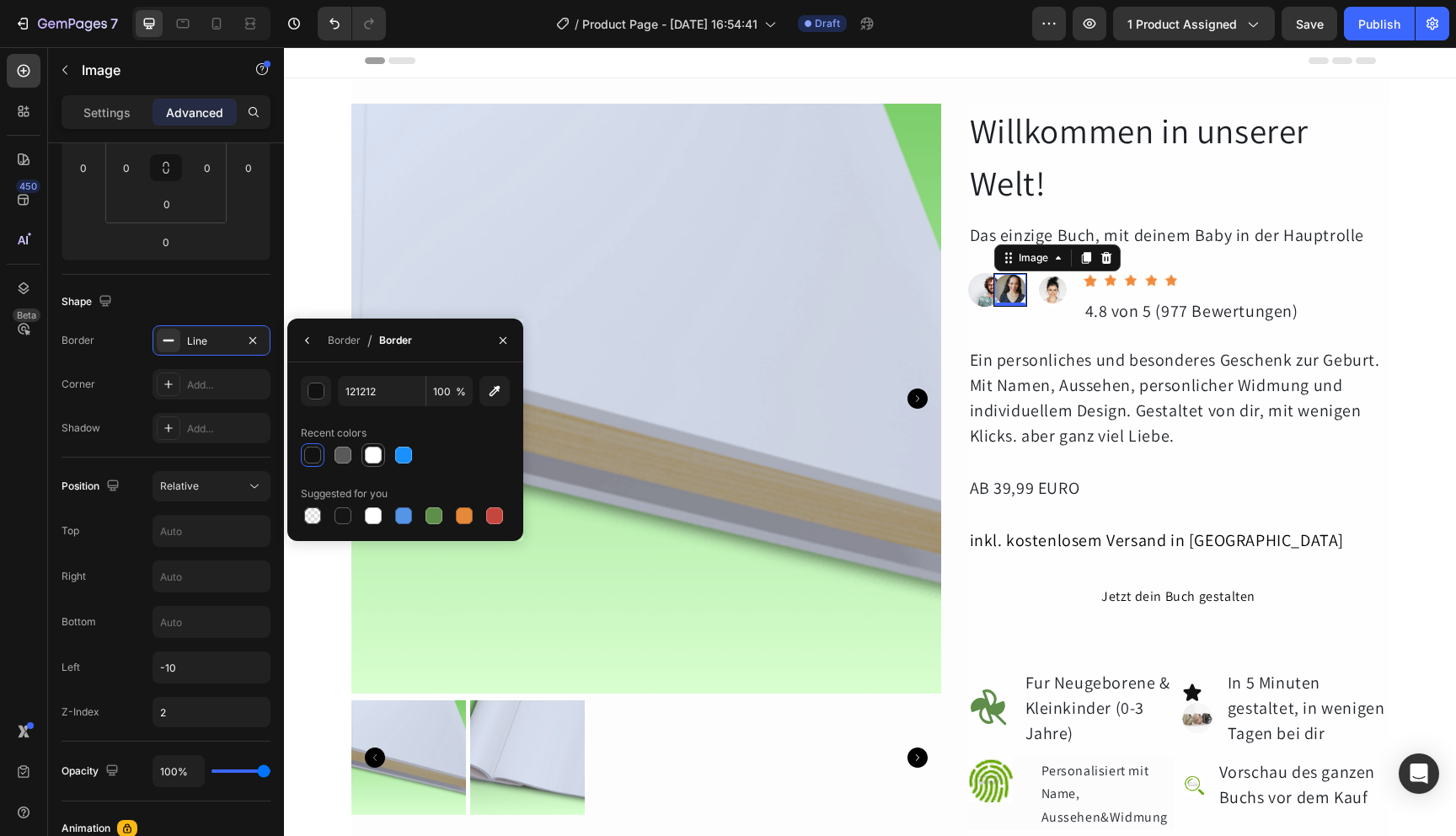
click at [373, 459] on div at bounding box center [373, 455] width 17 height 17
type input "FFFFFF"
click at [307, 344] on icon "button" at bounding box center [307, 340] width 13 height 13
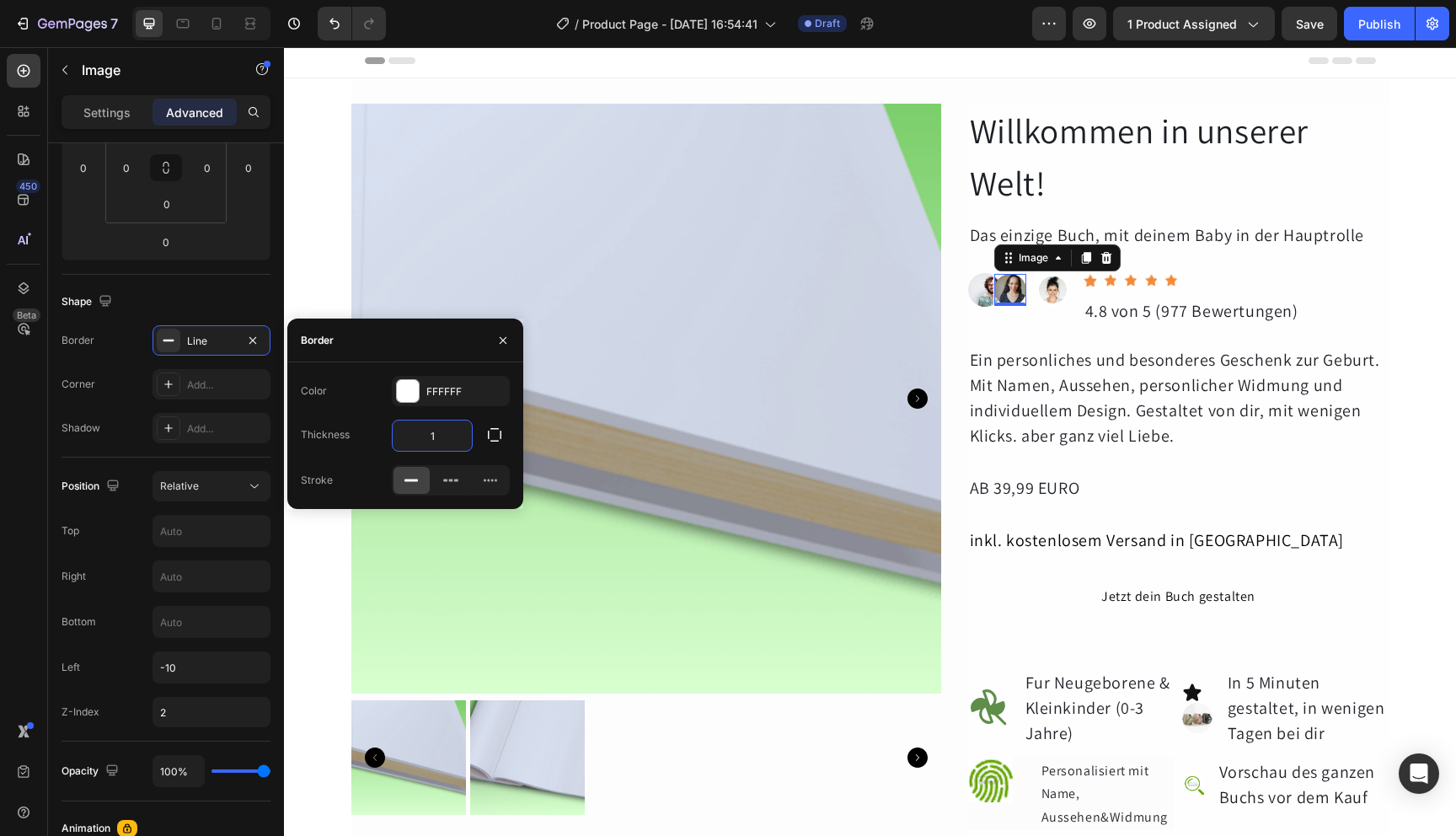
drag, startPoint x: 442, startPoint y: 440, endPoint x: 416, endPoint y: 439, distance: 26.0
click at [416, 439] on input "1" at bounding box center [432, 435] width 80 height 30
drag, startPoint x: 436, startPoint y: 440, endPoint x: 415, endPoint y: 440, distance: 21.0
click at [415, 440] on input "1" at bounding box center [432, 435] width 80 height 30
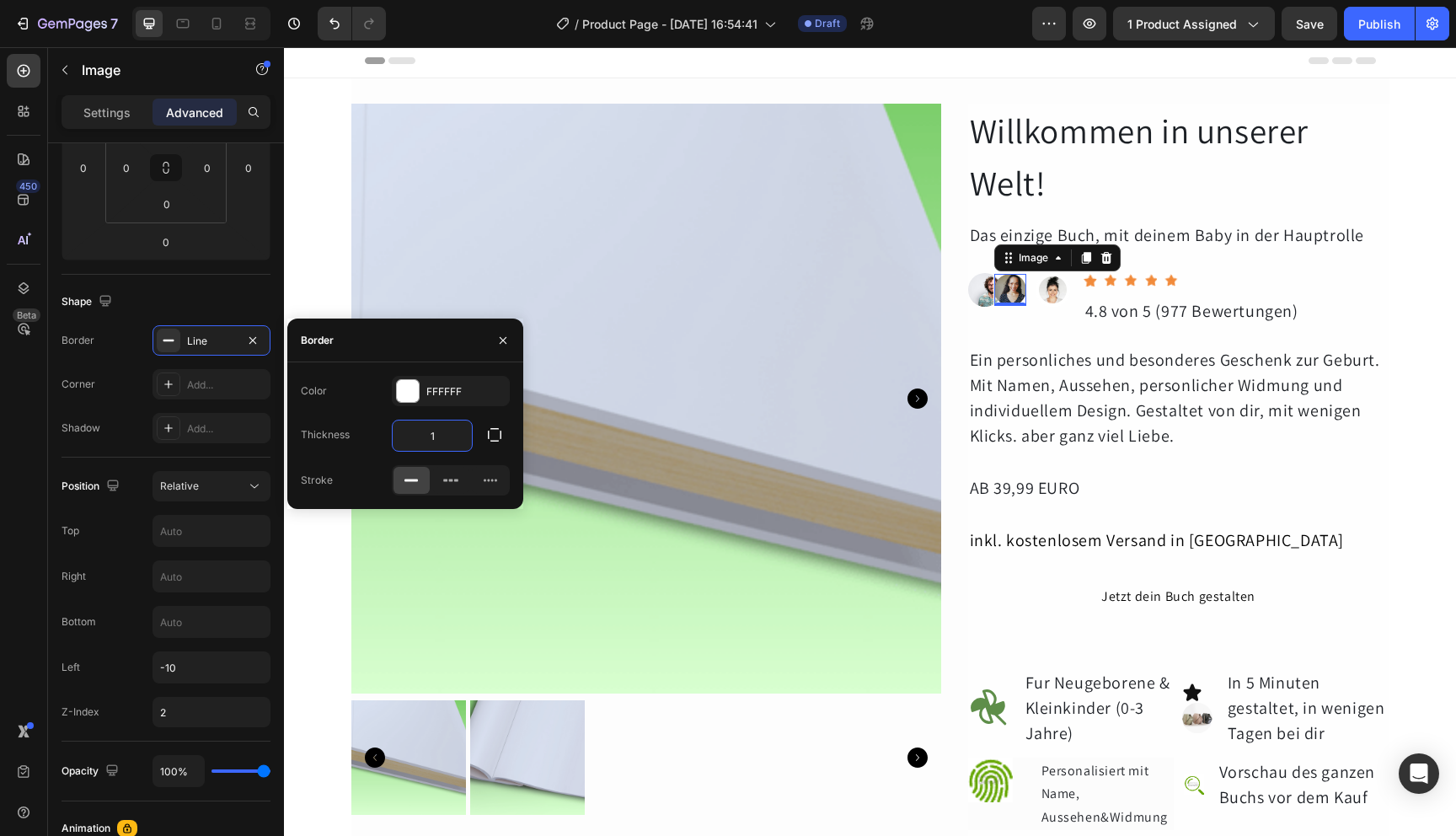
type input "3"
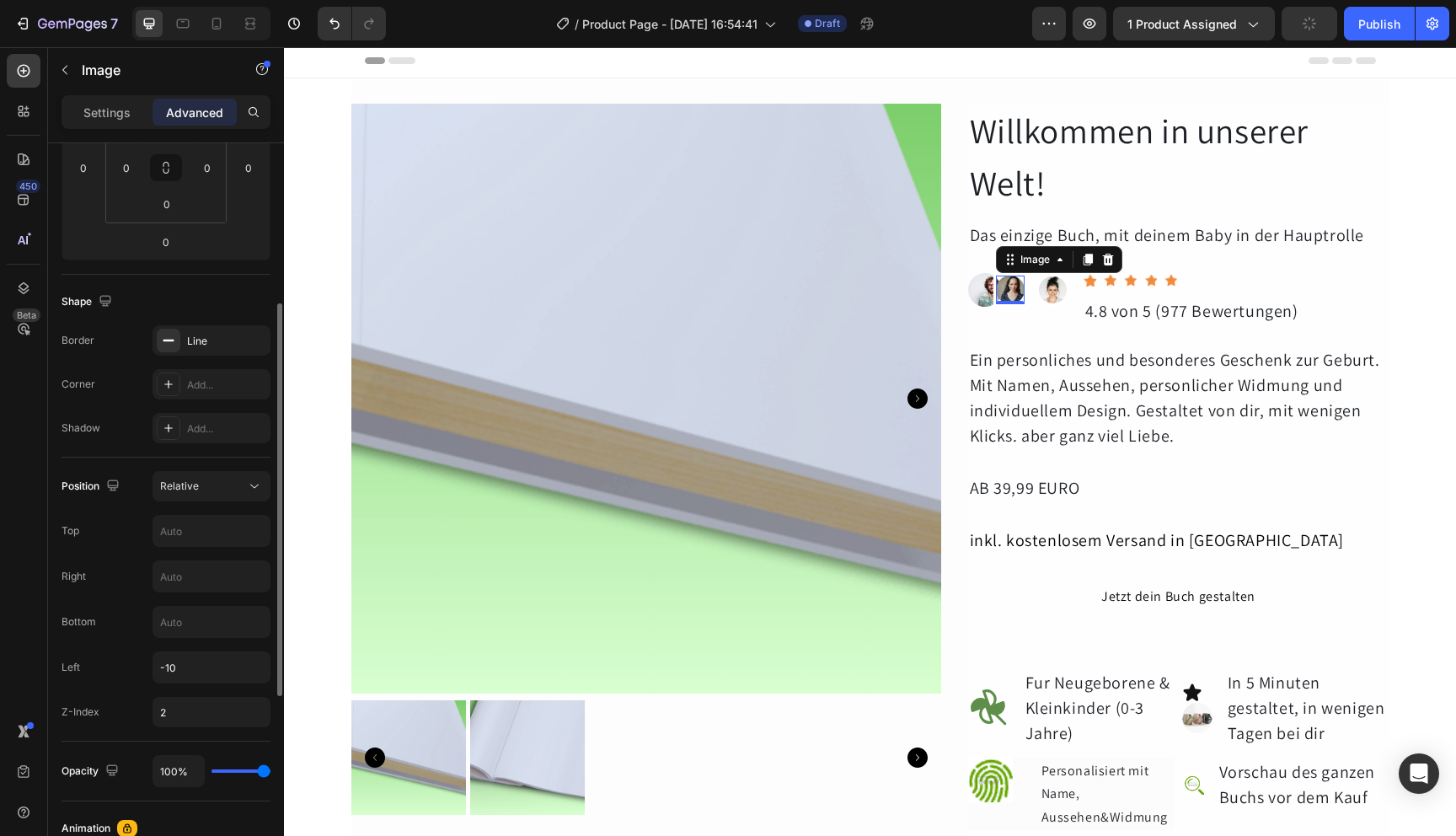
click at [136, 428] on div "Shadow Add..." at bounding box center [166, 428] width 209 height 30
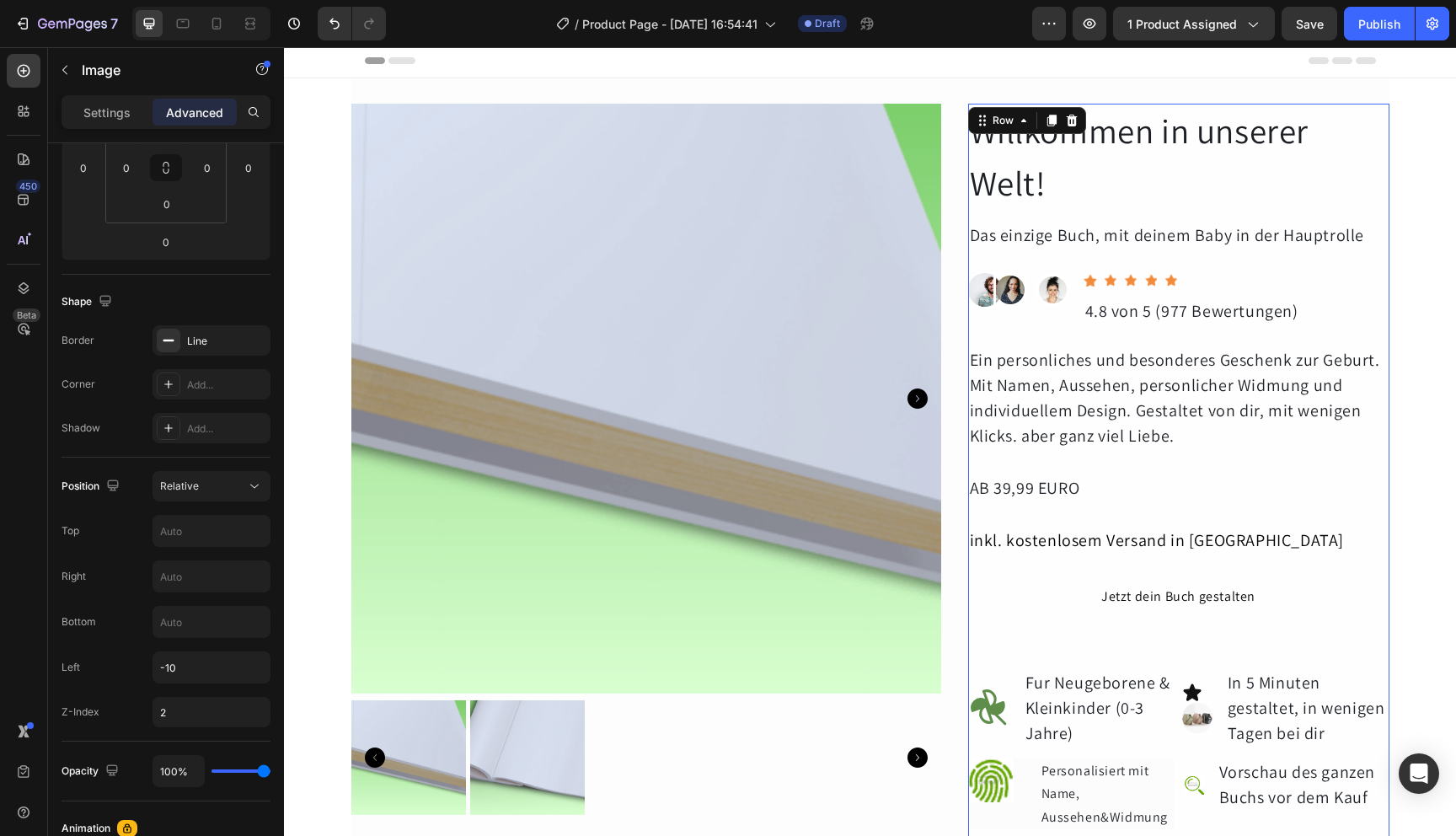
scroll to position [0, 0]
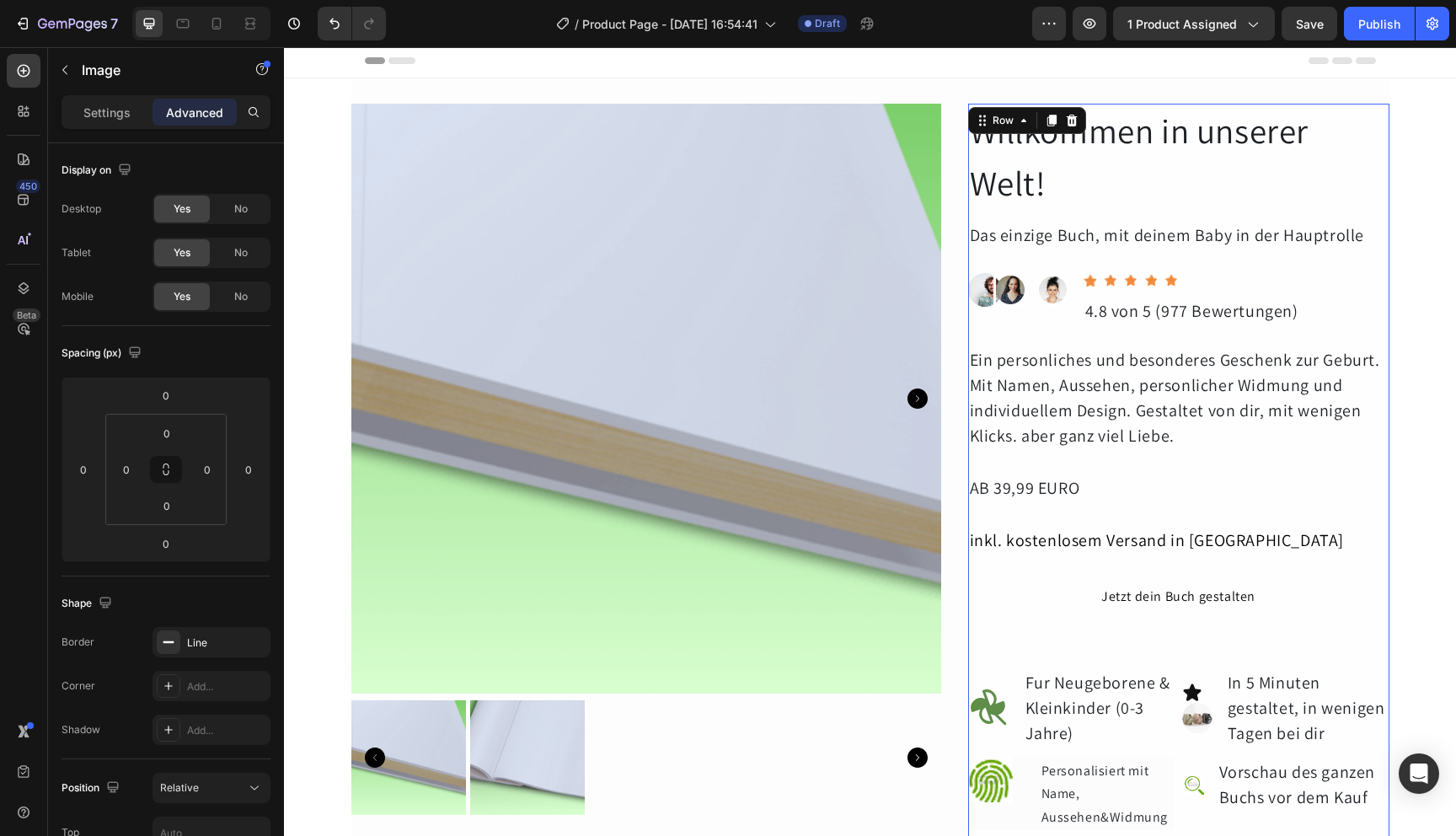
click at [1001, 325] on div "Willkommen in unserer Welt! Heading Das einzige Buch, mit deinem Baby in der Ha…" at bounding box center [1178, 635] width 421 height 1062
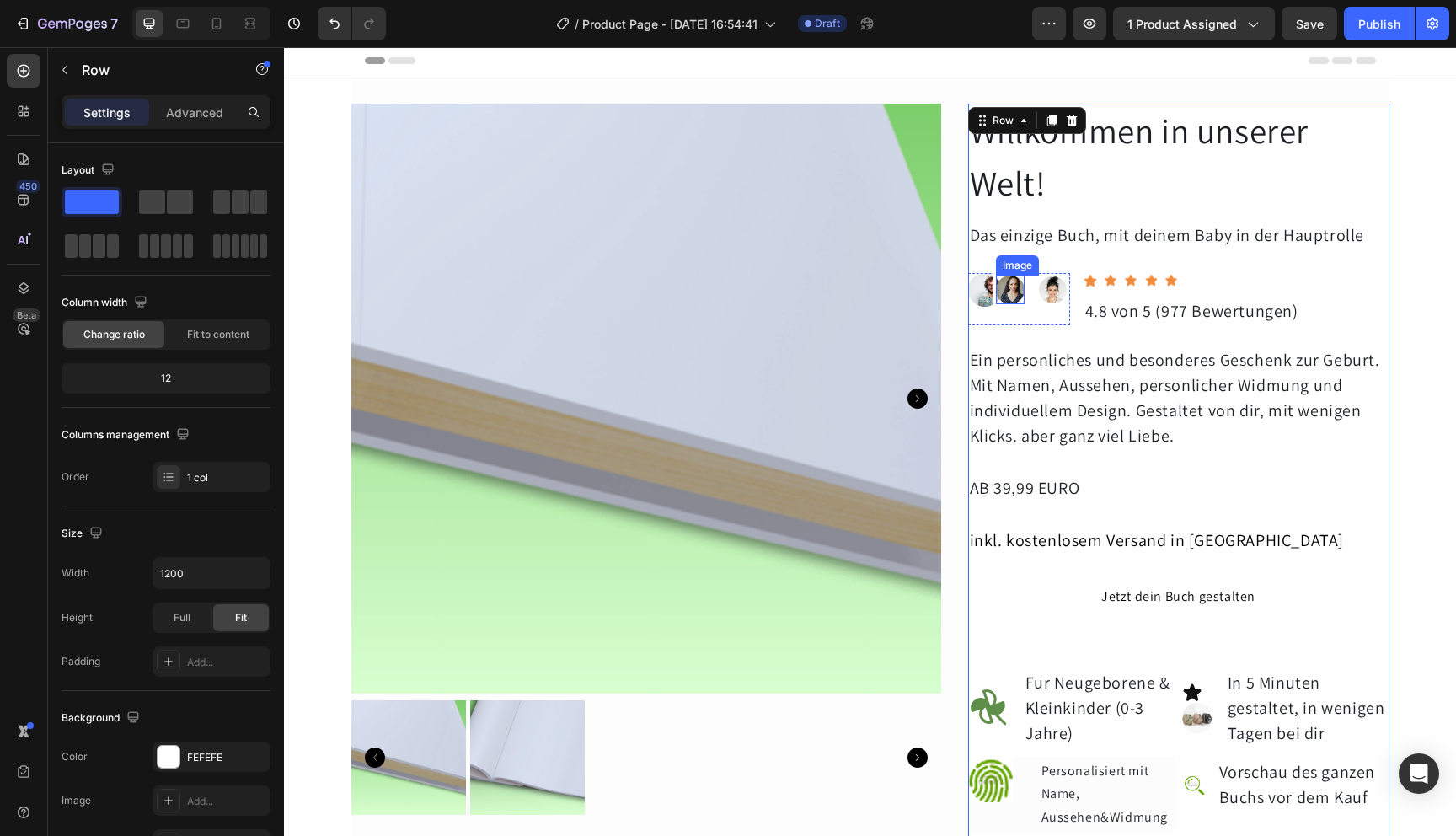
click at [1006, 300] on div "Image" at bounding box center [1011, 290] width 34 height 34
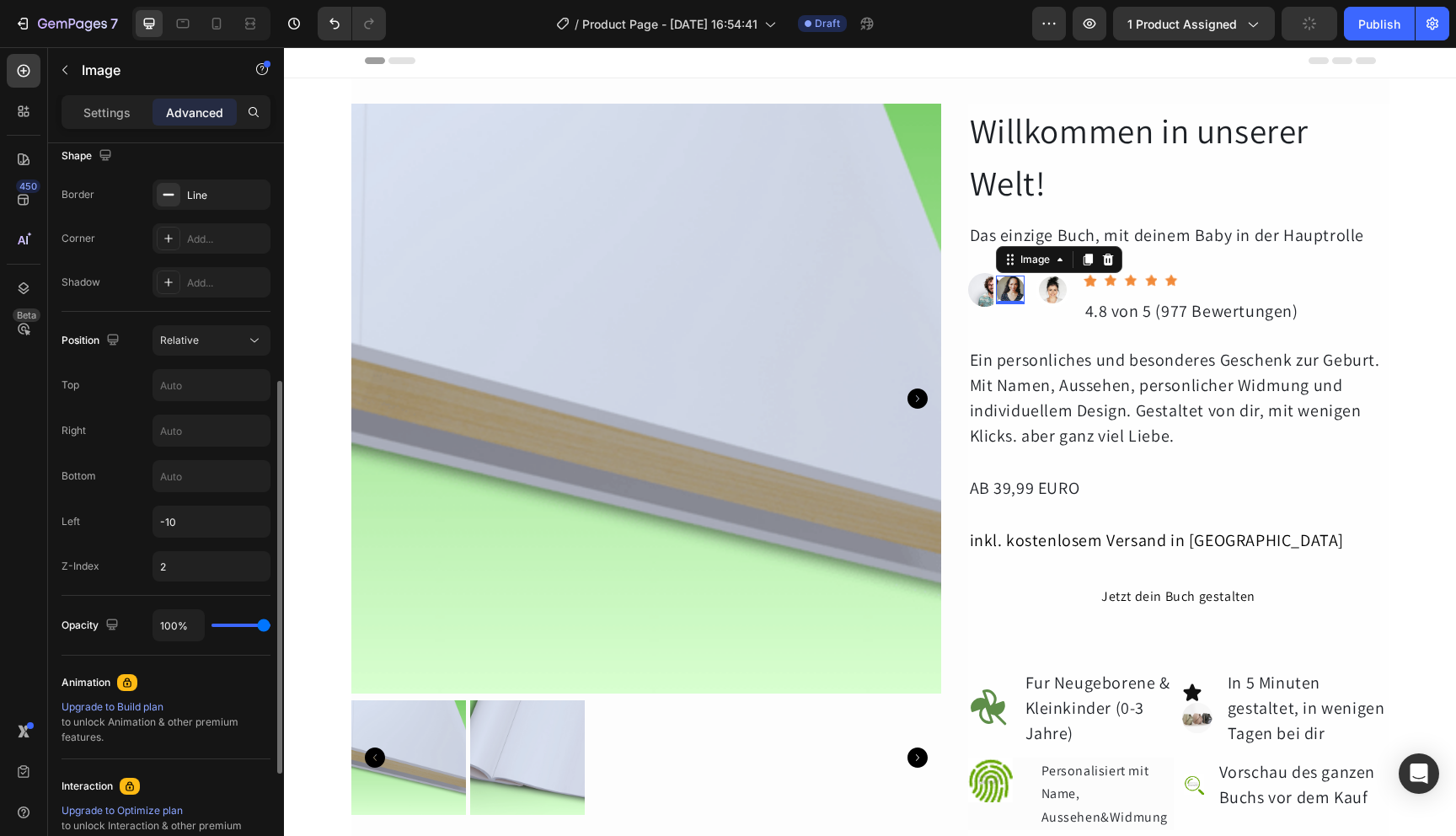
scroll to position [441, 0]
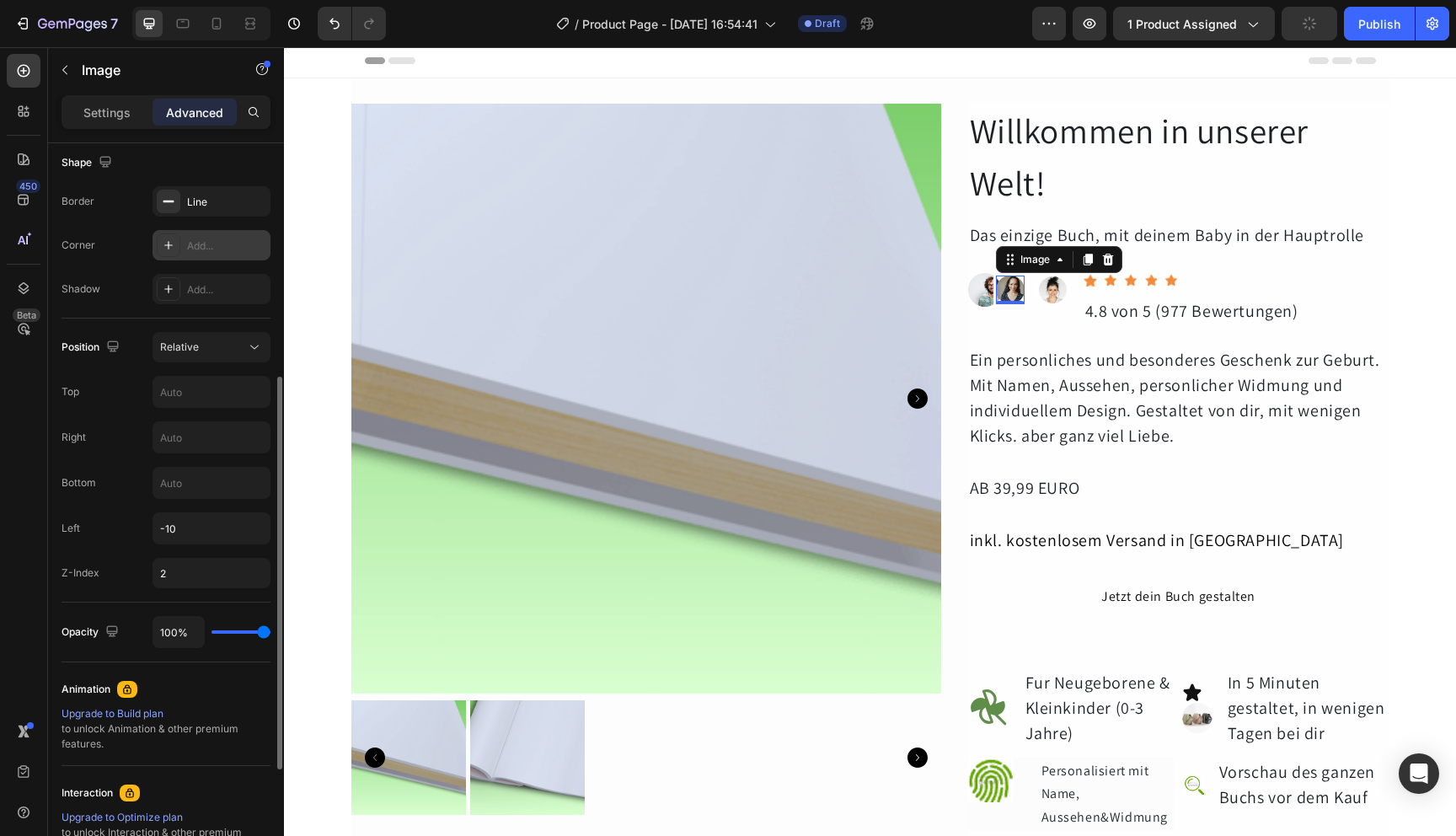
click at [202, 256] on div "Add..." at bounding box center [212, 245] width 118 height 30
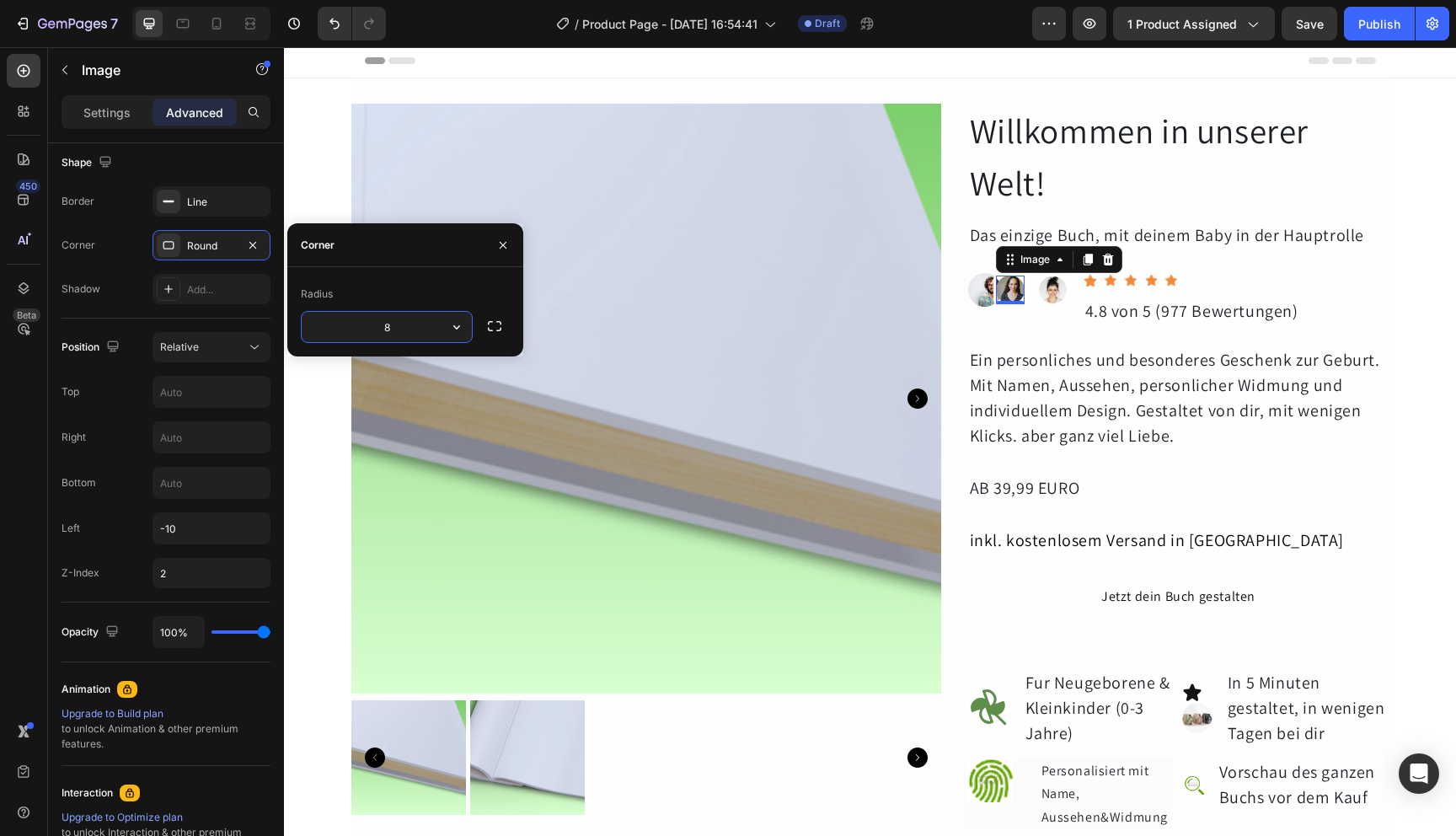
click at [438, 330] on input "8" at bounding box center [387, 327] width 170 height 30
click at [435, 330] on input "8" at bounding box center [387, 327] width 170 height 30
click at [463, 325] on icon "button" at bounding box center [457, 326] width 17 height 17
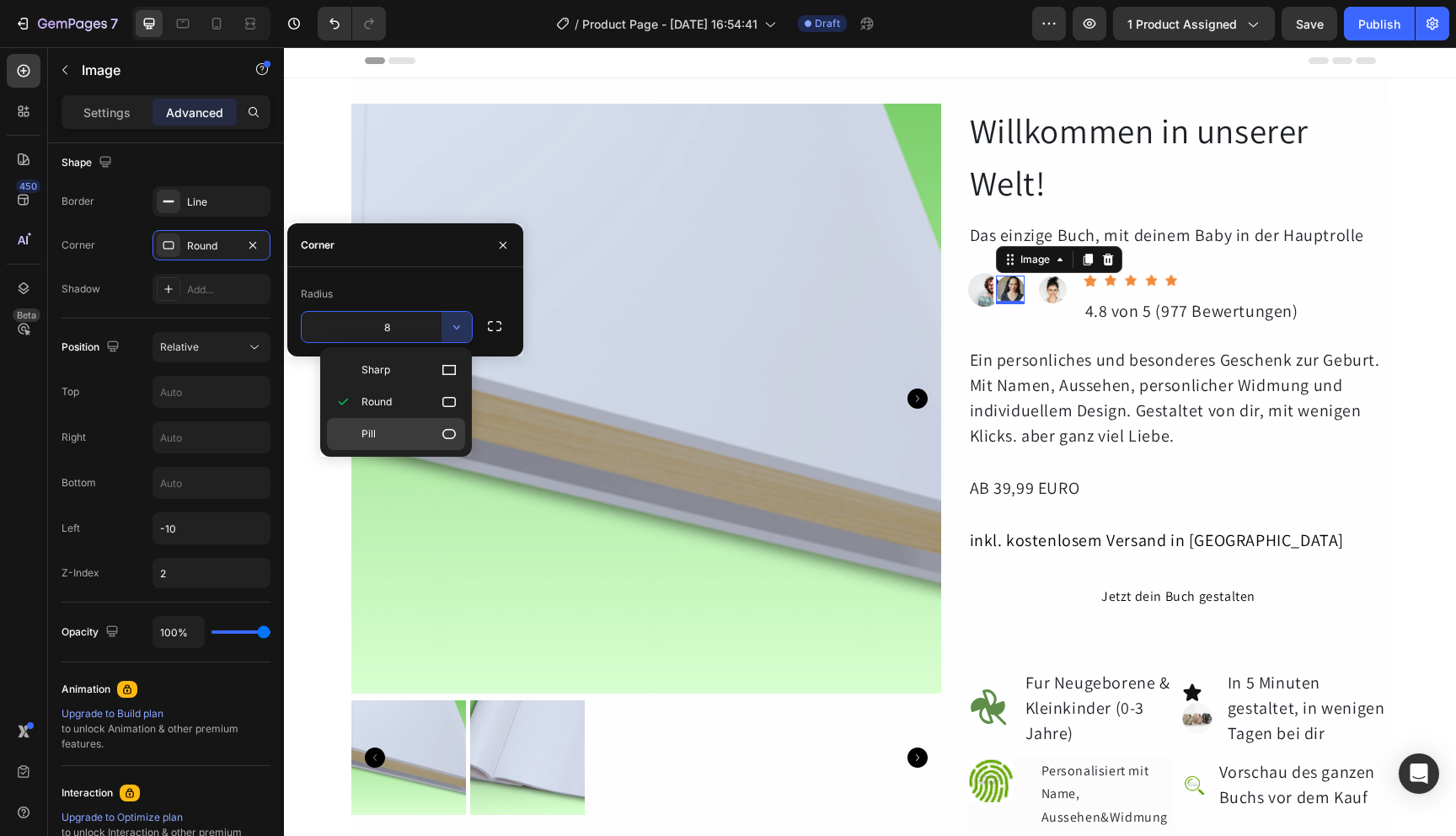
click at [411, 433] on p "Pill" at bounding box center [408, 434] width 96 height 17
type input "9999"
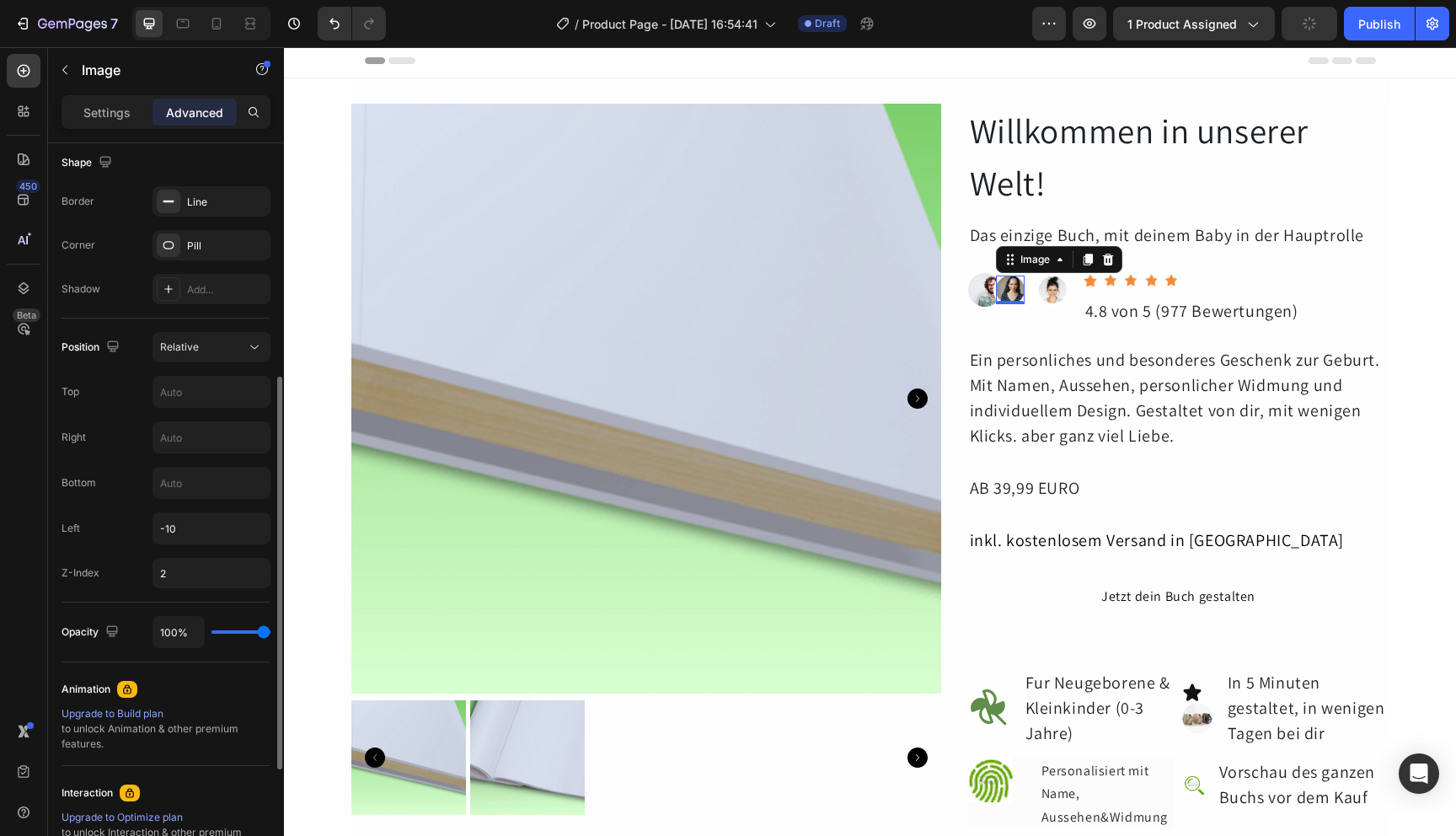
click at [114, 281] on div "Shadow Add..." at bounding box center [166, 289] width 209 height 30
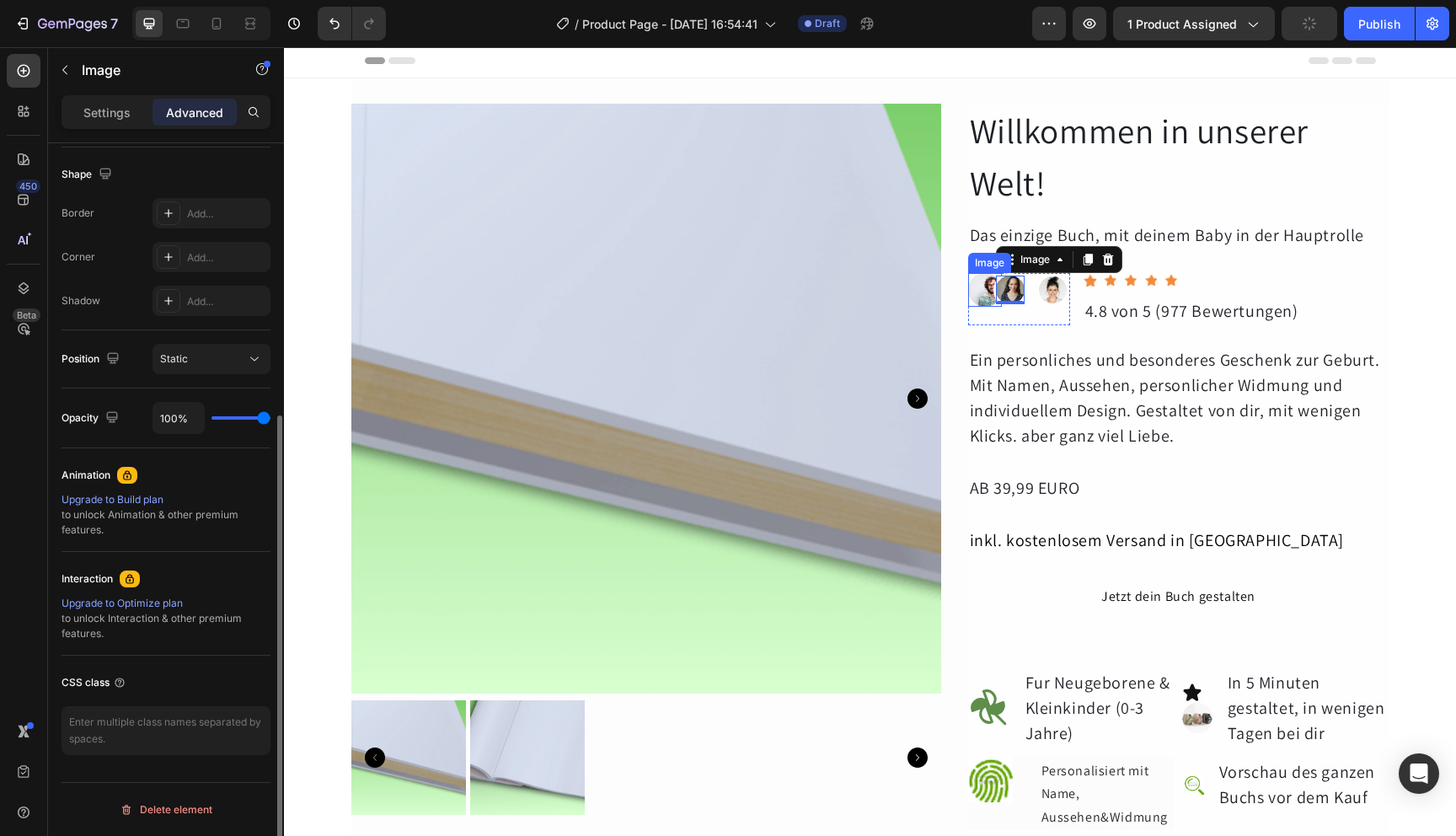
scroll to position [429, 0]
click at [974, 294] on img at bounding box center [985, 290] width 34 height 34
click at [201, 350] on button "Static" at bounding box center [212, 359] width 118 height 30
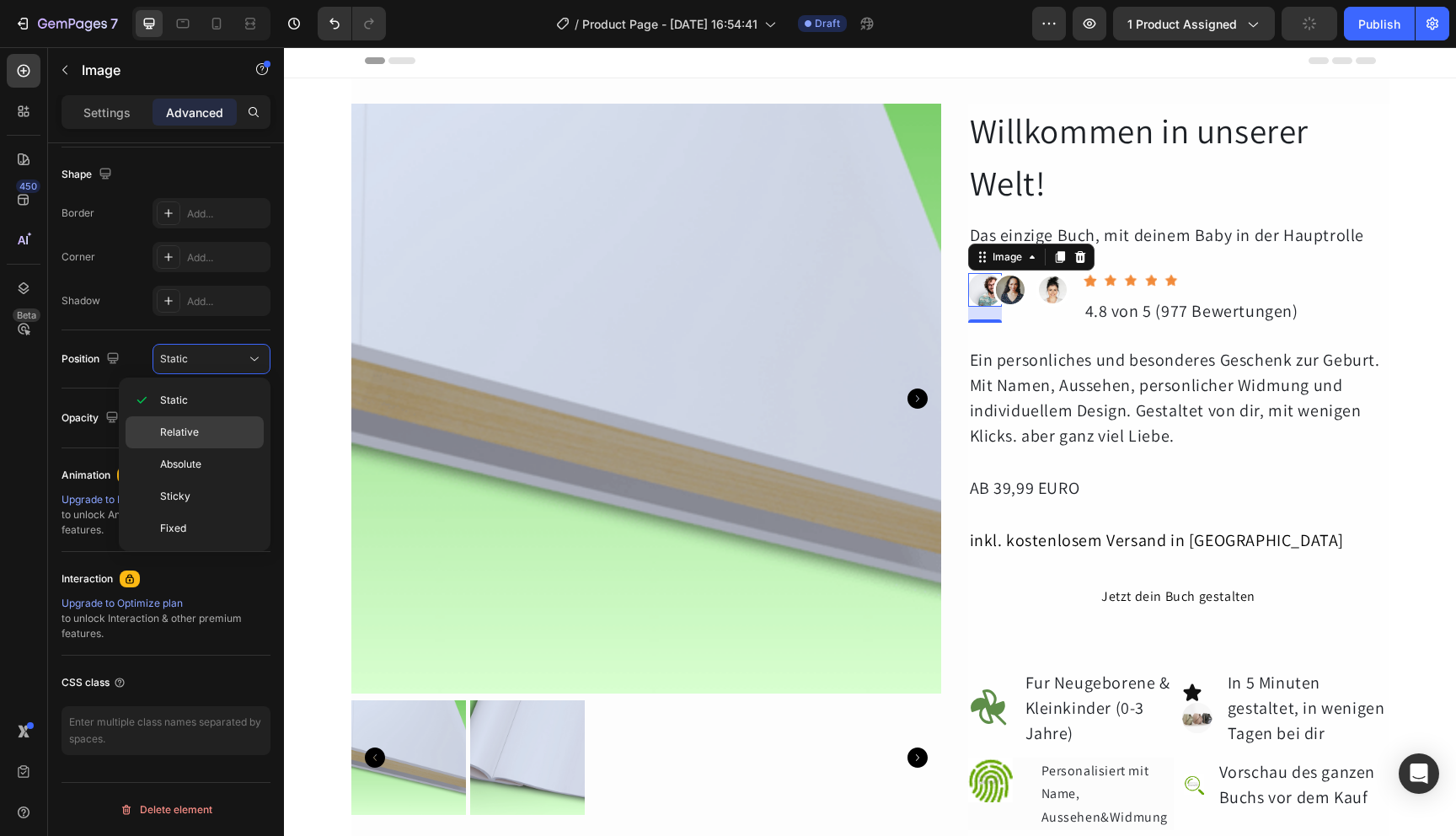
click at [189, 426] on span "Relative" at bounding box center [179, 432] width 38 height 15
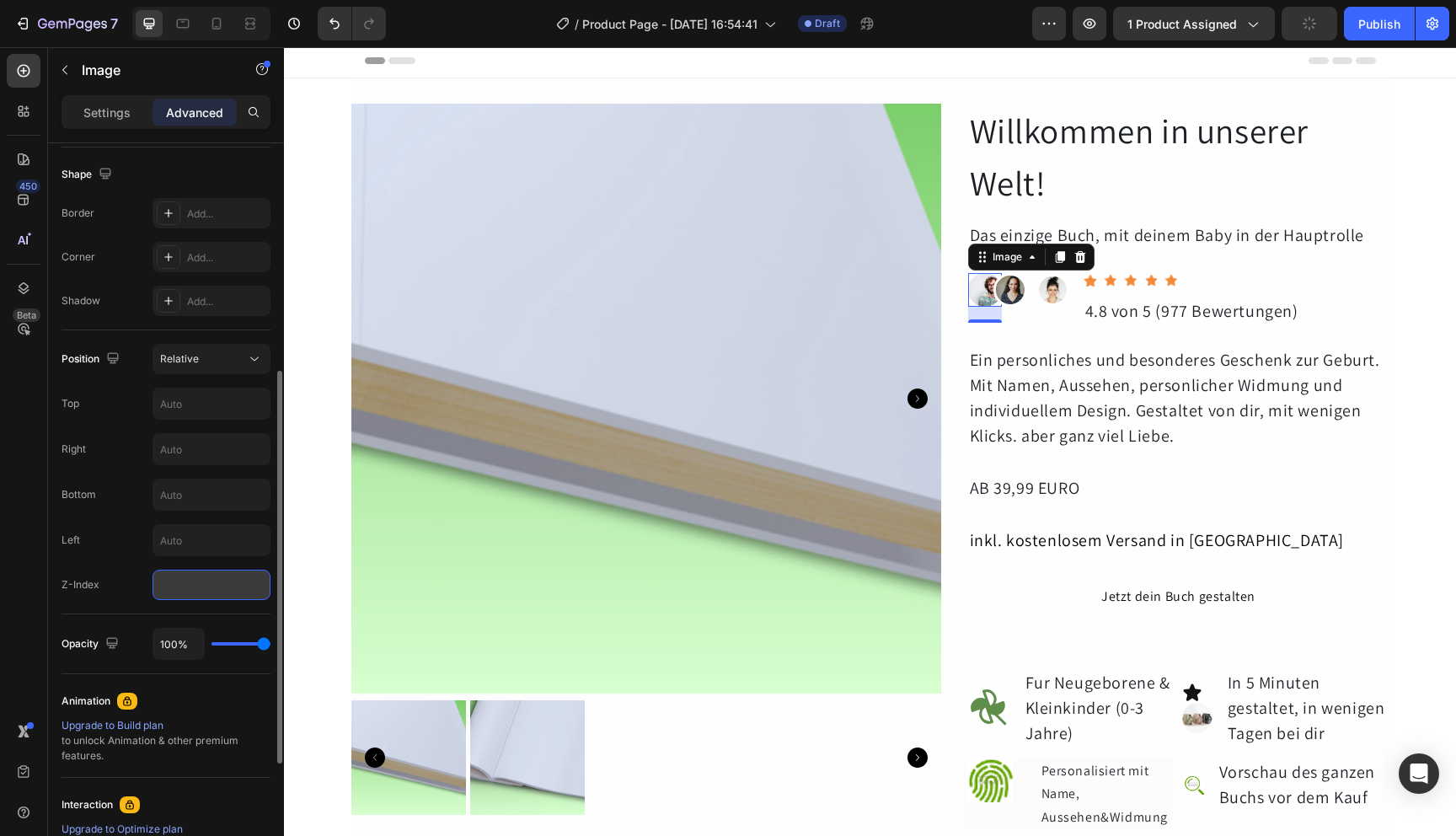
click at [196, 587] on input "number" at bounding box center [212, 585] width 118 height 30
type input "3"
click at [203, 257] on div "Add..." at bounding box center [226, 258] width 80 height 15
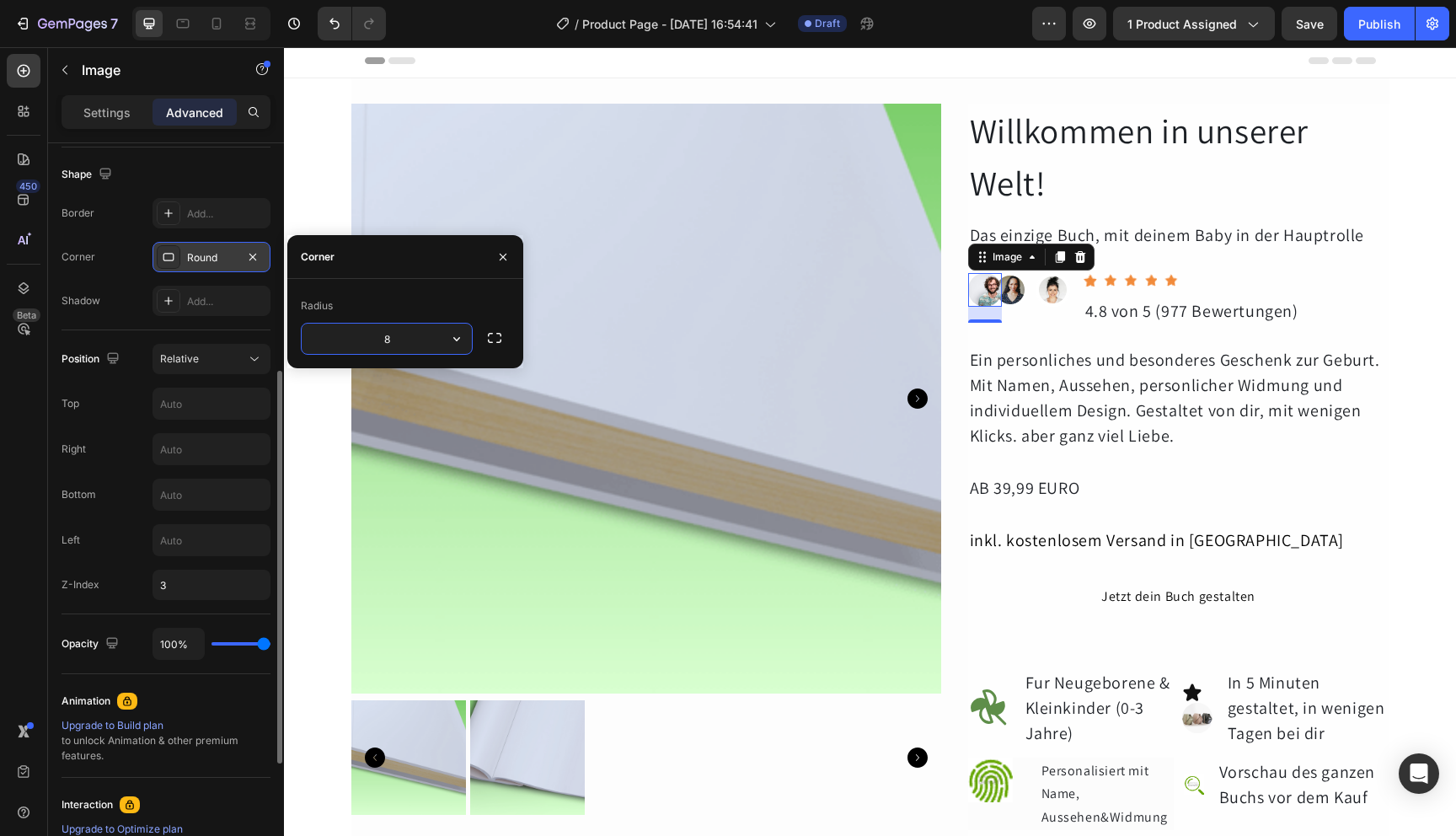
click at [449, 349] on button "button" at bounding box center [457, 339] width 30 height 30
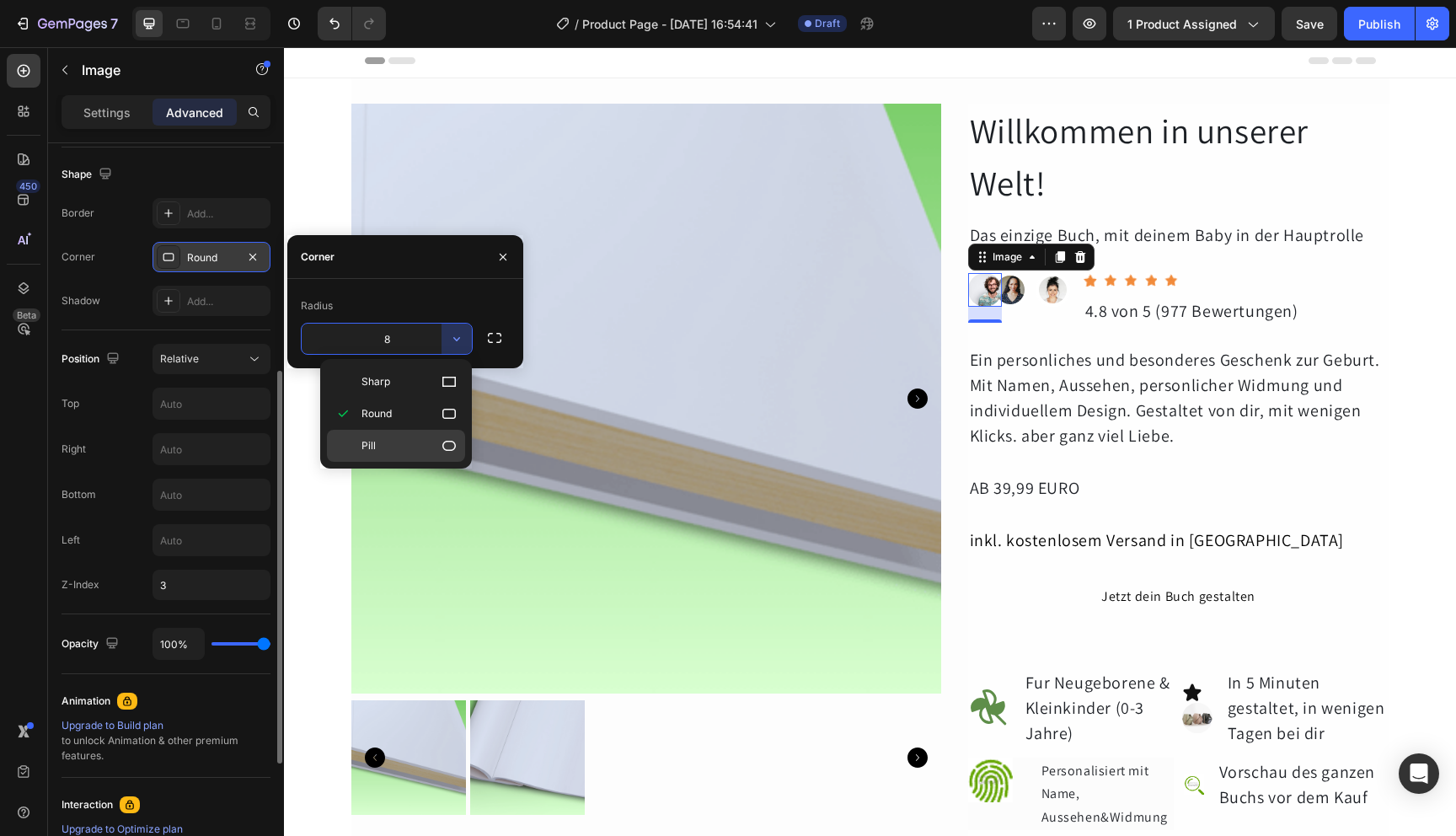
click at [417, 445] on p "Pill" at bounding box center [408, 445] width 96 height 17
type input "9999"
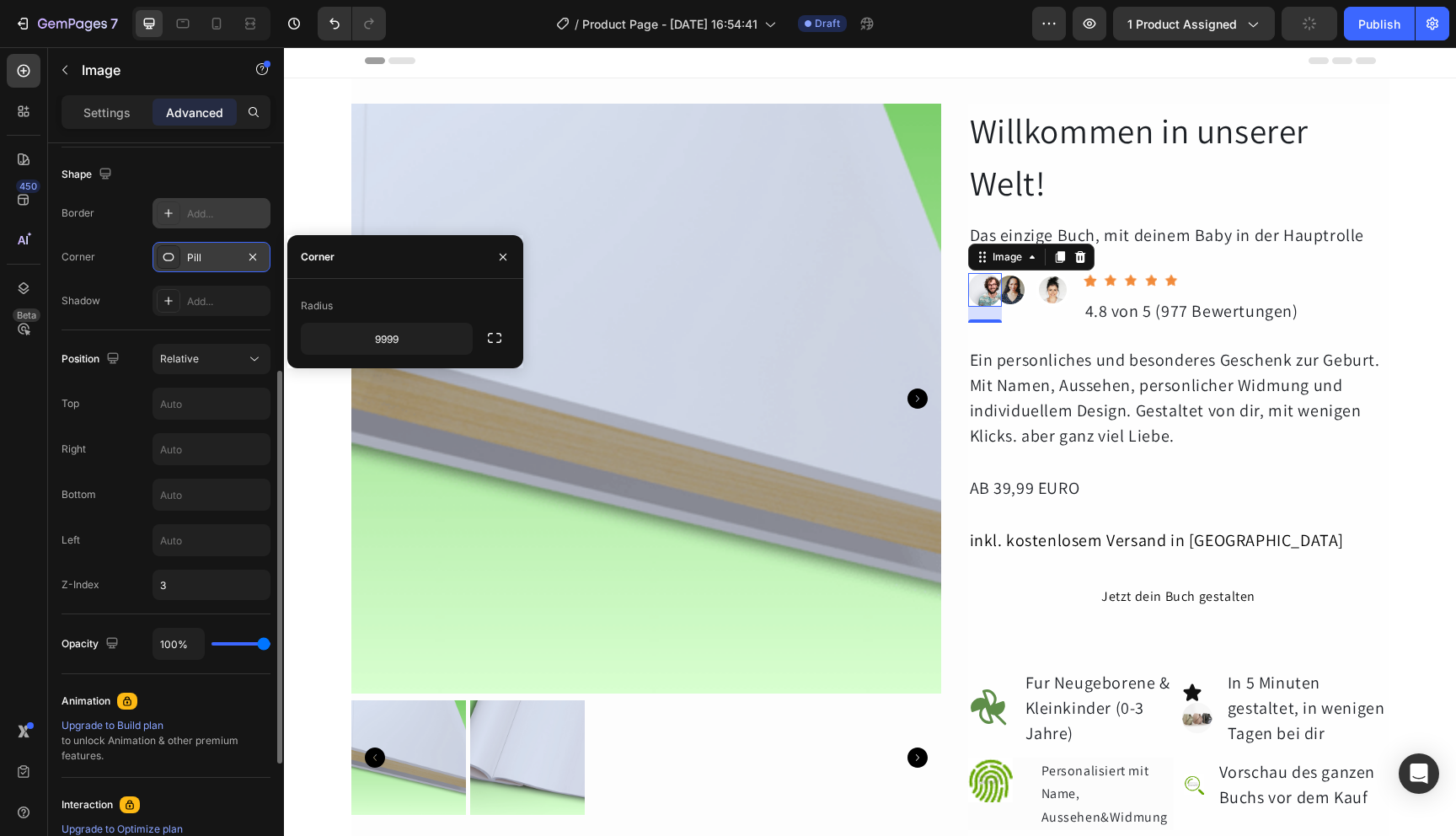
click at [215, 211] on div "Add..." at bounding box center [226, 214] width 80 height 15
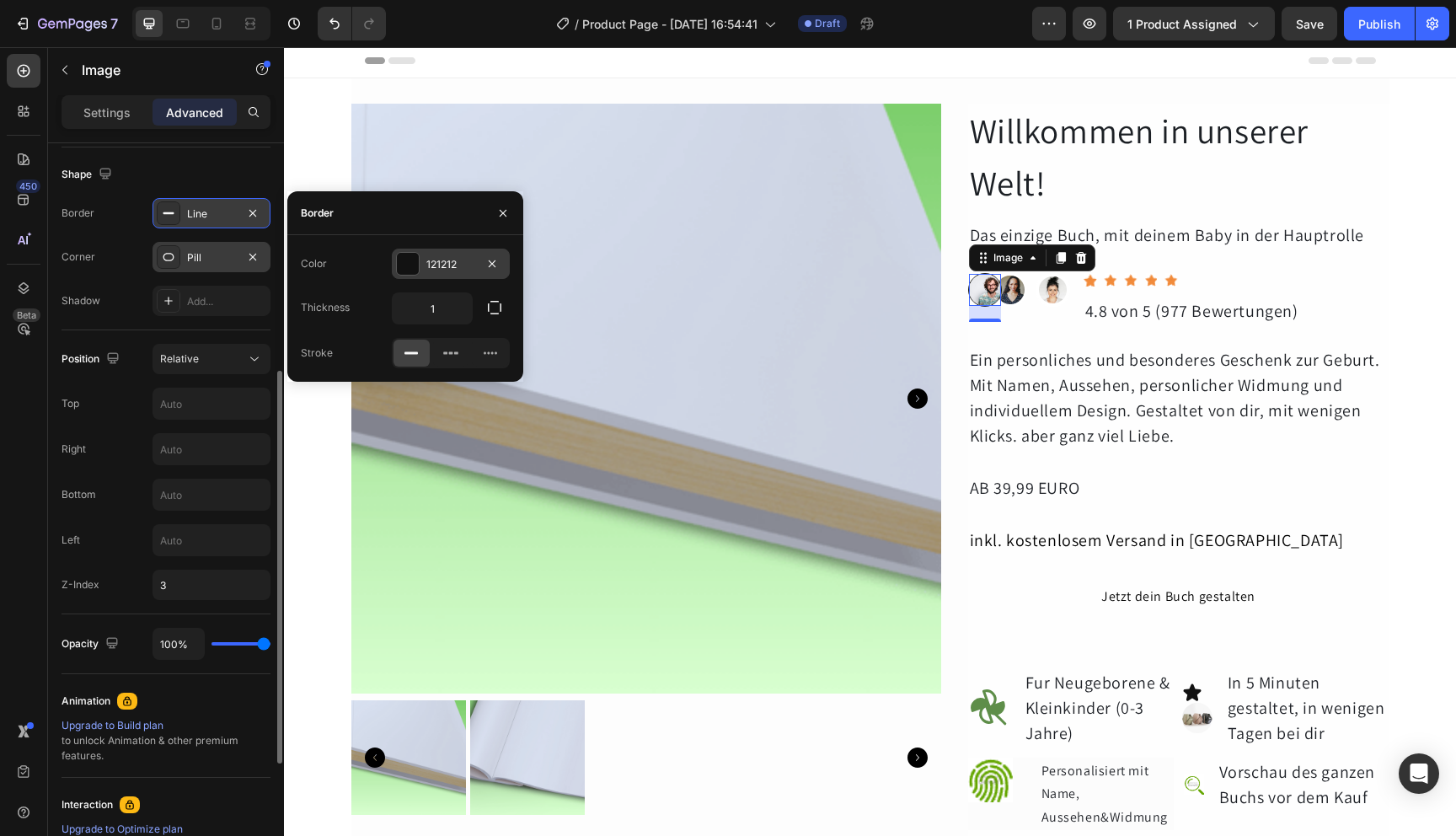
click at [408, 257] on div at bounding box center [408, 264] width 22 height 22
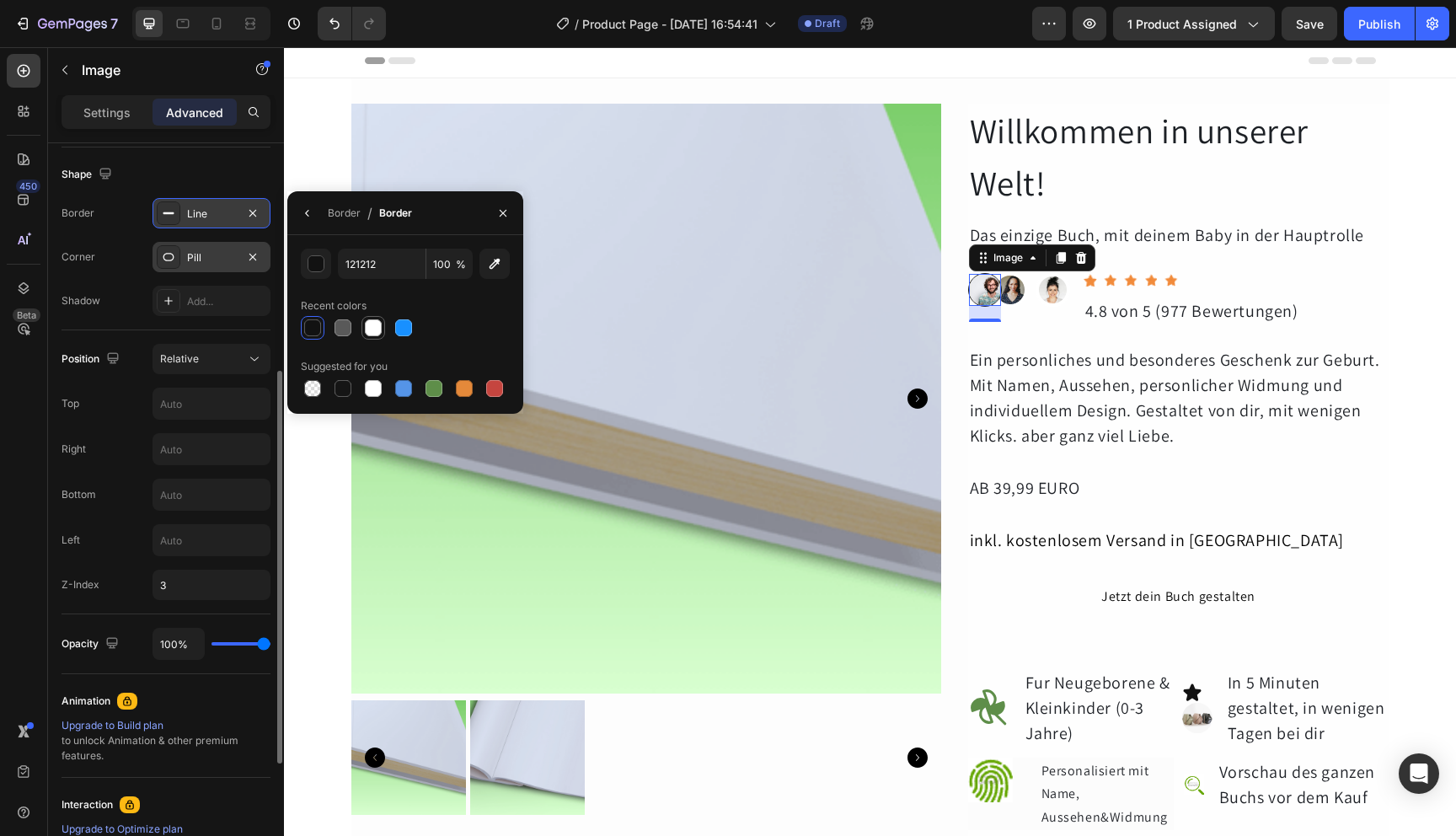
click at [375, 328] on div at bounding box center [373, 327] width 17 height 17
type input "FFFFFF"
click at [313, 208] on icon "button" at bounding box center [307, 213] width 13 height 13
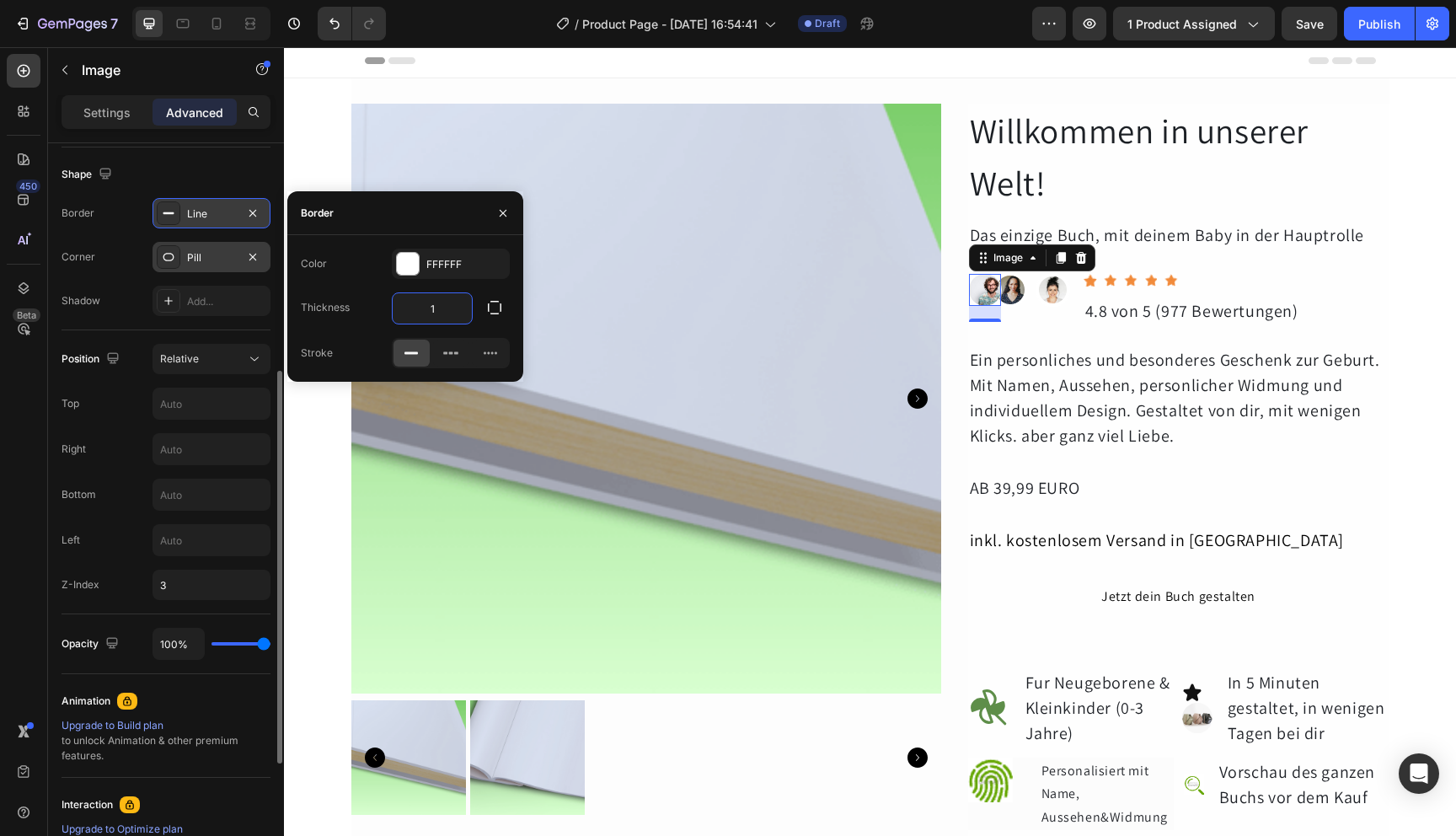
click at [442, 302] on input "1" at bounding box center [432, 308] width 80 height 30
type input "3"
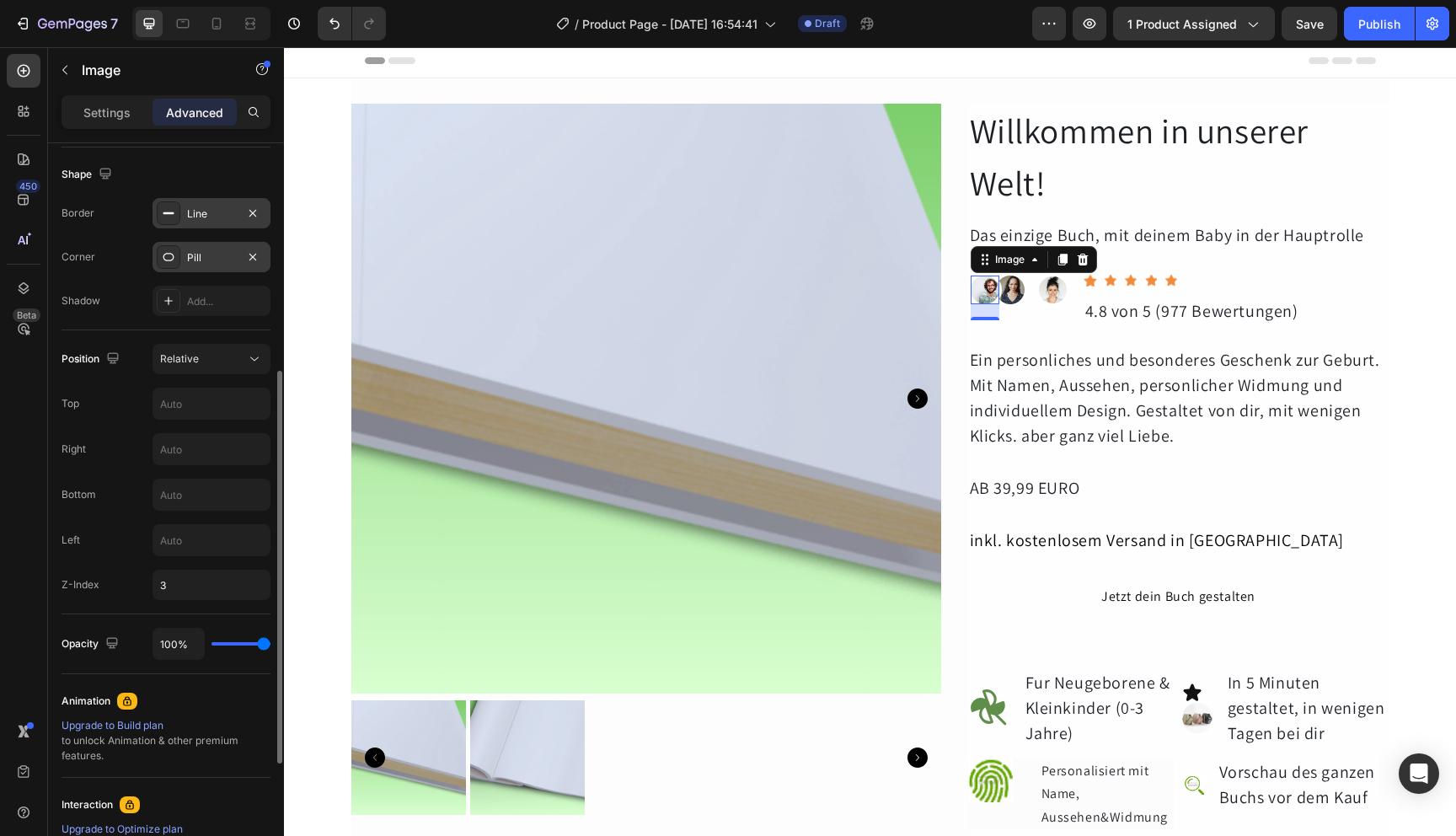
click at [126, 304] on div "Shadow Add..." at bounding box center [166, 301] width 209 height 30
click at [1018, 293] on div "Image 0" at bounding box center [1011, 290] width 34 height 34
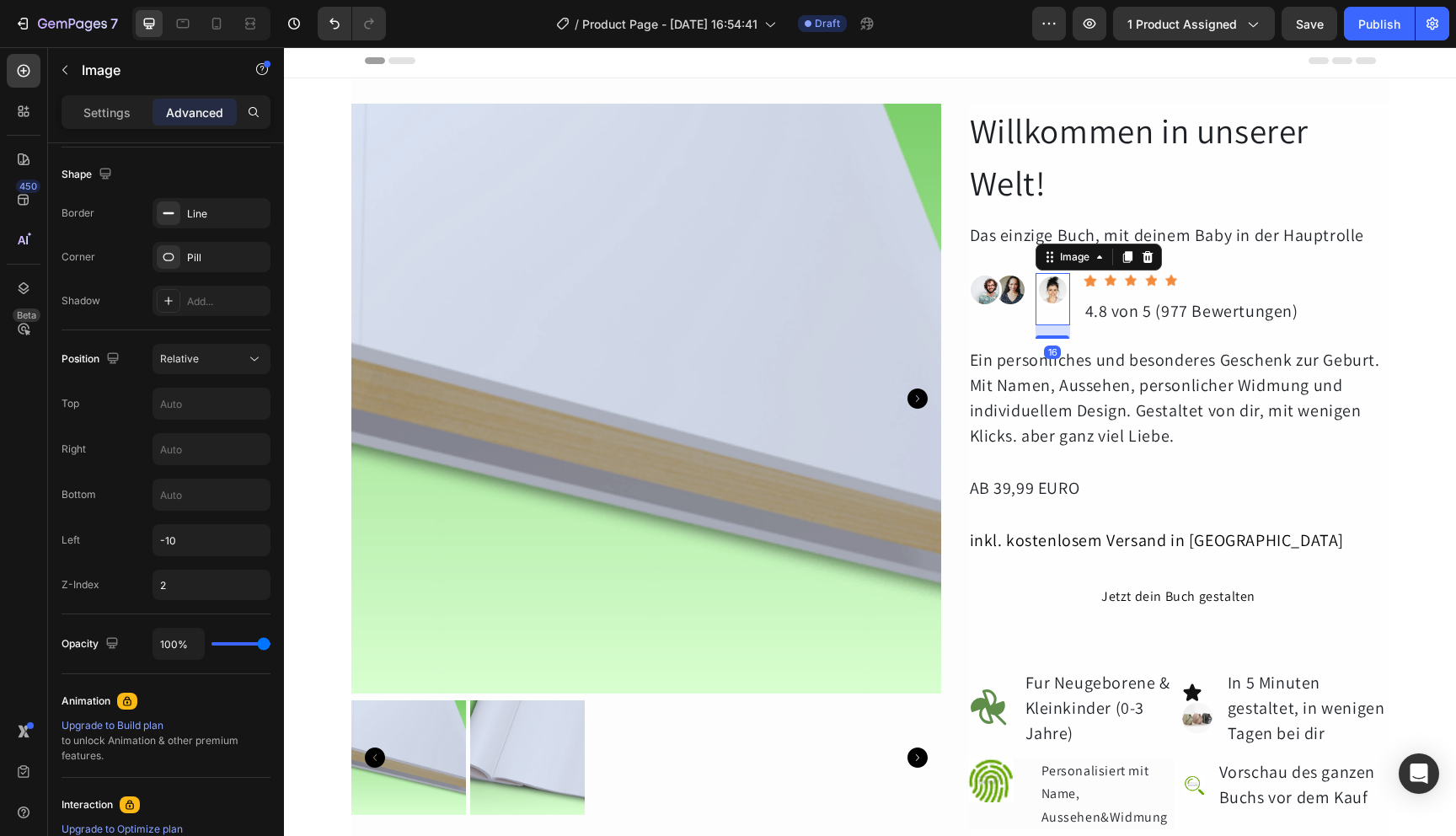
click at [1049, 298] on img at bounding box center [1053, 290] width 34 height 34
click at [1015, 298] on img at bounding box center [1010, 290] width 29 height 29
click at [981, 299] on img at bounding box center [985, 290] width 29 height 29
click at [1007, 296] on img at bounding box center [1010, 290] width 29 height 29
click at [989, 296] on img at bounding box center [985, 290] width 29 height 29
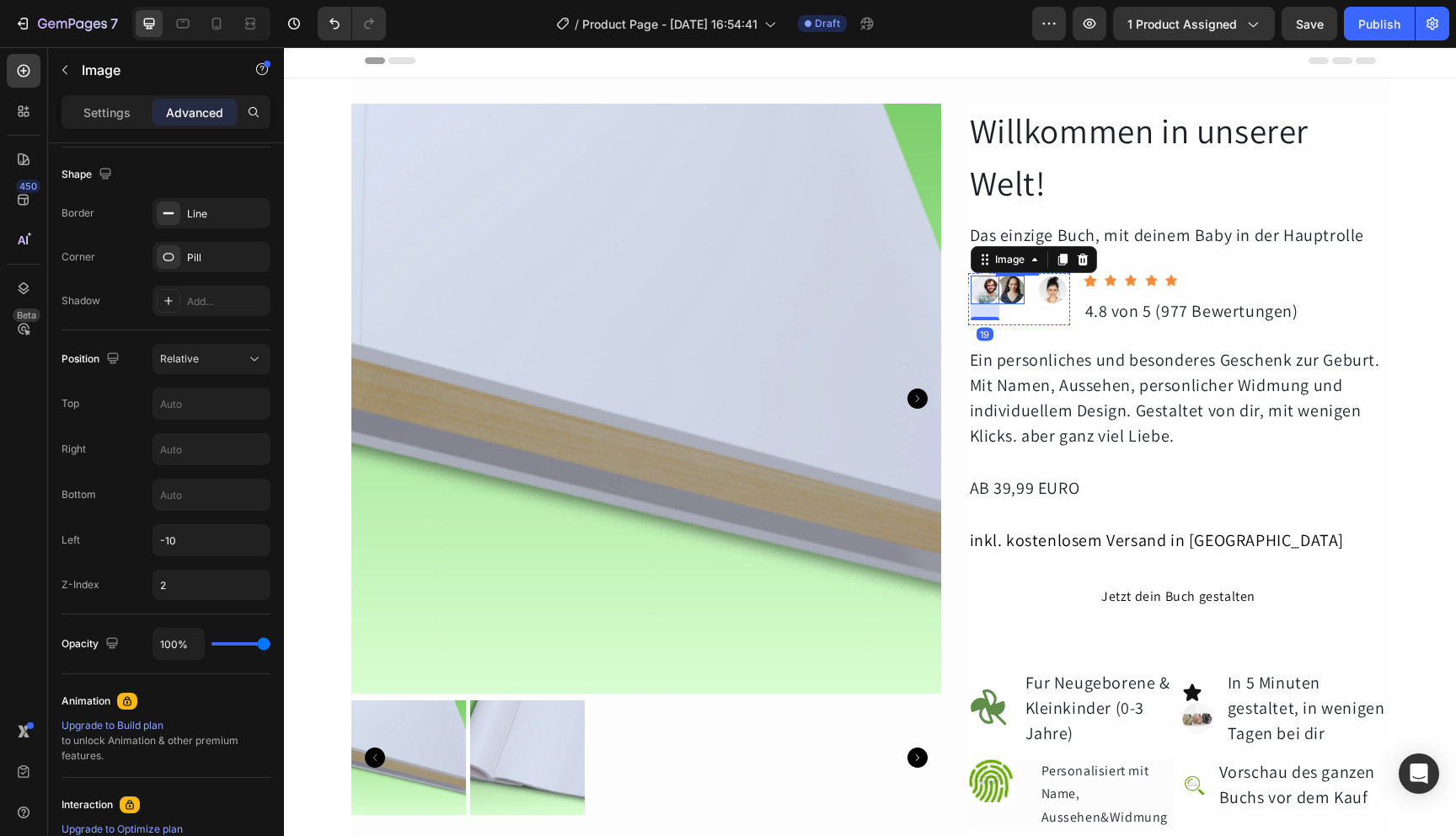
click at [1002, 295] on img at bounding box center [1010, 290] width 29 height 29
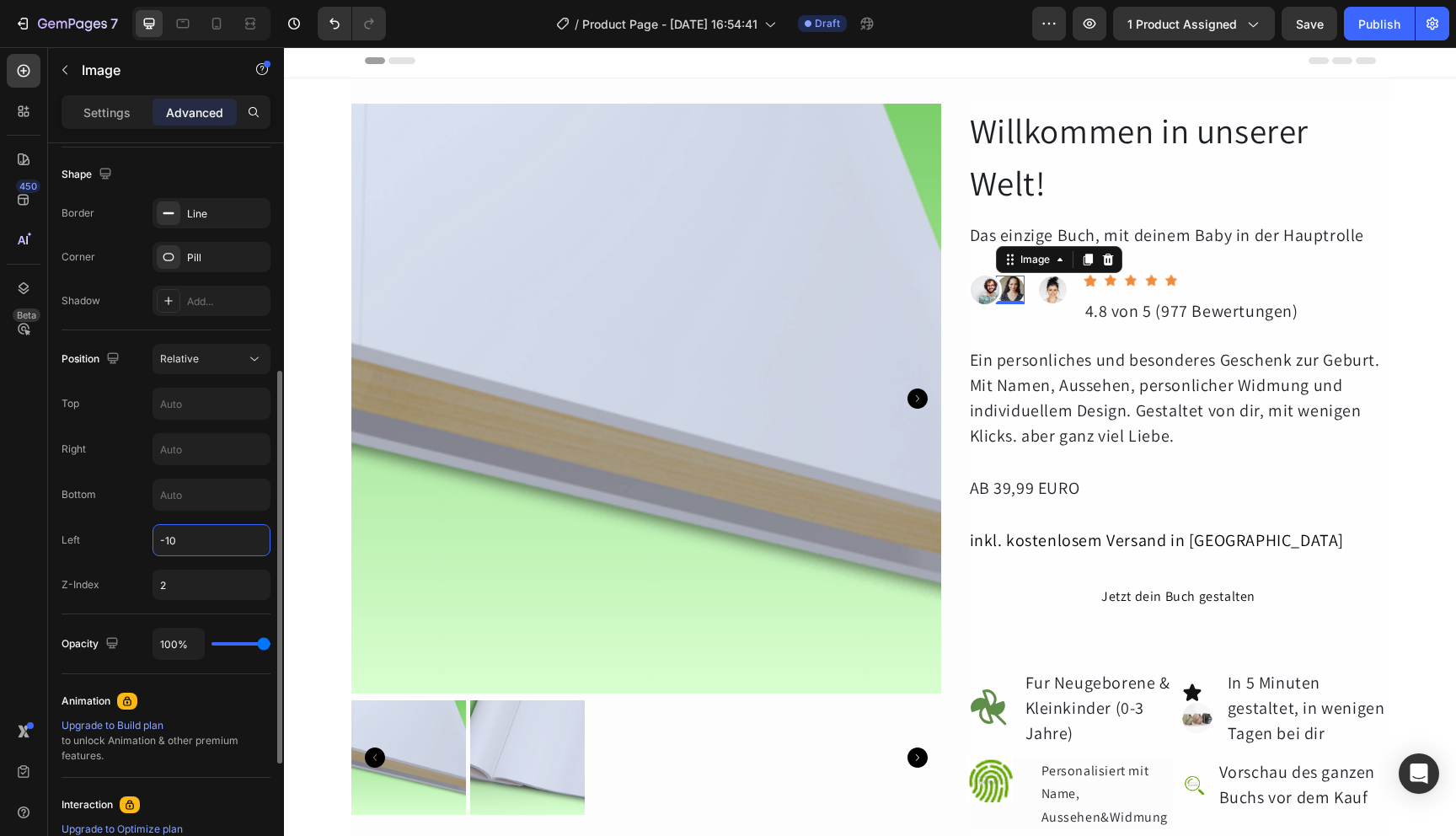
click at [168, 539] on input "-10" at bounding box center [212, 540] width 116 height 30
click at [187, 545] on input "-10" at bounding box center [212, 540] width 116 height 30
type input "-20"
click at [1047, 291] on img at bounding box center [1053, 290] width 34 height 34
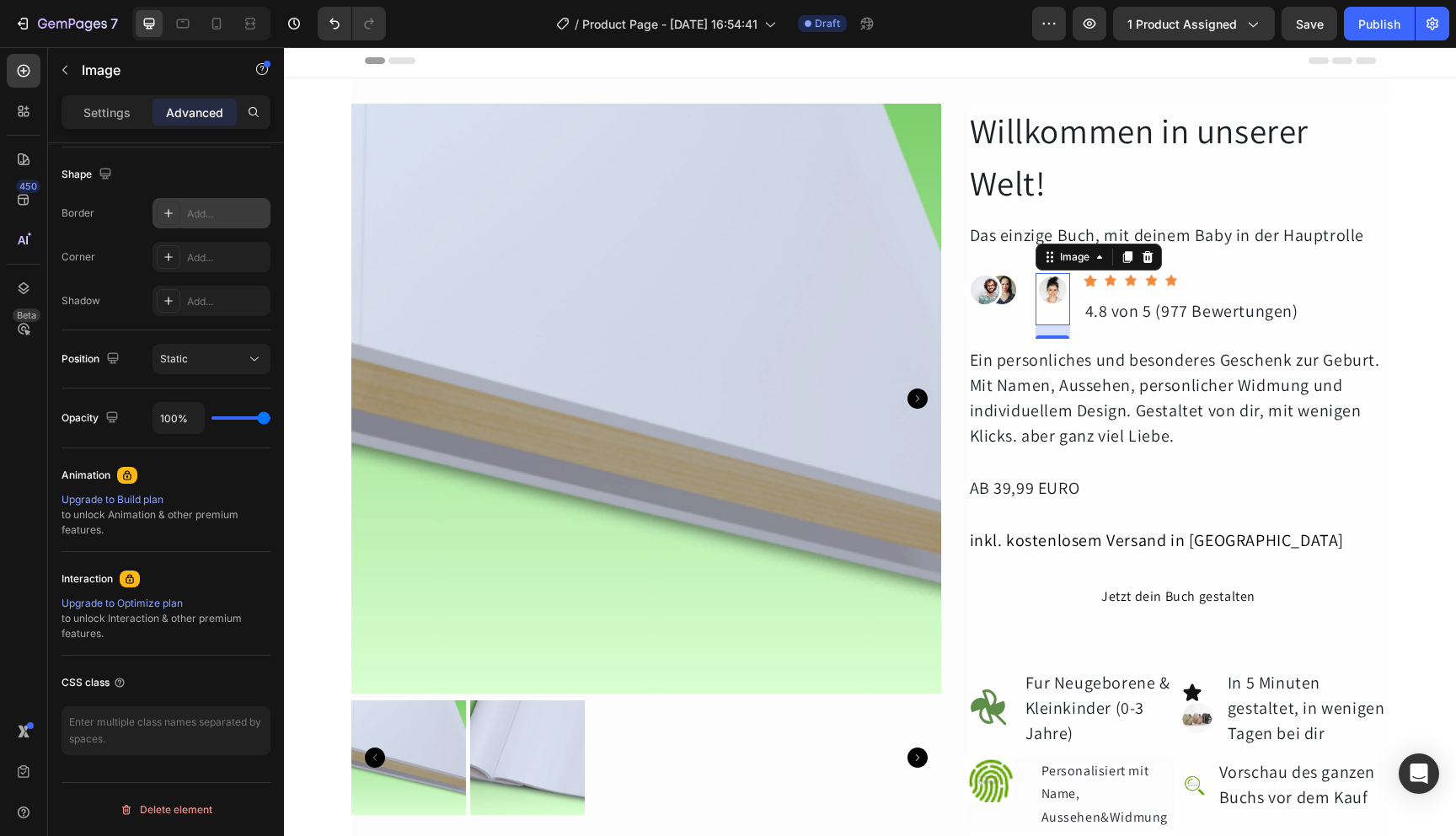
click at [172, 215] on icon at bounding box center [168, 213] width 13 height 13
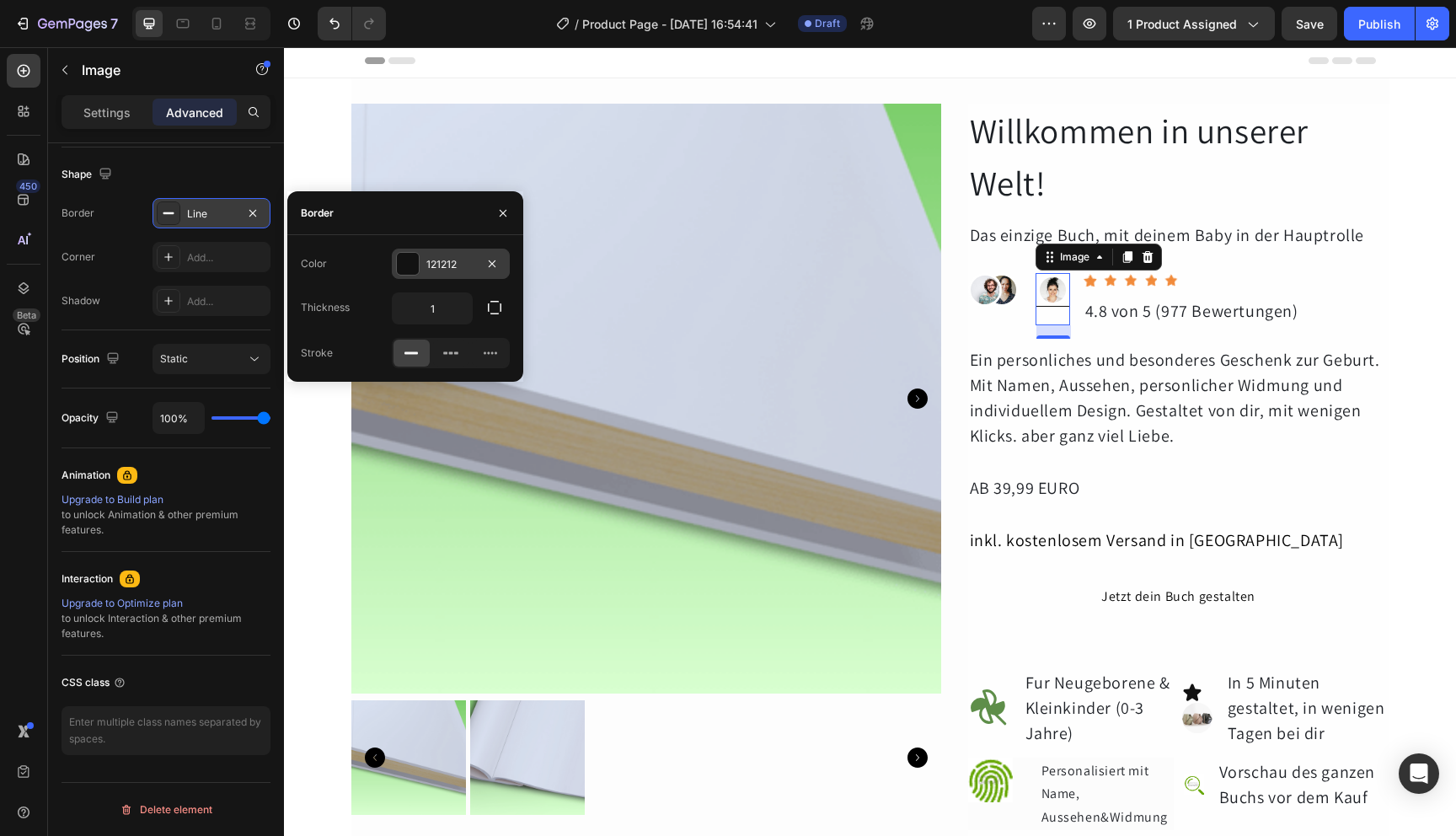
click at [407, 264] on div at bounding box center [408, 264] width 22 height 22
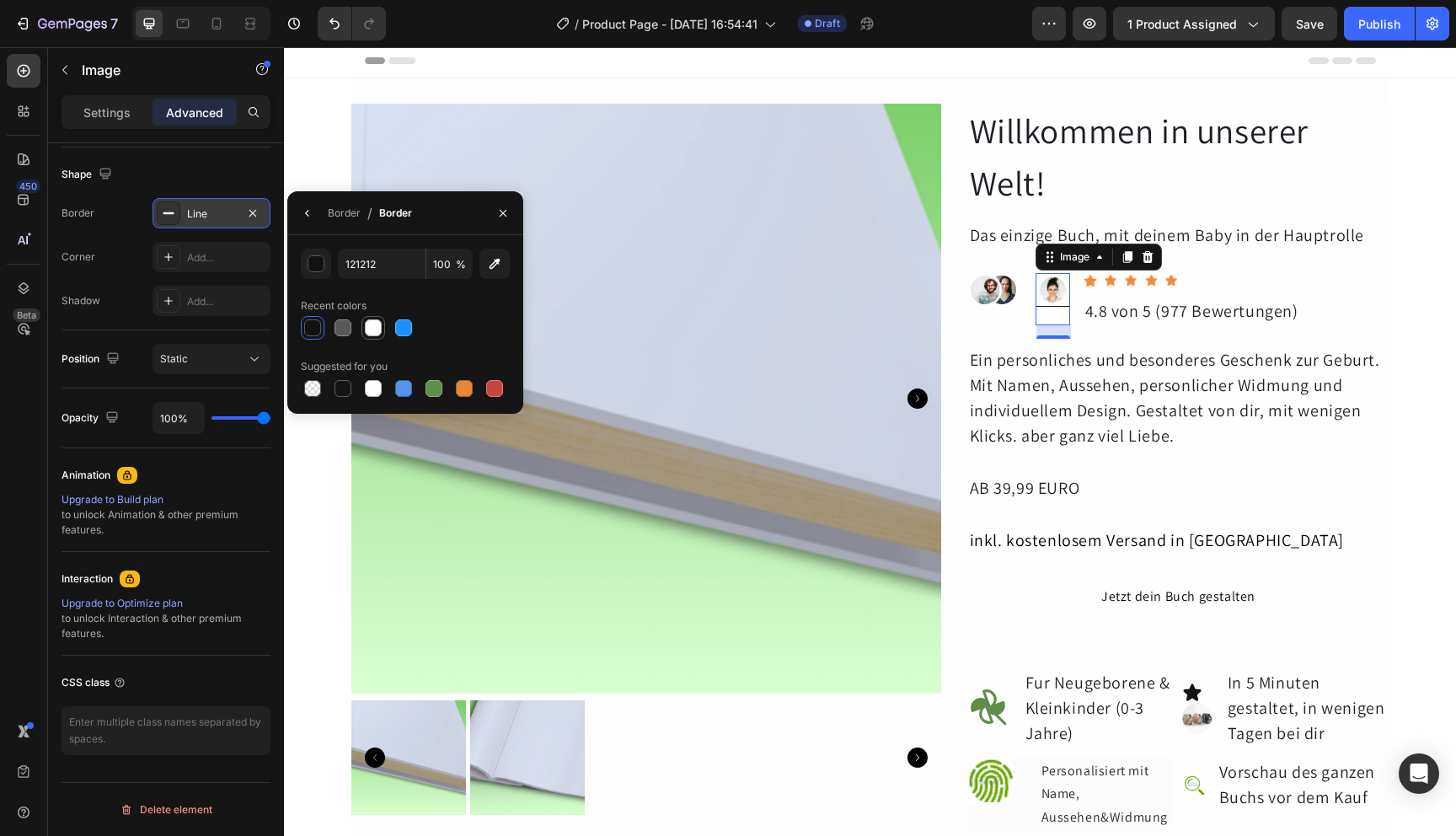
click at [379, 323] on div at bounding box center [373, 327] width 17 height 17
type input "FFFFFF"
click at [223, 253] on div "Add..." at bounding box center [226, 258] width 80 height 15
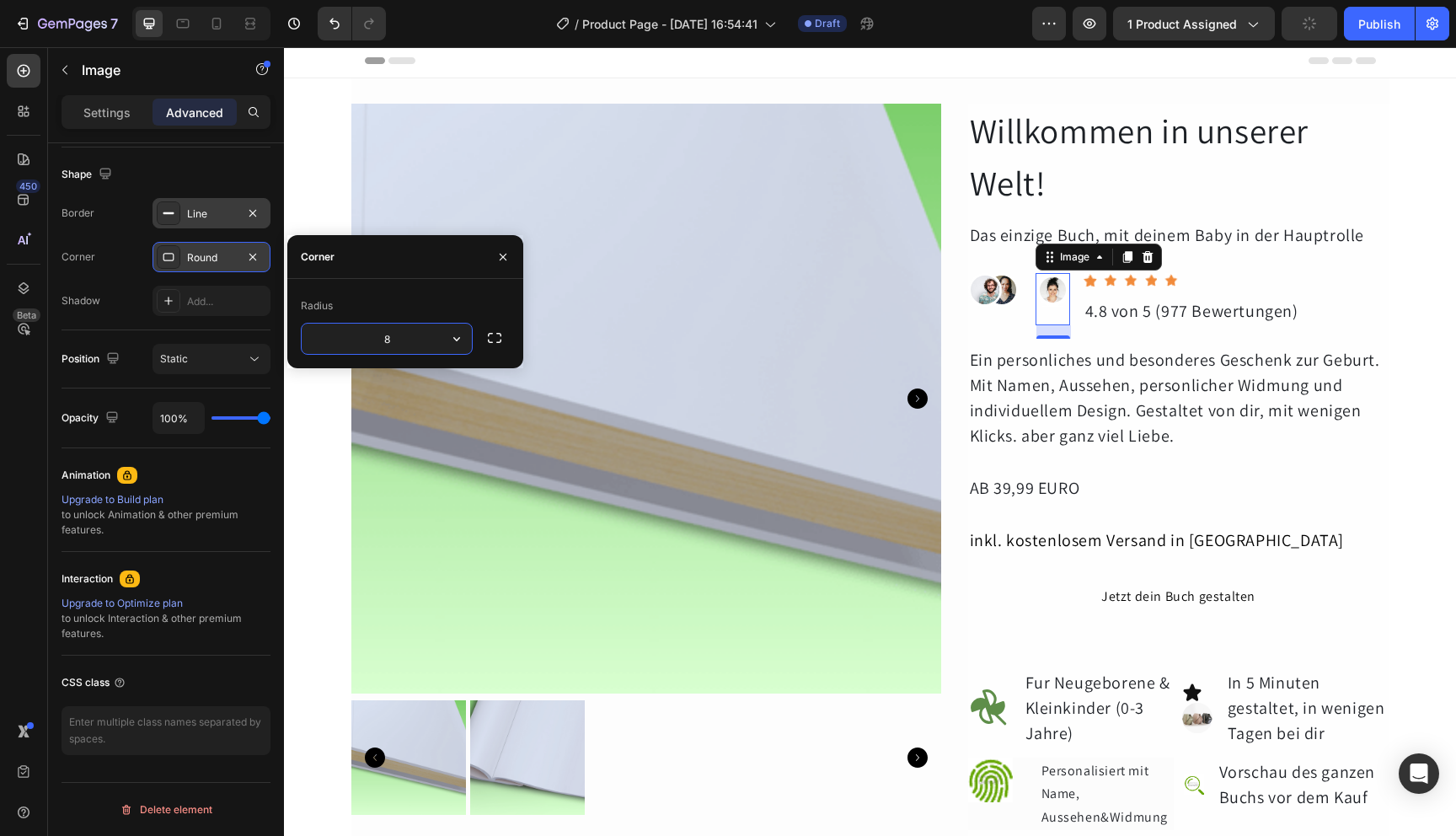
click at [460, 347] on button "button" at bounding box center [457, 339] width 30 height 30
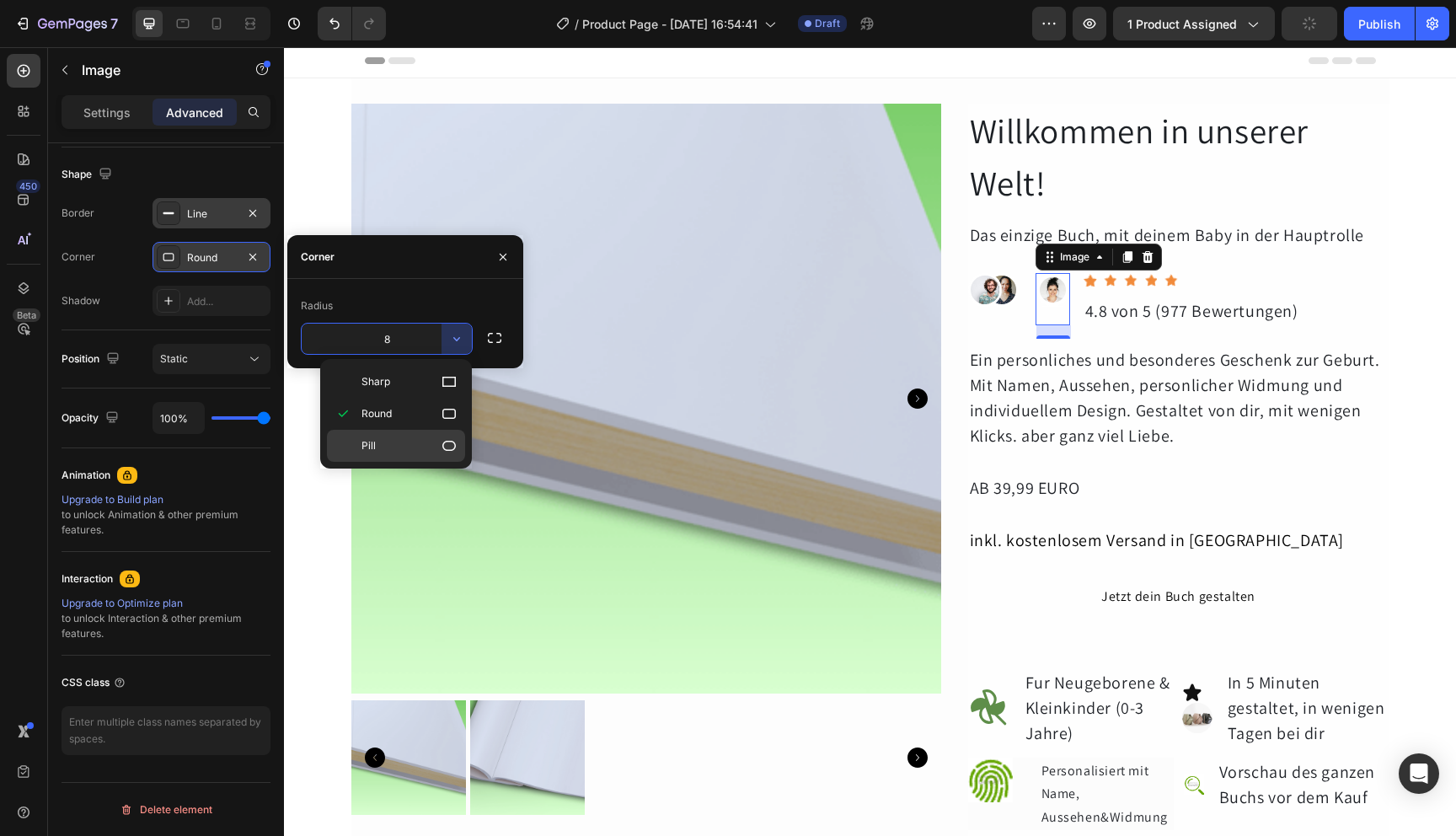
click at [399, 445] on p "Pill" at bounding box center [408, 445] width 96 height 17
type input "9999"
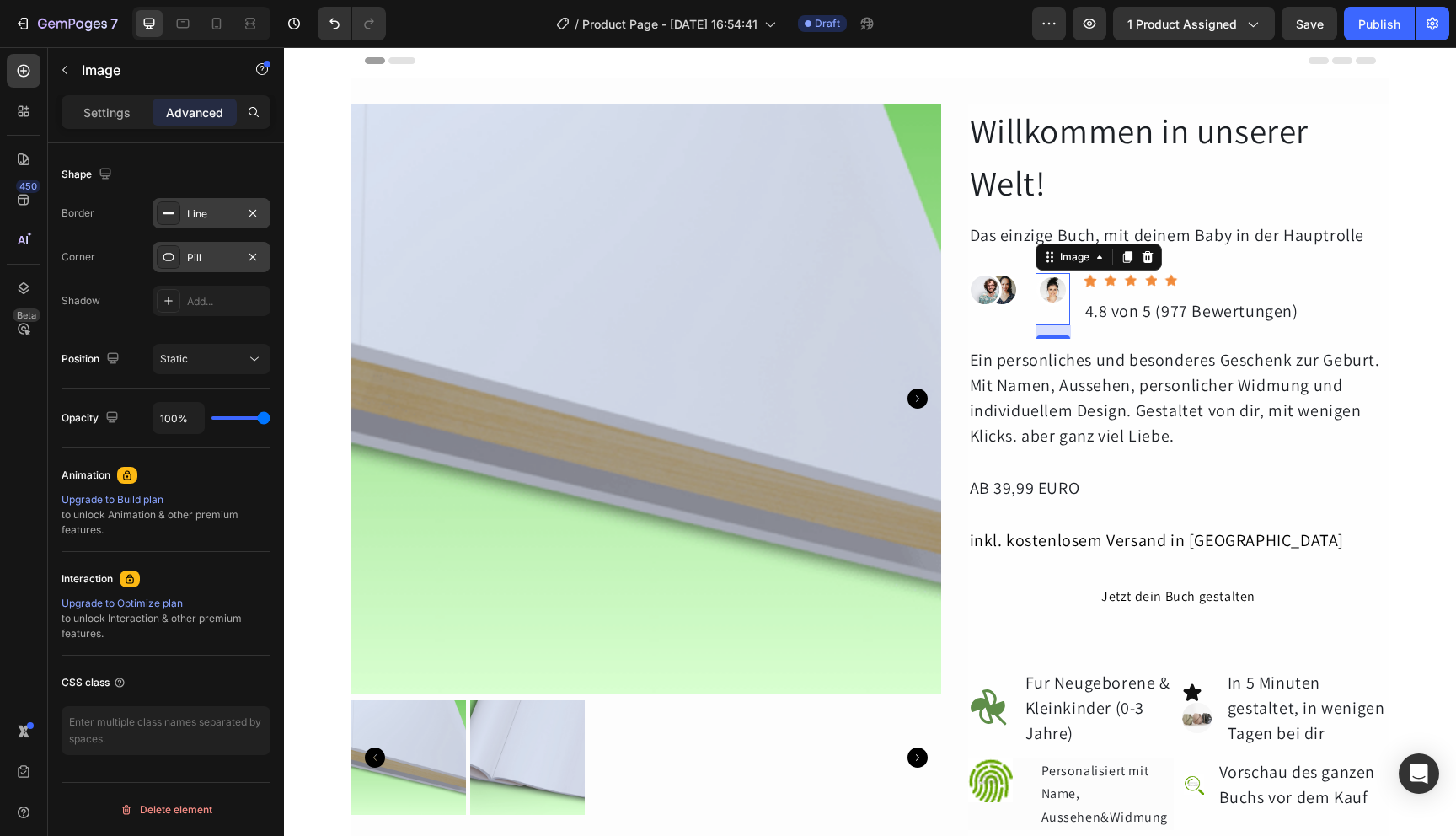
click at [209, 214] on div "Line" at bounding box center [211, 214] width 49 height 15
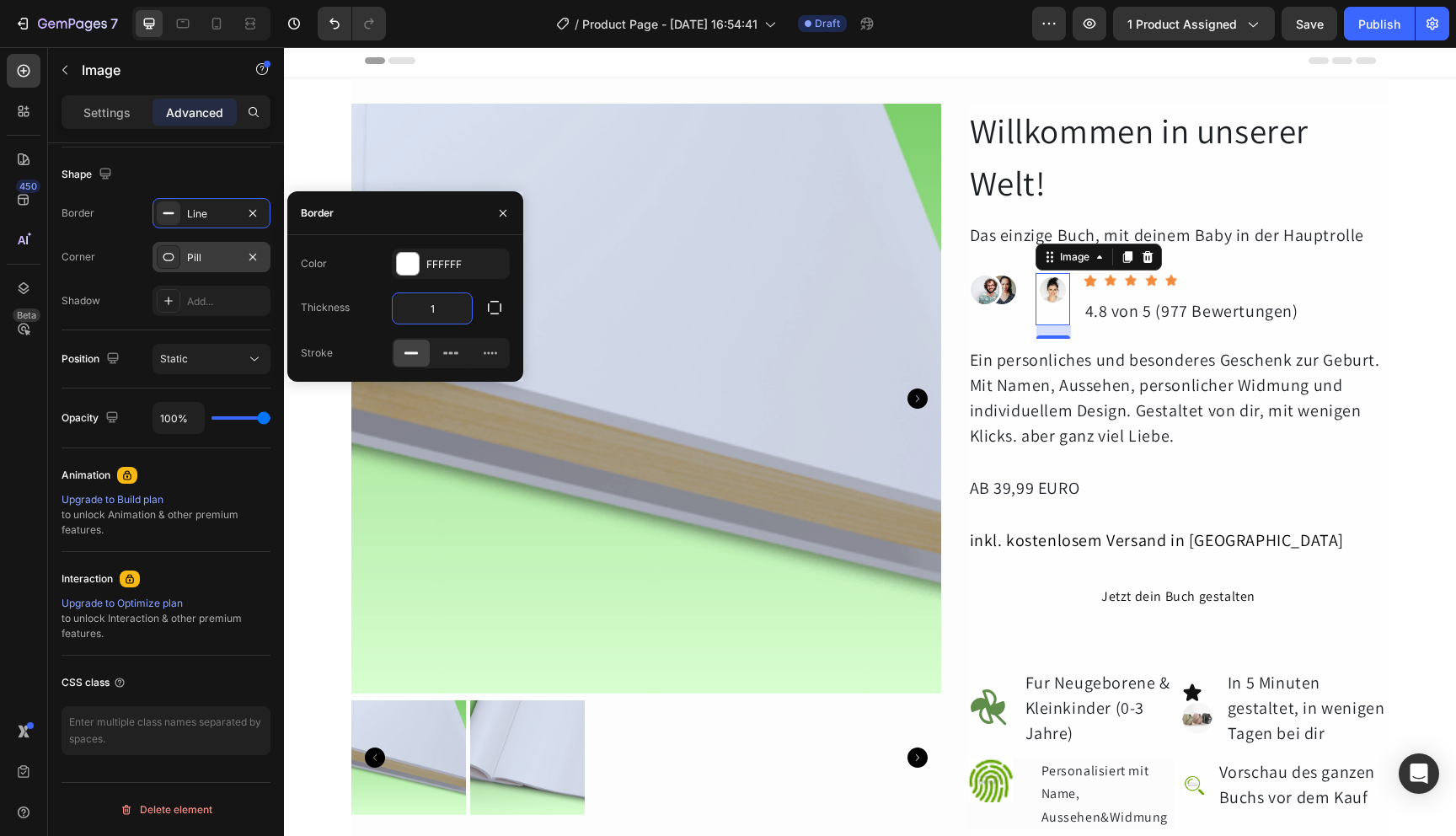
drag, startPoint x: 429, startPoint y: 303, endPoint x: 450, endPoint y: 303, distance: 21.0
click at [450, 303] on input "1" at bounding box center [432, 308] width 80 height 30
type input "3"
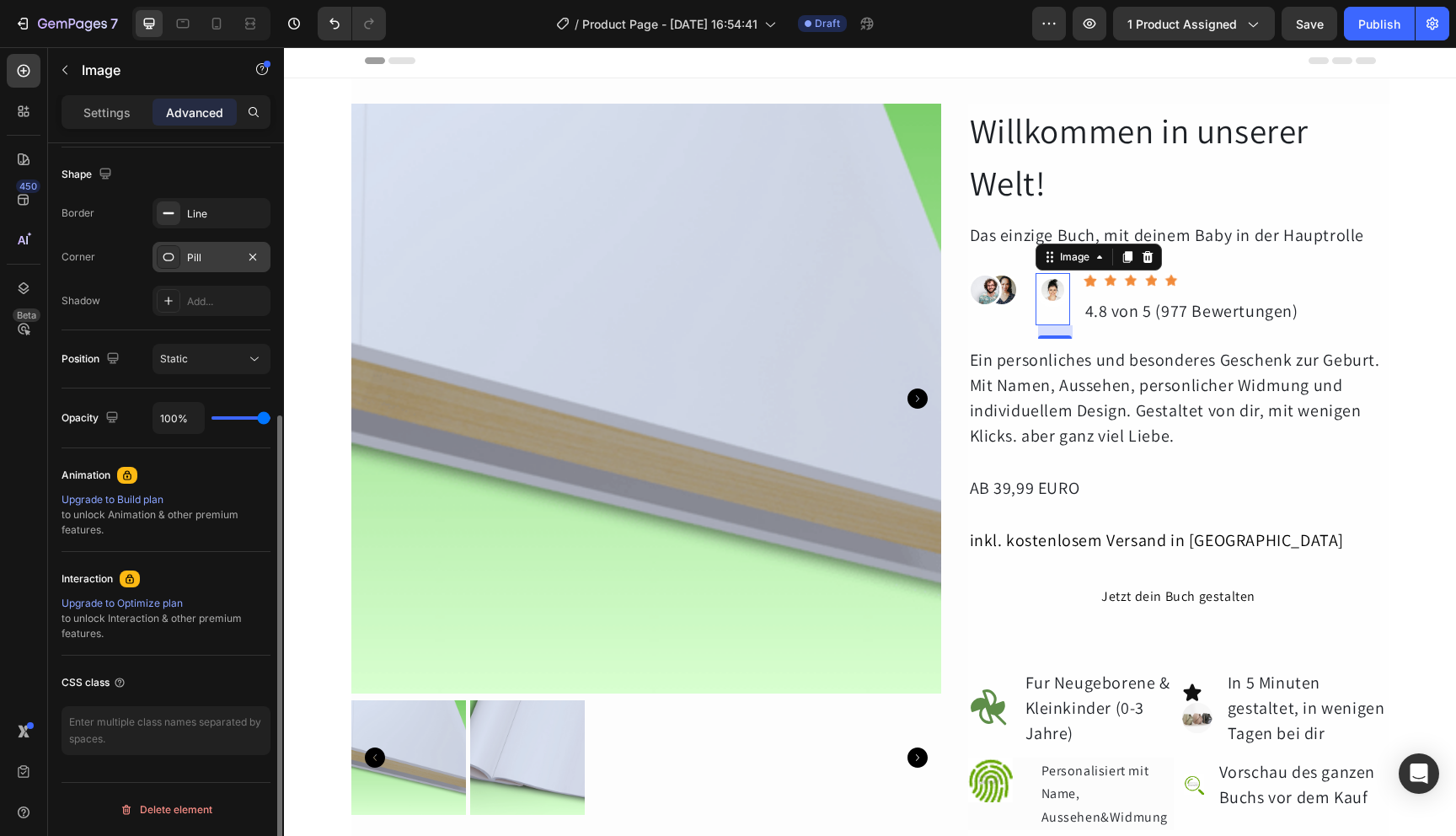
click at [120, 294] on div "Shadow Add..." at bounding box center [166, 301] width 209 height 30
click at [228, 359] on div "Static" at bounding box center [203, 359] width 86 height 15
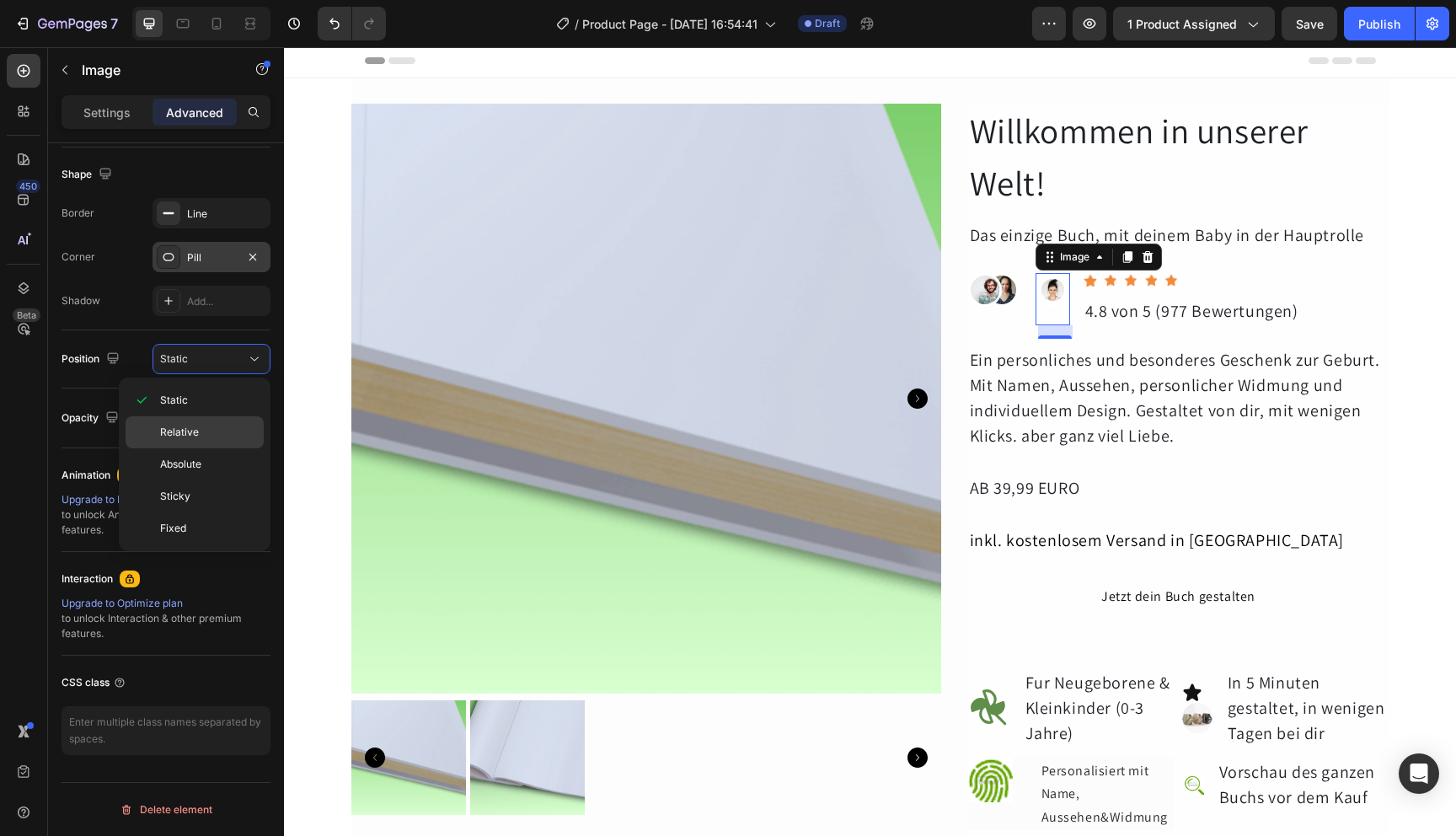
click at [207, 430] on p "Relative" at bounding box center [207, 432] width 96 height 15
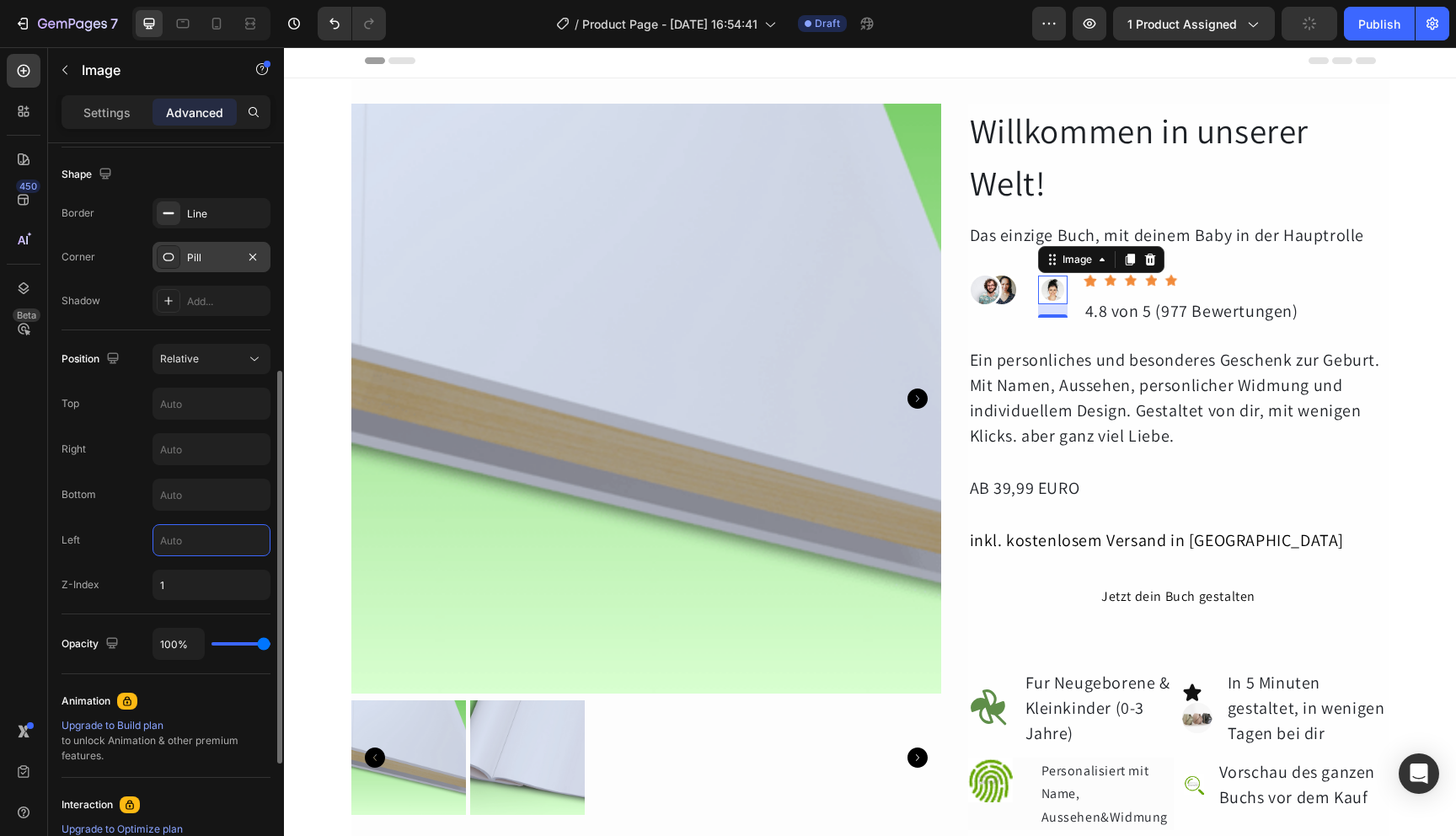
click at [198, 539] on input "text" at bounding box center [212, 540] width 116 height 30
type input "-40"
click at [133, 582] on div "Z-Index 1" at bounding box center [166, 585] width 209 height 30
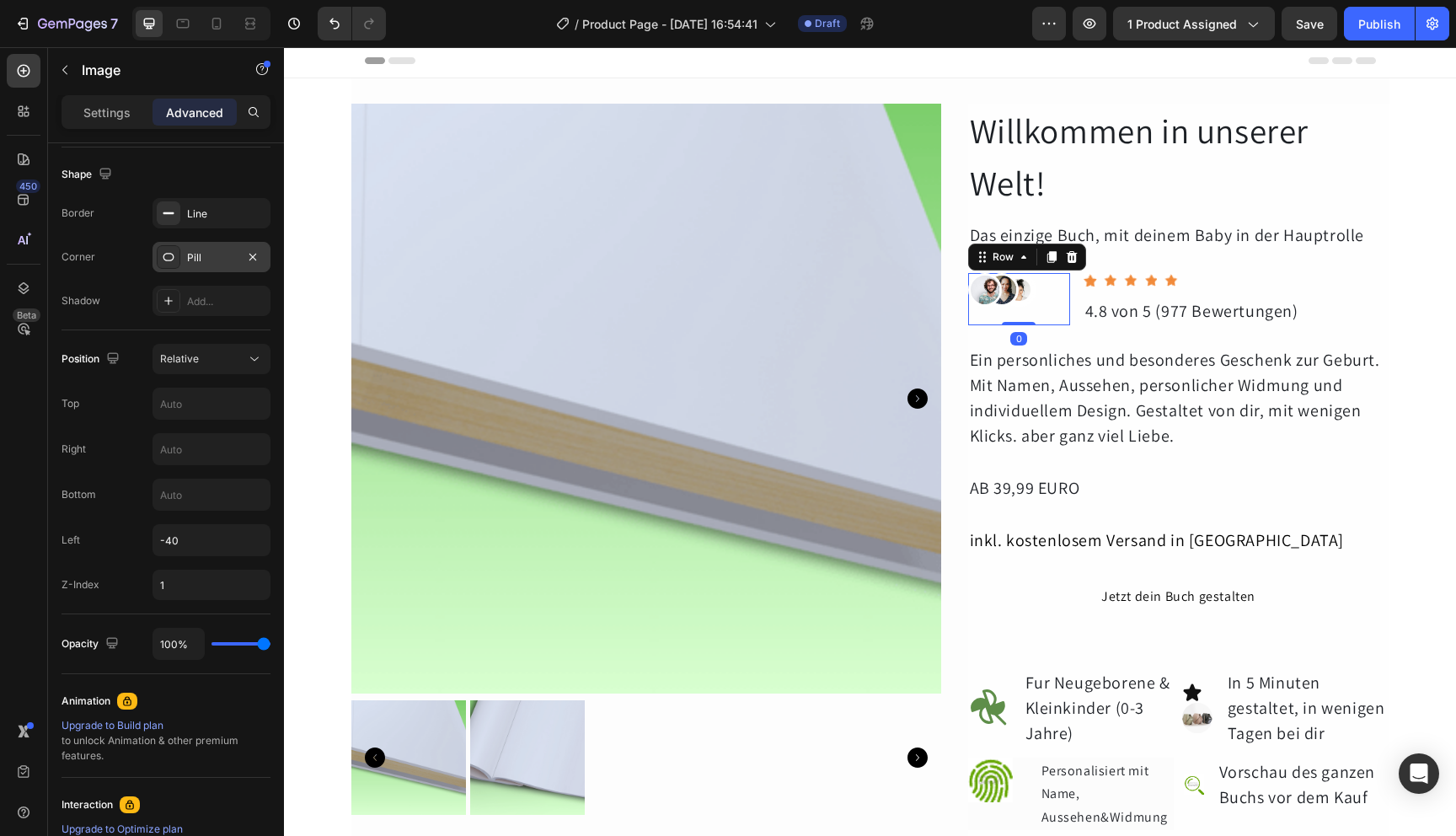
click at [1045, 308] on div "Image" at bounding box center [1053, 299] width 34 height 52
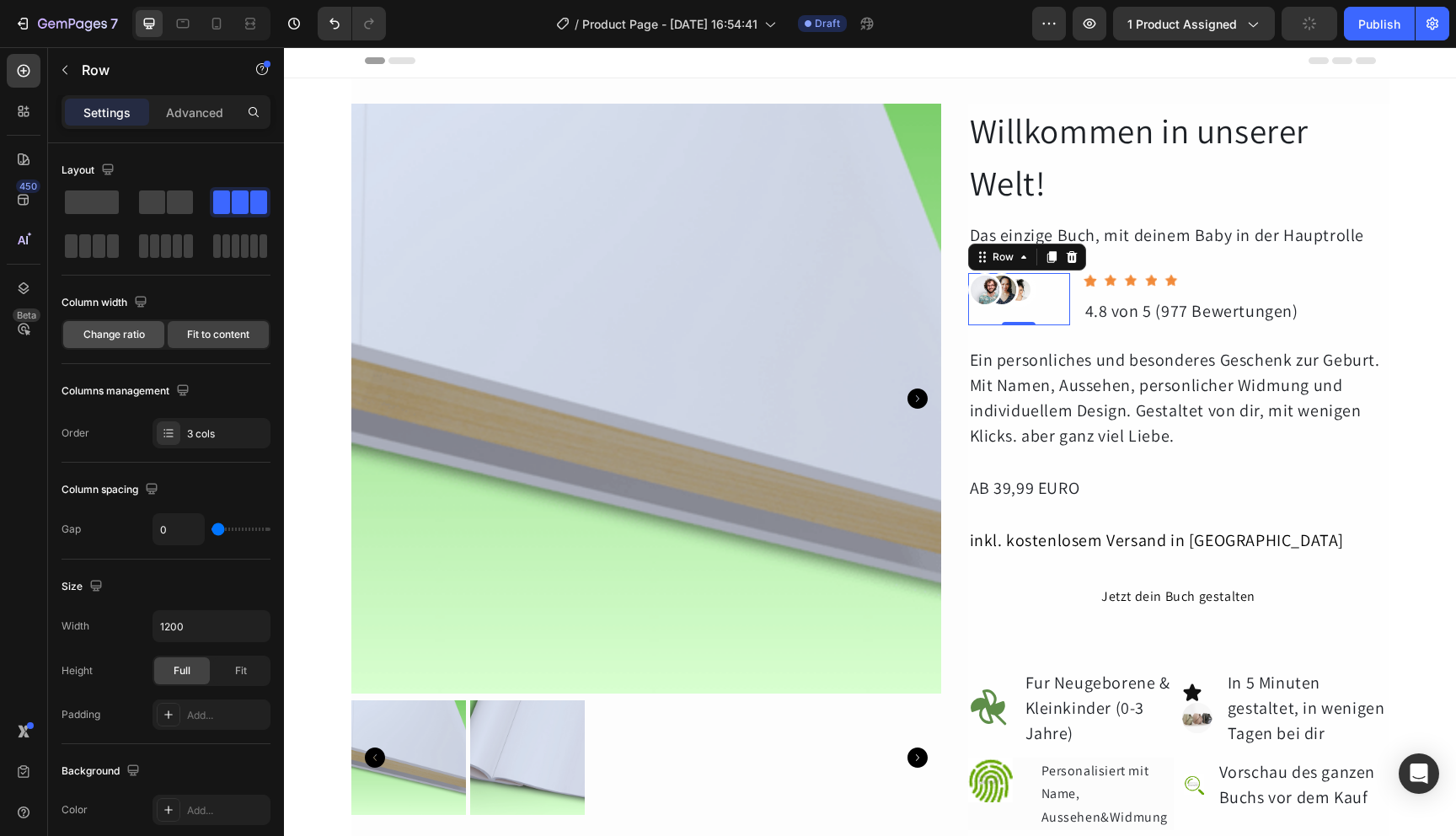
click at [140, 347] on div "Change ratio" at bounding box center [114, 334] width 101 height 27
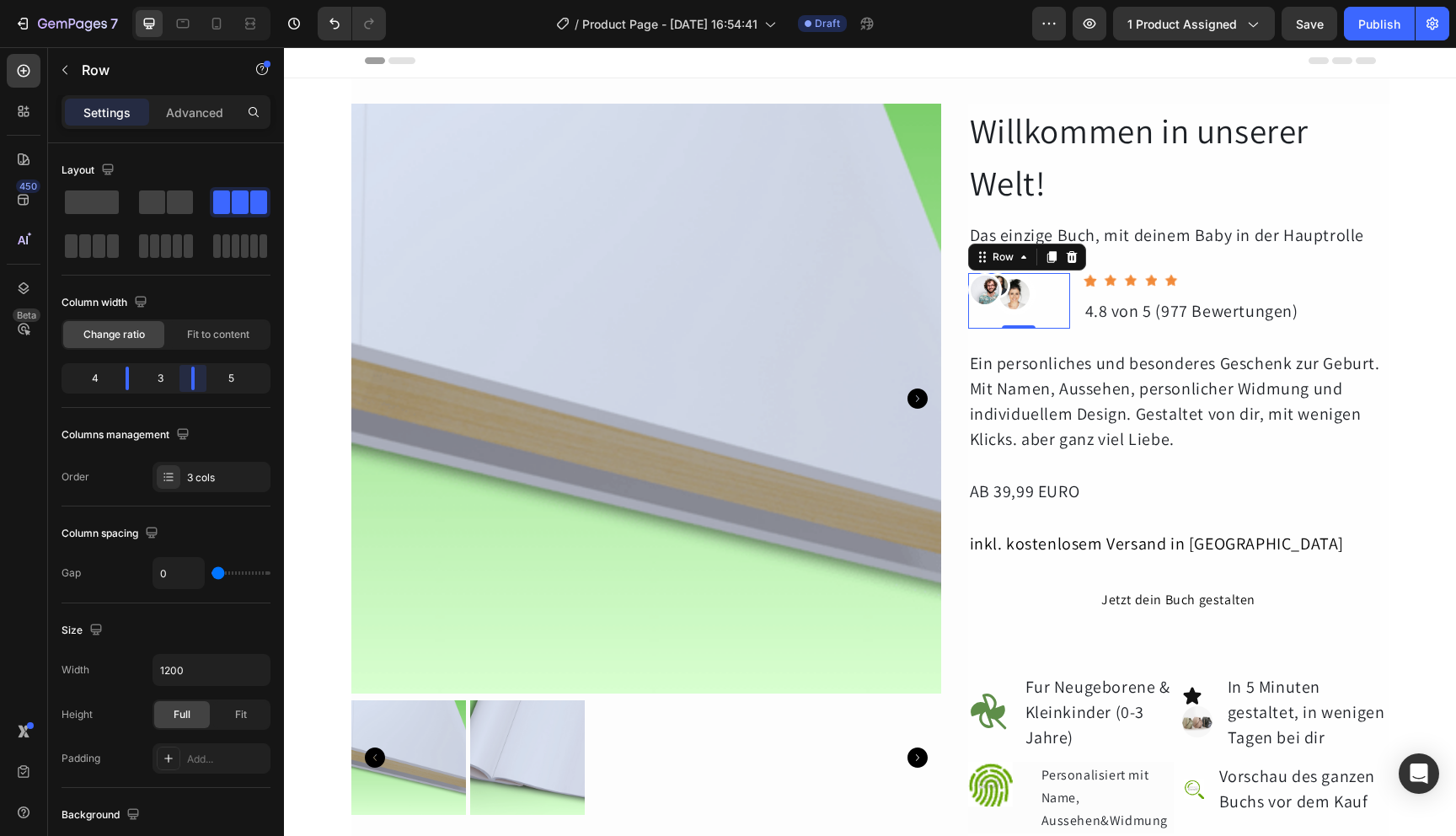
drag, startPoint x: 201, startPoint y: 376, endPoint x: 182, endPoint y: 376, distance: 19.0
click at [182, 0] on body "7 / Product Page - [DATE] 16:54:41 Draft Preview 1 product assigned Save Publis…" at bounding box center [728, 0] width 1456 height 0
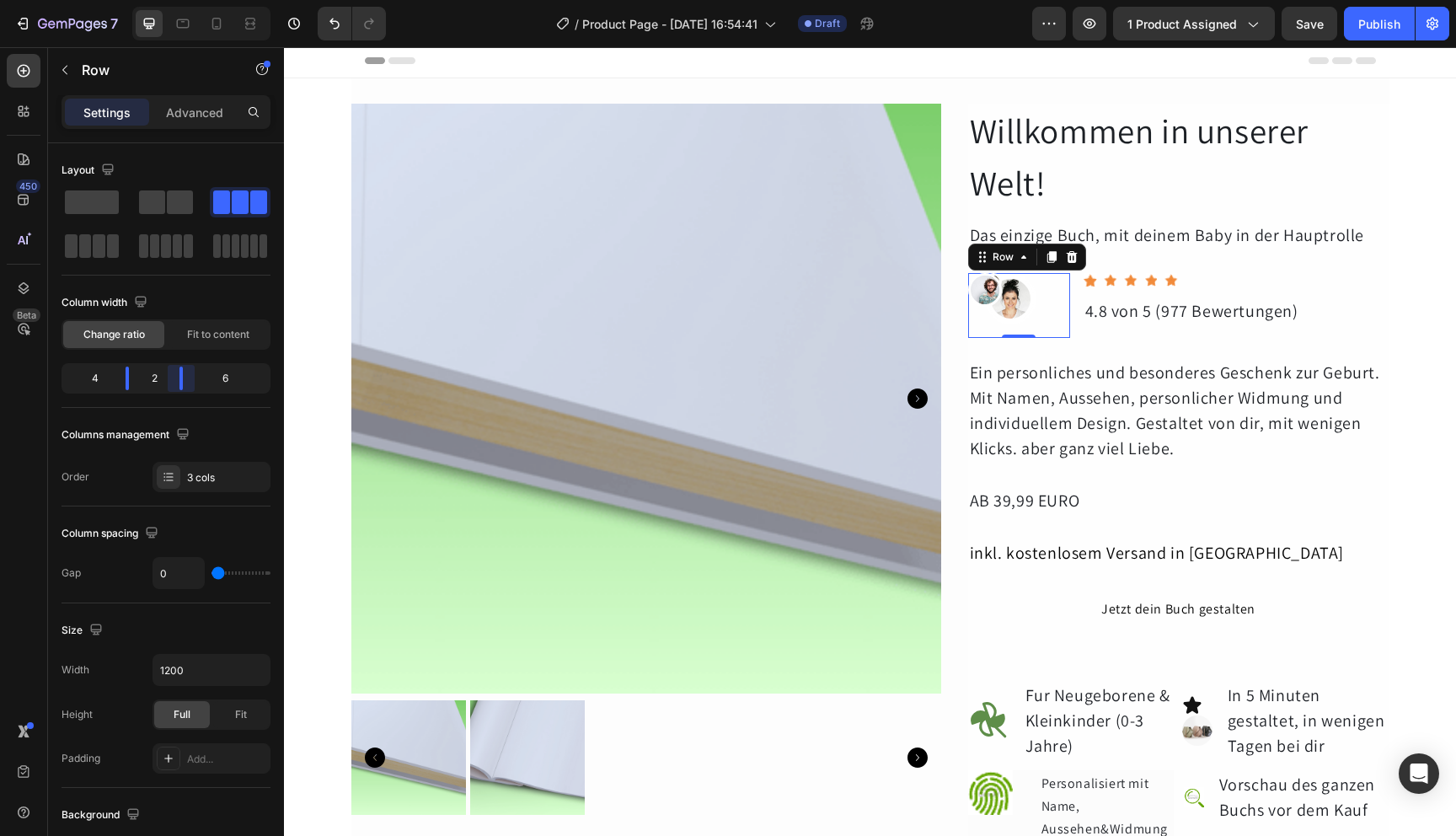
click at [176, 0] on body "7 / Product Page - [DATE] 16:54:41 Draft Preview 1 product assigned Save Publis…" at bounding box center [728, 0] width 1456 height 0
drag, startPoint x: 130, startPoint y: 386, endPoint x: 147, endPoint y: 385, distance: 17.0
click at [147, 0] on body "7 / Product Page - [DATE] 16:54:41 Draft Preview 1 product assigned Publish 450…" at bounding box center [728, 0] width 1456 height 0
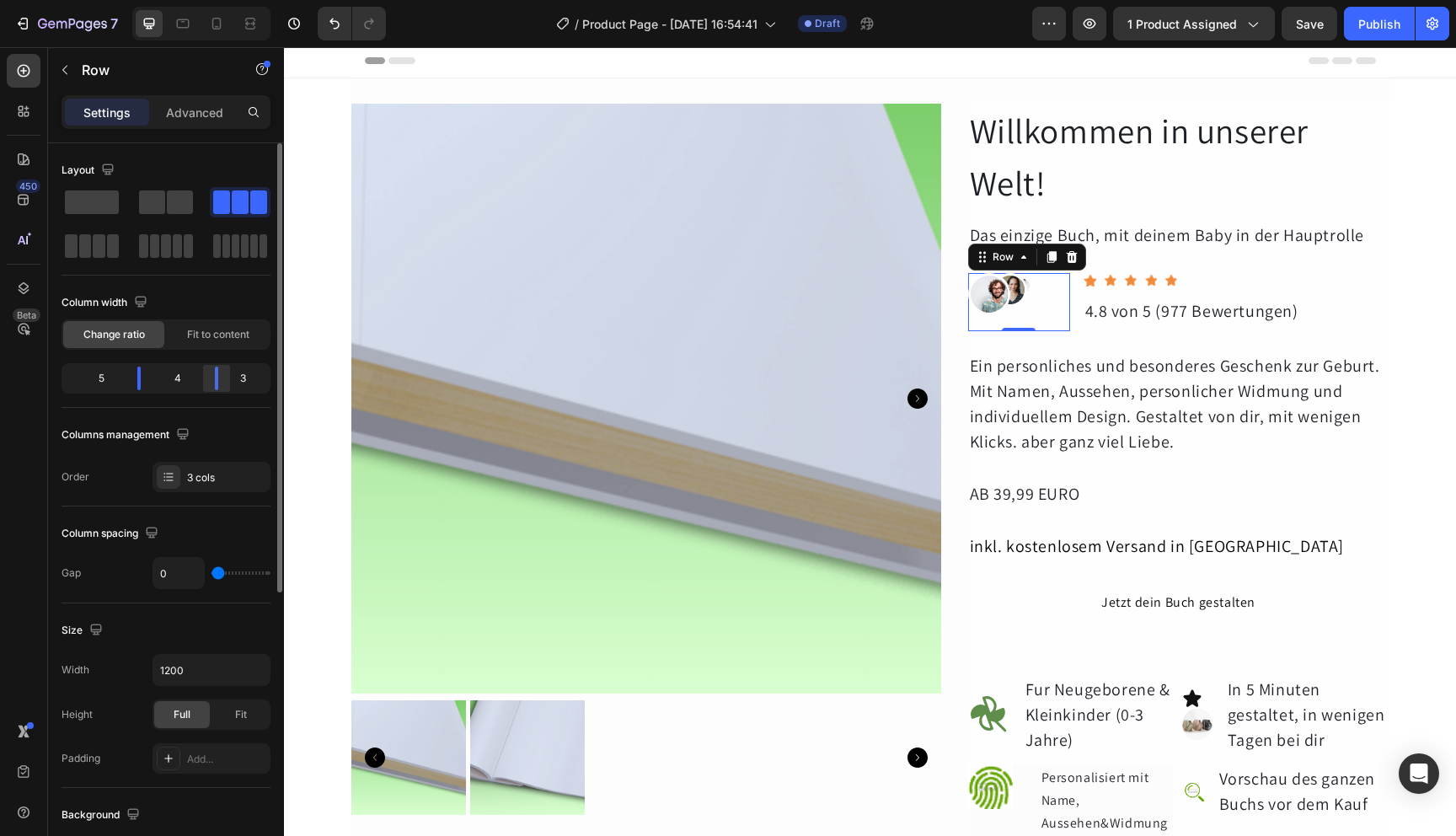
drag, startPoint x: 179, startPoint y: 384, endPoint x: 229, endPoint y: 383, distance: 50.0
click at [222, 0] on body "7 / Product Page - [DATE] 16:54:41 Draft Preview 1 product assigned Save Publis…" at bounding box center [728, 0] width 1456 height 0
drag, startPoint x: 234, startPoint y: 380, endPoint x: 199, endPoint y: 371, distance: 36.1
click at [199, 371] on div "5 4 3" at bounding box center [166, 378] width 209 height 30
drag, startPoint x: 146, startPoint y: 381, endPoint x: 187, endPoint y: 383, distance: 41.0
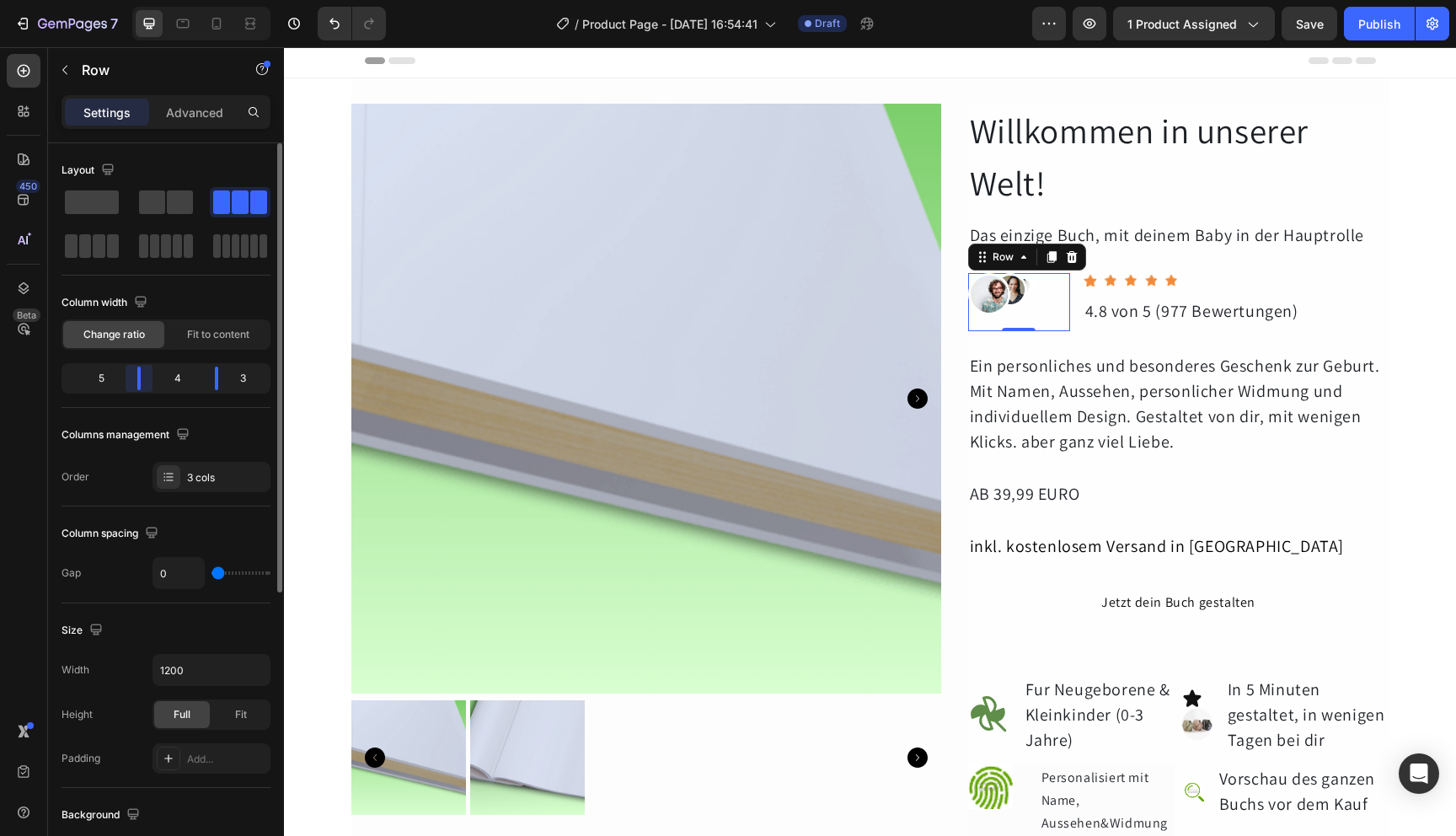
click at [152, 0] on body "7 / Product Page - [DATE] 16:54:41 Draft Preview 1 product assigned Save Publis…" at bounding box center [728, 0] width 1456 height 0
click at [213, 0] on body "7 / Product Page - [DATE] 16:54:41 Draft Preview 1 product assigned Publish 450…" at bounding box center [728, 0] width 1456 height 0
click at [213, 338] on span "Fit to content" at bounding box center [218, 334] width 63 height 15
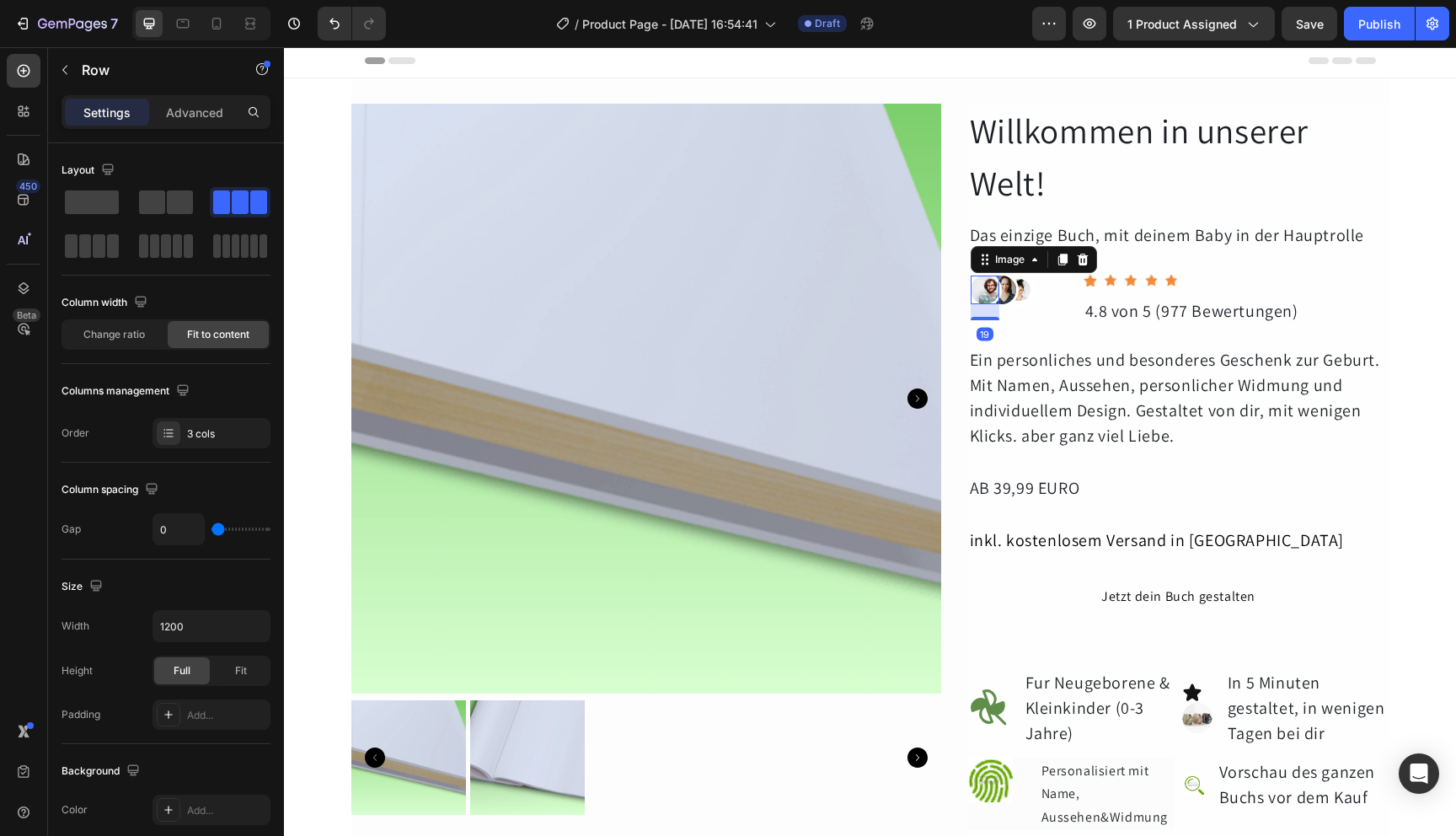
click at [994, 291] on div "Image 19" at bounding box center [985, 290] width 34 height 34
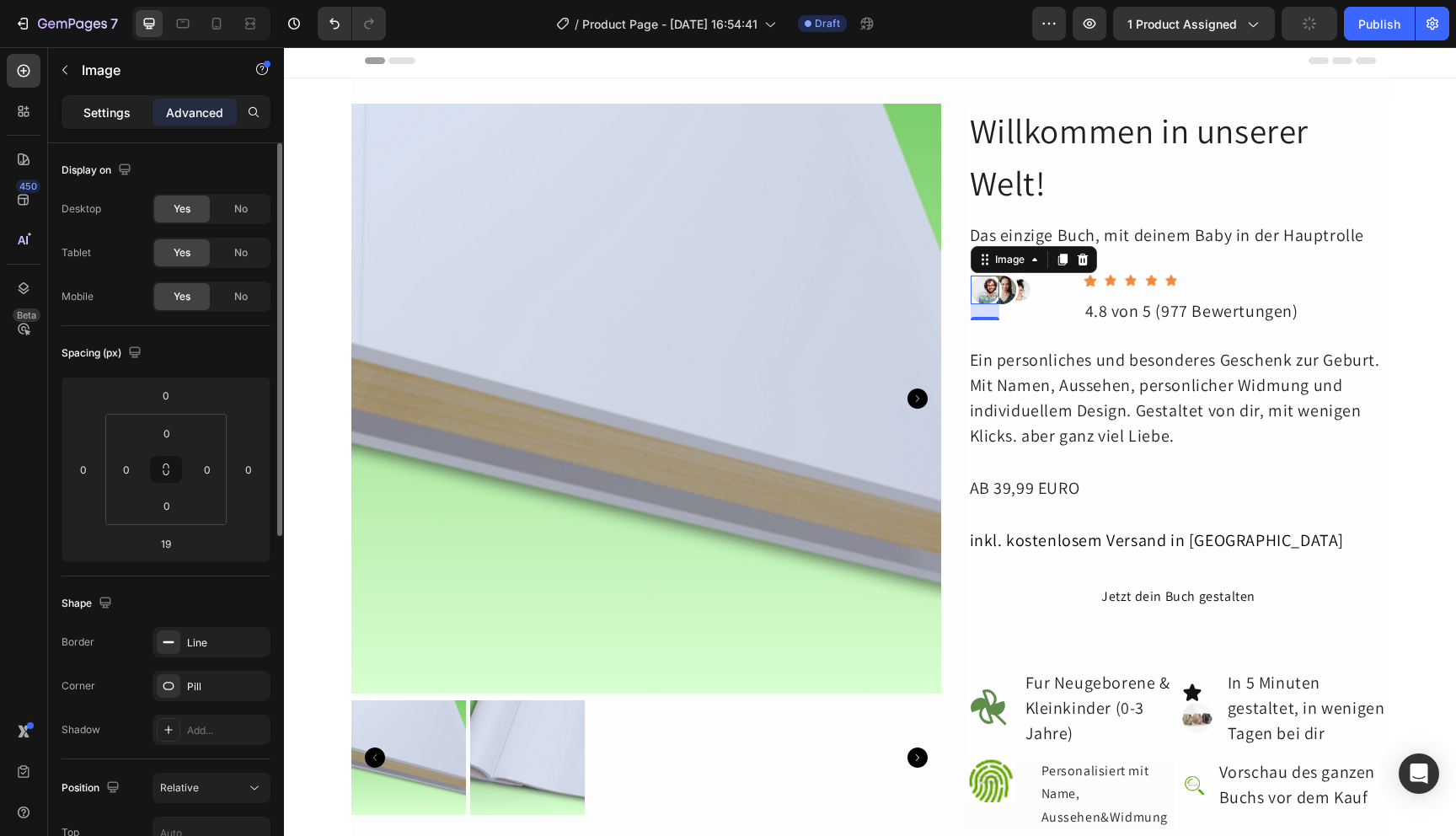
click at [114, 108] on p "Settings" at bounding box center [106, 113] width 47 height 18
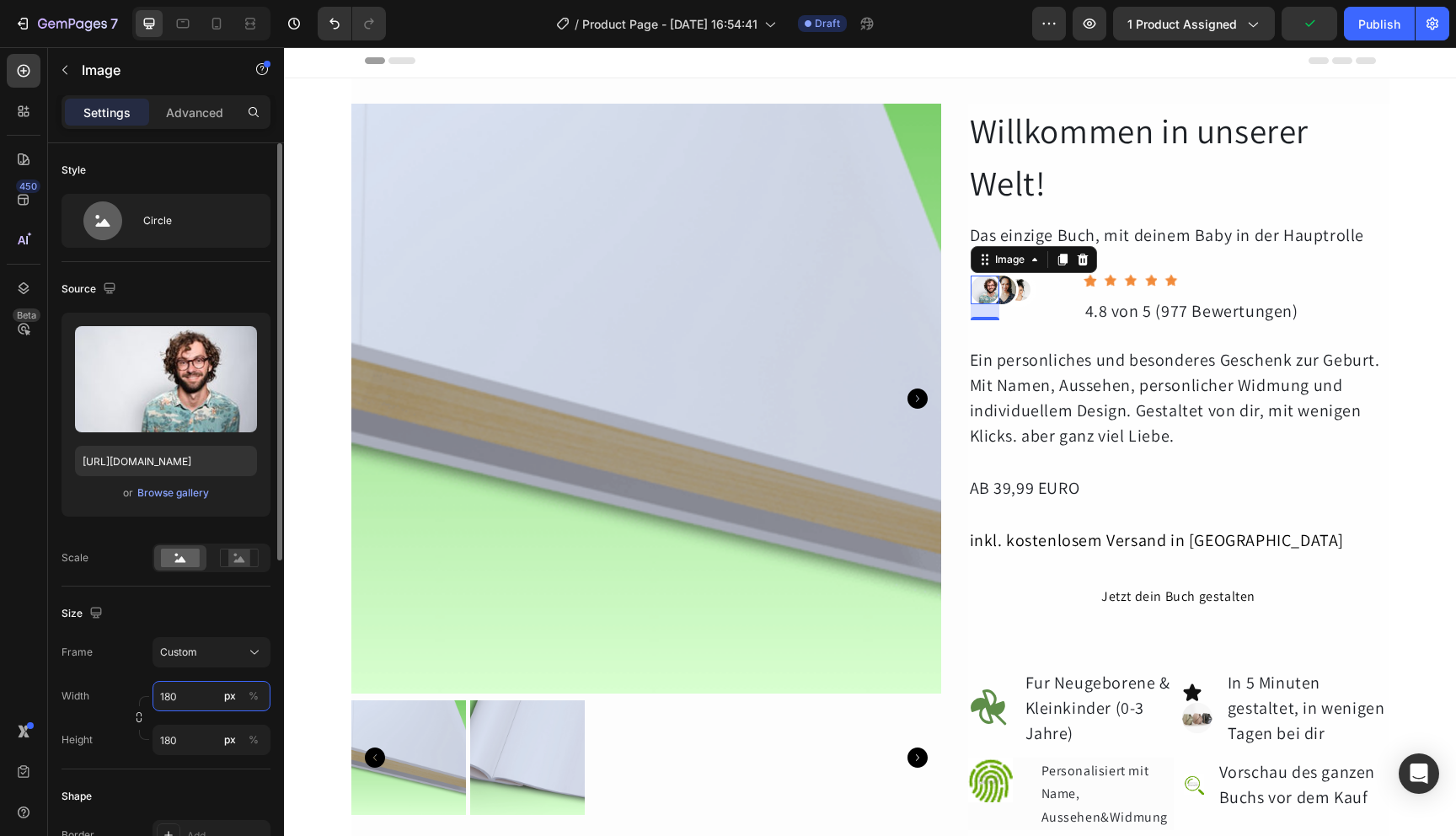
click at [194, 699] on input "180" at bounding box center [212, 697] width 118 height 30
click at [191, 734] on p "Full 100%" at bounding box center [207, 737] width 97 height 15
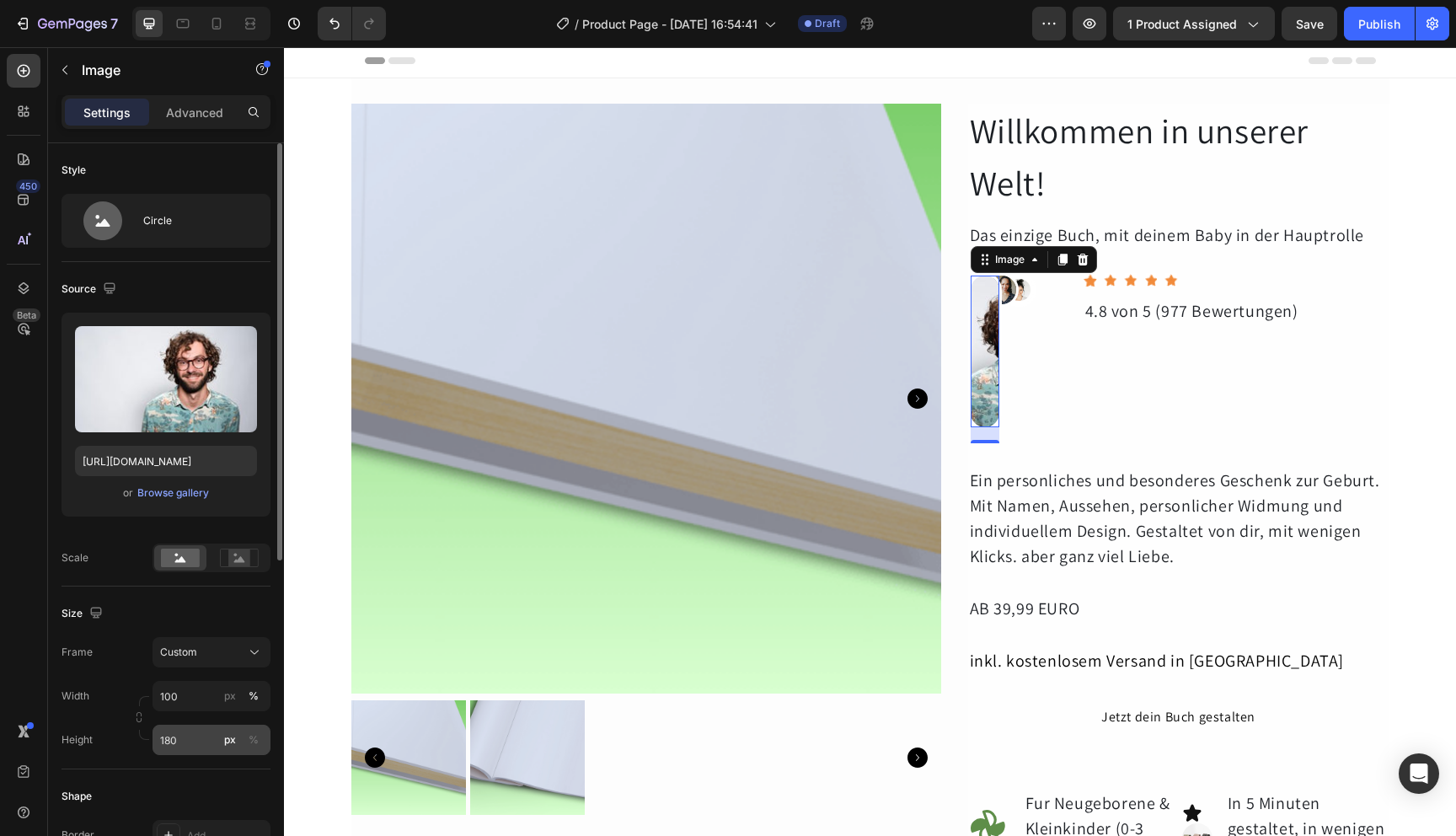
scroll to position [45, 0]
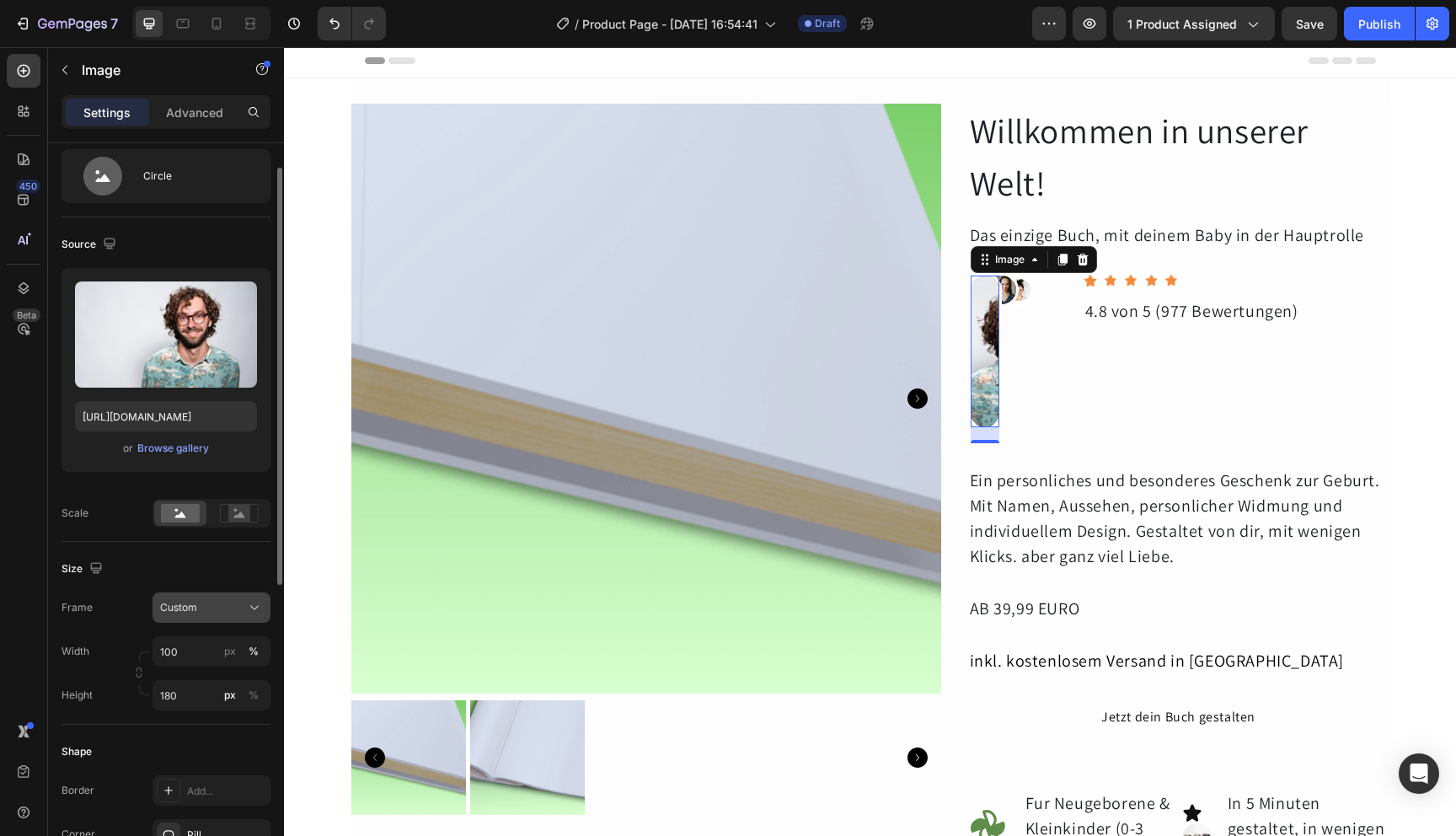
click at [214, 604] on div "Custom" at bounding box center [201, 607] width 82 height 15
click at [196, 671] on div "Width 100 px % Height 180 px %" at bounding box center [166, 673] width 209 height 74
click at [196, 656] on input "100" at bounding box center [212, 652] width 118 height 30
type input "3"
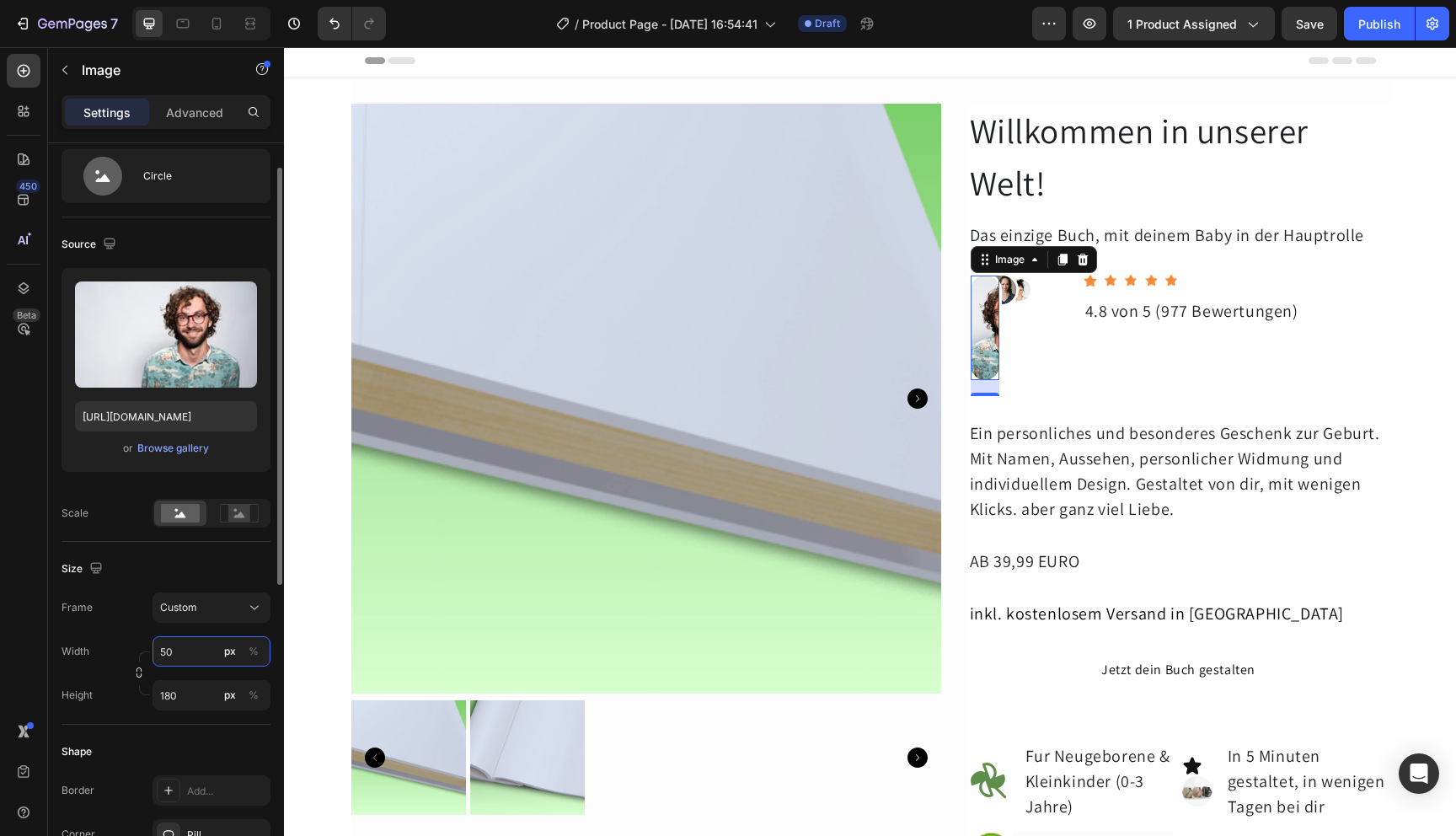
type input "5"
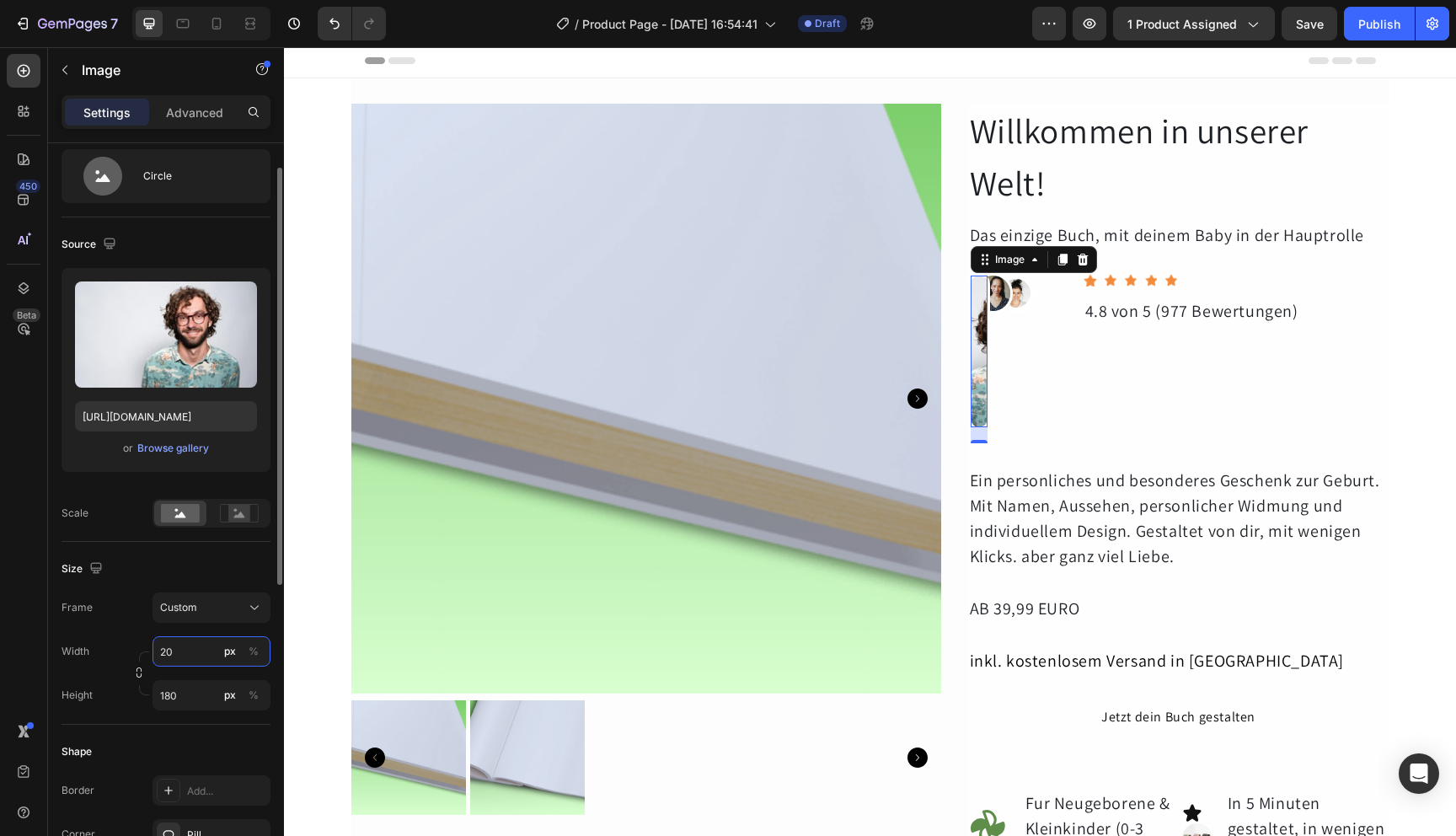
type input "2"
type input "1"
click at [238, 657] on div "Width px % Height 180 px %" at bounding box center [166, 673] width 209 height 74
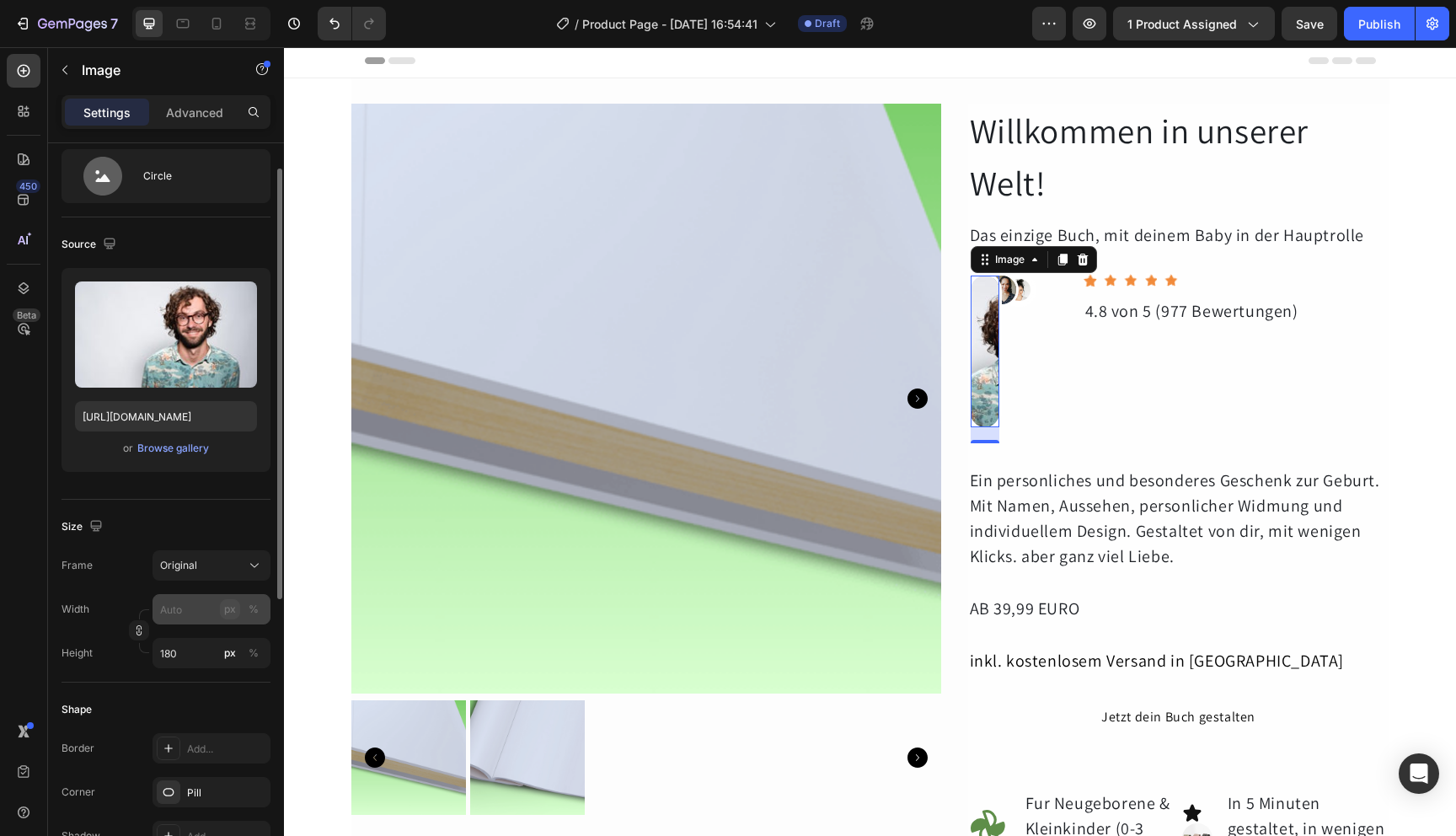
click at [226, 612] on div "px" at bounding box center [230, 609] width 12 height 15
click at [184, 612] on input "px %" at bounding box center [212, 610] width 118 height 30
click at [202, 609] on input "px %" at bounding box center [212, 610] width 118 height 30
type input "1"
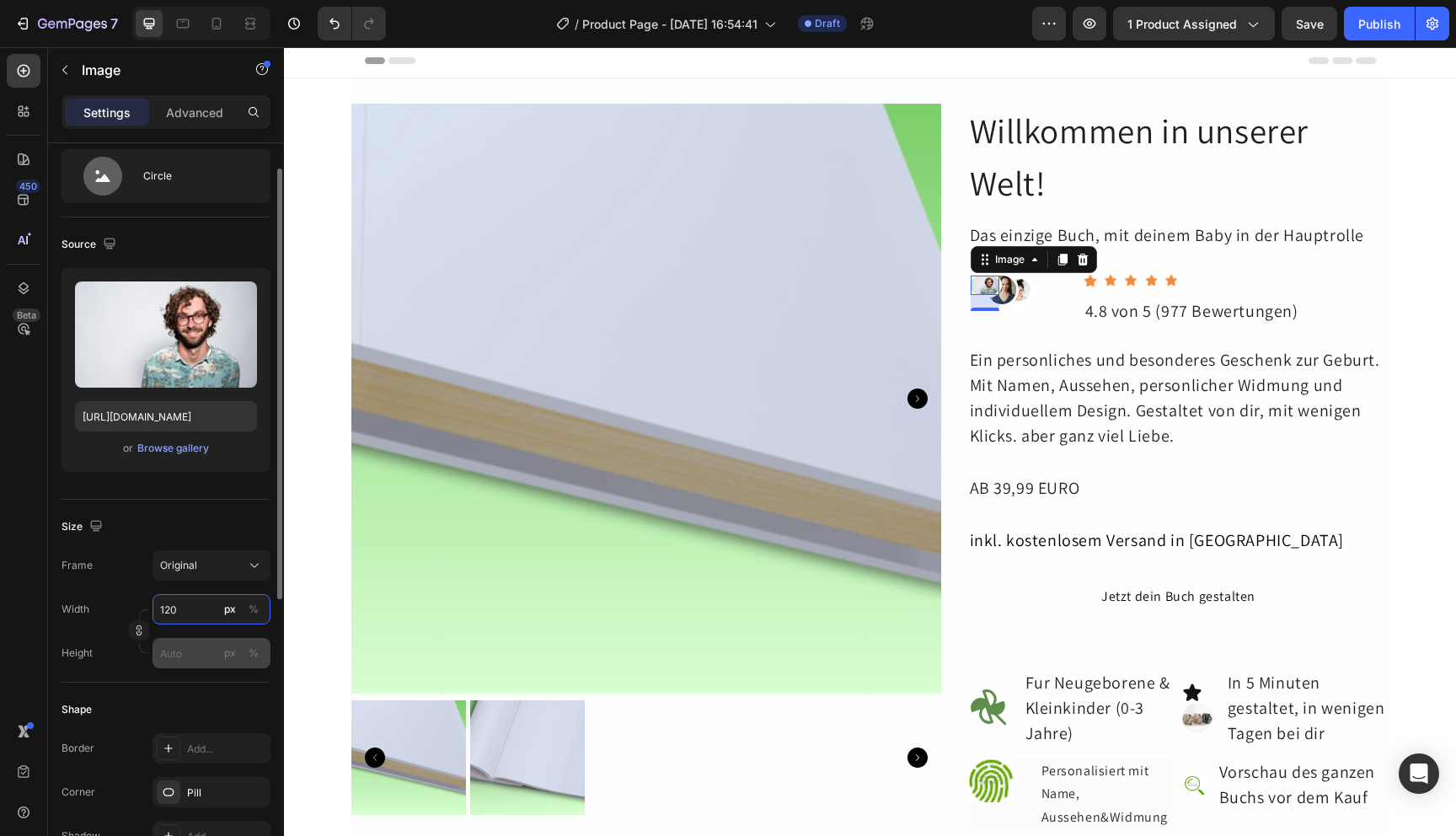
type input "120"
click at [194, 648] on input "px %" at bounding box center [212, 654] width 118 height 30
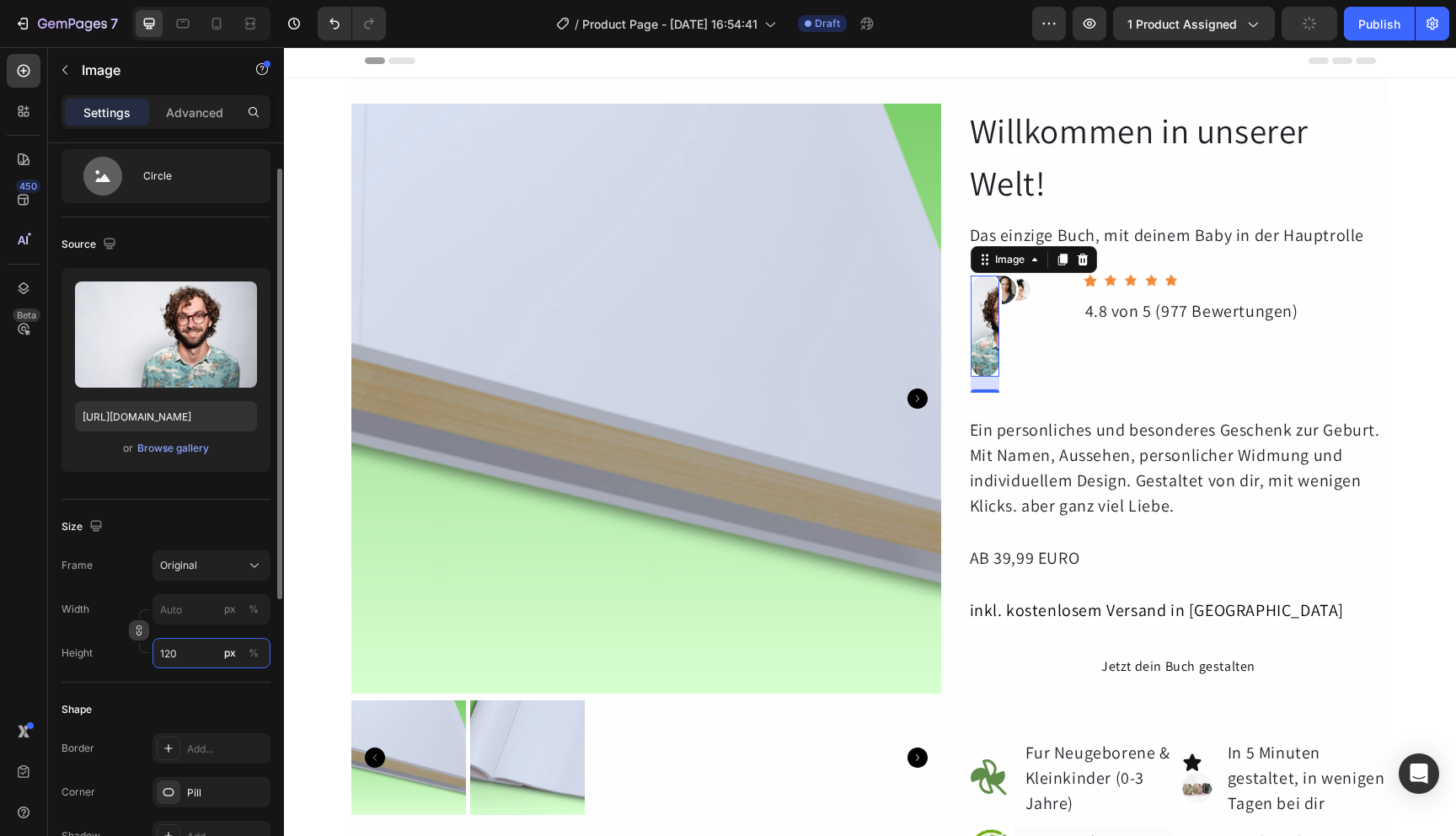
type input "120"
click at [145, 632] on button "button" at bounding box center [139, 630] width 21 height 21
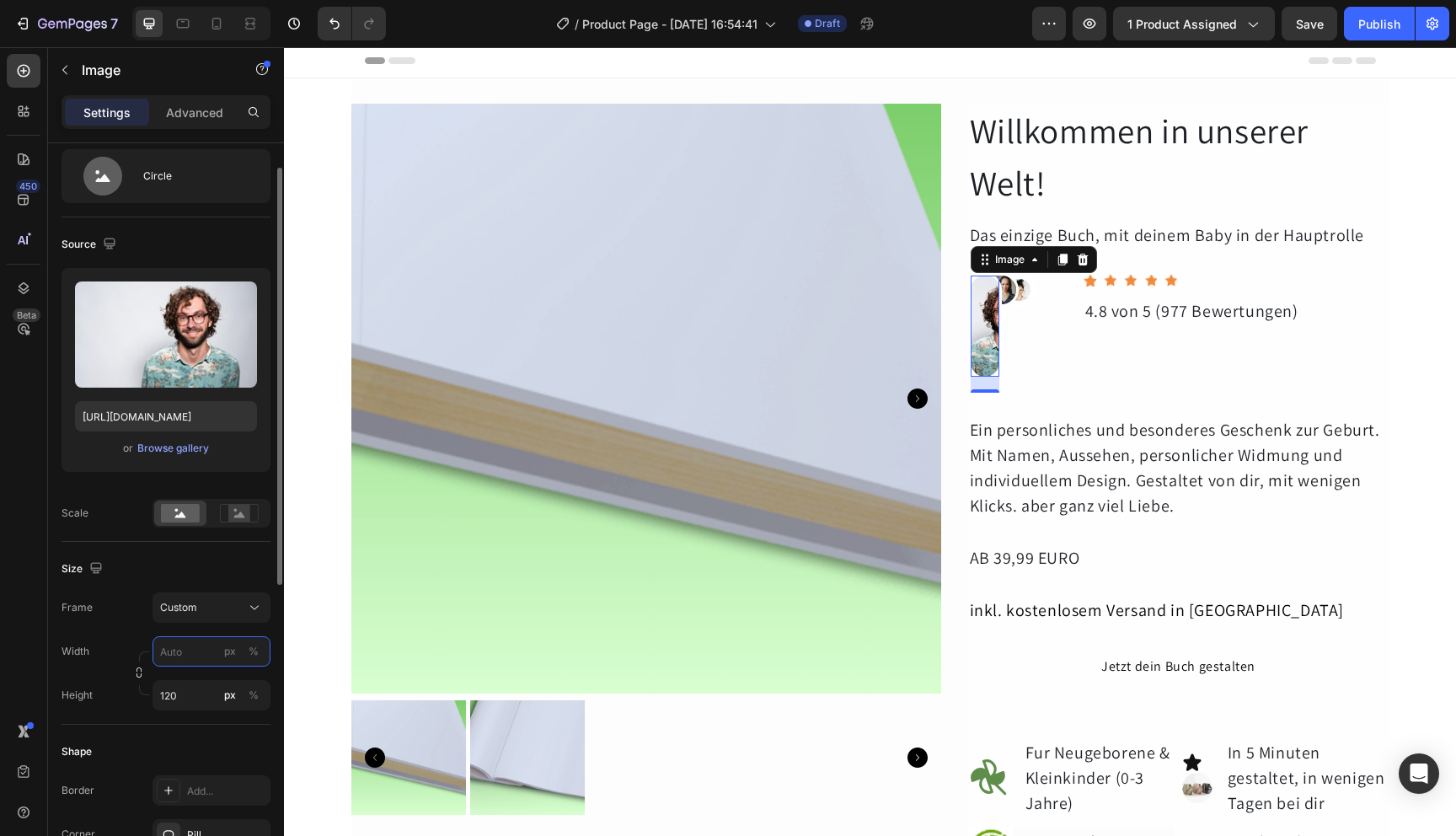
click at [185, 657] on input "px %" at bounding box center [212, 652] width 118 height 30
type input "120"
click at [230, 657] on div "px" at bounding box center [230, 651] width 12 height 15
click at [231, 701] on div "px" at bounding box center [230, 695] width 12 height 15
click at [137, 629] on div "Frame Custom Width 120 px % Height 120 px %" at bounding box center [166, 652] width 209 height 118
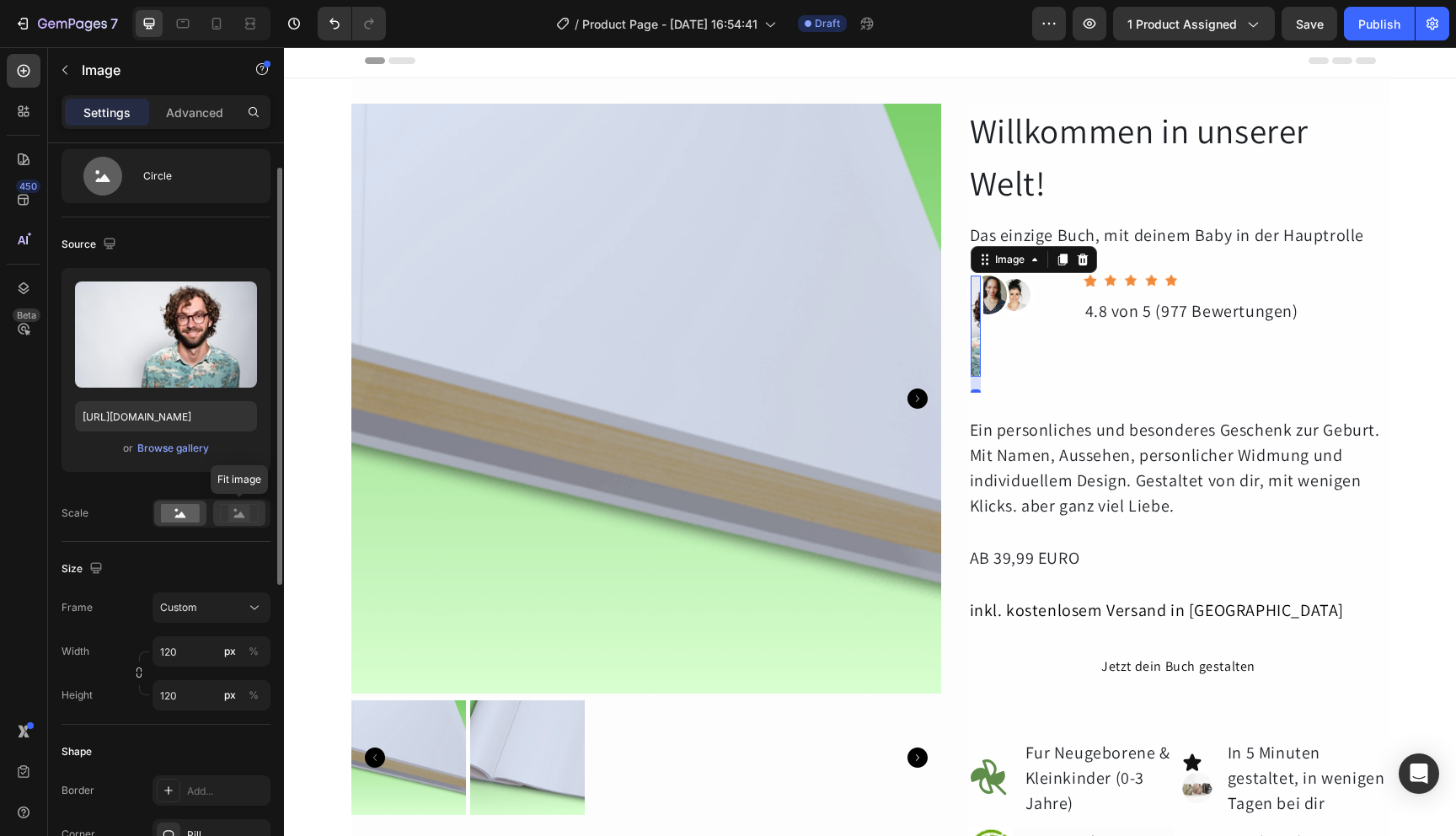
click at [239, 511] on rect at bounding box center [240, 513] width 22 height 17
click at [203, 514] on div at bounding box center [181, 513] width 52 height 25
click at [200, 612] on div "Custom" at bounding box center [201, 607] width 82 height 15
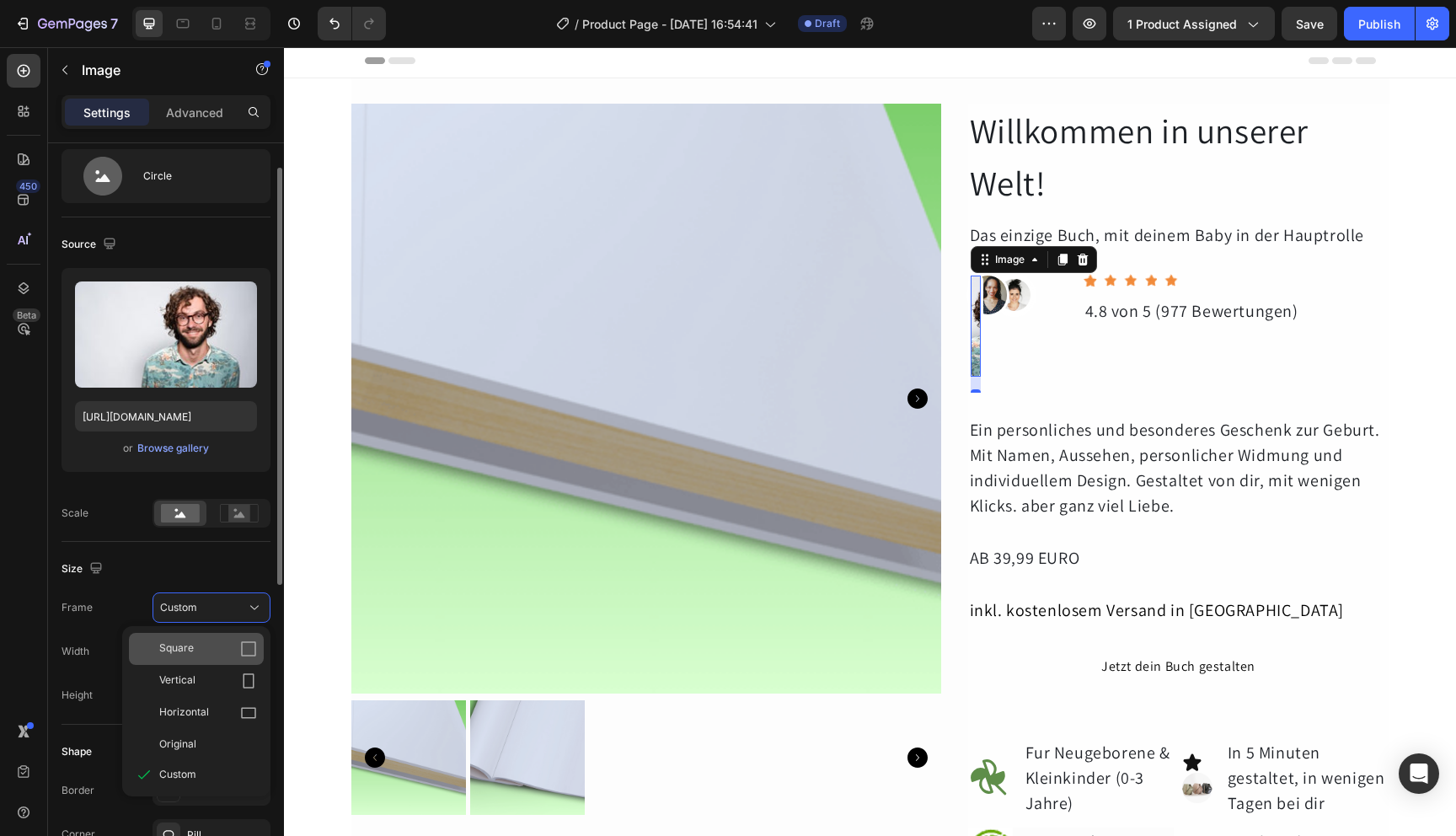
click at [206, 638] on div "Square" at bounding box center [196, 649] width 135 height 32
type input "120"
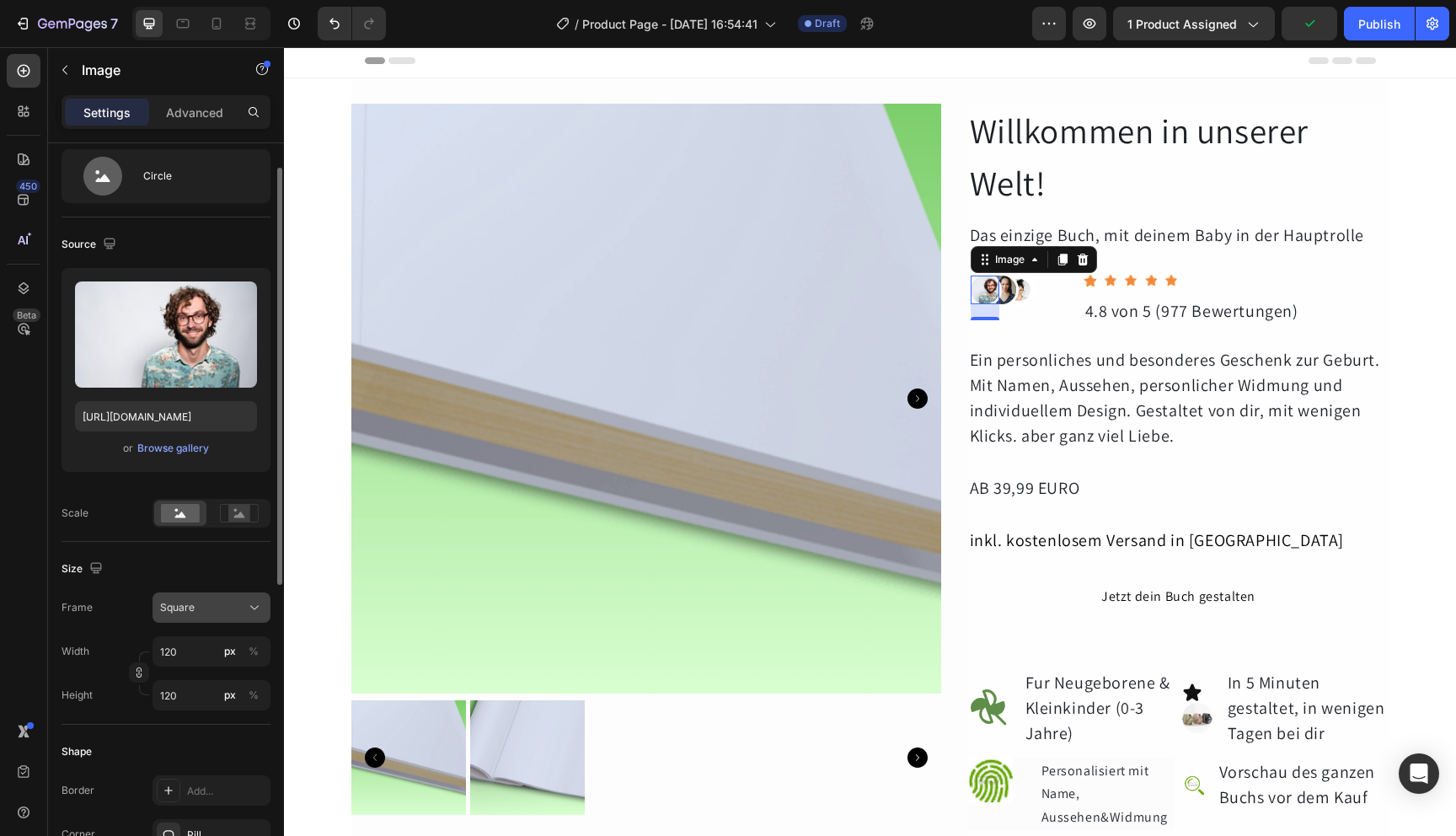
click at [216, 612] on div "Square" at bounding box center [201, 607] width 82 height 15
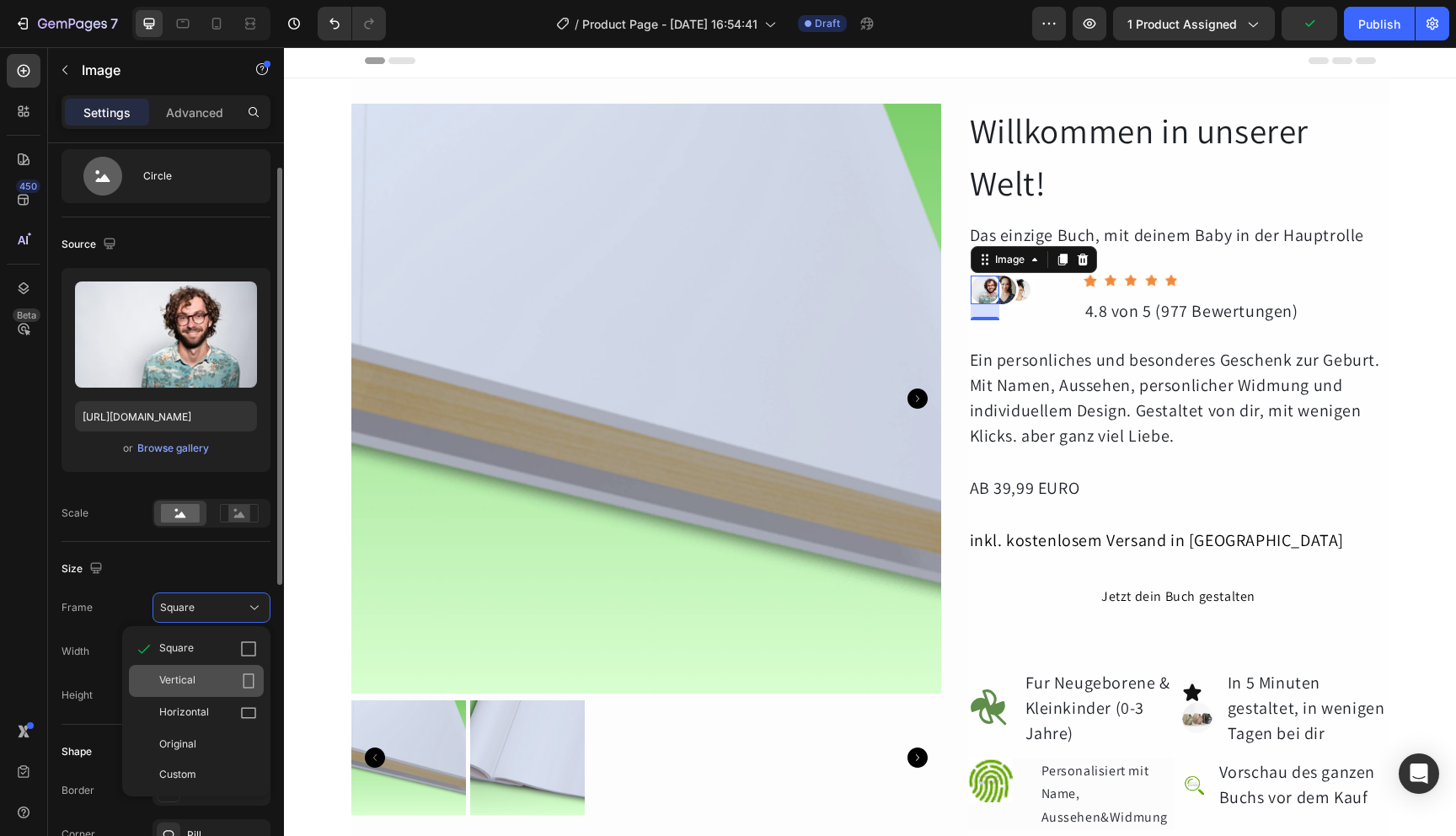
click at [216, 680] on div "Vertical" at bounding box center [207, 680] width 97 height 17
type input "160"
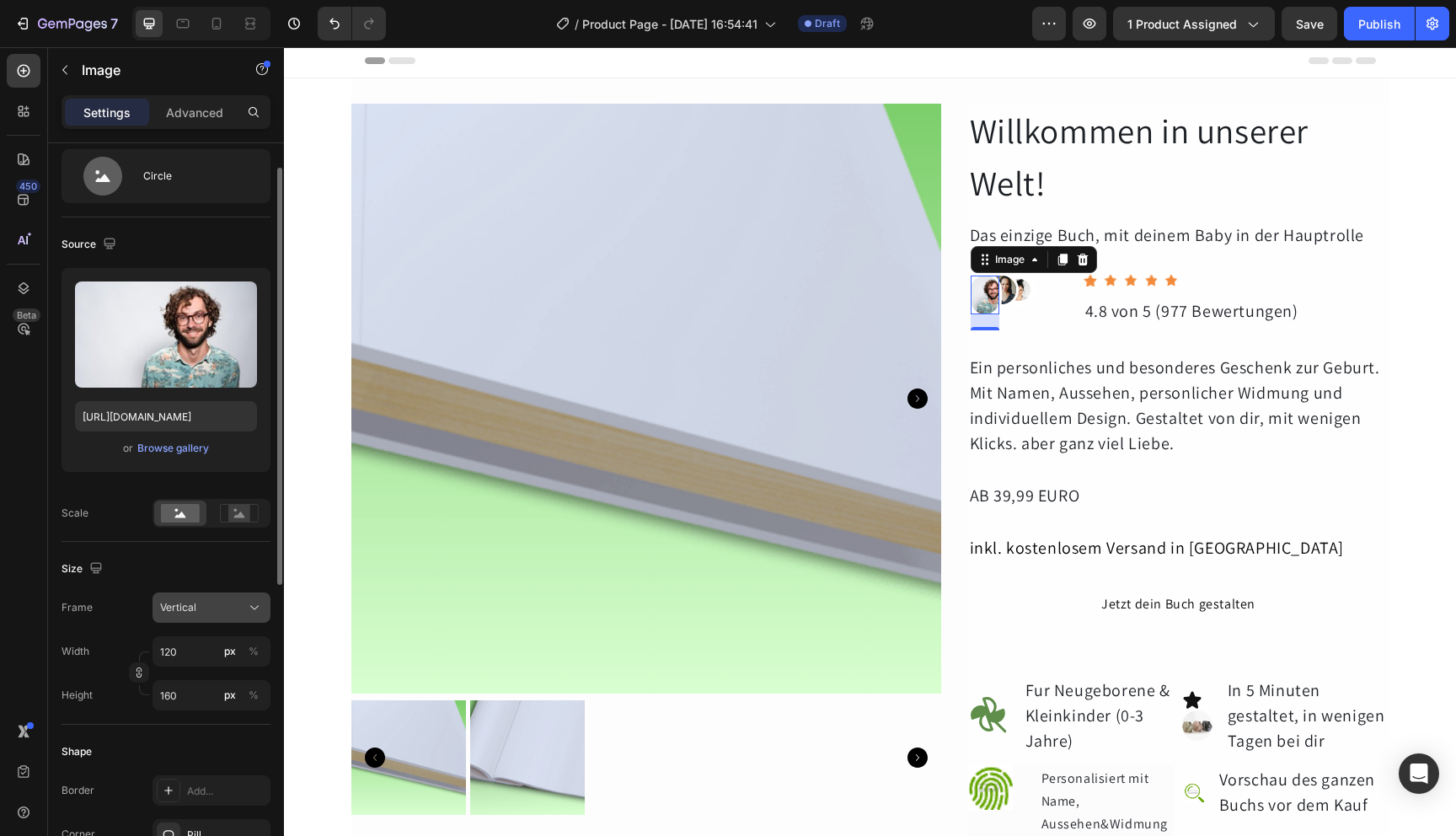
click at [225, 607] on div "Vertical" at bounding box center [201, 607] width 82 height 15
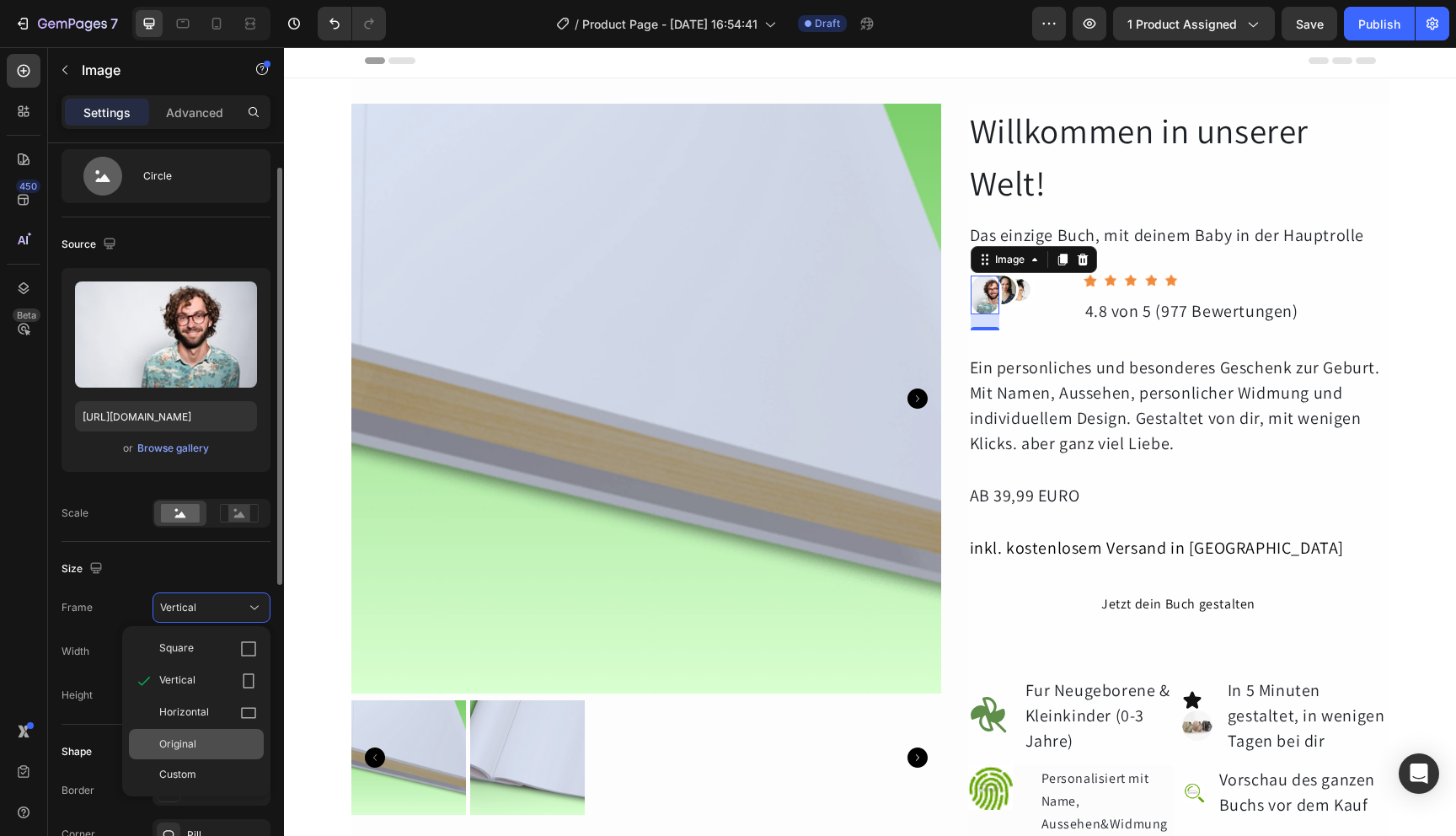
click at [222, 737] on div "Original" at bounding box center [207, 744] width 97 height 15
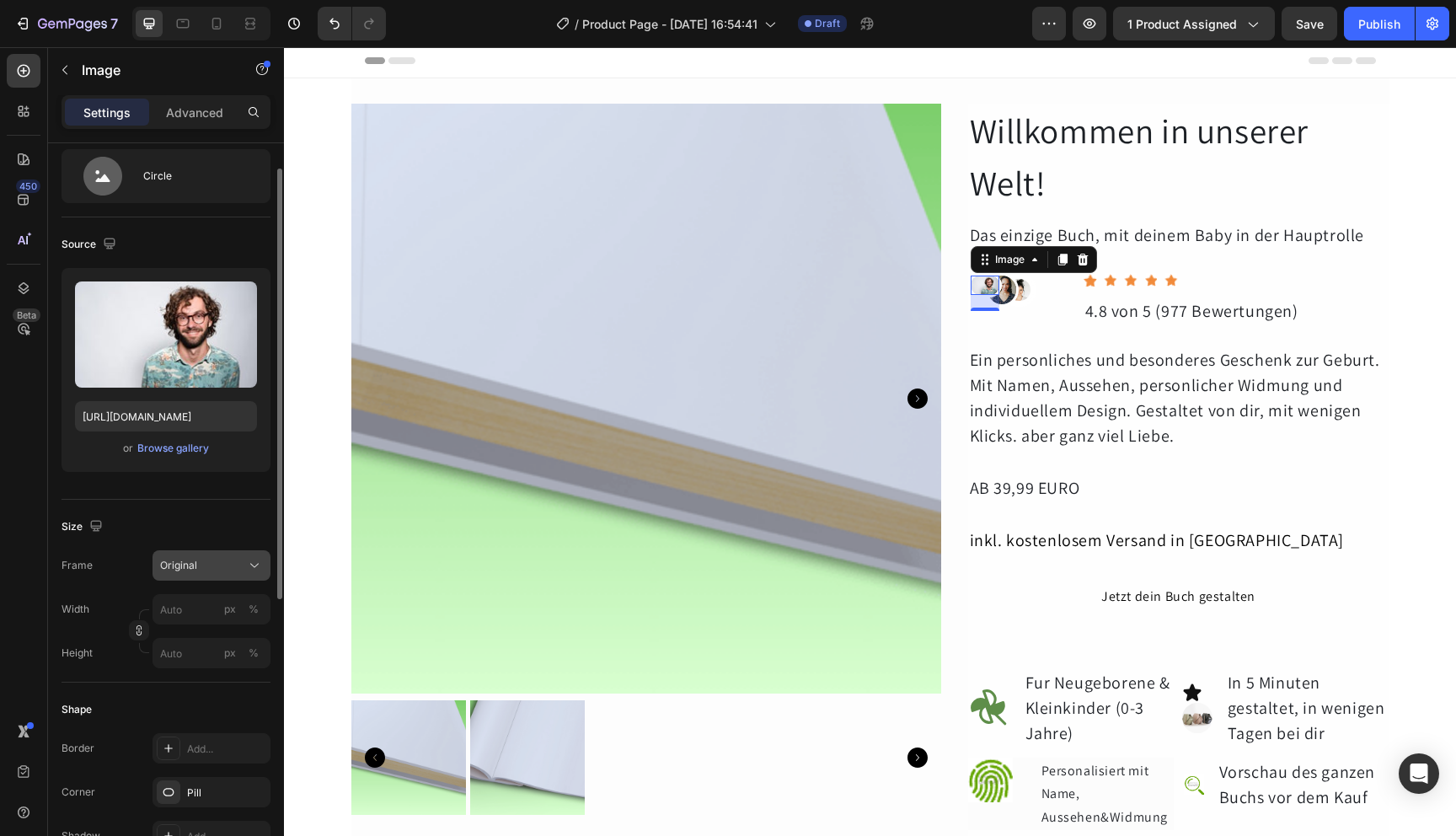
click at [239, 563] on div "Original" at bounding box center [201, 565] width 82 height 15
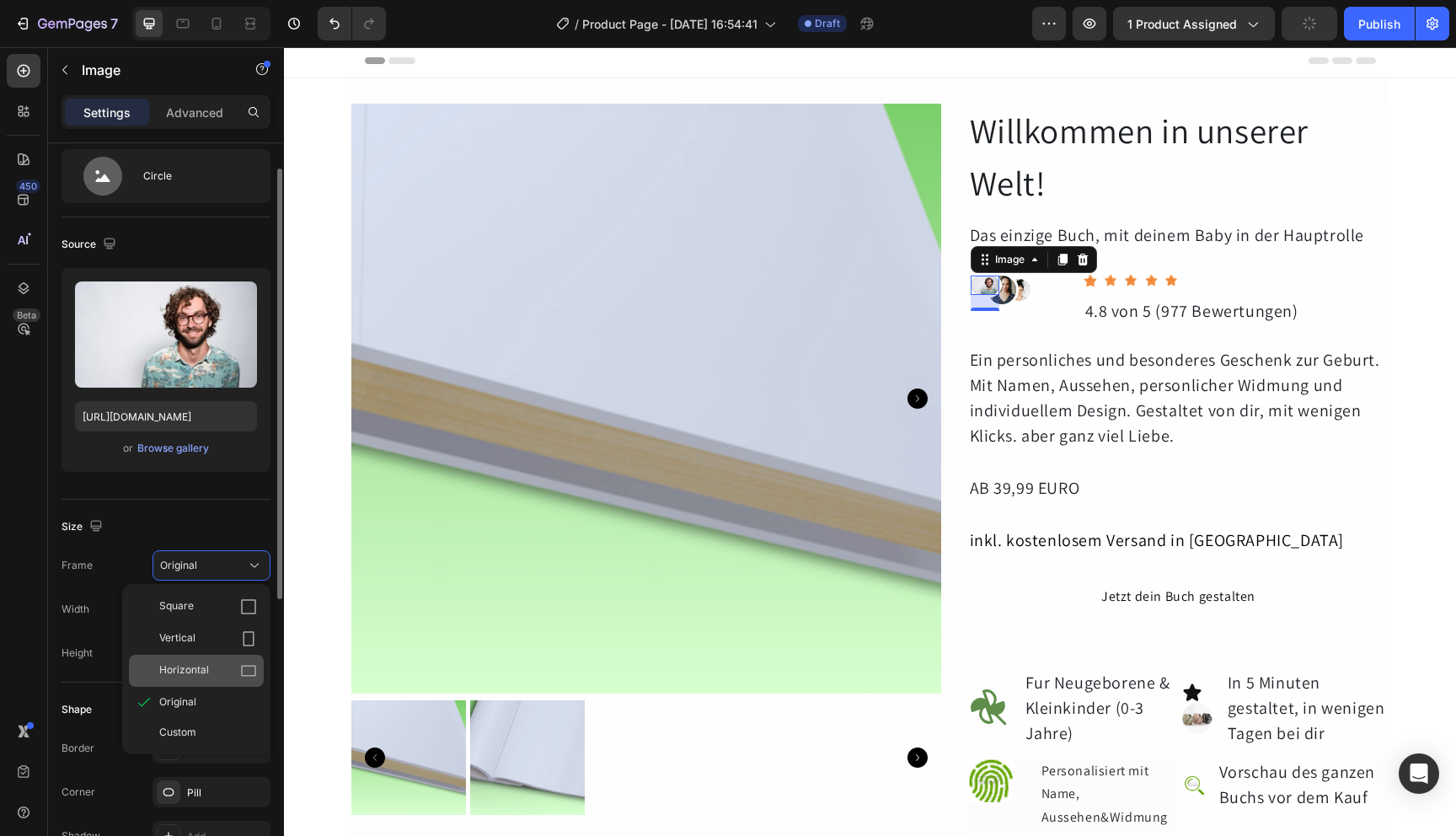
click at [223, 658] on div "Horizontal" at bounding box center [196, 671] width 135 height 32
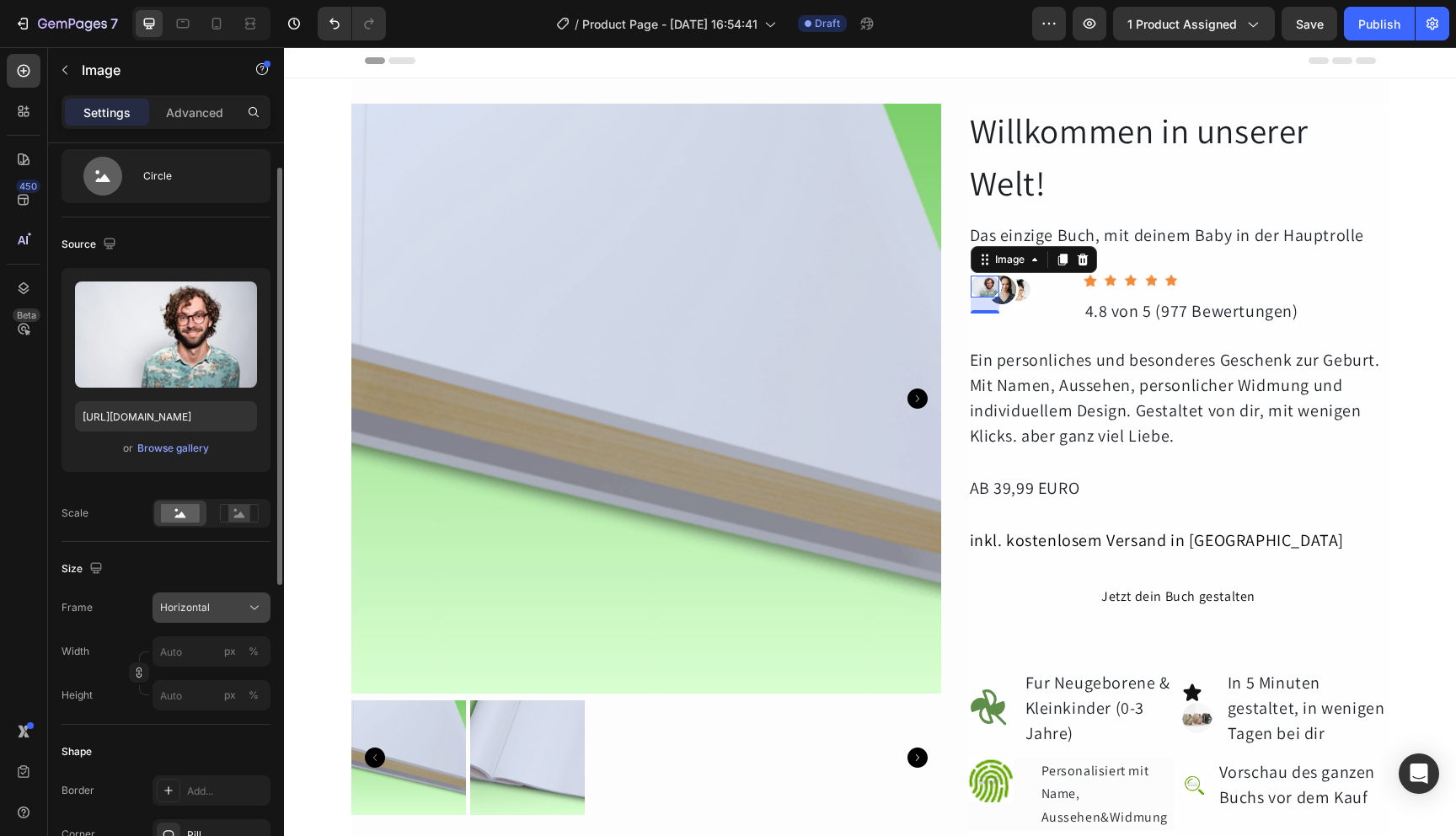
click at [224, 616] on button "Horizontal" at bounding box center [212, 608] width 118 height 30
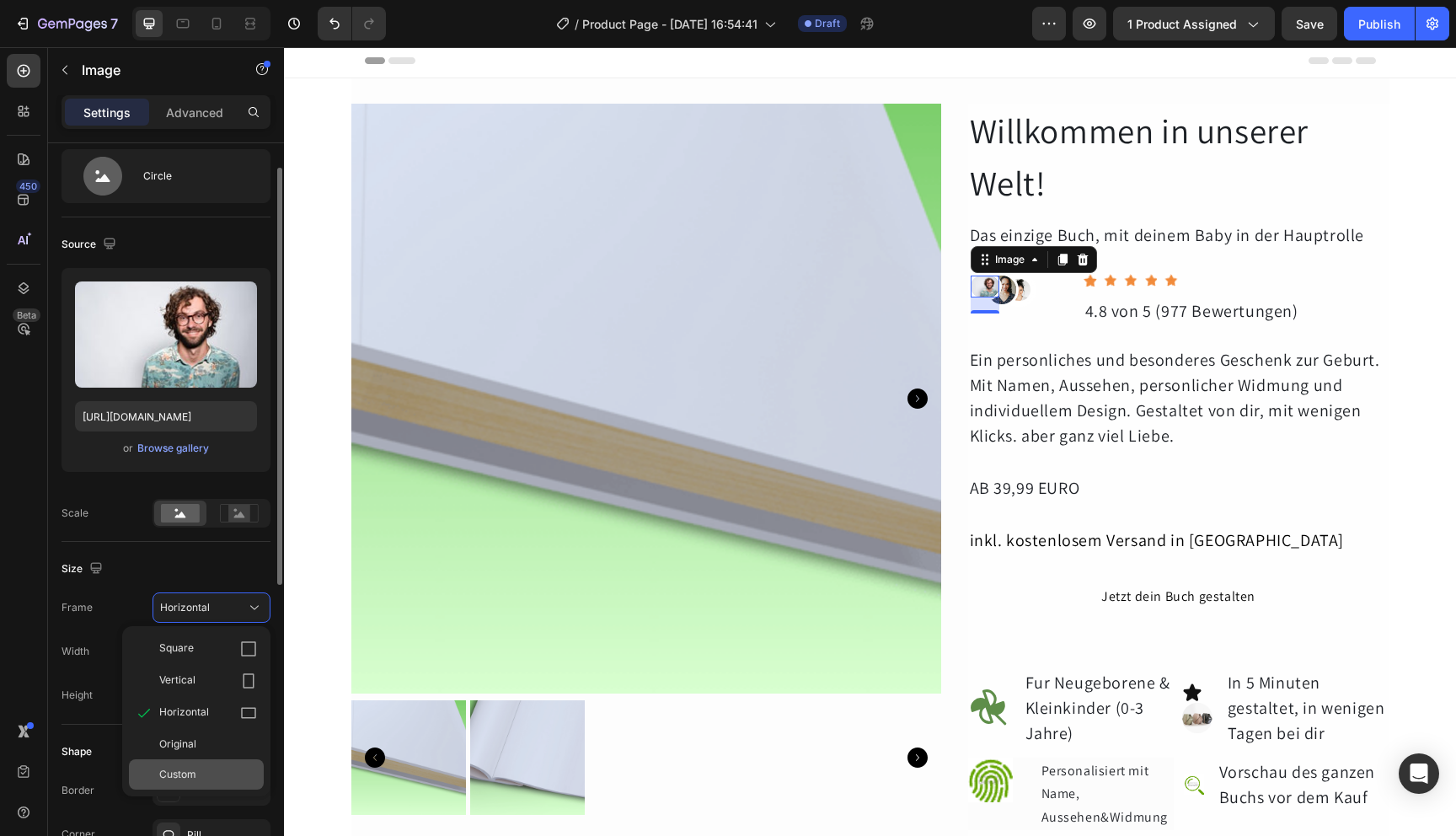
click at [199, 769] on div "Custom" at bounding box center [207, 774] width 97 height 15
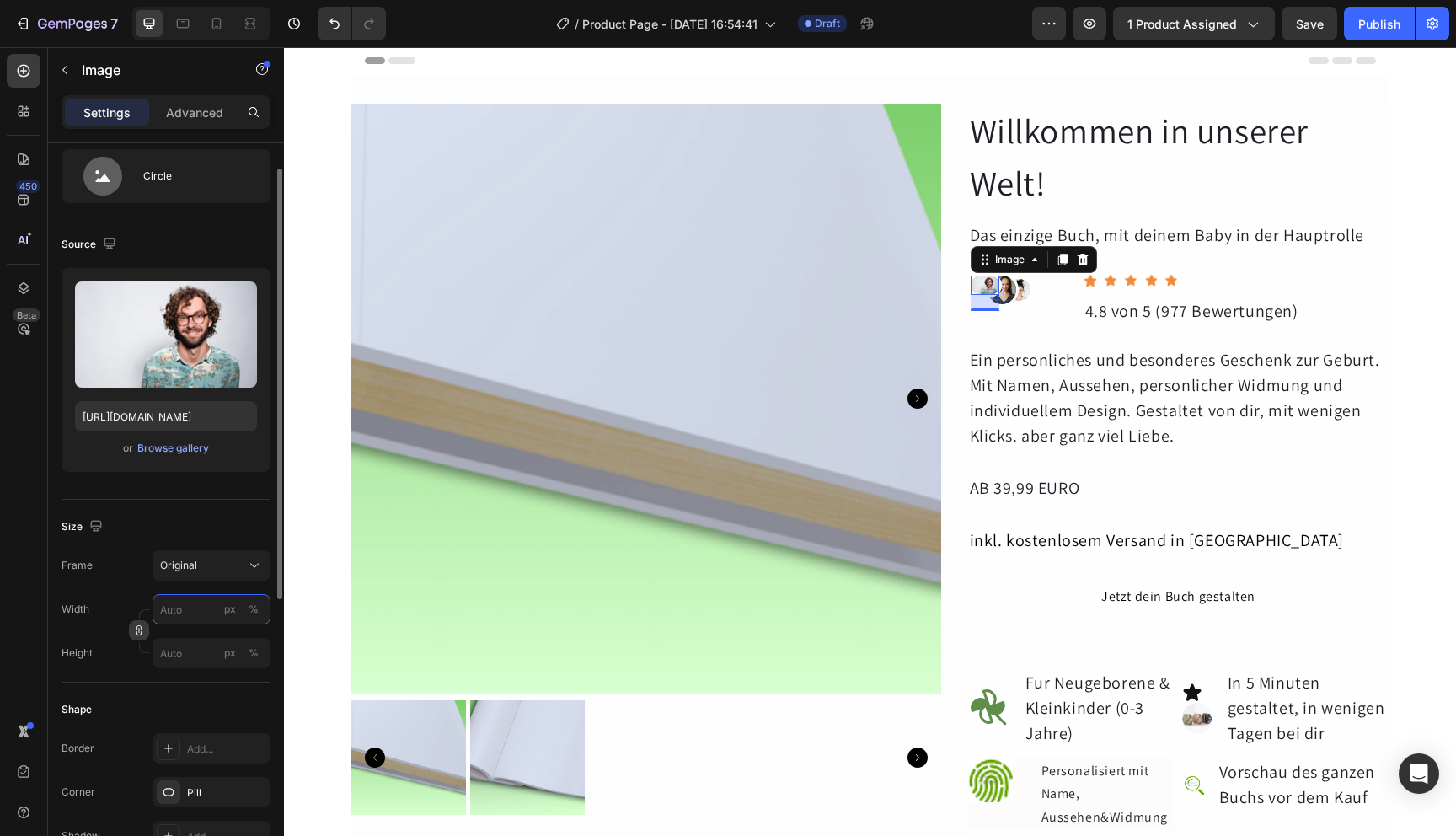
click at [186, 611] on input "px %" at bounding box center [212, 610] width 118 height 30
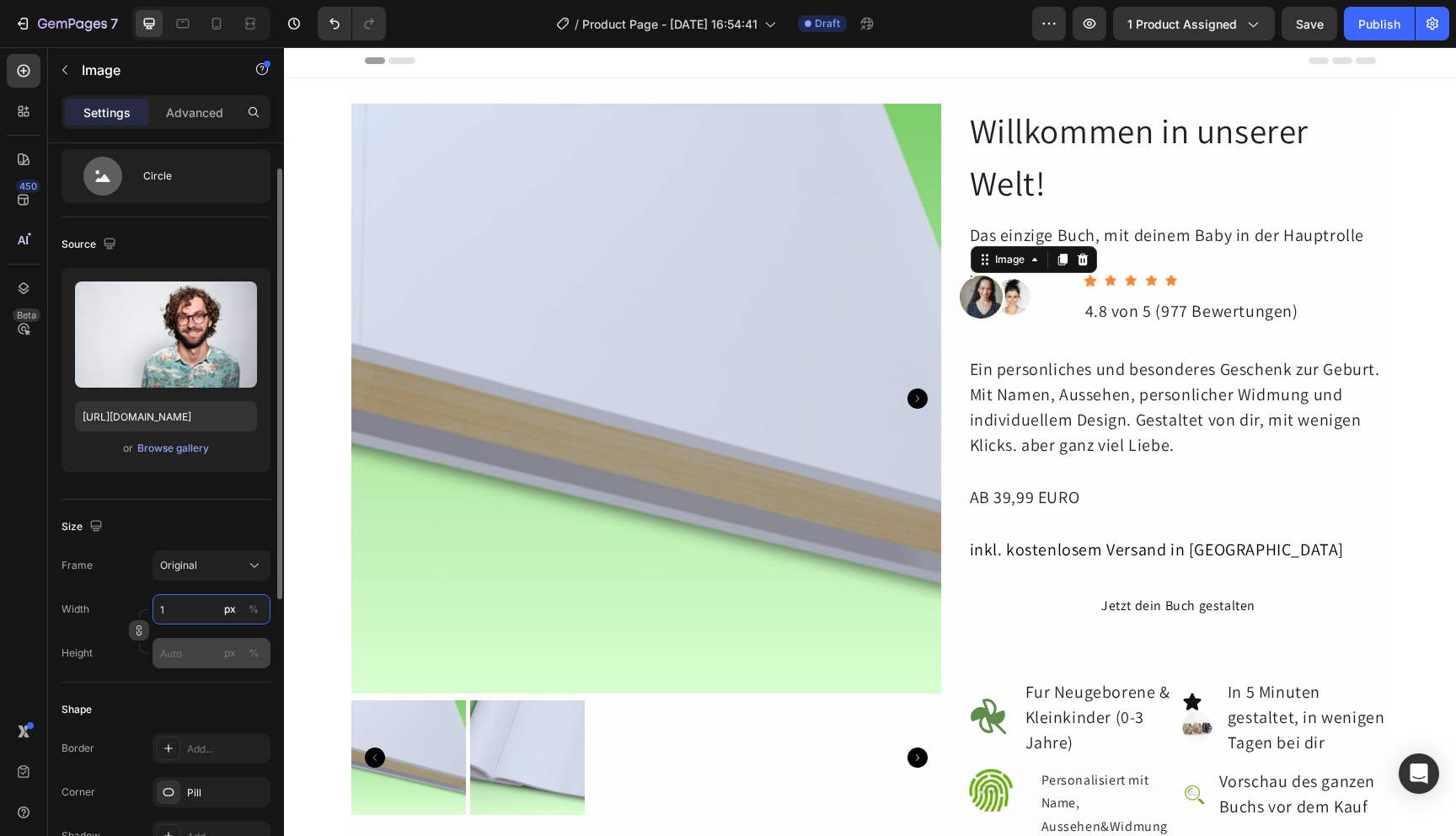
type input "1"
click at [200, 650] on input "px %" at bounding box center [212, 654] width 118 height 30
type input "1"
click at [201, 616] on input "px %" at bounding box center [212, 610] width 118 height 30
click at [130, 606] on div "Width px %" at bounding box center [166, 610] width 209 height 30
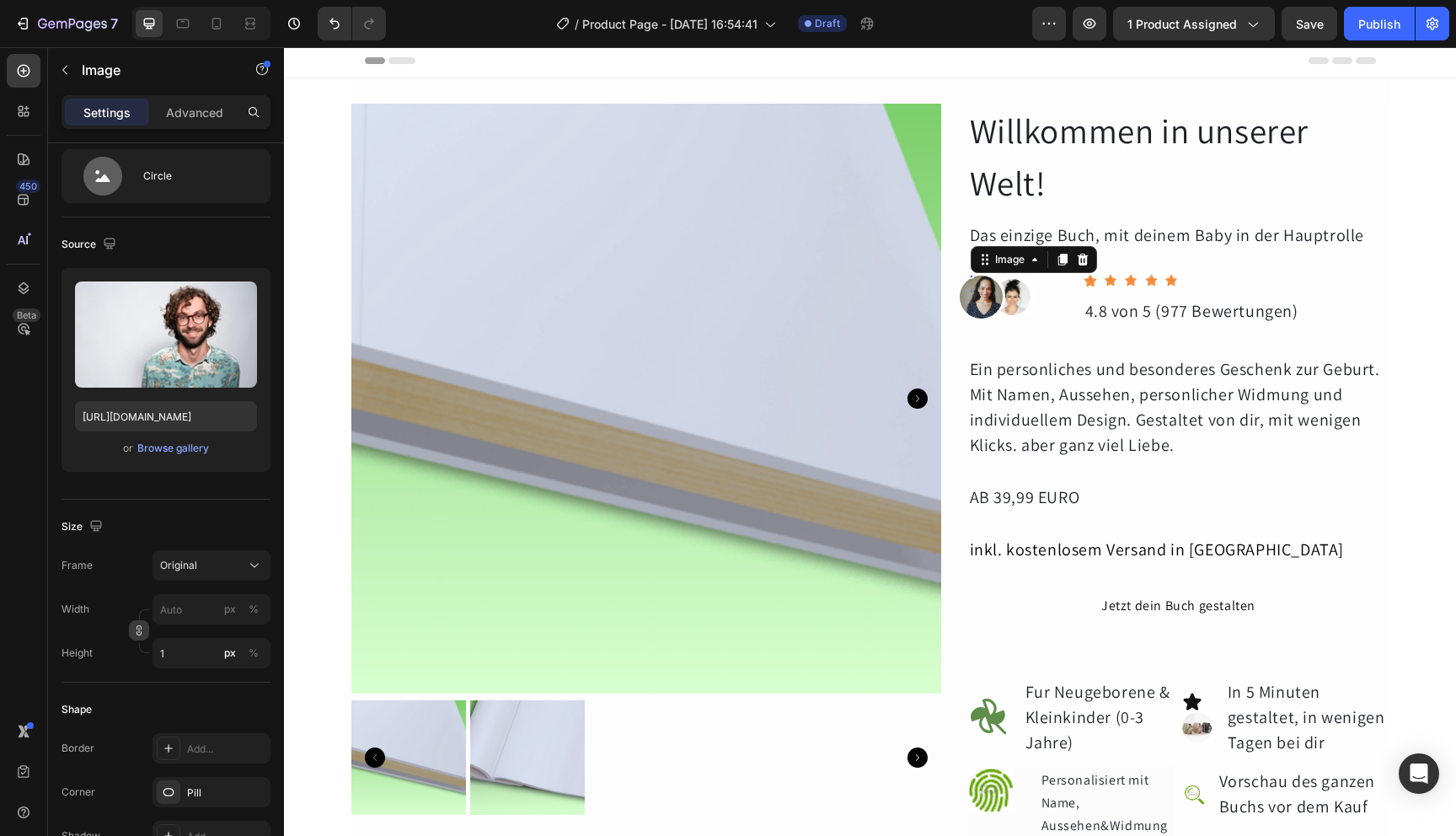
click at [140, 631] on icon "button" at bounding box center [139, 630] width 12 height 12
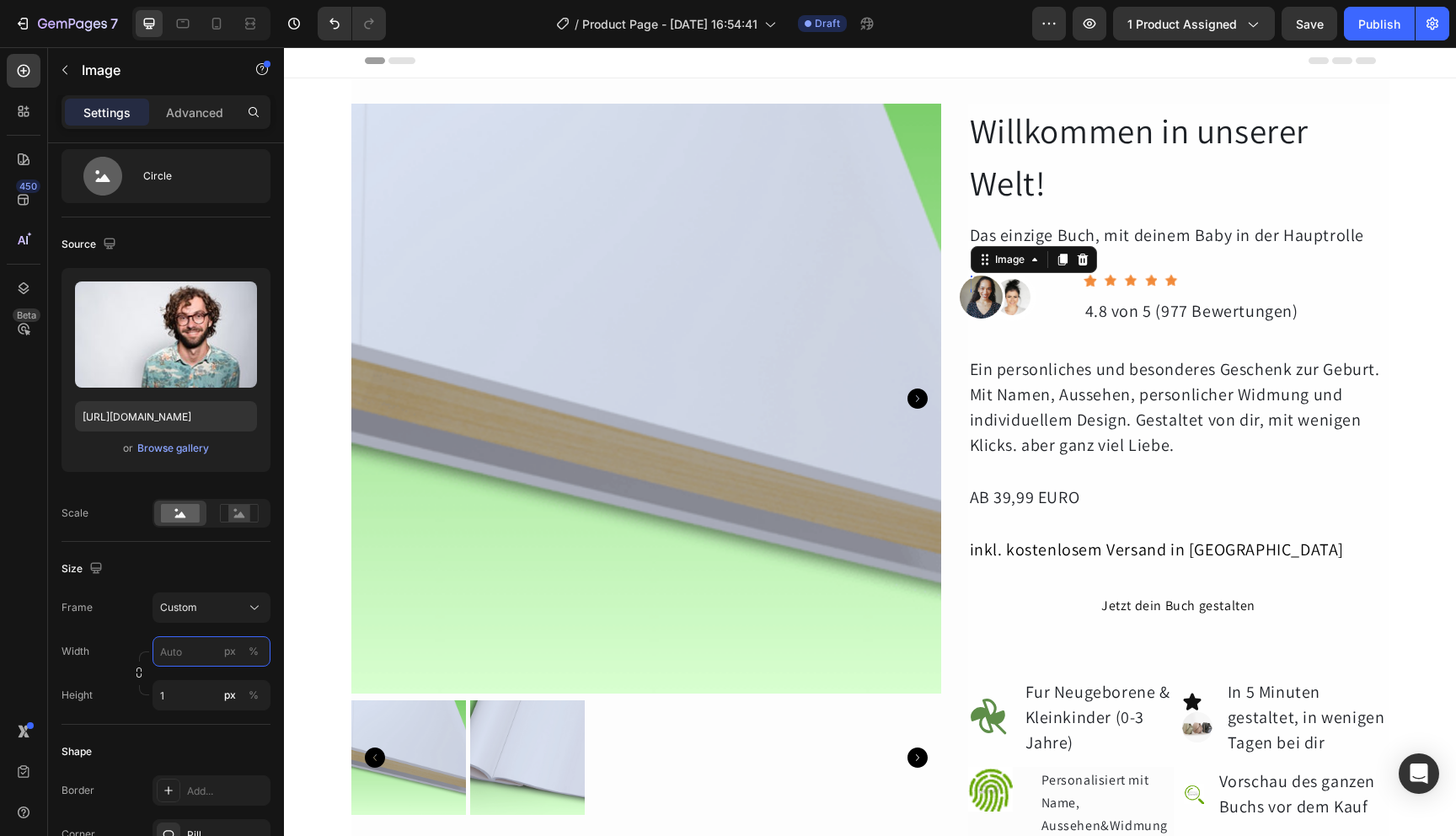
click at [201, 652] on input "px %" at bounding box center [212, 652] width 118 height 30
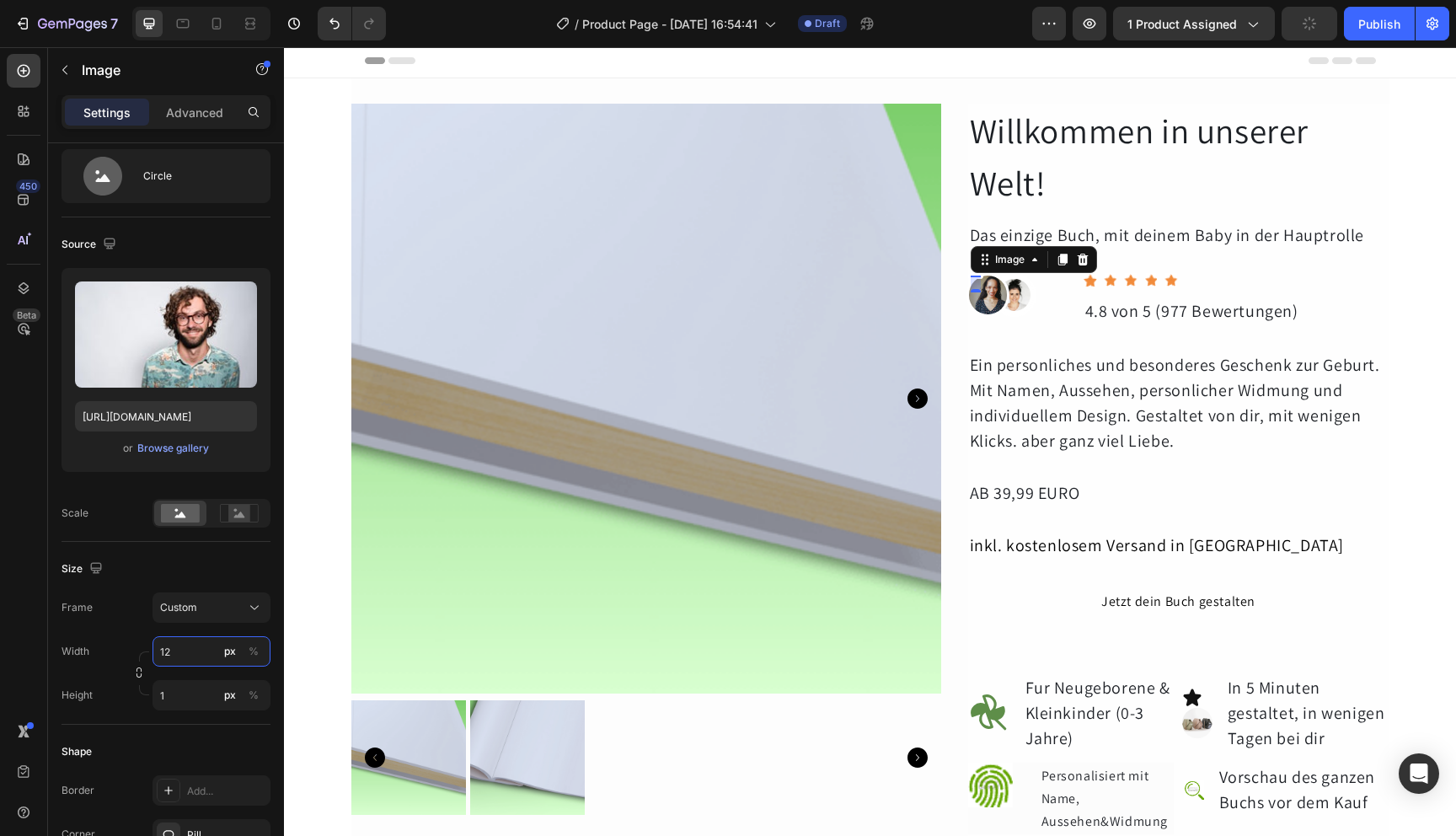
type input "1"
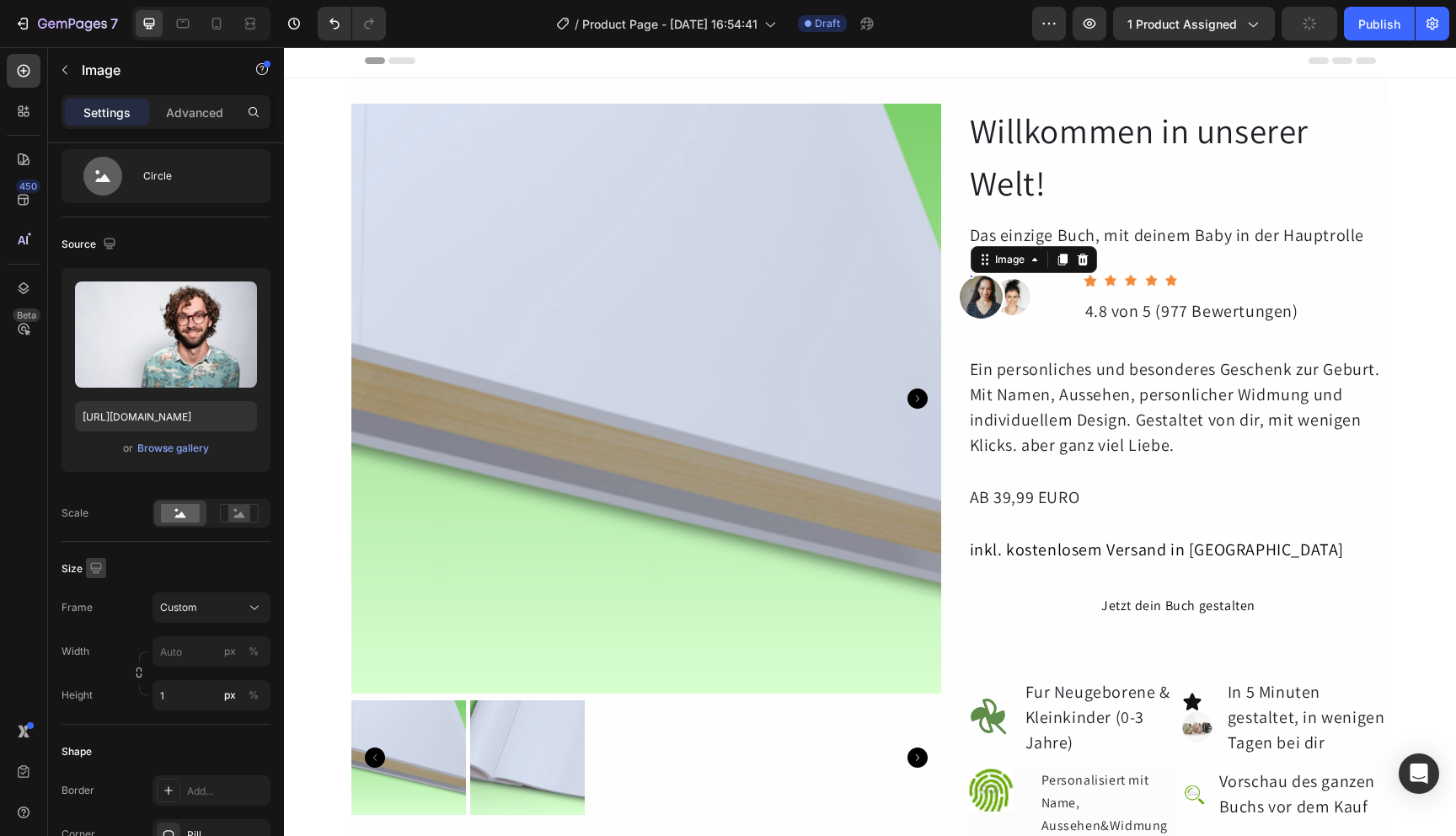
click at [100, 568] on icon "button" at bounding box center [96, 568] width 11 height 11
click at [158, 562] on div "Size" at bounding box center [166, 569] width 209 height 27
click at [153, 552] on div "Size Frame Custom Width px % Height 1 px %" at bounding box center [166, 633] width 209 height 183
click at [264, 654] on input "px %" at bounding box center [212, 652] width 118 height 30
click at [264, 654] on label "px %" at bounding box center [212, 652] width 118 height 30
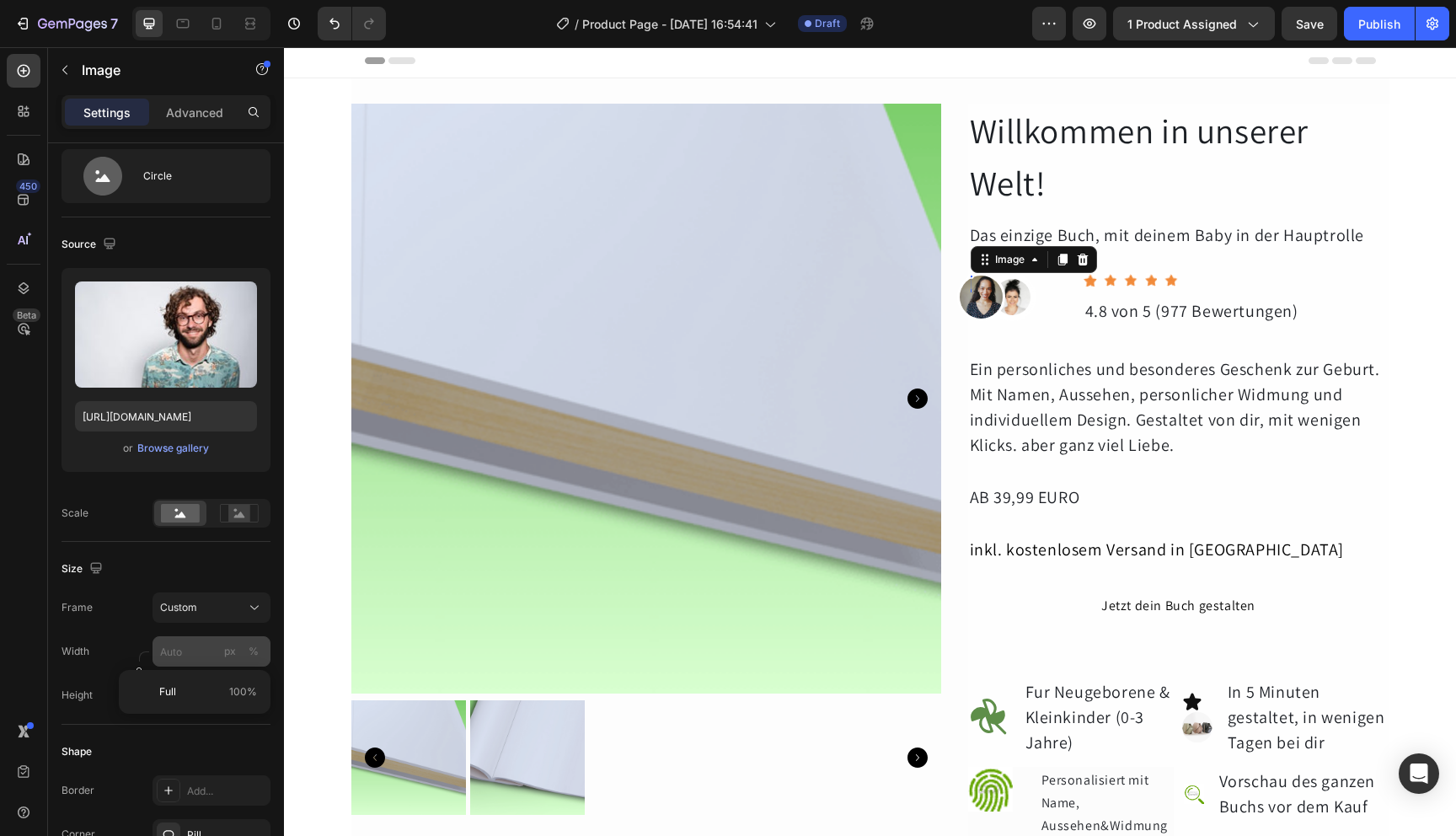
click at [264, 654] on input "px %" at bounding box center [212, 652] width 118 height 30
click at [256, 654] on div "%" at bounding box center [253, 651] width 10 height 15
click at [195, 659] on input "px %" at bounding box center [212, 652] width 118 height 30
type input "30"
click at [258, 657] on button "%" at bounding box center [253, 652] width 21 height 21
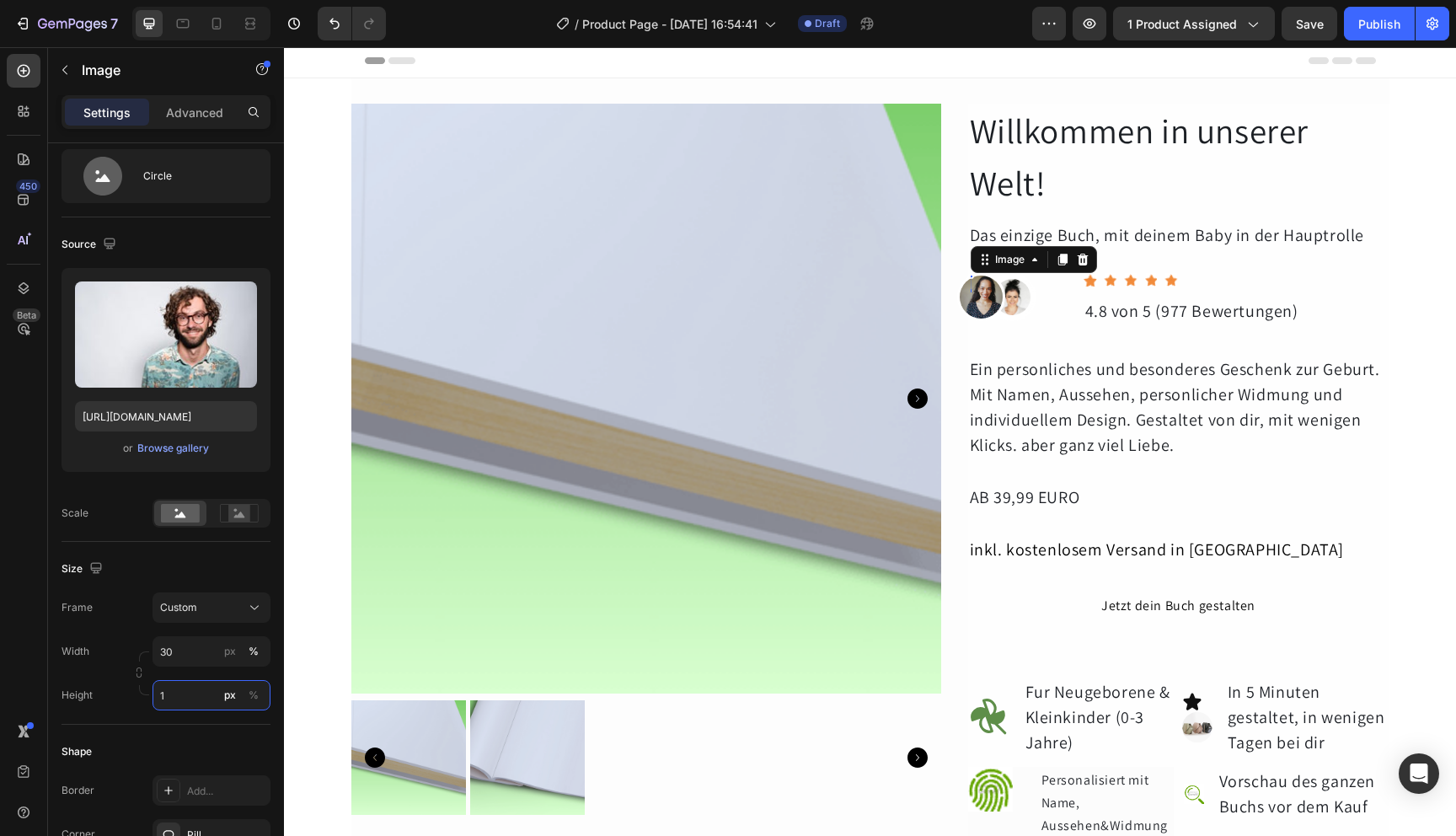
click at [212, 685] on input "1" at bounding box center [212, 696] width 118 height 30
type input "2"
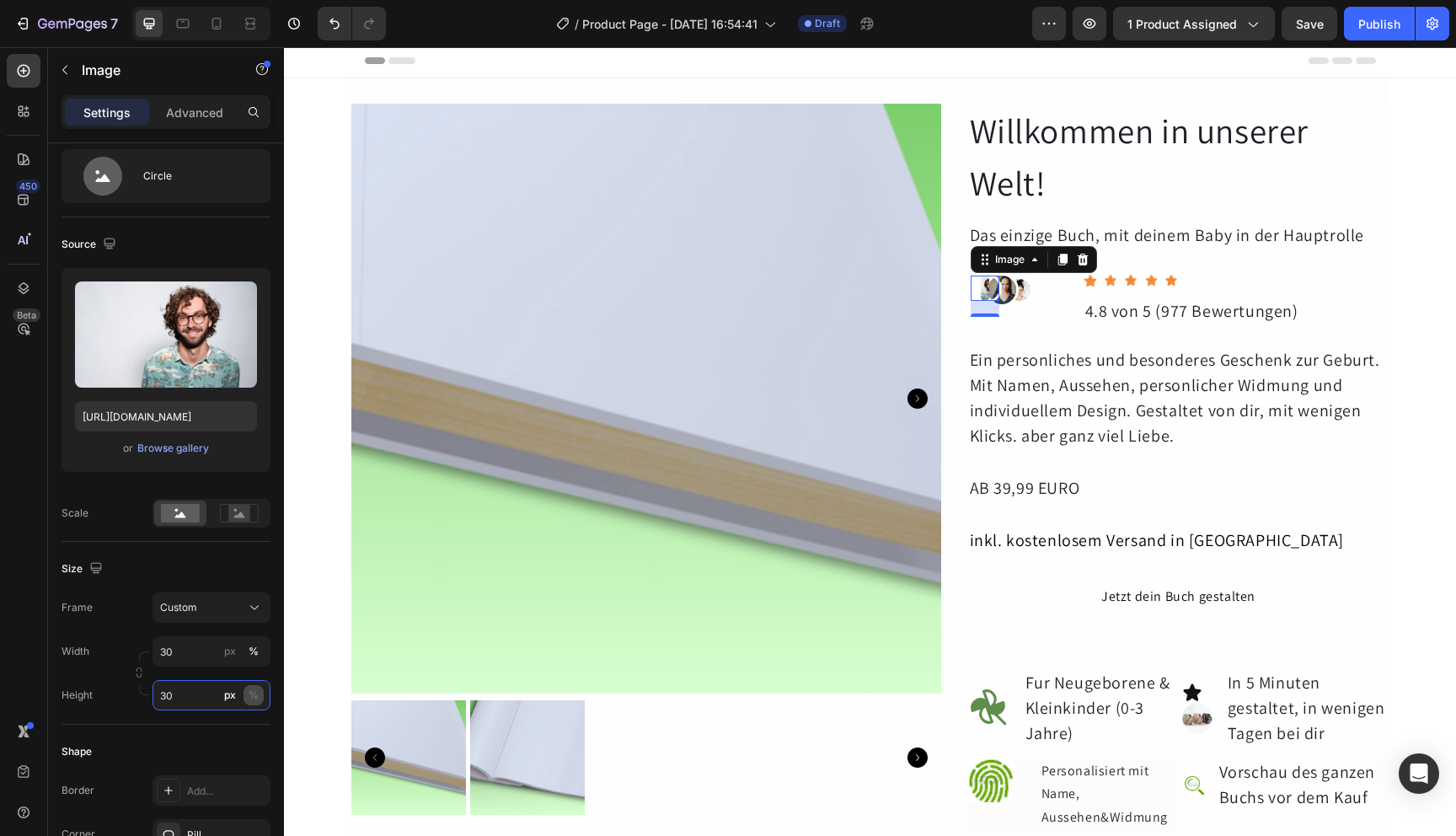
type input "30"
click at [249, 698] on div "%" at bounding box center [253, 695] width 10 height 15
click at [195, 694] on input "30" at bounding box center [212, 696] width 118 height 30
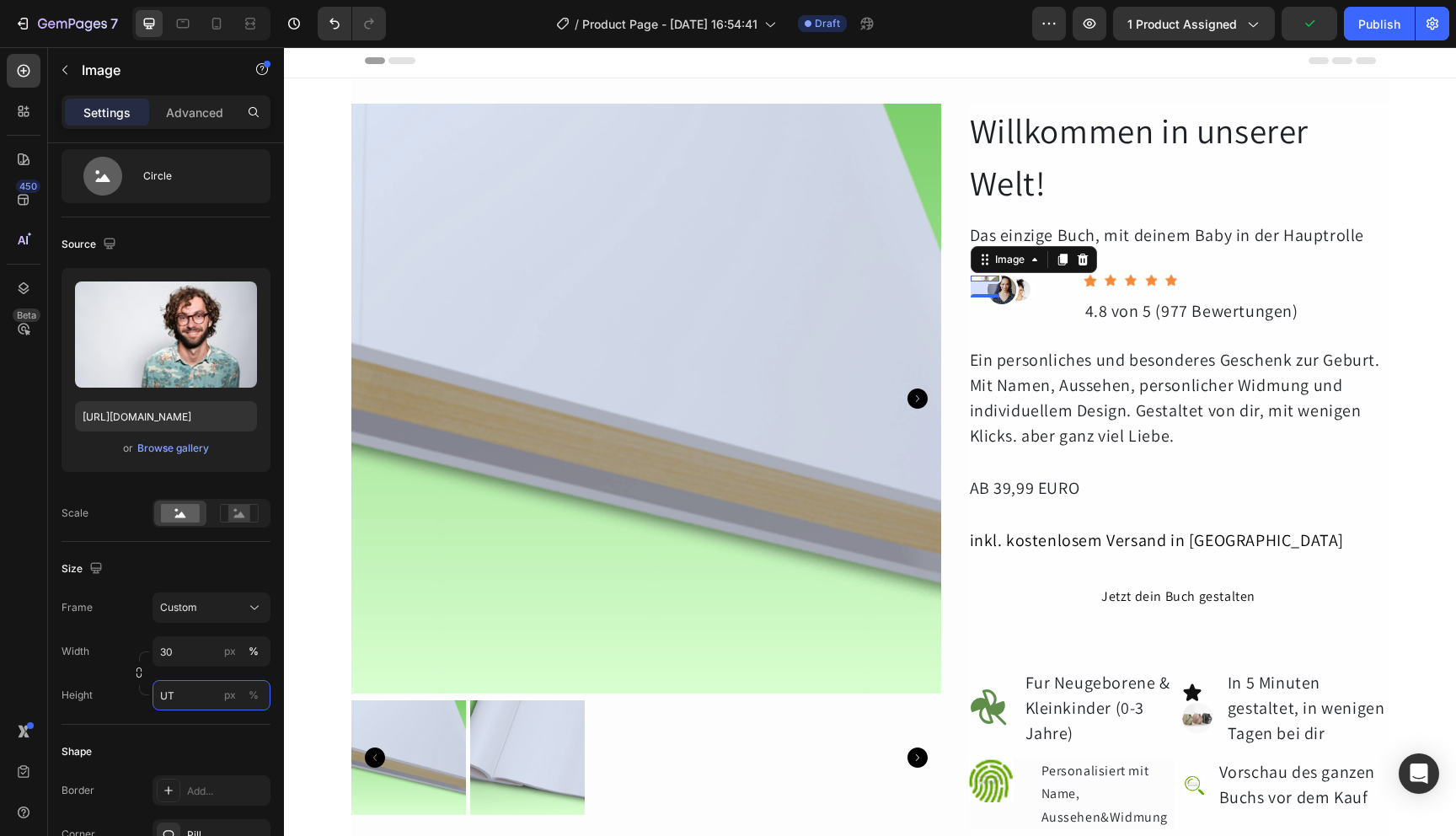
type input "U"
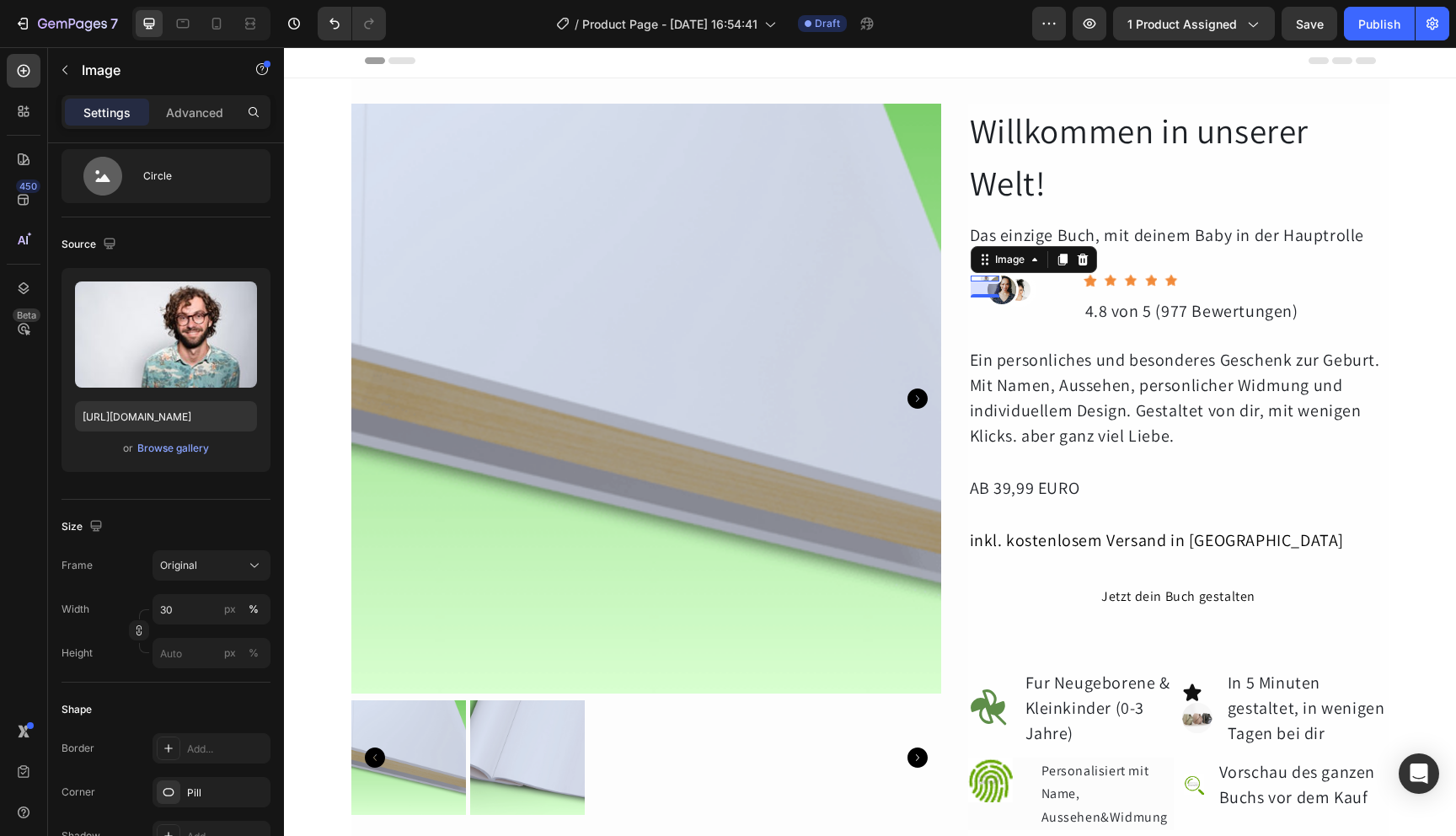
click at [114, 713] on div "Style Circle Source Upload Image [URL][DOMAIN_NAME] or Browse gallery Size Fram…" at bounding box center [166, 677] width 209 height 1158
click at [984, 279] on div at bounding box center [985, 278] width 29 height 6
click at [214, 561] on div "Original" at bounding box center [201, 565] width 82 height 15
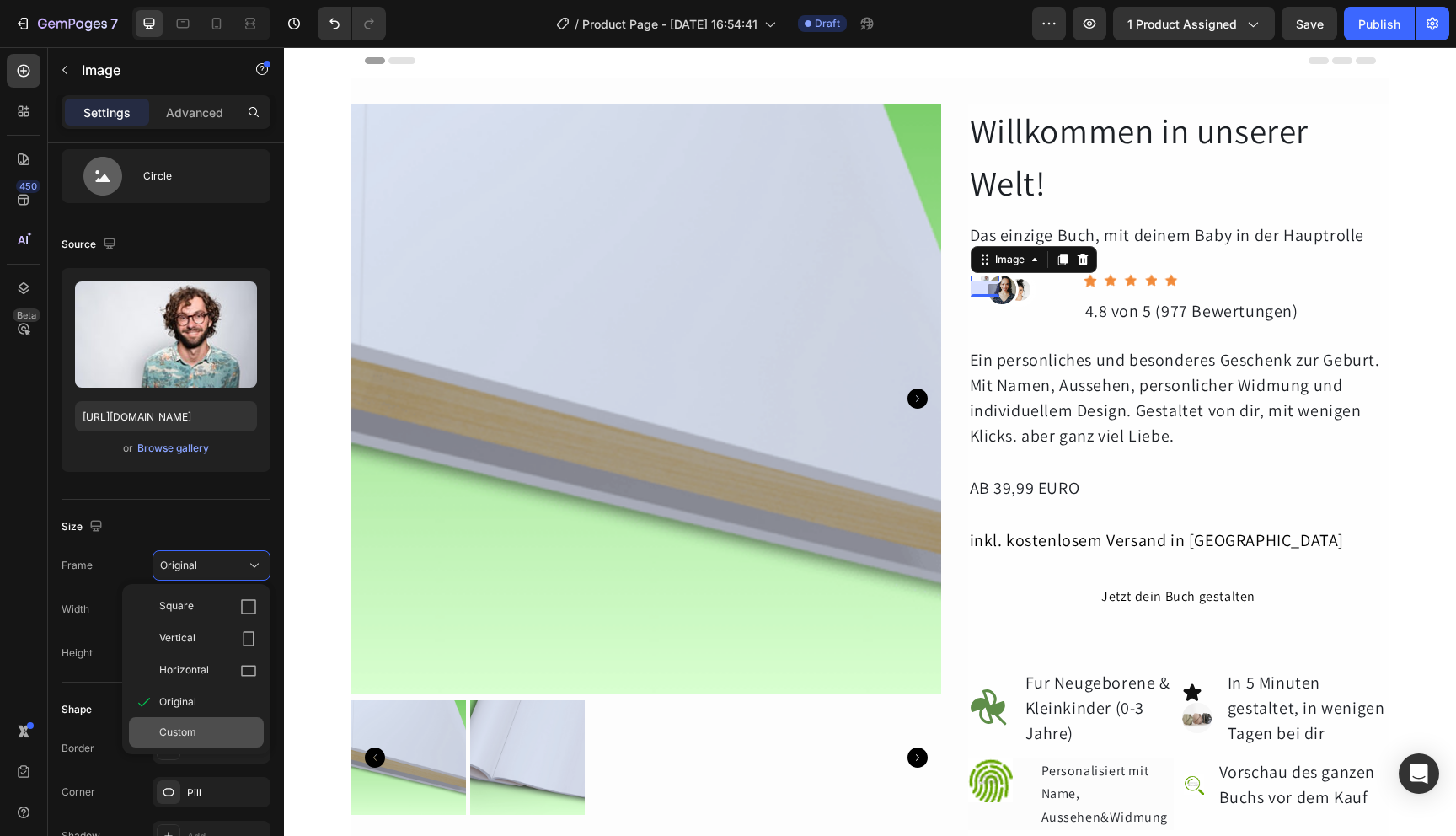
click at [199, 730] on div "Custom" at bounding box center [207, 732] width 97 height 15
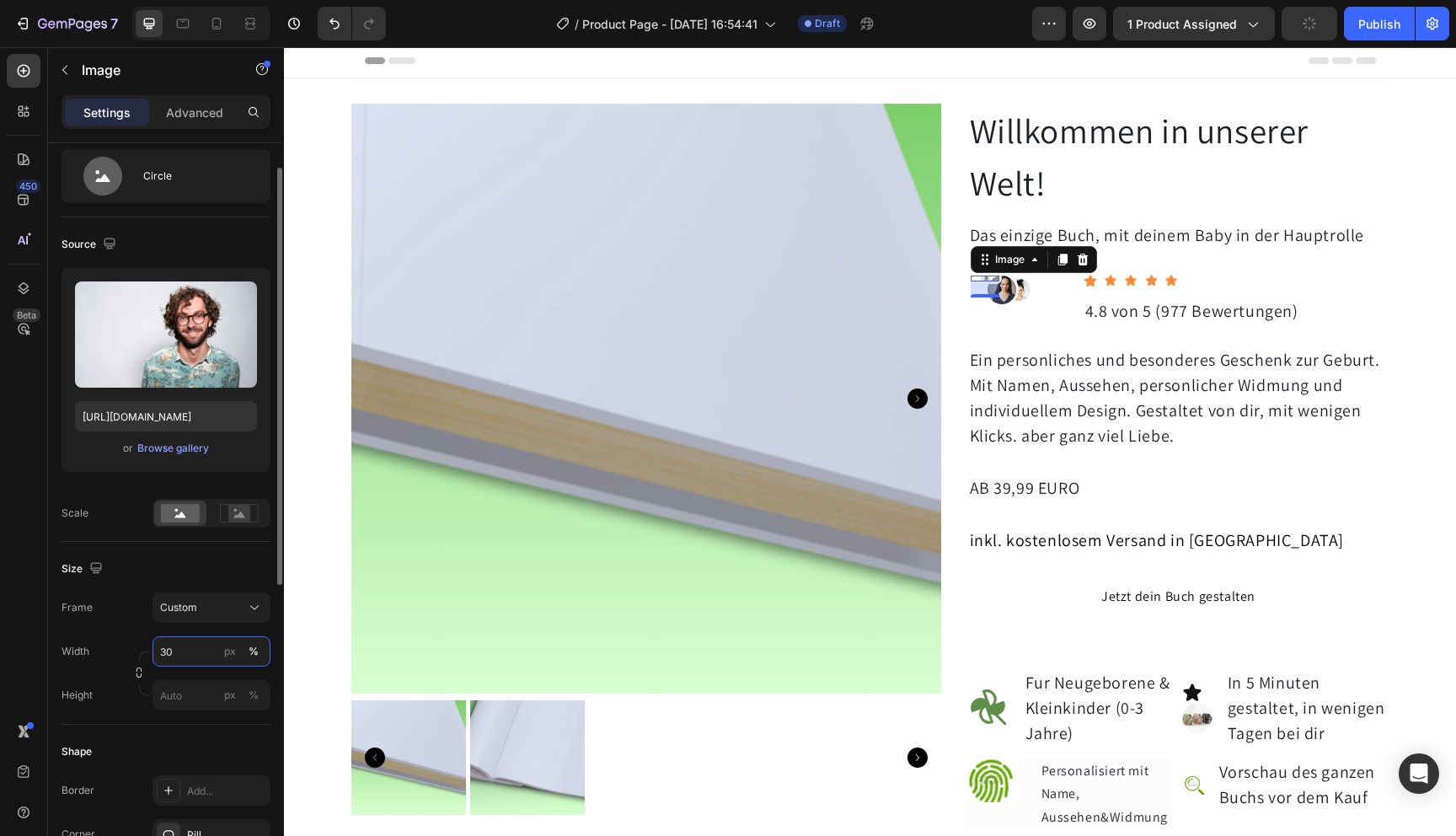
click at [205, 645] on input "30" at bounding box center [212, 652] width 118 height 30
click at [125, 654] on div "Width 30 px %" at bounding box center [166, 652] width 209 height 30
click at [229, 656] on div "px" at bounding box center [230, 651] width 12 height 15
type input "5"
click at [194, 691] on div "Style Circle Source Upload Image [URL][DOMAIN_NAME] or Browse gallery Scale Siz…" at bounding box center [166, 698] width 209 height 1200
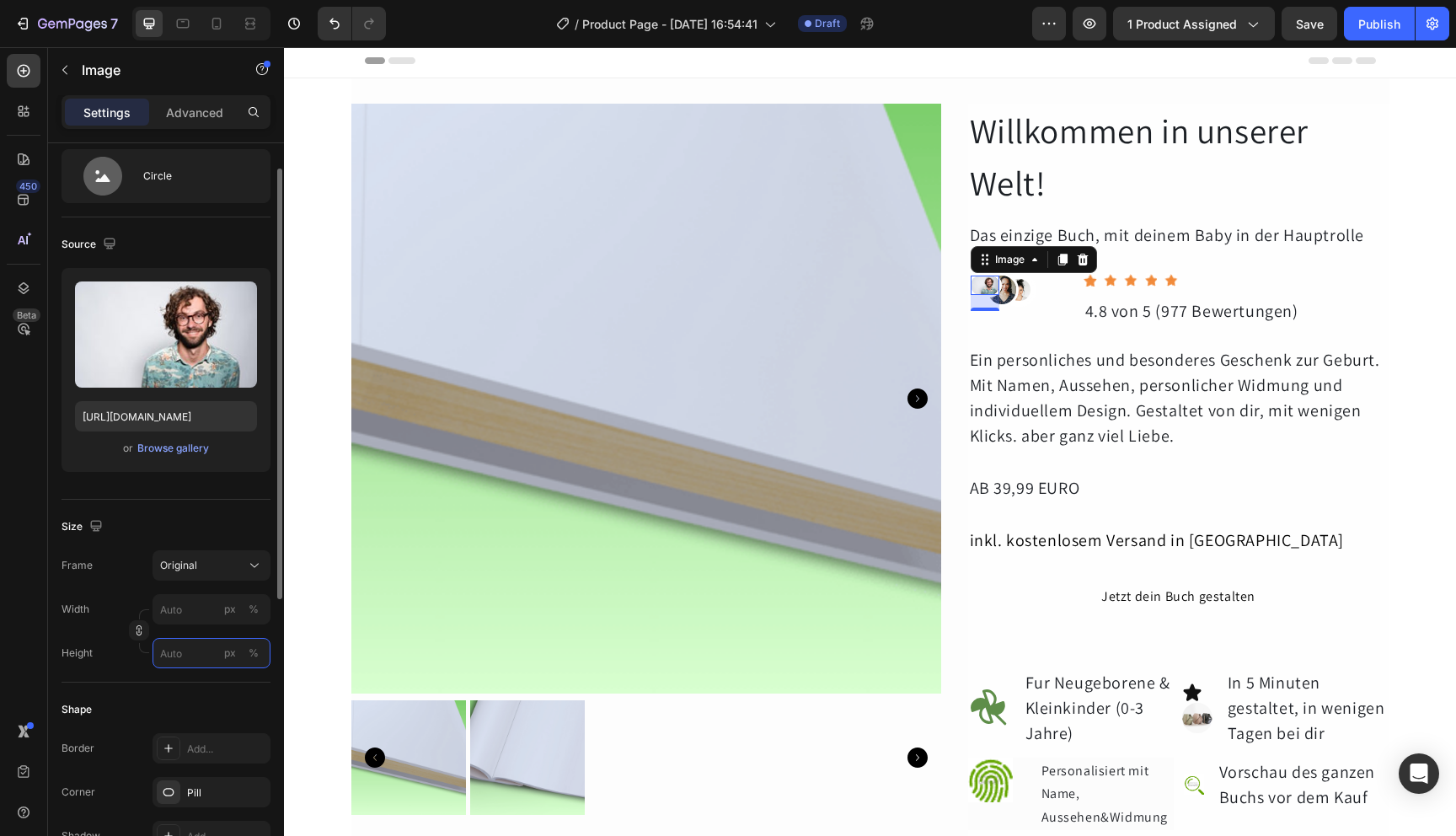
click at [189, 654] on input "px %" at bounding box center [212, 654] width 118 height 30
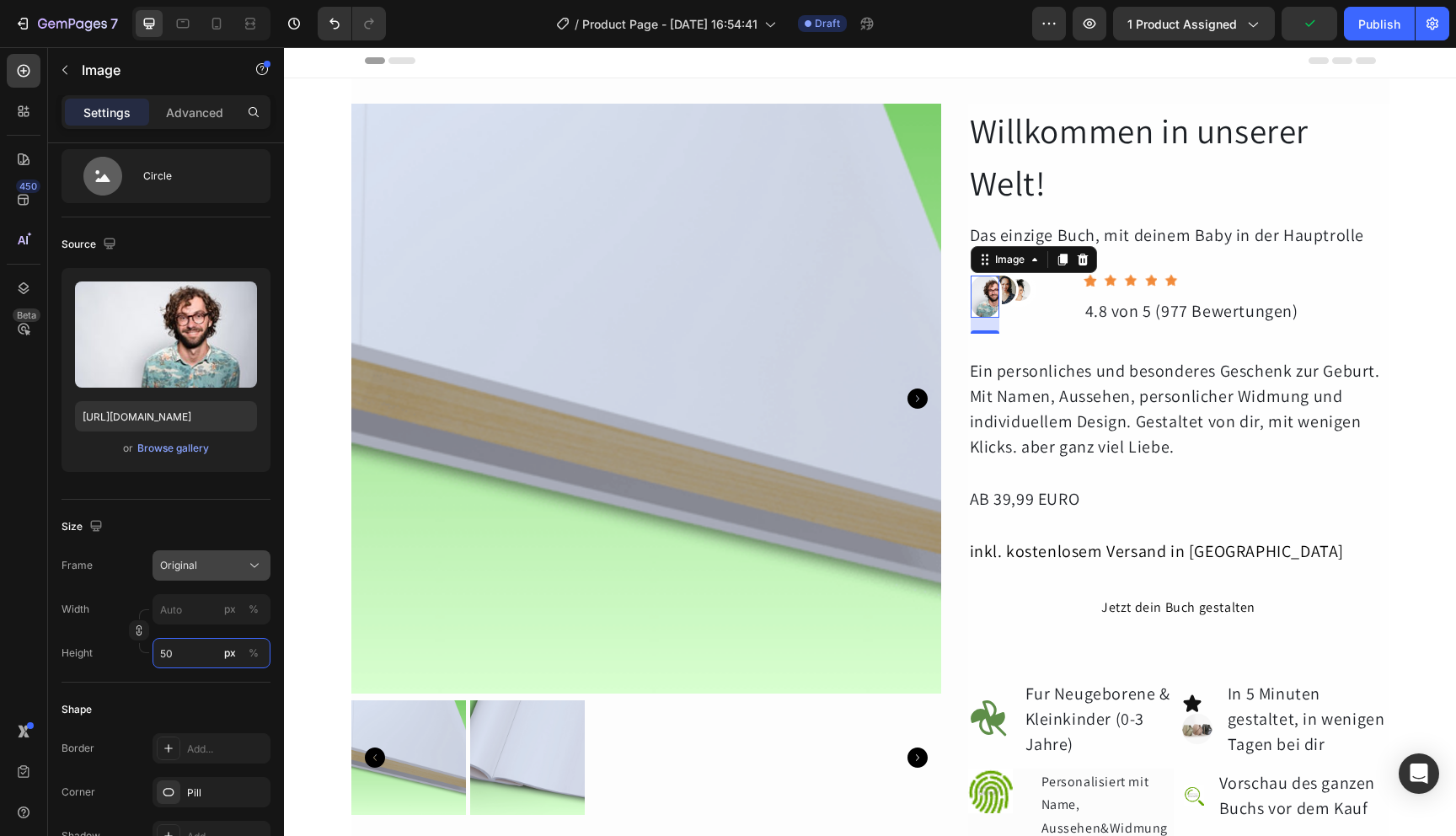
type input "50"
click at [205, 564] on div "Original" at bounding box center [201, 565] width 82 height 15
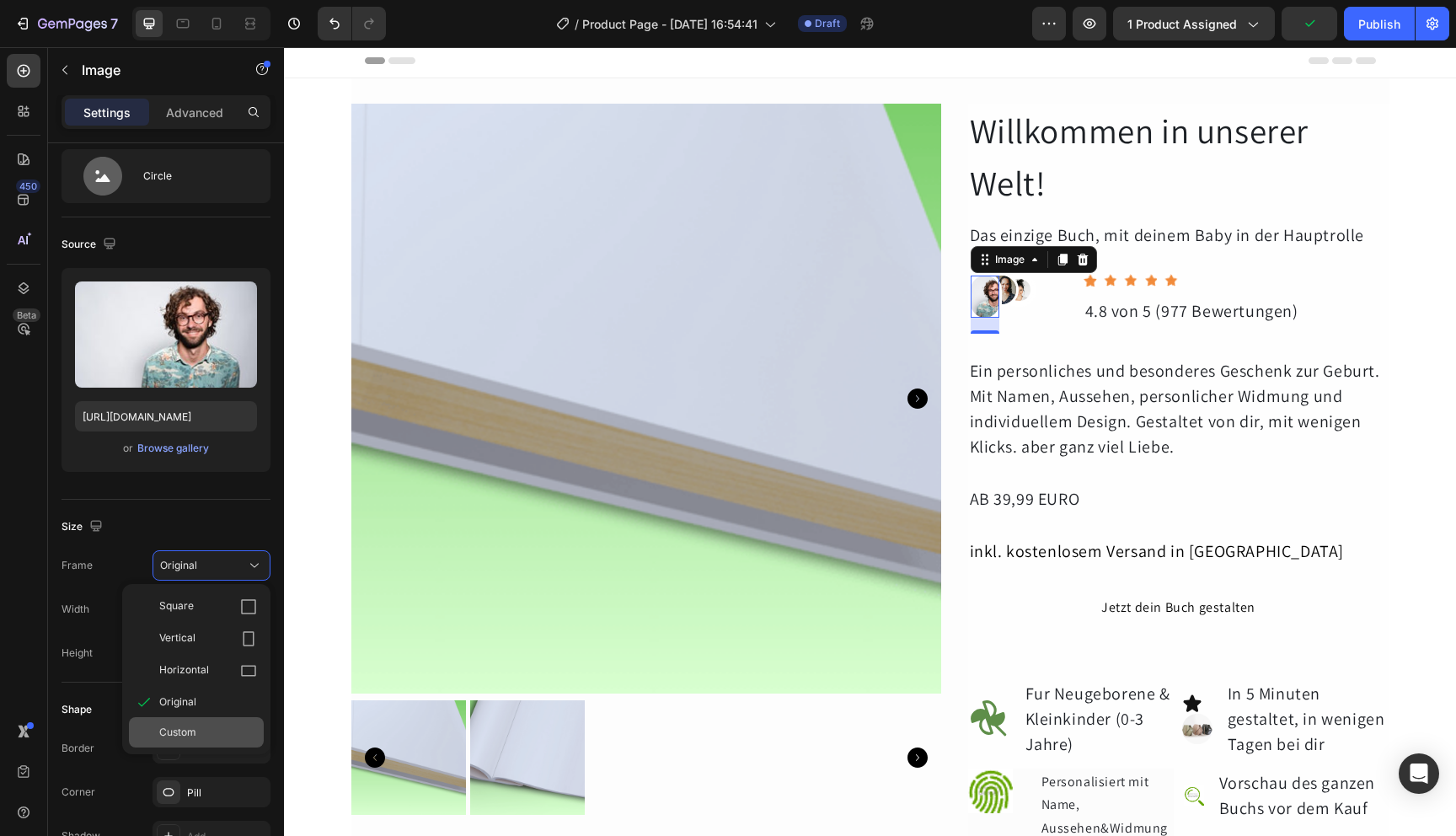
click at [191, 730] on span "Custom" at bounding box center [177, 732] width 37 height 15
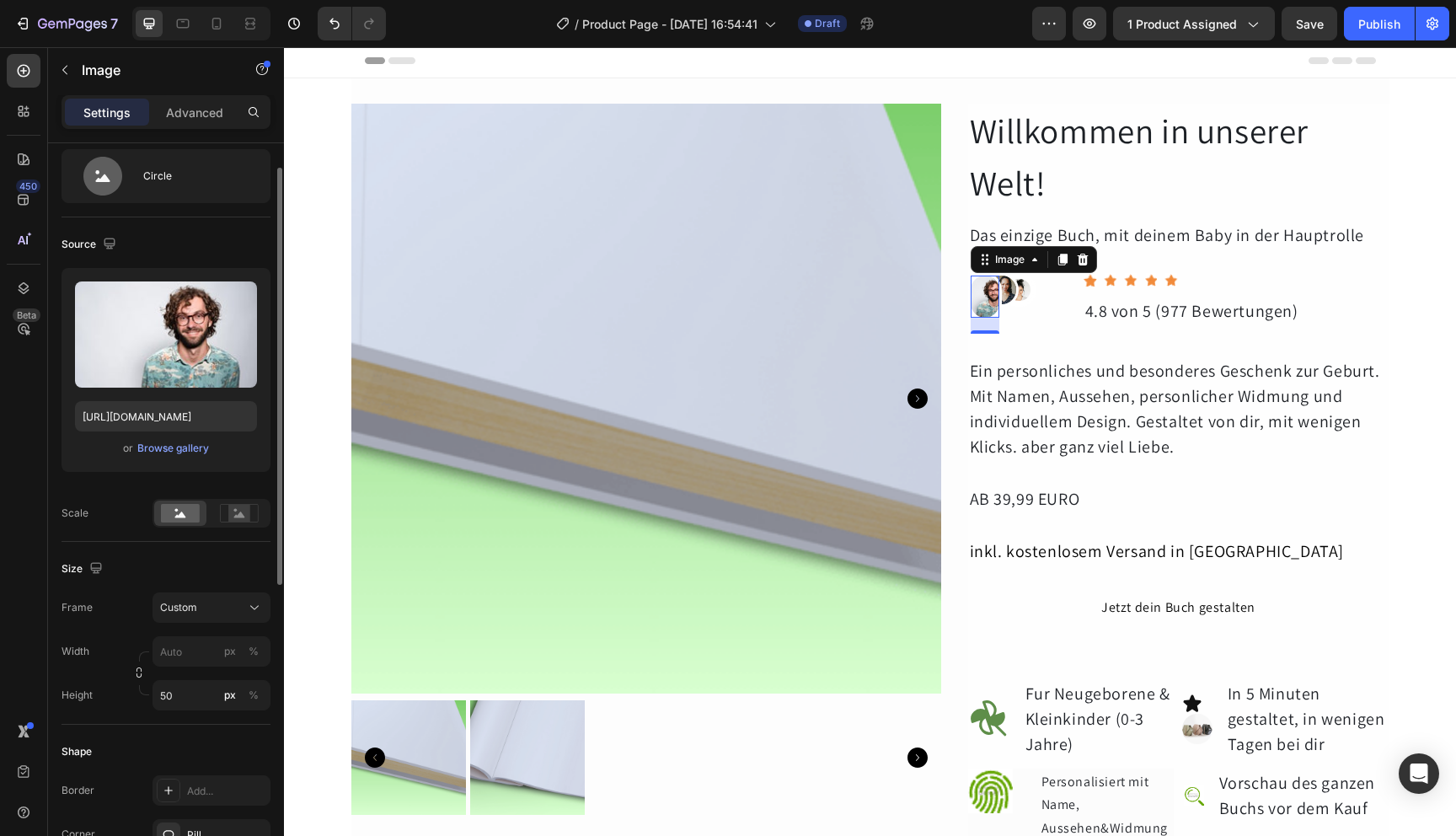
click at [116, 633] on div "Frame Custom Width px % Height 50 px %" at bounding box center [166, 652] width 209 height 118
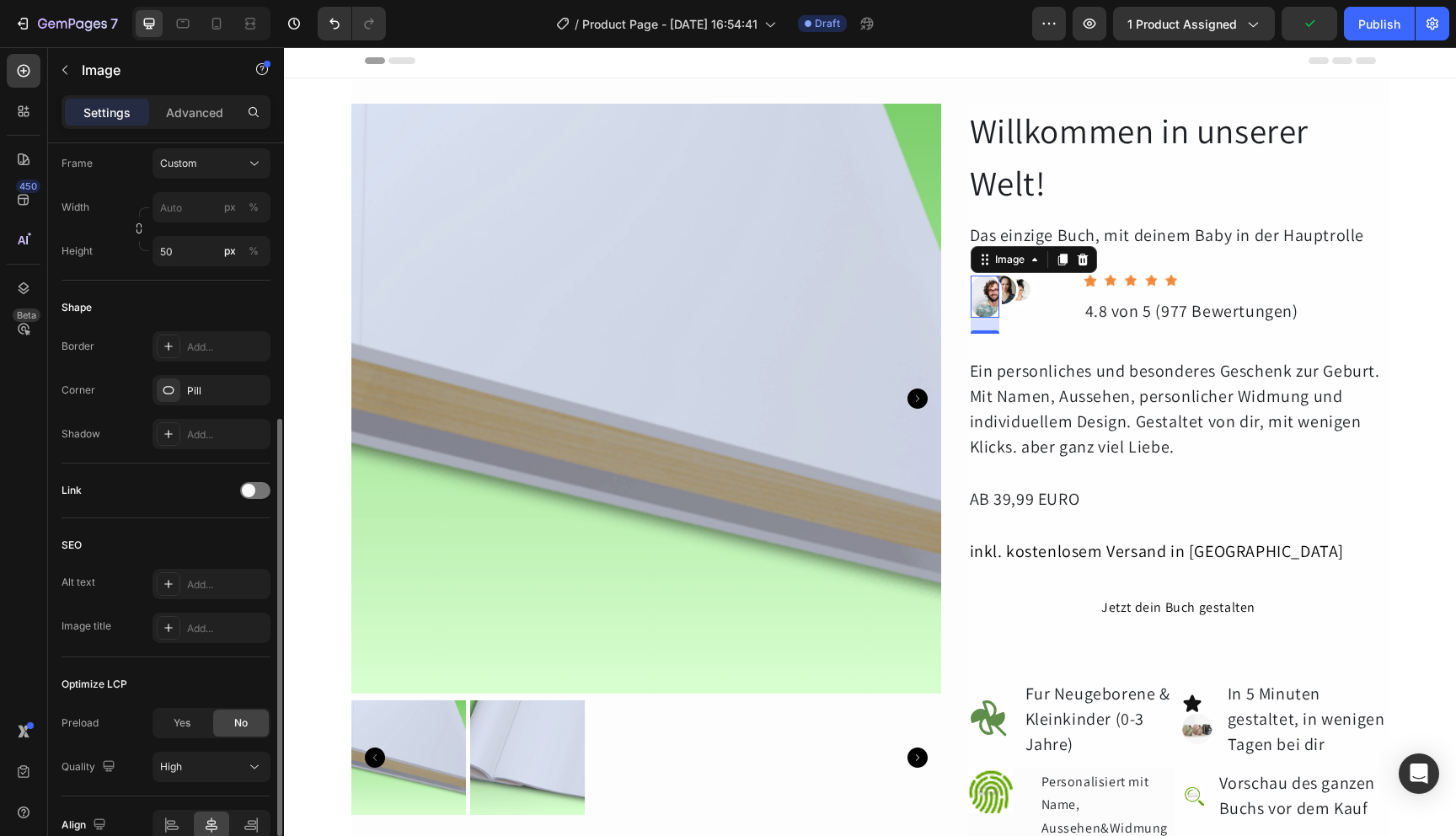
scroll to position [535, 0]
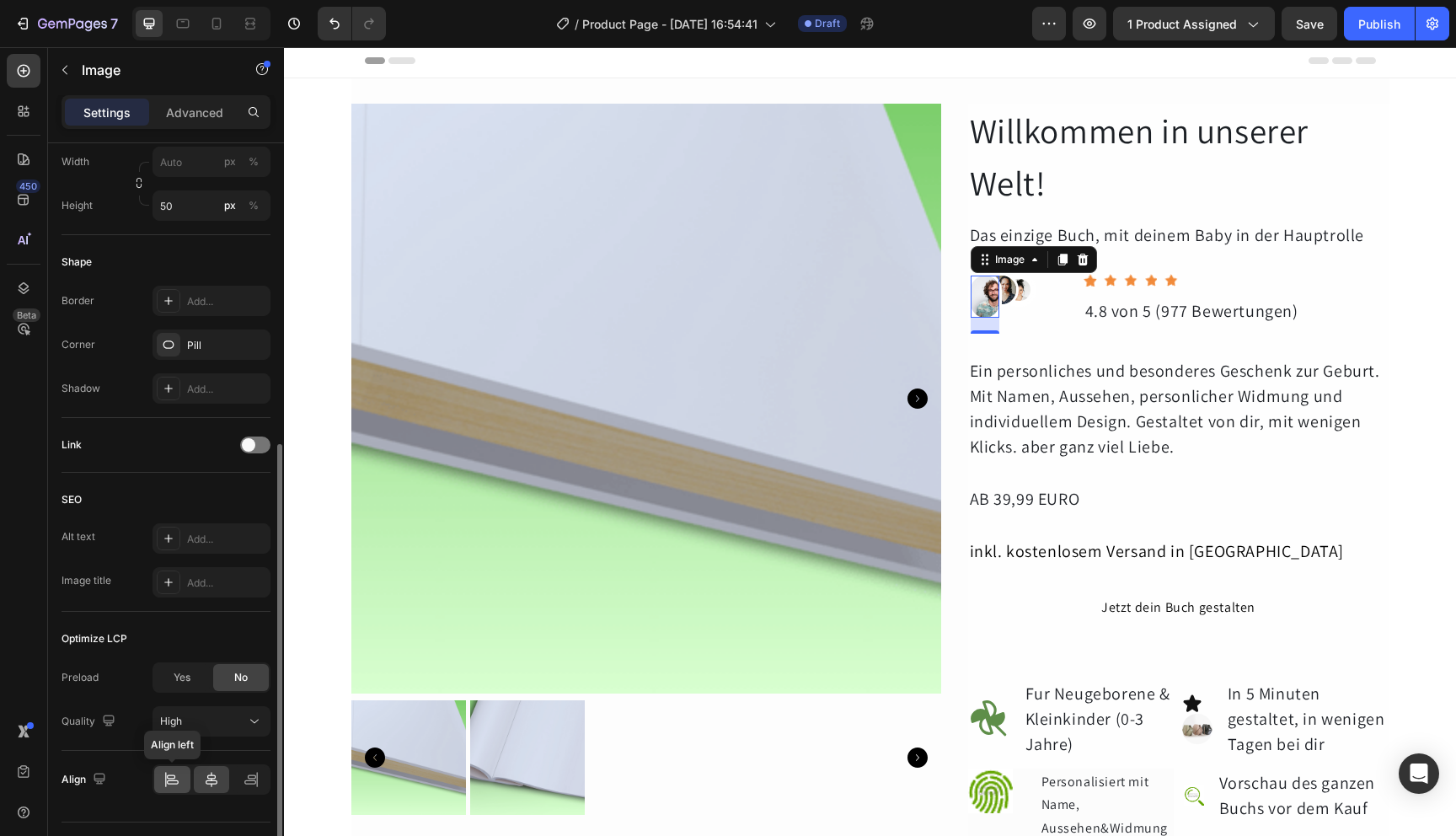
click at [168, 774] on icon at bounding box center [172, 780] width 17 height 17
click at [200, 774] on div at bounding box center [212, 780] width 37 height 27
click at [256, 779] on icon at bounding box center [251, 780] width 17 height 17
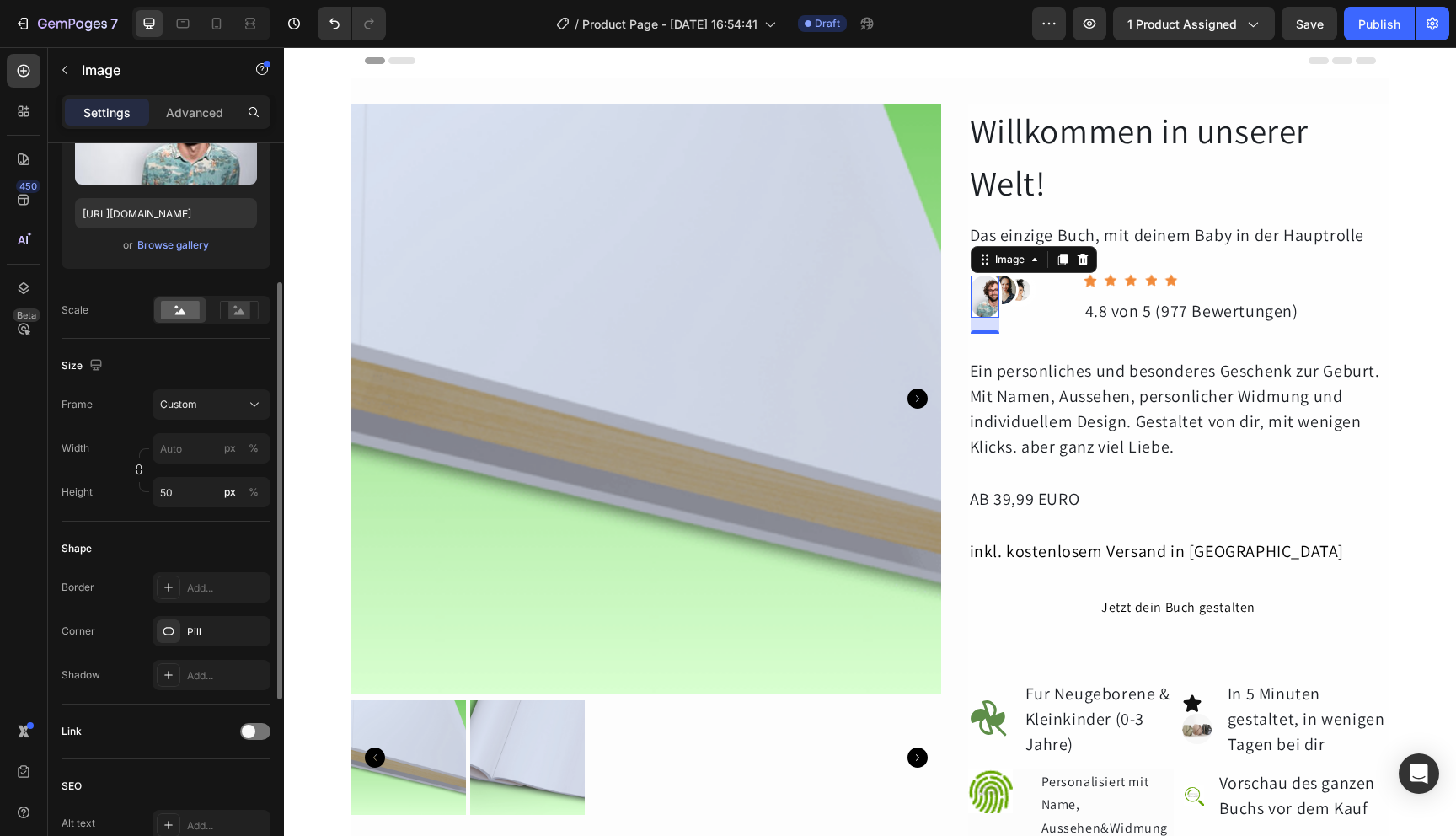
scroll to position [177, 0]
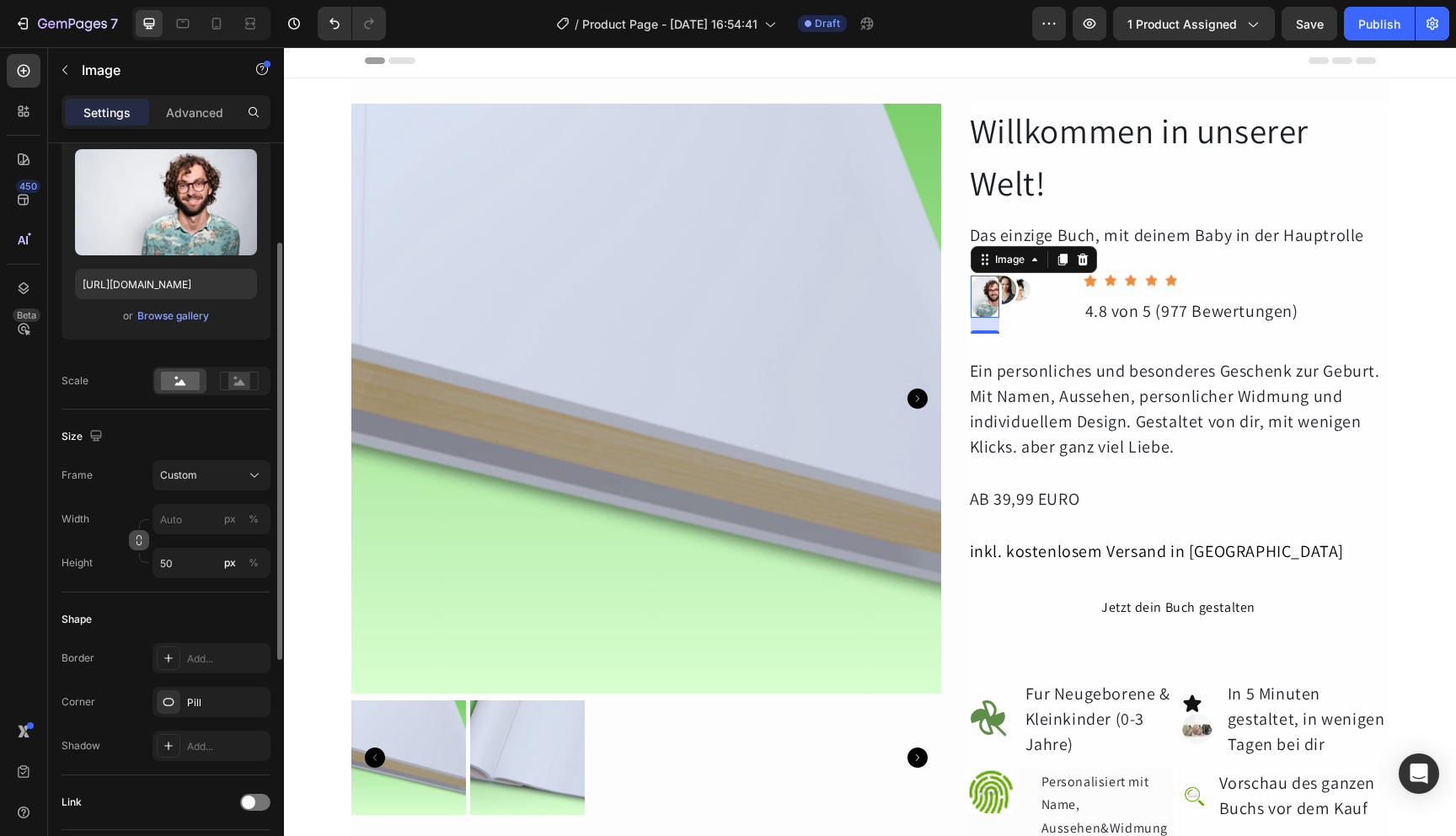
click at [147, 539] on button "button" at bounding box center [139, 540] width 21 height 21
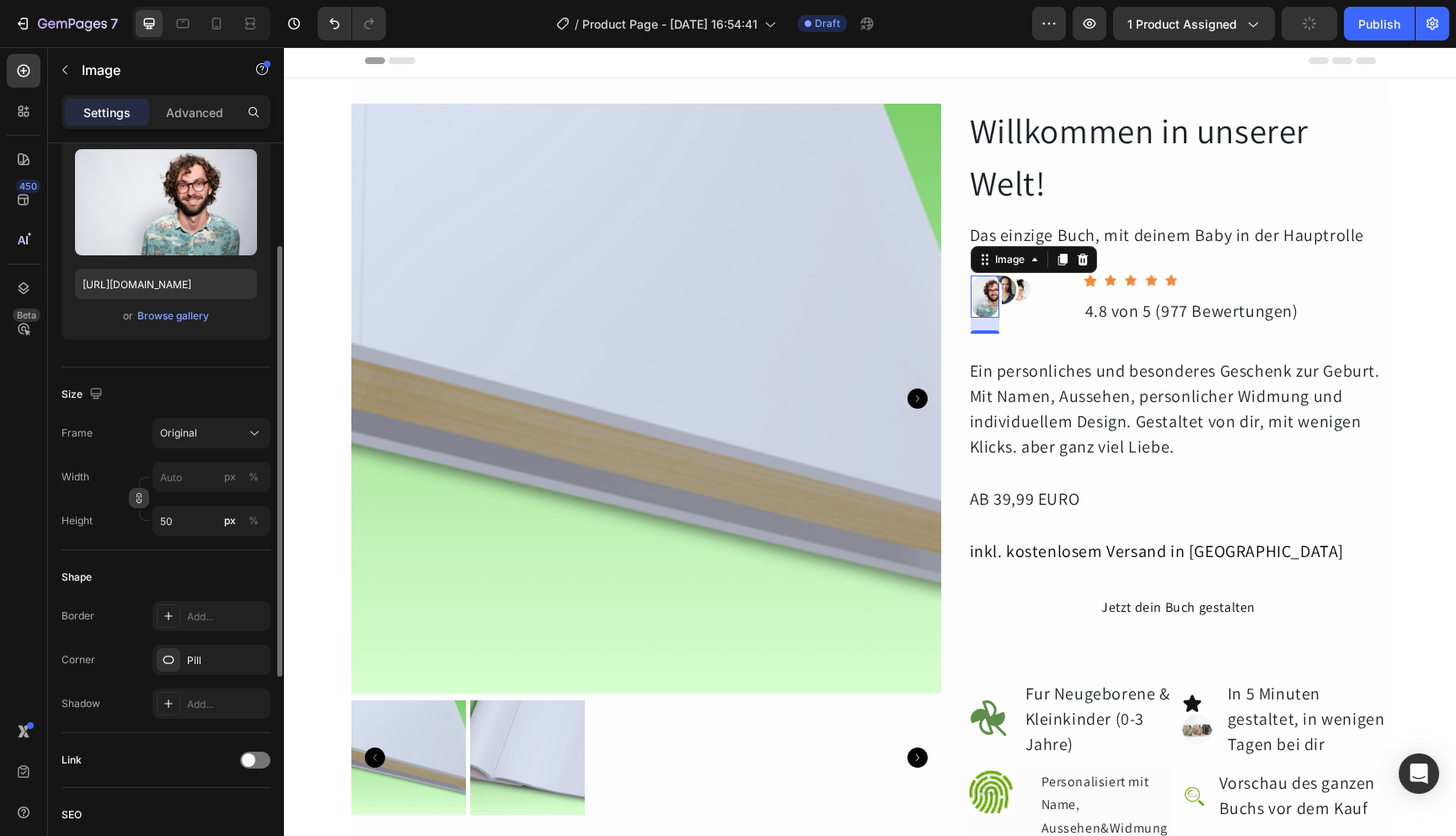
click at [139, 498] on icon "button" at bounding box center [139, 498] width 1 height 5
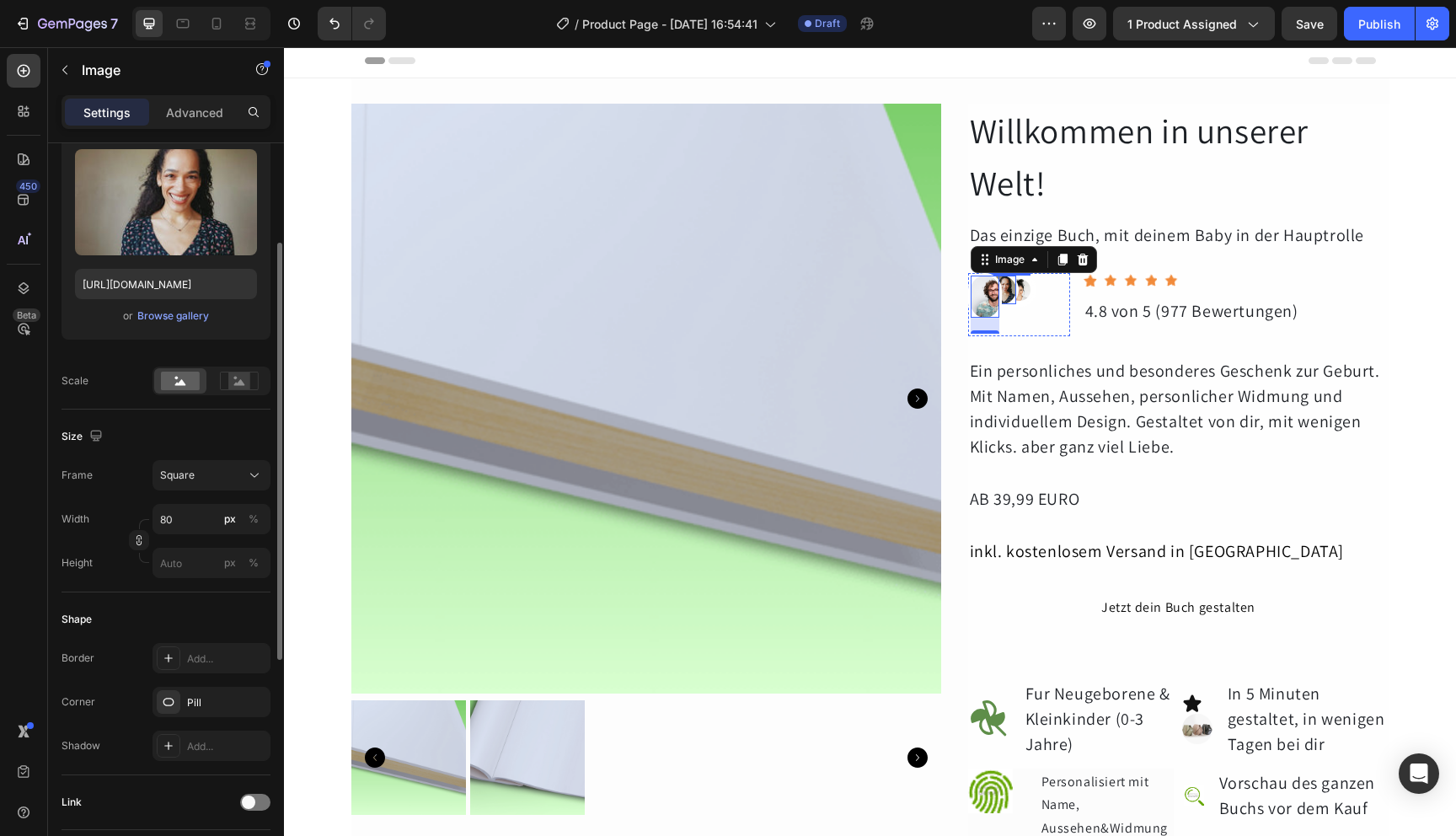
click at [998, 294] on img at bounding box center [1002, 290] width 29 height 29
click at [980, 307] on img at bounding box center [985, 296] width 29 height 42
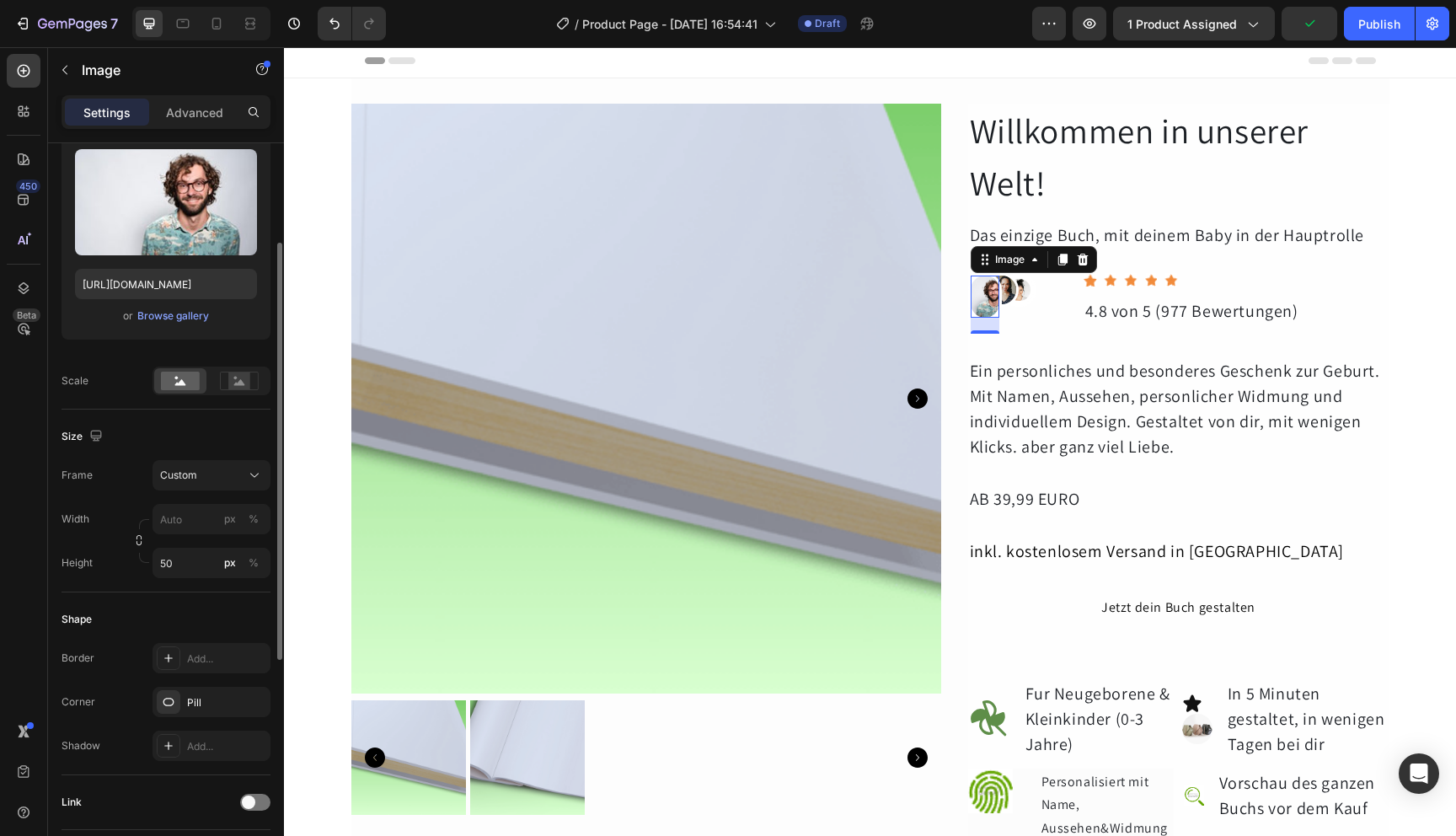
click at [988, 294] on img at bounding box center [985, 296] width 29 height 42
drag, startPoint x: 980, startPoint y: 307, endPoint x: 1014, endPoint y: 305, distance: 34.1
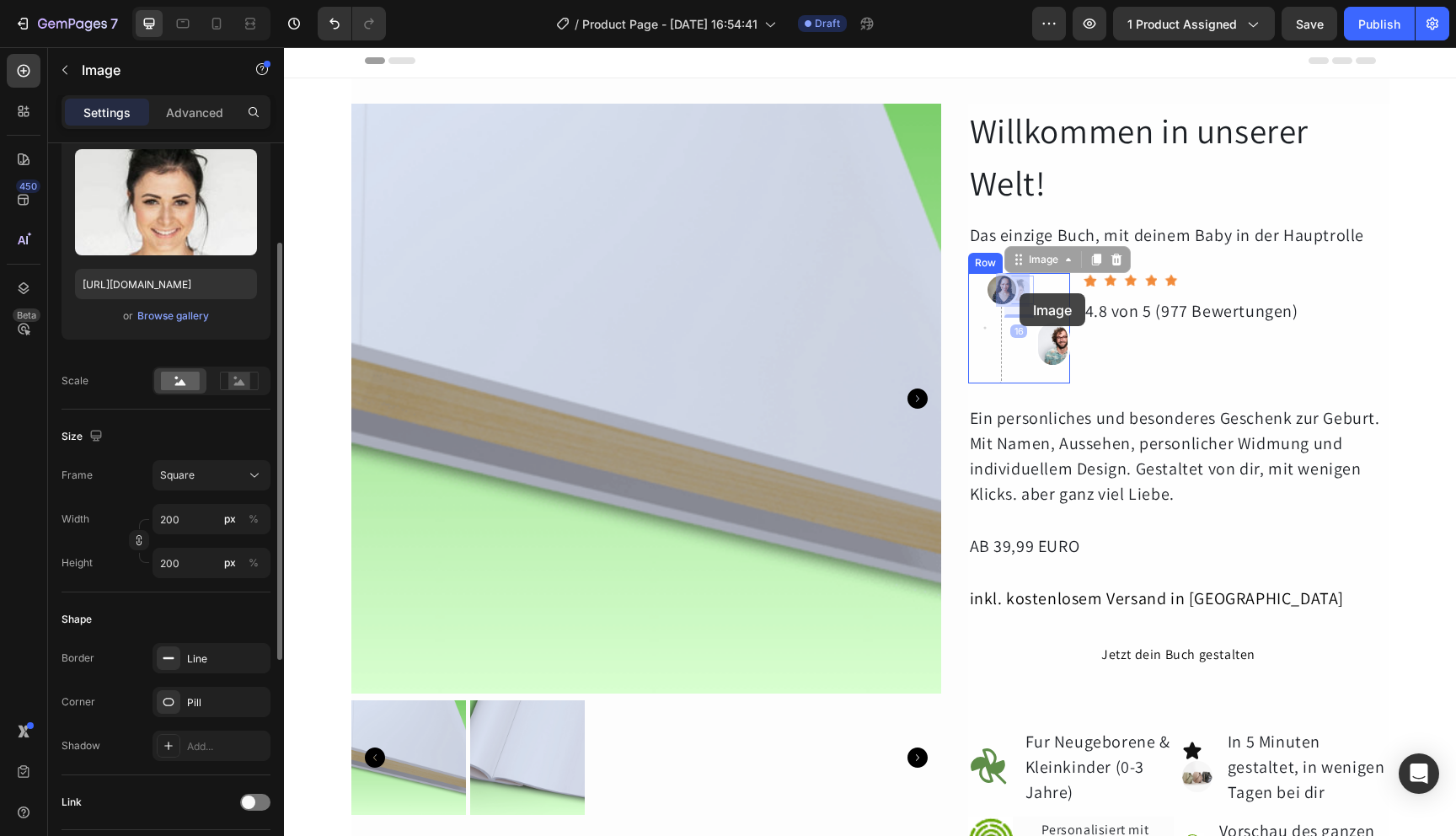
drag, startPoint x: 1014, startPoint y: 305, endPoint x: 1020, endPoint y: 293, distance: 13.4
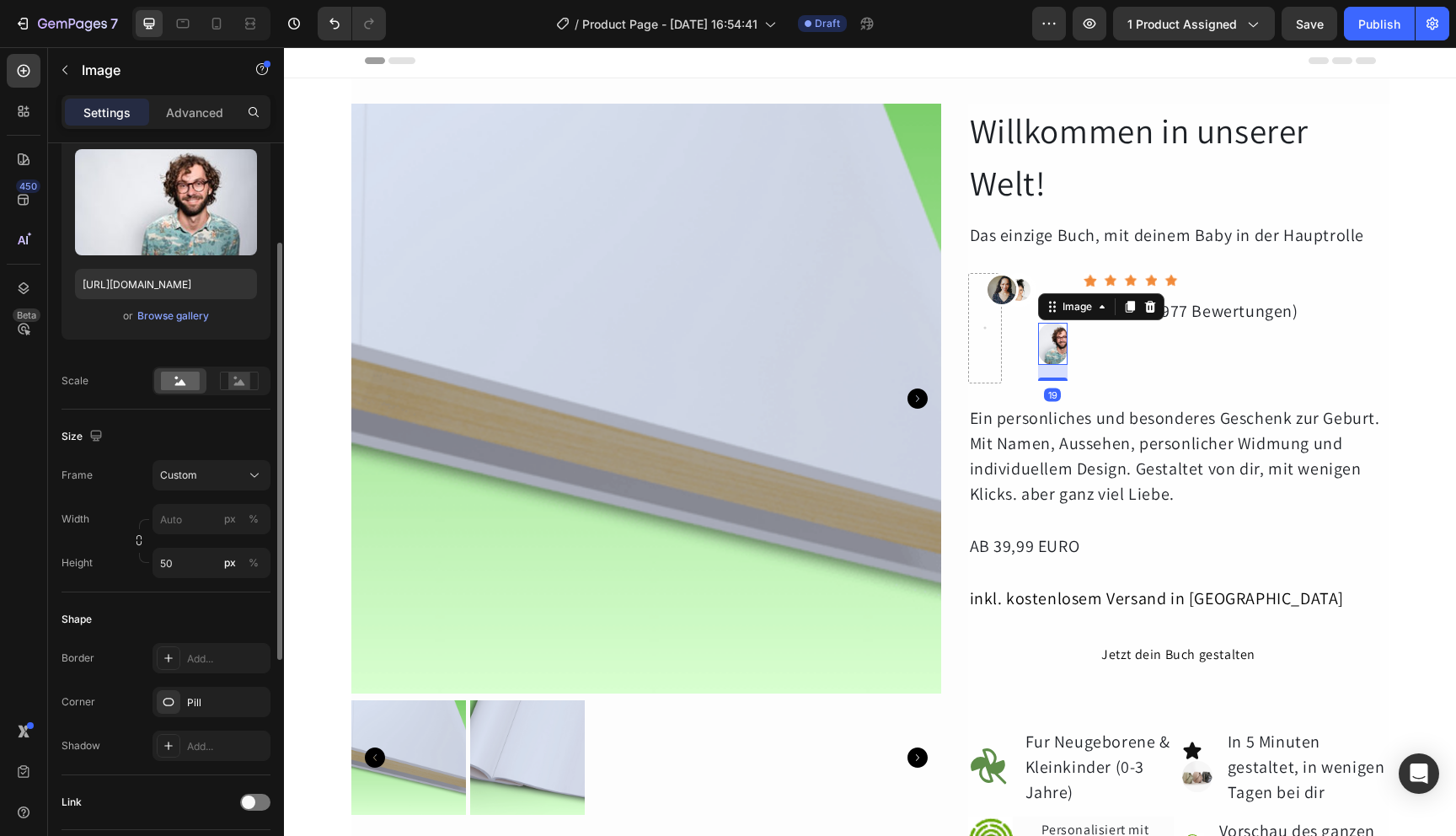
click at [1042, 347] on img at bounding box center [1053, 343] width 29 height 42
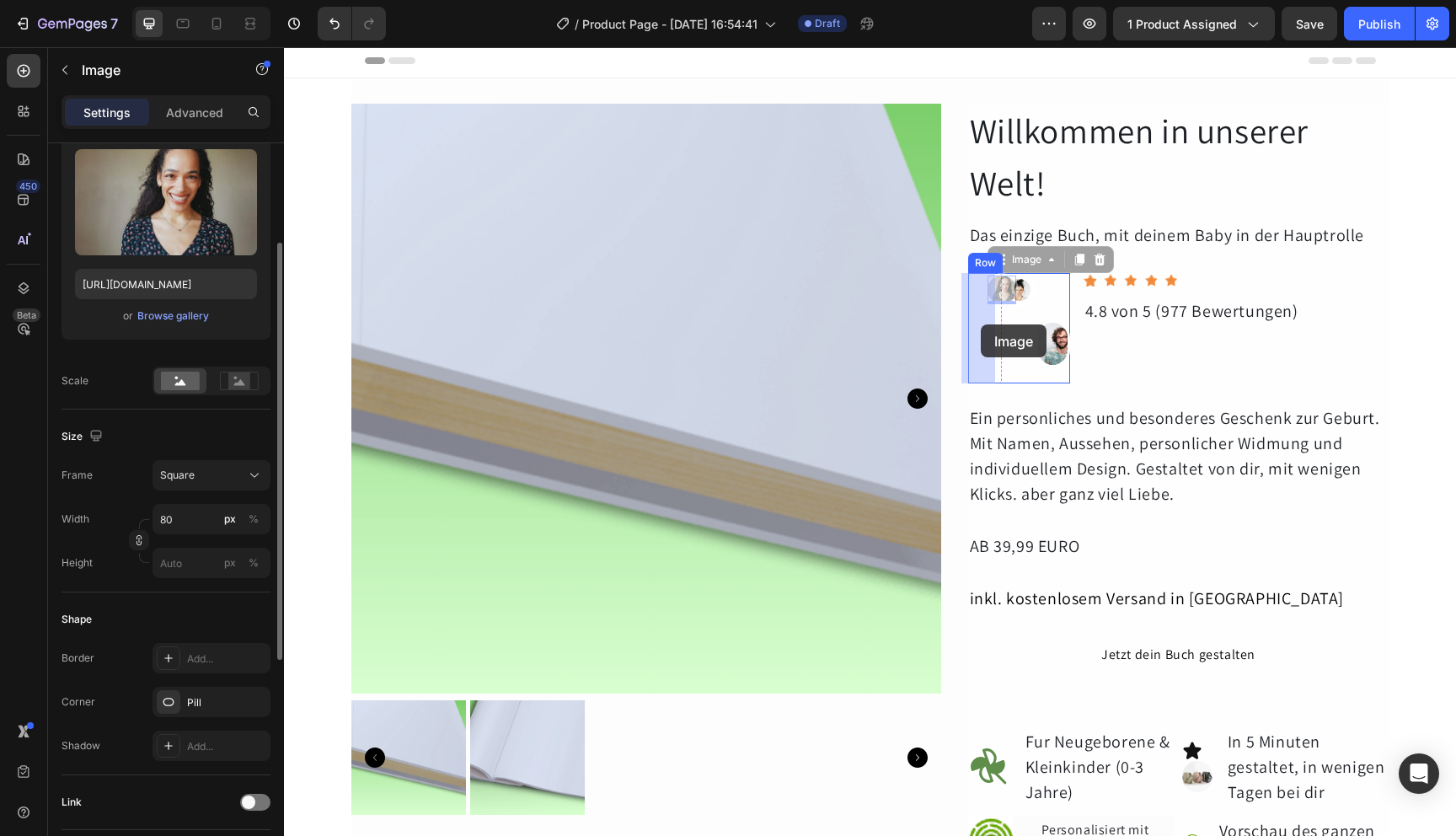
drag, startPoint x: 994, startPoint y: 291, endPoint x: 981, endPoint y: 325, distance: 36.4
drag, startPoint x: 967, startPoint y: 299, endPoint x: 1010, endPoint y: 340, distance: 59.4
drag, startPoint x: 998, startPoint y: 284, endPoint x: 983, endPoint y: 328, distance: 46.5
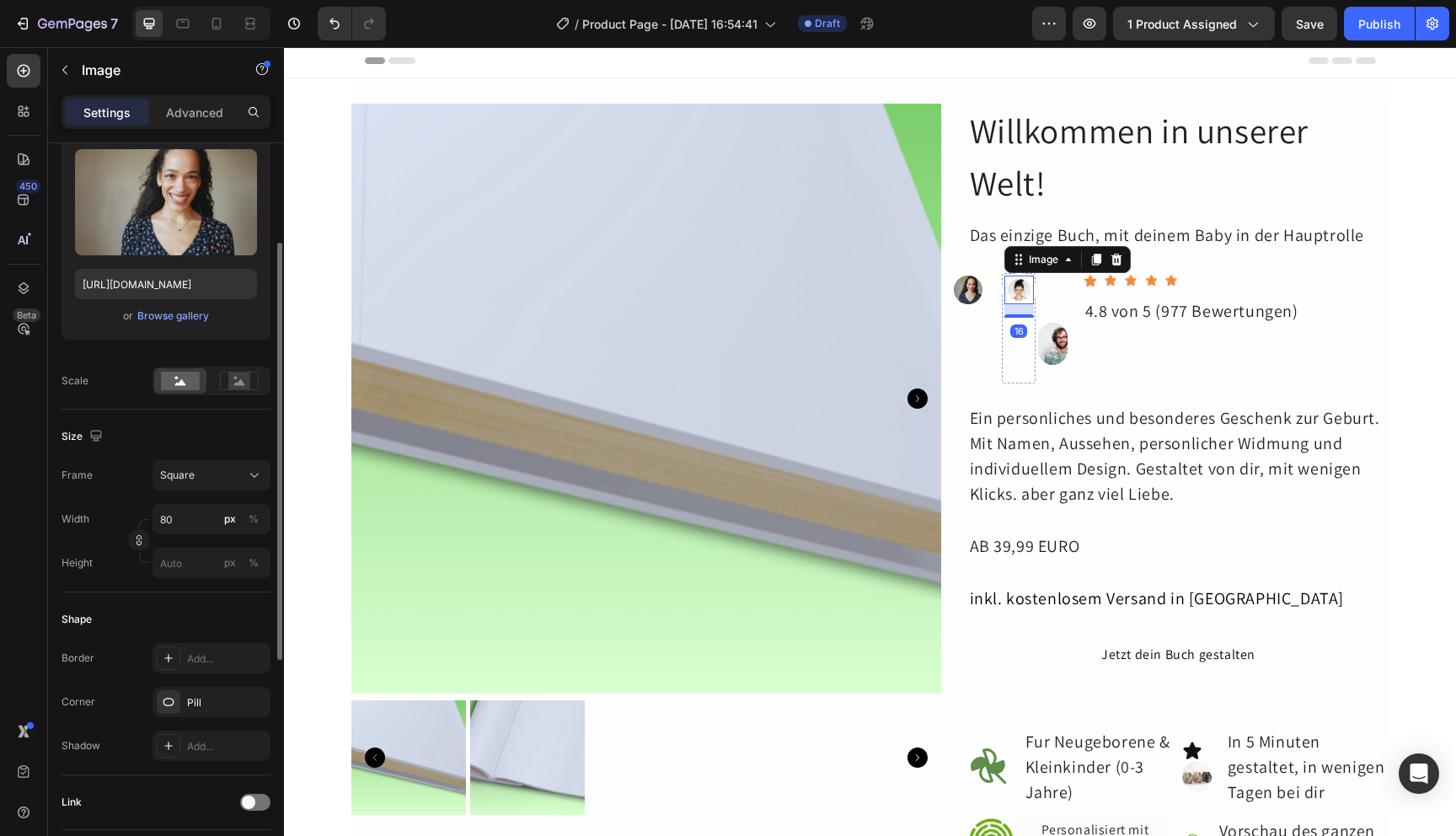
click at [1009, 288] on img at bounding box center [1019, 290] width 29 height 29
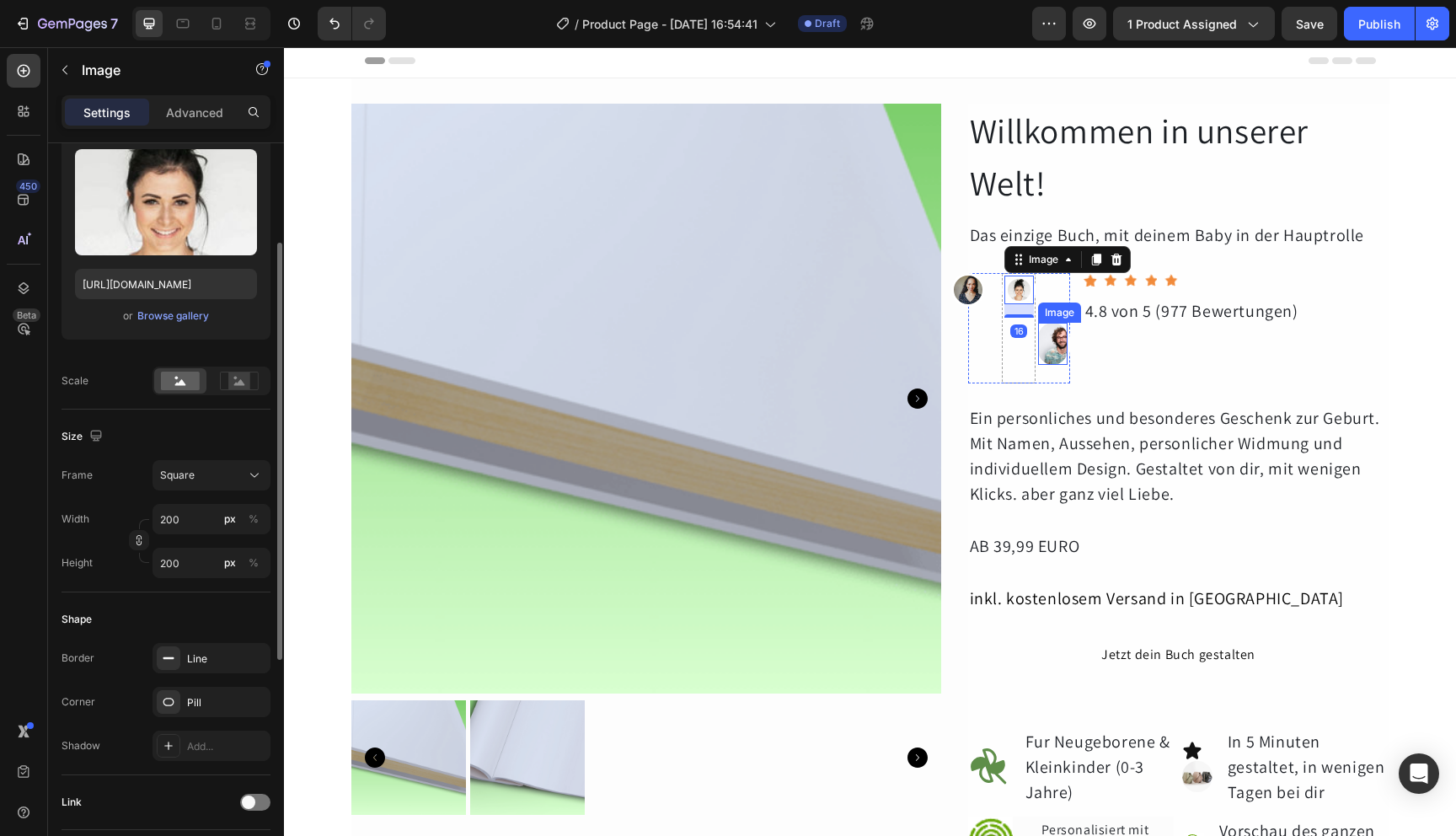
click at [1048, 337] on img at bounding box center [1053, 343] width 29 height 42
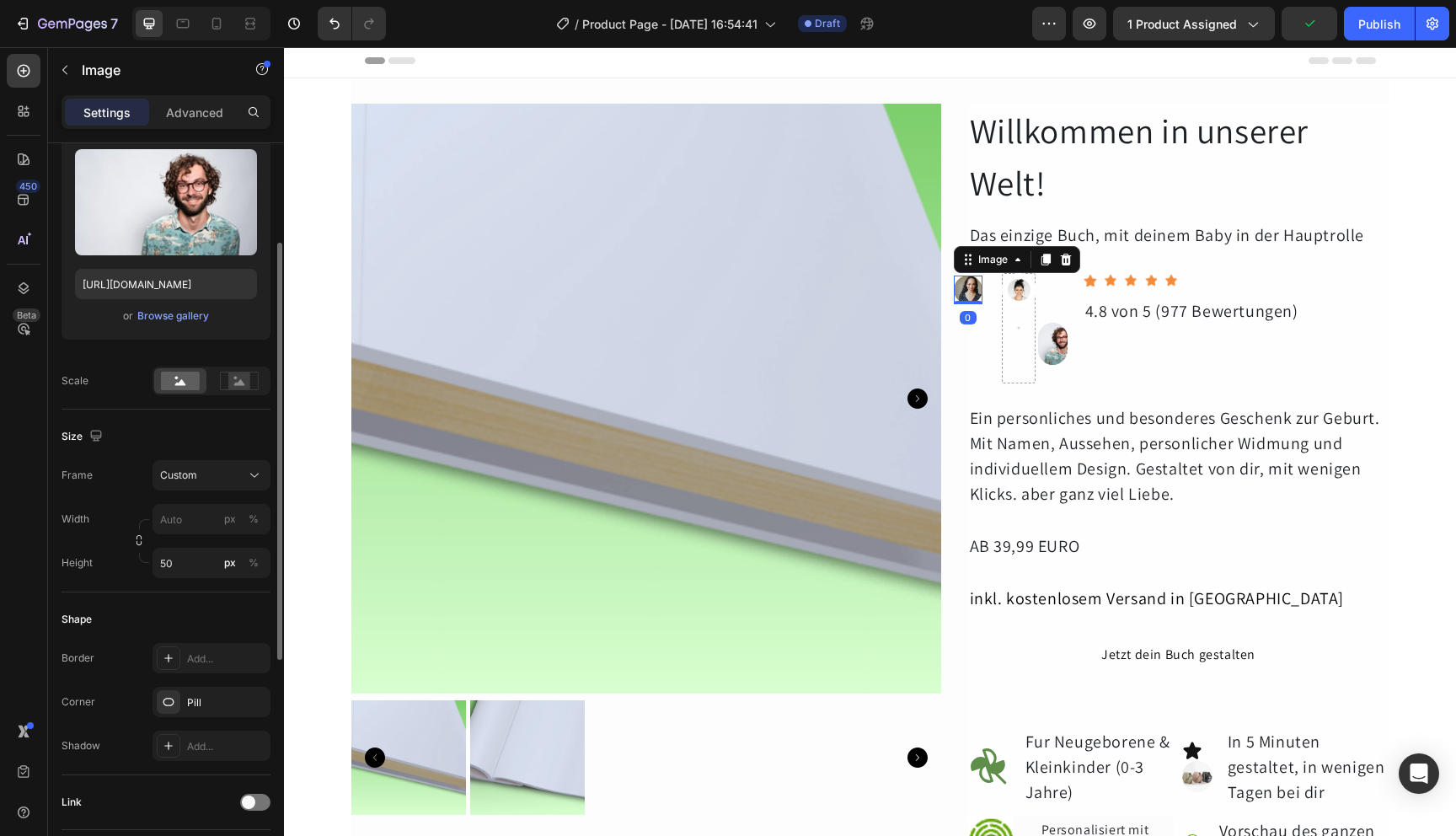
click at [954, 295] on img at bounding box center [968, 290] width 29 height 29
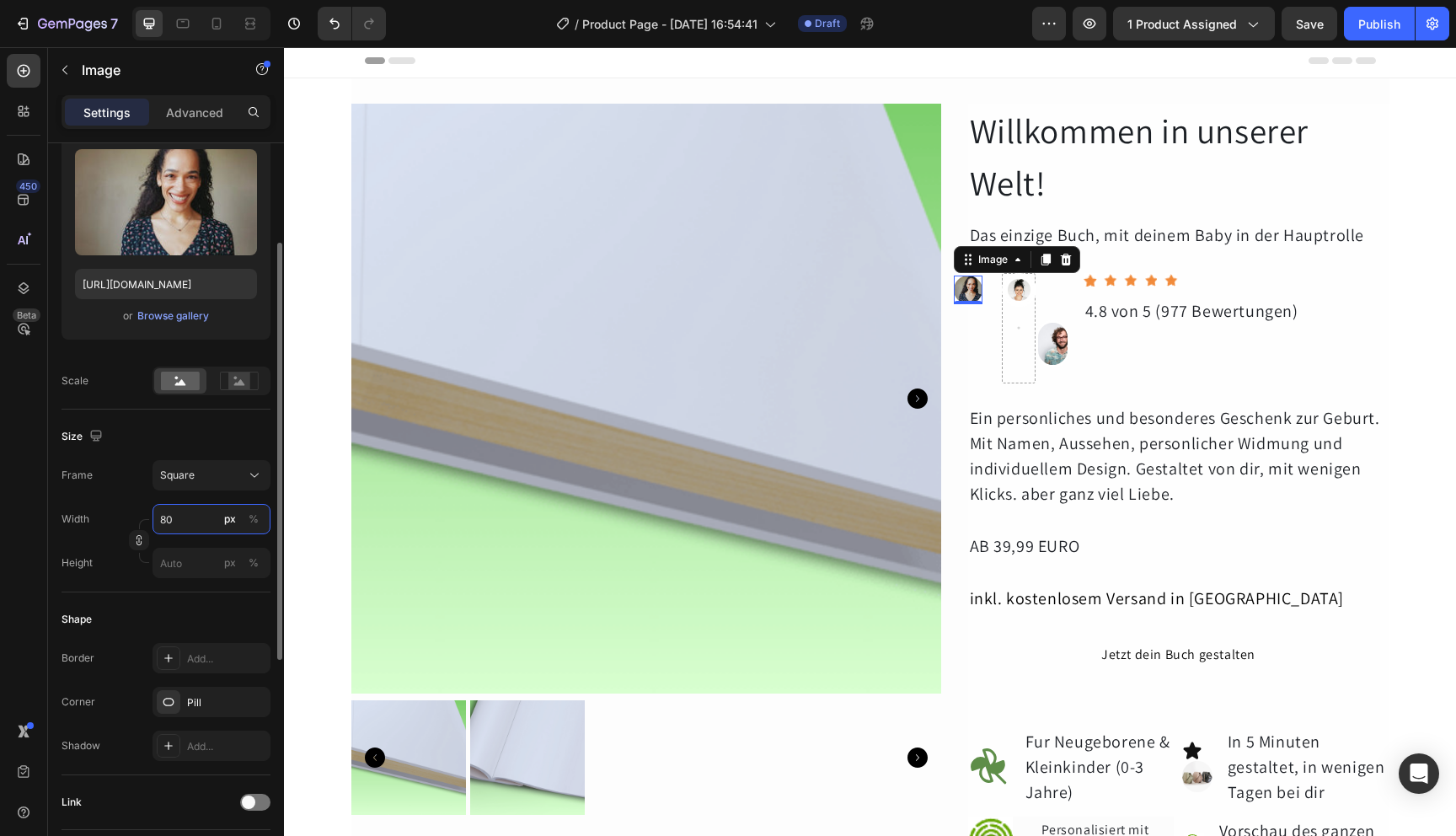
click at [198, 524] on input "80" at bounding box center [212, 519] width 118 height 30
click at [105, 536] on div "Width 80 px % Height px %" at bounding box center [166, 541] width 209 height 74
click at [176, 560] on input "px %" at bounding box center [212, 563] width 118 height 30
type input "1"
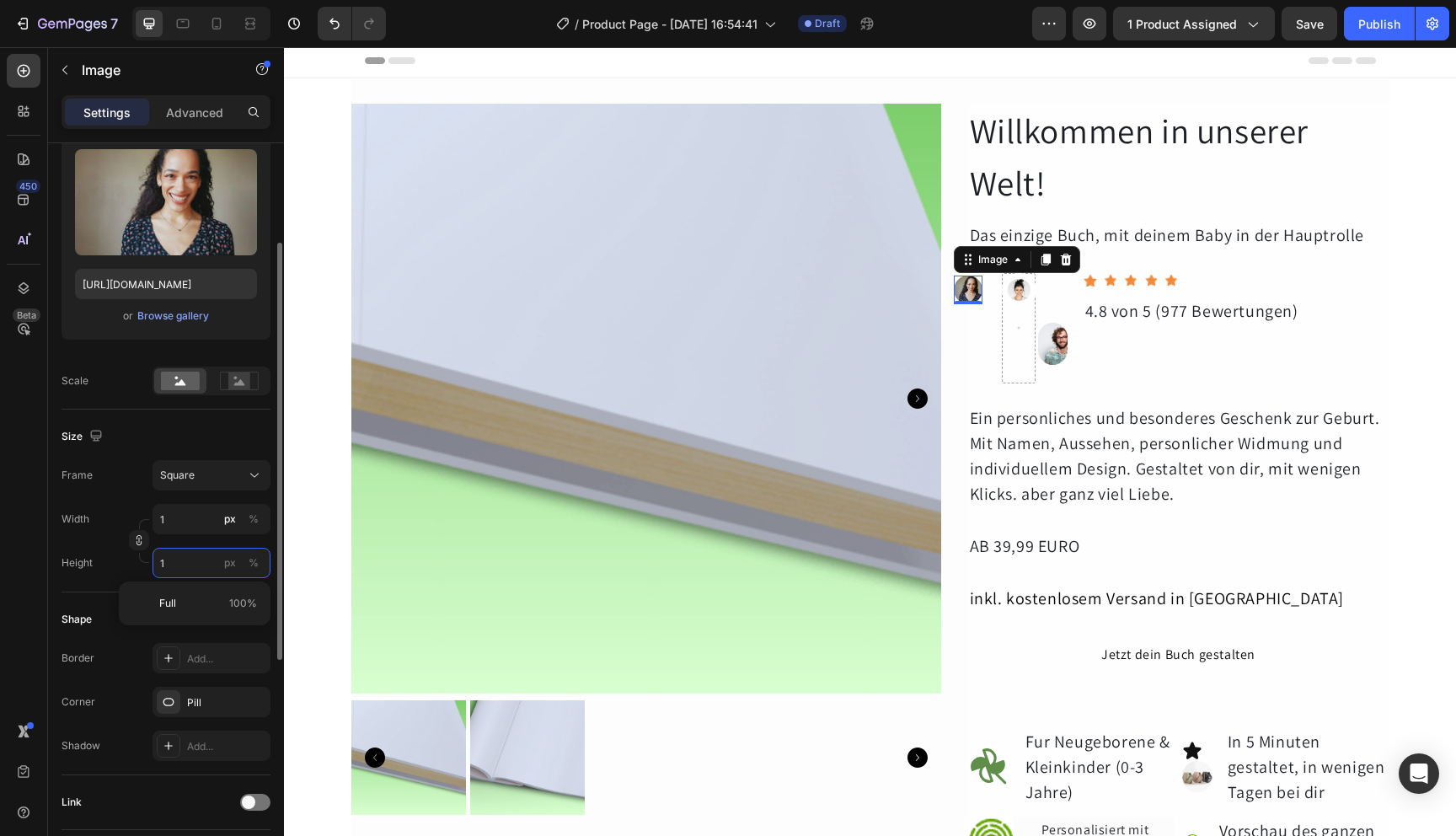
type input "12"
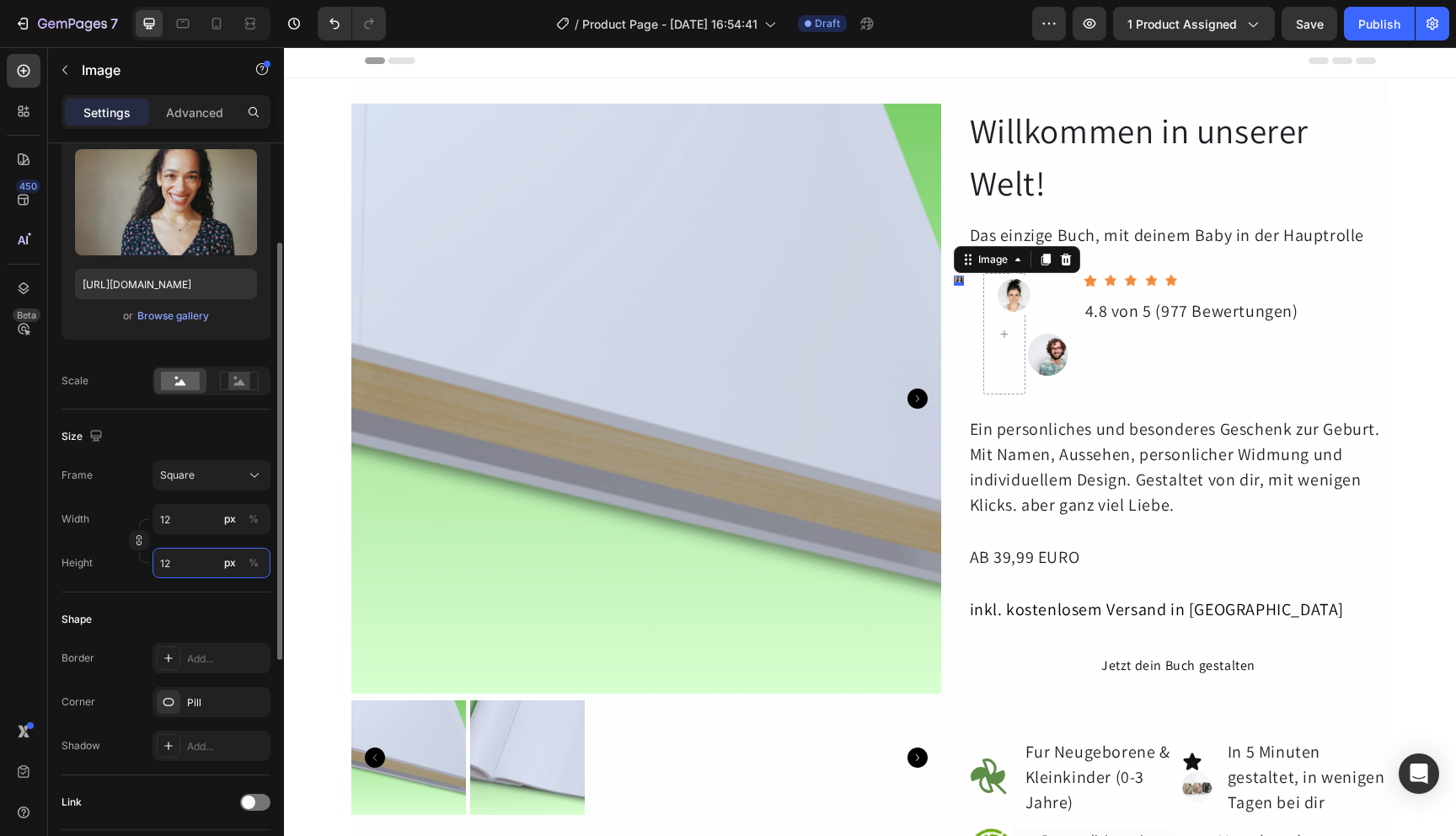
type input "120"
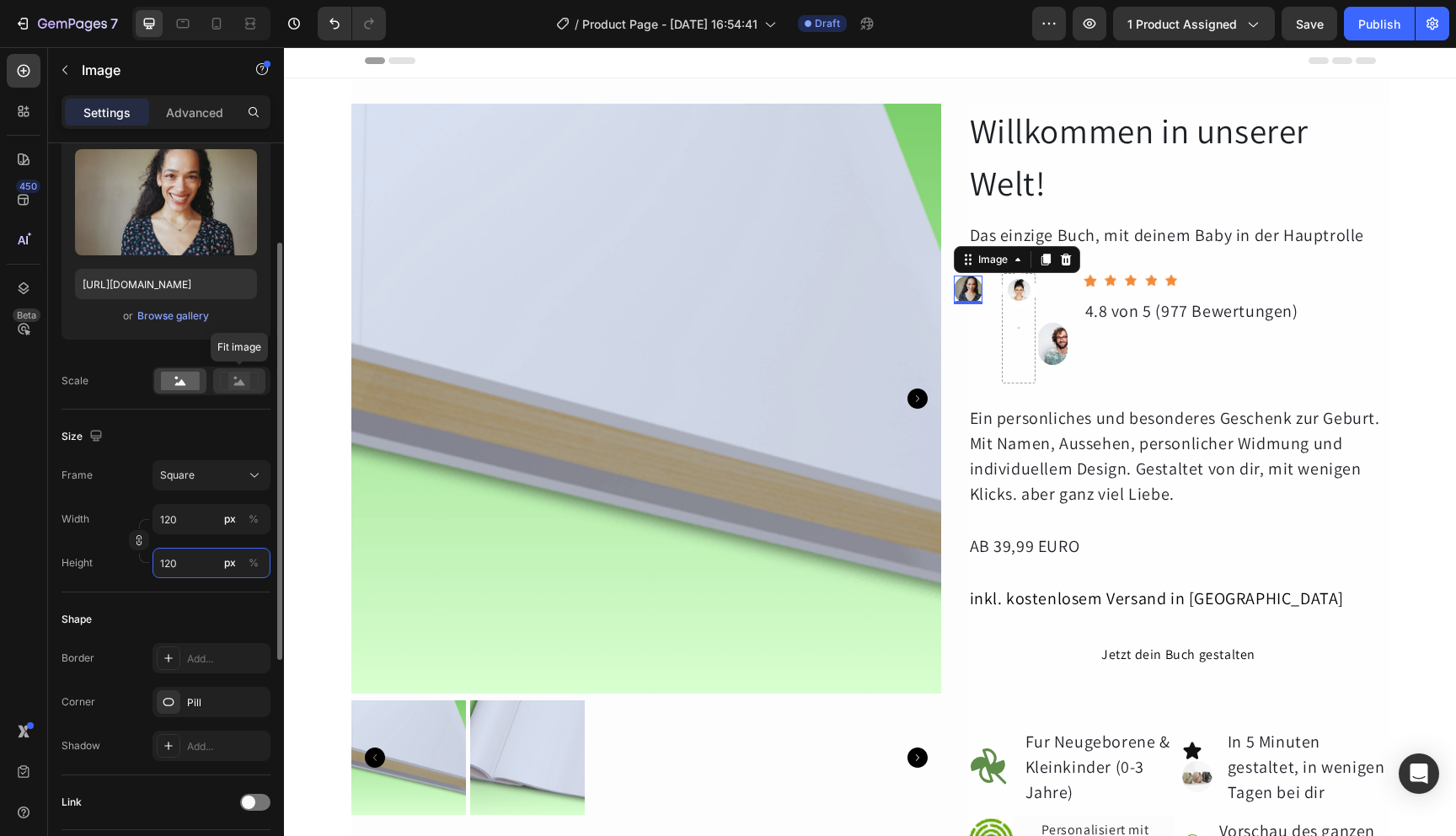
type input "120"
click at [240, 390] on rect at bounding box center [239, 381] width 38 height 18
click at [180, 391] on div at bounding box center [181, 381] width 52 height 25
click at [195, 479] on div "Square" at bounding box center [201, 475] width 82 height 15
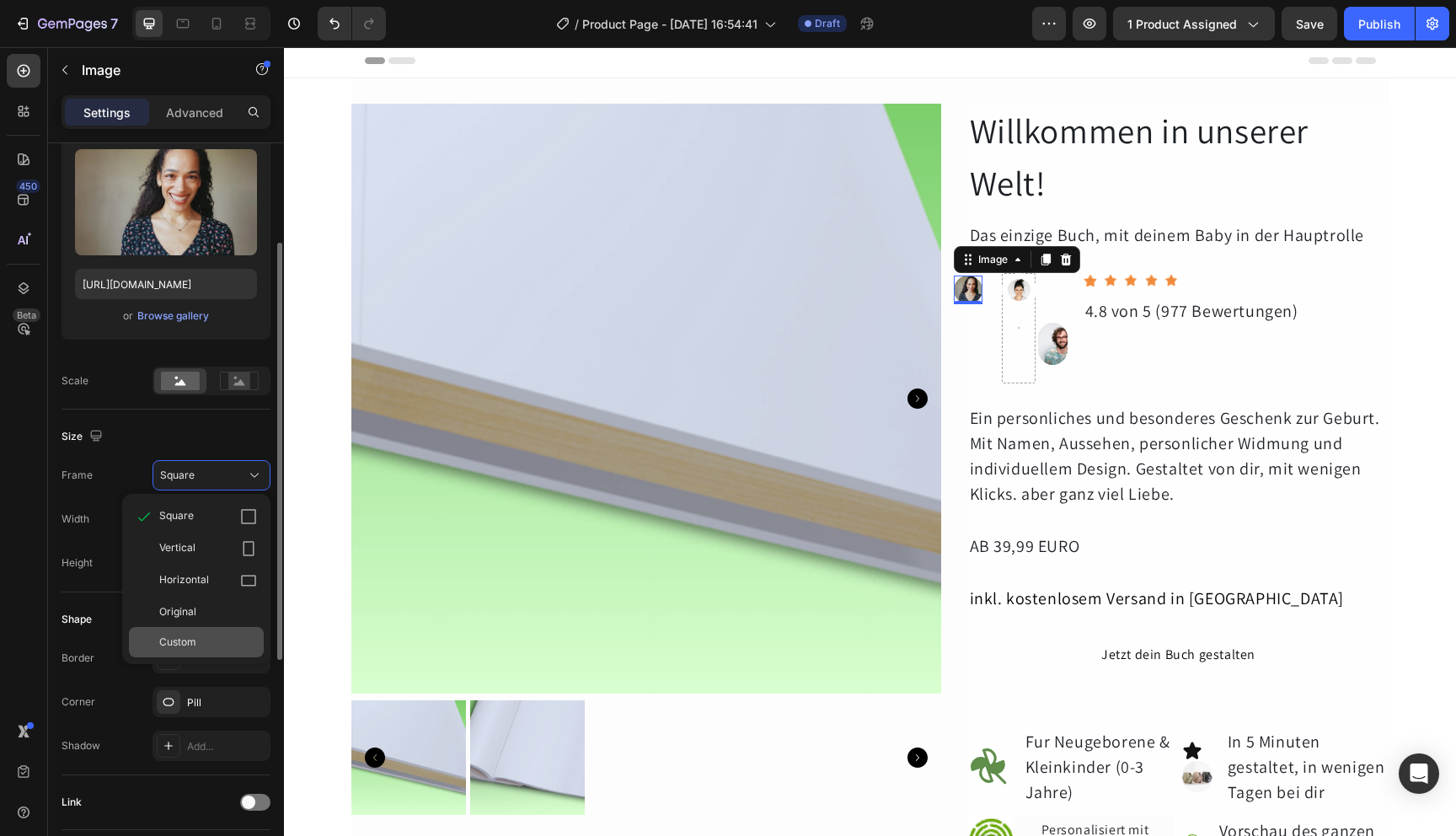
click at [198, 654] on div "Custom" at bounding box center [196, 642] width 135 height 30
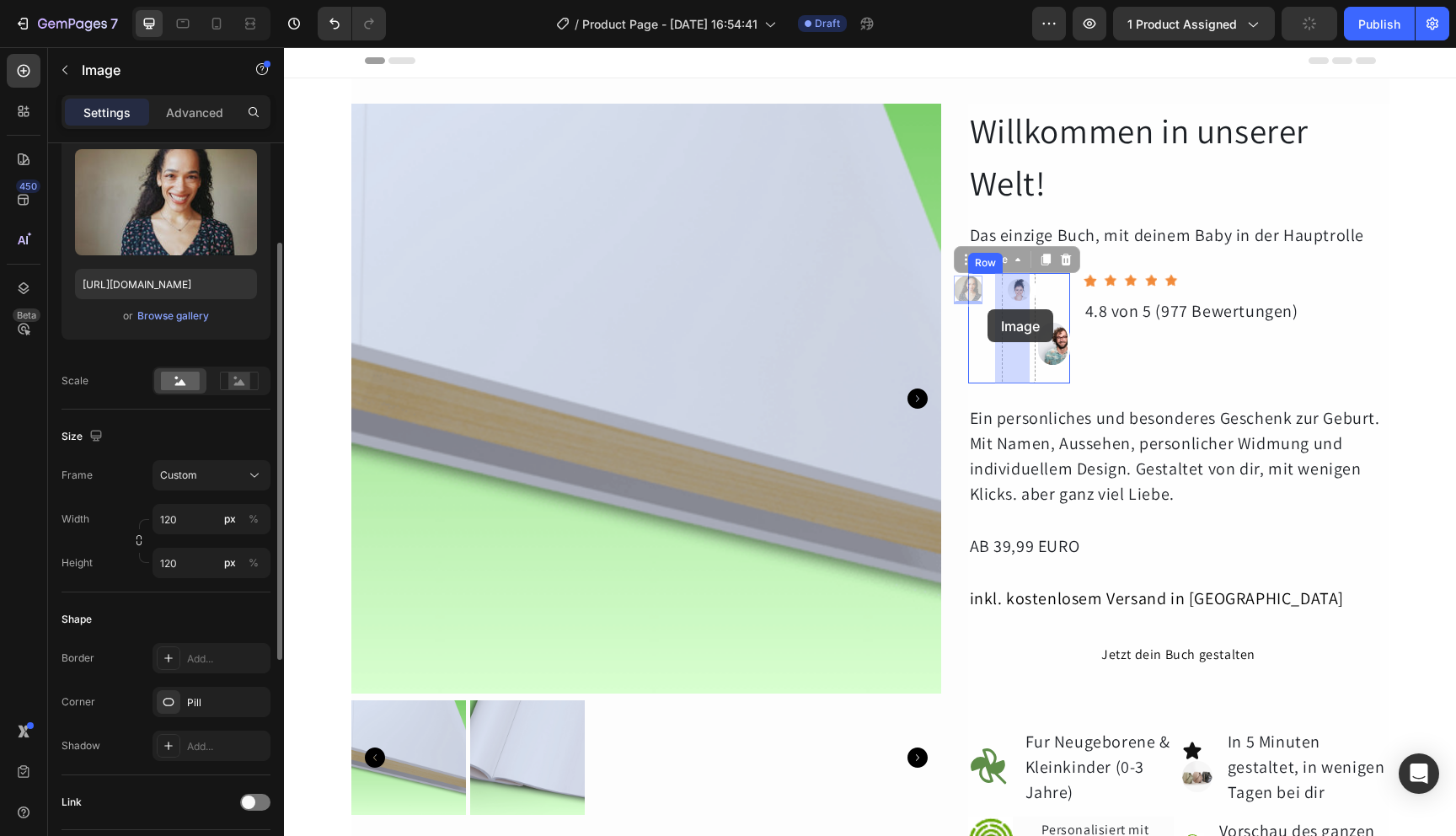
drag, startPoint x: 970, startPoint y: 289, endPoint x: 988, endPoint y: 309, distance: 26.9
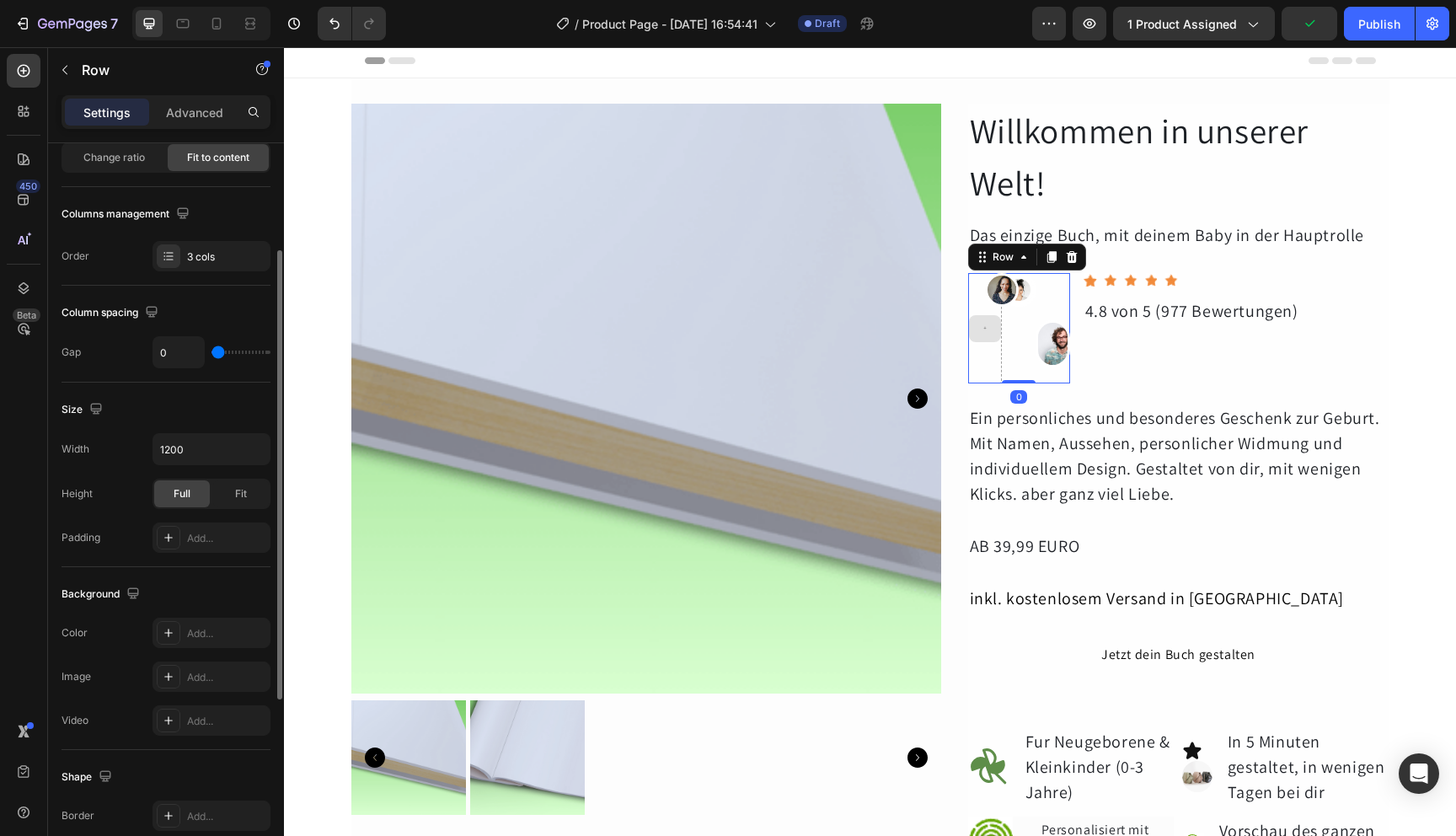
scroll to position [0, 0]
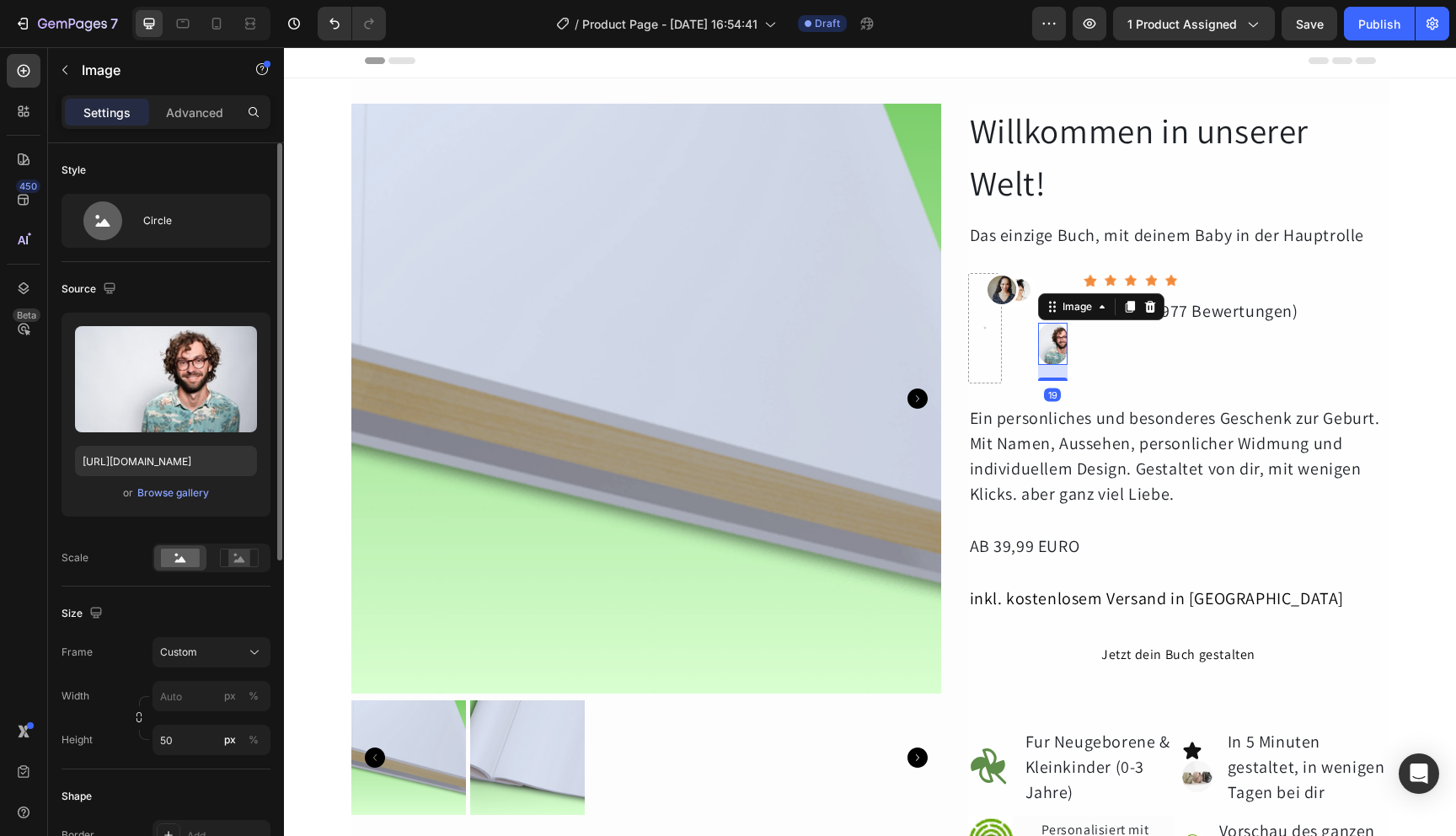
click at [1044, 332] on img at bounding box center [1053, 343] width 29 height 42
click at [1039, 333] on img at bounding box center [1053, 343] width 29 height 42
click at [1045, 342] on img at bounding box center [1053, 343] width 29 height 42
click at [1148, 305] on icon at bounding box center [1150, 307] width 11 height 12
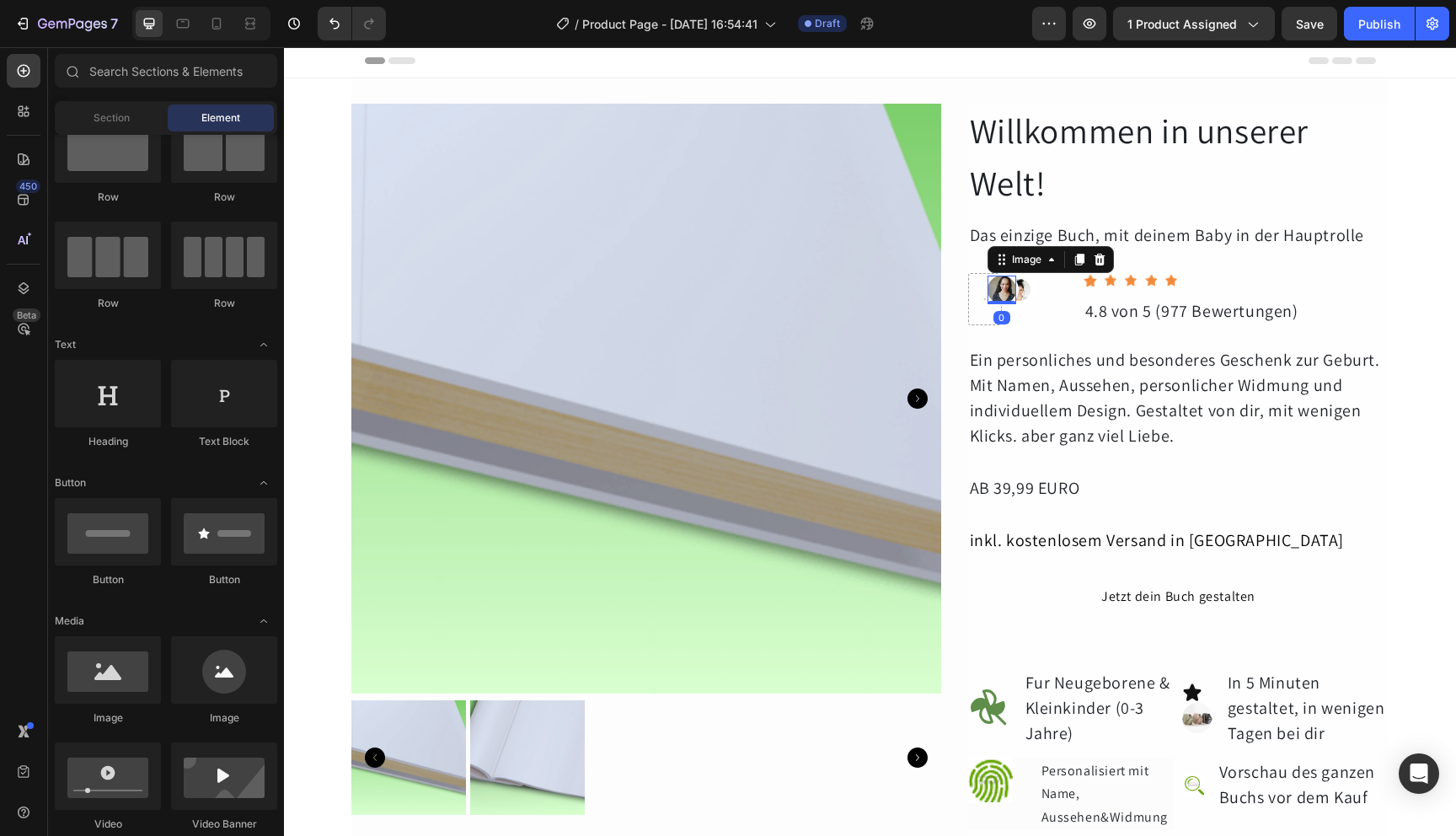
click at [989, 283] on img at bounding box center [1002, 290] width 29 height 29
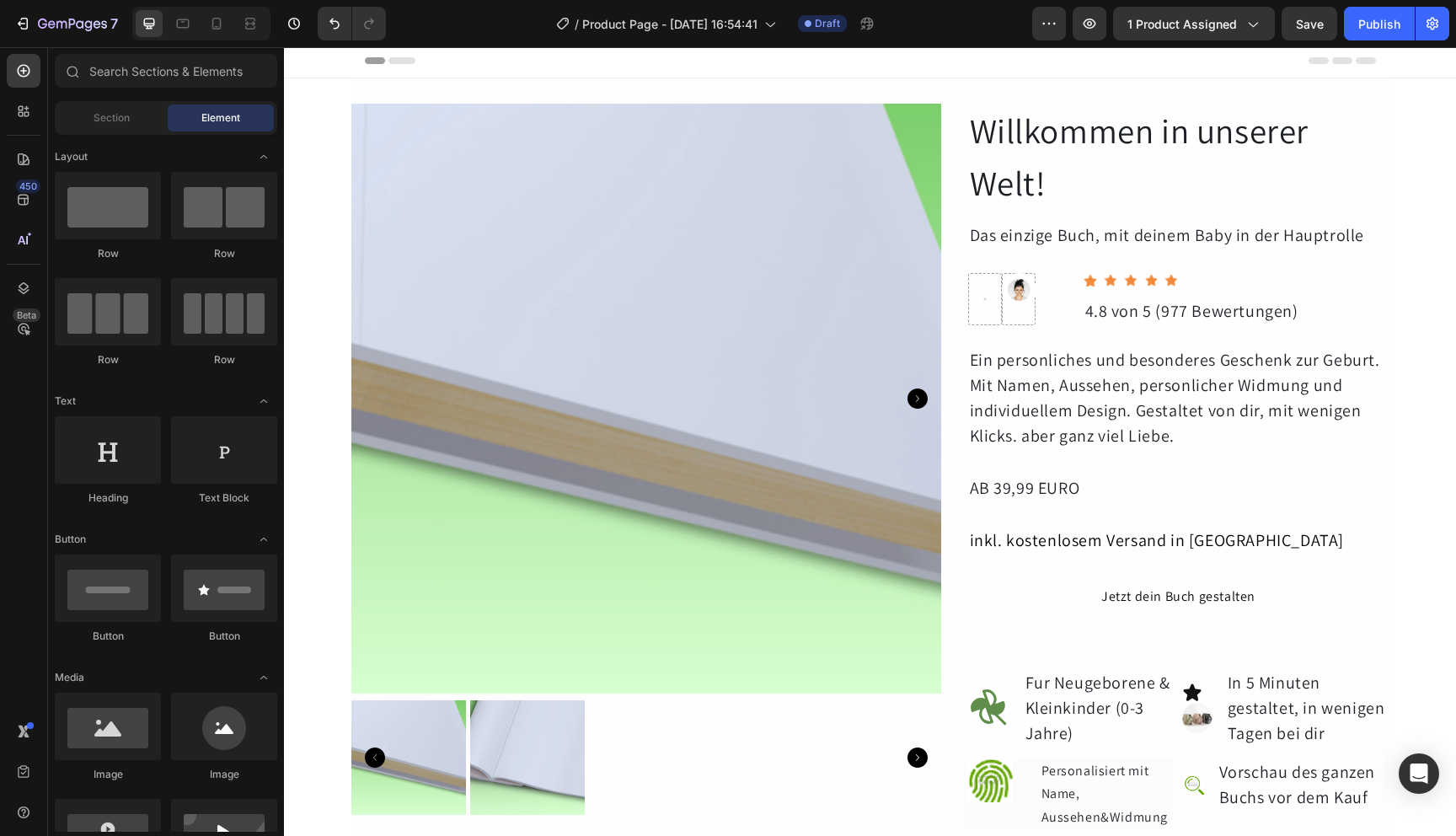
scroll to position [56, 0]
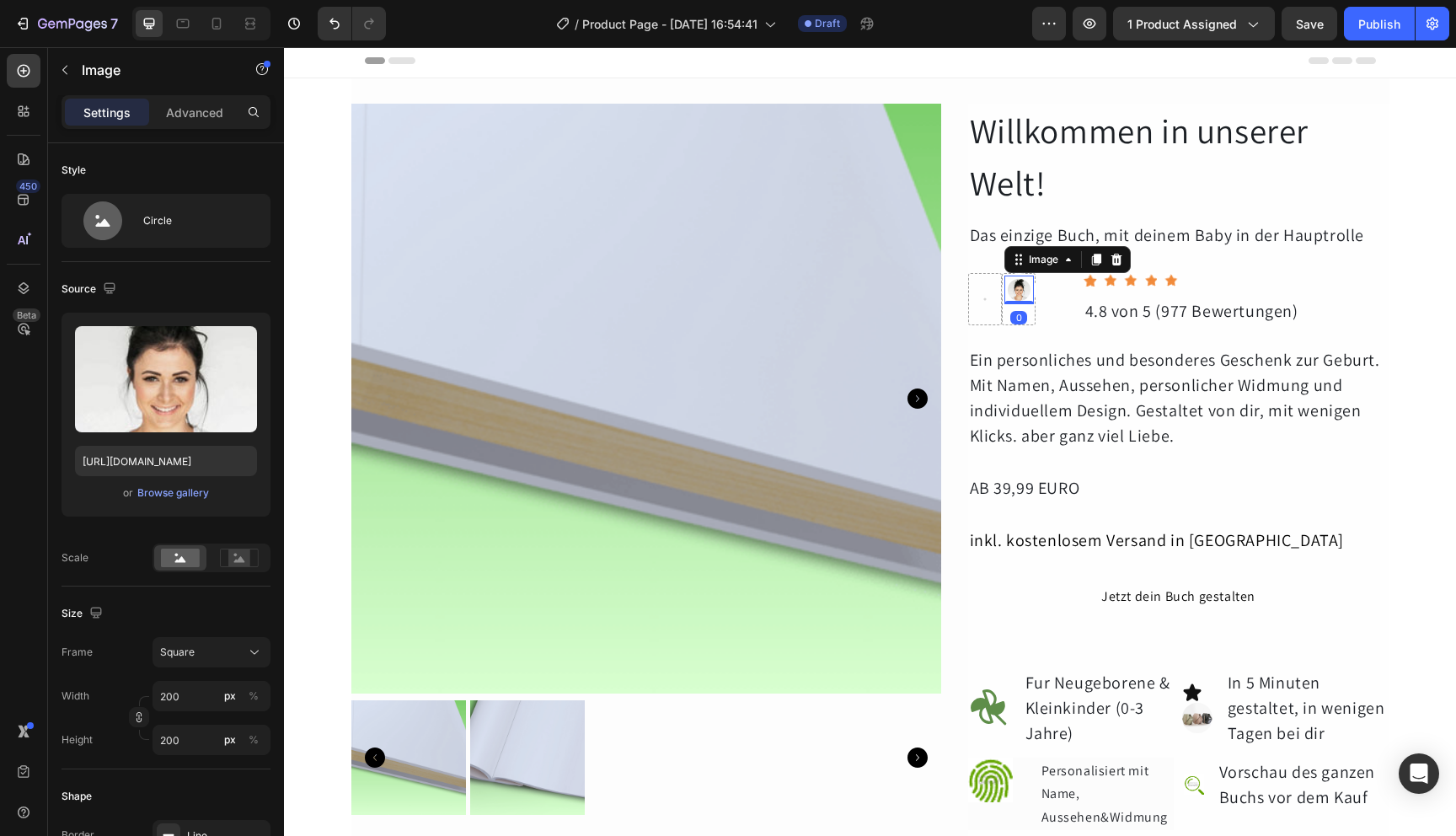
click at [1010, 284] on img at bounding box center [1019, 290] width 29 height 29
click at [1115, 258] on icon at bounding box center [1116, 259] width 13 height 13
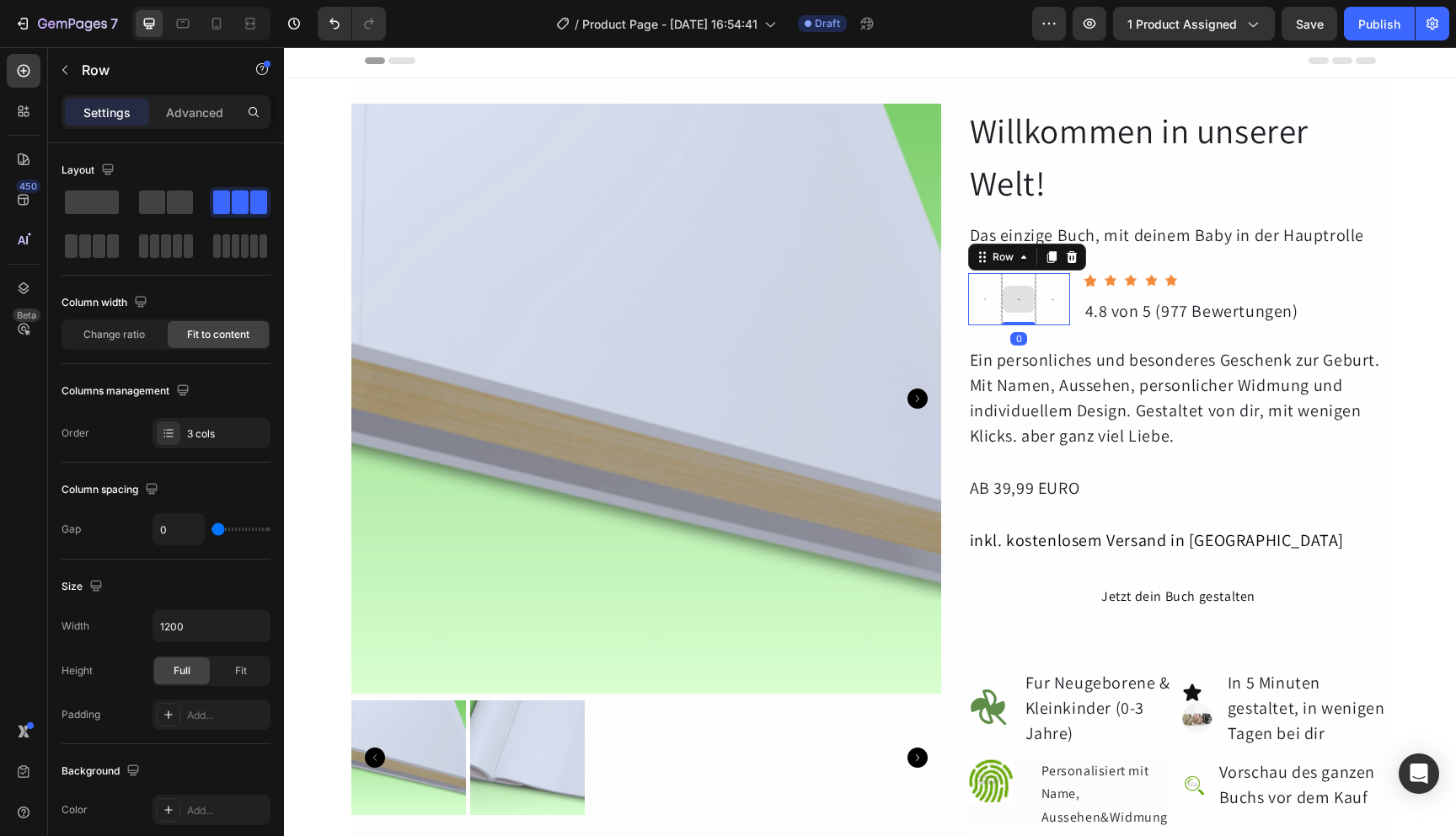
click at [1019, 274] on div at bounding box center [1019, 299] width 34 height 52
click at [106, 212] on span at bounding box center [92, 202] width 54 height 23
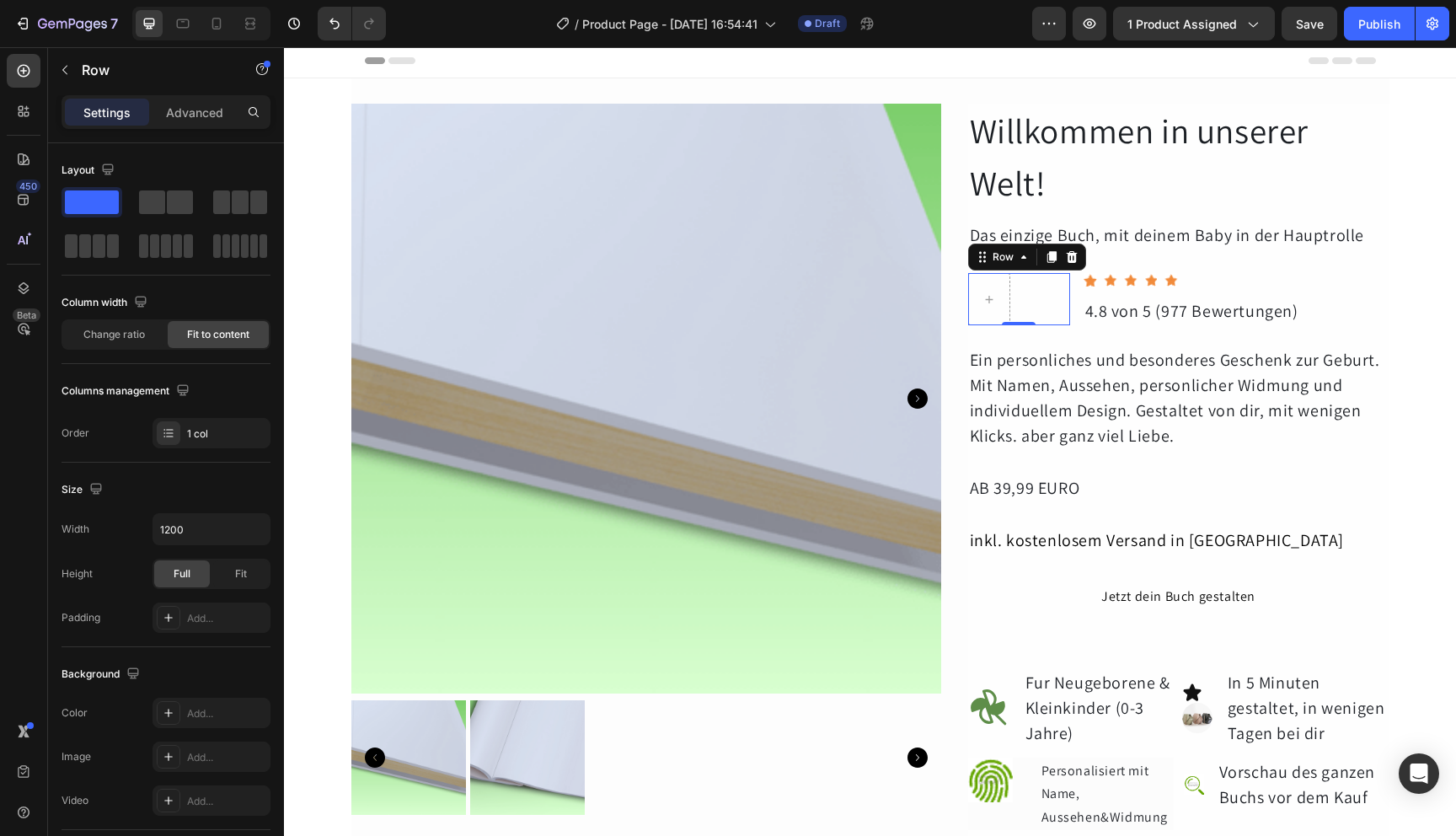
click at [1049, 301] on div "Row 0" at bounding box center [1019, 299] width 102 height 52
click at [75, 68] on button "button" at bounding box center [65, 70] width 27 height 27
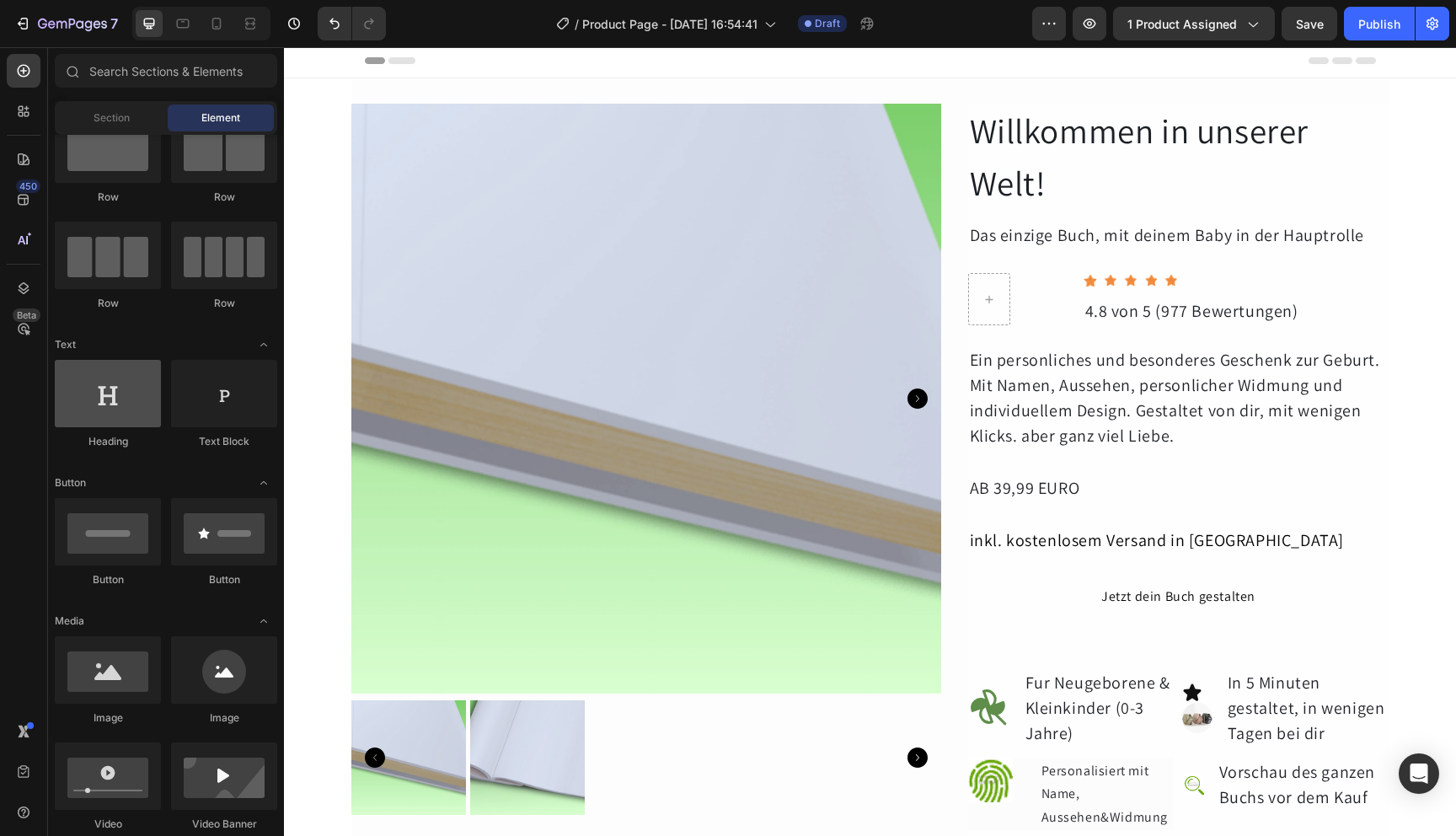
scroll to position [342, 0]
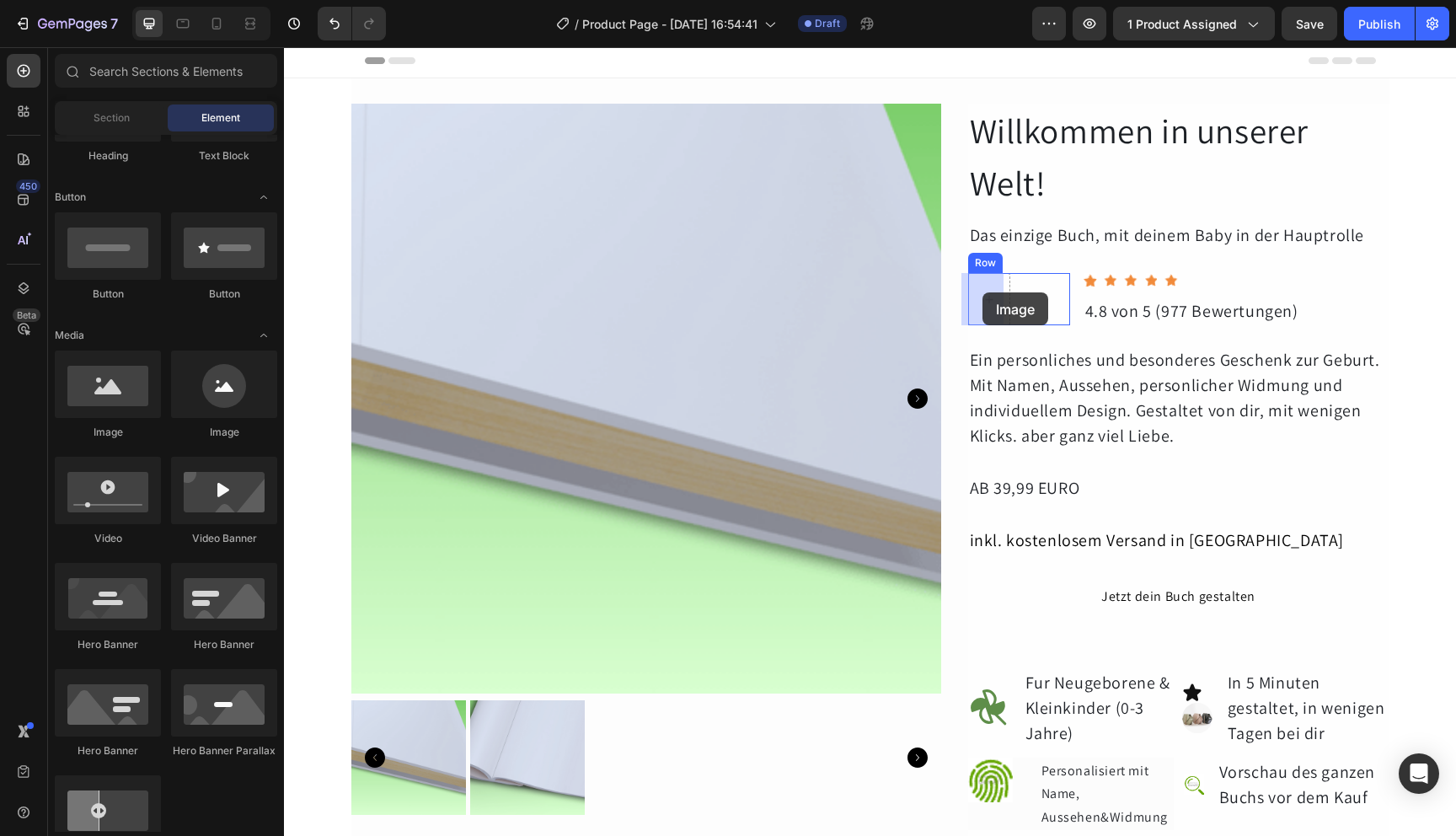
drag, startPoint x: 379, startPoint y: 439, endPoint x: 982, endPoint y: 292, distance: 620.7
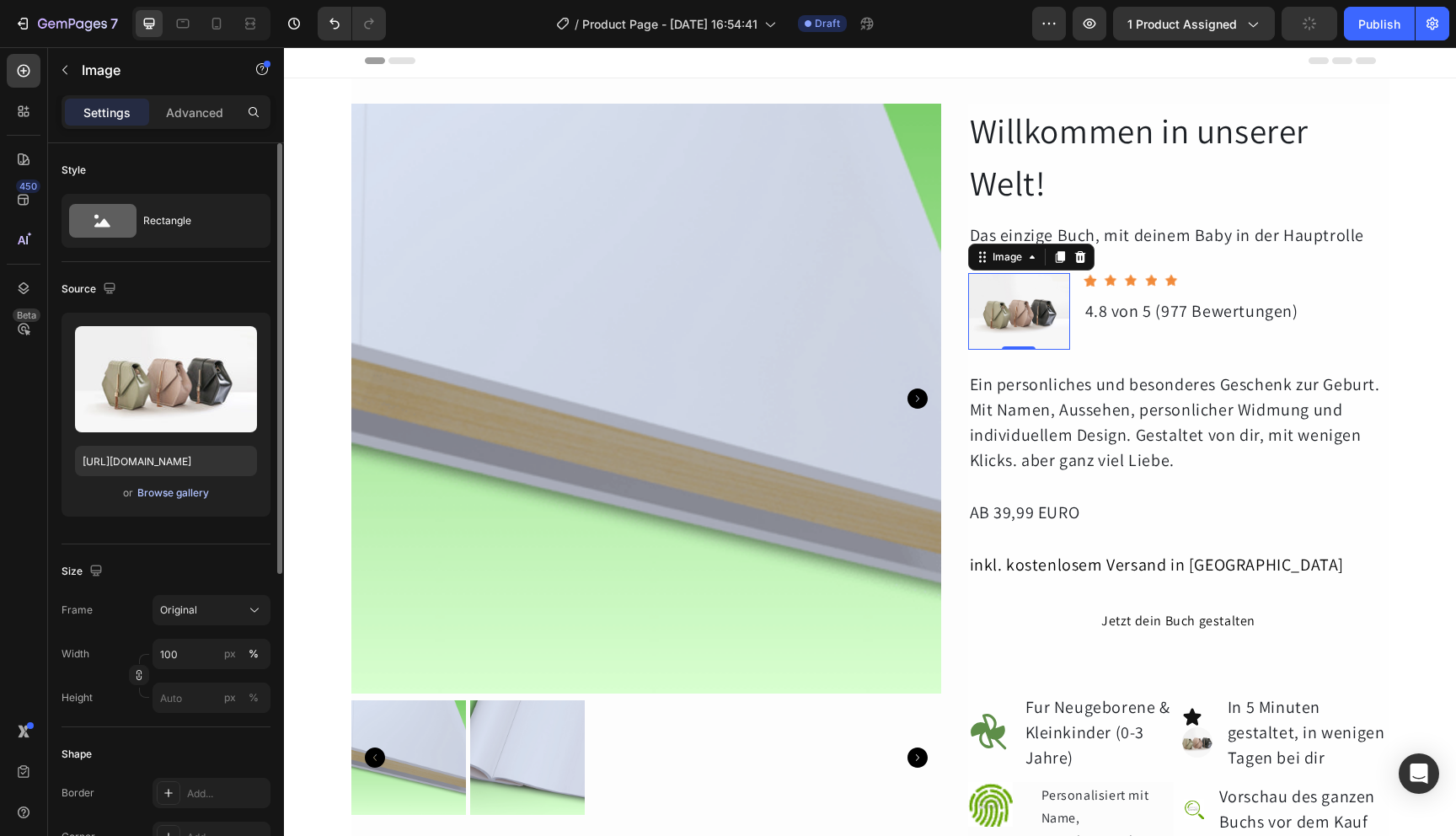
click at [199, 497] on div "Browse gallery" at bounding box center [173, 493] width 72 height 15
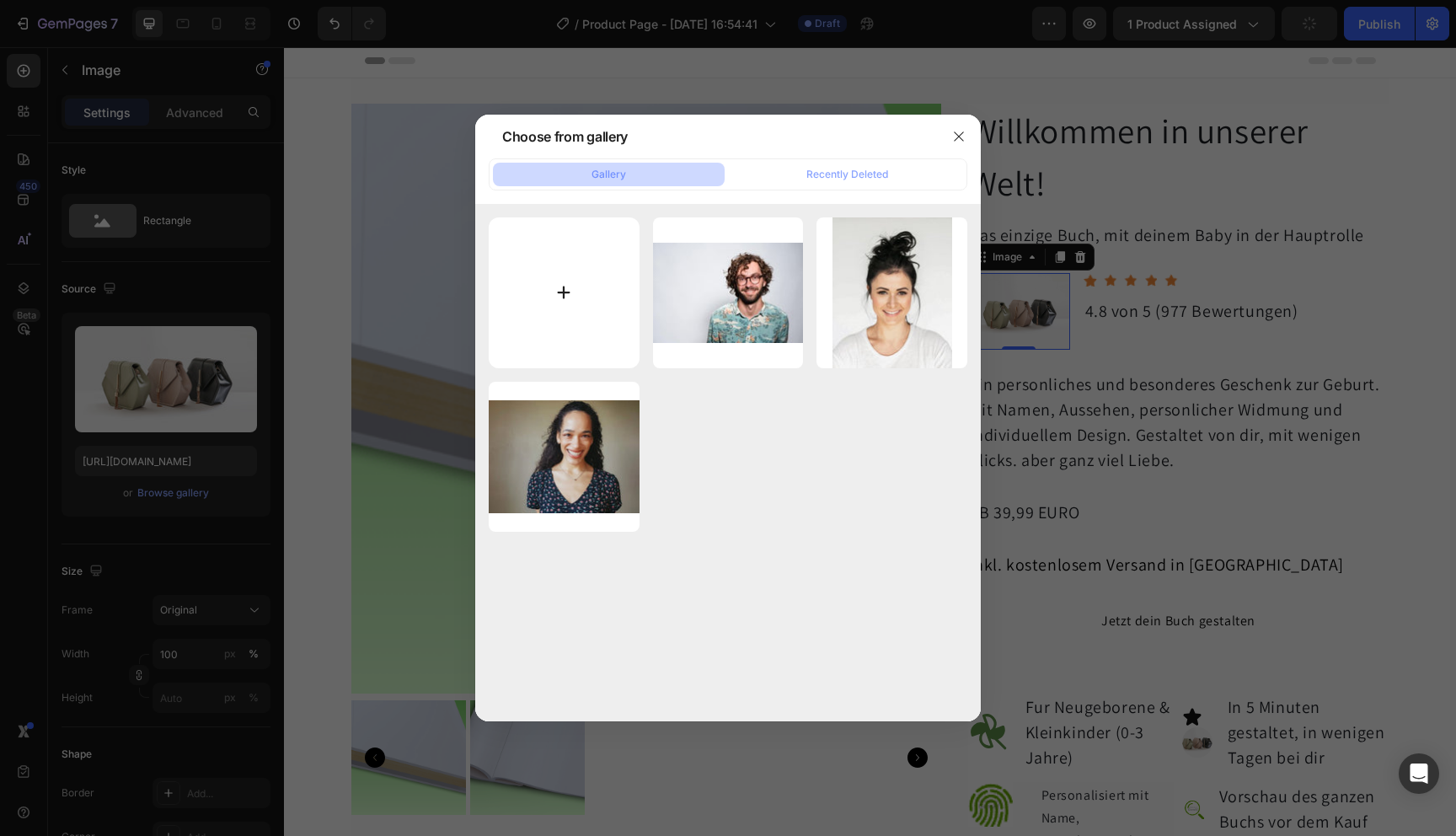
click at [584, 283] on input "file" at bounding box center [564, 292] width 151 height 151
type input "C:\fakepath\Screenshot 2025-08-27 at 19.31.57.png"
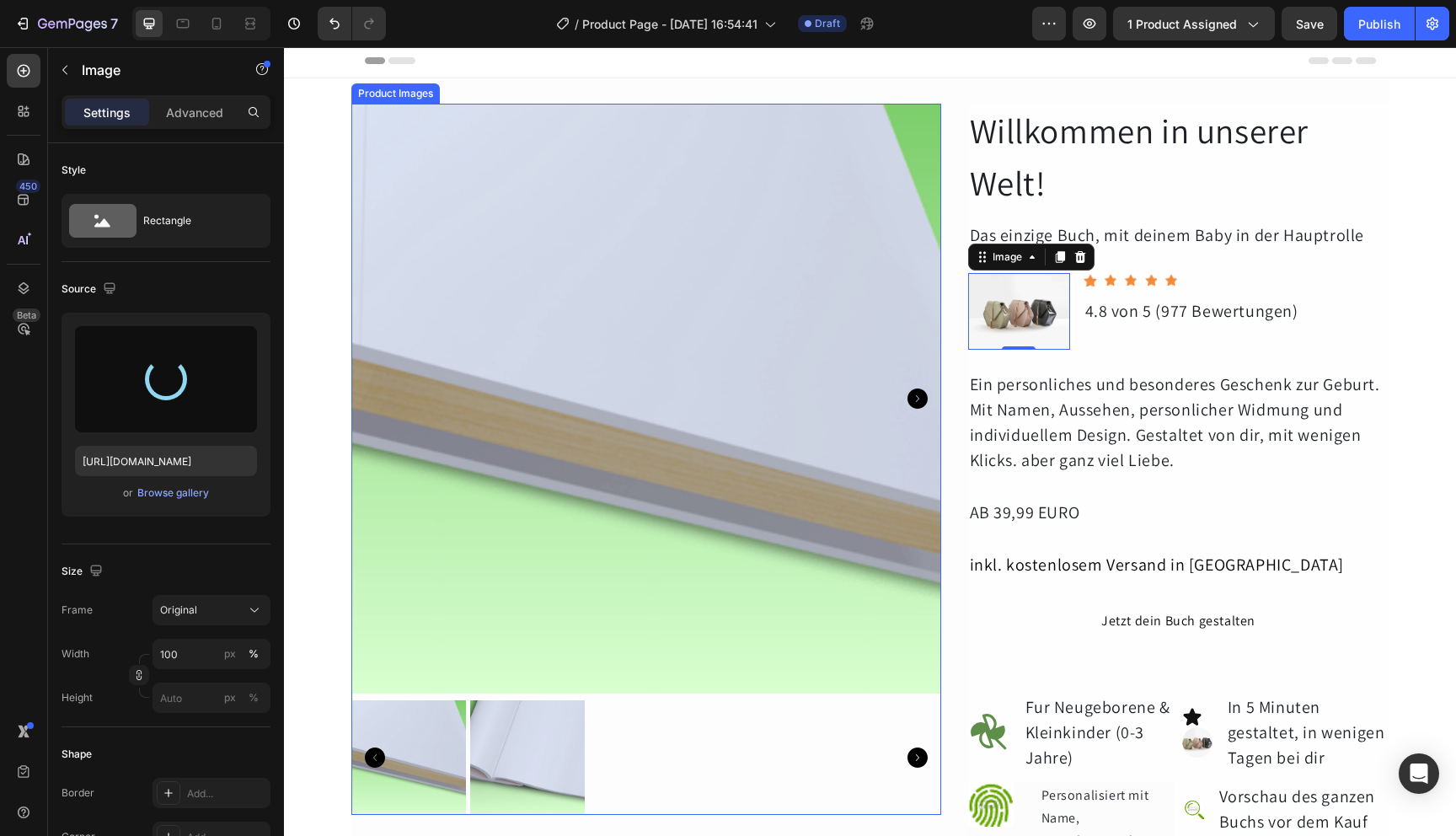
type input "https://cdn.shopify.com/s/files/1/0719/8592/2244/files/gempages_581758052626072…"
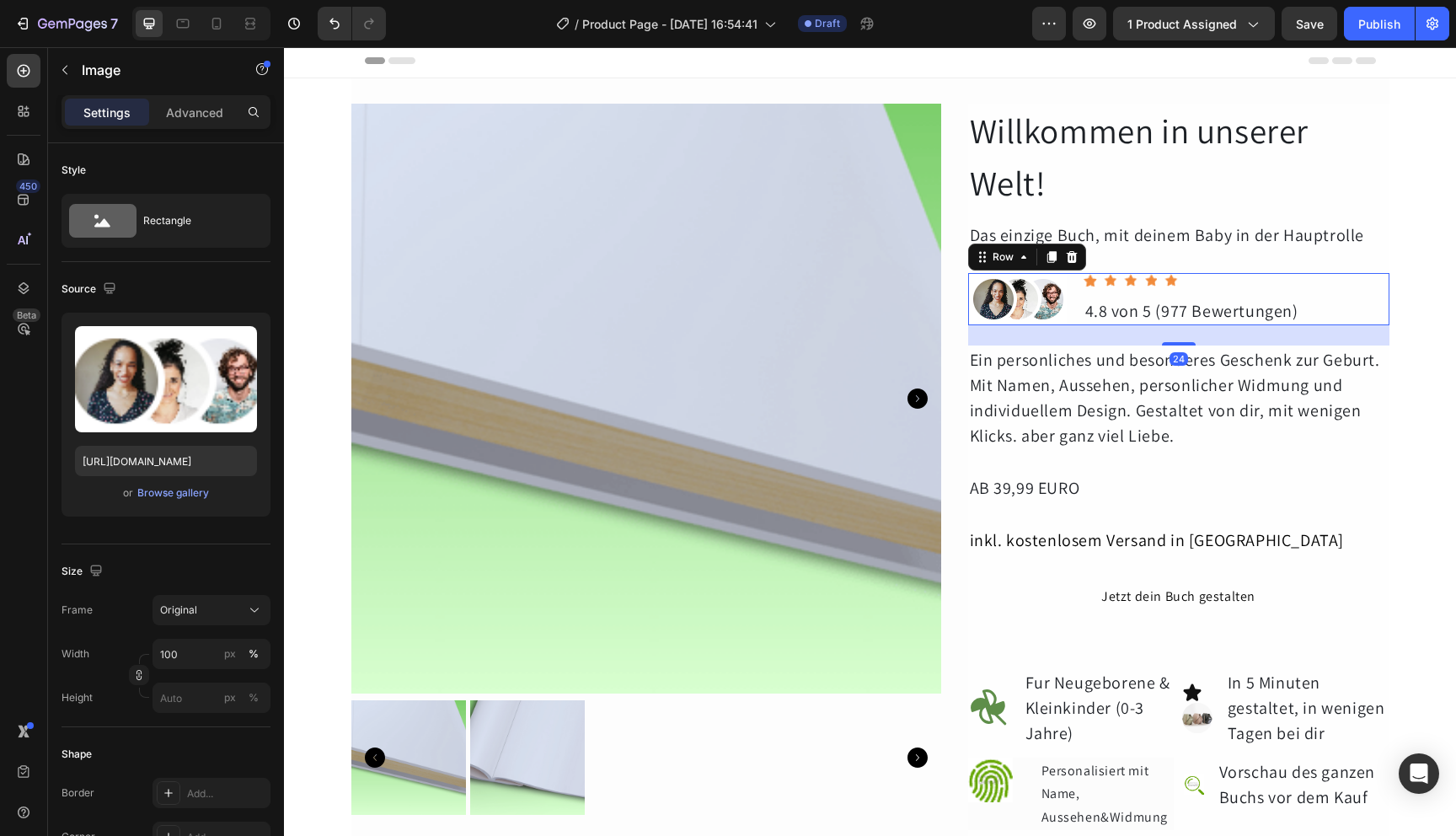
click at [1282, 288] on div "Icon Icon Icon Icon Icon Icon List Hoz 4.8 von 5 (977 Bewertungen) Text Block" at bounding box center [1237, 299] width 306 height 52
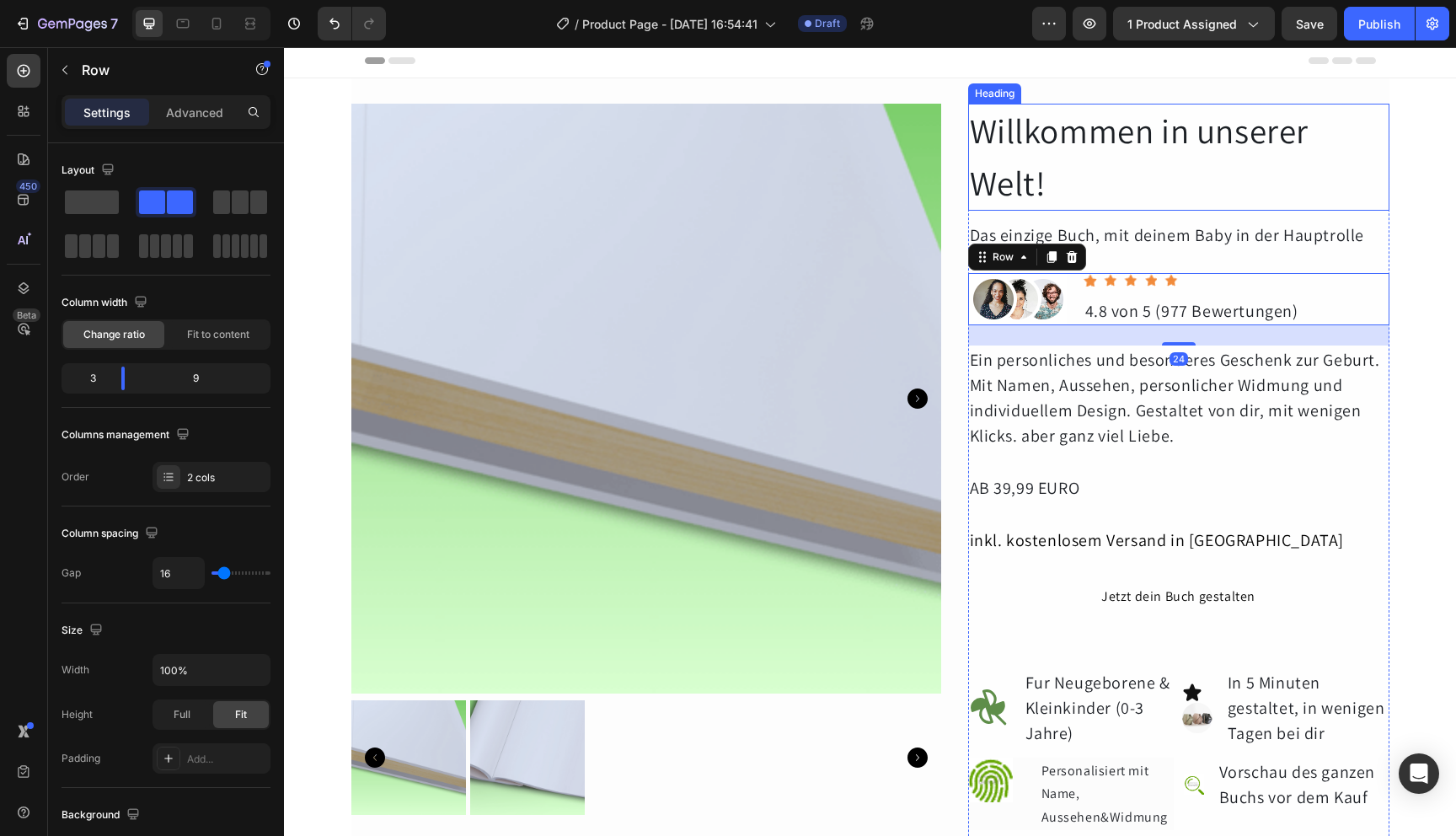
click at [1251, 180] on h2 "Willkommen in unserer Welt!" at bounding box center [1178, 157] width 421 height 107
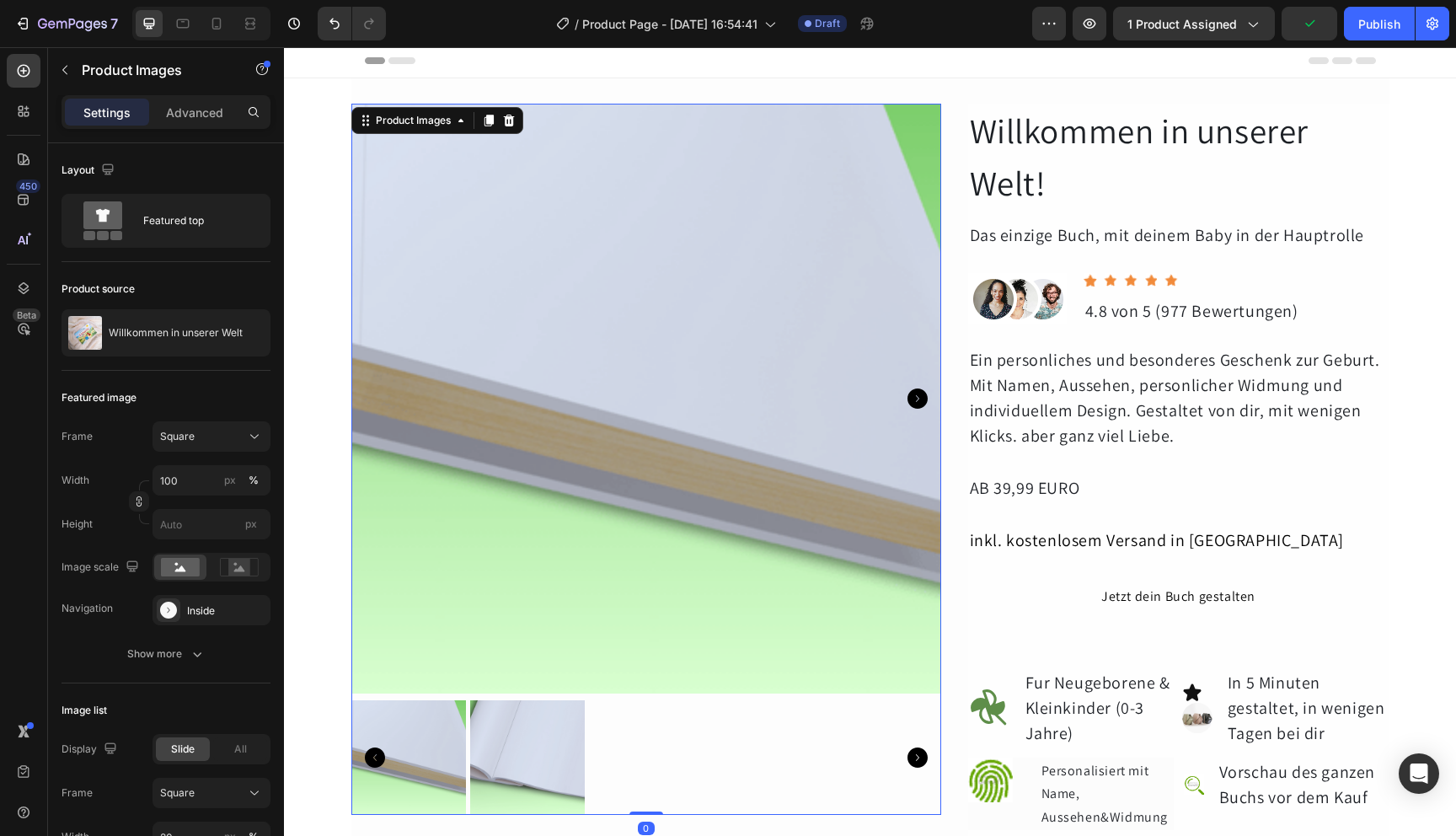
click at [714, 641] on img at bounding box center [646, 399] width 590 height 590
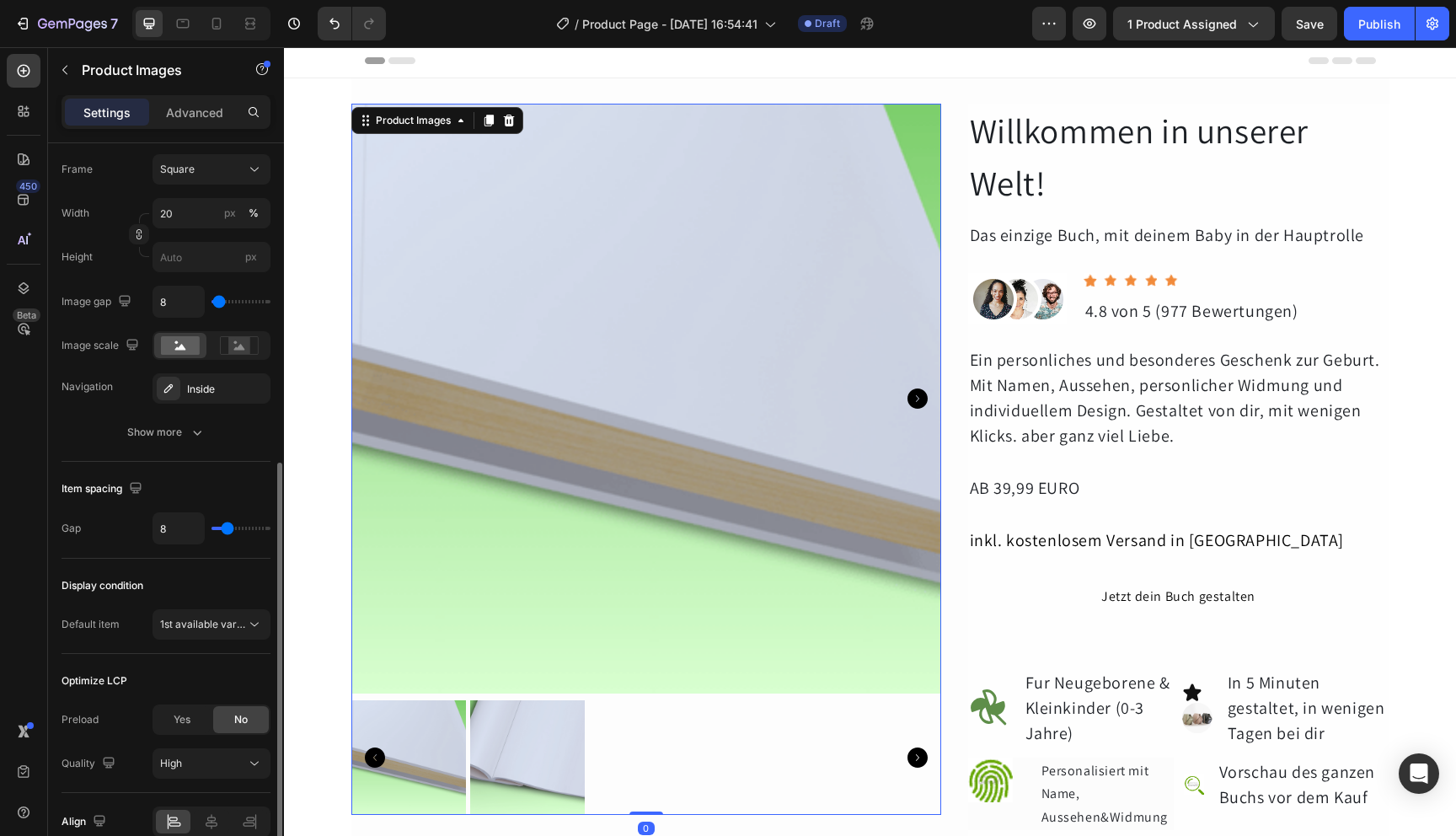
scroll to position [705, 0]
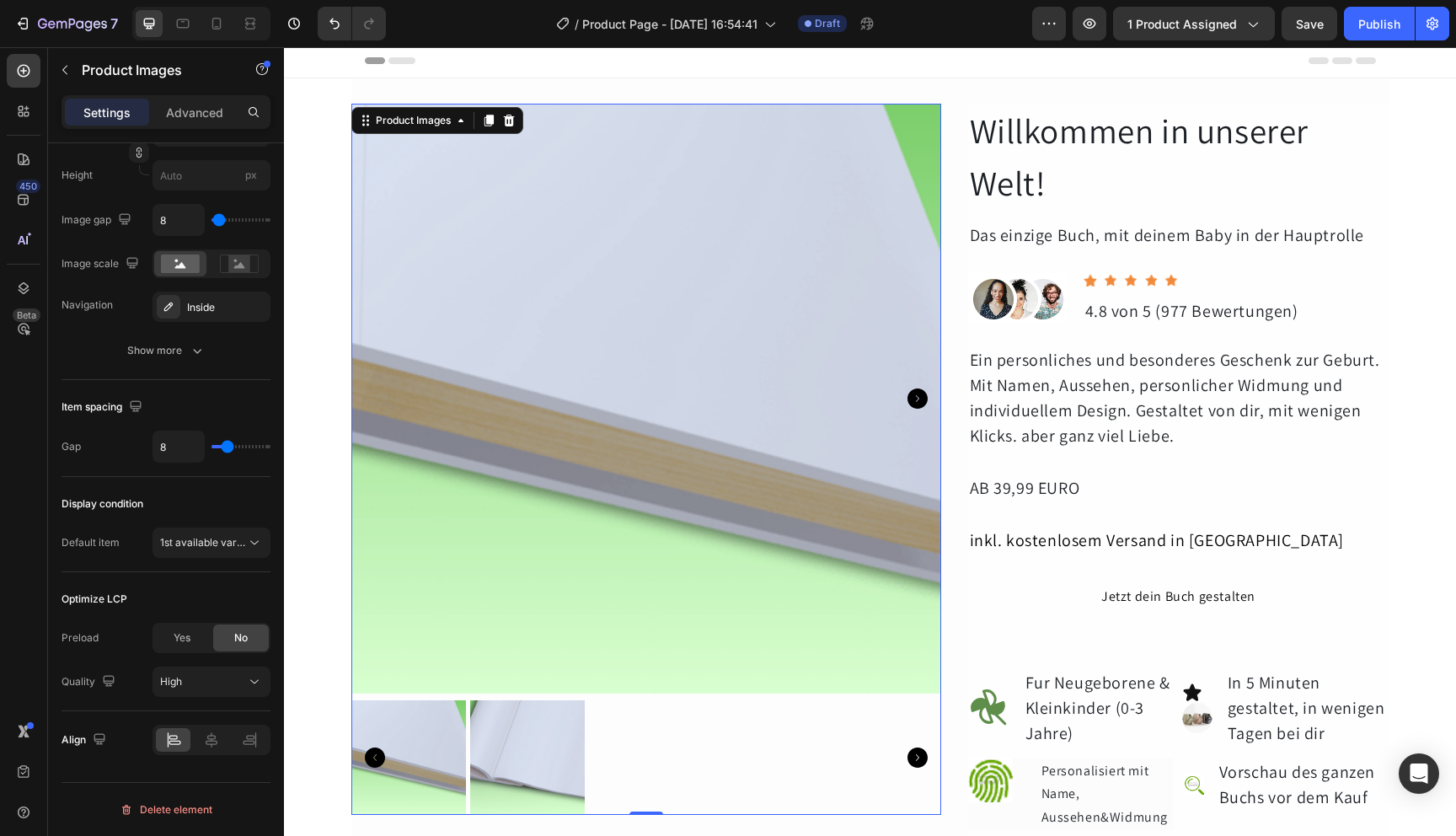
click at [911, 396] on icon "Carousel Next Arrow" at bounding box center [917, 399] width 21 height 21
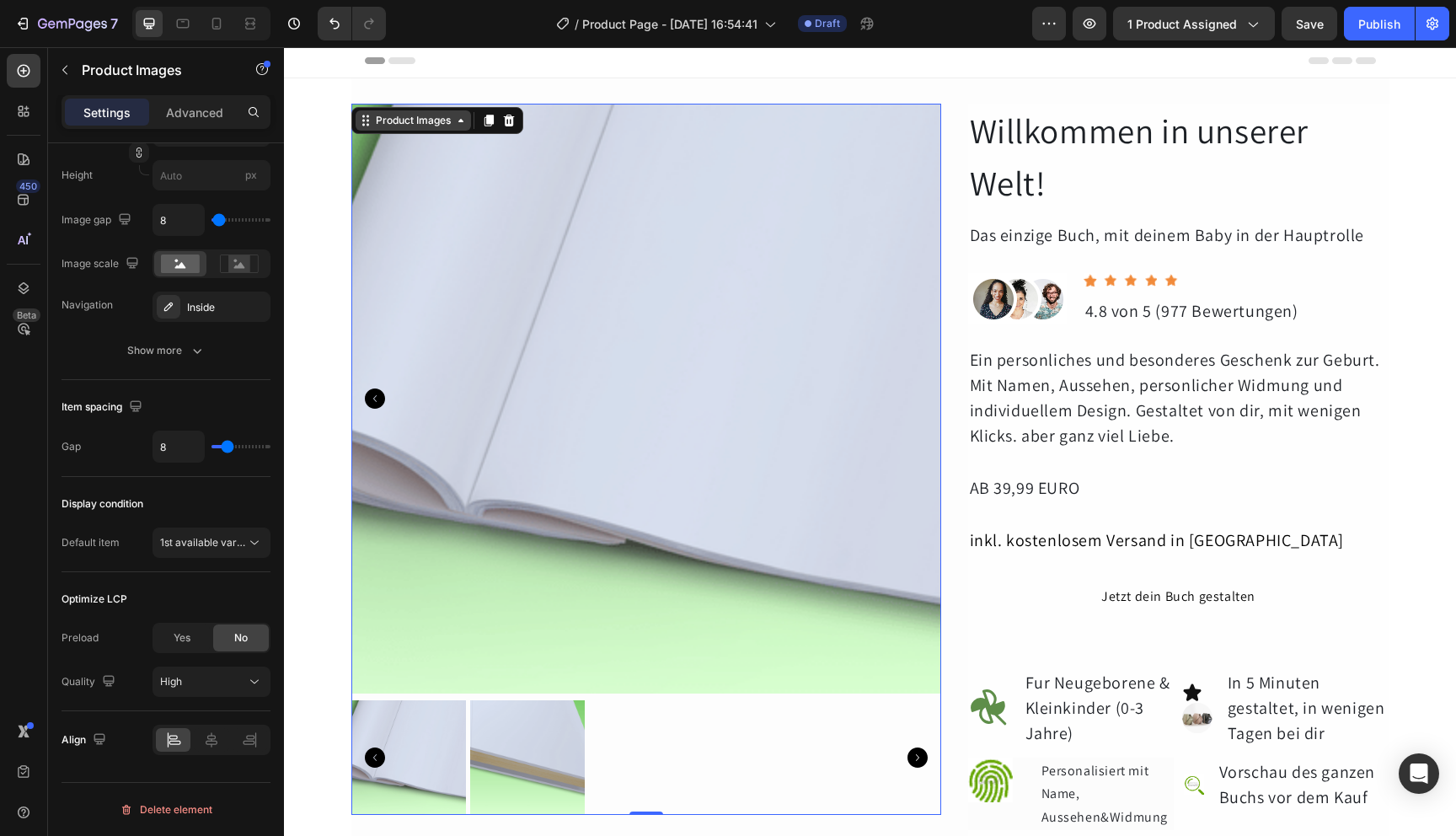
click at [436, 125] on div "Product Images" at bounding box center [413, 120] width 81 height 15
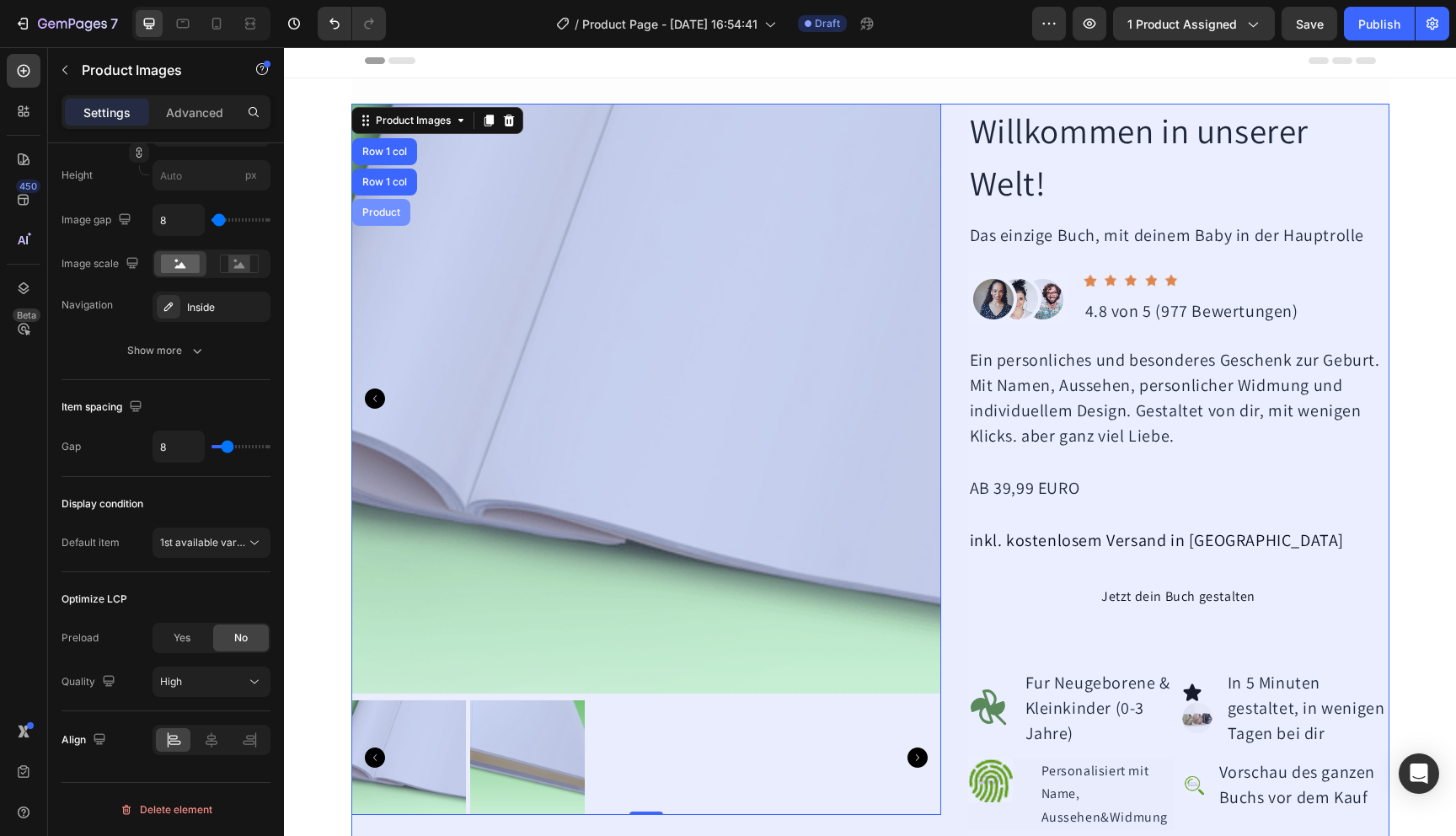
click at [365, 215] on div "Product" at bounding box center [382, 212] width 45 height 10
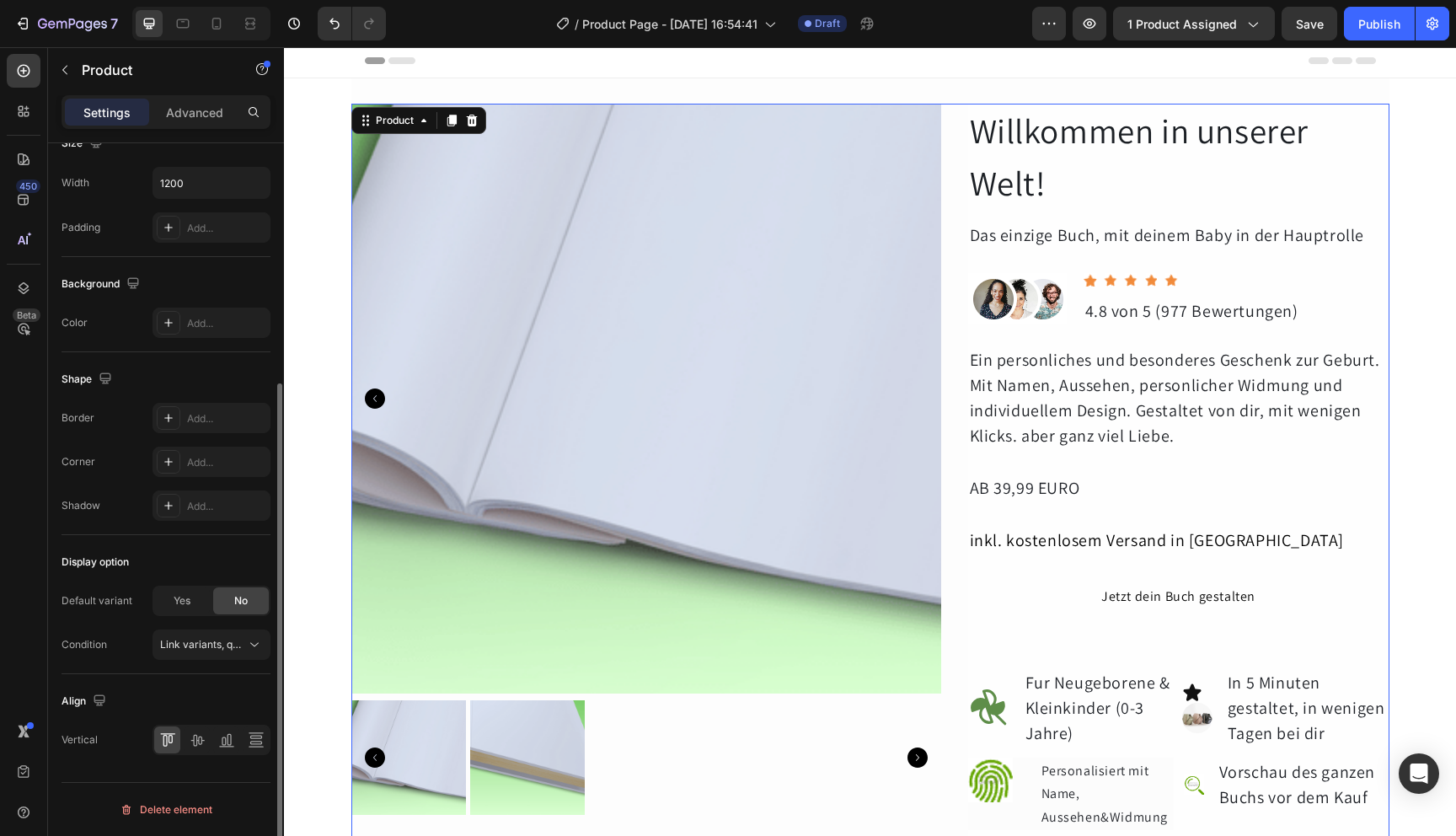
scroll to position [0, 0]
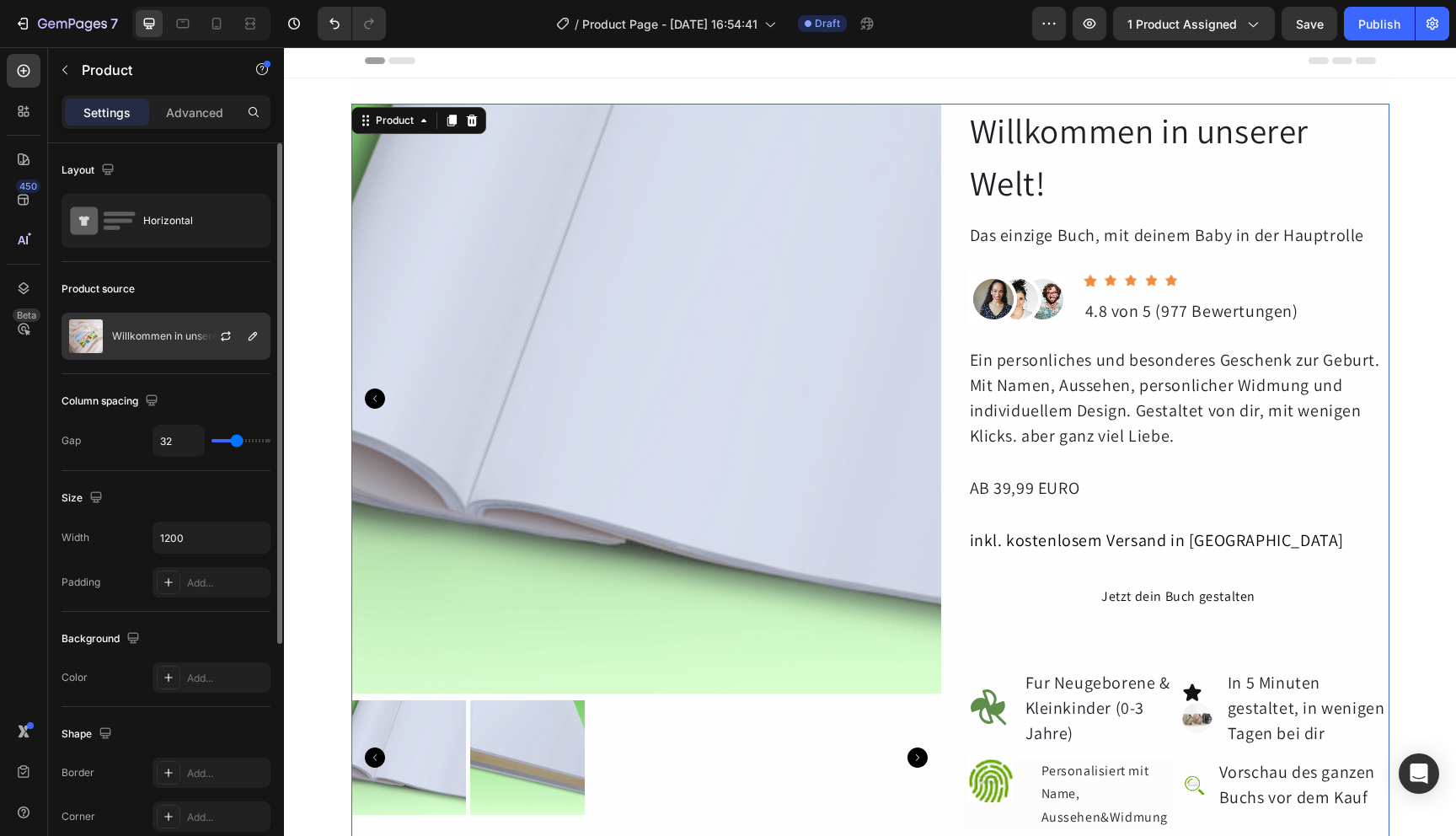
click at [136, 343] on div "Willkommen in unserer Welt" at bounding box center [166, 336] width 209 height 47
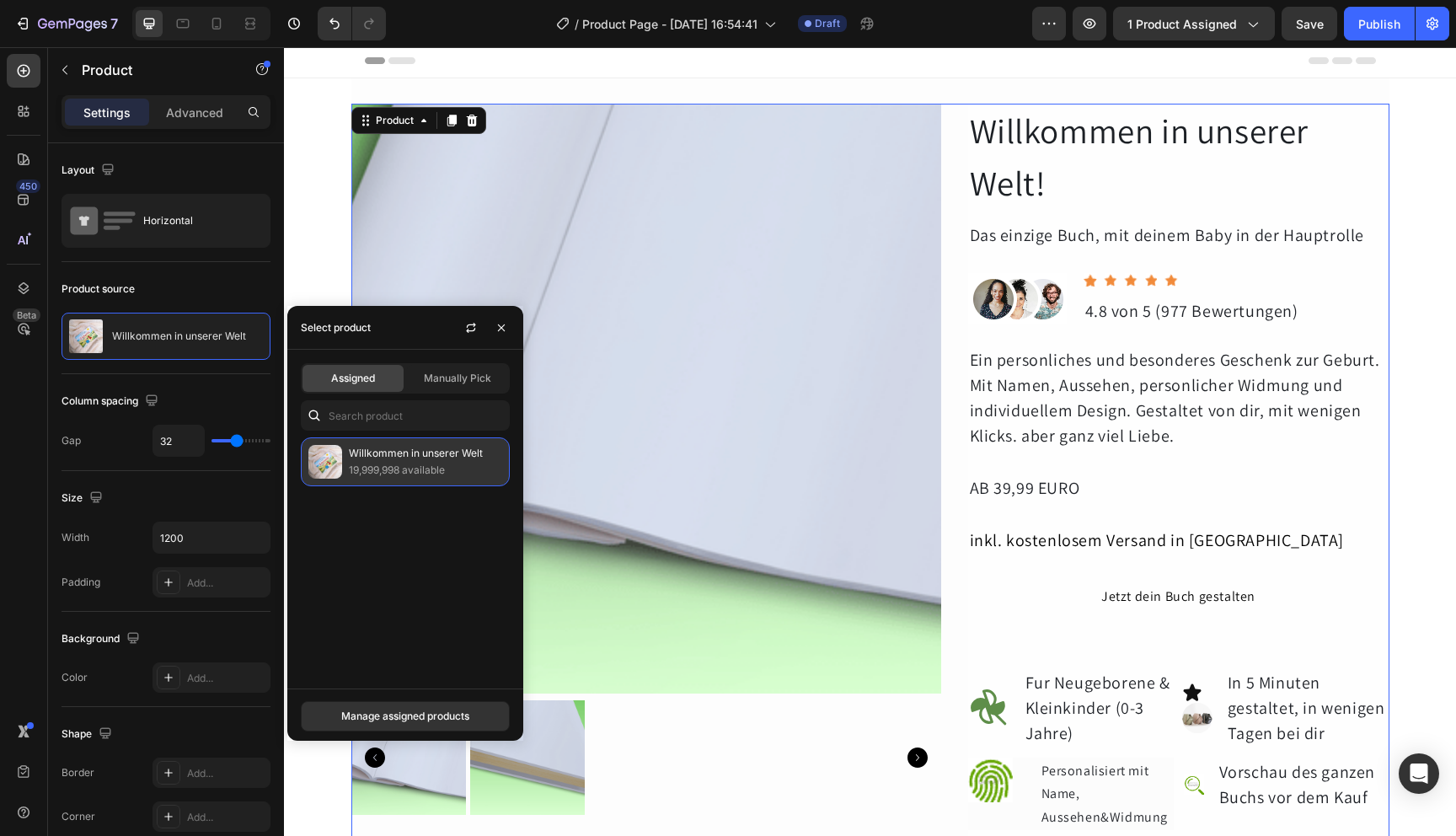
click at [391, 453] on p "Willkommen in unserer Welt" at bounding box center [425, 453] width 154 height 17
click at [439, 375] on span "Manually Pick" at bounding box center [457, 378] width 67 height 15
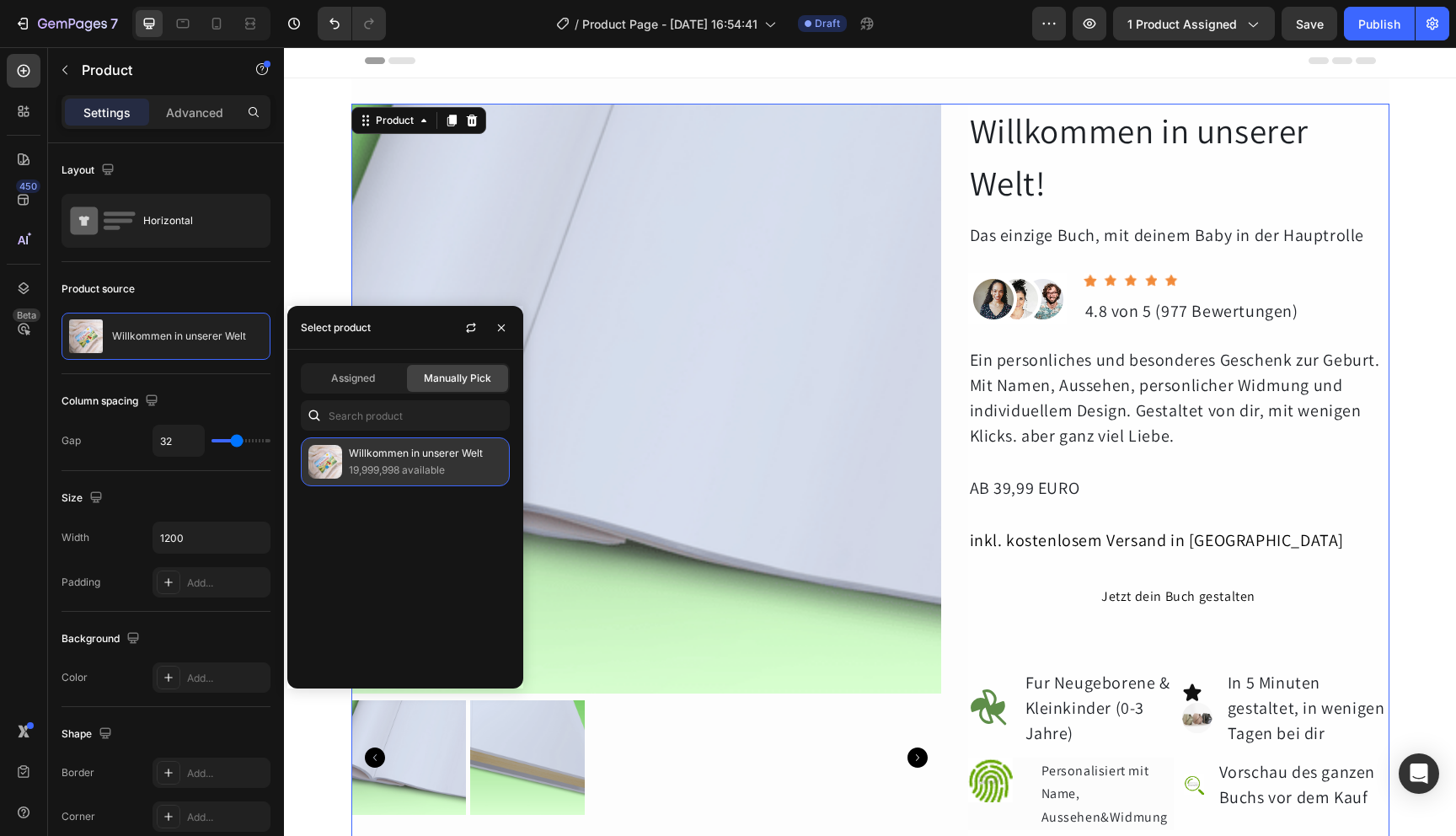
click at [374, 465] on p "19,999,998 available" at bounding box center [425, 470] width 154 height 17
click at [463, 329] on button "button" at bounding box center [471, 328] width 27 height 27
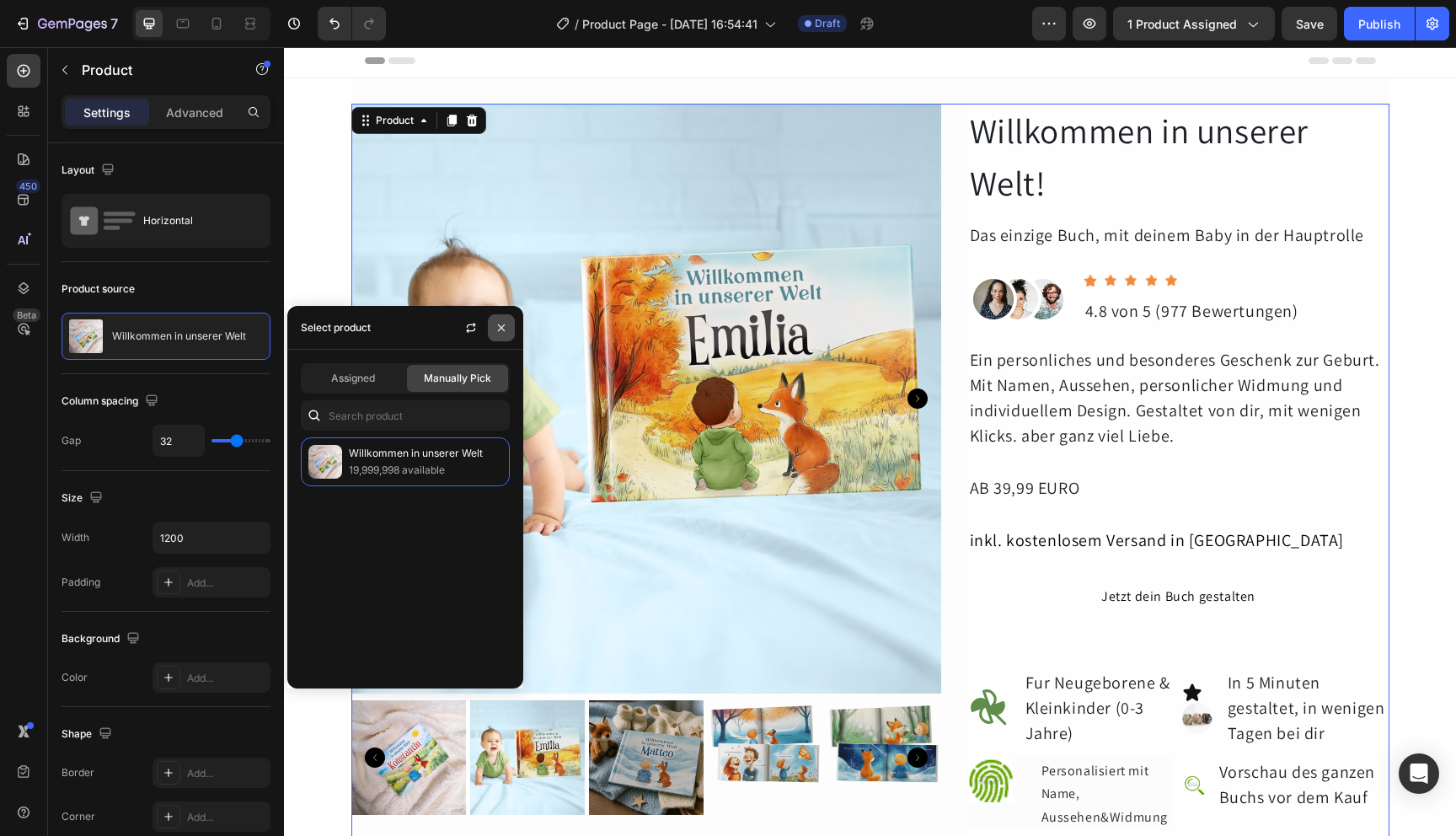
click at [508, 329] on icon "button" at bounding box center [501, 327] width 13 height 13
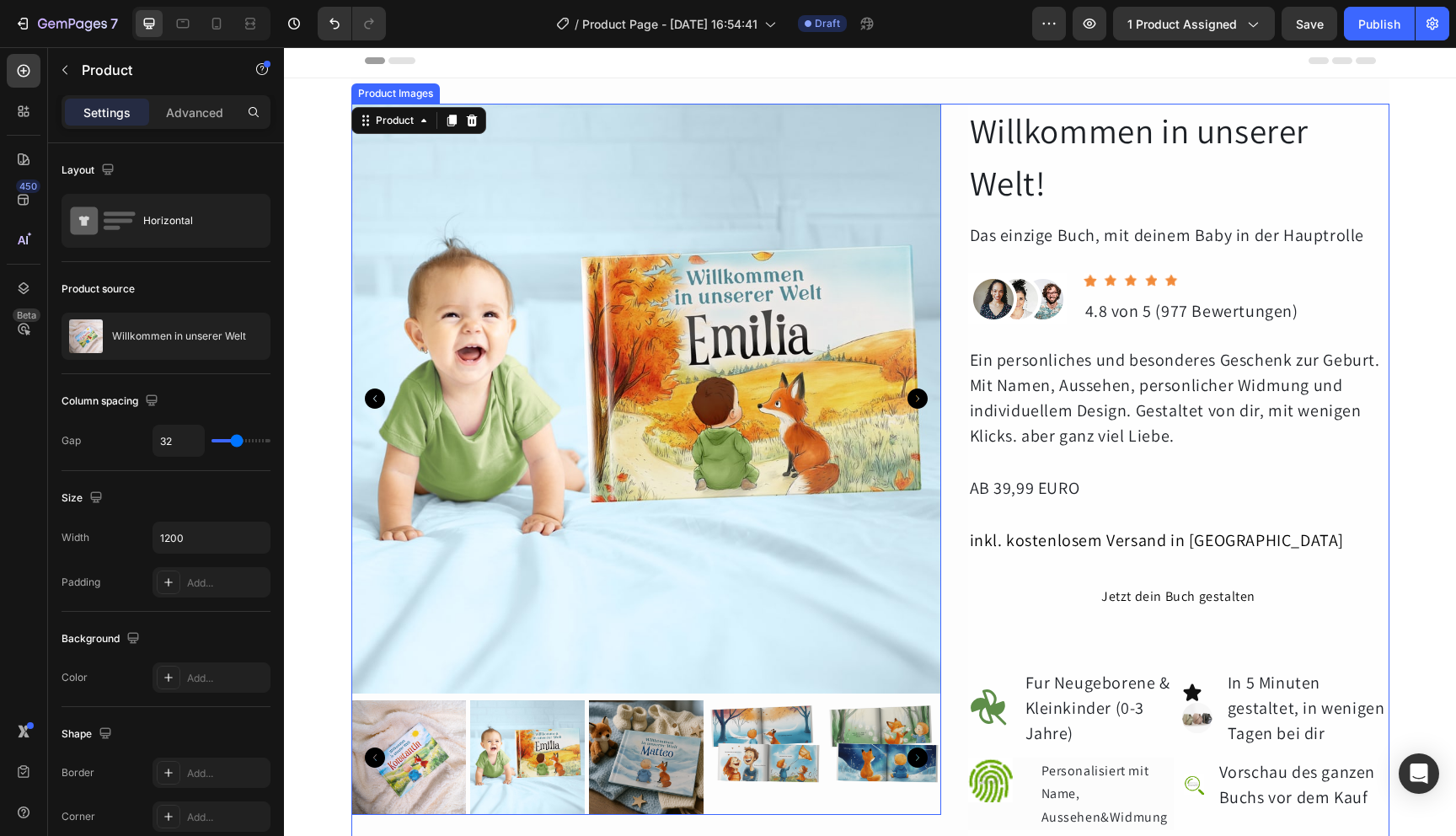
click at [426, 777] on div at bounding box center [408, 758] width 114 height 114
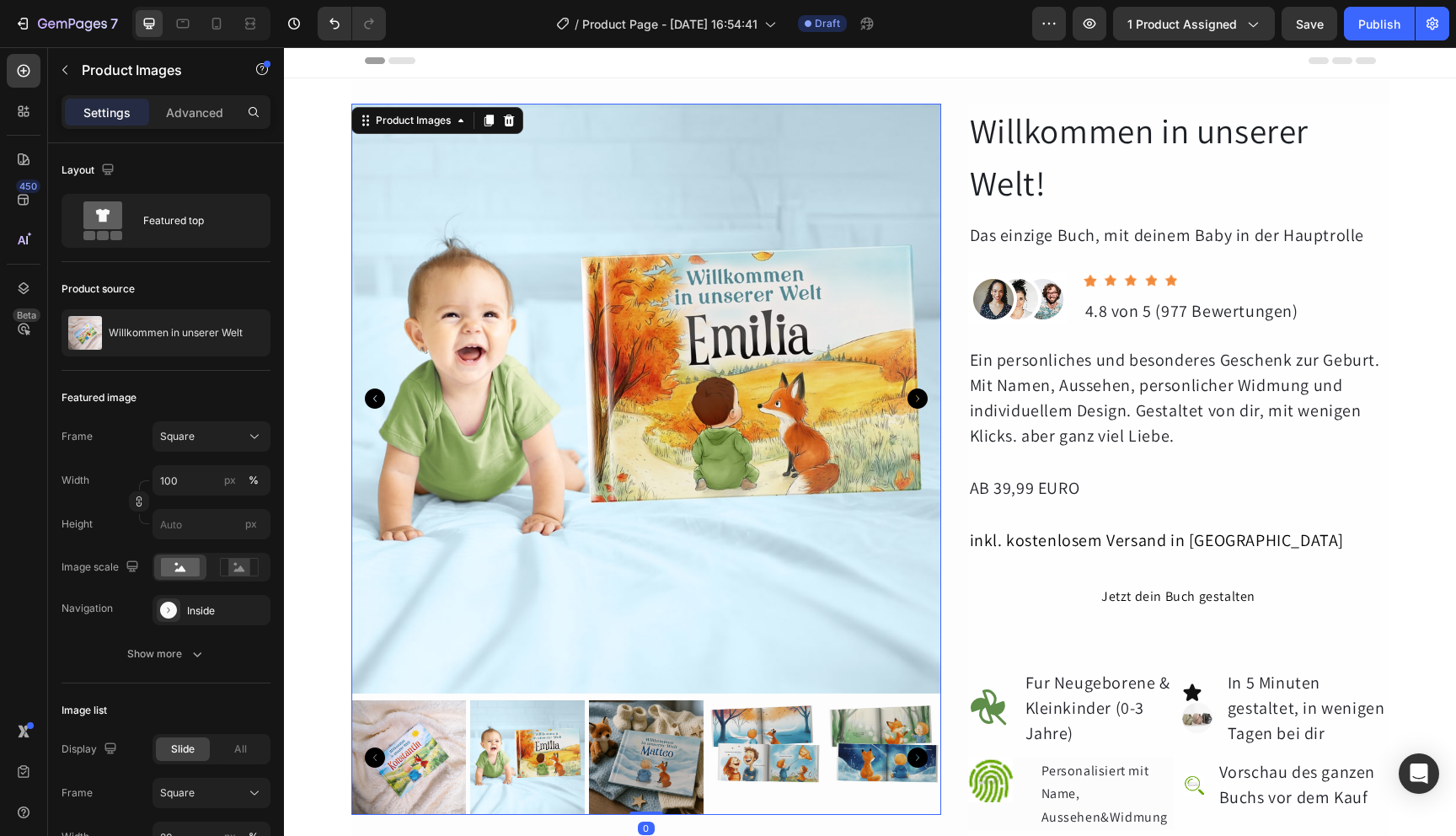
click at [411, 782] on div at bounding box center [408, 758] width 114 height 114
click at [523, 774] on img at bounding box center [527, 758] width 114 height 114
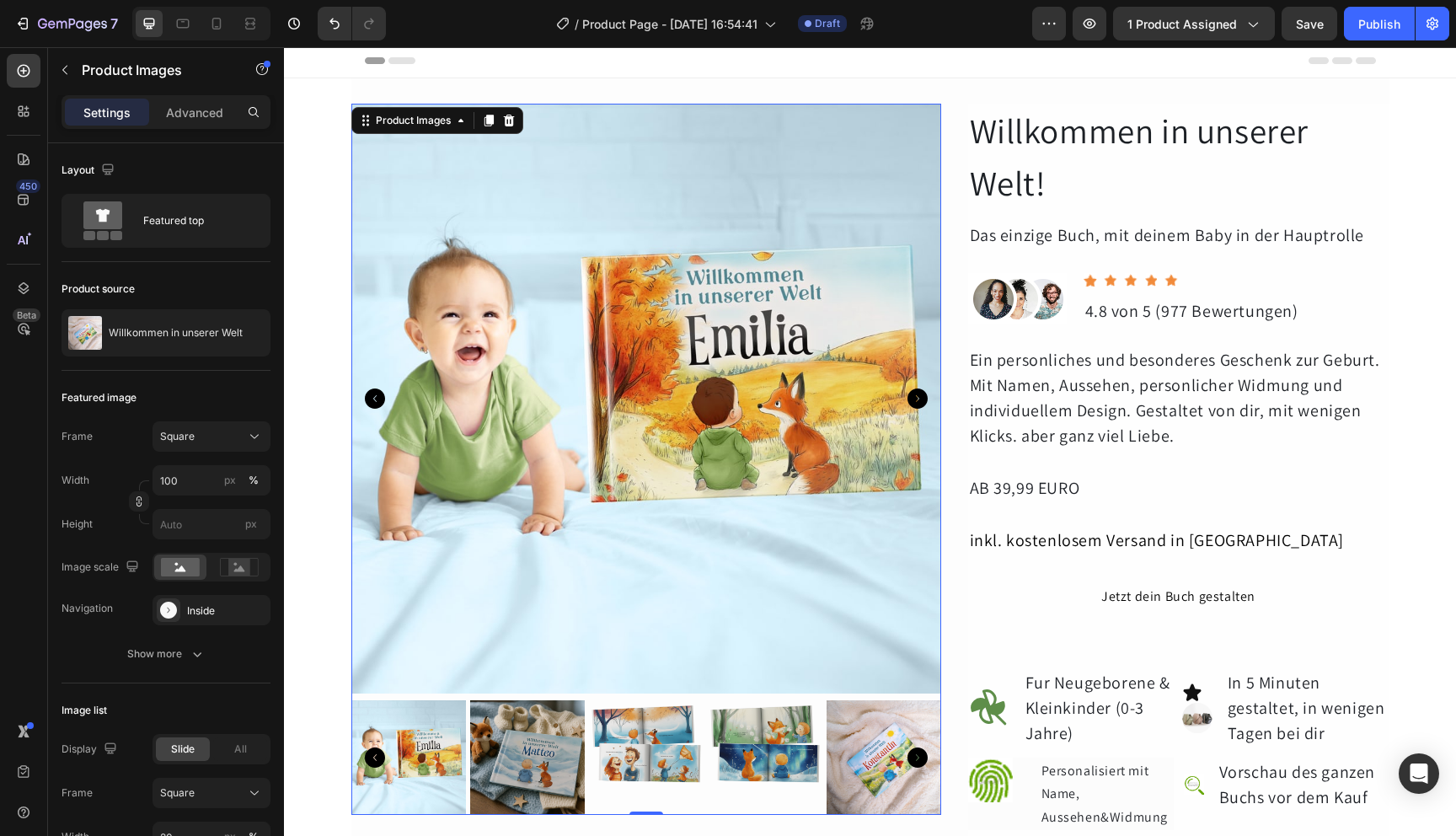
click at [643, 774] on img at bounding box center [646, 758] width 114 height 114
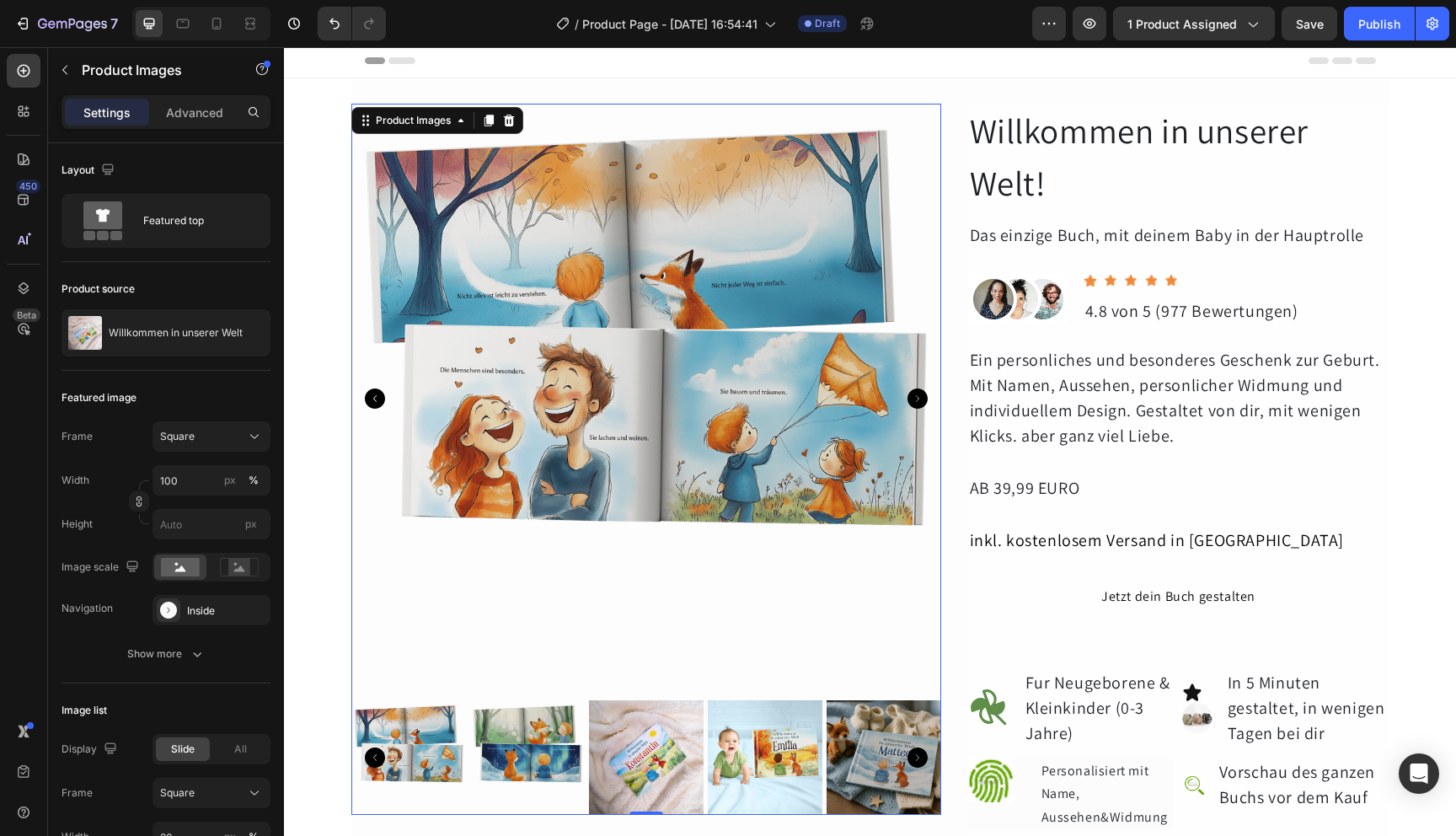
click at [666, 775] on img at bounding box center [645, 758] width 114 height 114
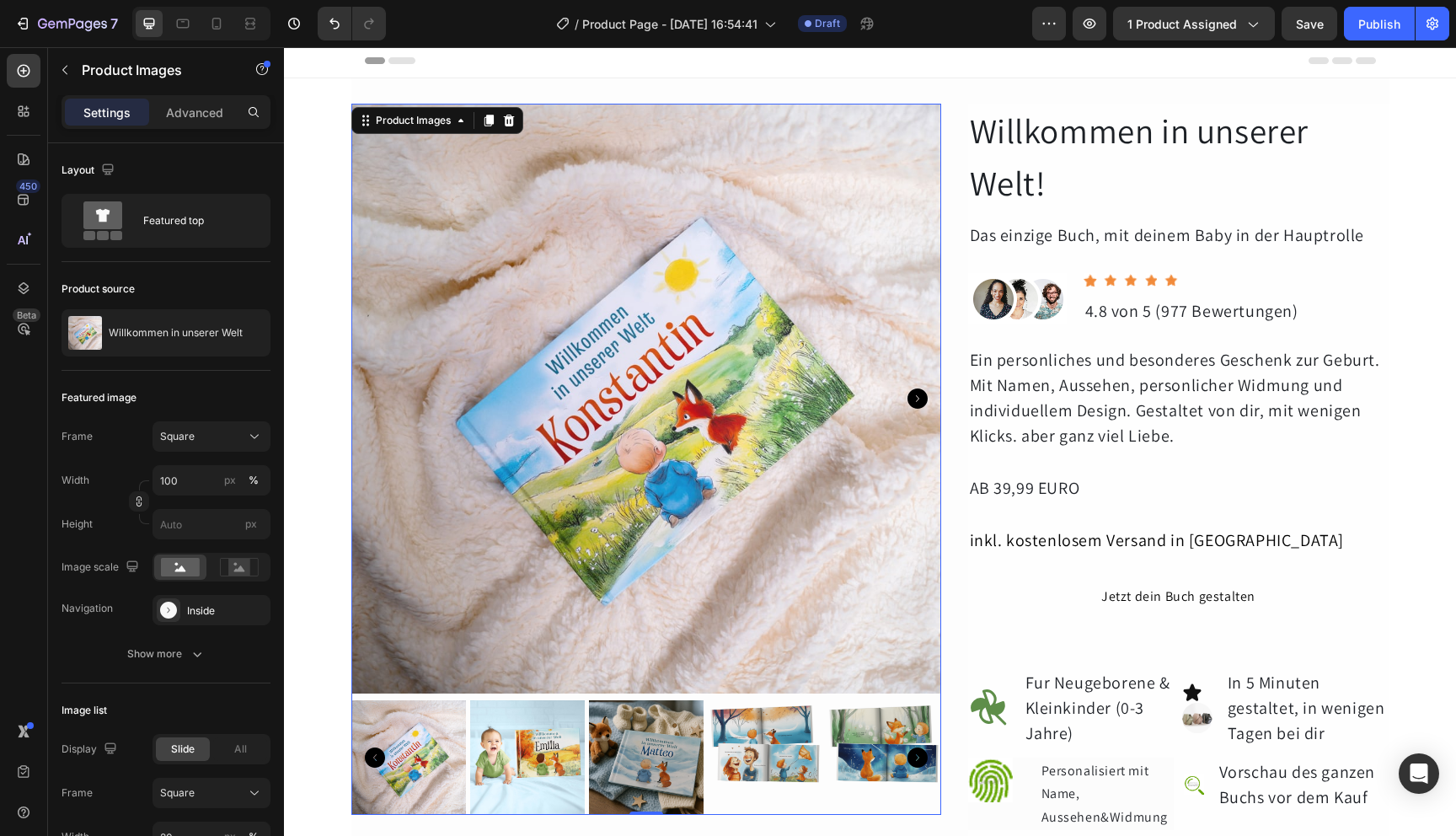
click at [545, 776] on img at bounding box center [527, 758] width 114 height 114
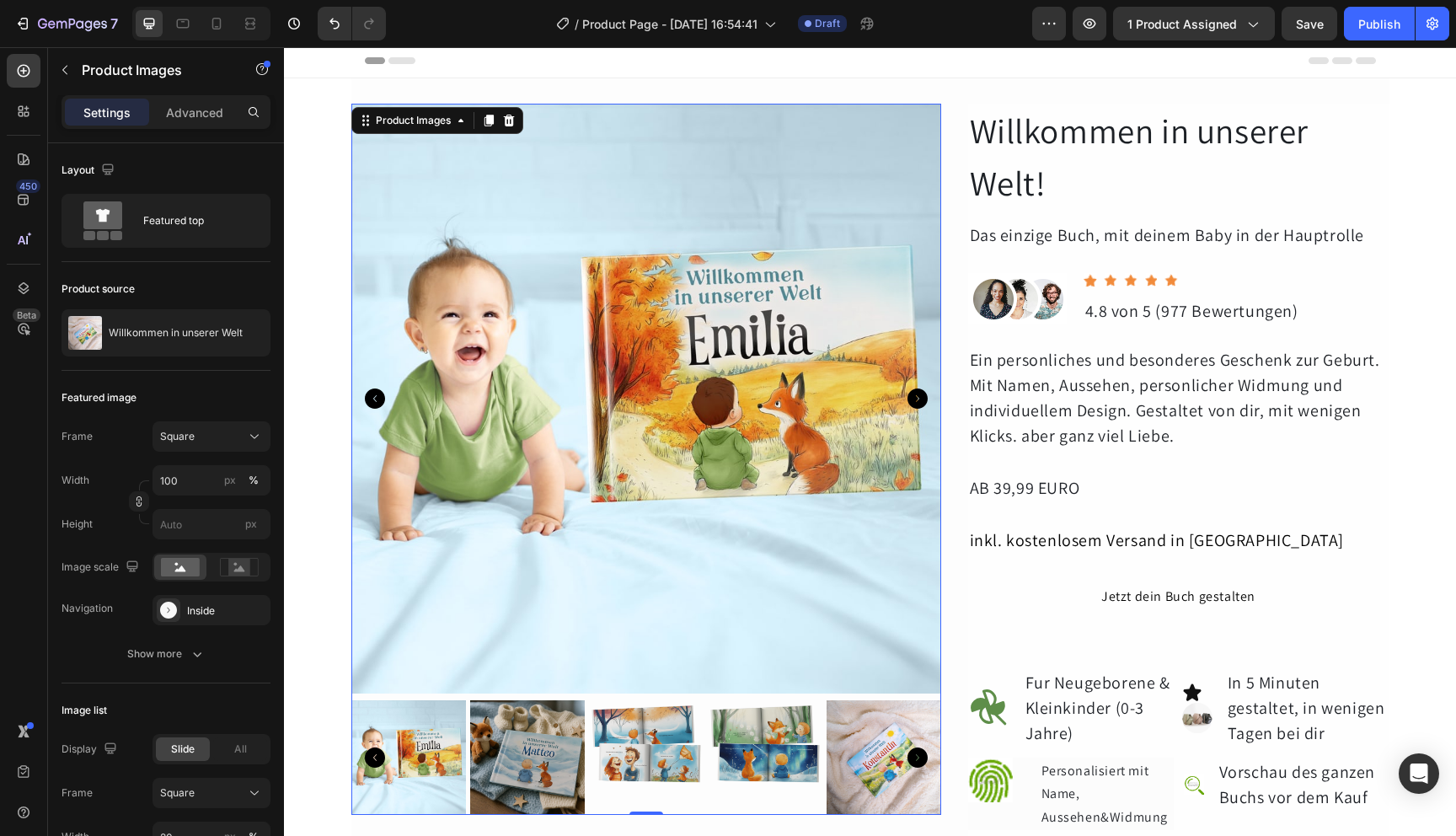
click at [545, 776] on img at bounding box center [527, 758] width 114 height 114
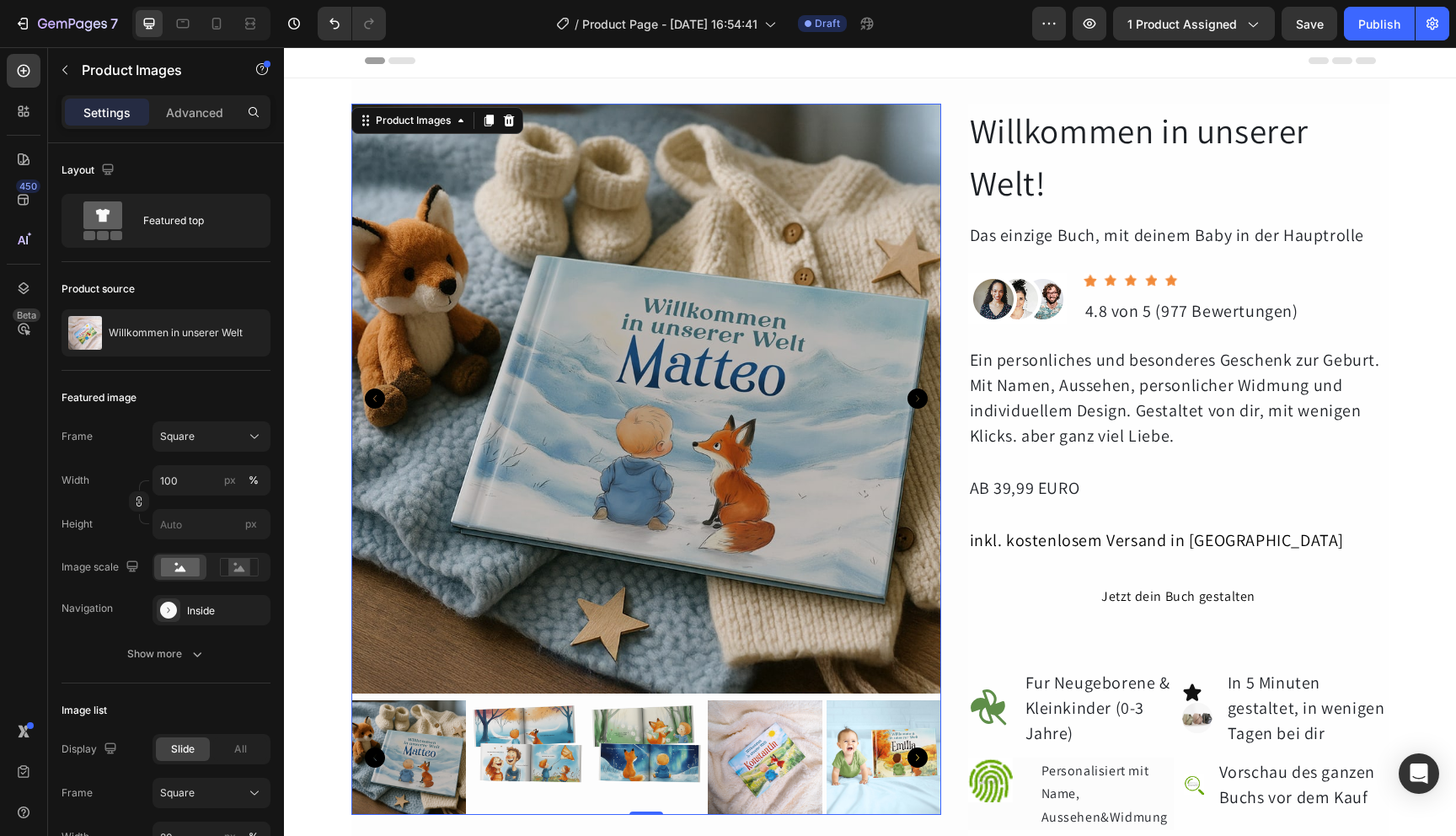
click at [545, 776] on img at bounding box center [526, 758] width 114 height 114
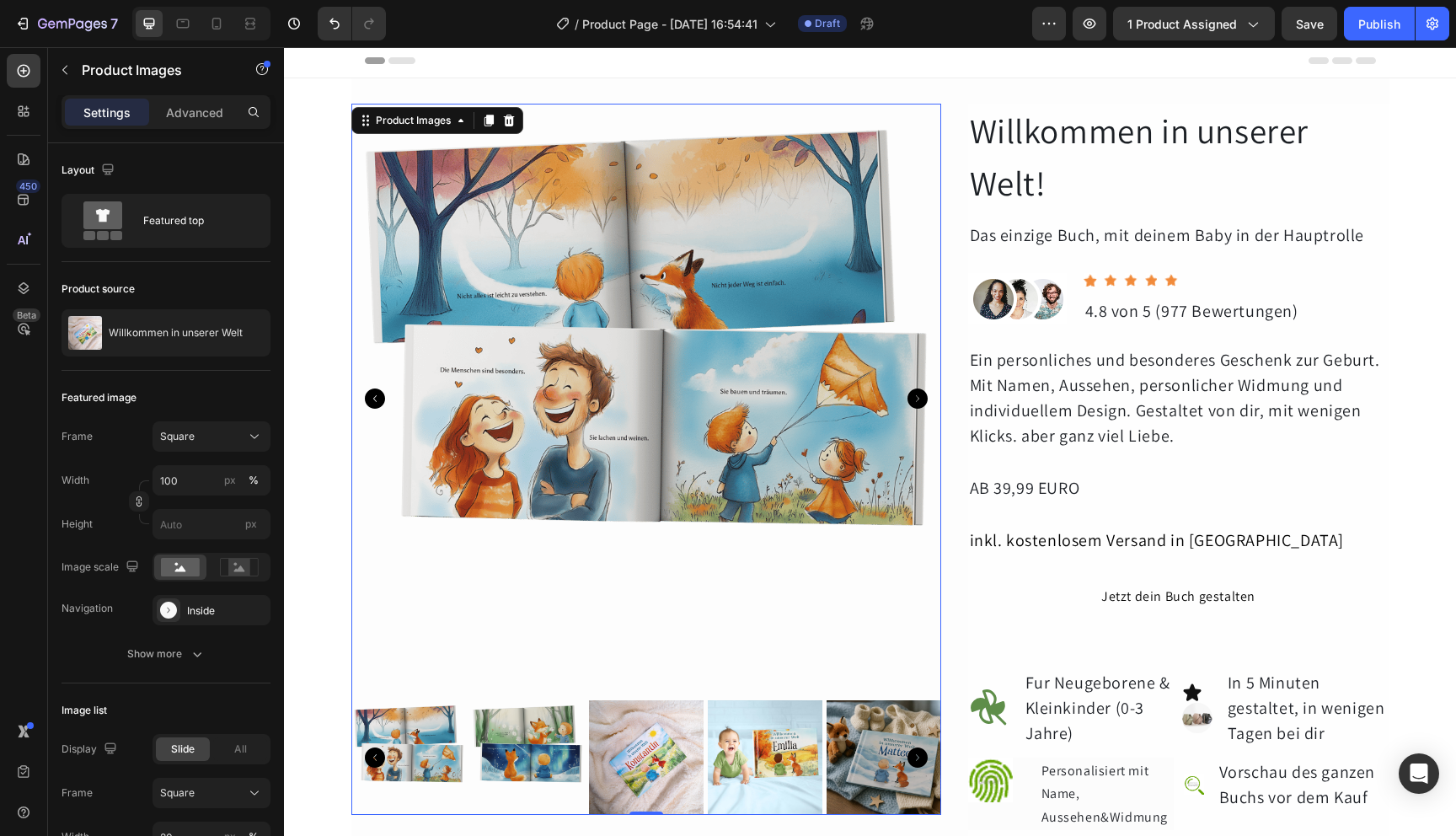
click at [545, 776] on img at bounding box center [527, 758] width 114 height 114
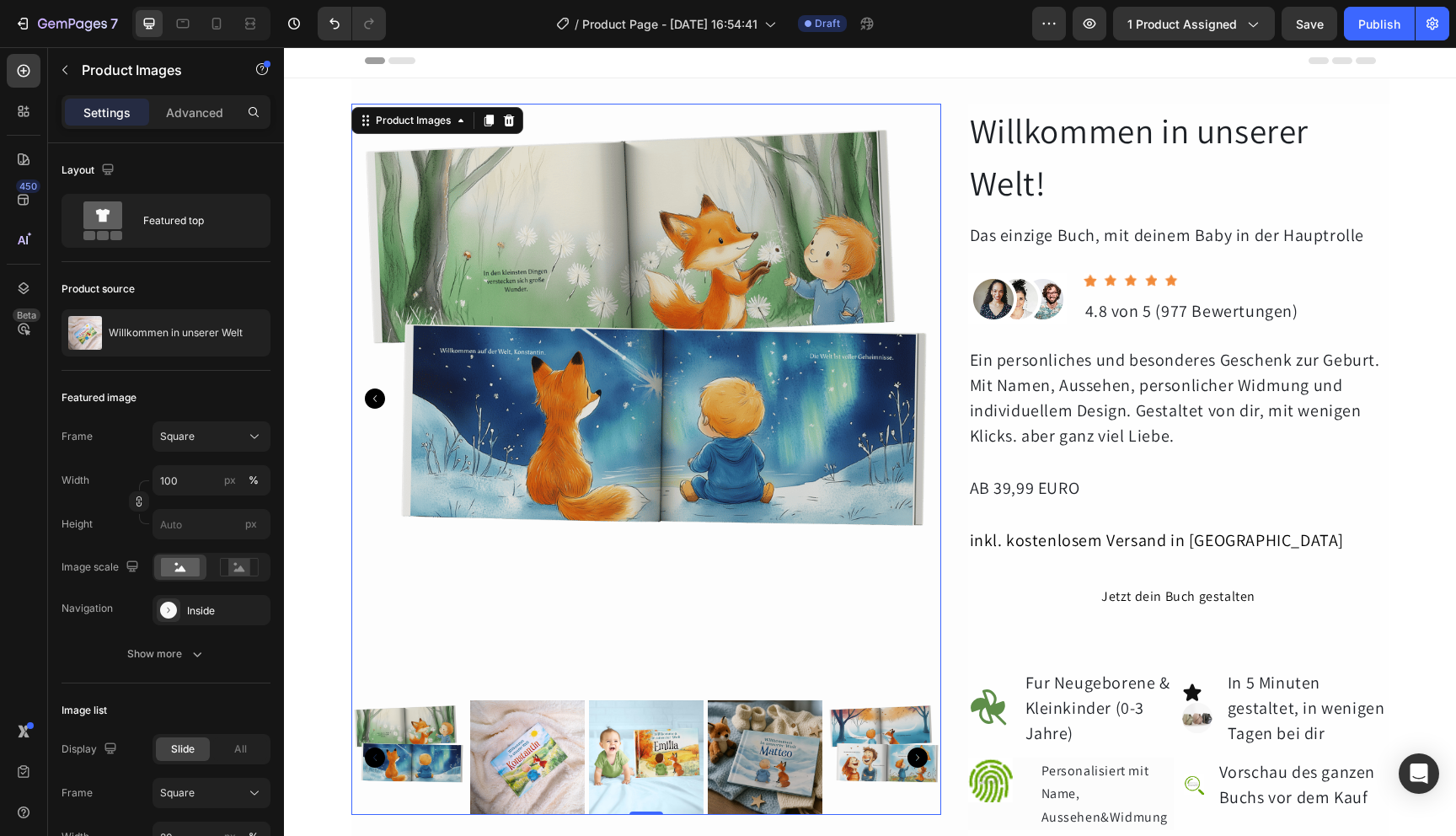
click at [545, 776] on img at bounding box center [526, 758] width 114 height 114
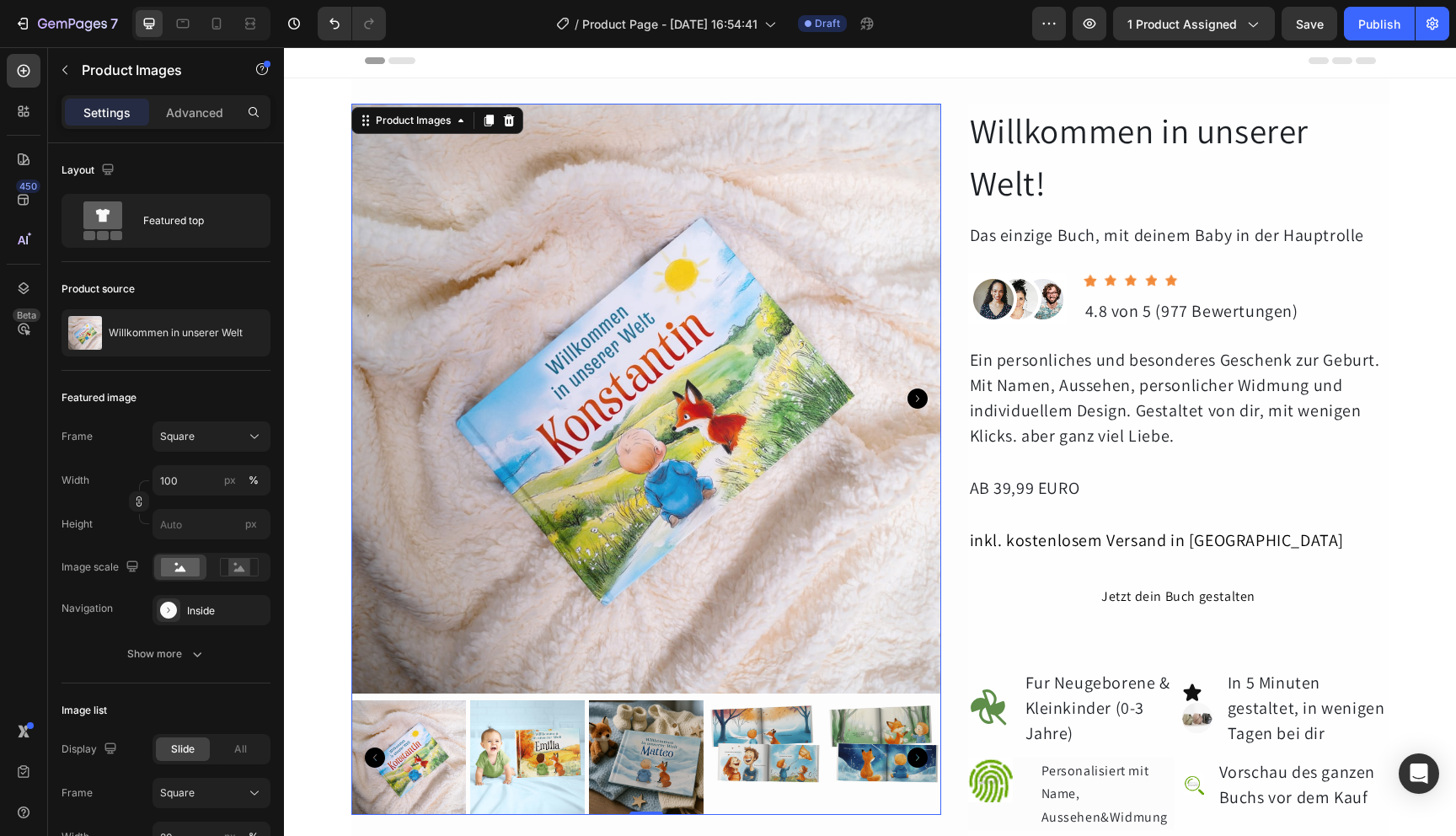
click at [774, 806] on img at bounding box center [765, 758] width 114 height 114
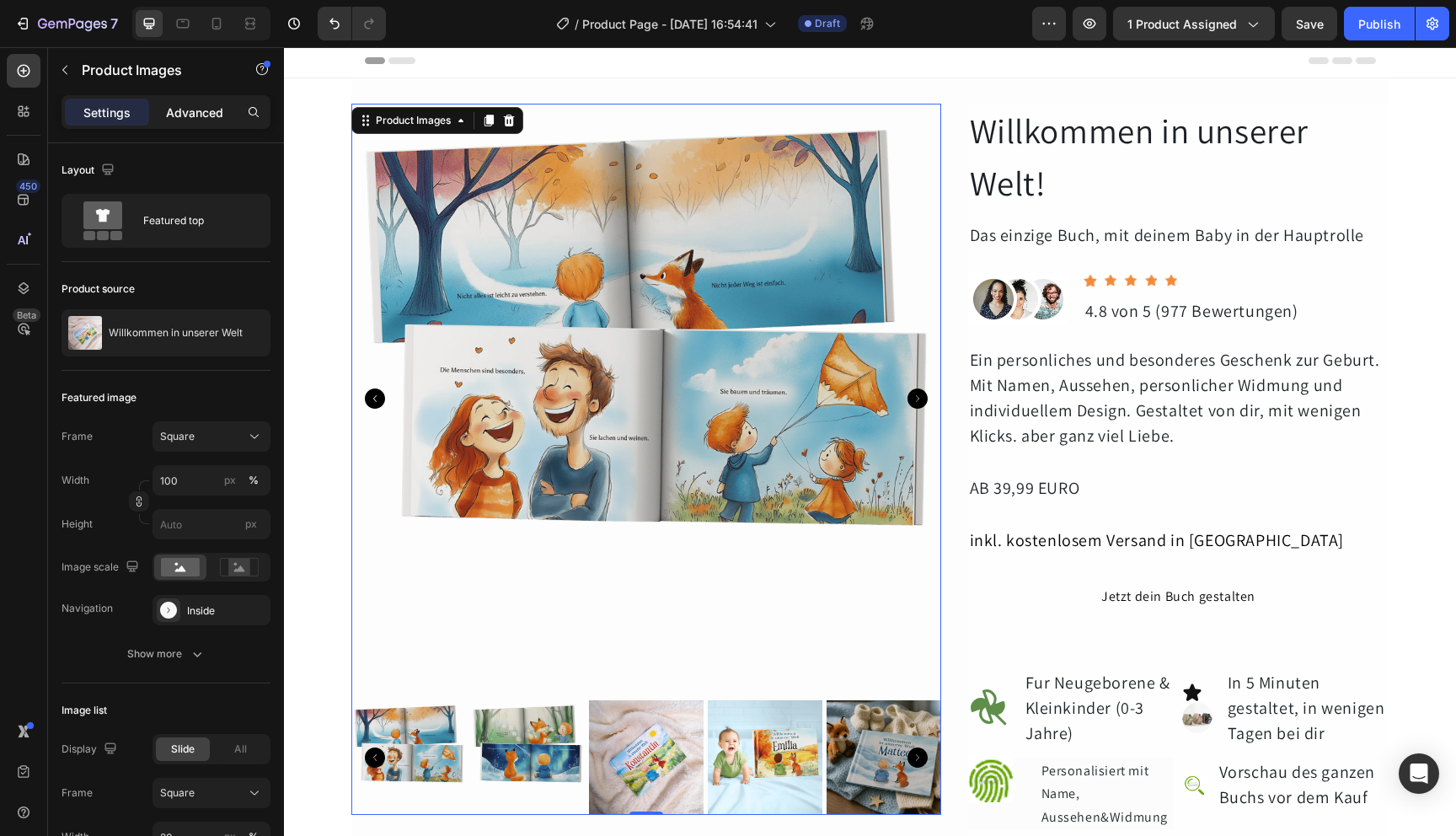
click at [200, 108] on p "Advanced" at bounding box center [195, 113] width 57 height 18
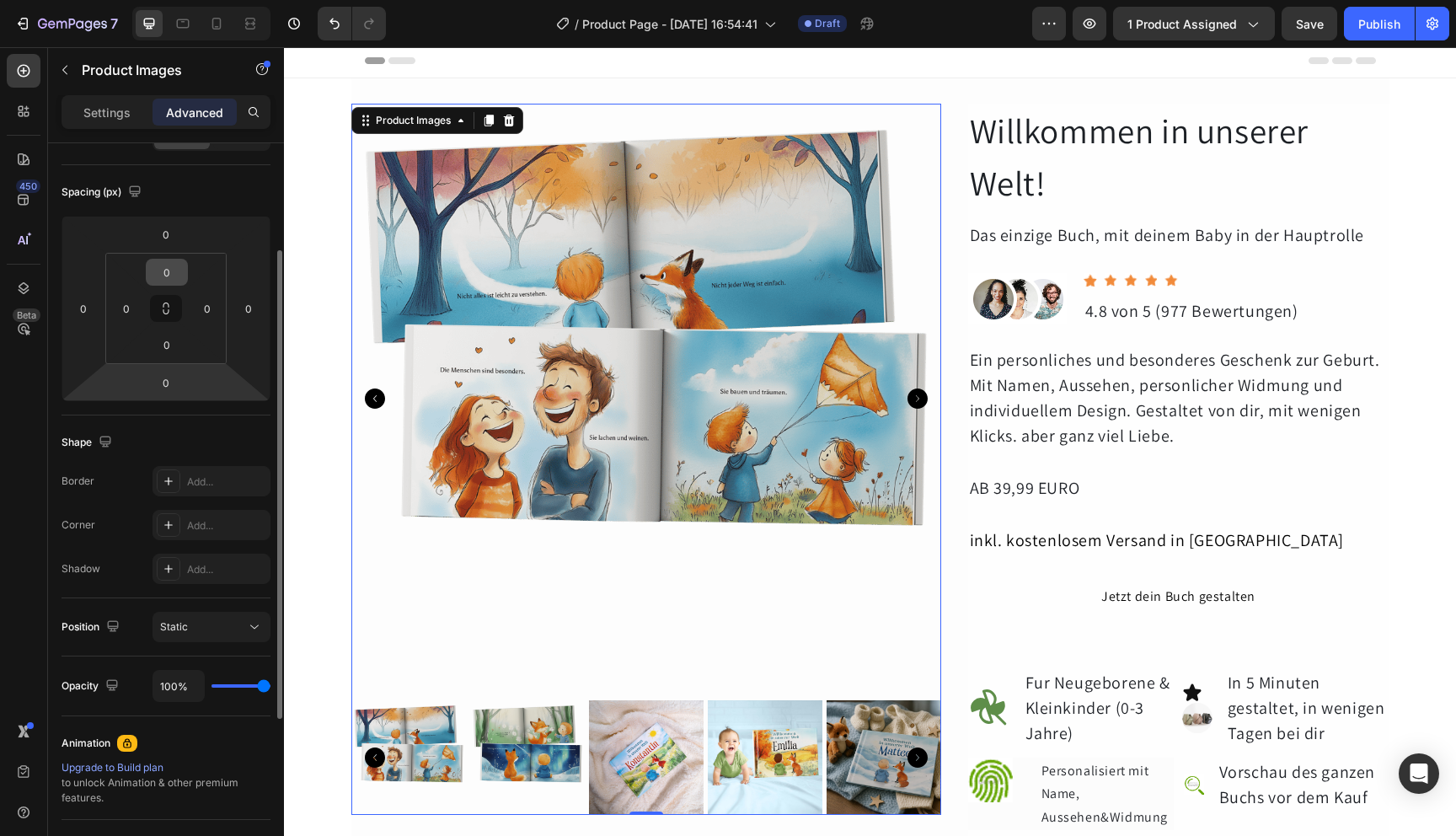
scroll to position [292, 0]
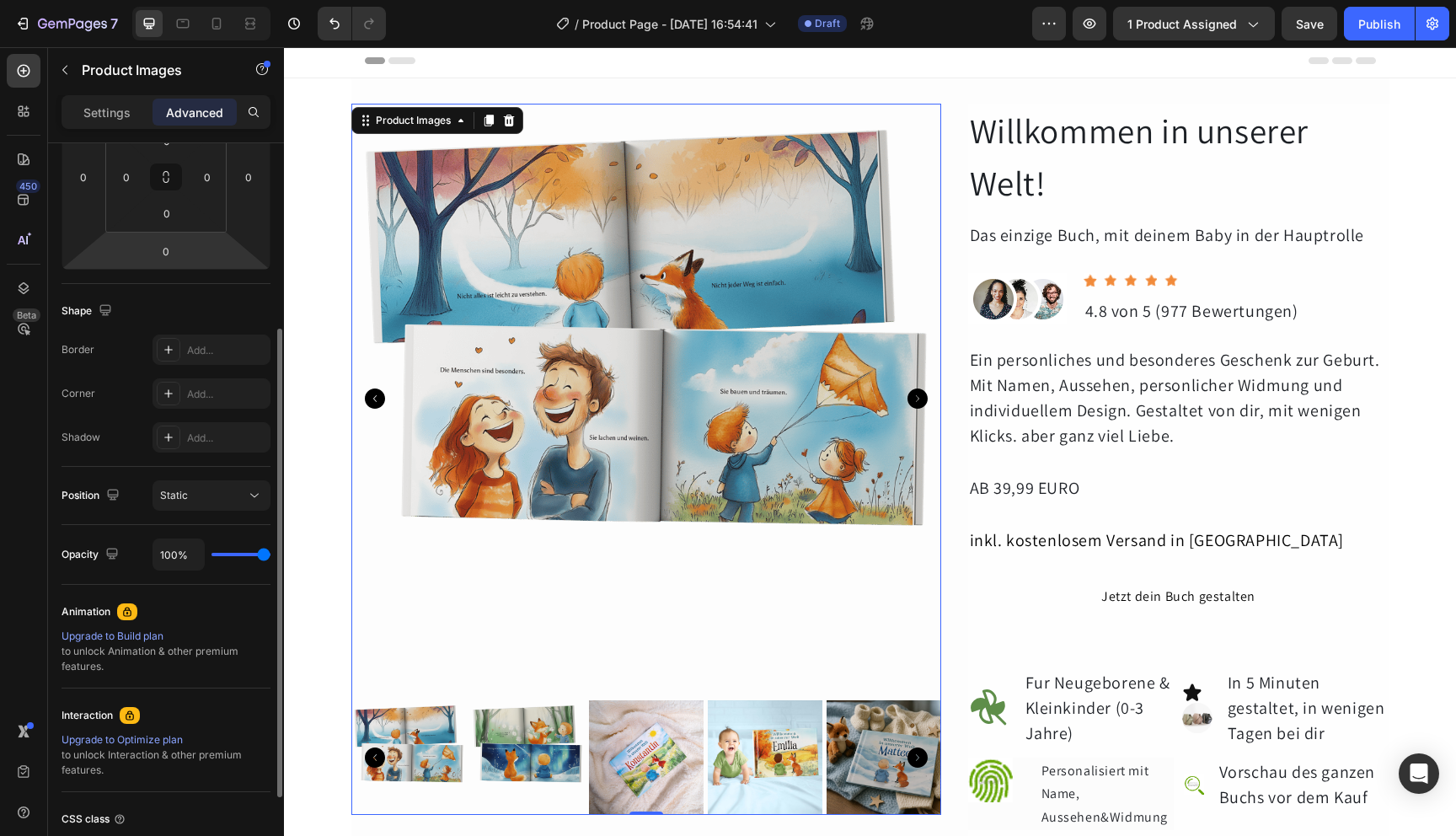
click at [529, 793] on img at bounding box center [526, 758] width 114 height 114
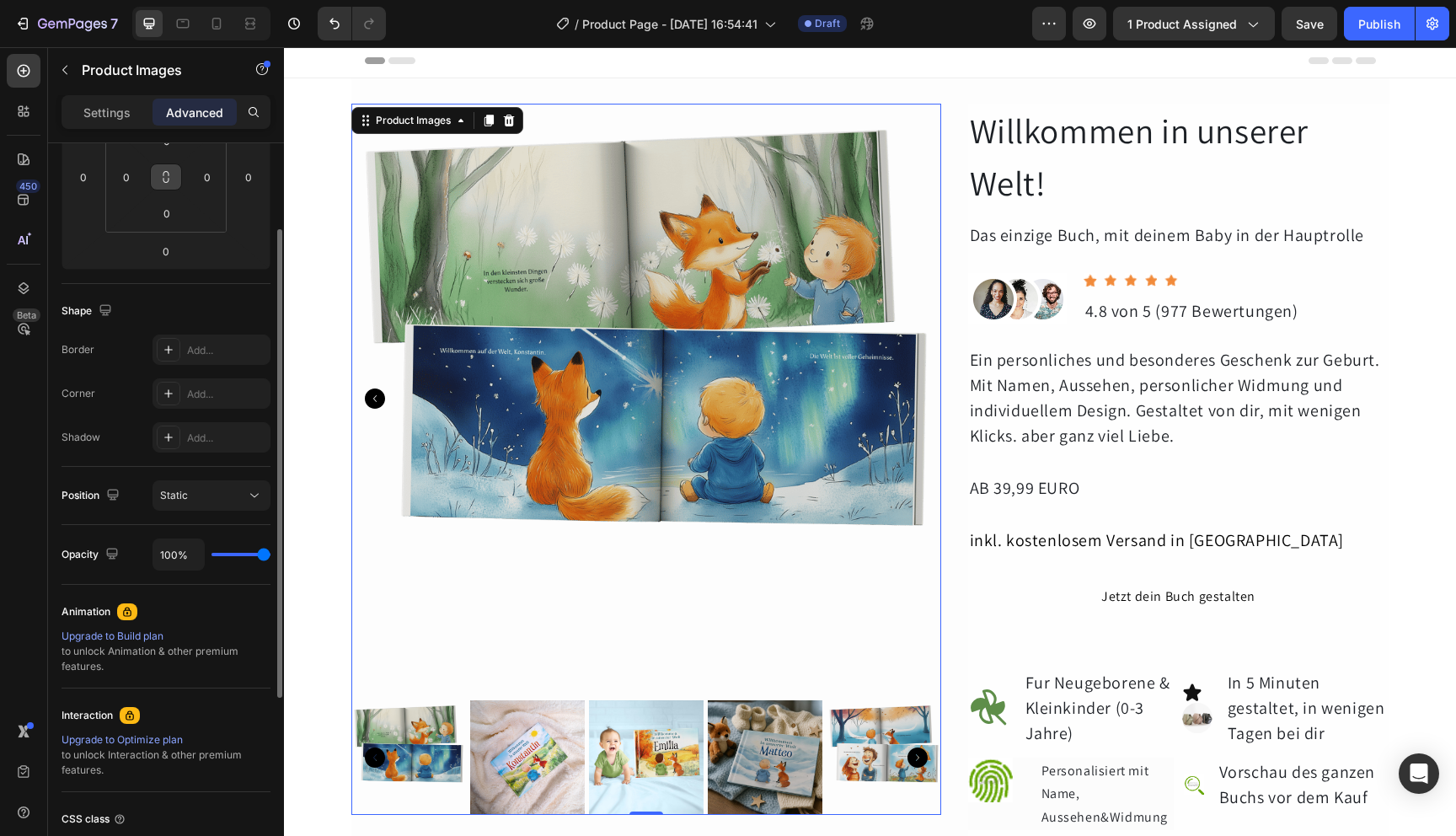
scroll to position [0, 0]
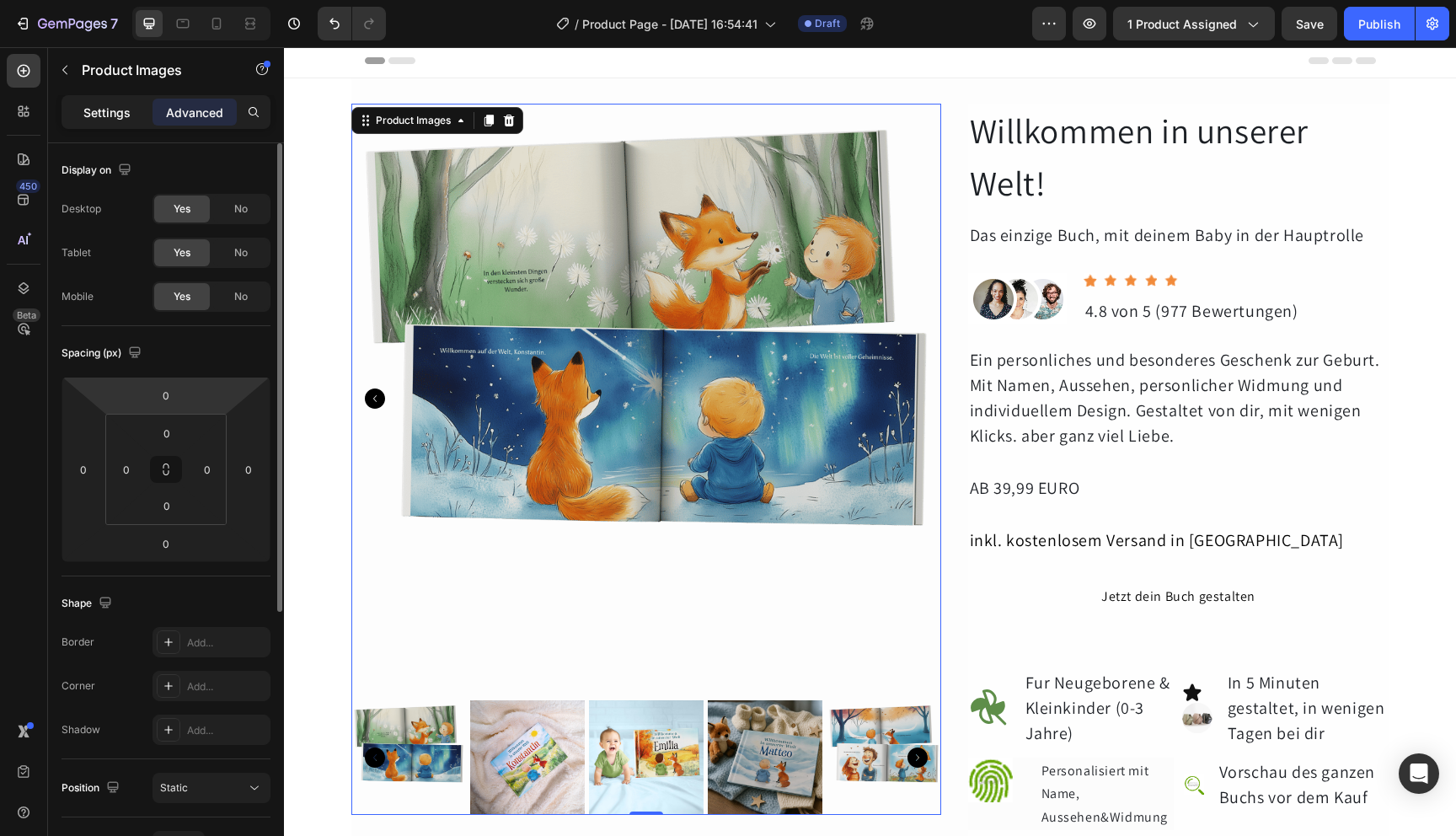
click at [89, 110] on p "Settings" at bounding box center [106, 113] width 47 height 18
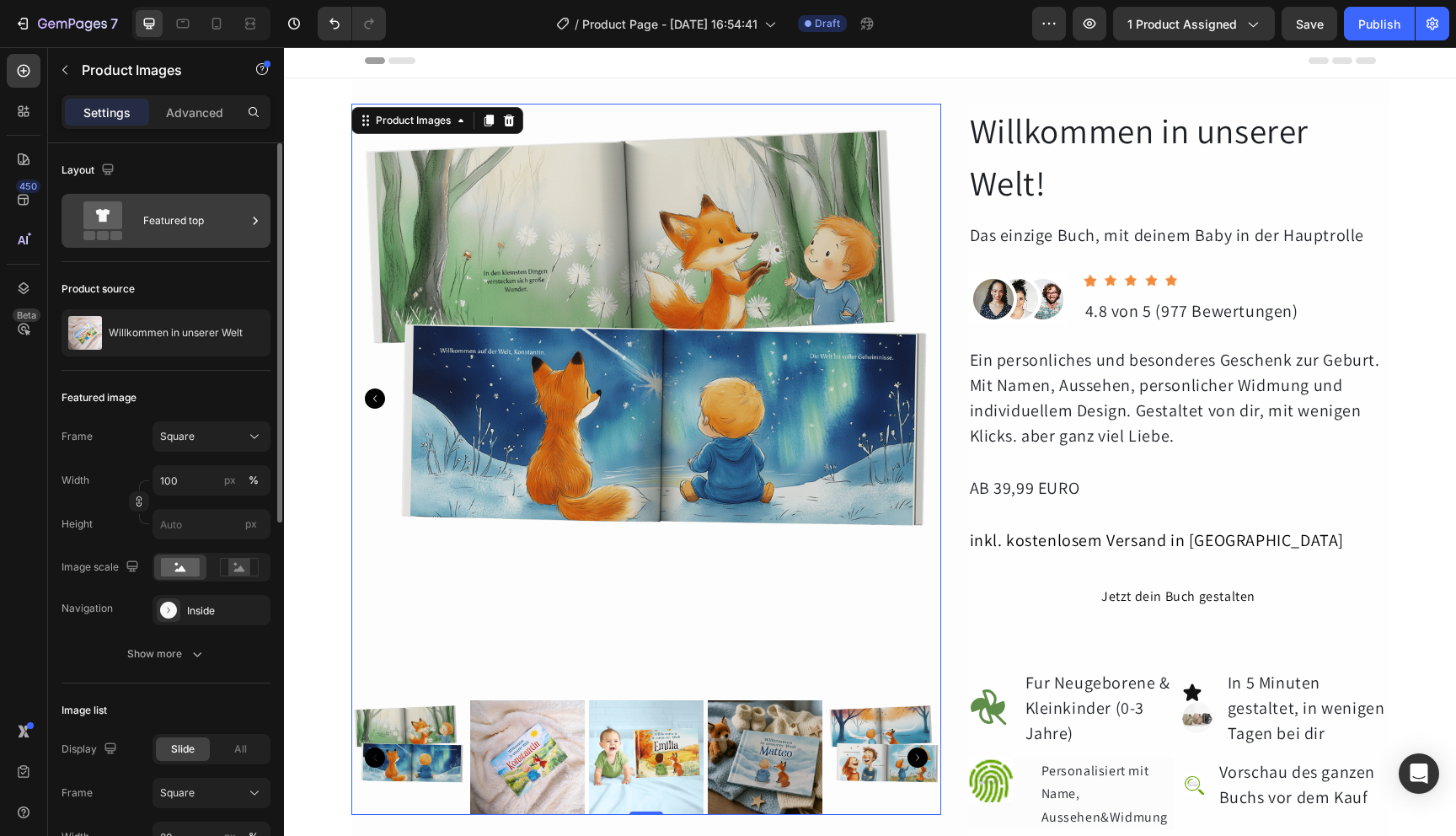
click at [193, 232] on div "Featured top" at bounding box center [194, 220] width 103 height 38
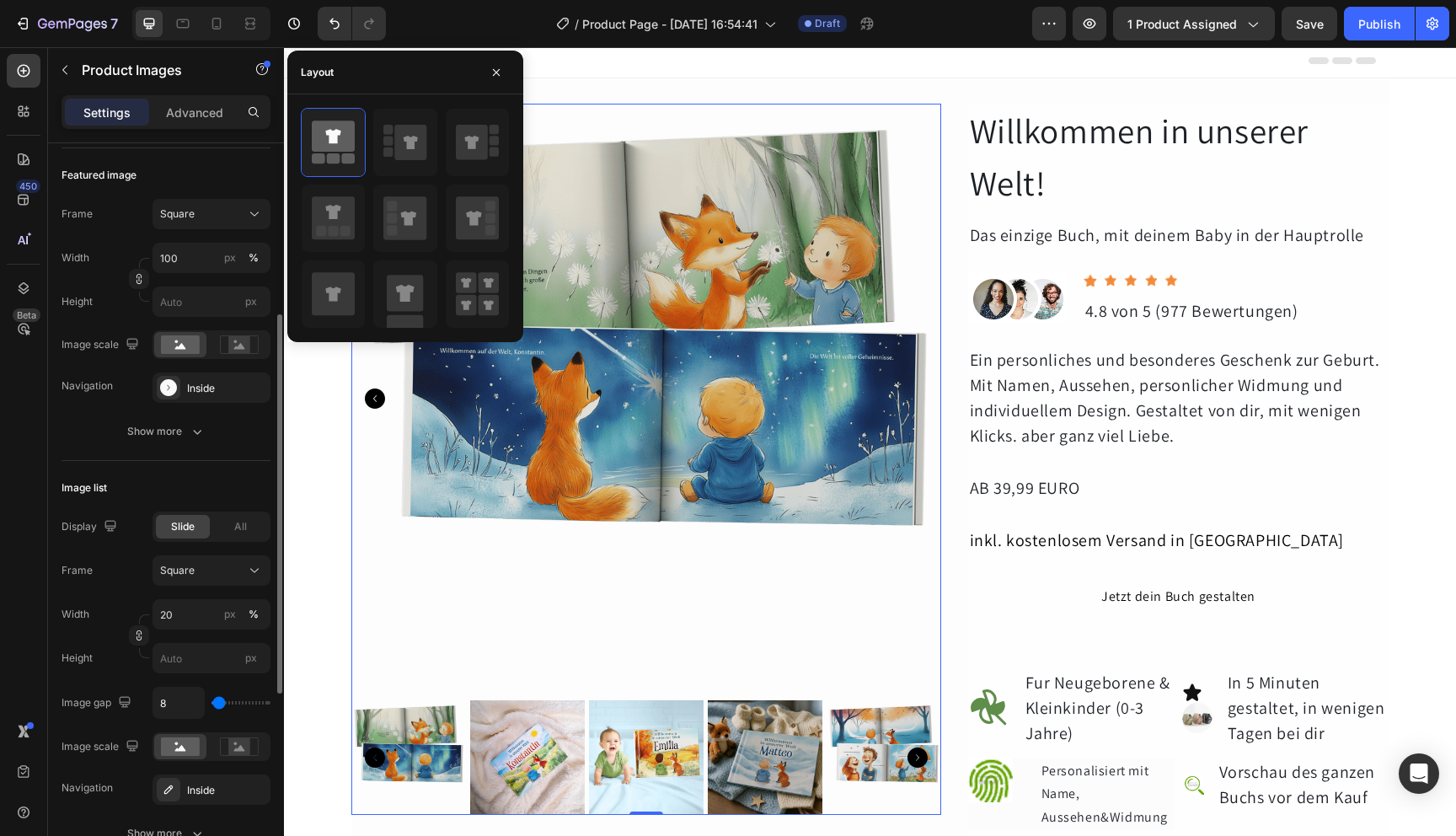
scroll to position [145, 0]
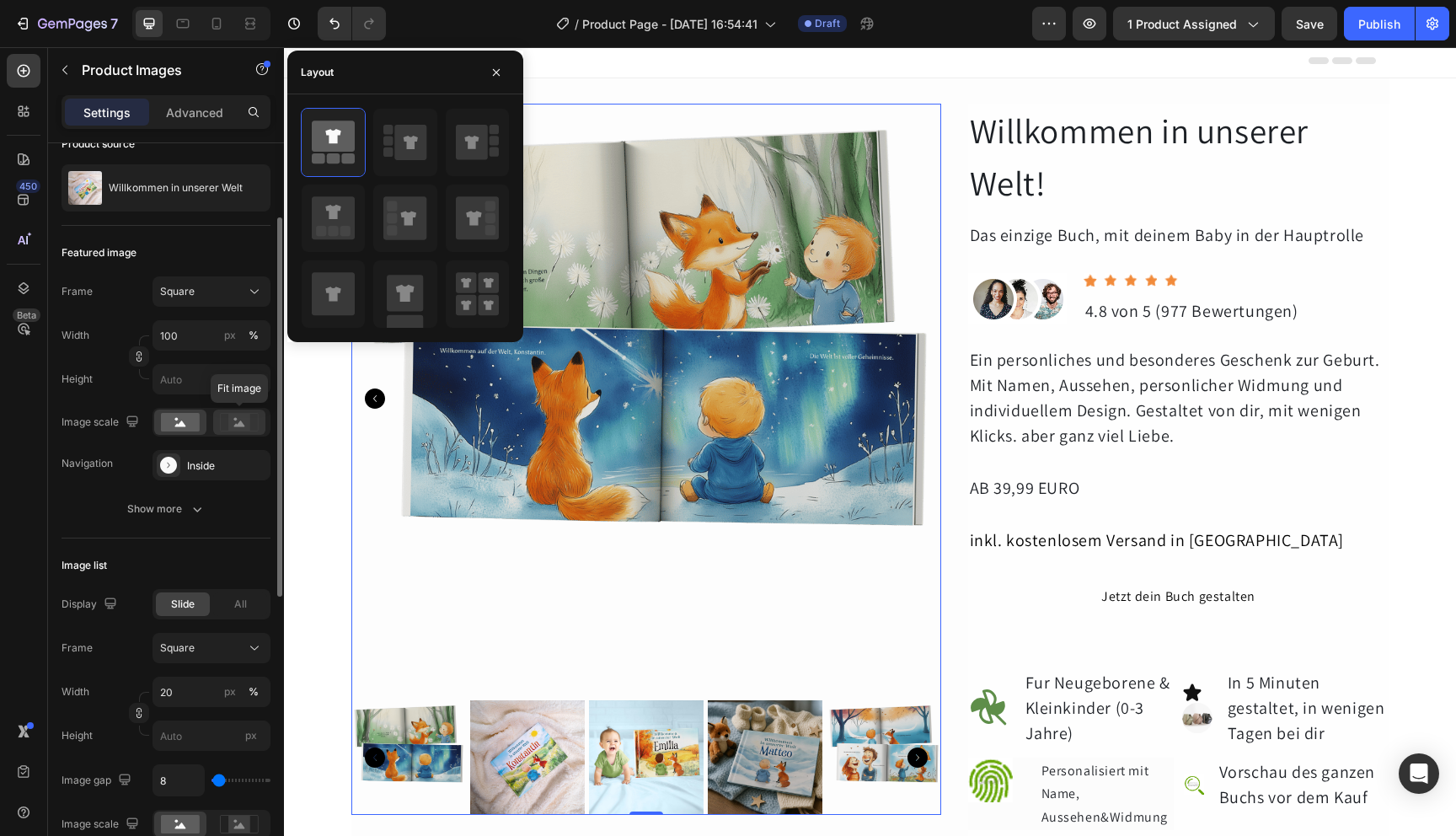
click at [224, 428] on icon at bounding box center [239, 422] width 38 height 19
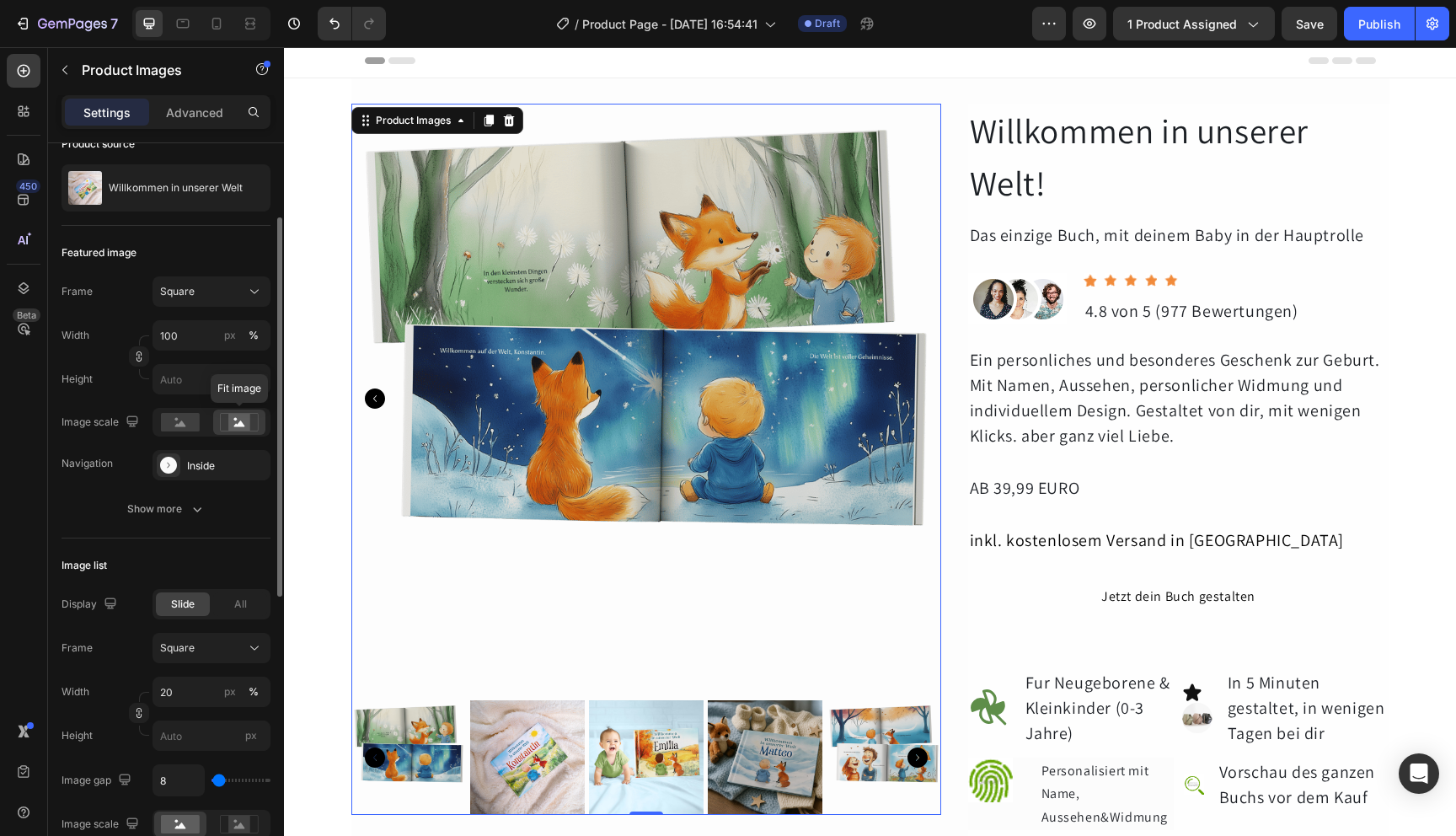
click at [231, 434] on div at bounding box center [240, 422] width 52 height 25
click at [192, 428] on rect at bounding box center [180, 422] width 38 height 19
click at [171, 473] on icon at bounding box center [168, 465] width 17 height 17
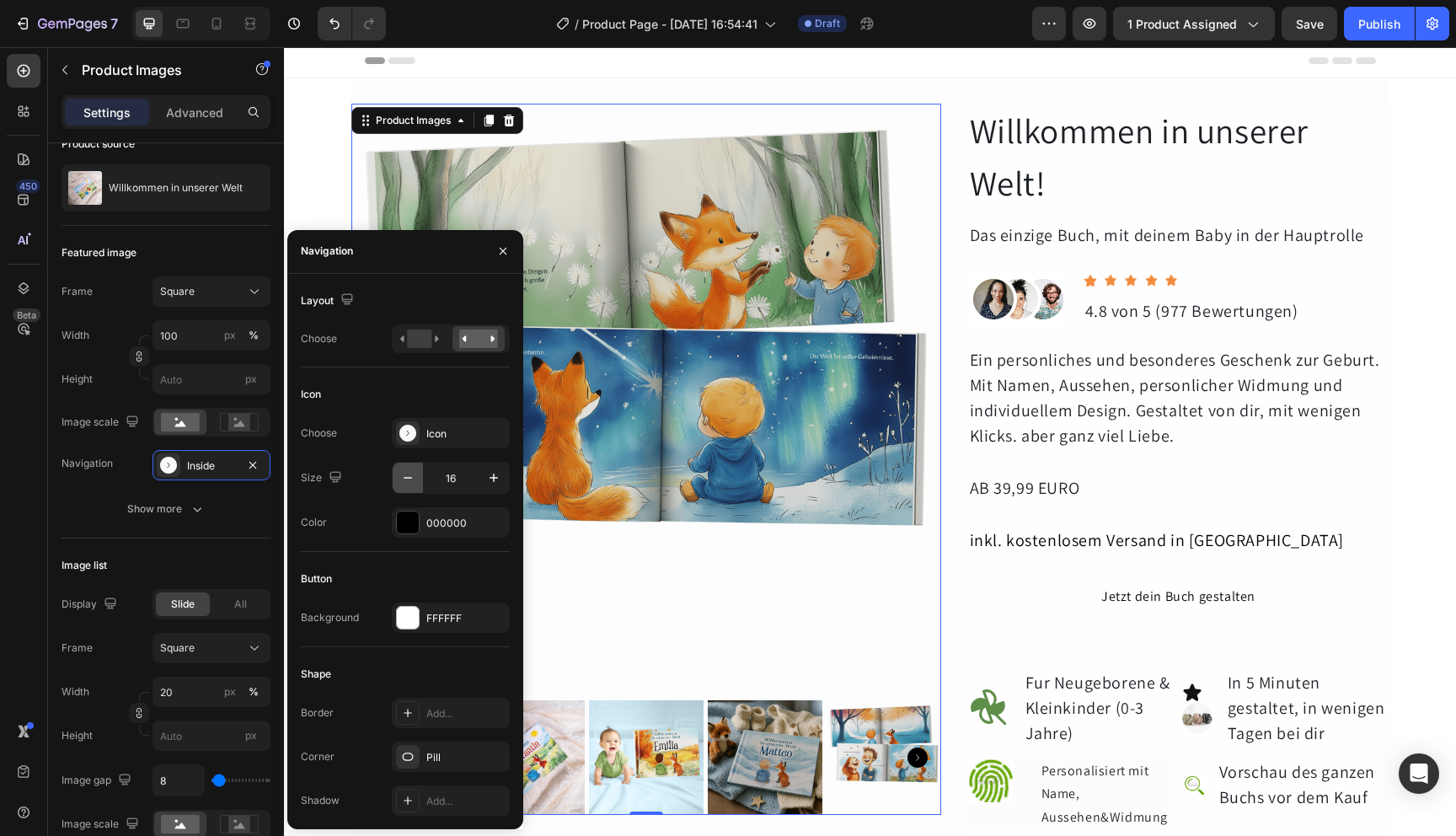
click at [412, 480] on icon "button" at bounding box center [408, 477] width 17 height 17
click at [495, 476] on icon "button" at bounding box center [493, 477] width 17 height 17
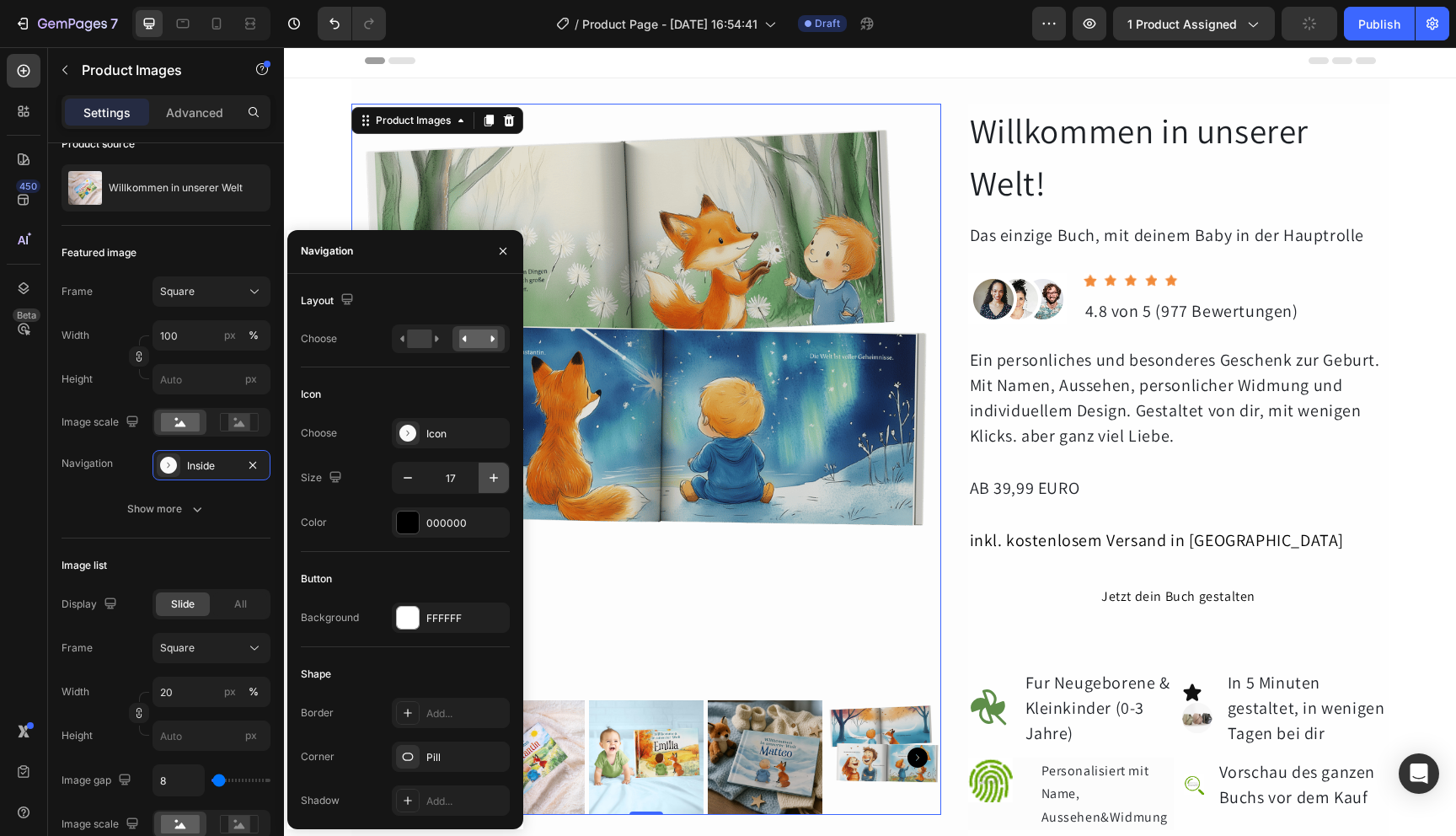
click at [495, 476] on icon "button" at bounding box center [493, 477] width 17 height 17
type input "18"
click at [419, 523] on div at bounding box center [408, 522] width 23 height 23
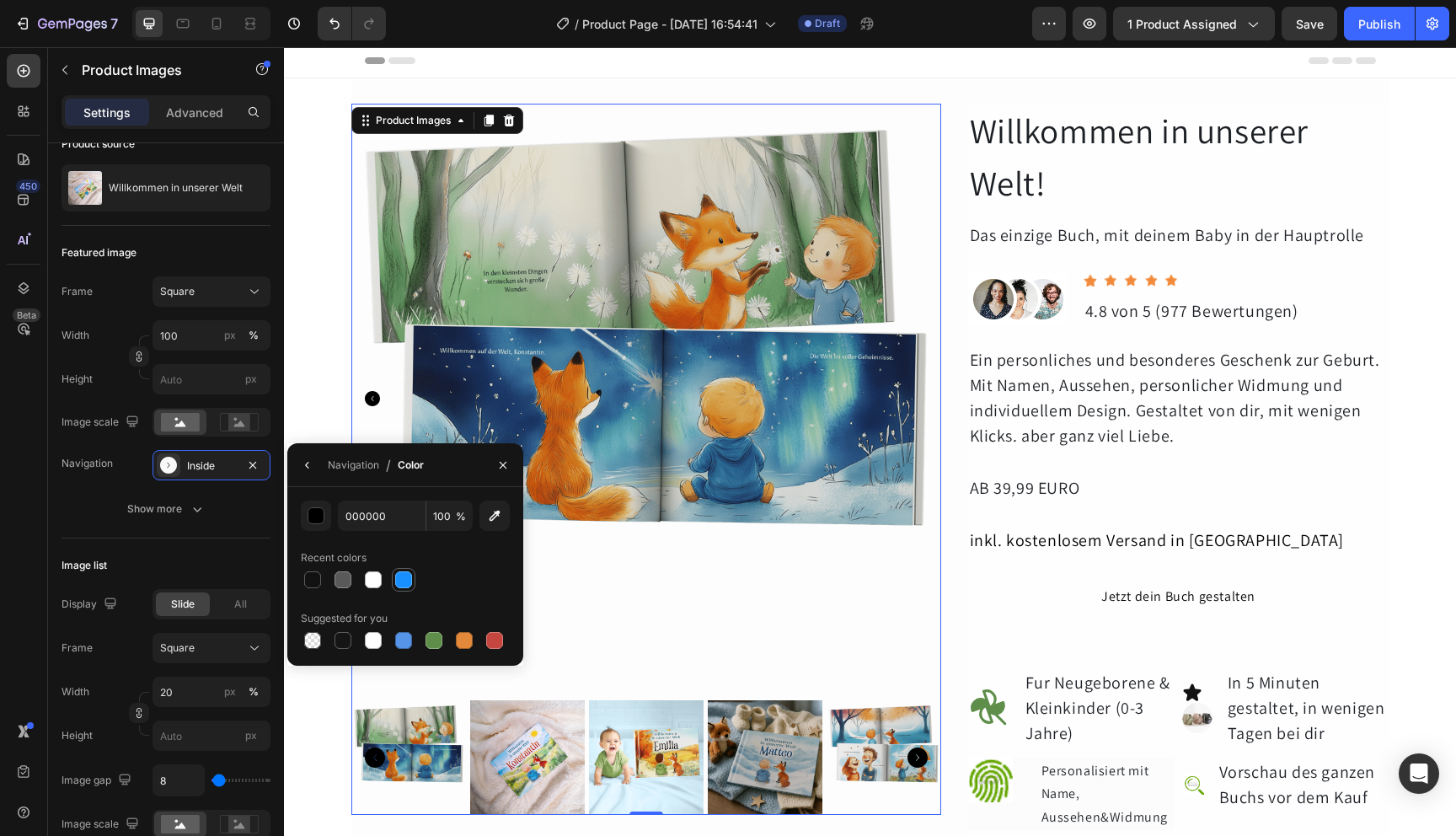
click at [406, 583] on div at bounding box center [403, 579] width 17 height 17
type input "1890FF"
click at [361, 471] on div "Navigation" at bounding box center [354, 465] width 52 height 15
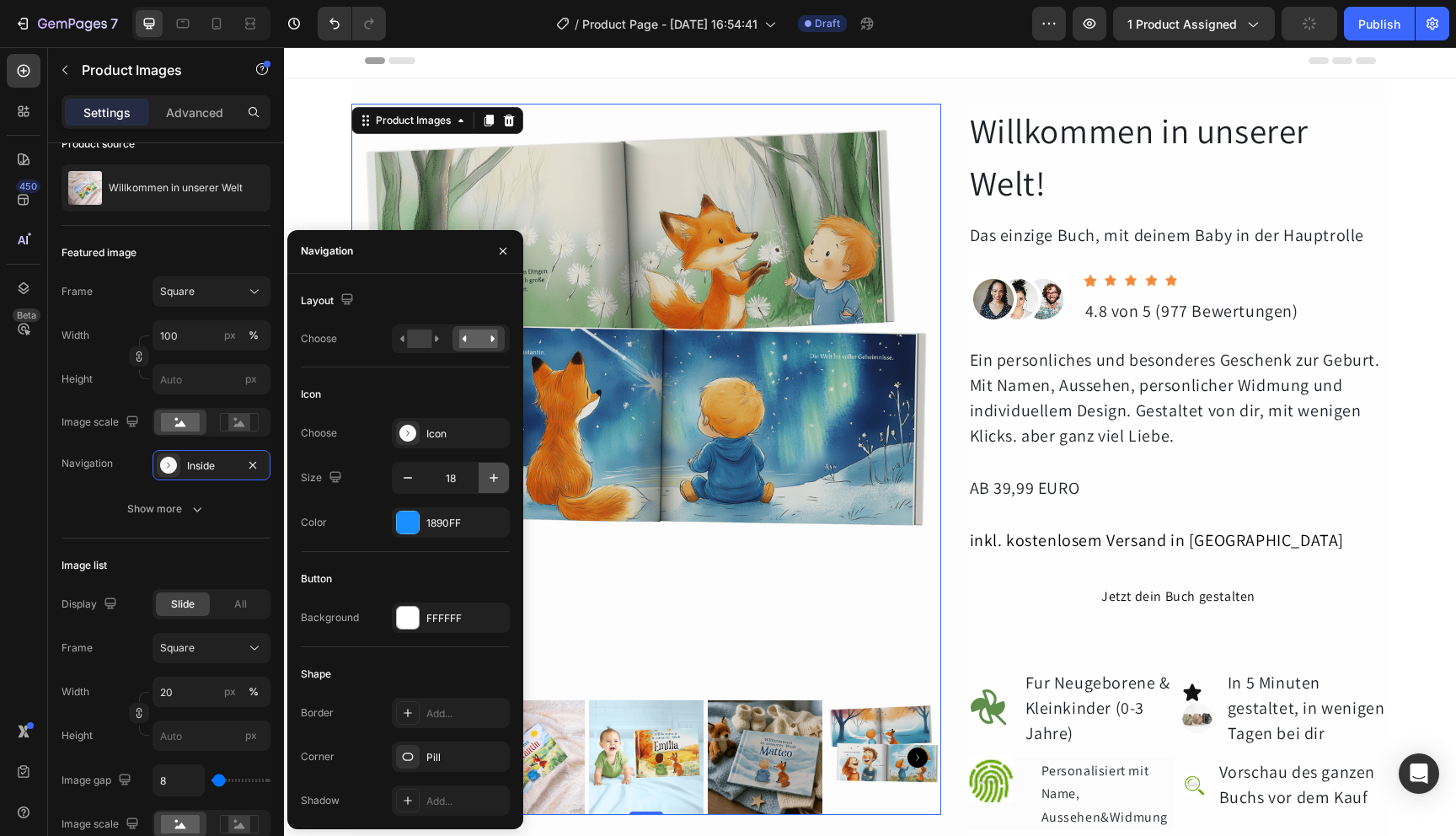
click at [487, 484] on icon "button" at bounding box center [493, 477] width 17 height 17
type input "22"
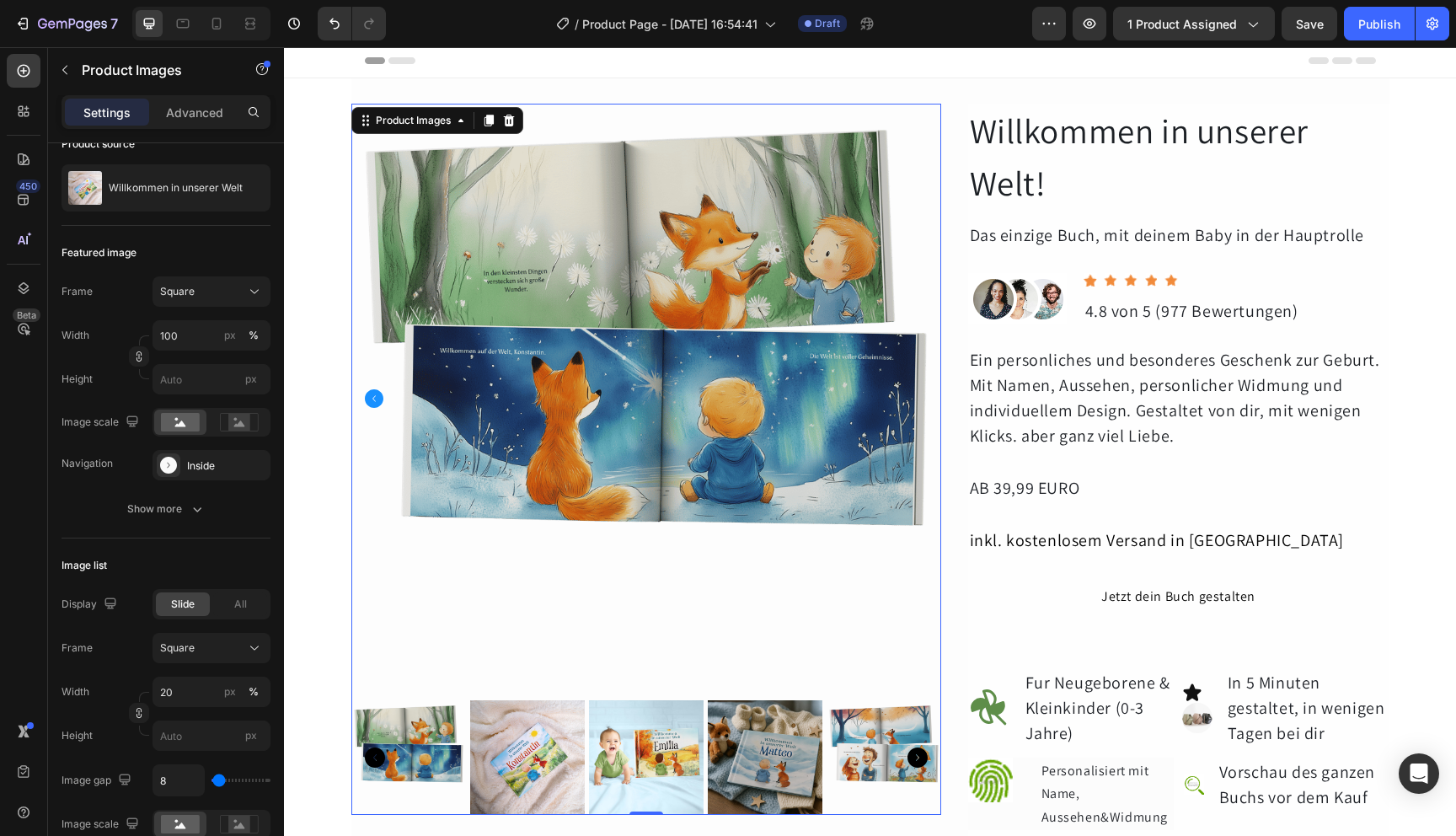
click at [376, 400] on icon "Carousel Back Arrow" at bounding box center [374, 399] width 19 height 19
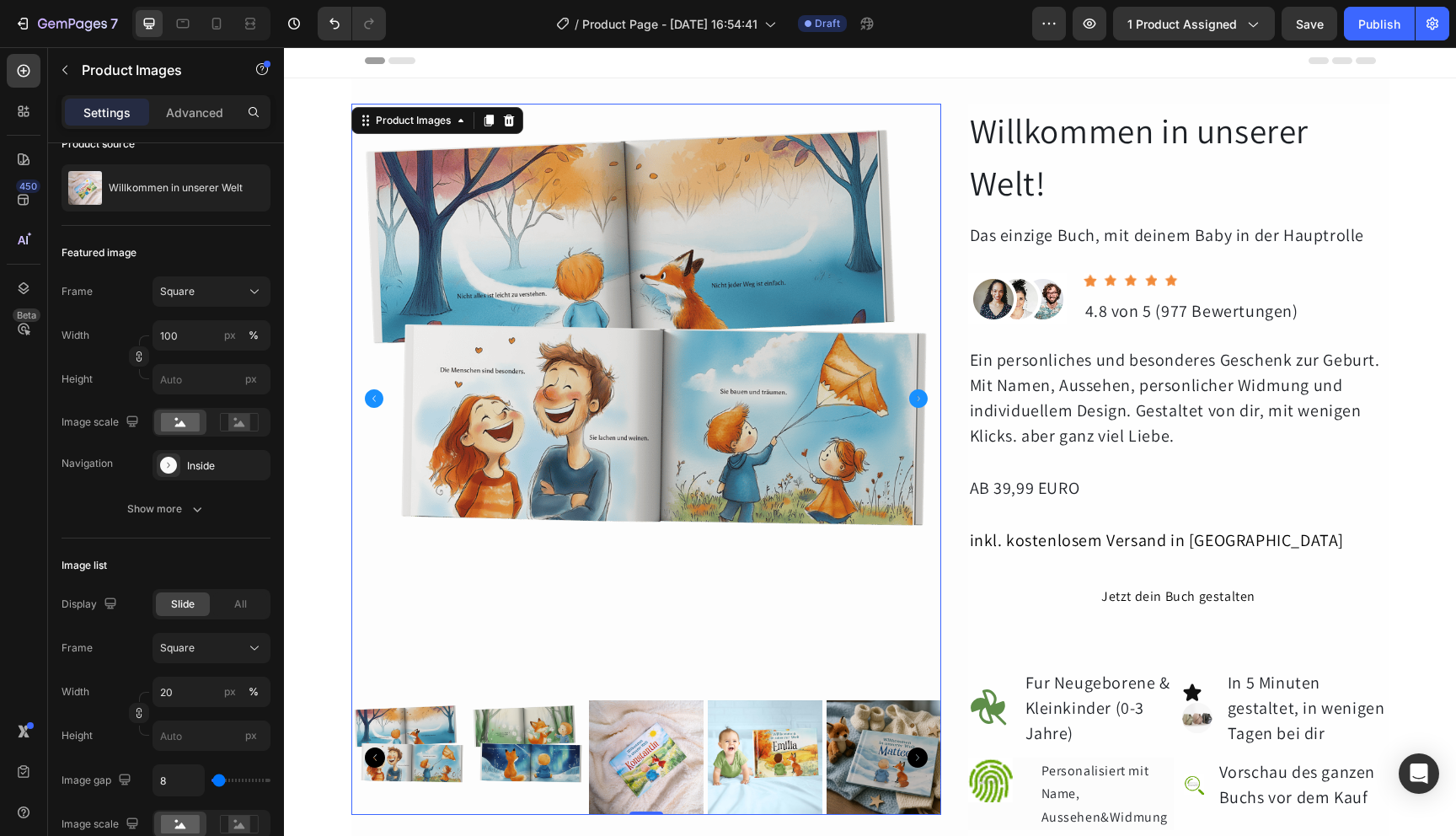
click at [916, 401] on icon "Carousel Next Arrow" at bounding box center [918, 399] width 19 height 19
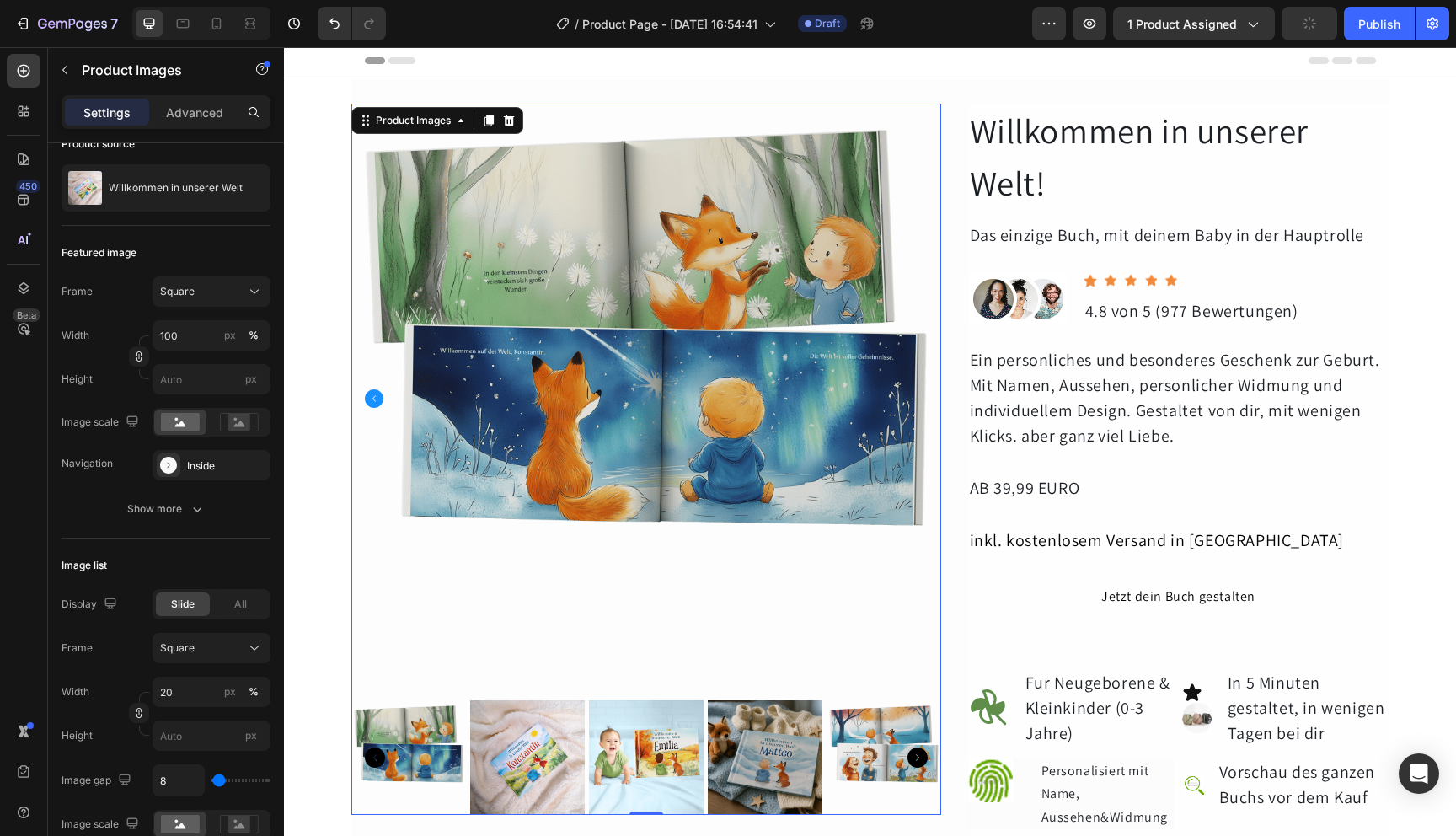
click at [794, 766] on img at bounding box center [764, 758] width 114 height 114
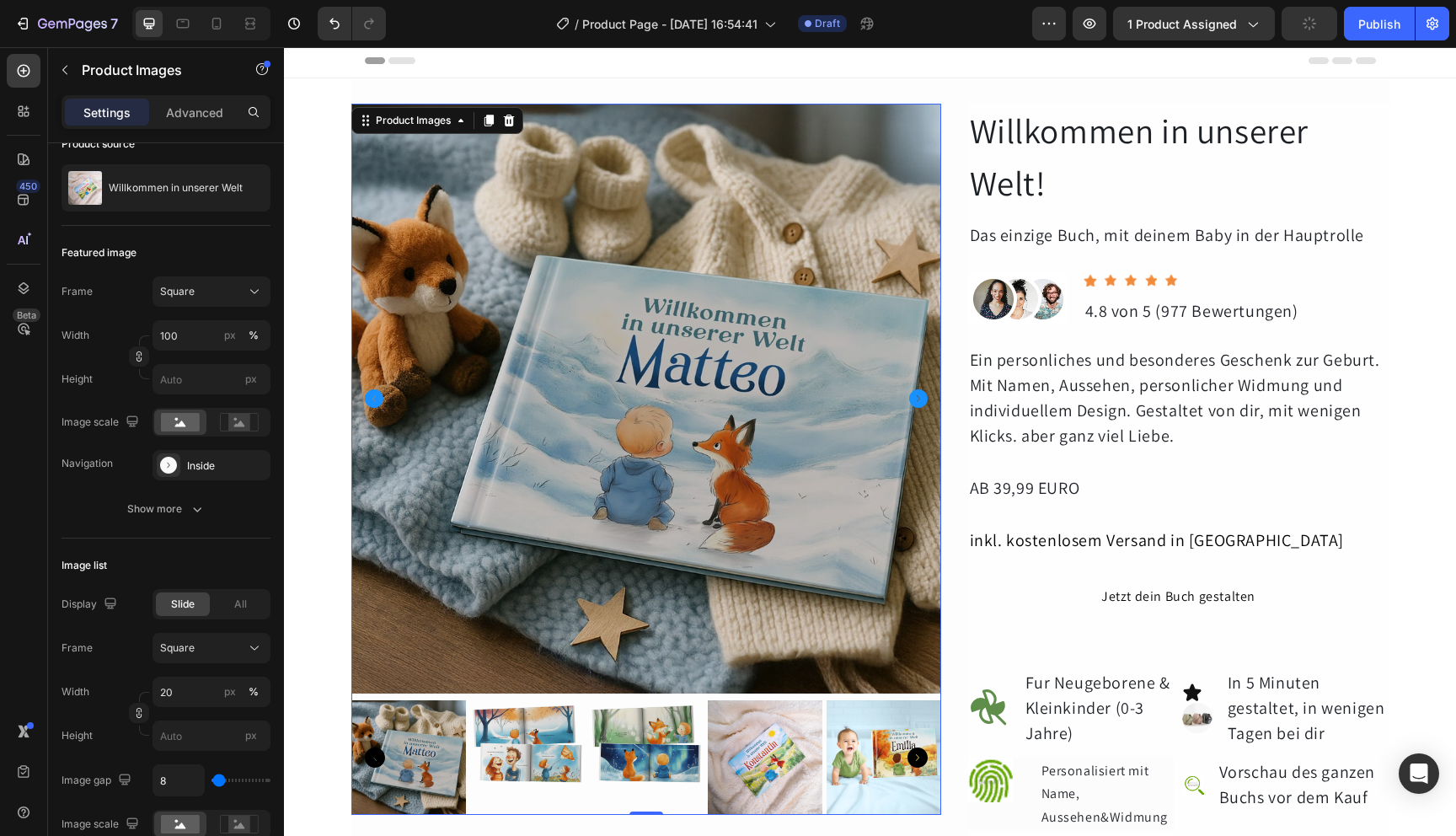
click at [794, 766] on img at bounding box center [764, 758] width 114 height 114
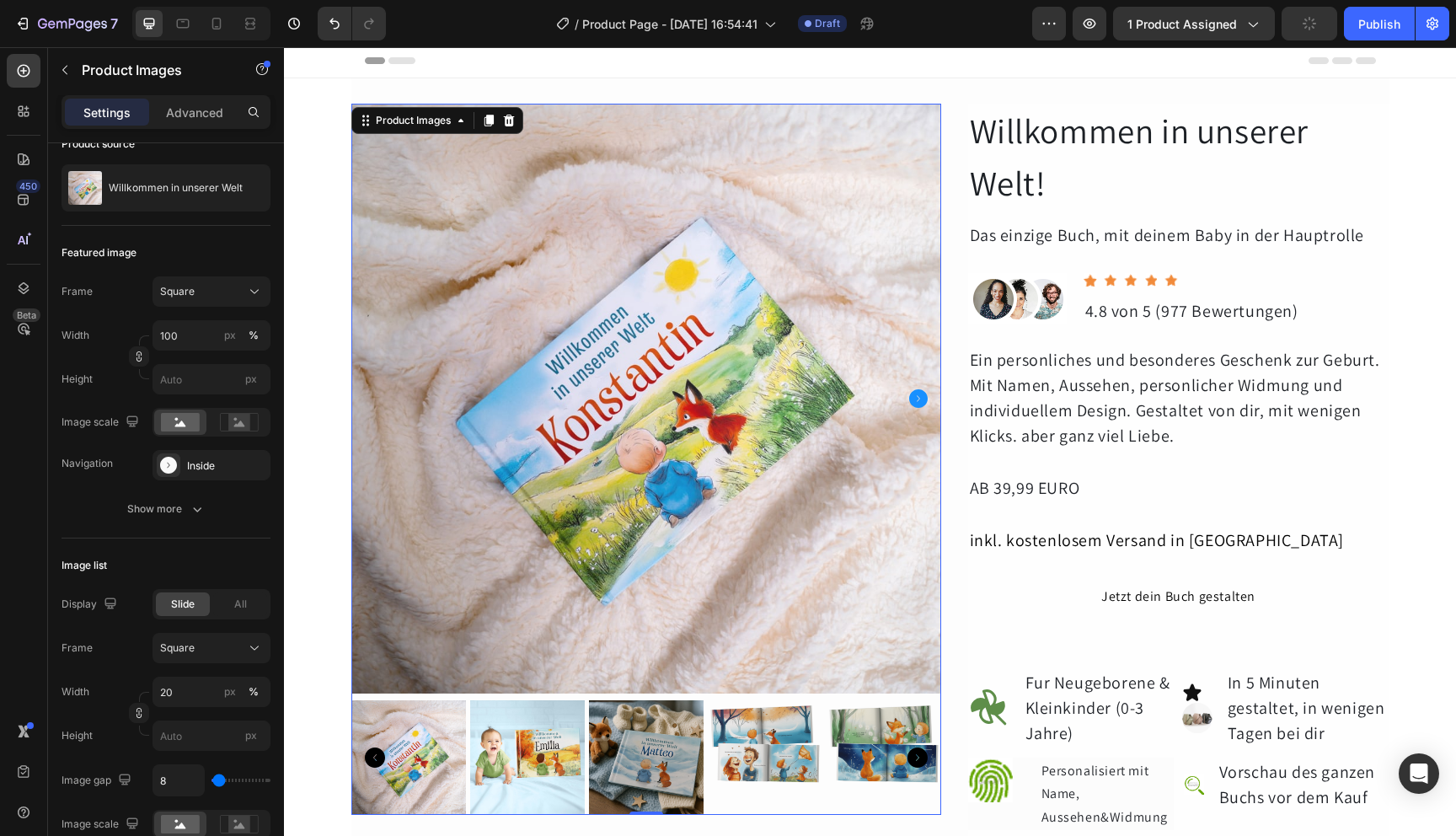
click at [794, 766] on img at bounding box center [765, 758] width 114 height 114
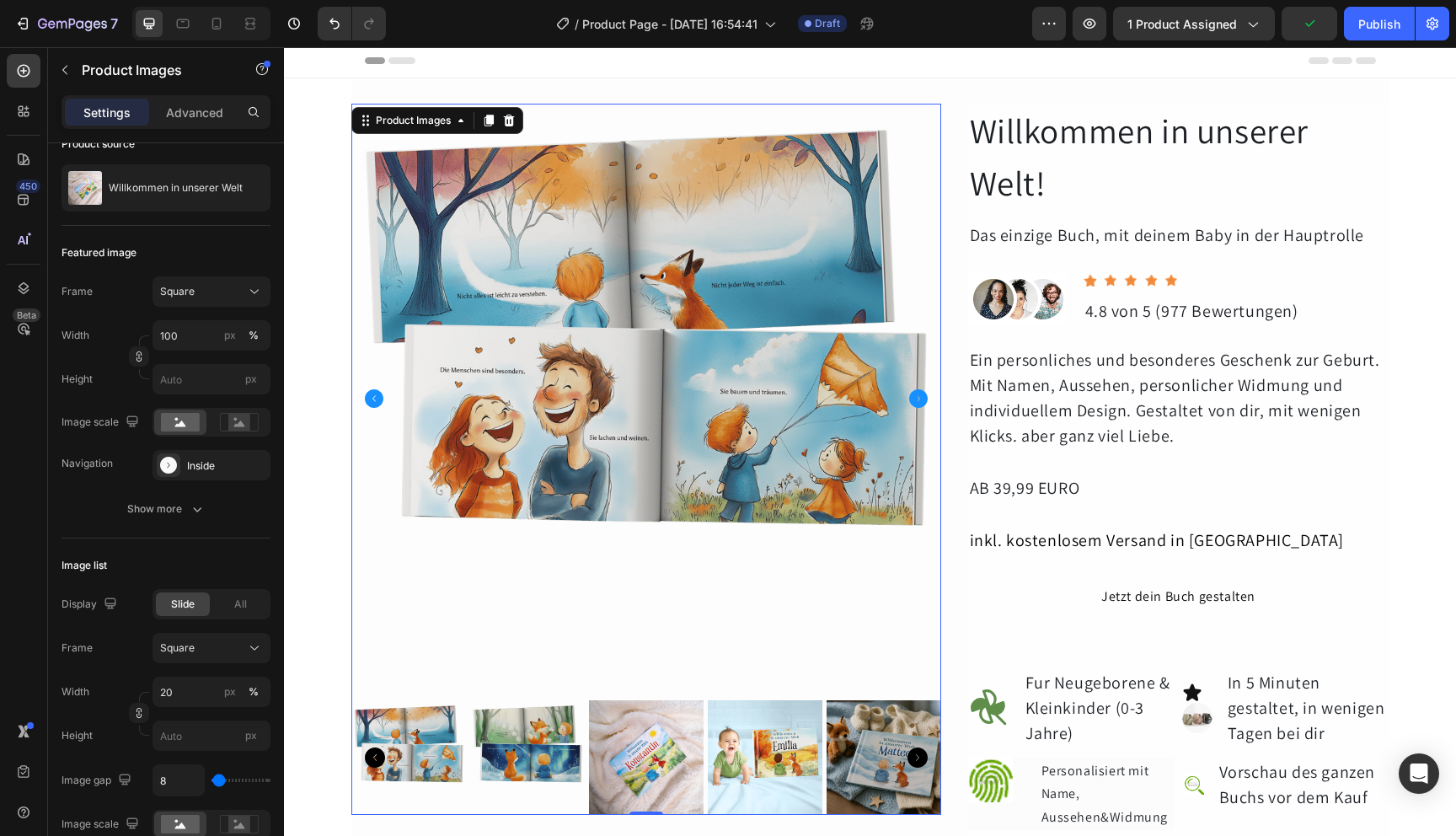
click at [375, 400] on icon "Carousel Back Arrow" at bounding box center [374, 399] width 19 height 19
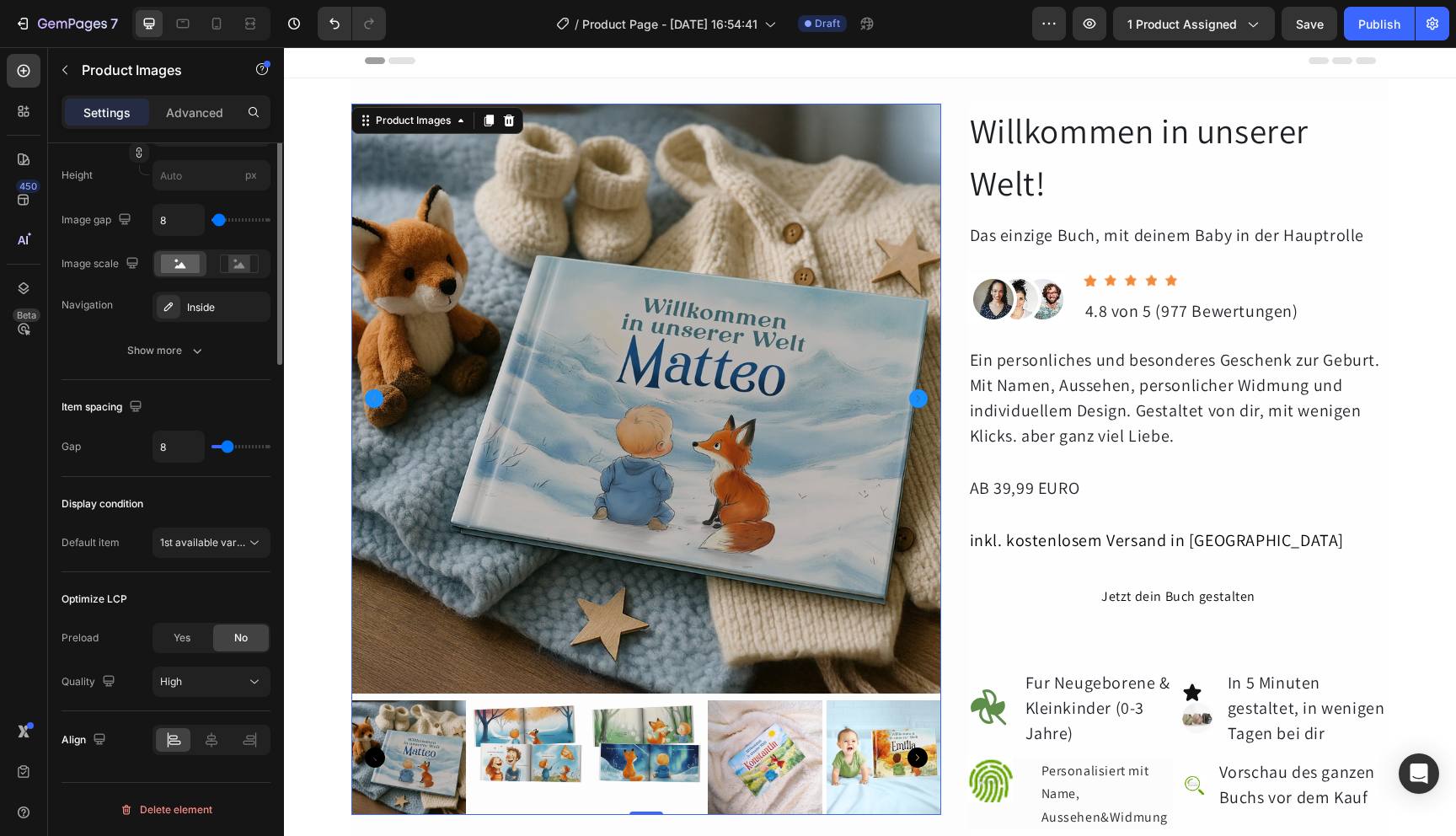
scroll to position [0, 0]
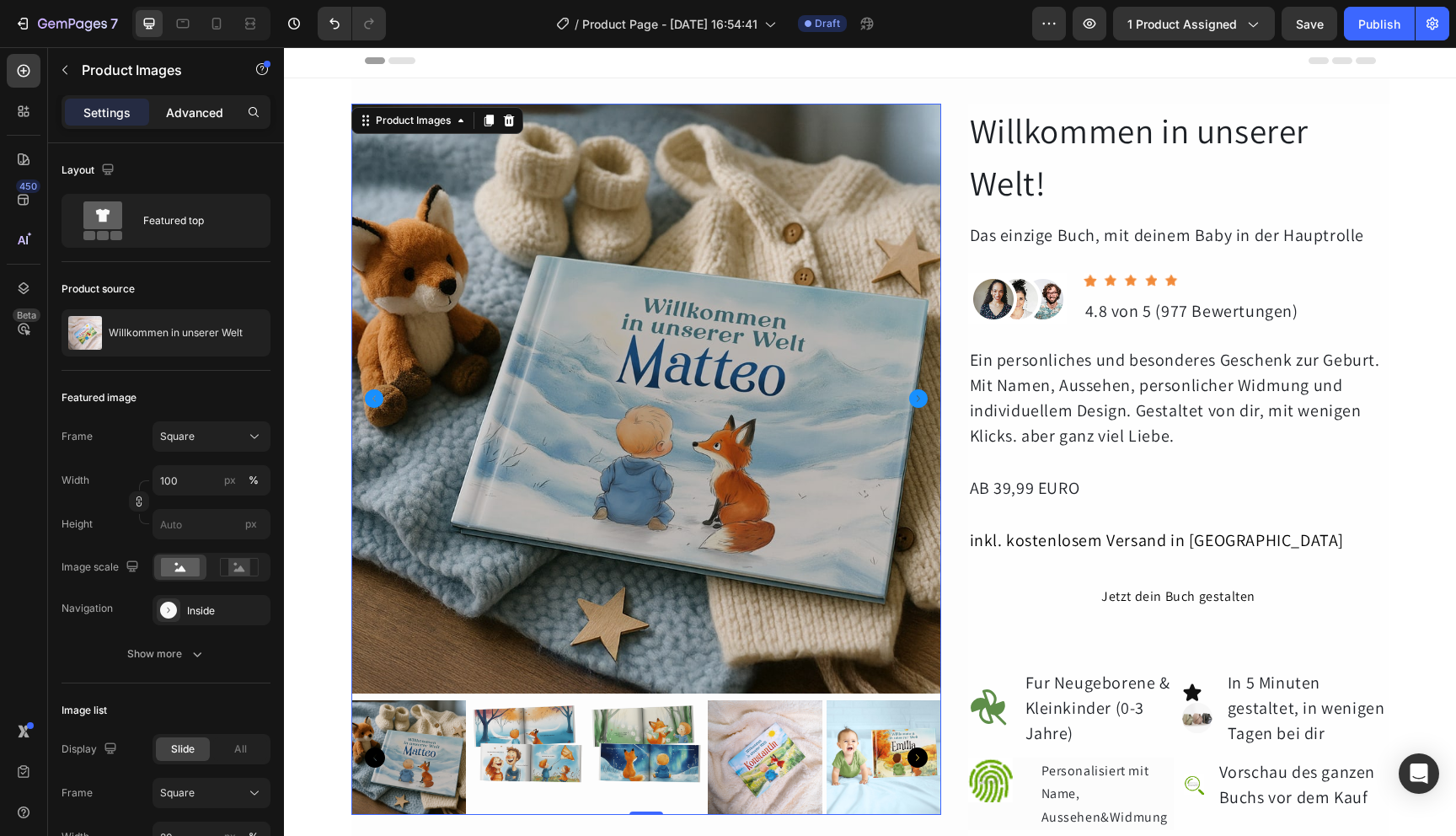
click at [212, 107] on p "Advanced" at bounding box center [195, 113] width 57 height 18
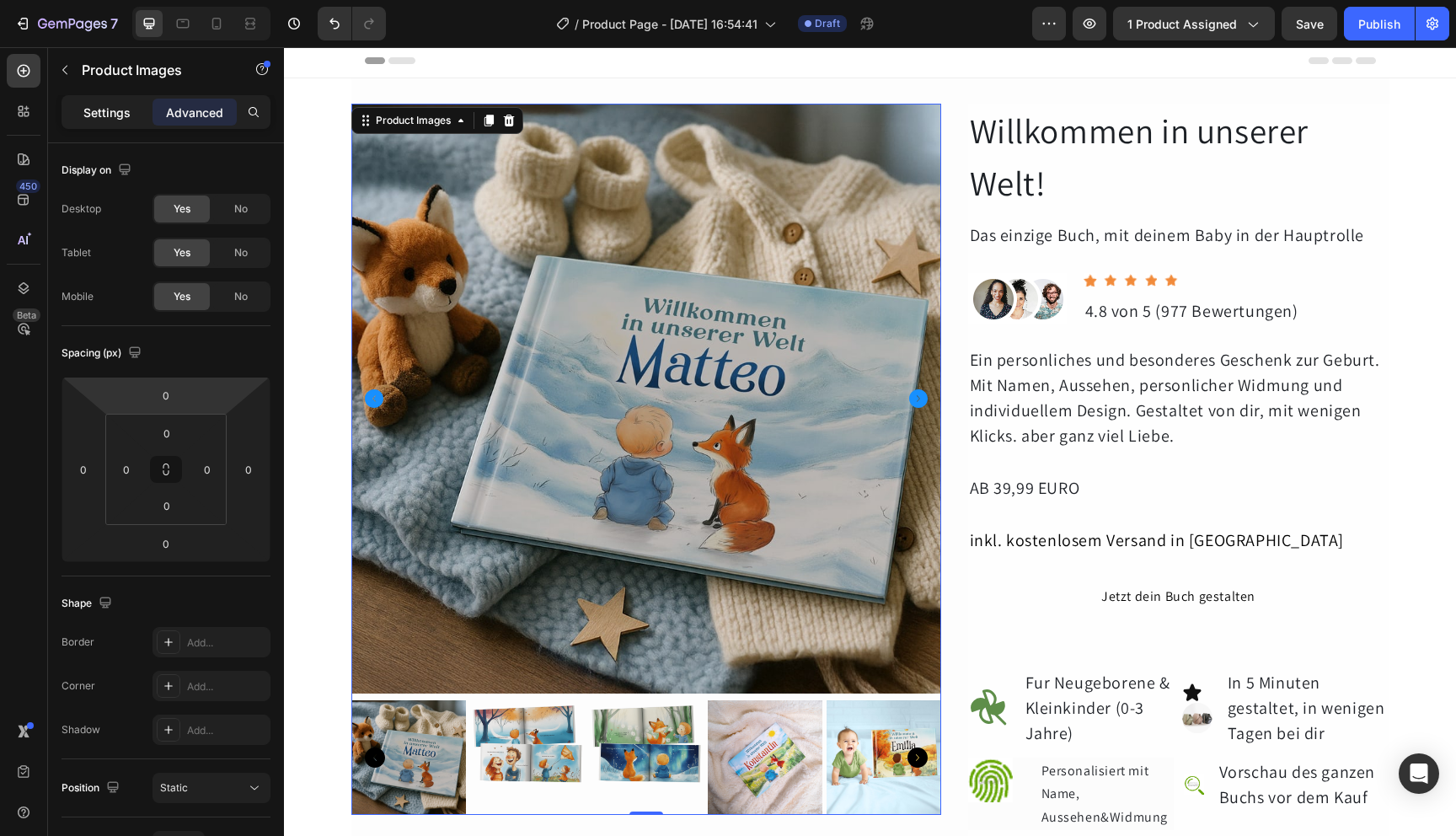
click at [124, 120] on p "Settings" at bounding box center [106, 113] width 47 height 18
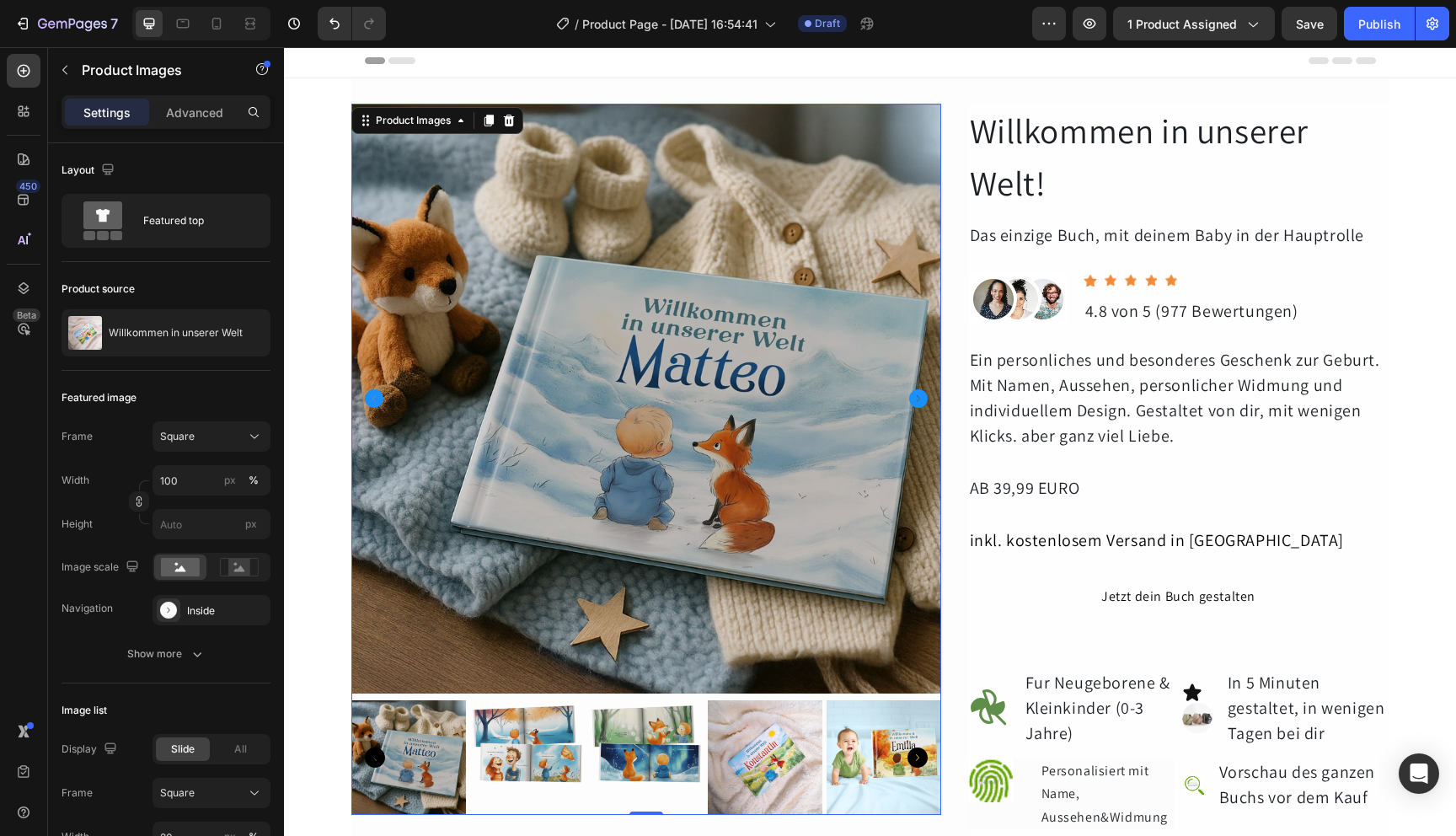
click at [539, 758] on img at bounding box center [526, 758] width 114 height 114
click at [195, 647] on icon "button" at bounding box center [197, 654] width 17 height 17
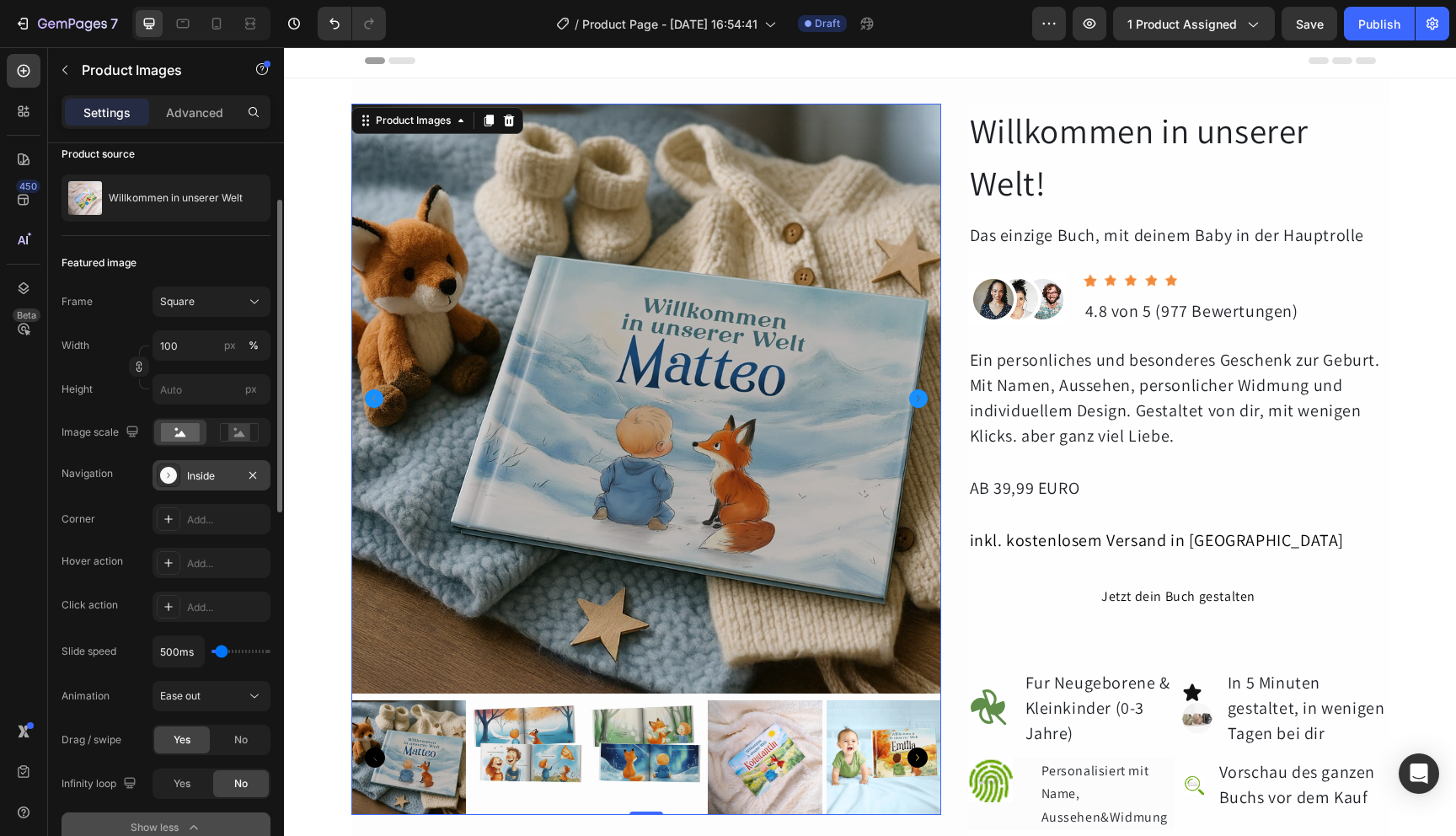
scroll to position [139, 0]
click at [218, 467] on div "Inside" at bounding box center [211, 472] width 49 height 15
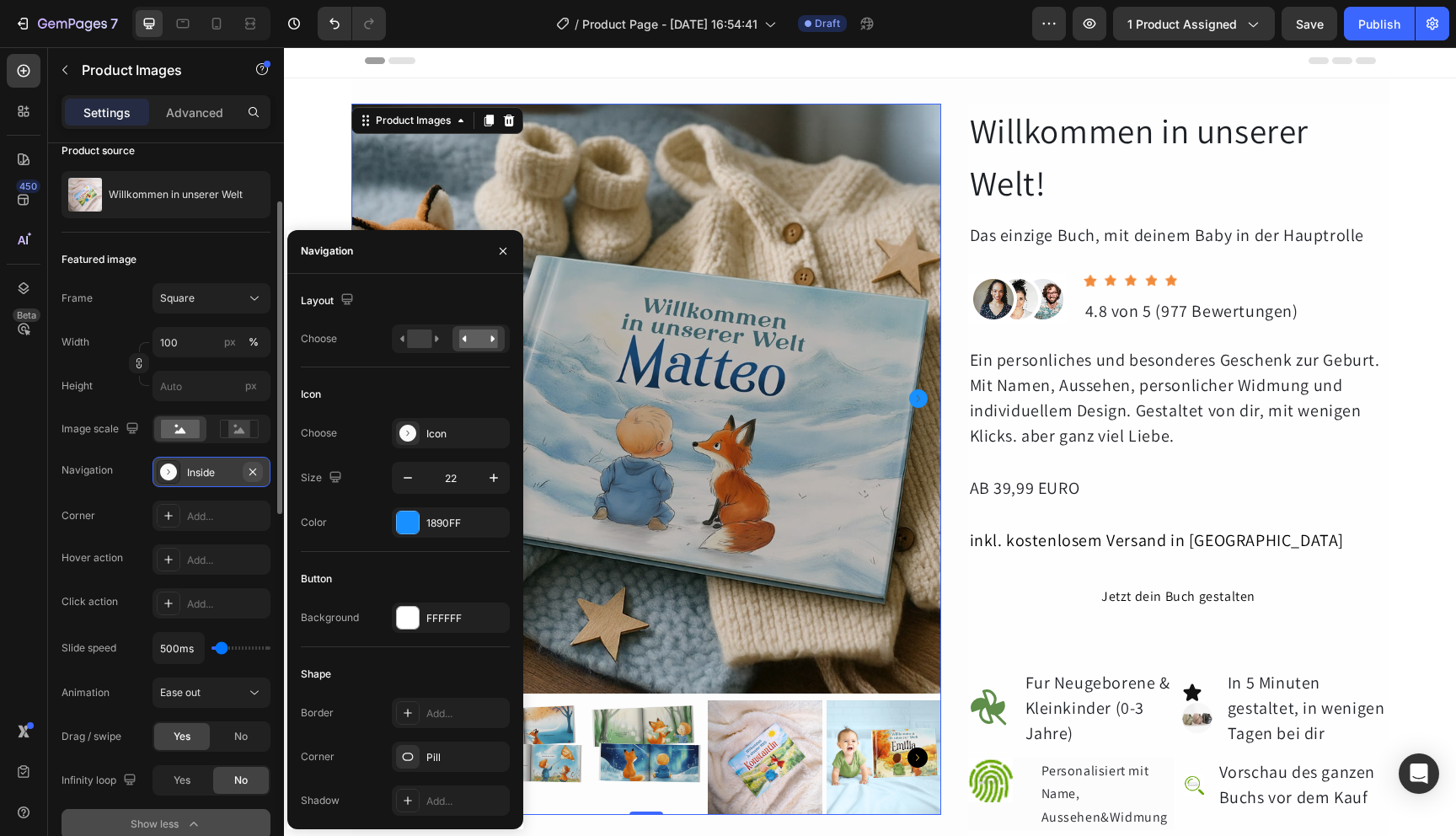
click at [254, 477] on icon "button" at bounding box center [252, 471] width 13 height 13
